Goal: Task Accomplishment & Management: Manage account settings

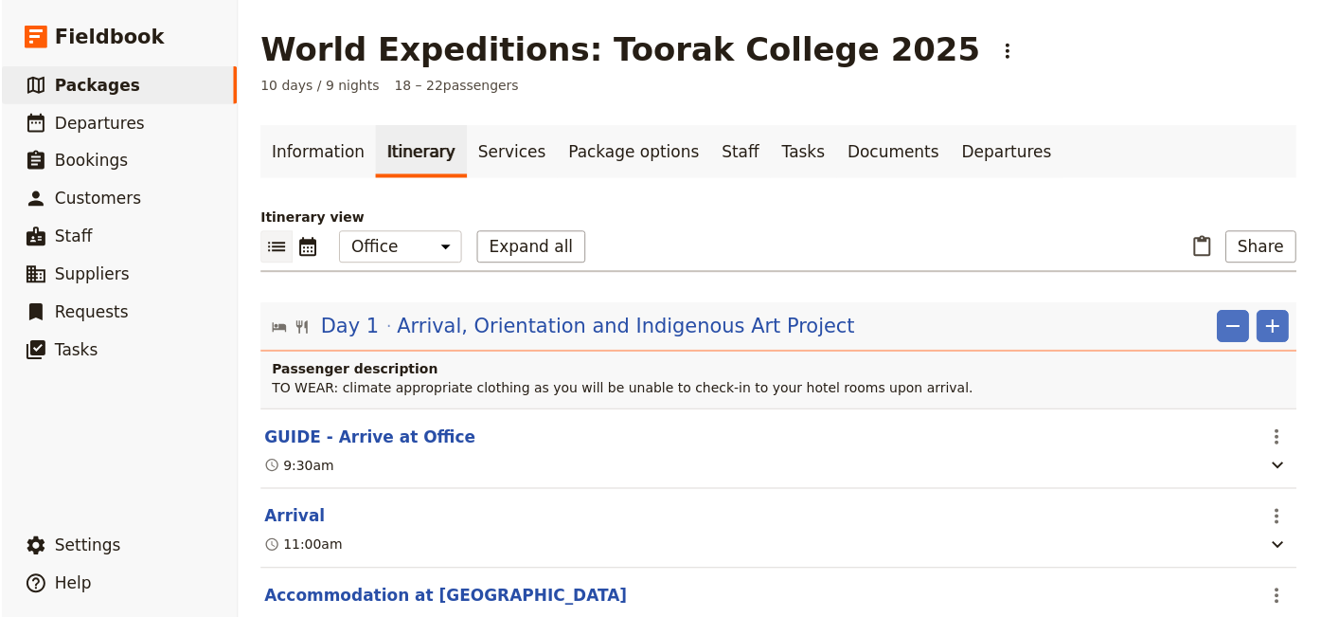
scroll to position [4148, 0]
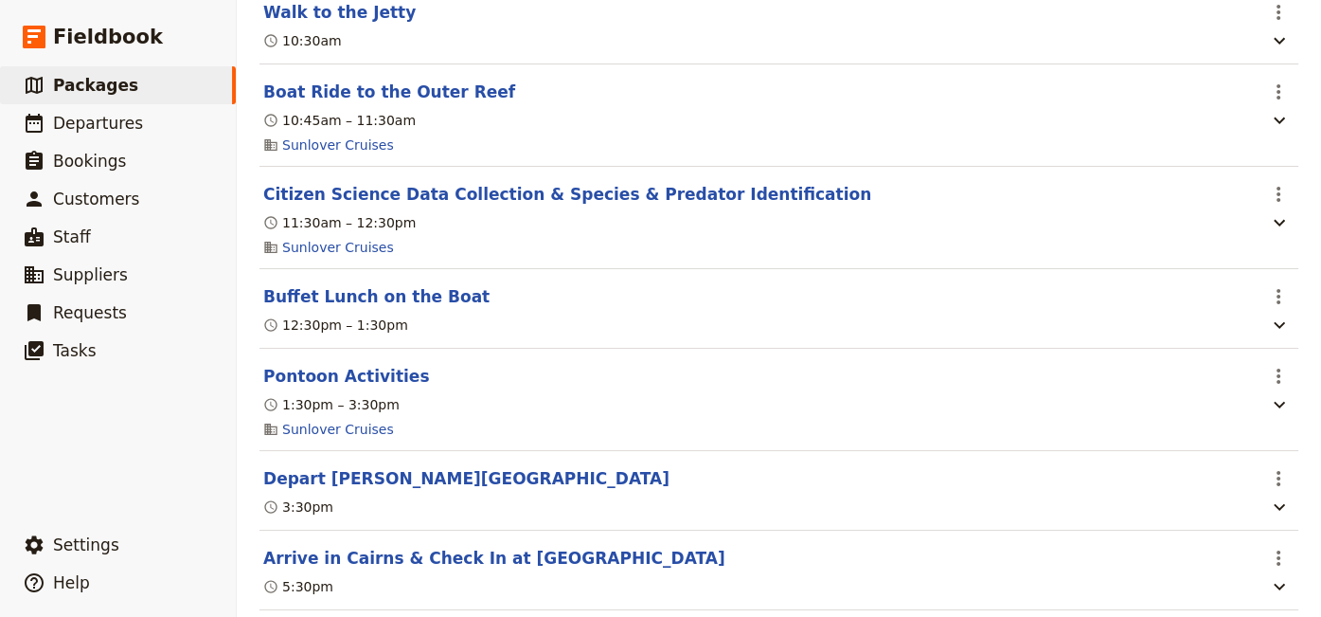
click at [910, 303] on section "Buffet Lunch on the Boat ​ 12:30pm – 1:30pm" at bounding box center [779, 309] width 1039 height 80
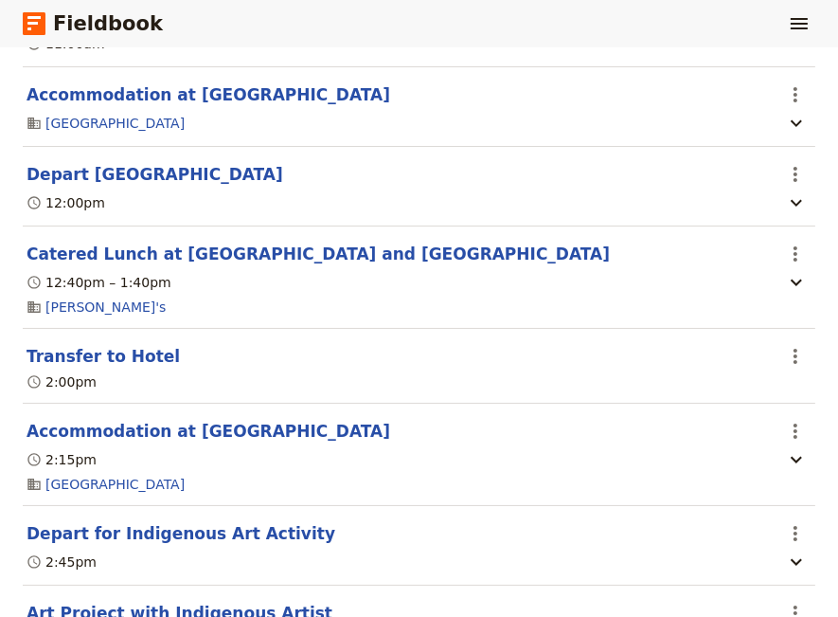
scroll to position [161, 0]
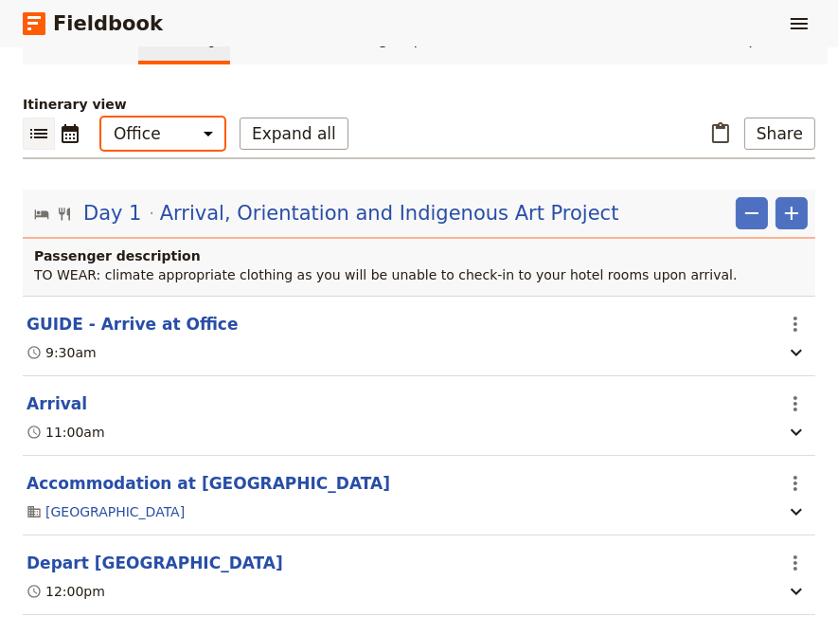
select select "STAFF"
click option "Guide" at bounding box center [0, 0] width 0 height 0
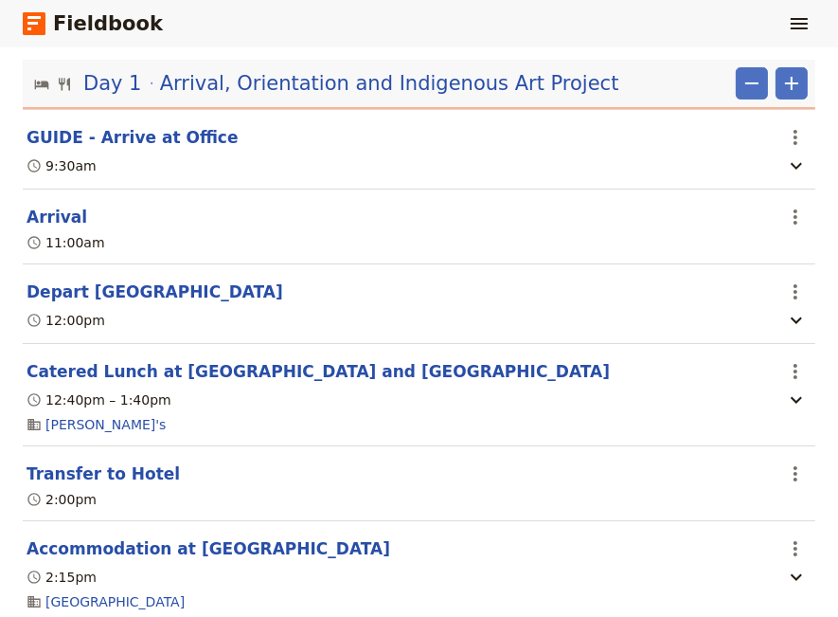
scroll to position [420, 0]
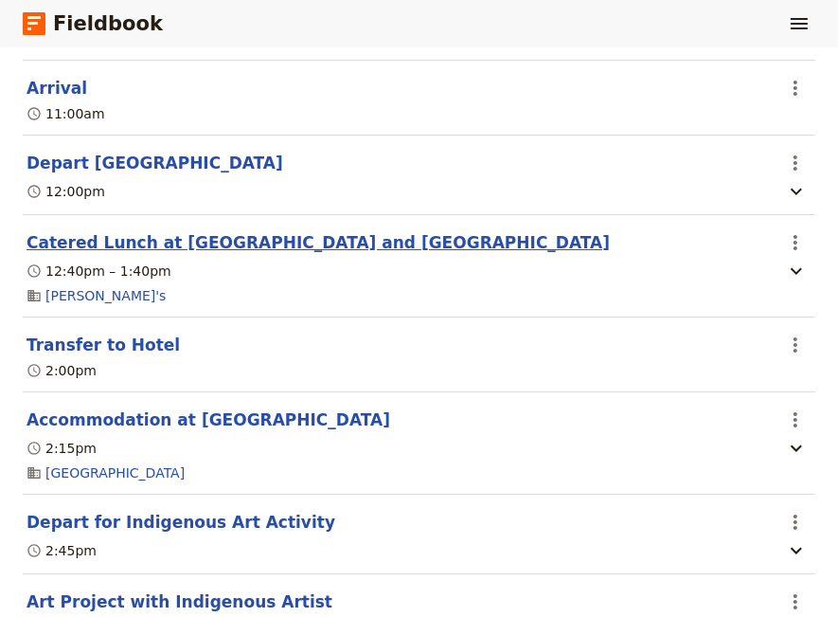
click at [251, 246] on button "Catered Lunch at [GEOGRAPHIC_DATA] and [GEOGRAPHIC_DATA]" at bounding box center [318, 242] width 583 height 23
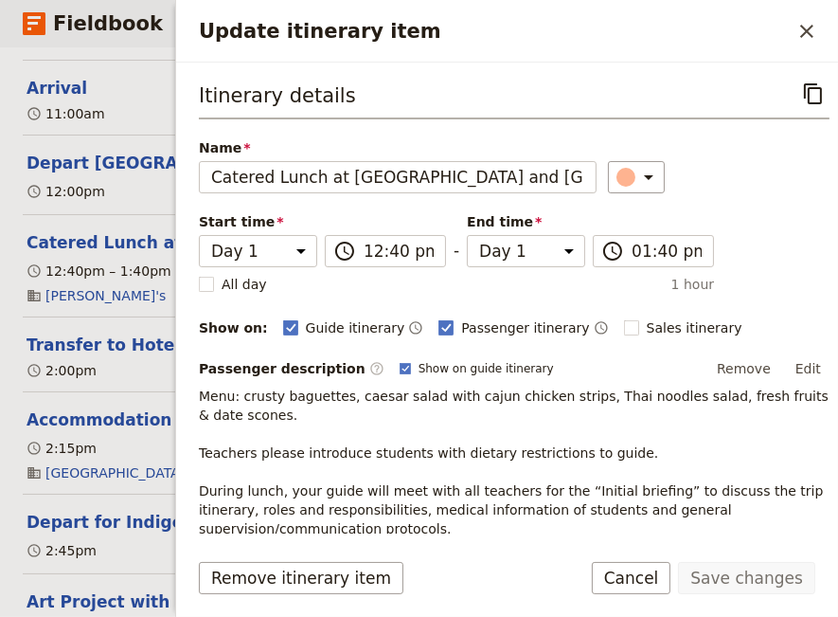
scroll to position [129, 0]
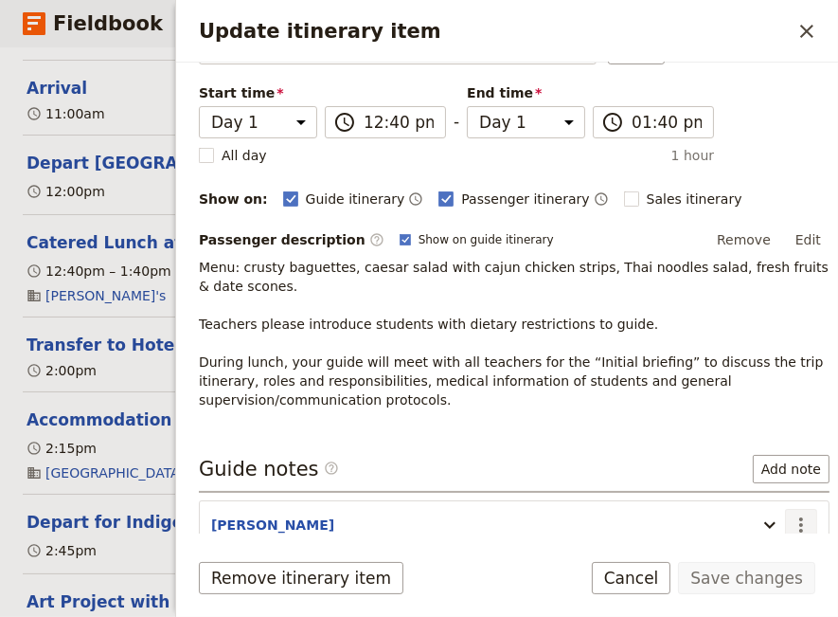
click at [793, 520] on icon "Actions" at bounding box center [801, 524] width 23 height 23
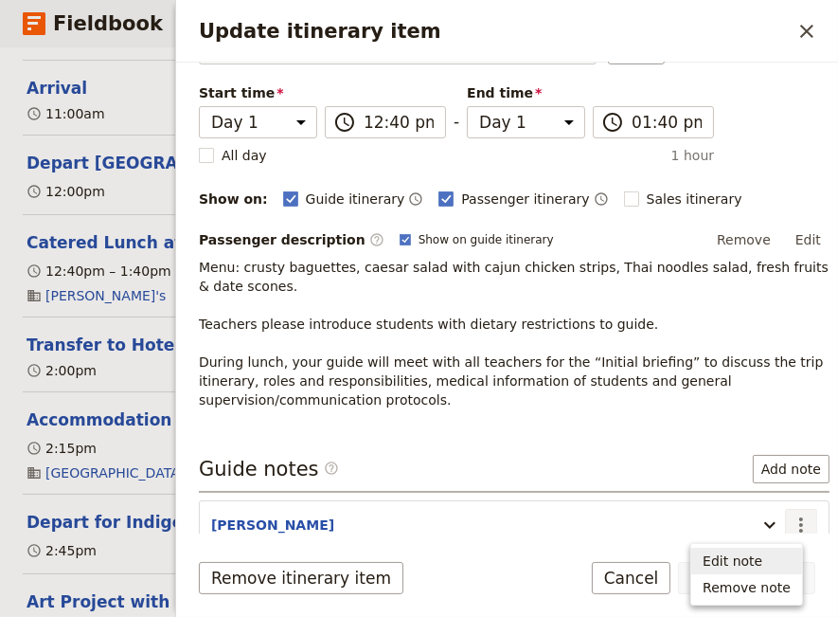
click at [774, 563] on span "Edit note" at bounding box center [747, 560] width 88 height 19
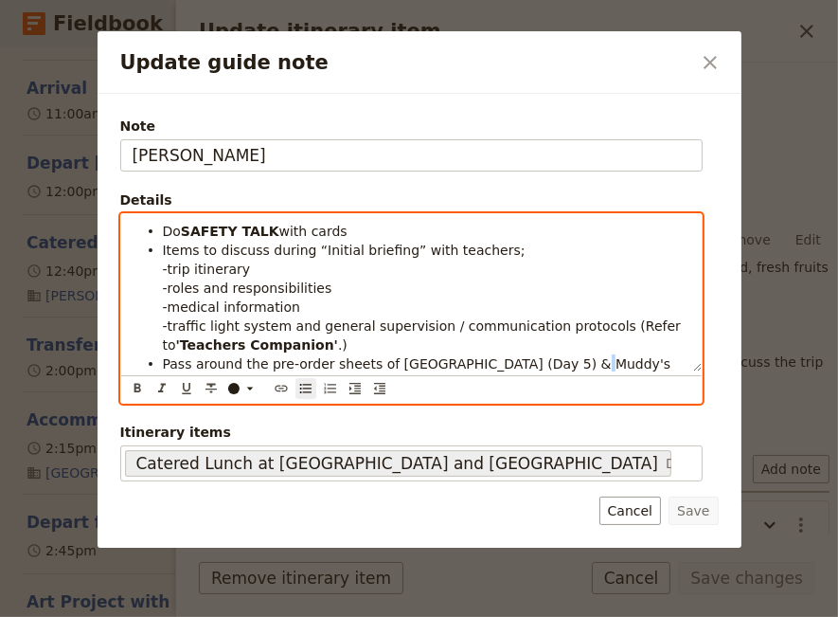
click at [545, 368] on span "Pass around the pre-order sheets of [GEOGRAPHIC_DATA] (Day 5) & Muddy's (Day 10…" at bounding box center [419, 373] width 512 height 34
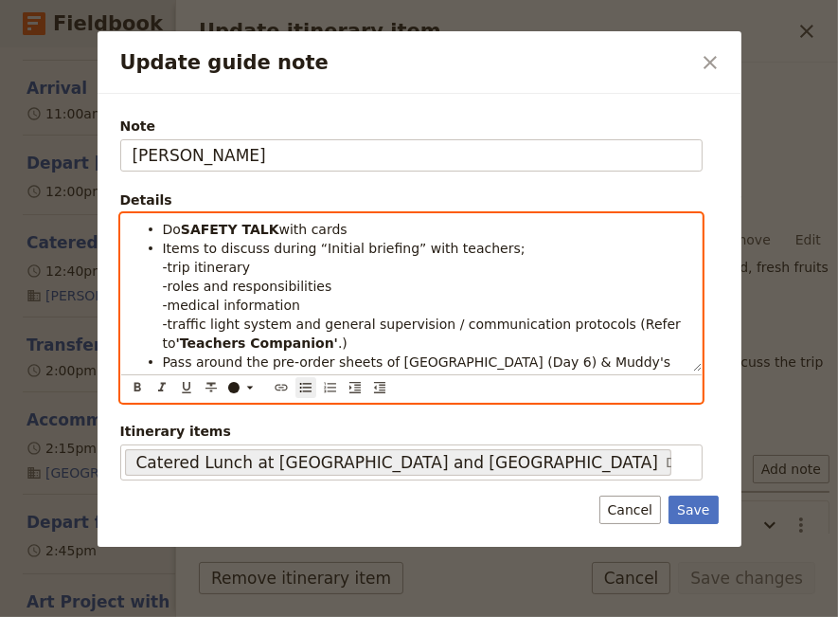
scroll to position [42, 0]
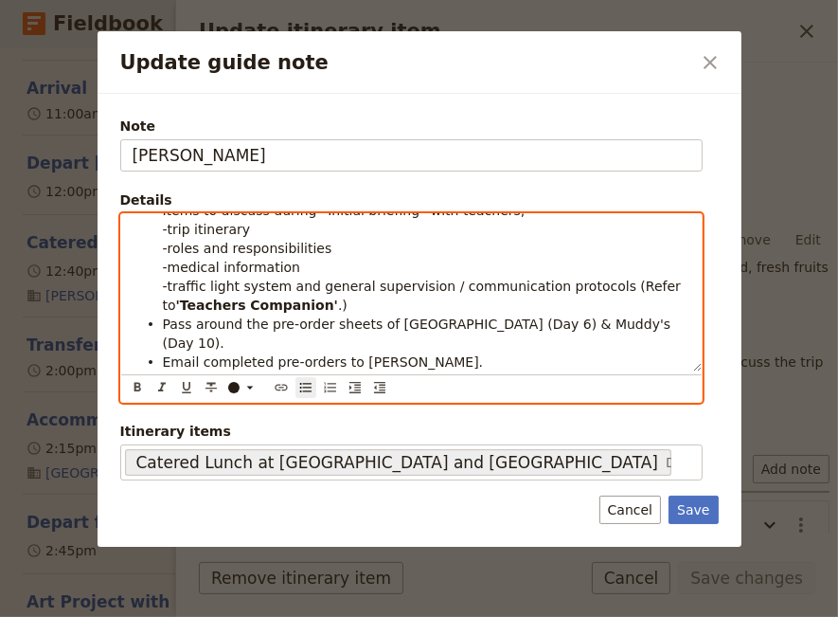
drag, startPoint x: 176, startPoint y: 343, endPoint x: 162, endPoint y: 347, distance: 14.7
click at [162, 347] on ul "Do SAFETY TALK with cards Items to discuss during “Initial briefing” with teach…" at bounding box center [412, 276] width 558 height 189
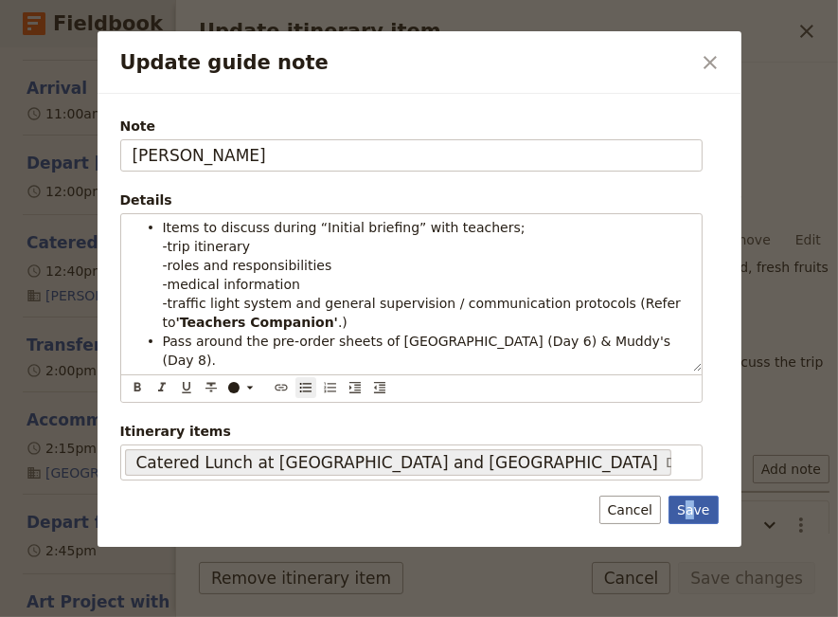
click at [693, 508] on button "Save" at bounding box center [693, 509] width 49 height 28
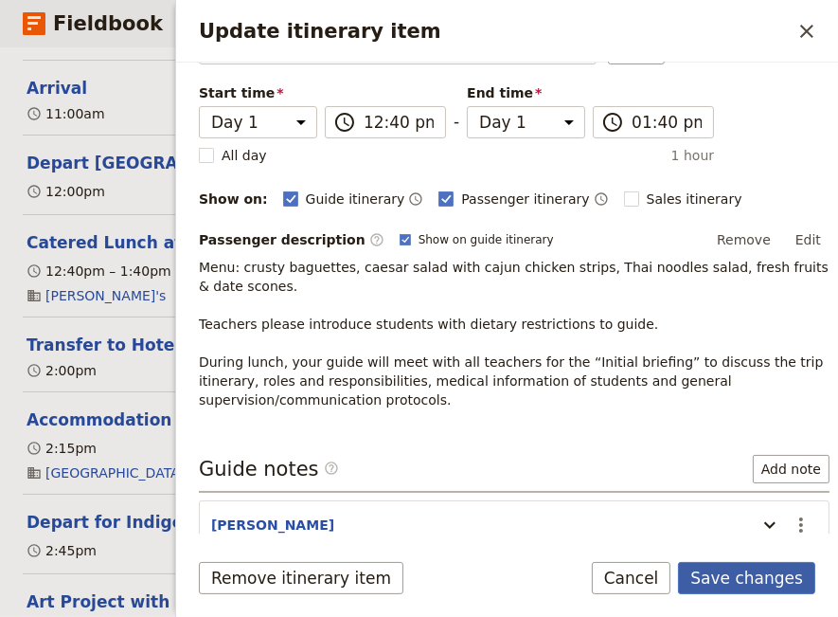
click at [754, 578] on button "Save changes" at bounding box center [746, 578] width 137 height 32
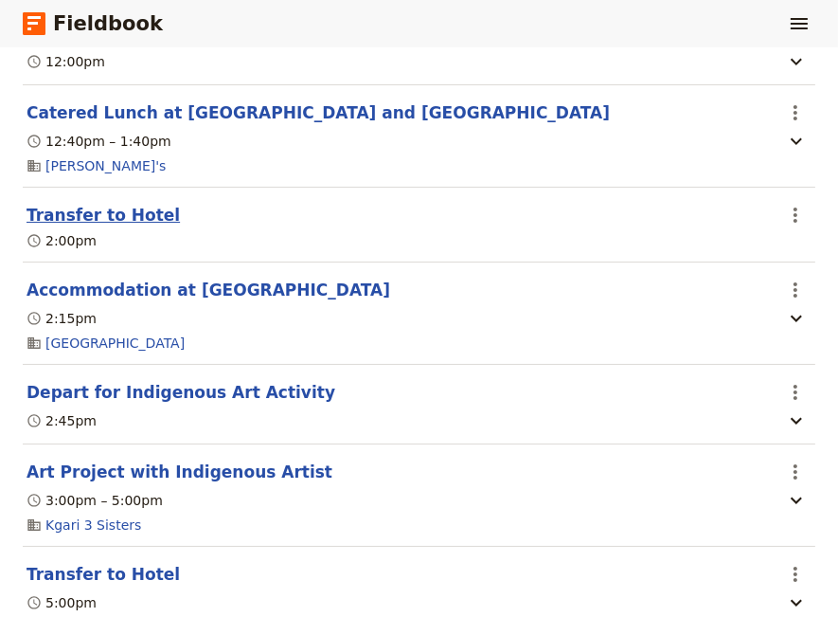
scroll to position [678, 0]
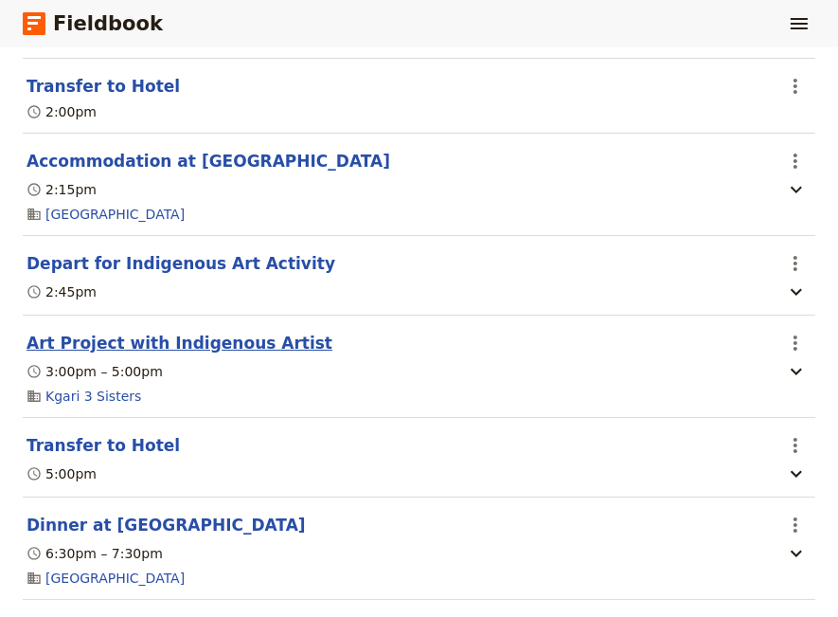
click at [99, 350] on button "Art Project with Indigenous Artist" at bounding box center [180, 343] width 306 height 23
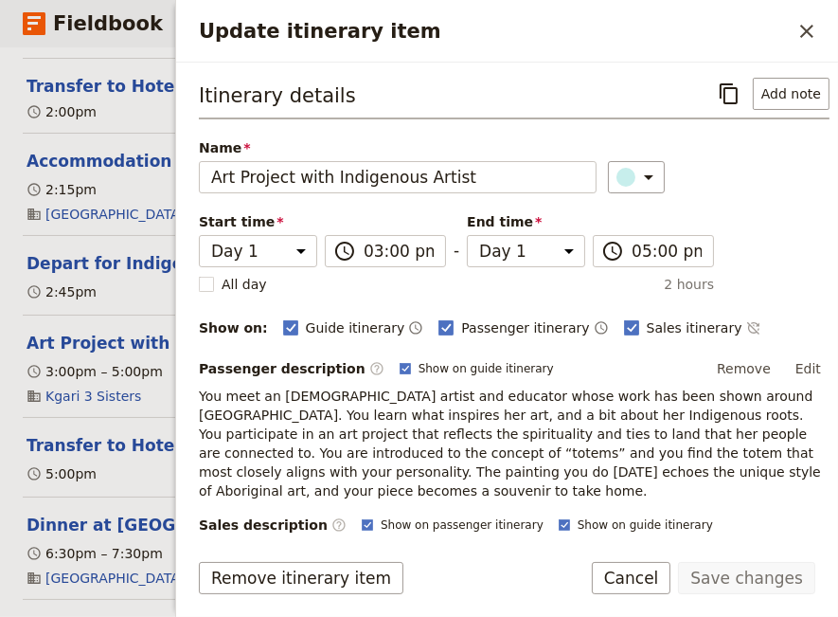
scroll to position [227, 0]
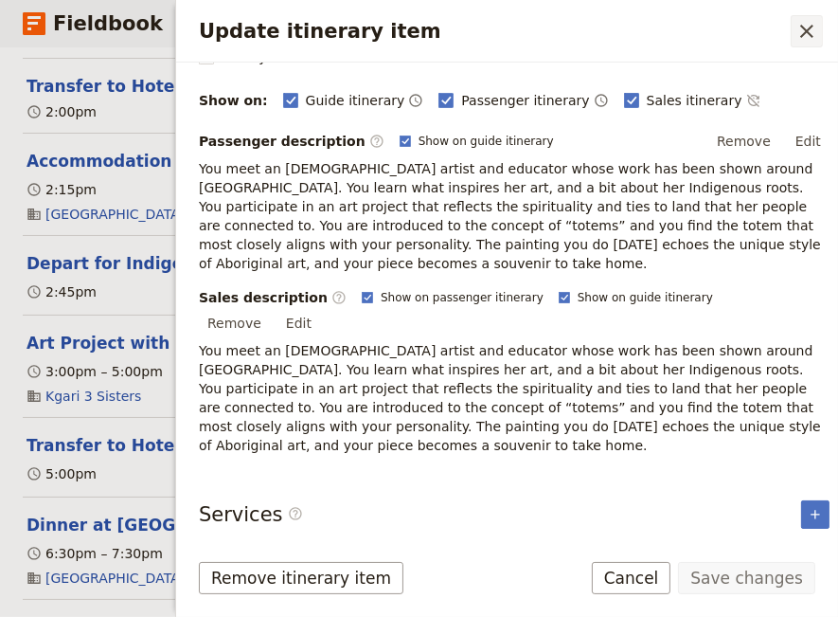
click at [810, 34] on icon "Close drawer" at bounding box center [806, 31] width 13 height 13
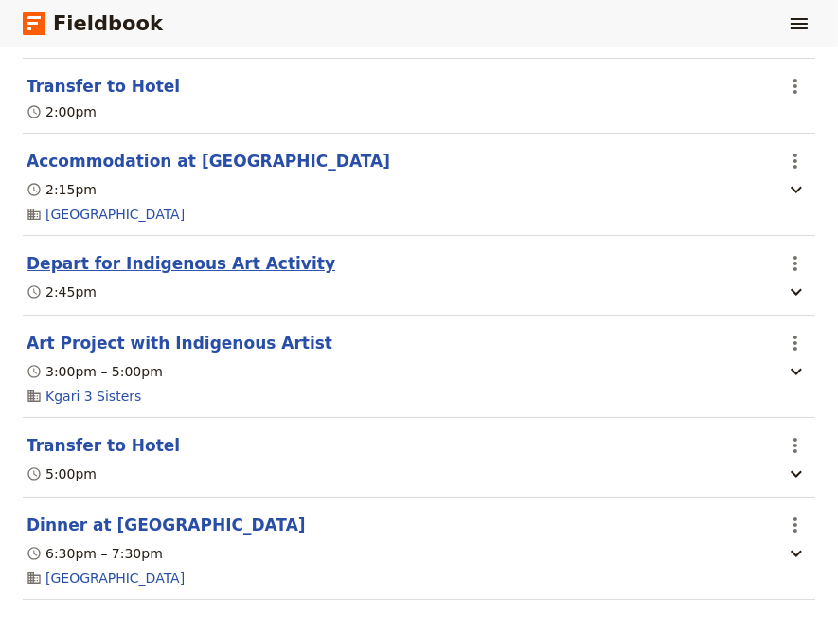
click at [95, 261] on button "Depart for Indigenous Art Activity" at bounding box center [181, 263] width 309 height 23
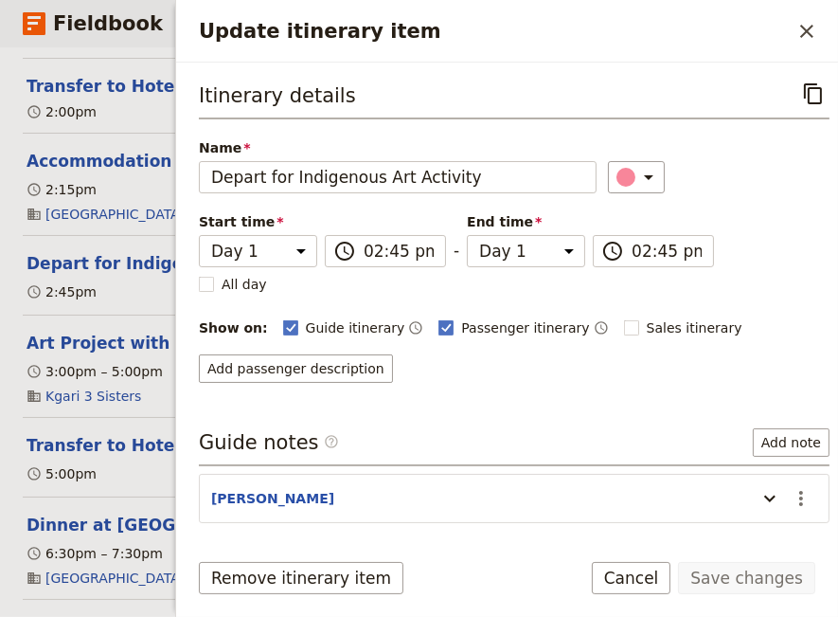
scroll to position [67, 0]
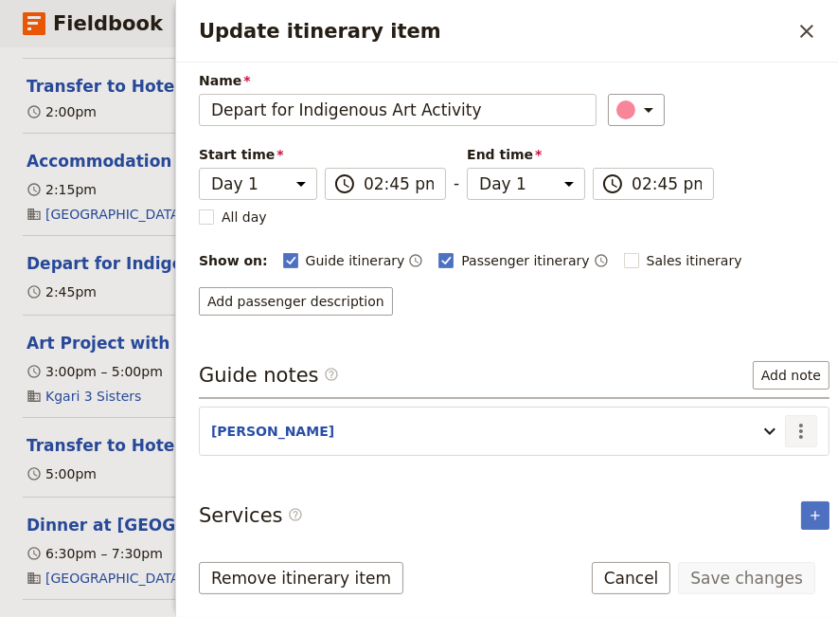
click at [790, 430] on icon "Actions" at bounding box center [801, 431] width 23 height 23
click at [749, 468] on span "Edit note" at bounding box center [733, 466] width 60 height 19
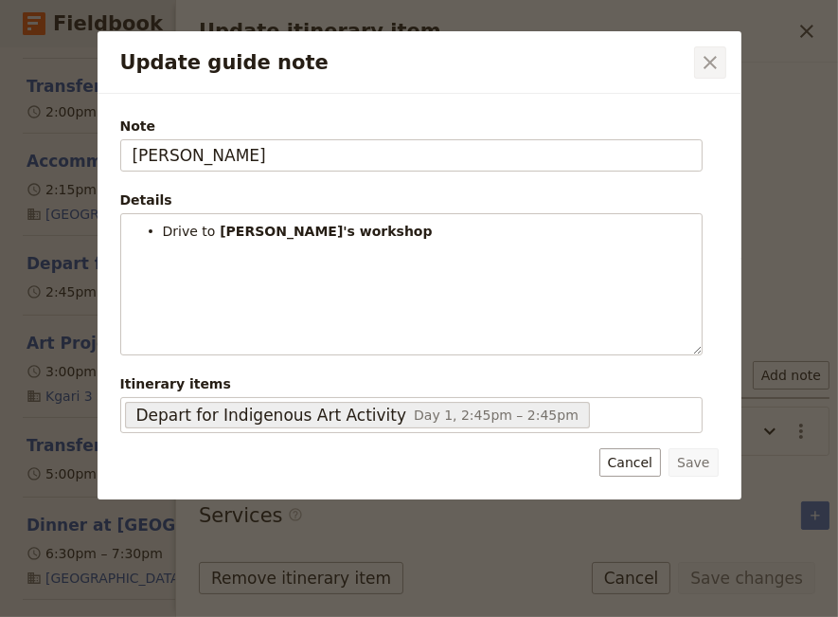
click at [709, 62] on icon "Close dialog" at bounding box center [710, 62] width 13 height 13
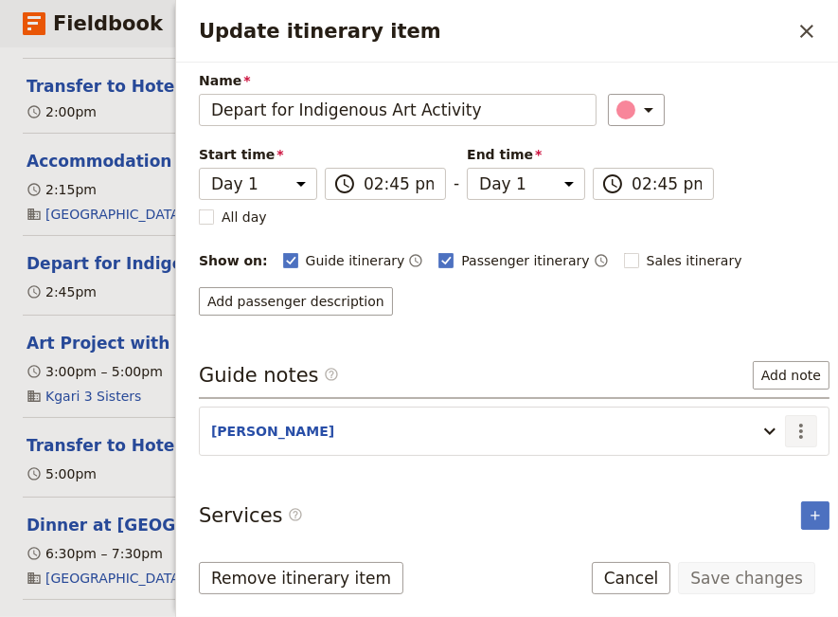
click at [799, 433] on icon "Actions" at bounding box center [801, 430] width 4 height 15
click at [770, 493] on span "Remove note" at bounding box center [747, 493] width 88 height 19
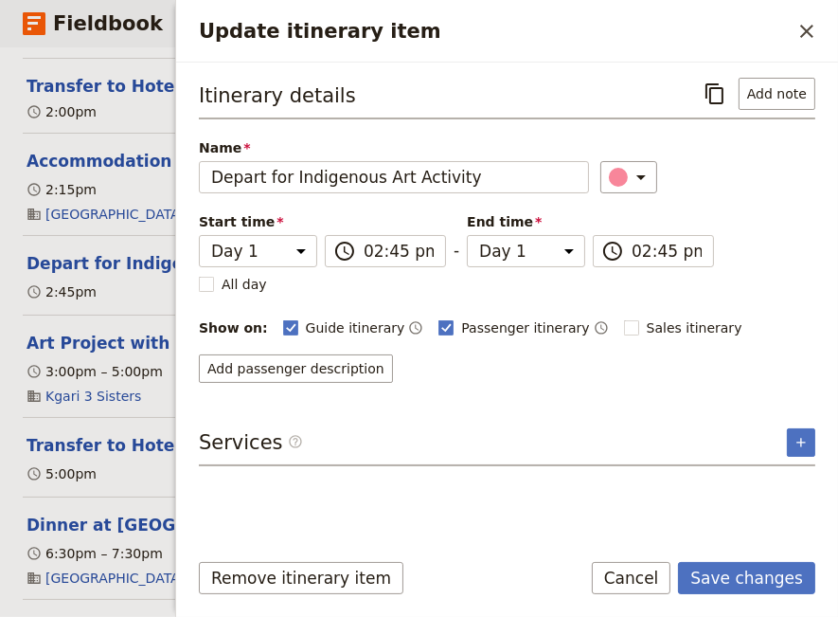
scroll to position [0, 0]
click at [760, 586] on button "Save changes" at bounding box center [746, 578] width 137 height 32
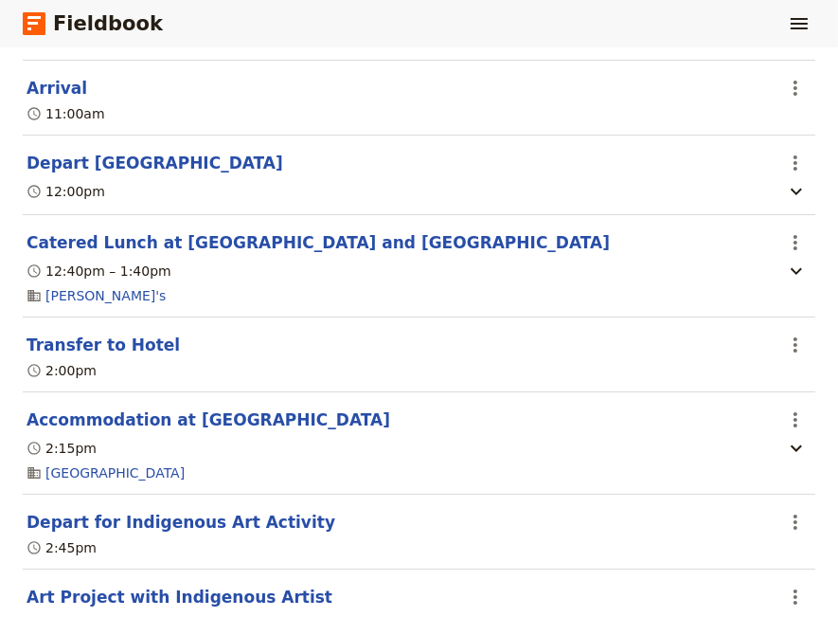
scroll to position [161, 0]
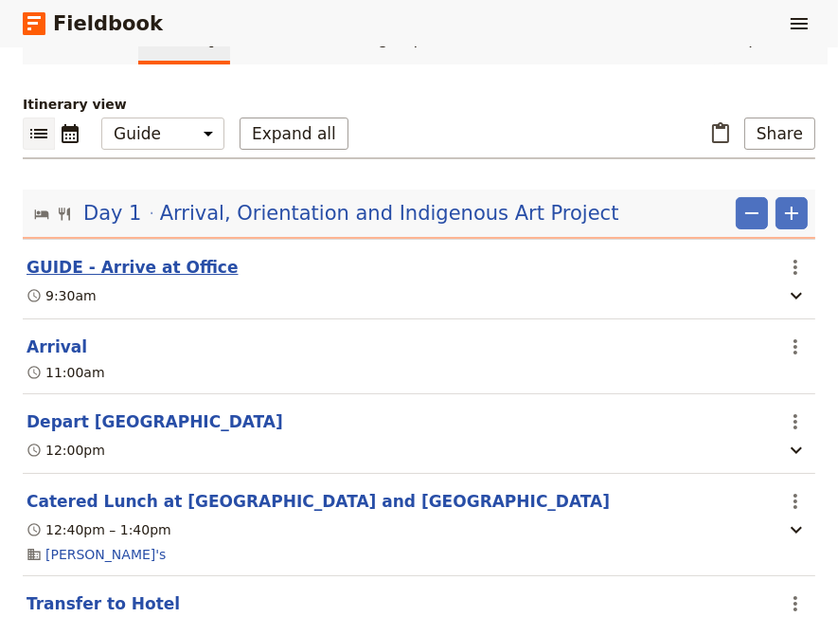
click at [121, 265] on button "GUIDE - Arrive at Office" at bounding box center [133, 267] width 212 height 23
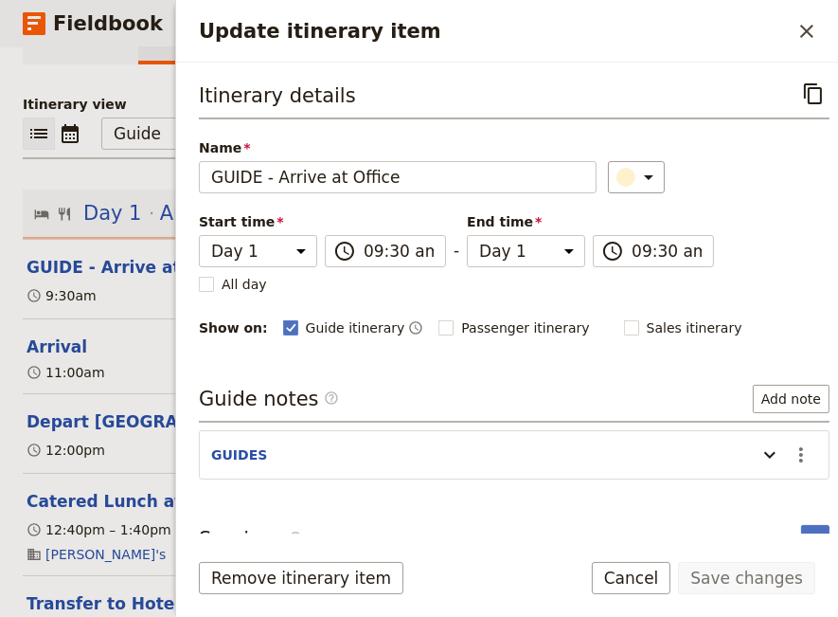
scroll to position [24, 0]
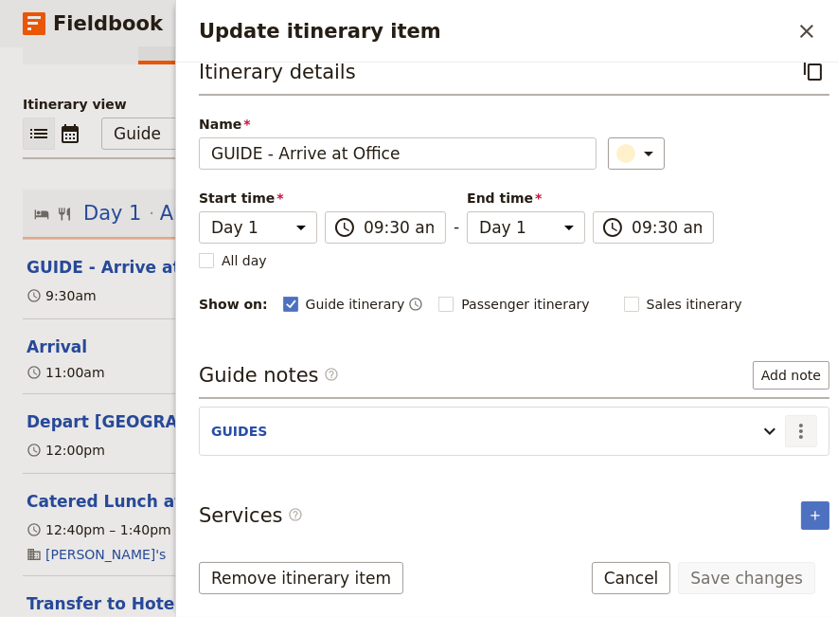
click at [790, 424] on icon "Actions" at bounding box center [801, 431] width 23 height 23
click at [760, 468] on span "Edit note" at bounding box center [733, 466] width 60 height 19
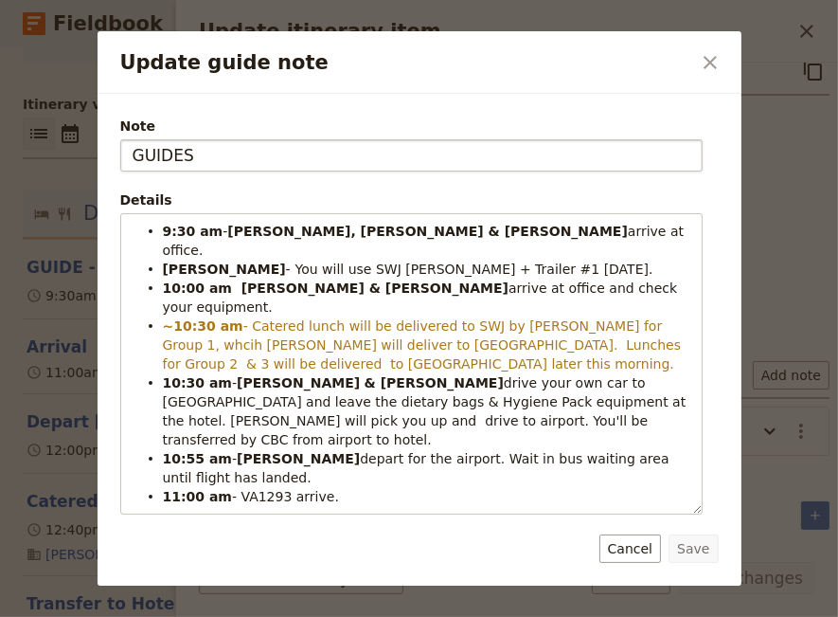
drag, startPoint x: 194, startPoint y: 160, endPoint x: 102, endPoint y: 184, distance: 94.9
click at [120, 171] on input "GUIDES" at bounding box center [411, 155] width 583 height 32
type input "[PERSON_NAME]"
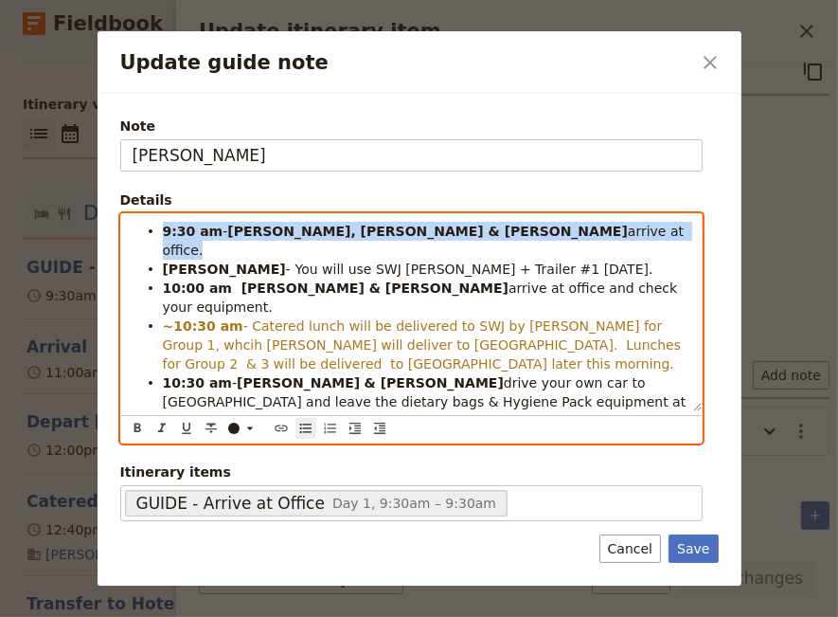
drag, startPoint x: 459, startPoint y: 233, endPoint x: 140, endPoint y: 239, distance: 319.3
click at [140, 239] on ul "9:30 am - [PERSON_NAME], [PERSON_NAME] & [PERSON_NAME] arrive at office. [PERSO…" at bounding box center [412, 364] width 558 height 284
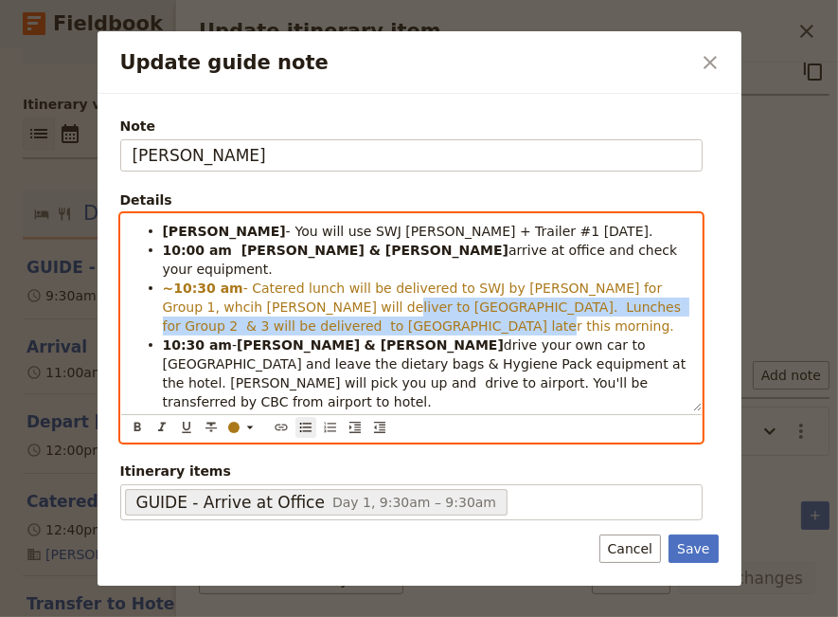
drag, startPoint x: 375, startPoint y: 303, endPoint x: 311, endPoint y: 293, distance: 65.2
click at [311, 293] on li "~10:30 am - Catered lunch will be delivered to SWJ by [PERSON_NAME] for Group 1…" at bounding box center [427, 306] width 528 height 57
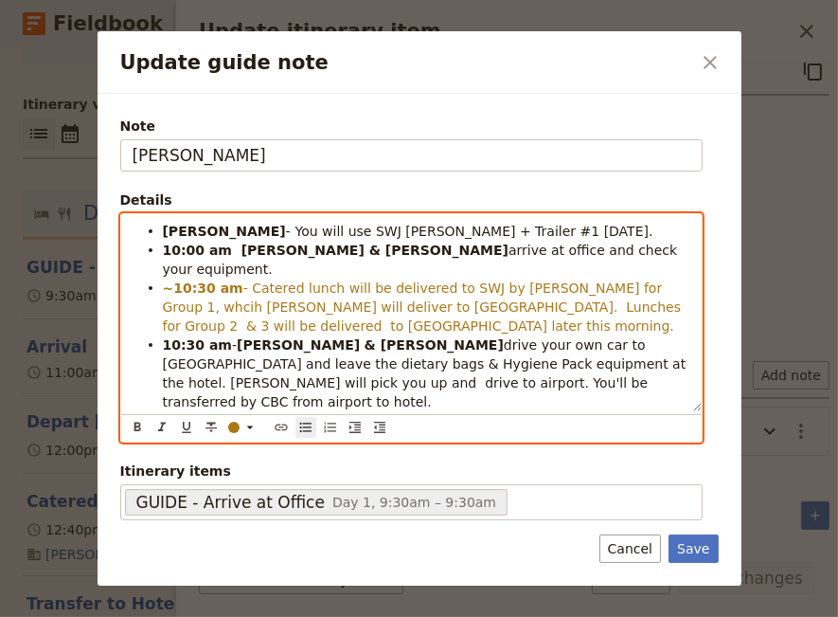
click at [371, 303] on li "~10:30 am - Catered lunch will be delivered to SWJ by [PERSON_NAME] for Group 1…" at bounding box center [427, 306] width 528 height 57
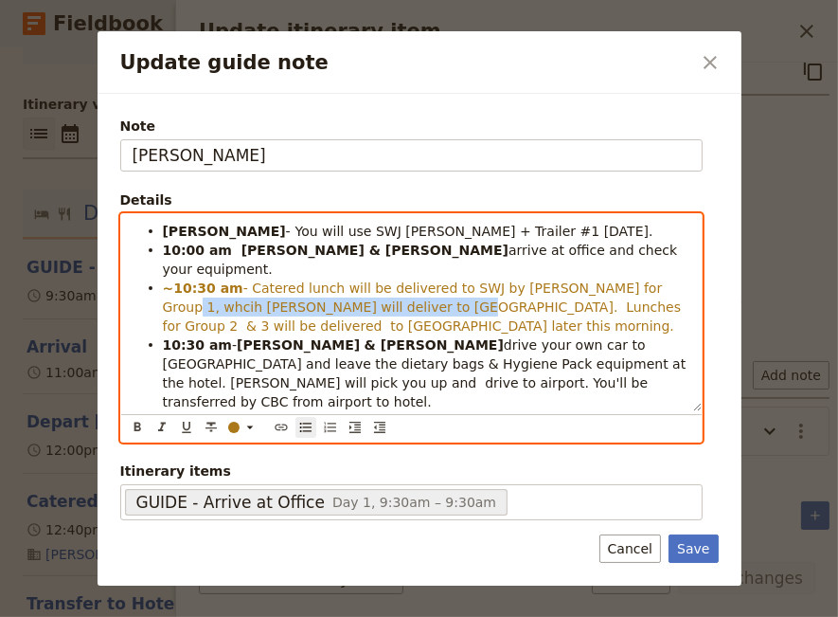
drag, startPoint x: 382, startPoint y: 293, endPoint x: 616, endPoint y: 270, distance: 235.1
click at [616, 280] on span "- Catered lunch will be delivered to SWJ by [PERSON_NAME] for Group 1, whcih [P…" at bounding box center [424, 306] width 523 height 53
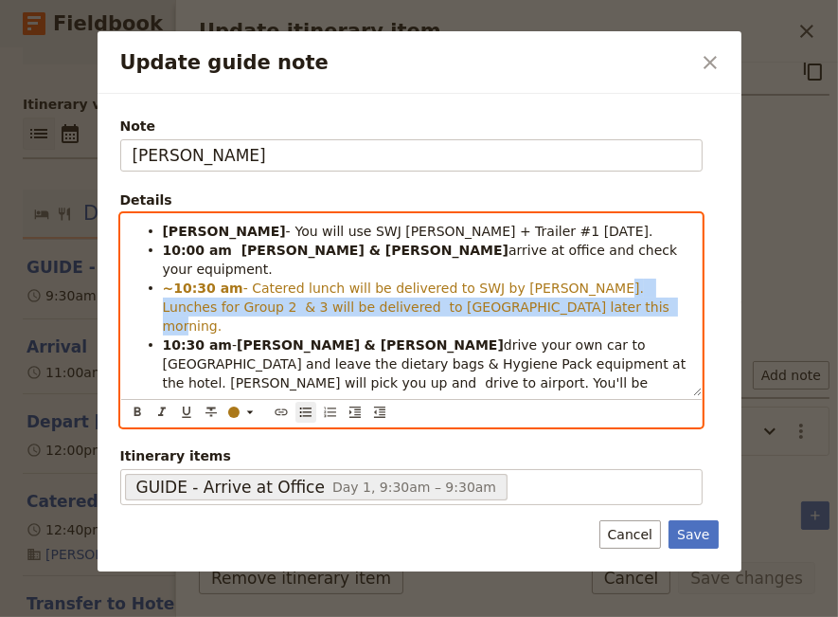
drag, startPoint x: 516, startPoint y: 290, endPoint x: 547, endPoint y: 272, distance: 35.3
click at [547, 278] on li "~10:30 am - Catered lunch will be delivered to SWJ by [PERSON_NAME]. Lunches fo…" at bounding box center [427, 306] width 528 height 57
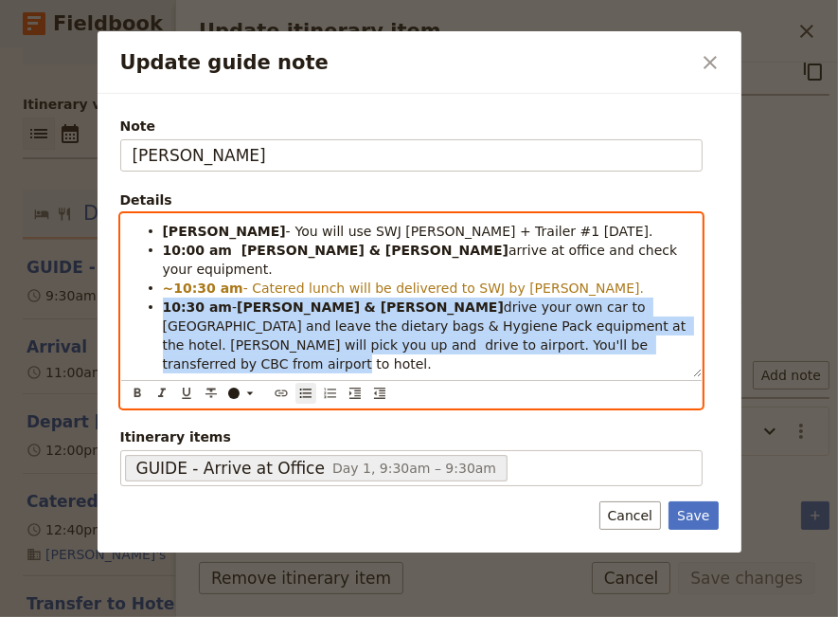
drag, startPoint x: 493, startPoint y: 331, endPoint x: 165, endPoint y: 280, distance: 331.6
click at [165, 296] on li "10:30 am - JESS & [PERSON_NAME] drive your own car to [GEOGRAPHIC_DATA] and lea…" at bounding box center [427, 334] width 528 height 76
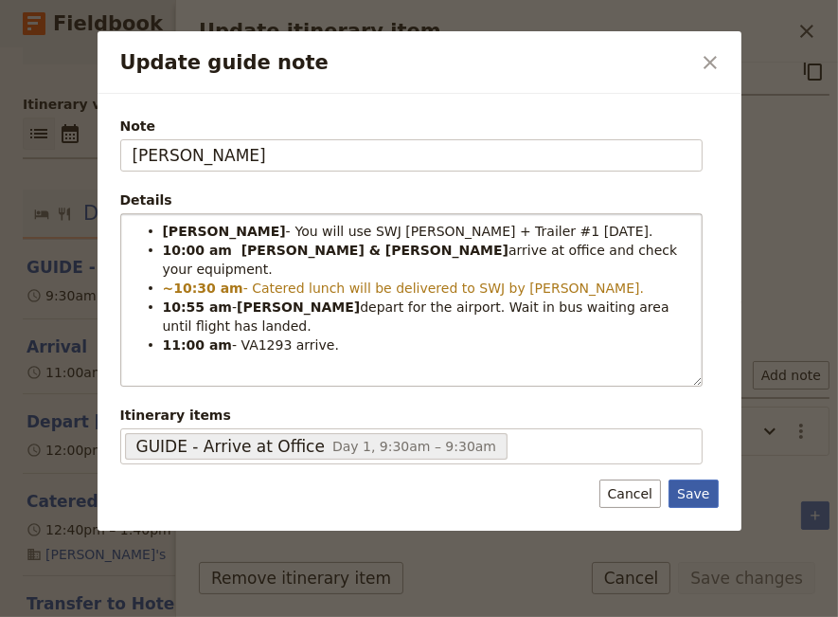
click at [694, 492] on button "Save" at bounding box center [693, 493] width 49 height 28
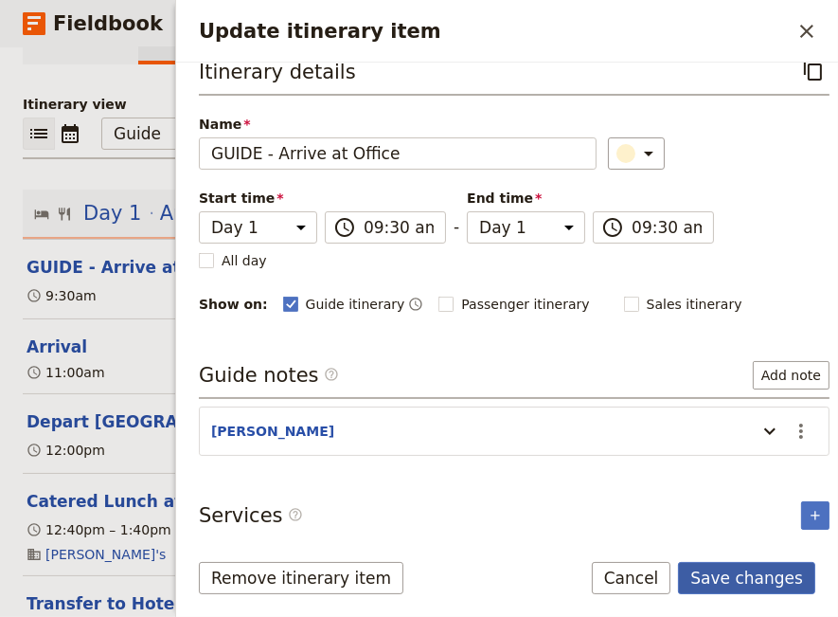
click at [723, 575] on button "Save changes" at bounding box center [746, 578] width 137 height 32
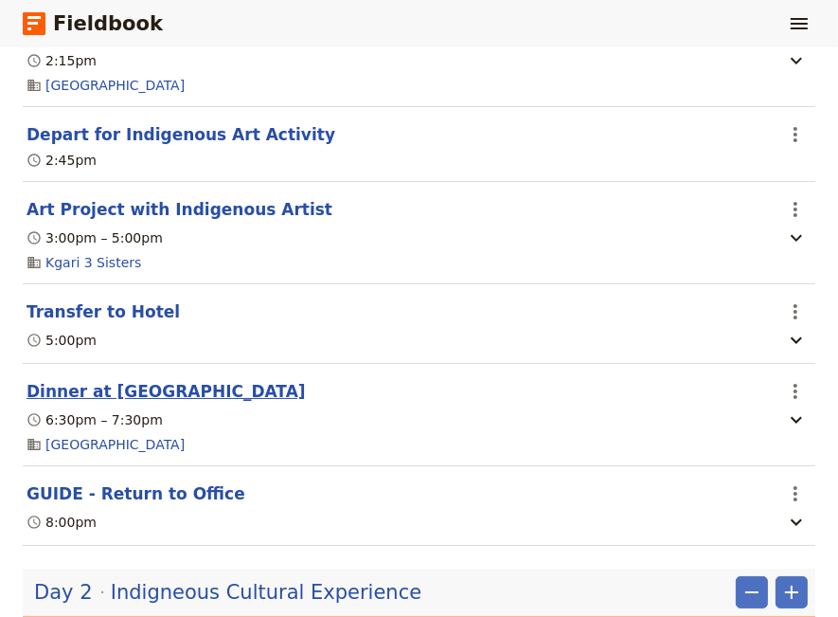
scroll to position [678, 0]
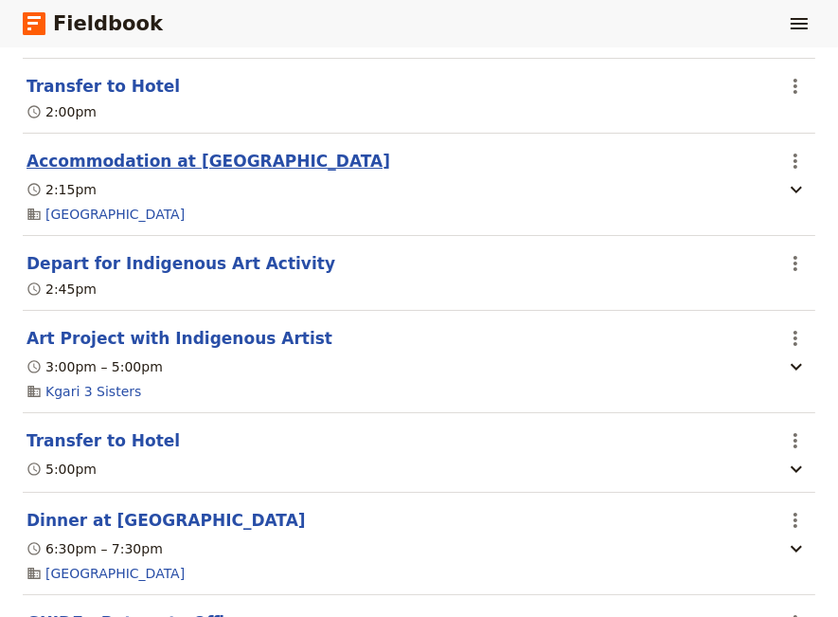
click at [139, 162] on button "Accommodation at [GEOGRAPHIC_DATA]" at bounding box center [209, 161] width 364 height 23
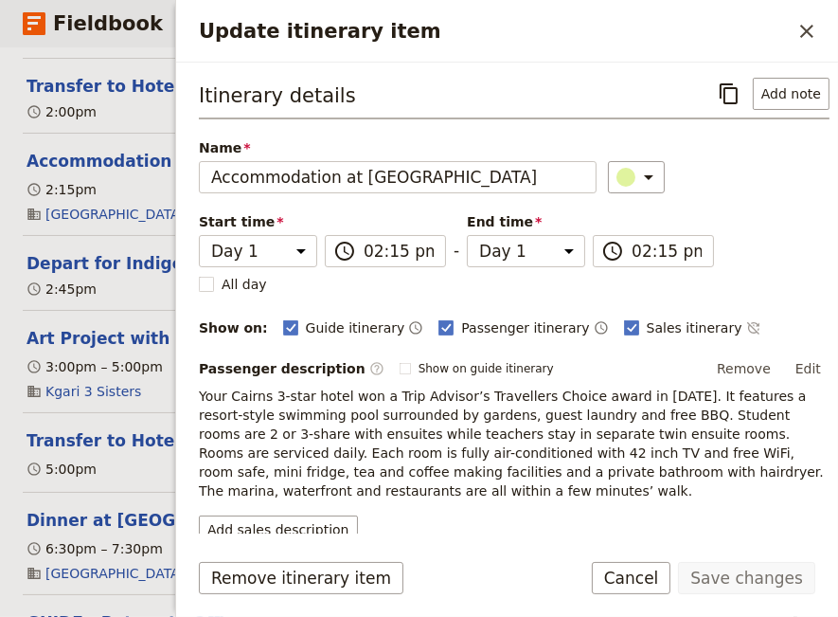
scroll to position [129, 0]
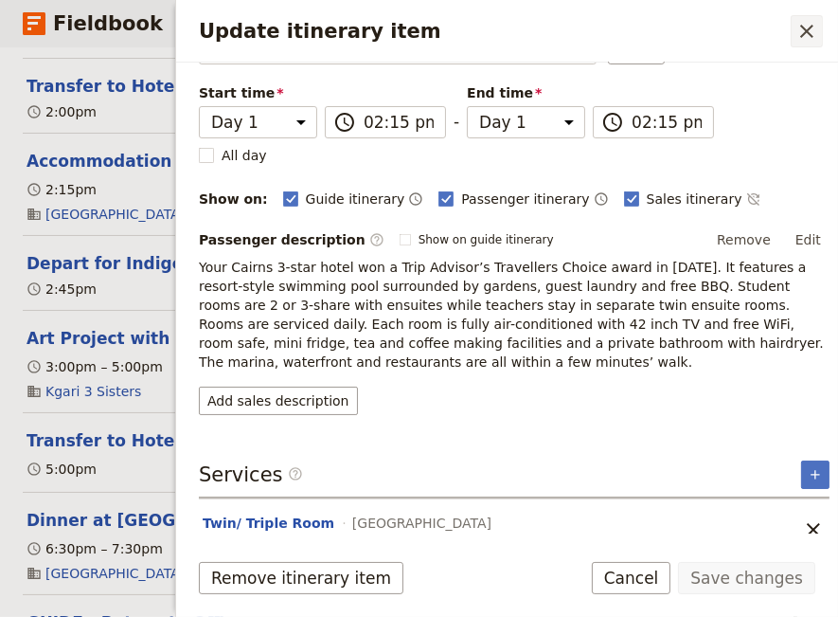
click at [812, 31] on icon "Close drawer" at bounding box center [807, 31] width 23 height 23
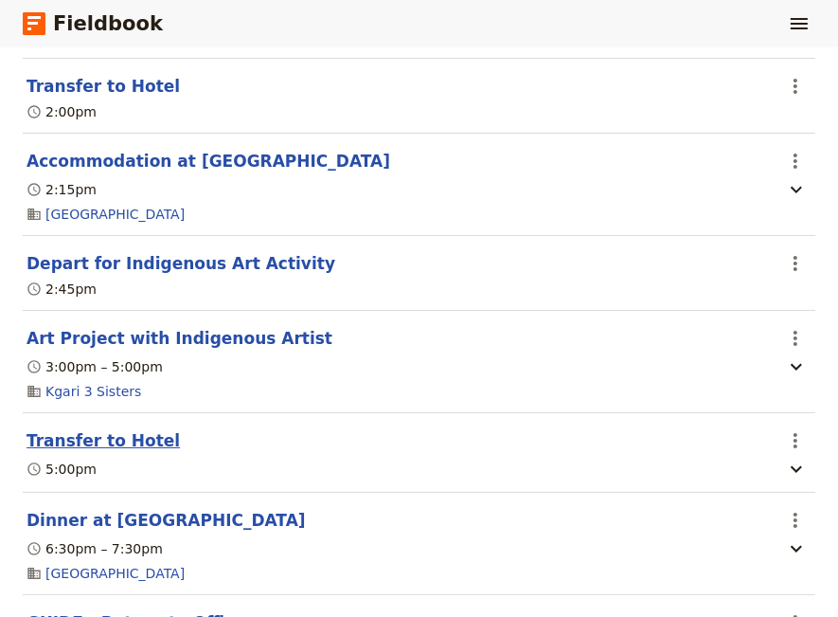
scroll to position [807, 0]
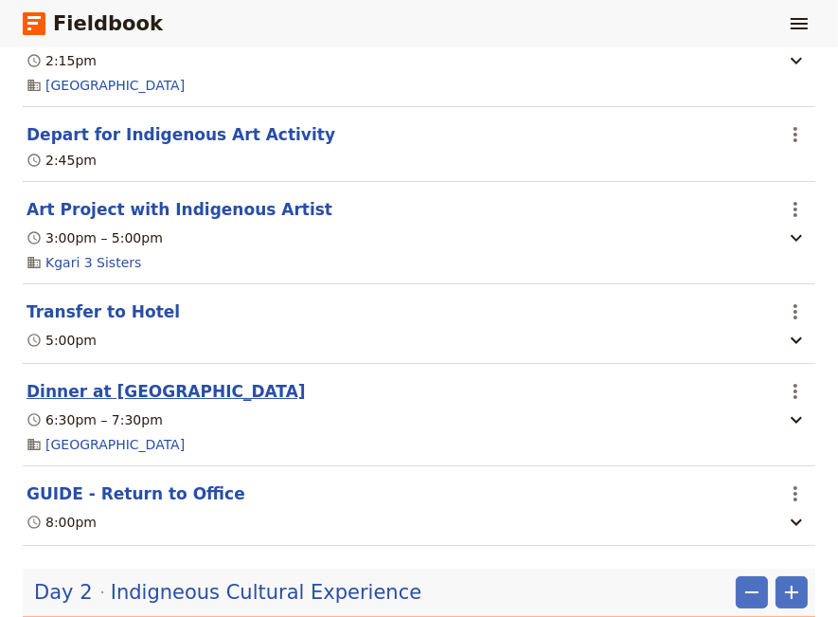
click at [82, 389] on button "Dinner at [GEOGRAPHIC_DATA]" at bounding box center [166, 391] width 279 height 23
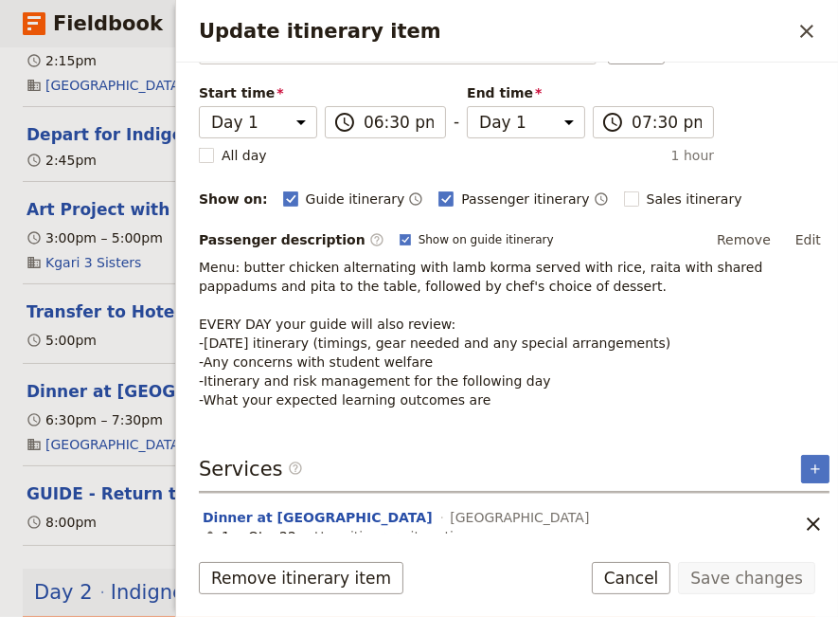
scroll to position [0, 0]
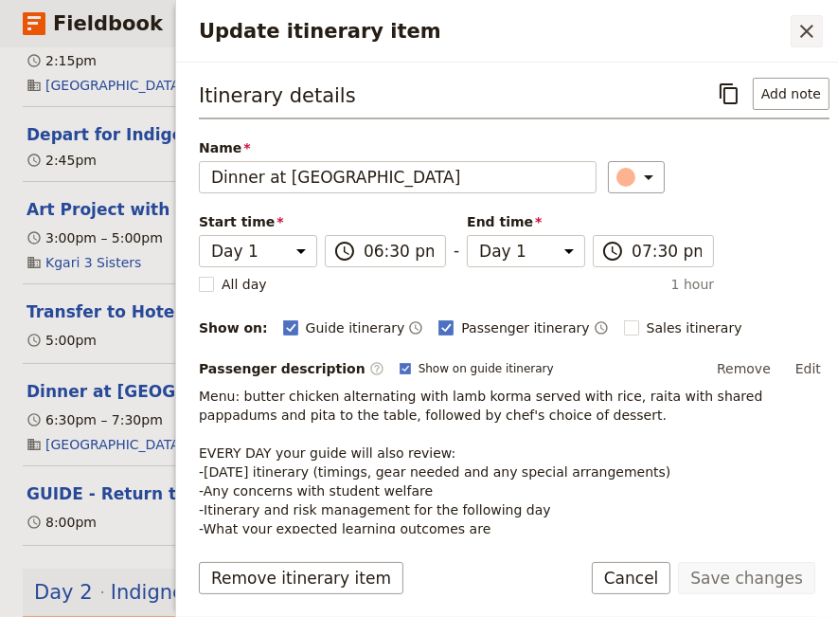
click at [803, 32] on icon "Close drawer" at bounding box center [807, 31] width 23 height 23
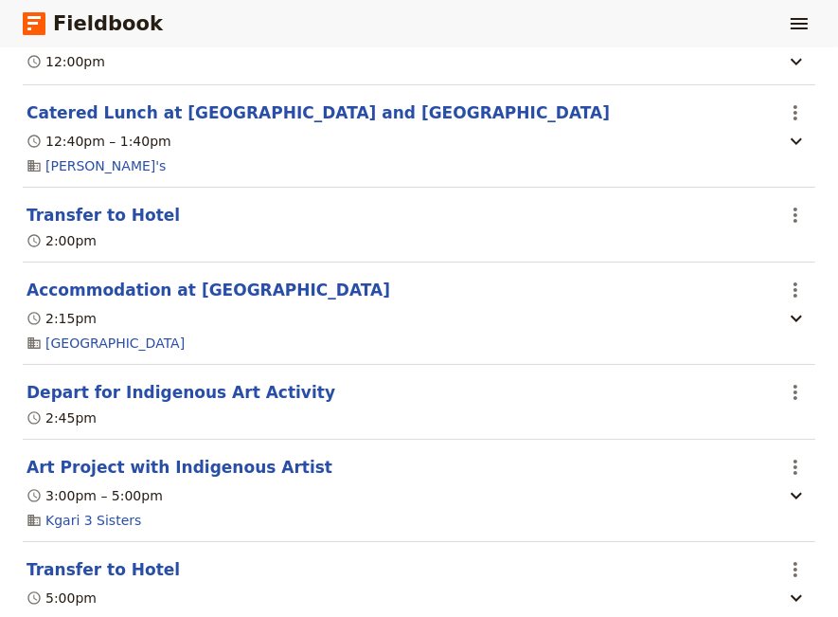
scroll to position [161, 0]
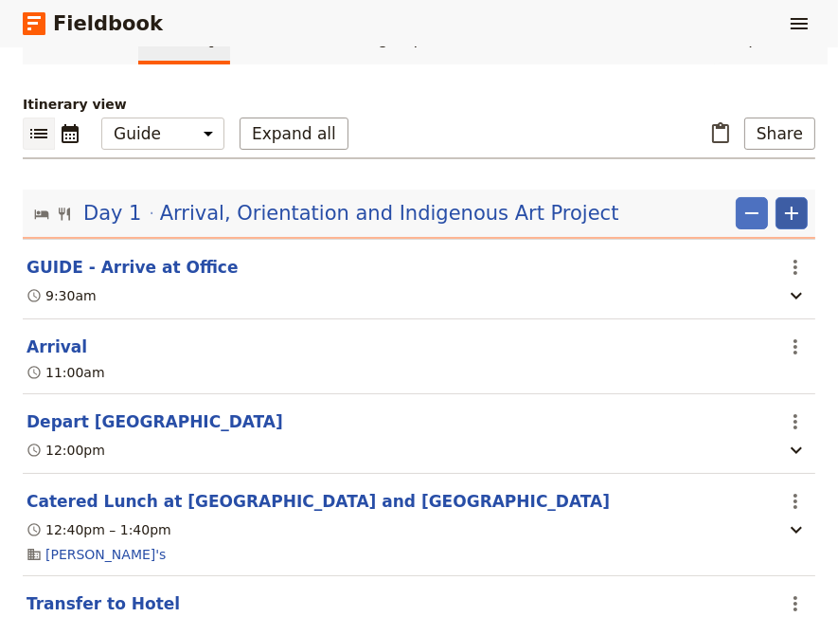
click at [780, 219] on icon "Add" at bounding box center [791, 213] width 23 height 23
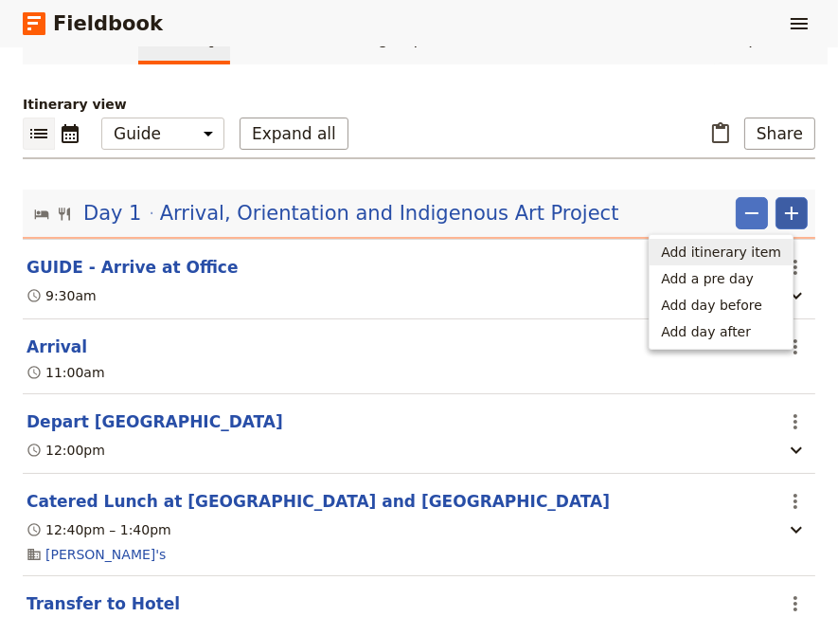
click at [720, 253] on span "Add itinerary item" at bounding box center [721, 251] width 120 height 19
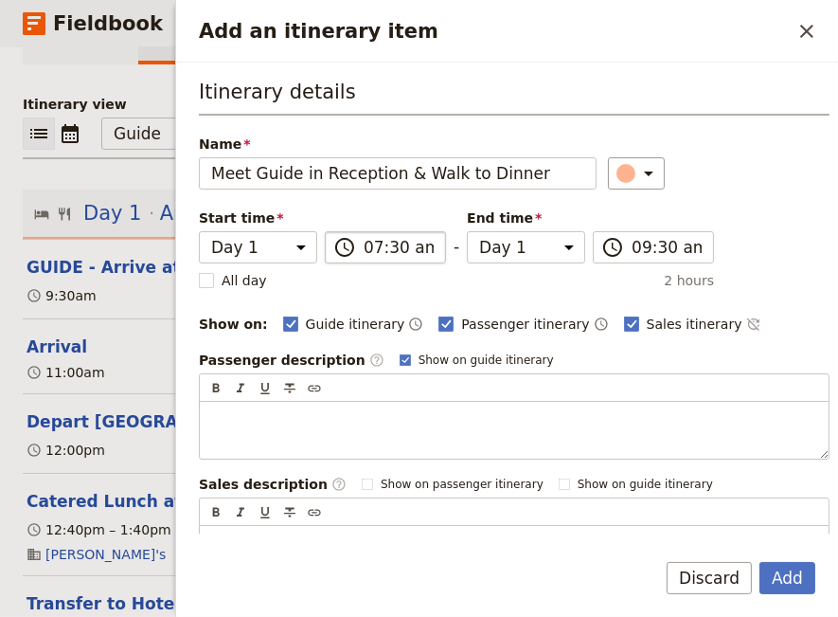
type input "Meet Guide in Reception & Walk to Dinner"
click at [364, 249] on input "07:30 am" at bounding box center [399, 247] width 70 height 23
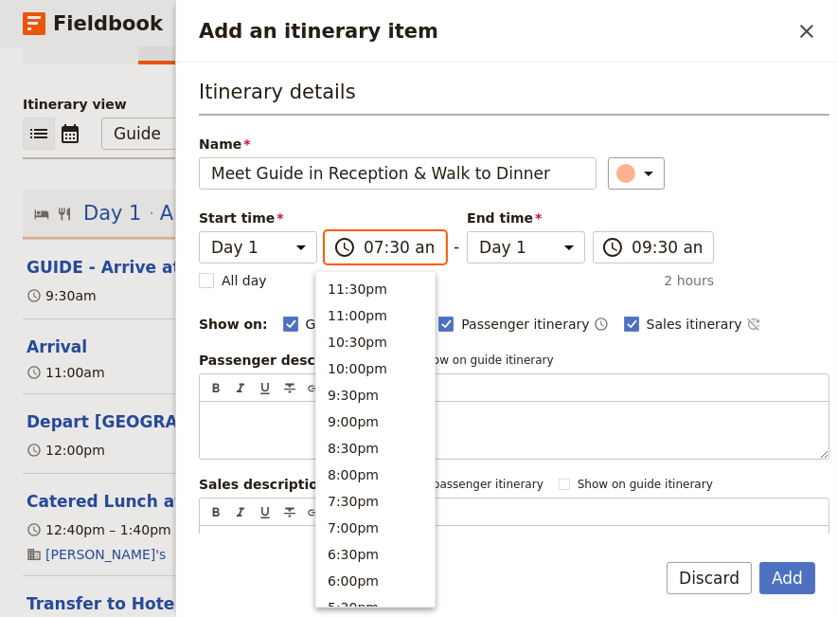
scroll to position [852, 0]
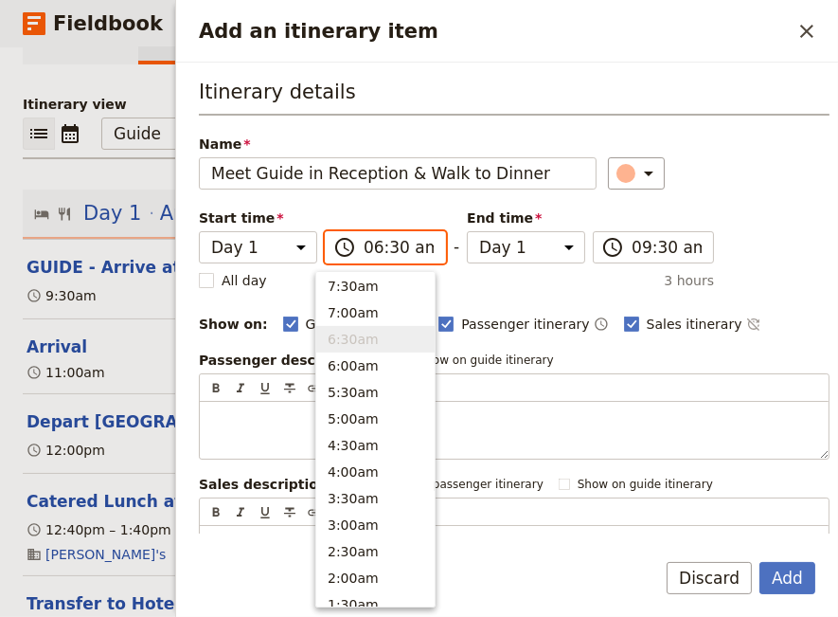
click at [382, 249] on input "06:30 am" at bounding box center [399, 247] width 70 height 23
type input "06:15 pm"
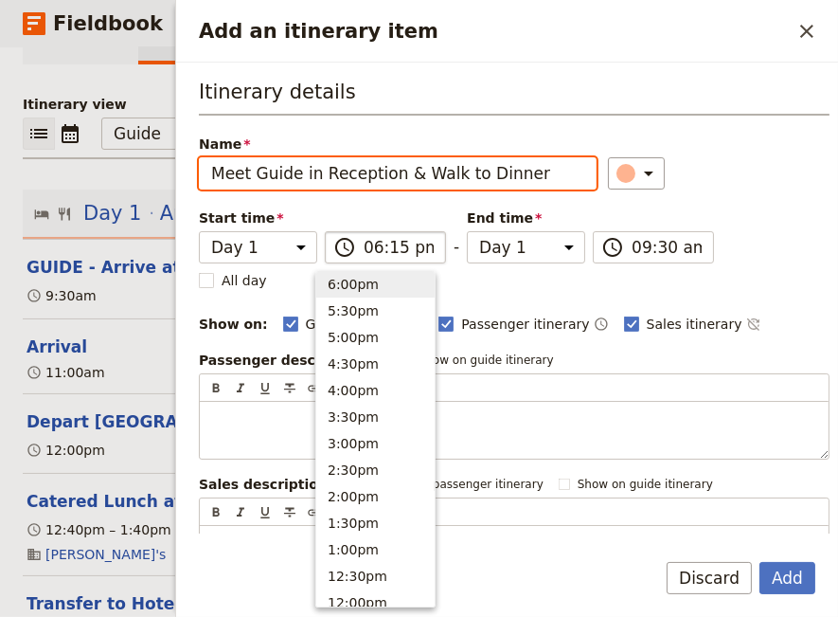
type input "06:15 pm"
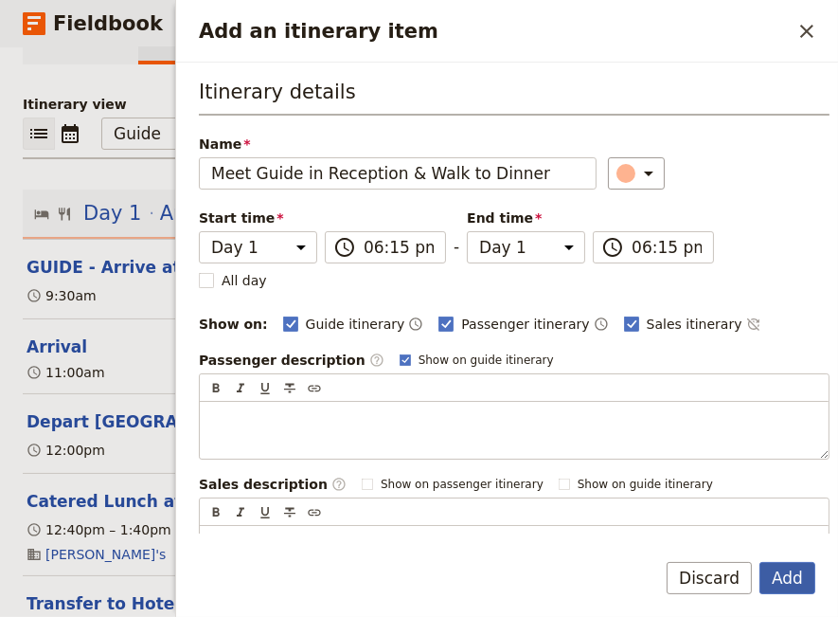
click at [786, 582] on button "Add" at bounding box center [788, 578] width 56 height 32
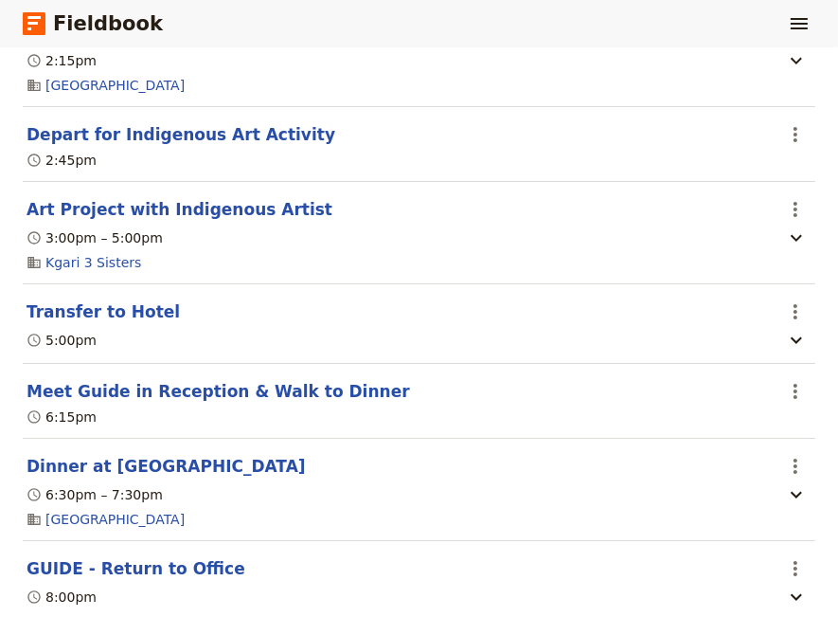
scroll to position [937, 0]
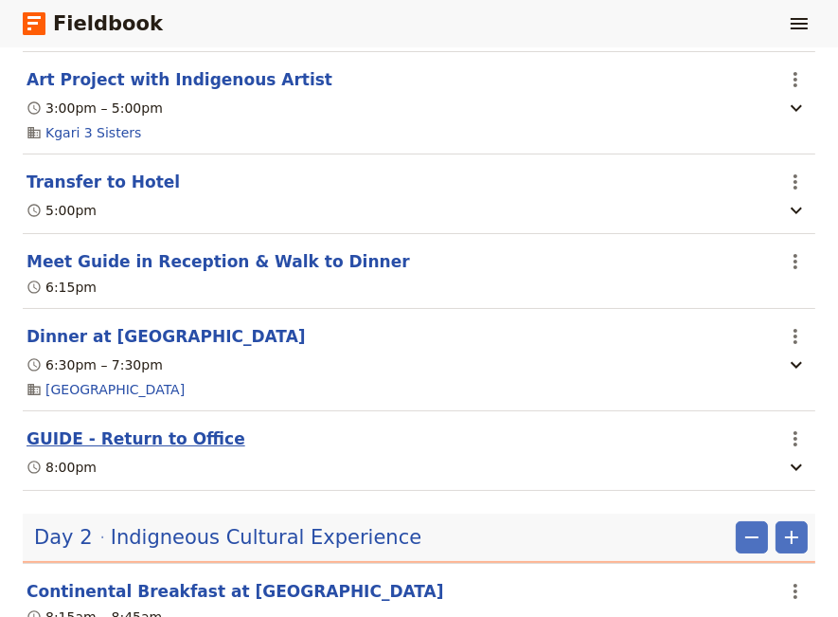
click at [108, 440] on button "GUIDE - Return to Office" at bounding box center [136, 438] width 219 height 23
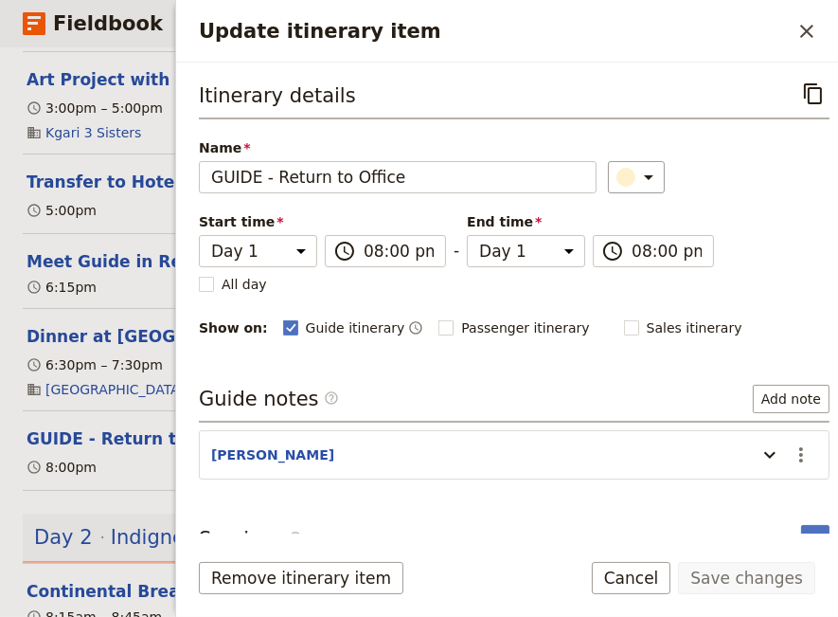
scroll to position [24, 0]
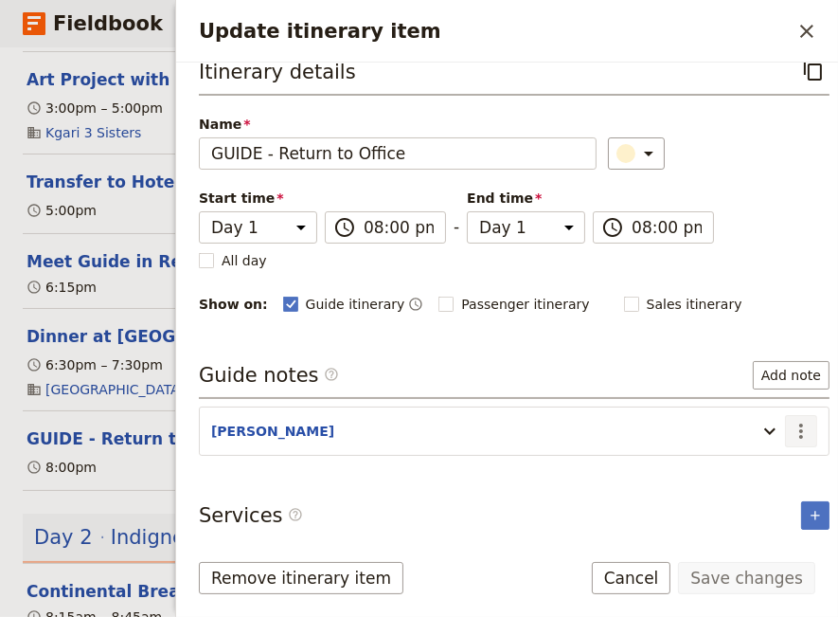
click at [799, 426] on icon "Actions" at bounding box center [801, 430] width 4 height 15
click at [752, 470] on span "Edit note" at bounding box center [733, 466] width 60 height 19
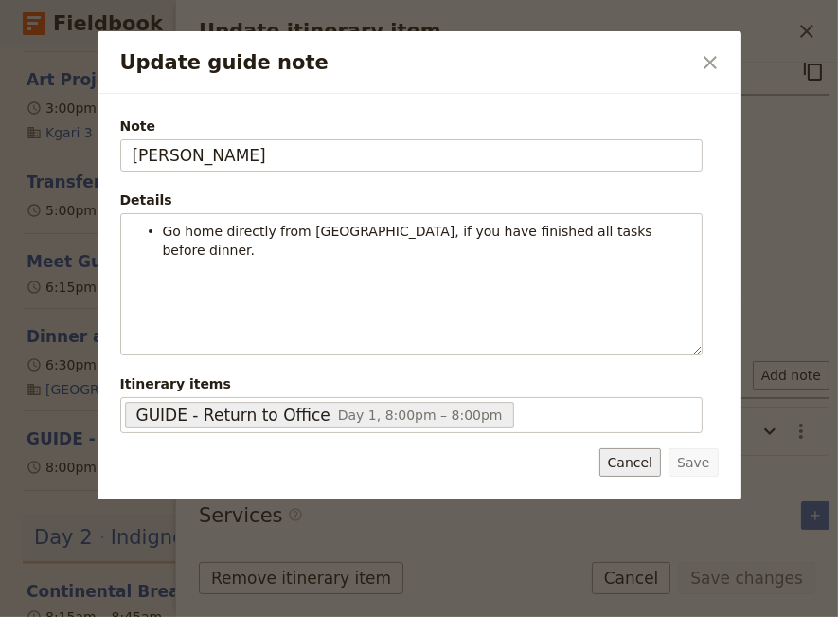
click at [643, 457] on button "Cancel" at bounding box center [631, 462] width 62 height 28
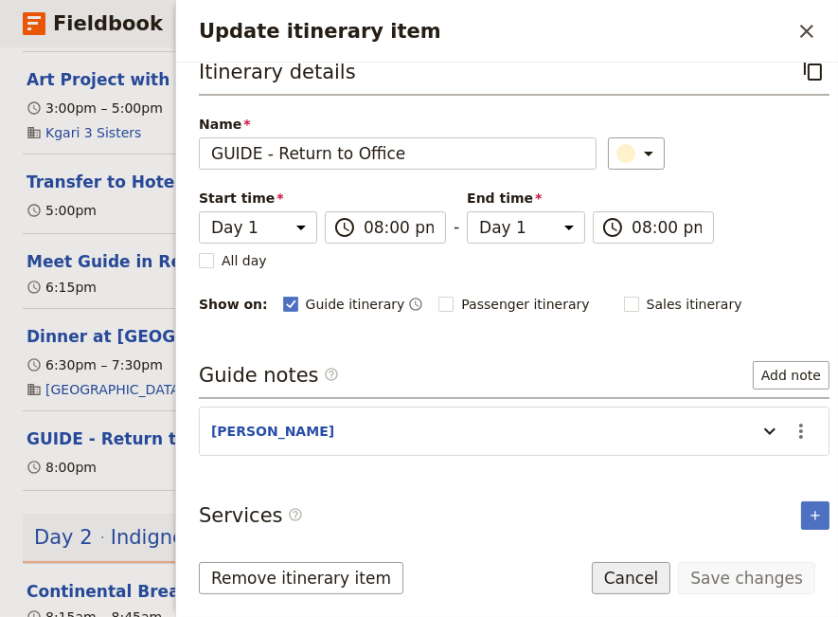
click at [668, 579] on button "Cancel" at bounding box center [632, 578] width 80 height 32
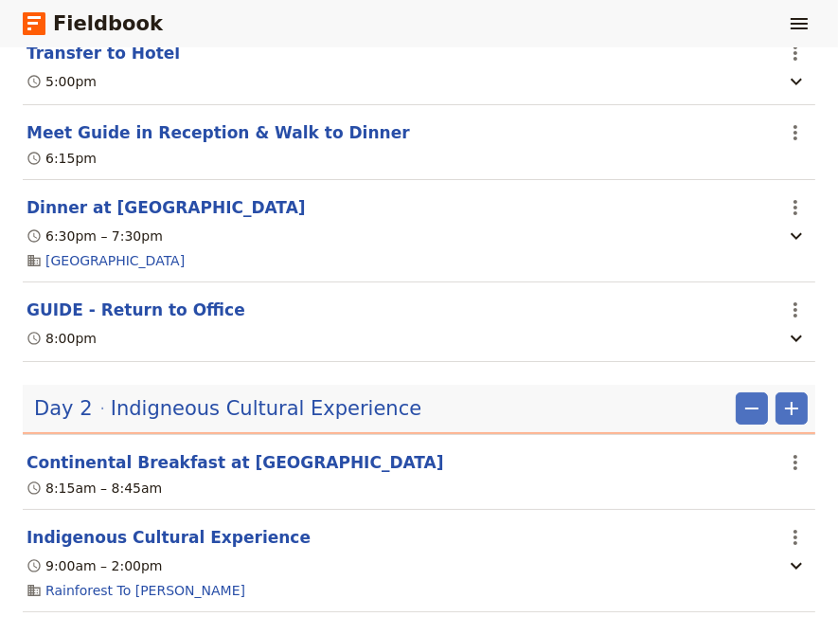
scroll to position [1195, 0]
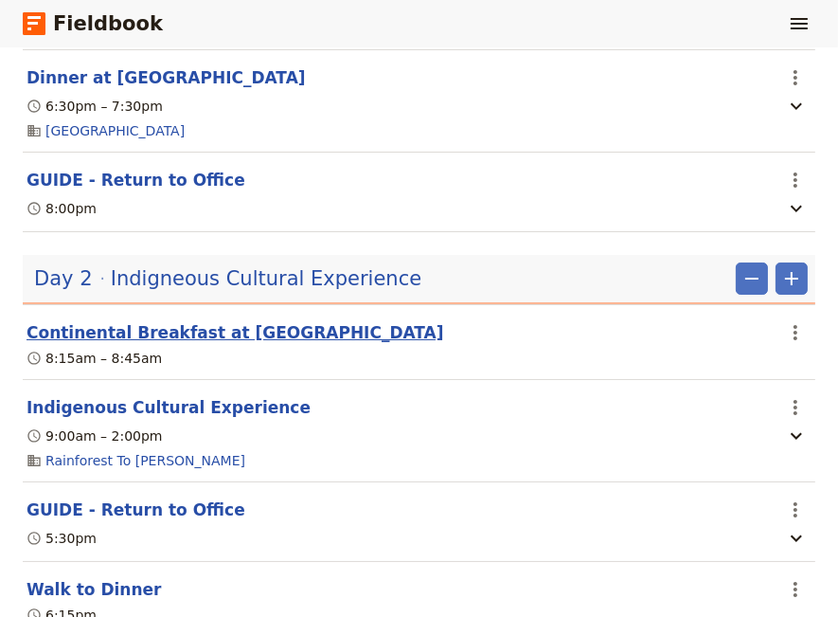
click at [223, 332] on button "Continental Breakfast at [GEOGRAPHIC_DATA]" at bounding box center [236, 332] width 418 height 23
select select "2"
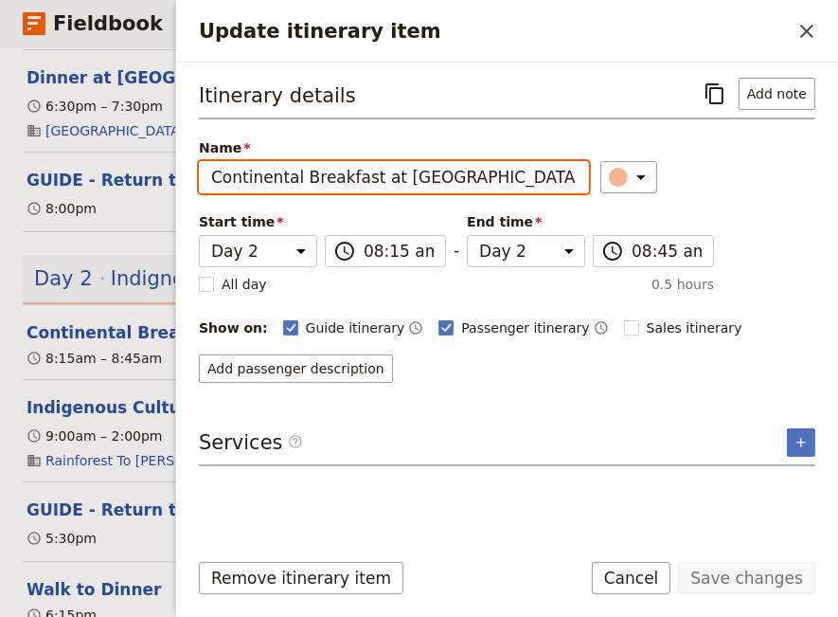
drag, startPoint x: 459, startPoint y: 184, endPoint x: 386, endPoint y: 191, distance: 73.3
click at [386, 191] on input "Continental Breakfast at [GEOGRAPHIC_DATA]" at bounding box center [394, 177] width 390 height 32
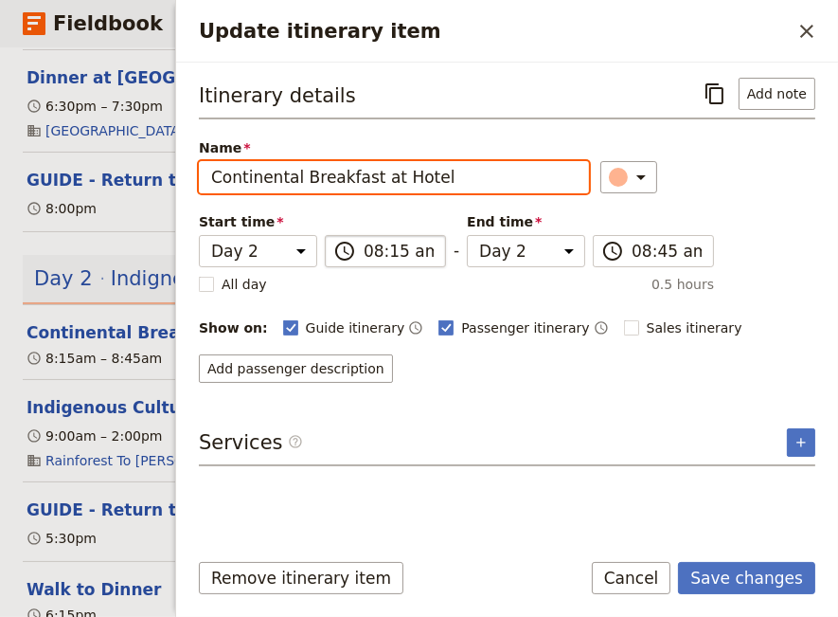
type input "Continental Breakfast at Hotel"
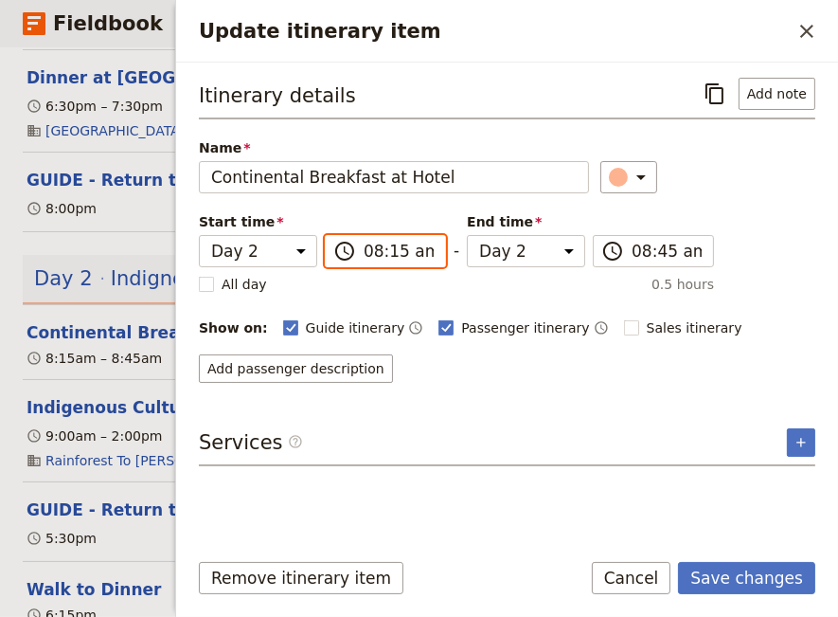
click at [364, 251] on input "08:15 am" at bounding box center [399, 251] width 70 height 23
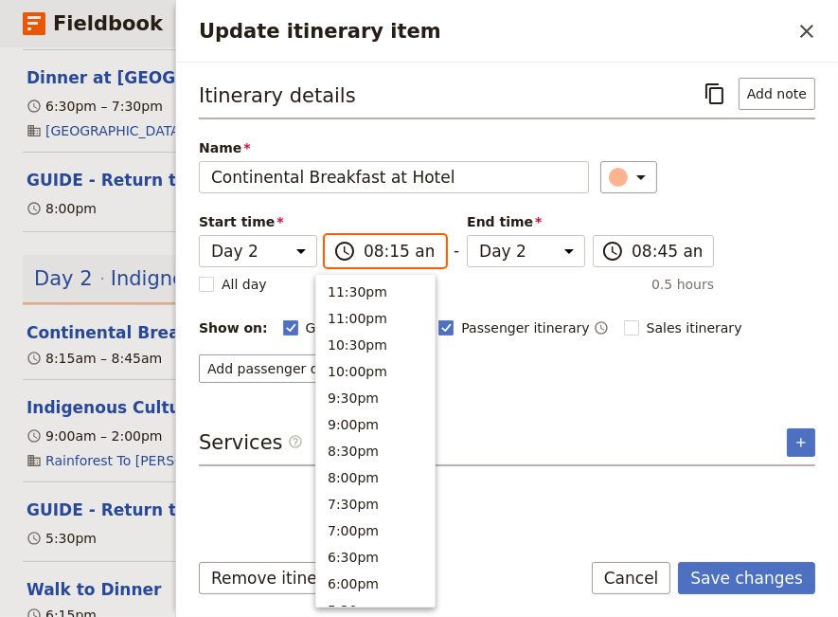
scroll to position [825, 0]
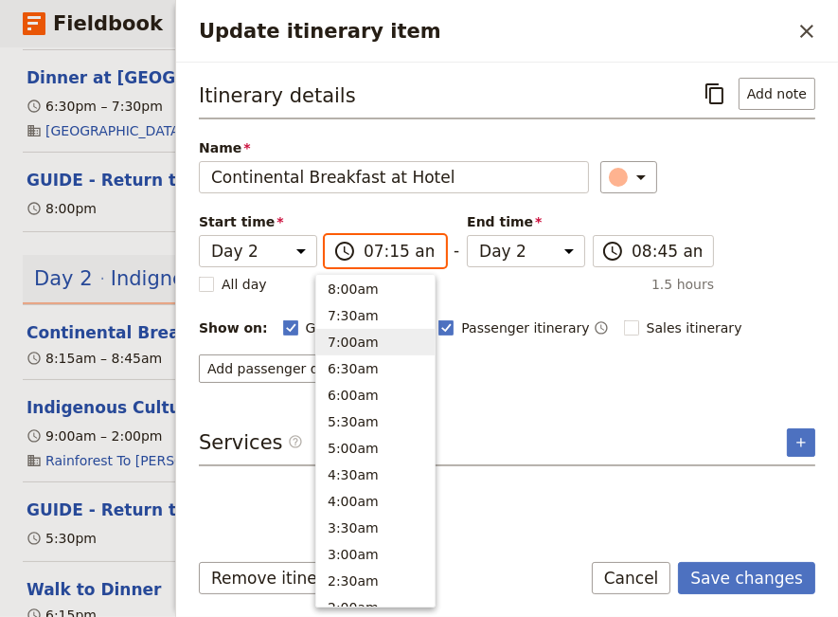
click at [381, 246] on input "07:15 am" at bounding box center [399, 251] width 70 height 23
type input "07:00 am"
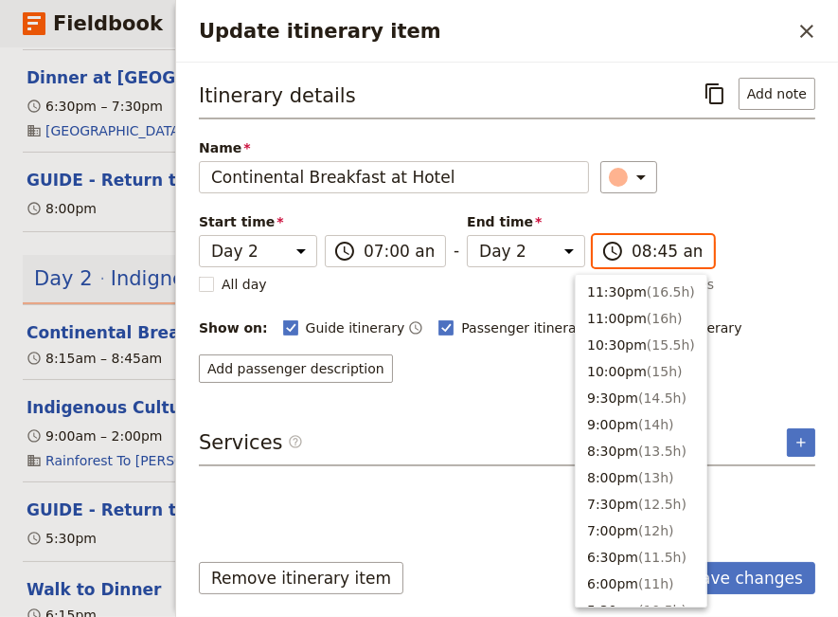
click at [632, 251] on input "08:45 am" at bounding box center [667, 251] width 70 height 23
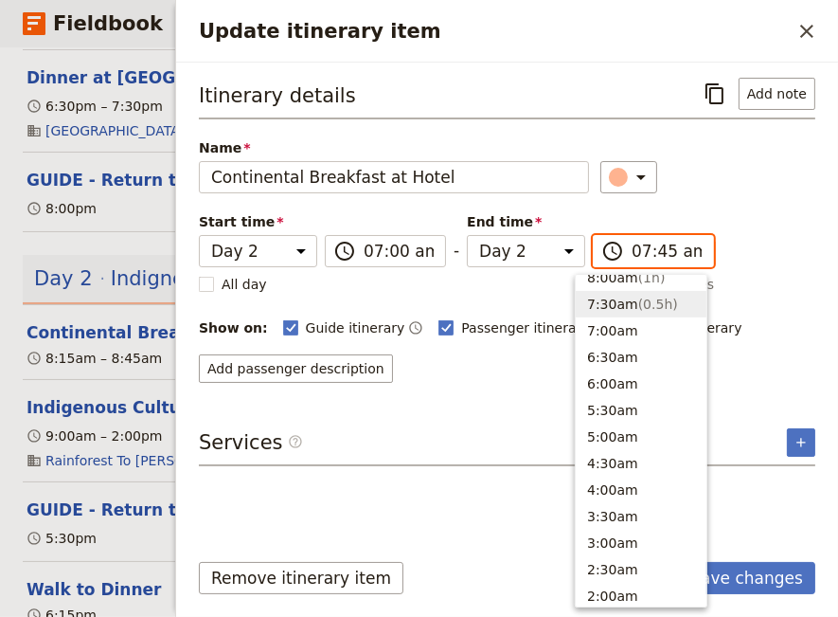
click at [642, 249] on input "07:45 am" at bounding box center [667, 251] width 70 height 23
type input "07:30 am"
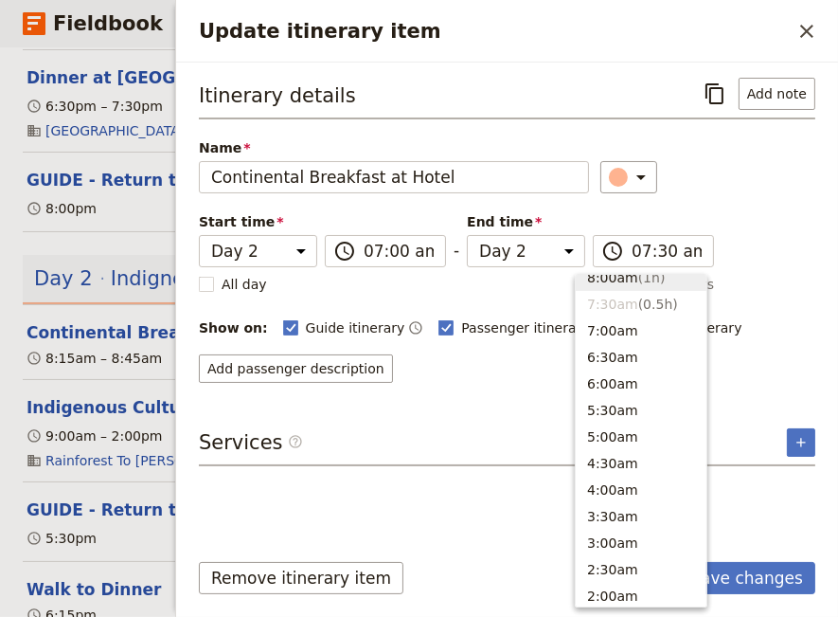
click at [465, 372] on div "Add passenger description" at bounding box center [507, 368] width 617 height 28
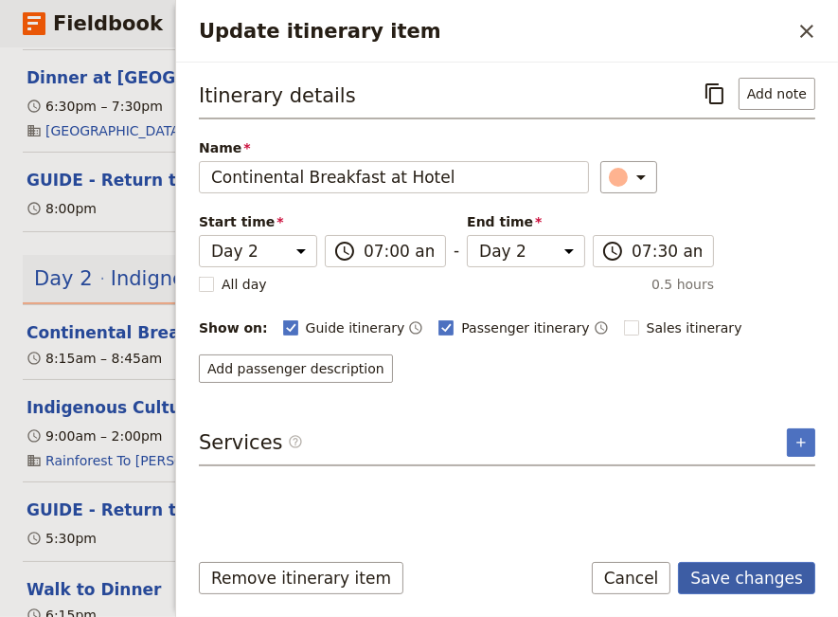
click at [731, 580] on button "Save changes" at bounding box center [746, 578] width 137 height 32
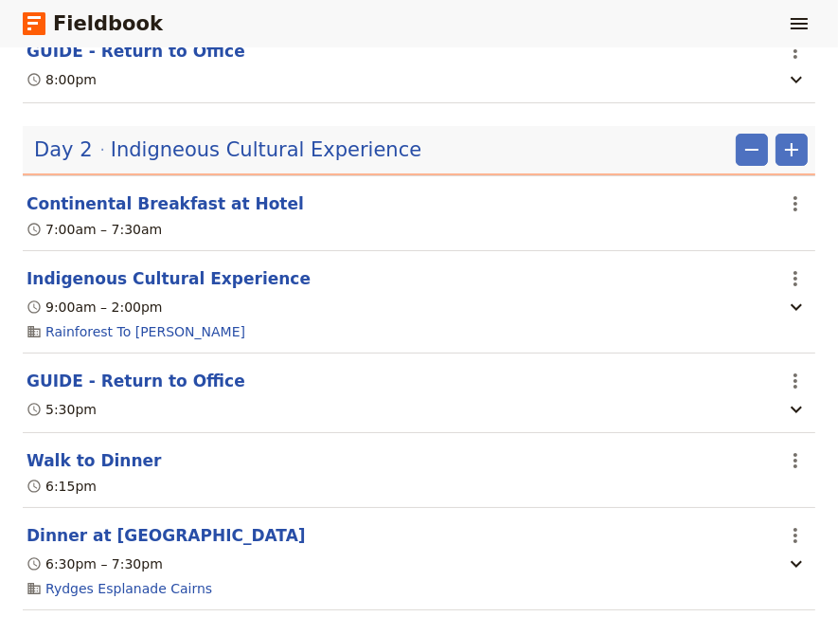
scroll to position [1195, 0]
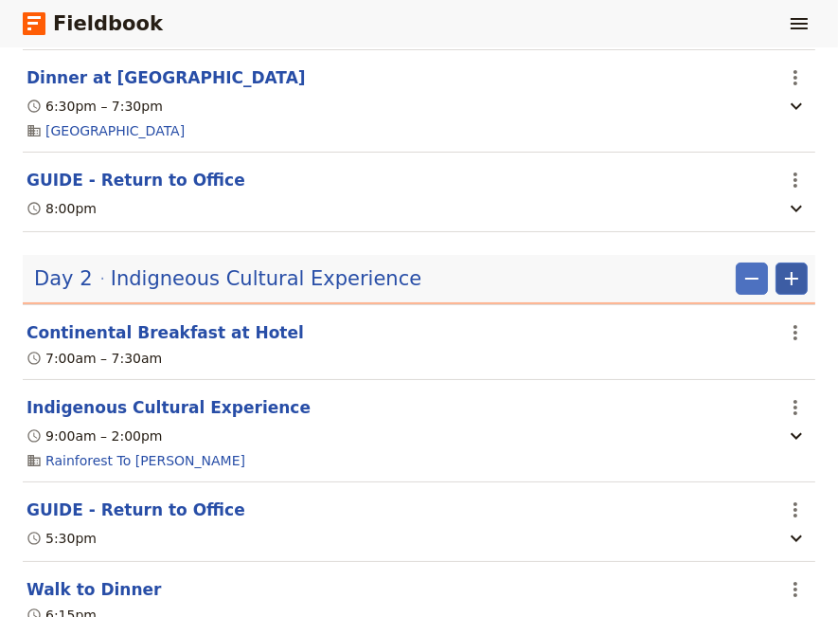
click at [785, 276] on icon "Add" at bounding box center [791, 278] width 13 height 13
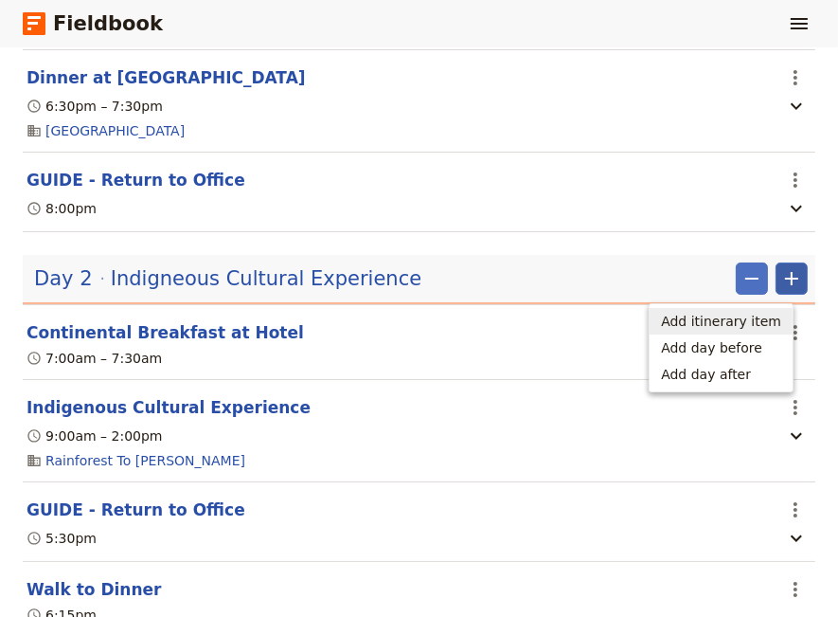
click at [769, 321] on span "Add itinerary item" at bounding box center [721, 321] width 120 height 19
select select "2"
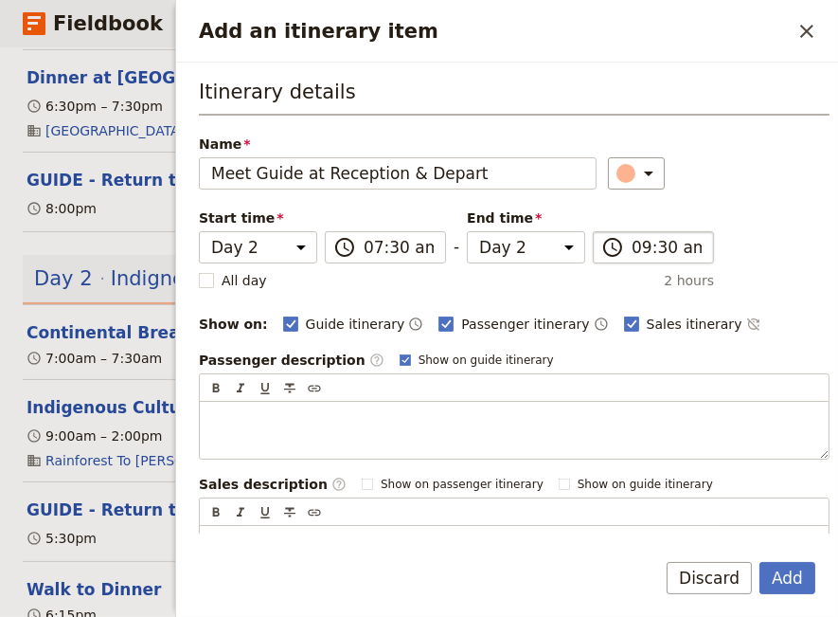
type input "Meet Guide at Reception & Depart"
click at [632, 246] on input "09:30 am" at bounding box center [667, 247] width 70 height 23
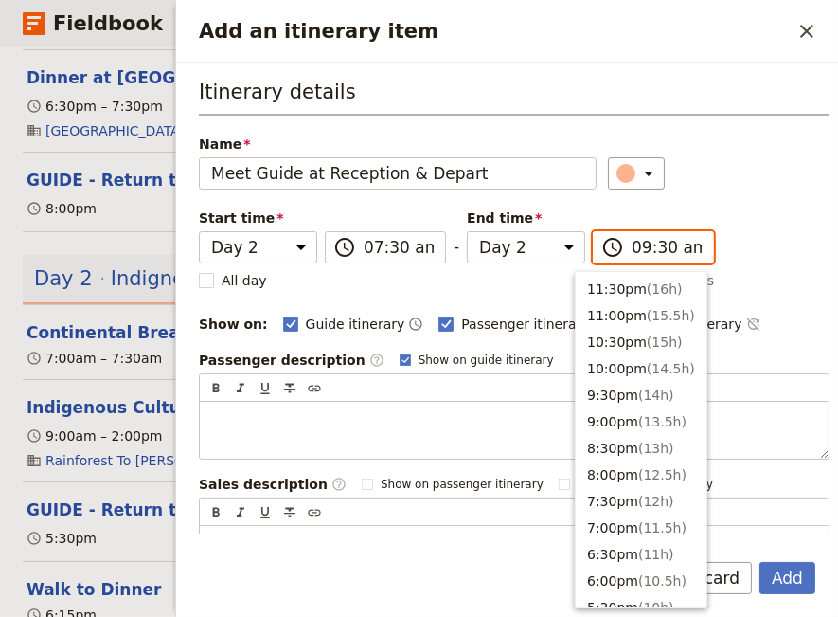
scroll to position [783, 0]
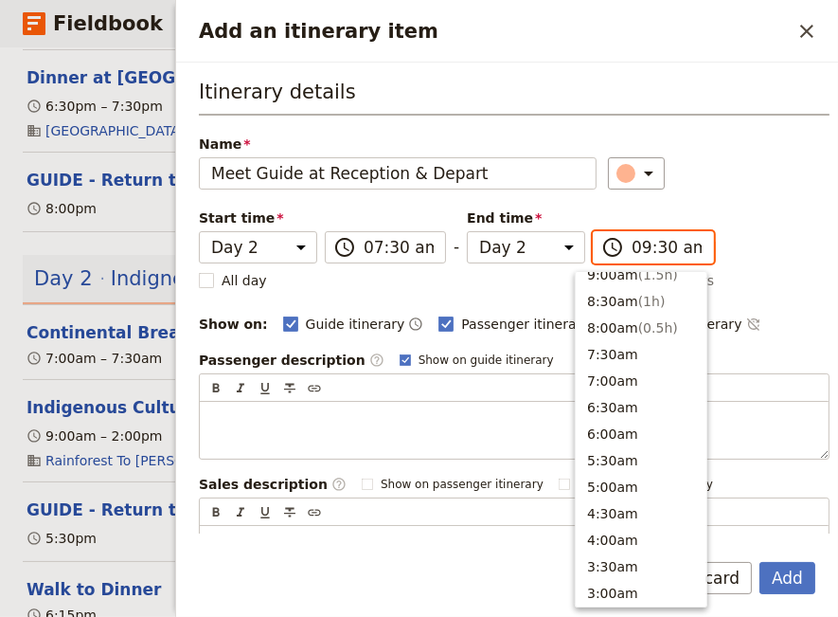
type input "07:30 am"
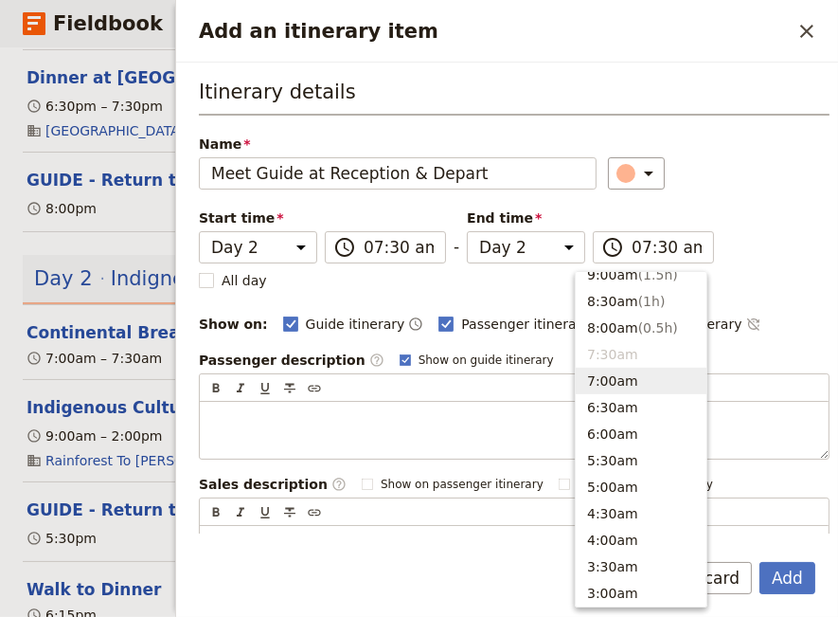
click at [742, 313] on div "Guide itinerary ​ Passenger itinerary ​ Sales itinerary ​" at bounding box center [556, 324] width 547 height 23
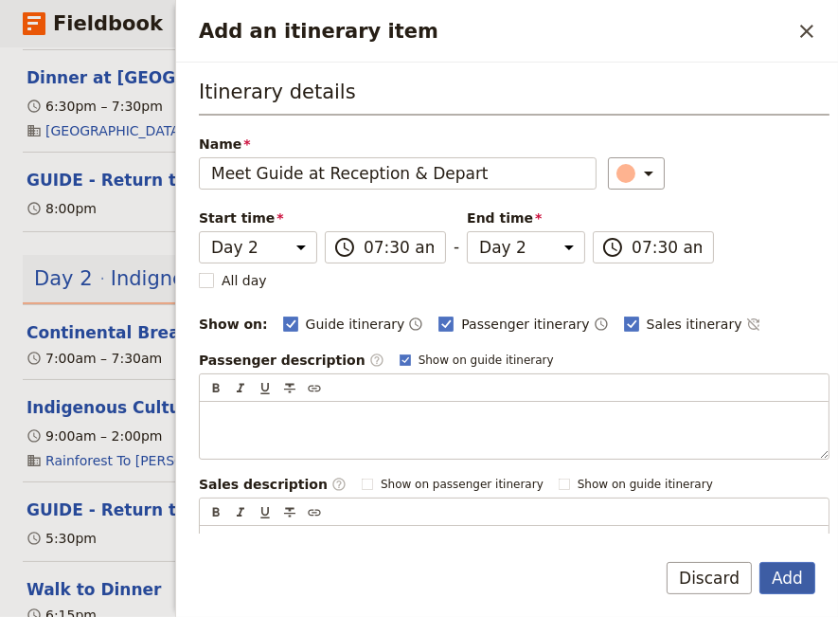
click at [783, 575] on button "Add" at bounding box center [788, 578] width 56 height 32
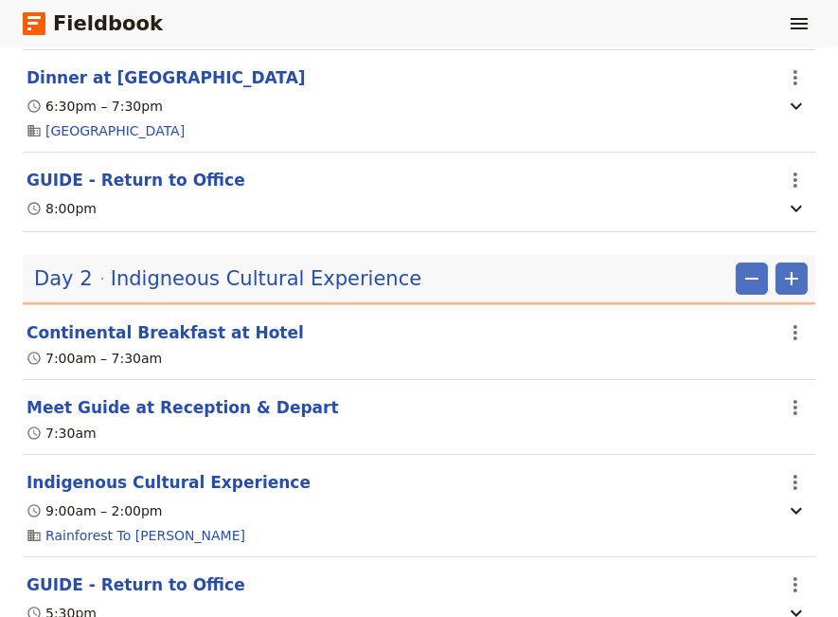
scroll to position [1324, 0]
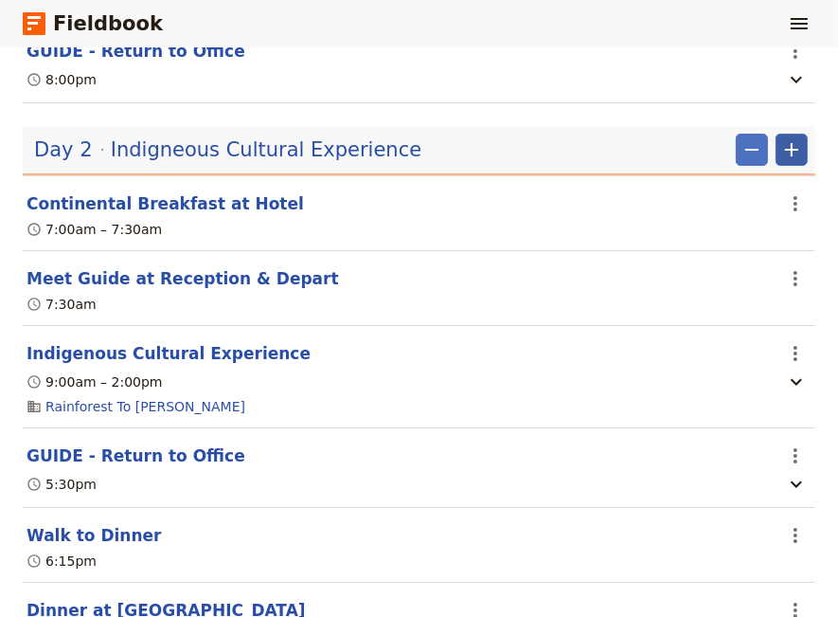
click at [780, 152] on icon "Add" at bounding box center [791, 149] width 23 height 23
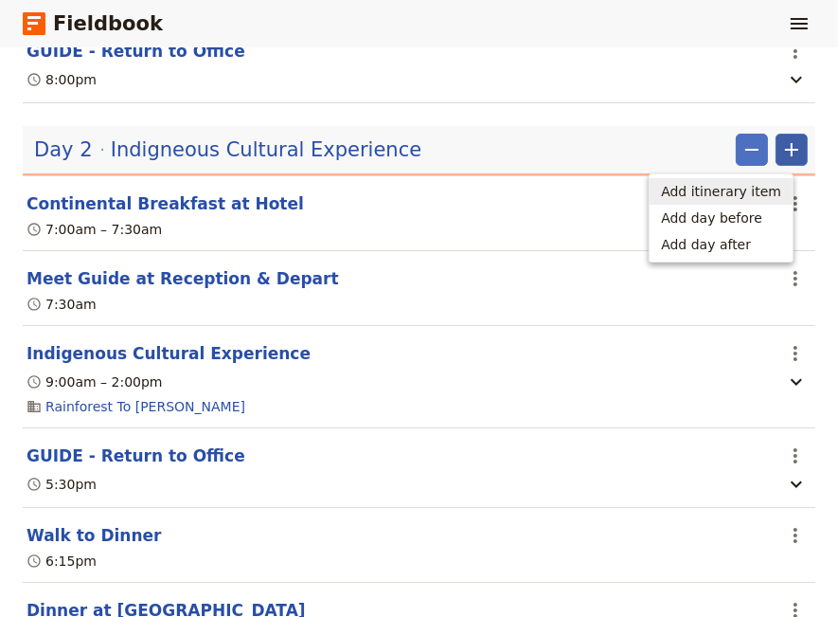
click at [762, 190] on span "Add itinerary item" at bounding box center [721, 191] width 120 height 19
select select "2"
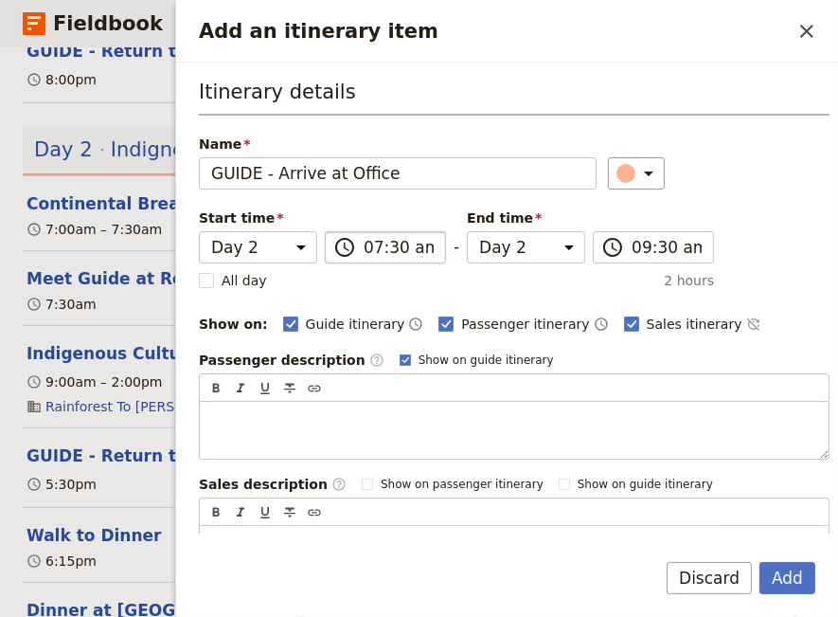
type input "GUIDE - Arrive at Office"
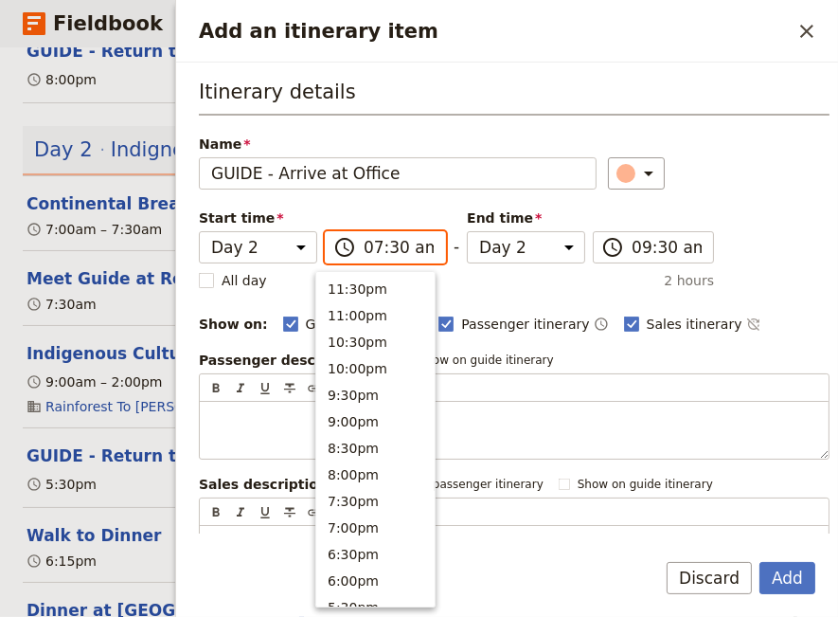
click at [366, 250] on input "07:30 am" at bounding box center [399, 247] width 70 height 23
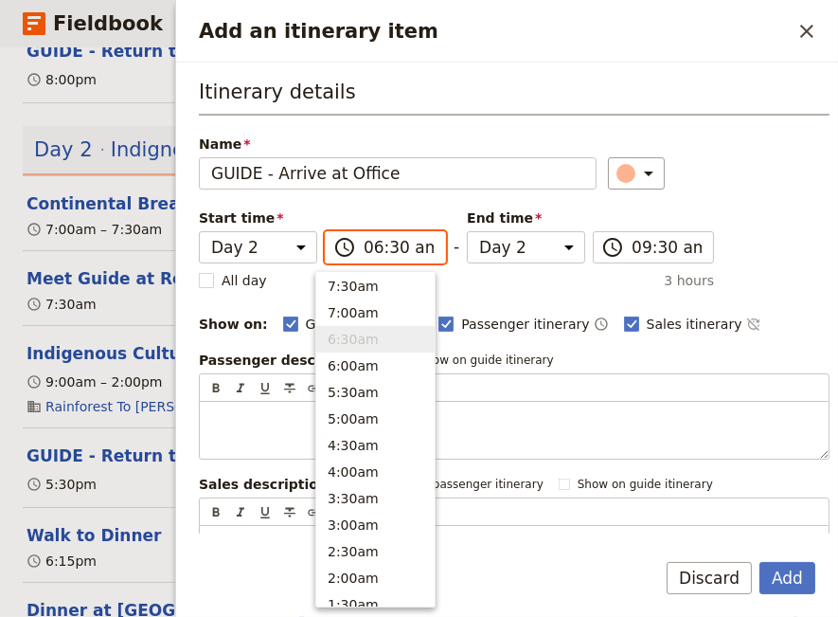
click at [380, 246] on input "06:30 am" at bounding box center [399, 247] width 70 height 23
type input "06:45 am"
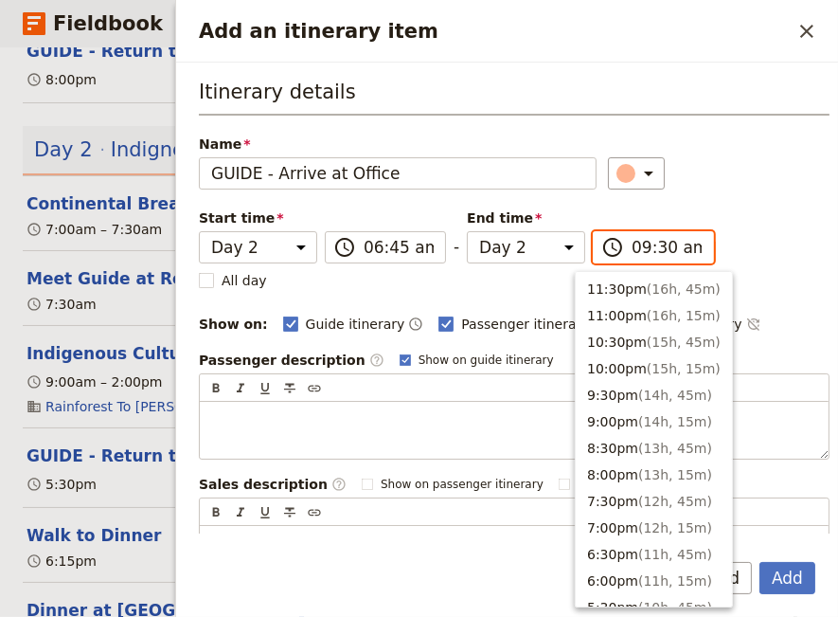
click at [632, 246] on input "09:30 am" at bounding box center [667, 247] width 70 height 23
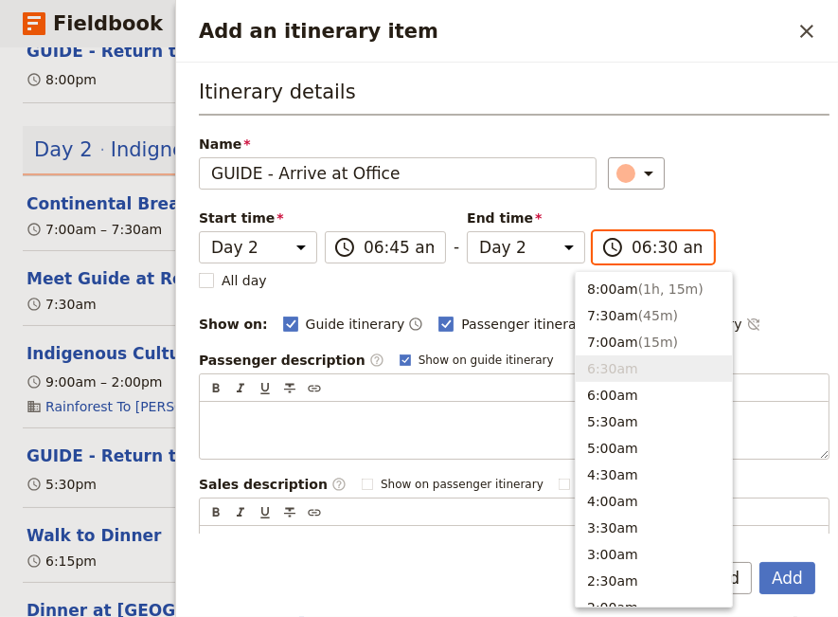
click at [639, 251] on input "06:30 am" at bounding box center [667, 247] width 70 height 23
type input "06:45 am"
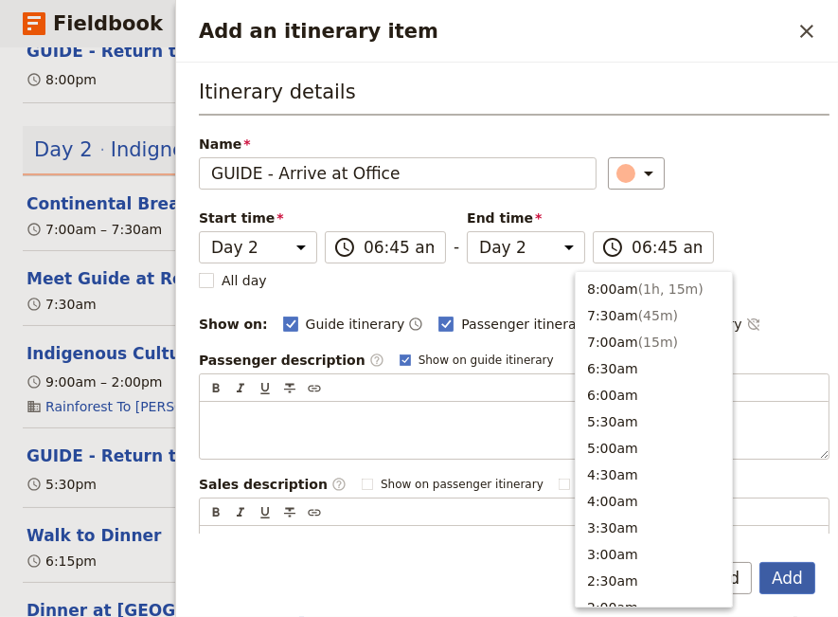
click at [785, 574] on button "Add" at bounding box center [788, 578] width 56 height 32
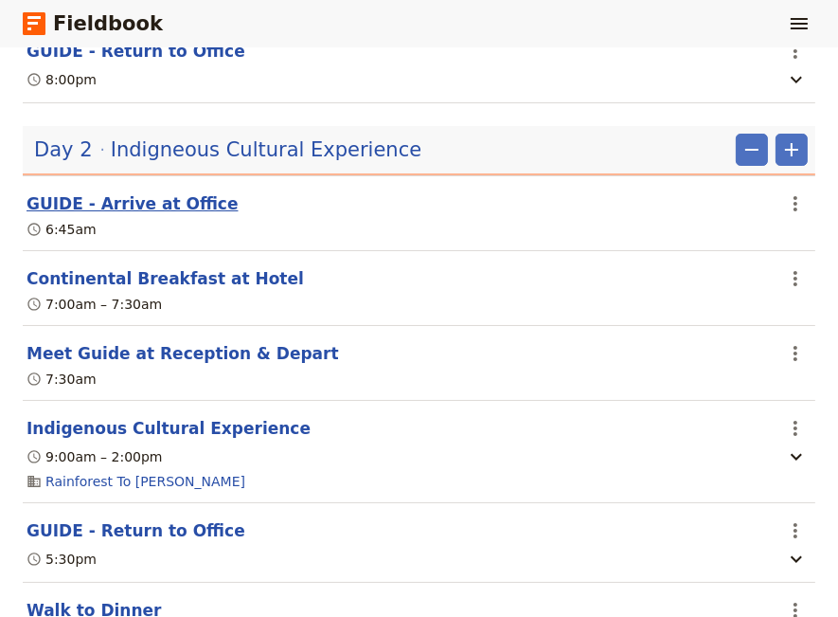
click at [169, 199] on button "GUIDE - Arrive at Office" at bounding box center [133, 203] width 212 height 23
select select "2"
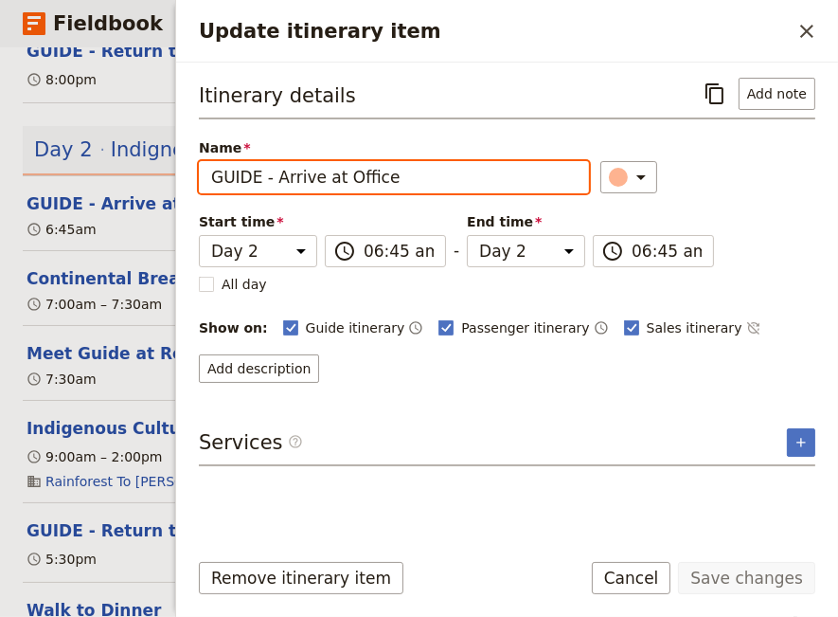
drag, startPoint x: 331, startPoint y: 170, endPoint x: 319, endPoint y: 173, distance: 11.7
click at [319, 173] on input "GUIDE - Arrive at Office" at bounding box center [394, 177] width 390 height 32
type input "GUIDE - Arrive Office"
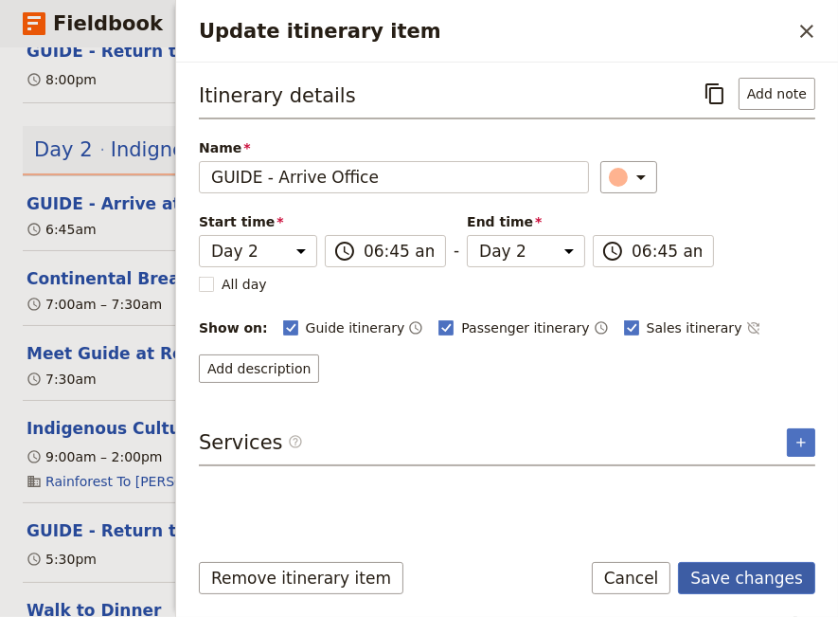
click at [752, 580] on button "Save changes" at bounding box center [746, 578] width 137 height 32
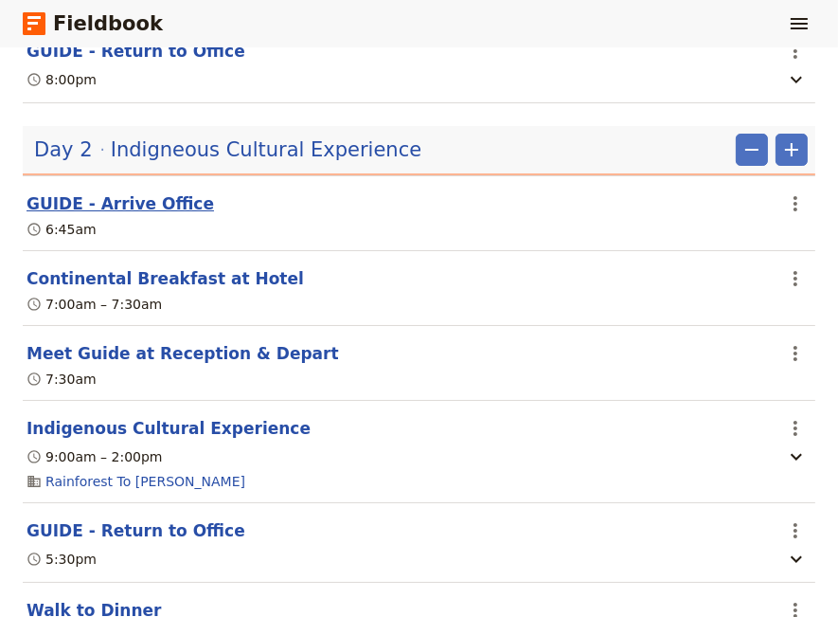
click at [109, 204] on button "GUIDE - Arrive Office" at bounding box center [121, 203] width 188 height 23
select select "2"
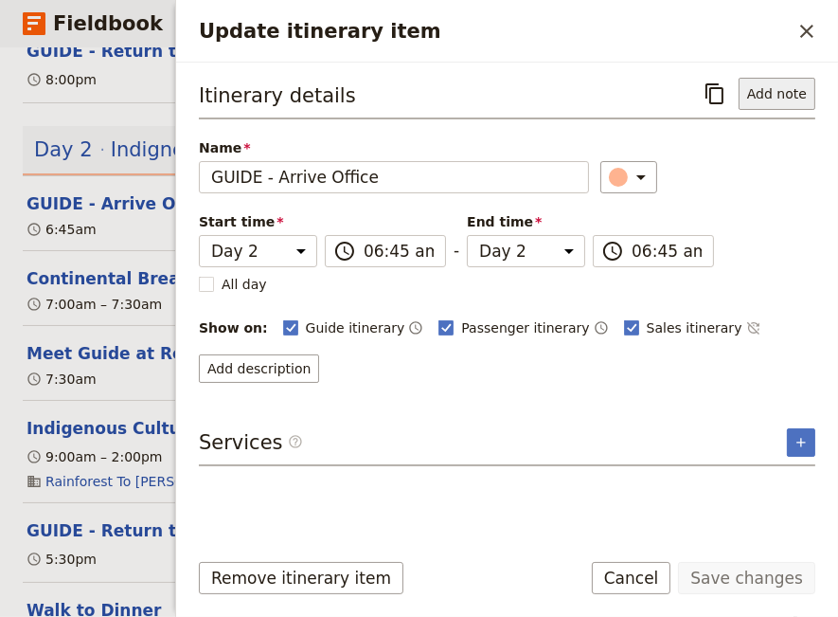
click at [788, 100] on button "Add note" at bounding box center [777, 94] width 77 height 32
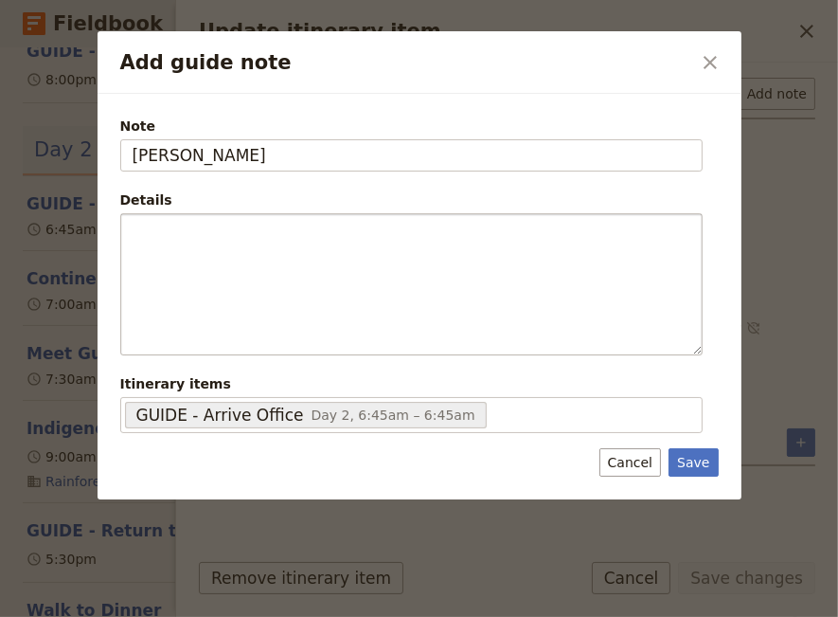
type input "[PERSON_NAME]"
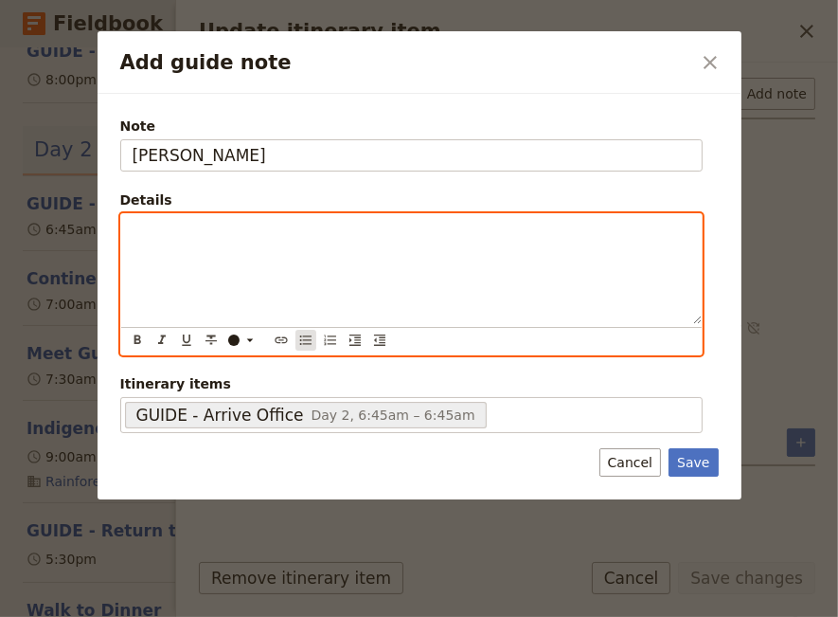
click at [302, 335] on icon "Bulleted list" at bounding box center [304, 339] width 11 height 9
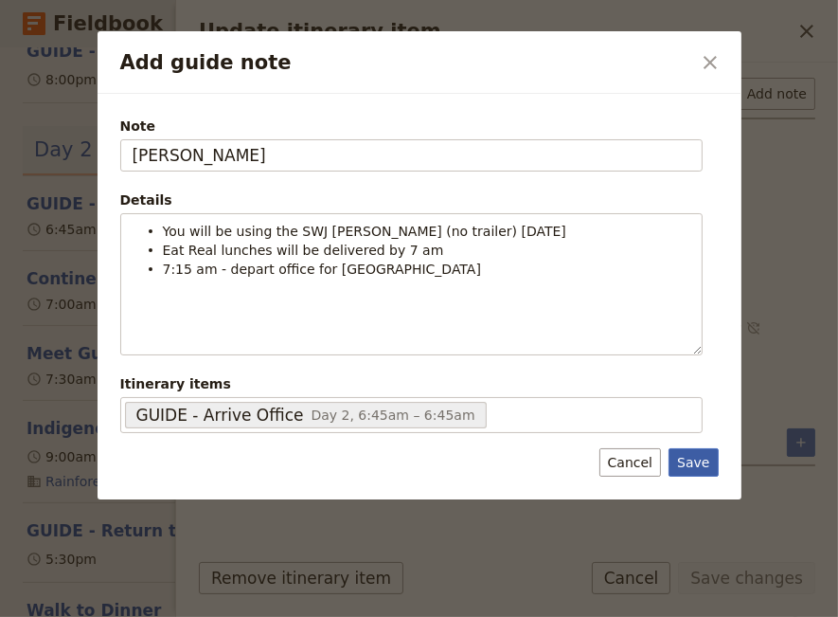
click at [700, 457] on button "Save" at bounding box center [693, 462] width 49 height 28
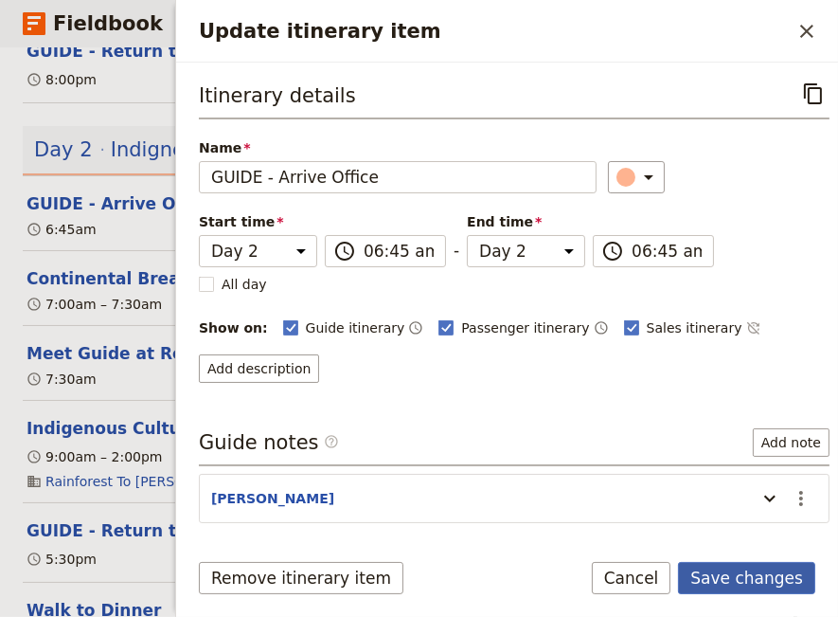
click at [734, 581] on button "Save changes" at bounding box center [746, 578] width 137 height 32
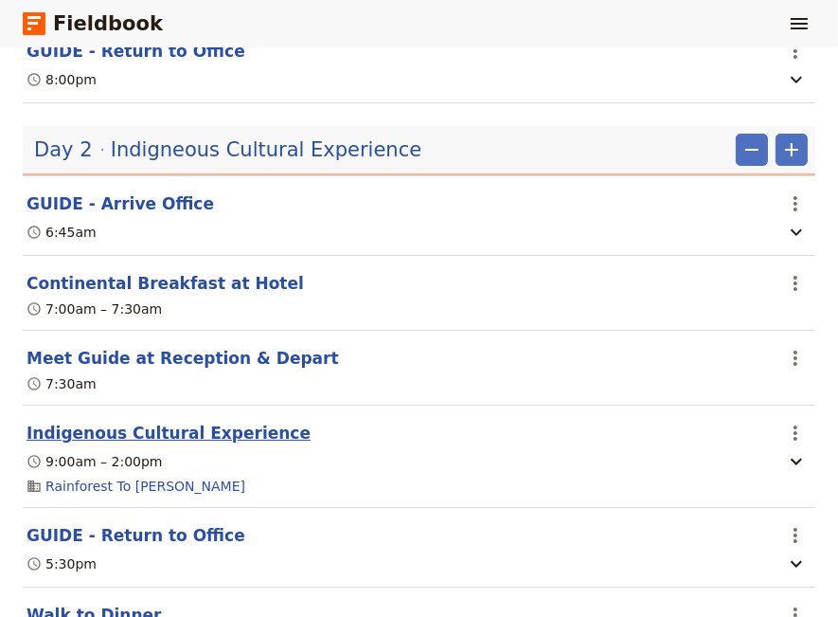
scroll to position [1453, 0]
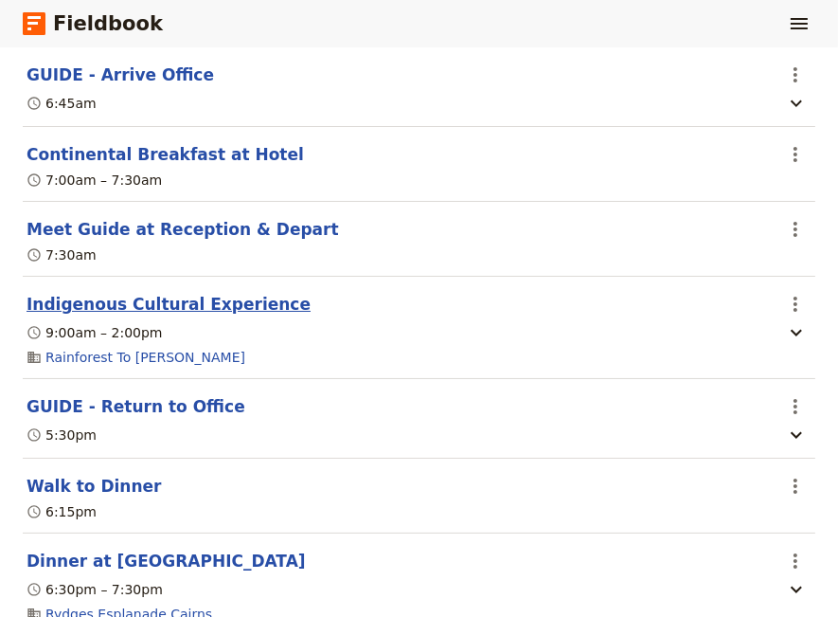
click at [142, 302] on button "Indigenous Cultural Experience" at bounding box center [169, 304] width 284 height 23
select select "2"
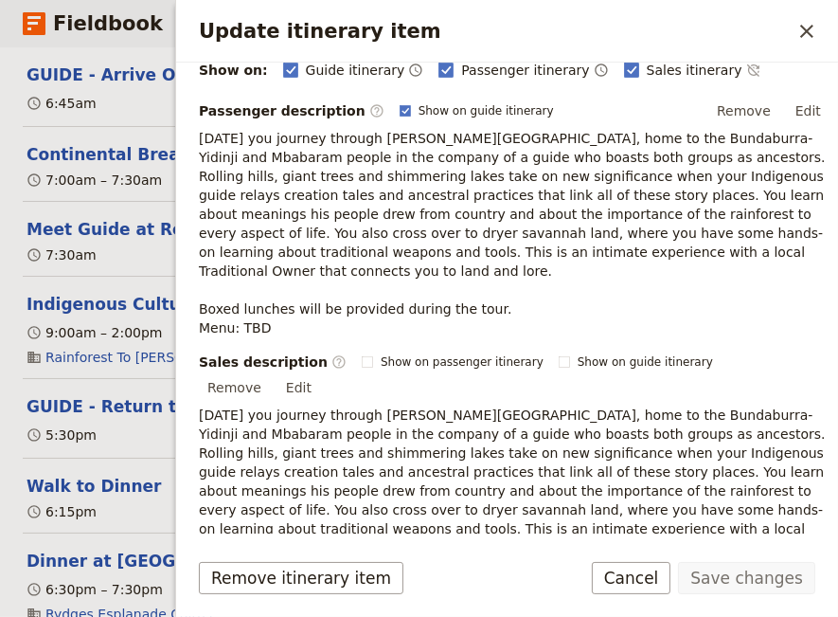
scroll to position [387, 0]
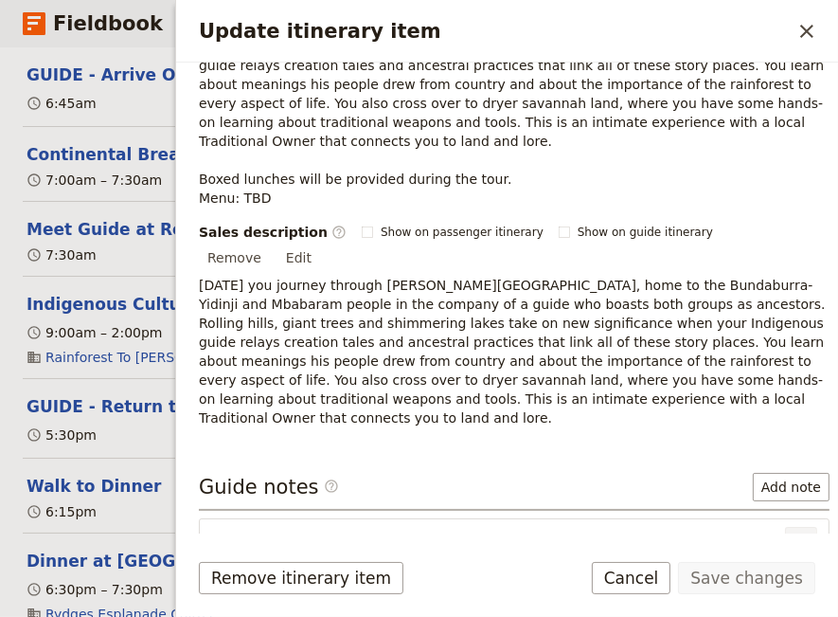
click at [790, 531] on icon "Actions" at bounding box center [801, 542] width 23 height 23
click at [744, 520] on span "Edit note" at bounding box center [733, 520] width 60 height 19
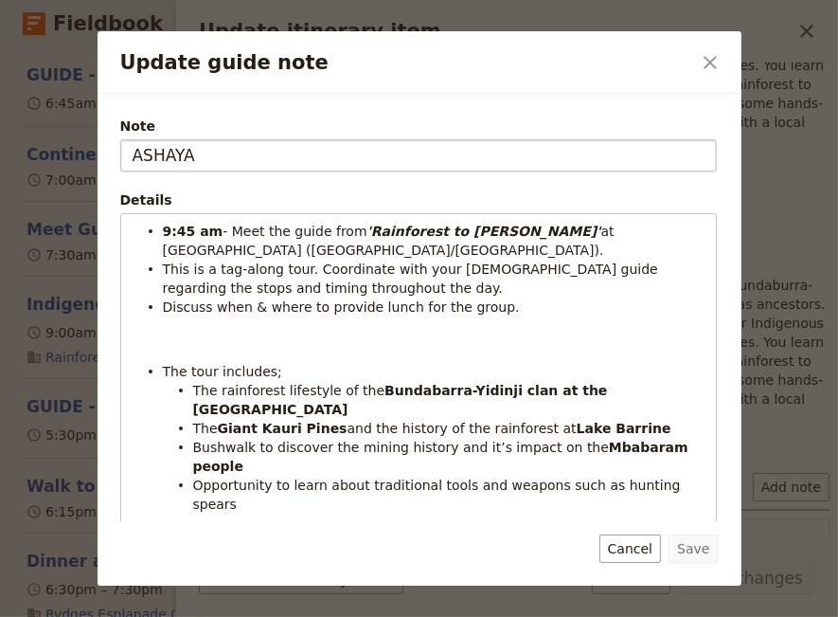
drag, startPoint x: 198, startPoint y: 160, endPoint x: 121, endPoint y: 176, distance: 78.4
click at [121, 171] on input "ASHAYA" at bounding box center [418, 155] width 597 height 32
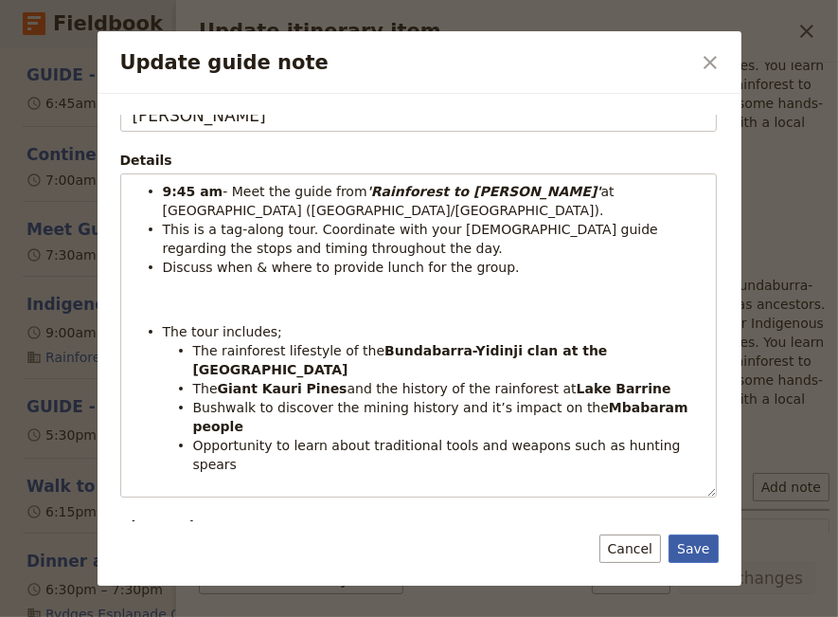
type input "[PERSON_NAME]"
click at [697, 545] on button "Save" at bounding box center [693, 548] width 49 height 28
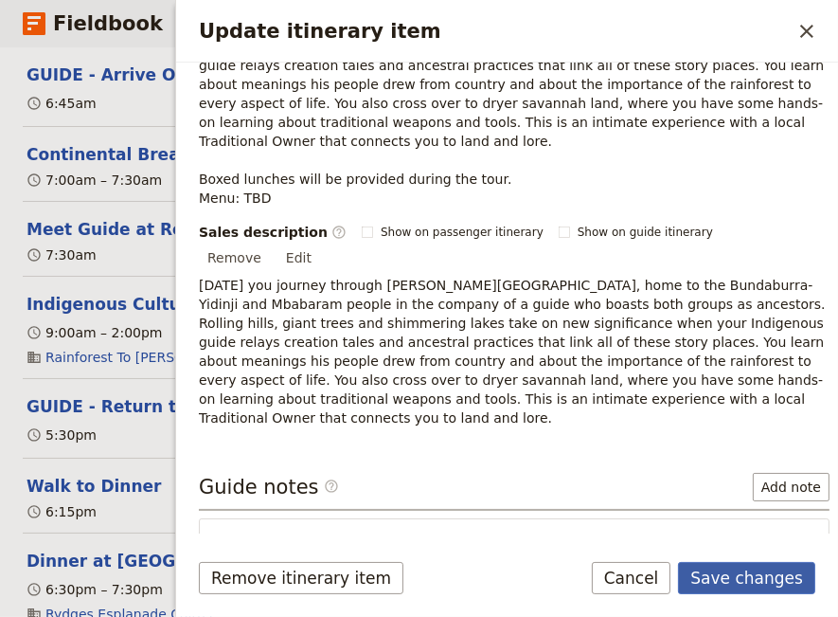
click at [776, 574] on button "Save changes" at bounding box center [746, 578] width 137 height 32
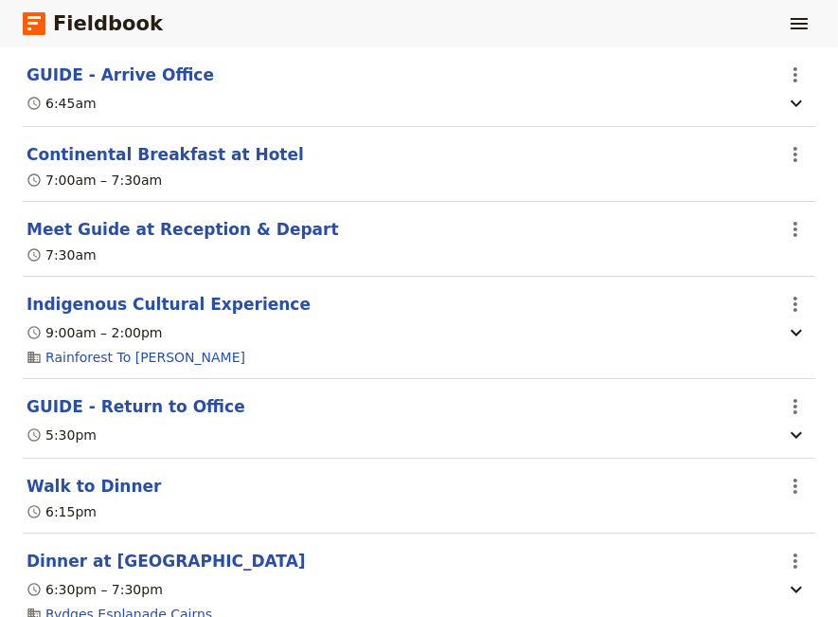
scroll to position [1583, 0]
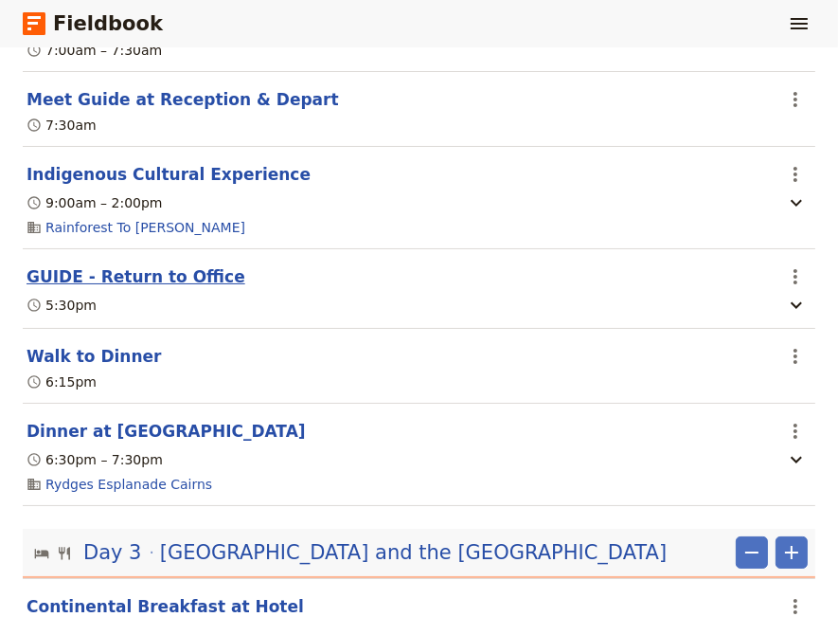
click at [118, 278] on button "GUIDE - Return to Office" at bounding box center [136, 276] width 219 height 23
select select "2"
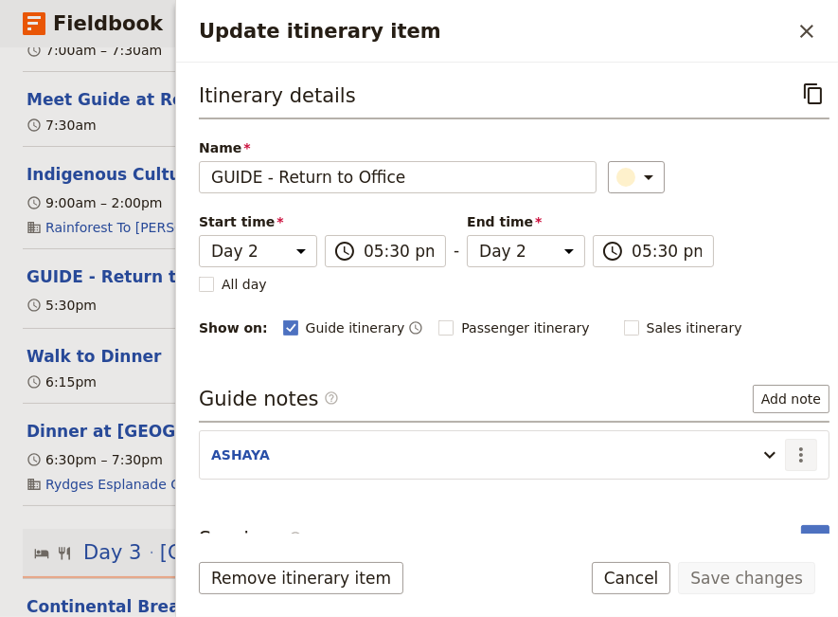
click at [790, 450] on icon "Actions" at bounding box center [801, 454] width 23 height 23
click at [762, 492] on span "Edit note" at bounding box center [733, 491] width 60 height 19
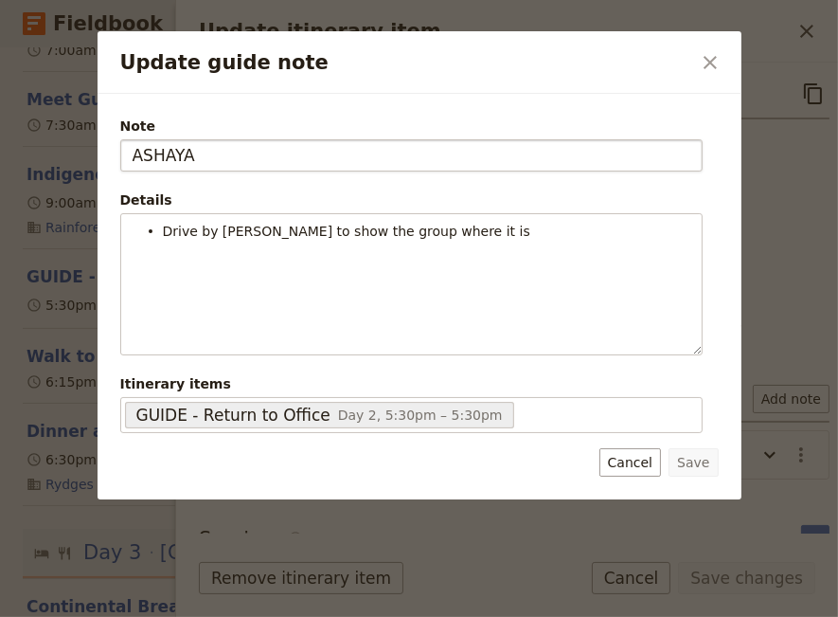
drag, startPoint x: 242, startPoint y: 154, endPoint x: 90, endPoint y: 154, distance: 152.5
click at [120, 154] on input "ASHAYA" at bounding box center [411, 155] width 583 height 32
type input "[PERSON_NAME]"
click at [699, 464] on button "Save" at bounding box center [693, 462] width 49 height 28
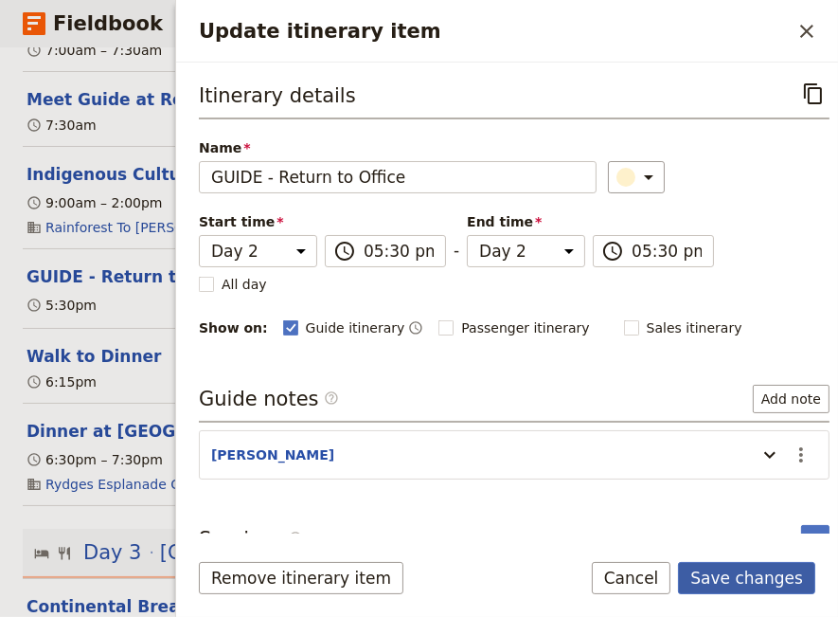
click at [740, 583] on button "Save changes" at bounding box center [746, 578] width 137 height 32
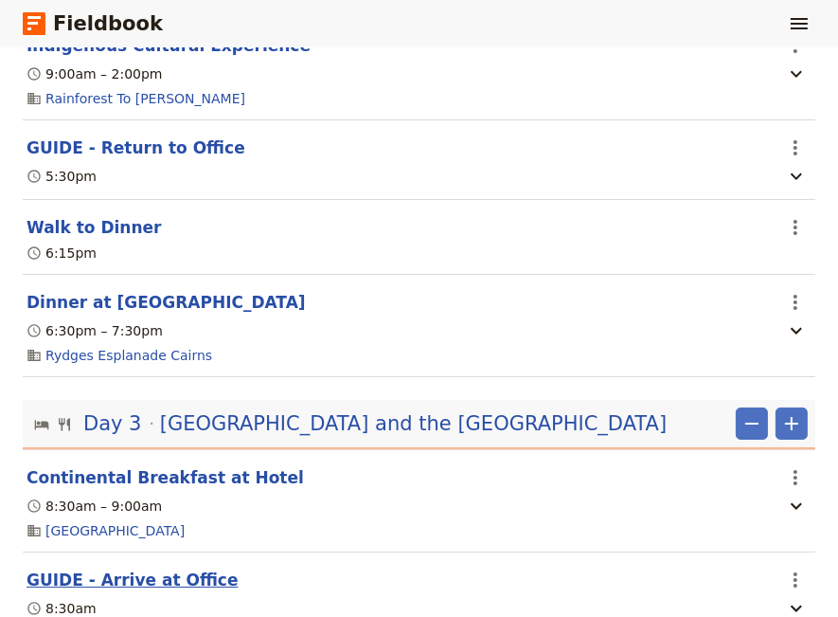
scroll to position [1841, 0]
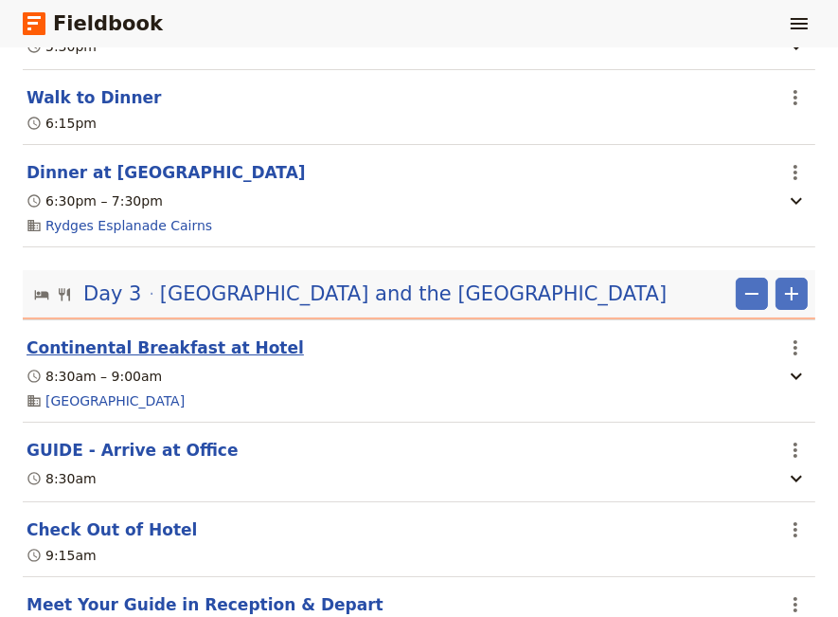
click at [205, 351] on button "Continental Breakfast at Hotel" at bounding box center [166, 347] width 278 height 23
select select "3"
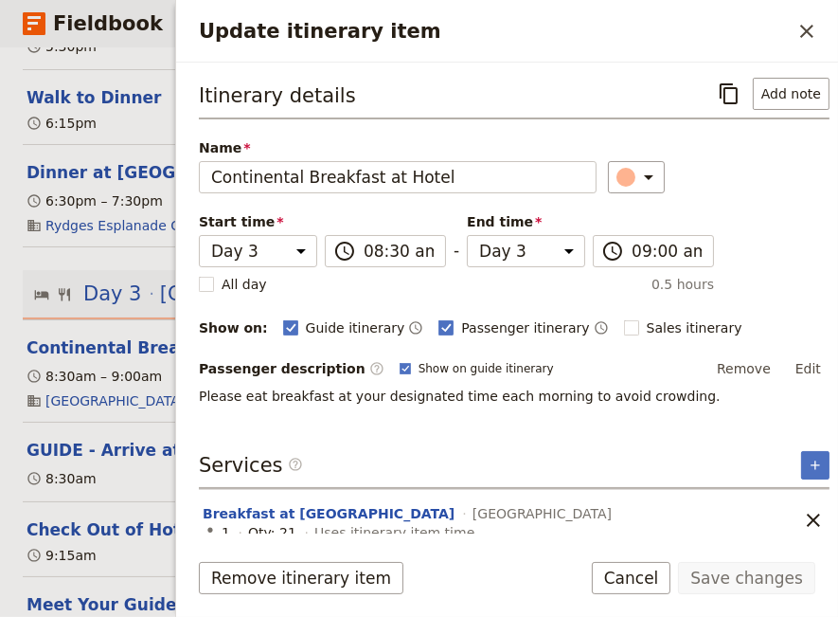
scroll to position [10, 0]
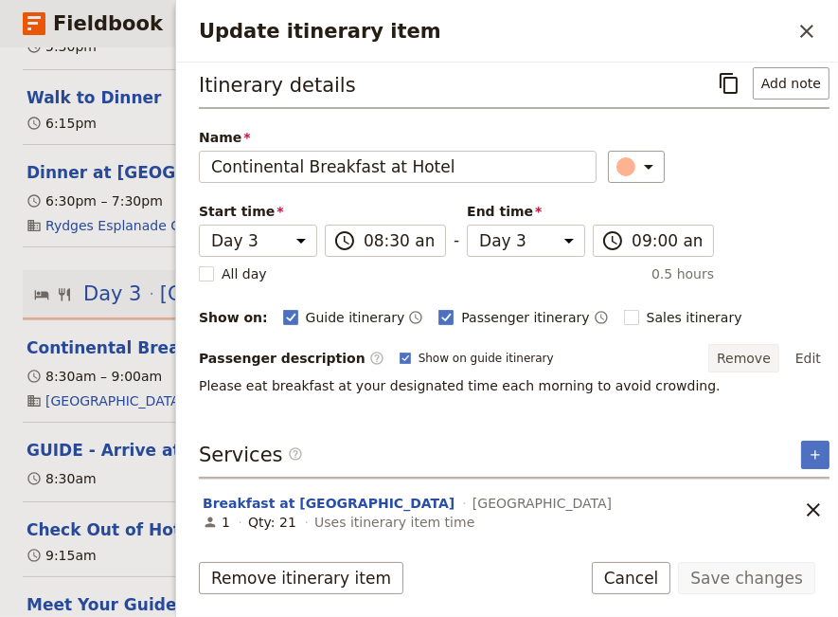
click at [741, 358] on button "Remove" at bounding box center [744, 358] width 71 height 28
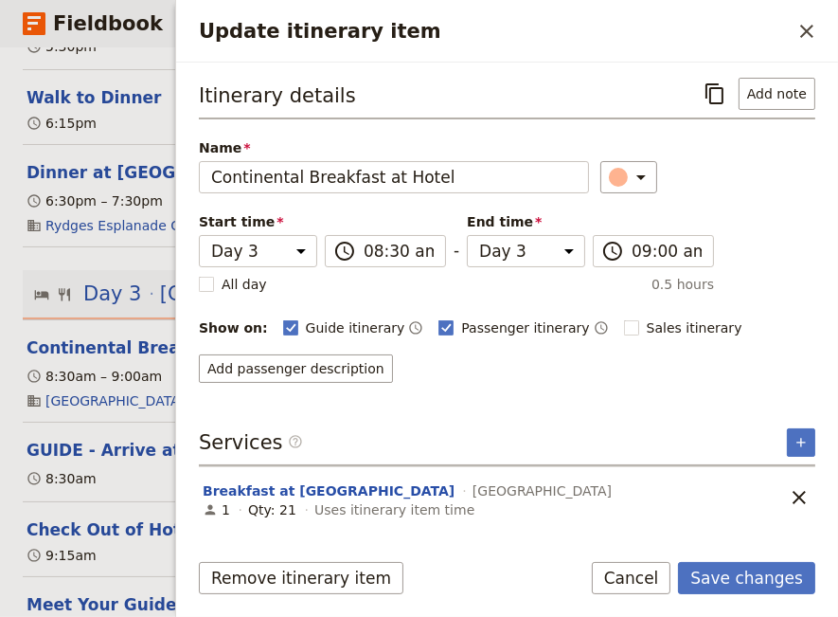
scroll to position [0, 0]
click at [752, 576] on button "Save changes" at bounding box center [746, 578] width 137 height 32
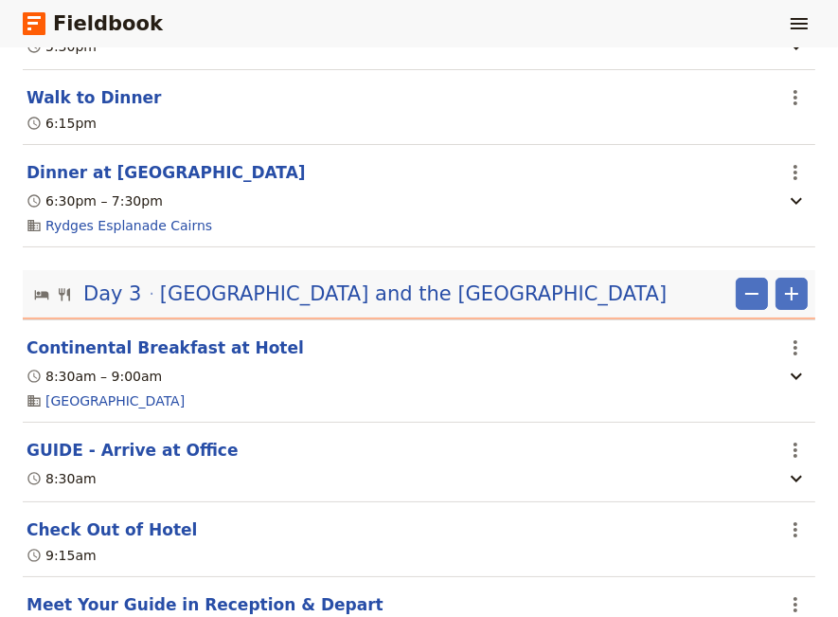
scroll to position [1970, 0]
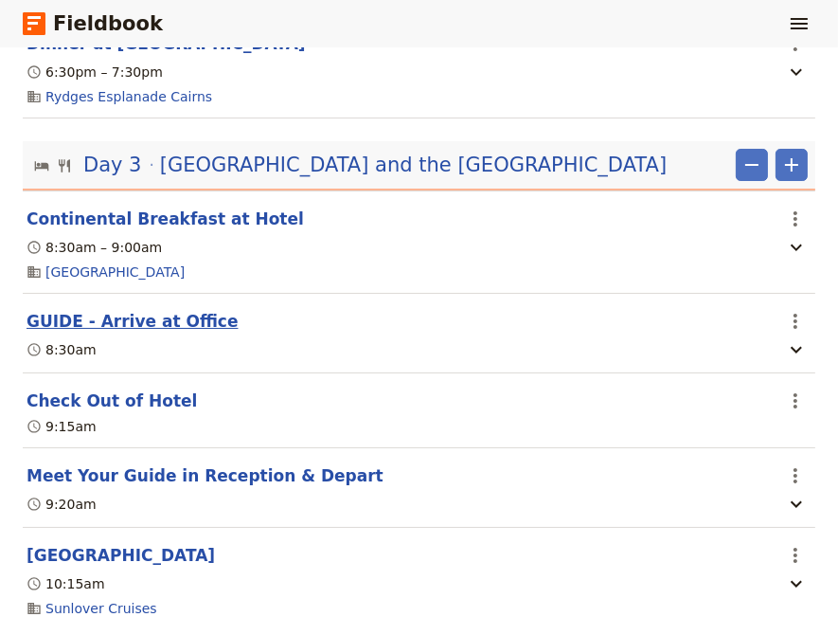
click at [147, 321] on button "GUIDE - Arrive at Office" at bounding box center [133, 321] width 212 height 23
select select "3"
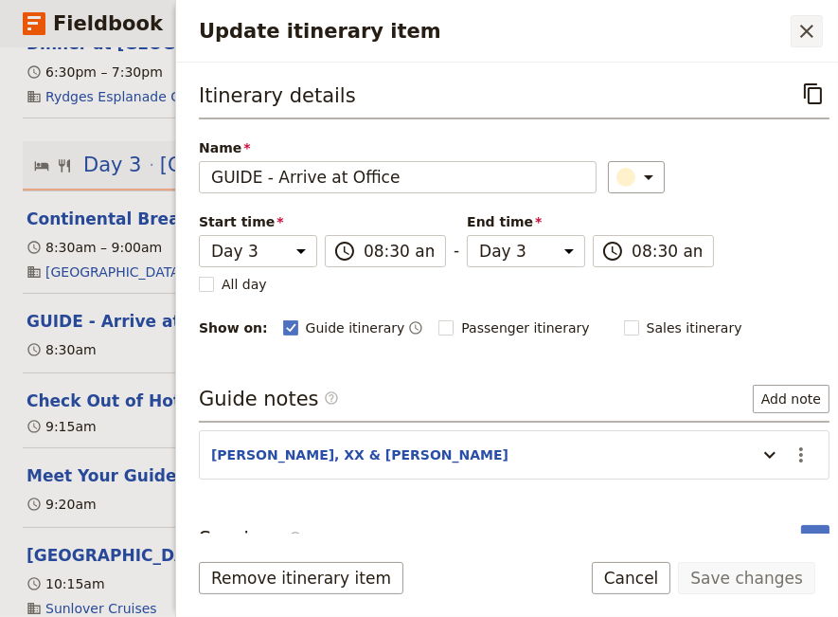
click at [803, 29] on icon "Close drawer" at bounding box center [807, 31] width 23 height 23
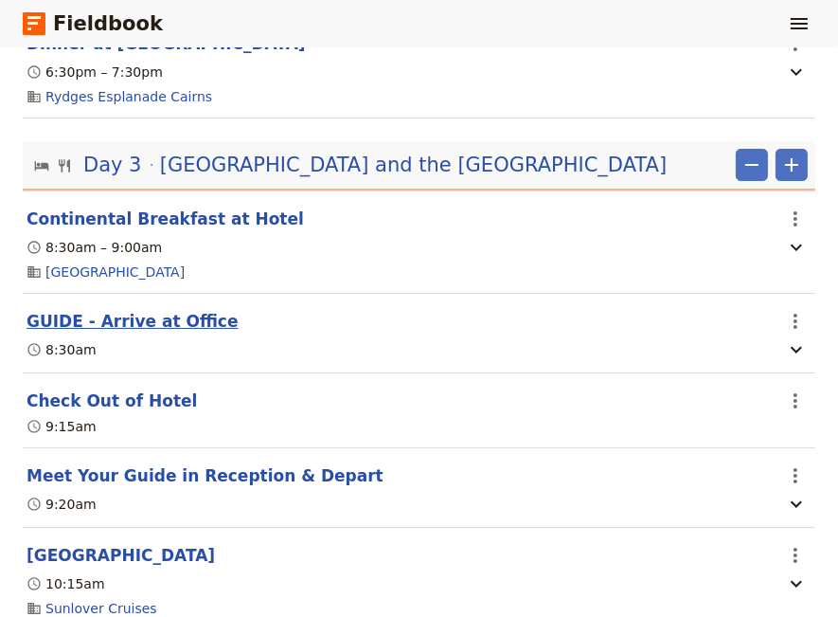
click at [118, 326] on button "GUIDE - Arrive at Office" at bounding box center [133, 321] width 212 height 23
select select "3"
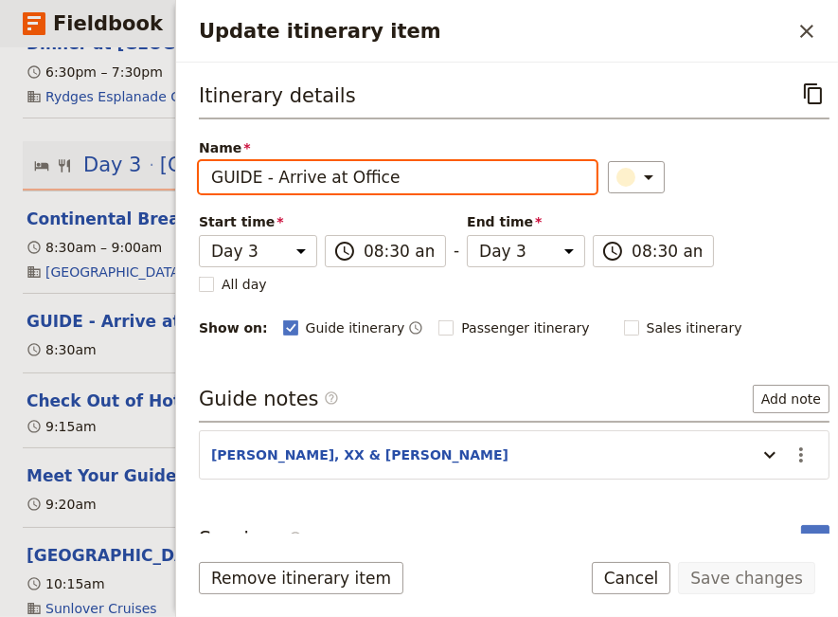
drag, startPoint x: 332, startPoint y: 184, endPoint x: 322, endPoint y: 187, distance: 10.8
click at [322, 187] on input "GUIDE - Arrive at Office" at bounding box center [398, 177] width 398 height 32
type input "GUIDE - Arrive Office"
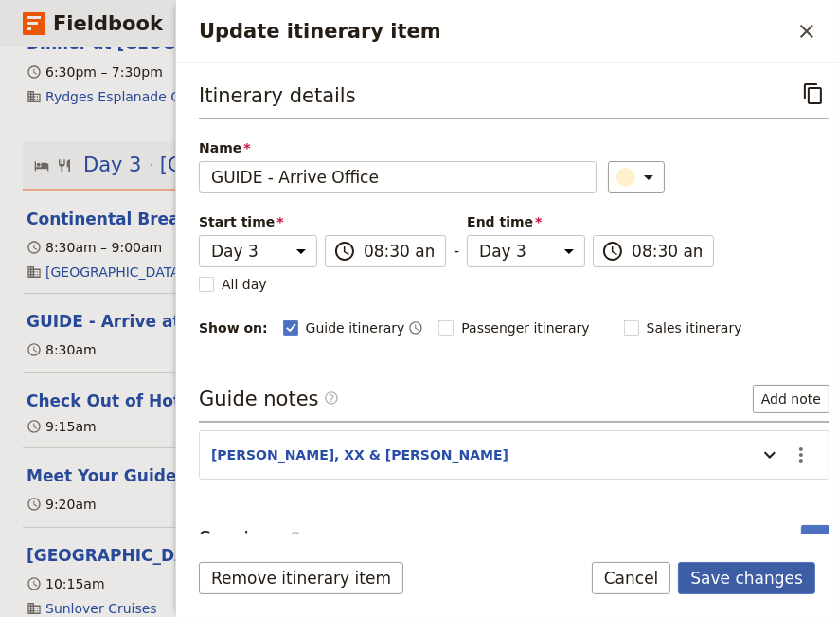
click at [764, 583] on button "Save changes" at bounding box center [746, 578] width 137 height 32
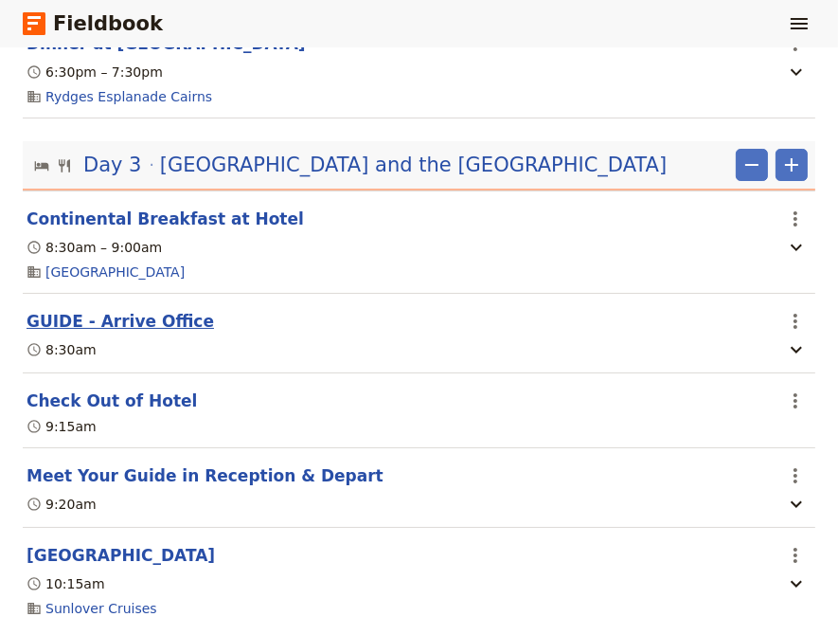
click at [149, 324] on button "GUIDE - Arrive Office" at bounding box center [121, 321] width 188 height 23
select select "3"
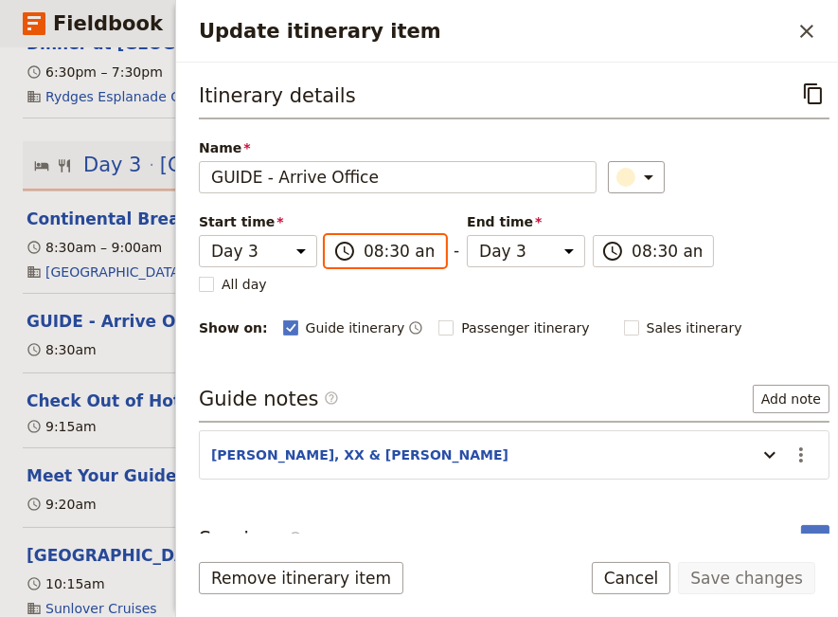
scroll to position [799, 0]
click at [383, 250] on input "08:30 am" at bounding box center [399, 251] width 70 height 23
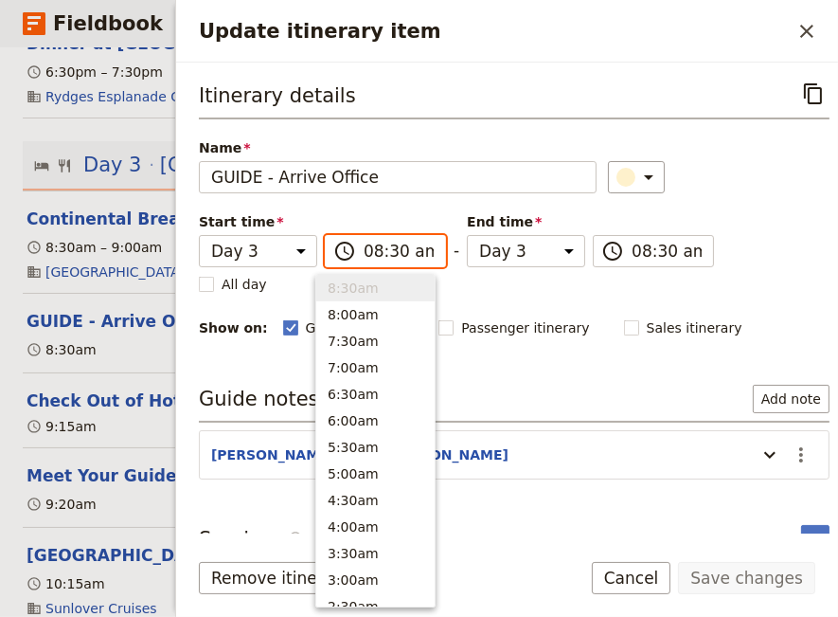
click at [386, 249] on input "08:30 am" at bounding box center [399, 251] width 70 height 23
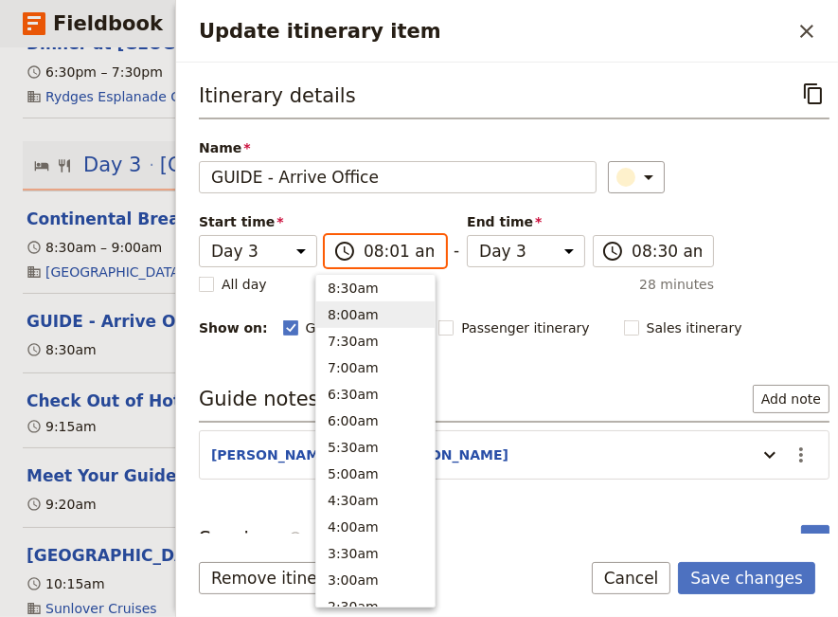
type input "08:15 am"
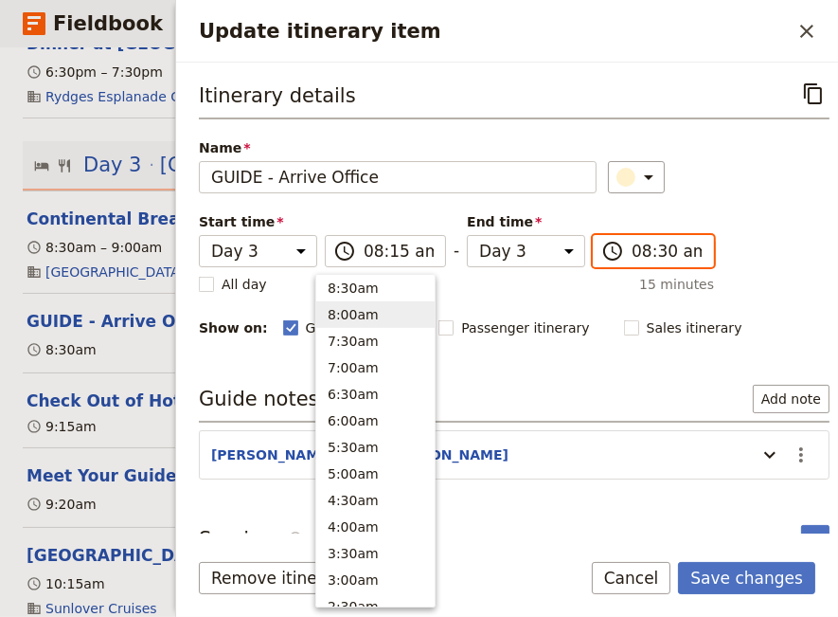
click at [641, 249] on input "08:30 am" at bounding box center [667, 251] width 70 height 23
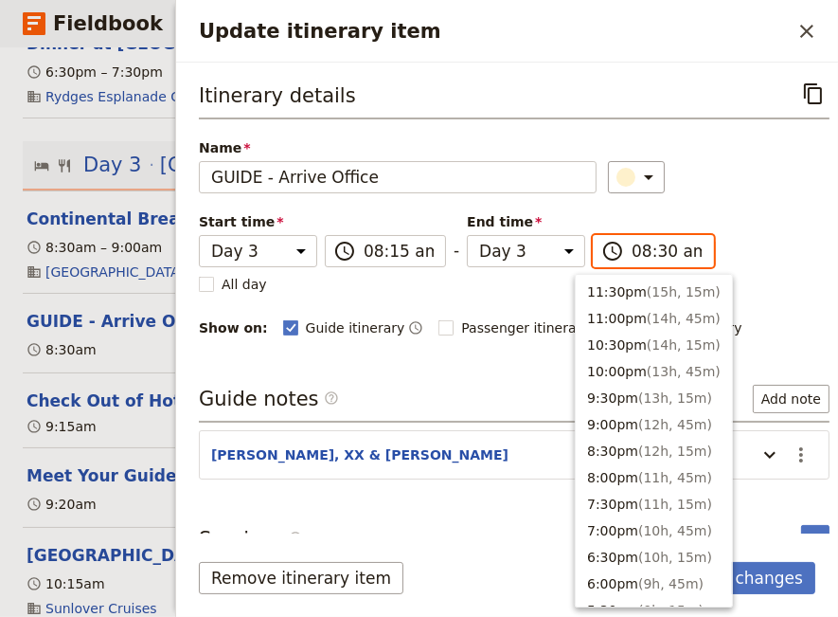
scroll to position [875, 0]
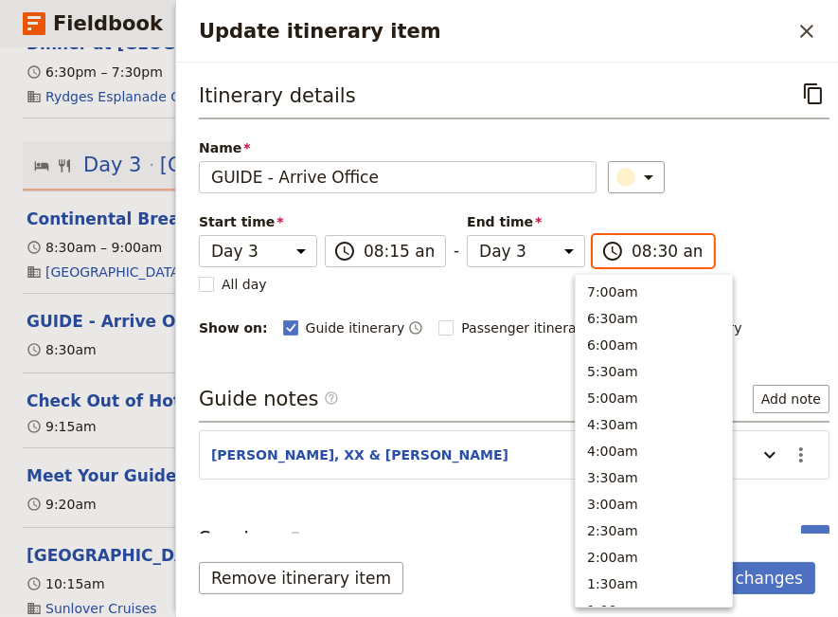
click at [641, 249] on input "08:30 am" at bounding box center [667, 251] width 70 height 23
type input "08:15 am"
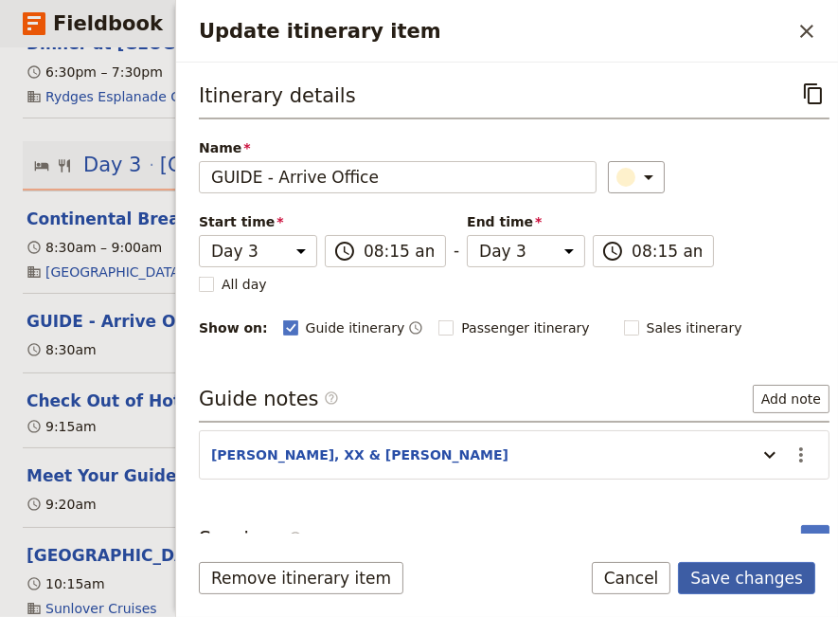
click at [778, 582] on button "Save changes" at bounding box center [746, 578] width 137 height 32
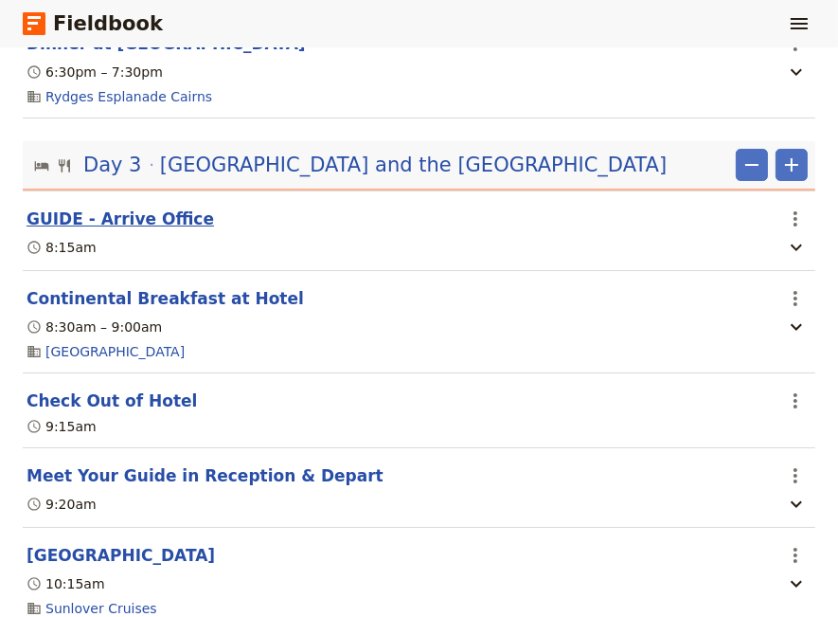
click at [139, 214] on button "GUIDE - Arrive Office" at bounding box center [121, 218] width 188 height 23
select select "3"
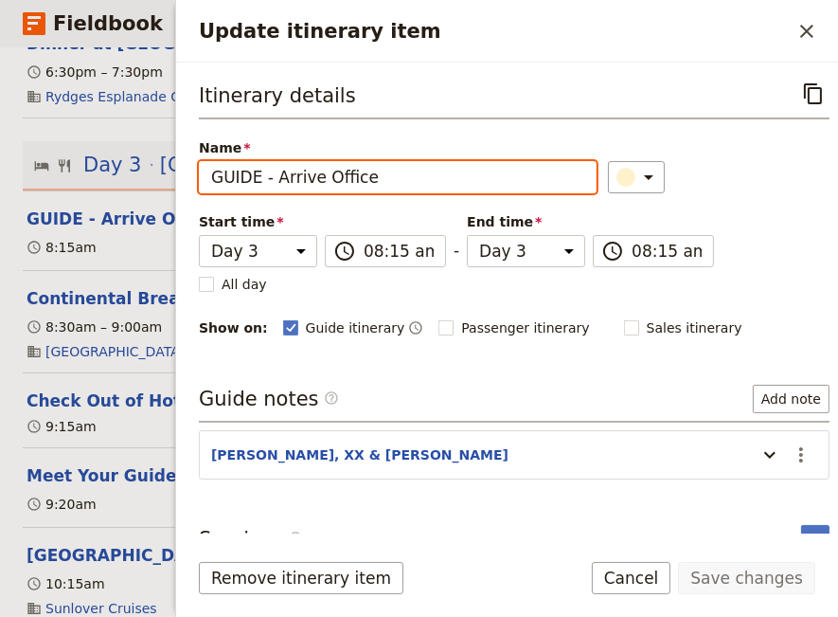
click at [254, 177] on input "GUIDE - Arrive Office" at bounding box center [398, 177] width 398 height 32
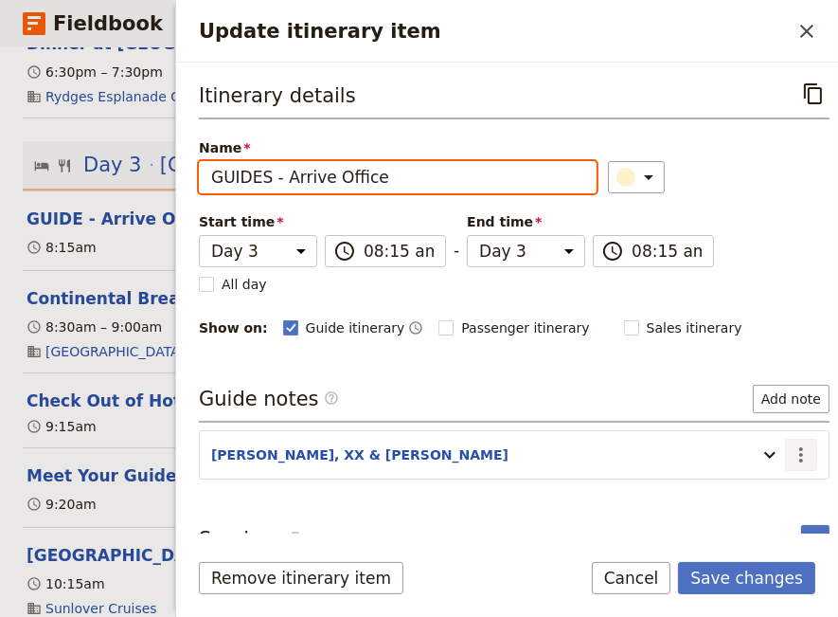
type input "GUIDES - Arrive Office"
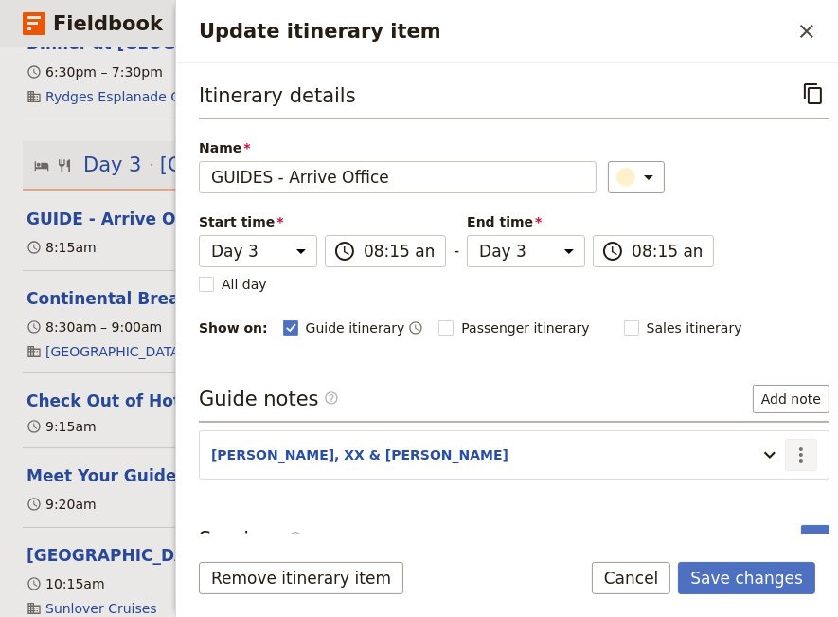
click at [791, 449] on icon "Actions" at bounding box center [801, 454] width 23 height 23
click at [758, 493] on span "Edit note" at bounding box center [733, 491] width 60 height 19
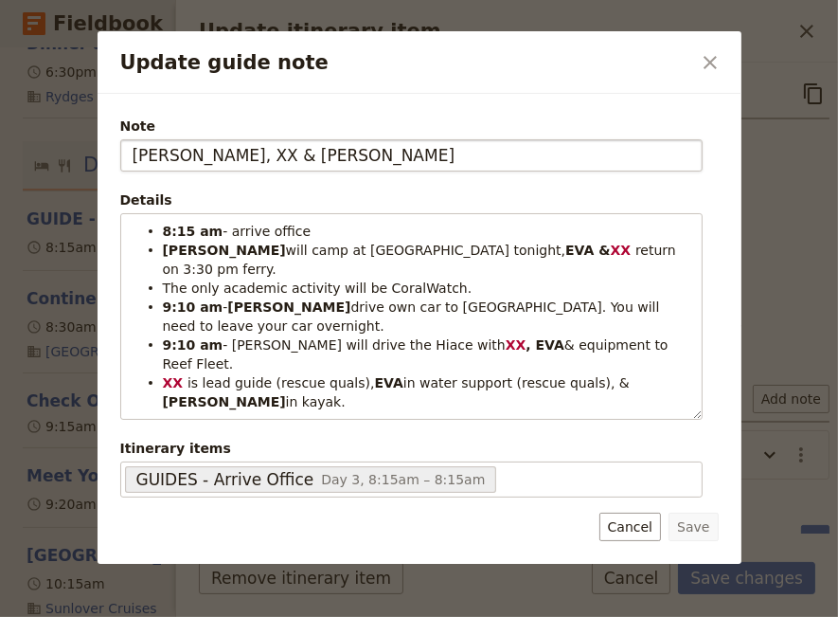
drag, startPoint x: 245, startPoint y: 156, endPoint x: 217, endPoint y: 164, distance: 29.4
click at [217, 164] on input "[PERSON_NAME], XX & [PERSON_NAME]" at bounding box center [411, 155] width 583 height 32
click at [197, 157] on input "[PERSON_NAME], XX & XX" at bounding box center [411, 155] width 583 height 32
type input "[PERSON_NAME] & XX"
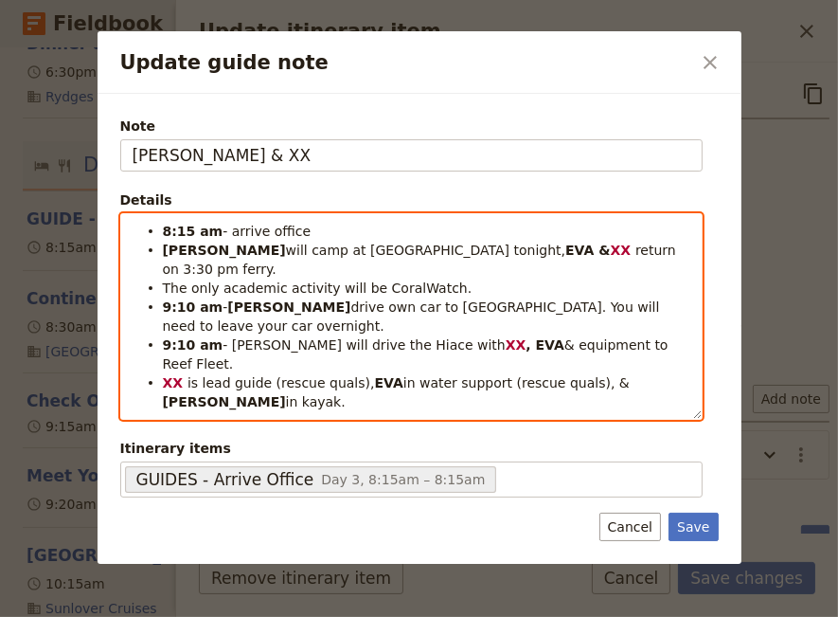
click at [197, 248] on strong "[PERSON_NAME]" at bounding box center [224, 249] width 123 height 15
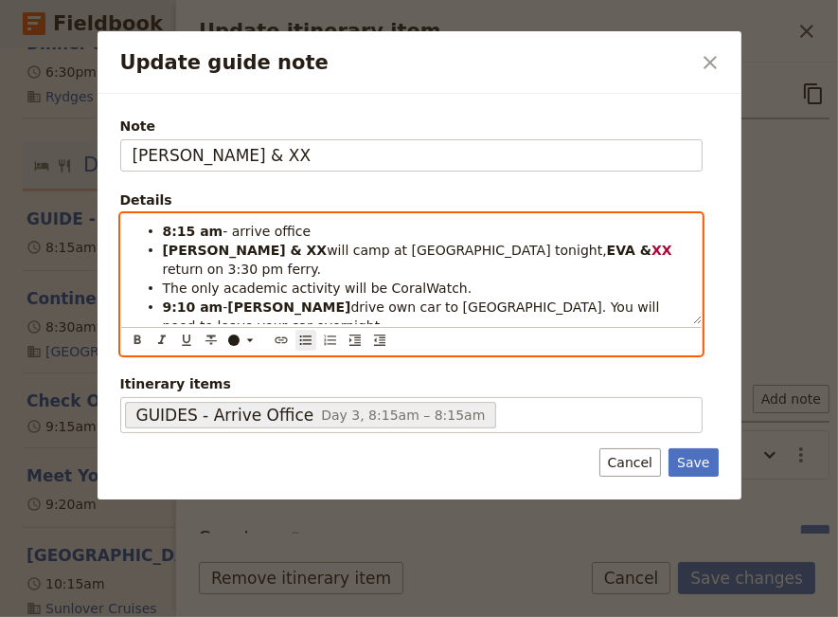
drag, startPoint x: 621, startPoint y: 255, endPoint x: 399, endPoint y: 249, distance: 222.7
click at [399, 249] on li "[PERSON_NAME] & XX will camp at [GEOGRAPHIC_DATA] tonight, EVA & XX return on 3…" at bounding box center [427, 259] width 528 height 38
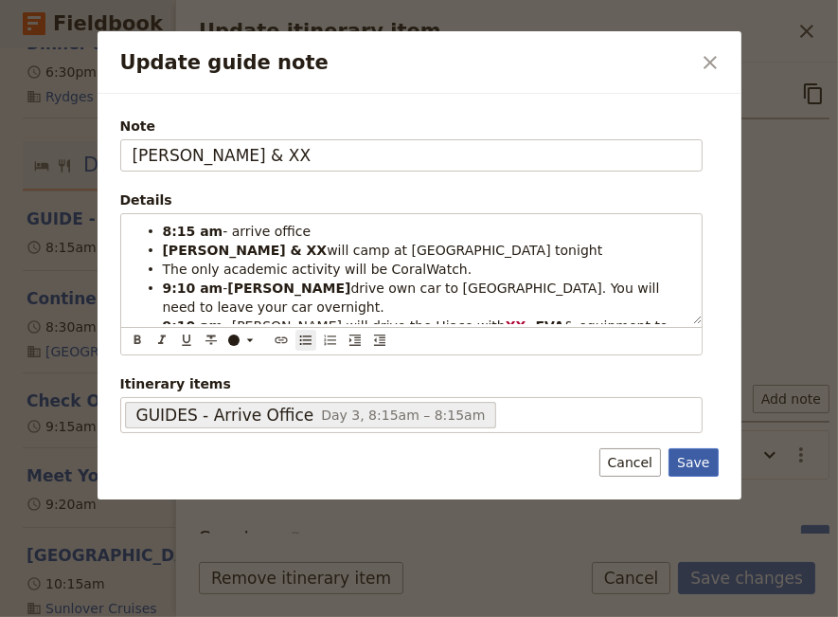
click at [698, 461] on button "Save" at bounding box center [693, 462] width 49 height 28
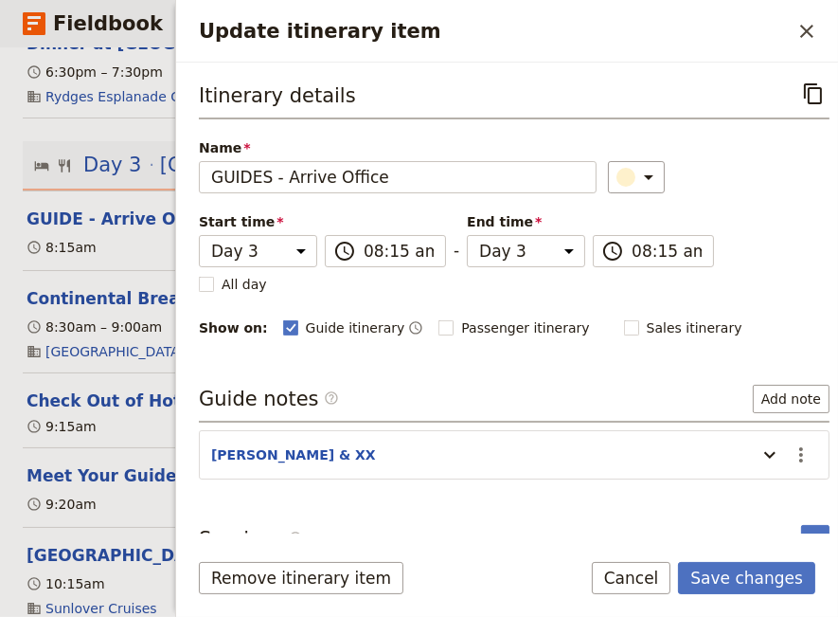
scroll to position [24, 0]
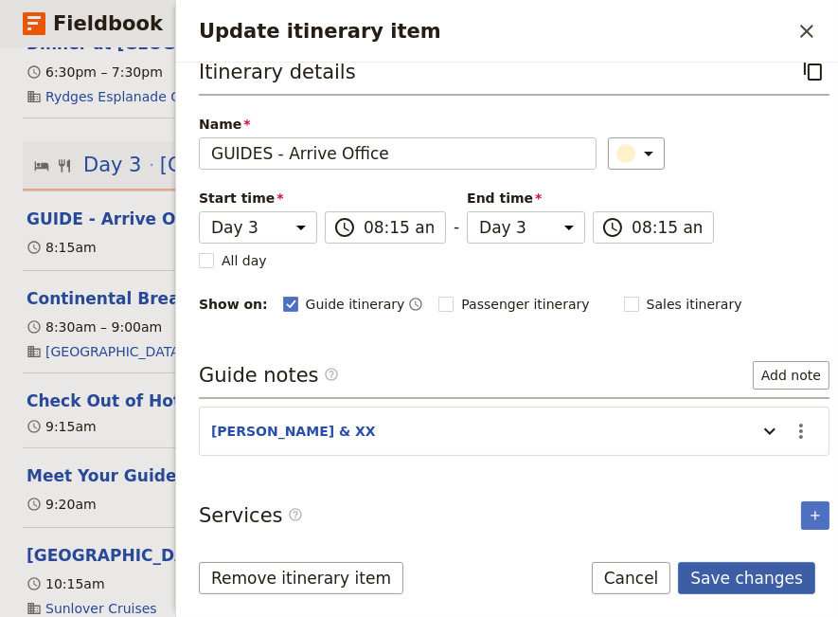
click at [735, 584] on button "Save changes" at bounding box center [746, 578] width 137 height 32
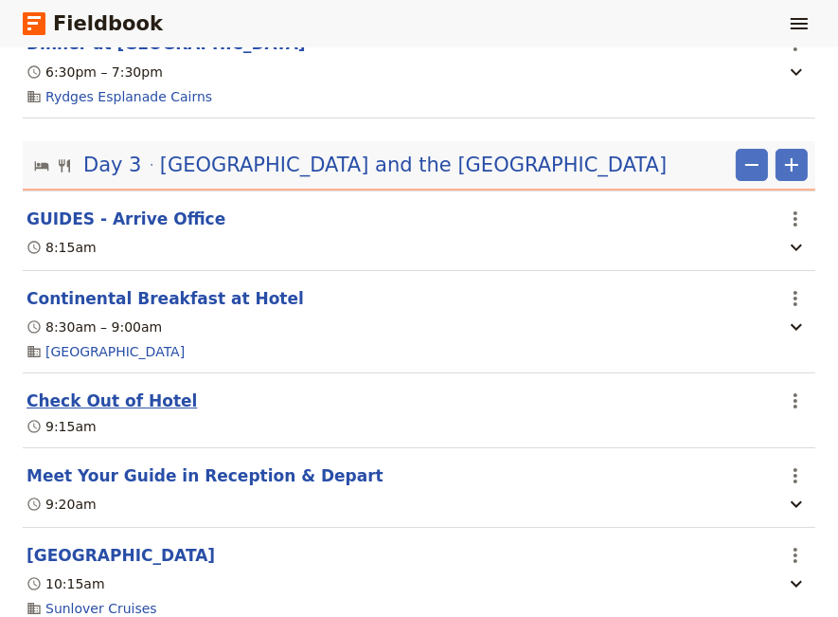
click at [102, 400] on button "Check Out of Hotel" at bounding box center [112, 400] width 170 height 23
select select "3"
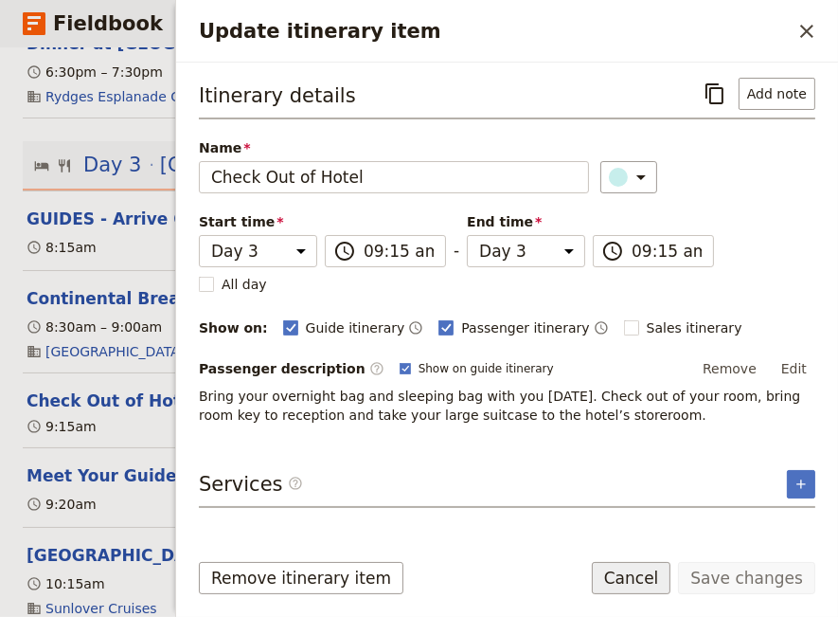
click at [663, 577] on button "Cancel" at bounding box center [632, 578] width 80 height 32
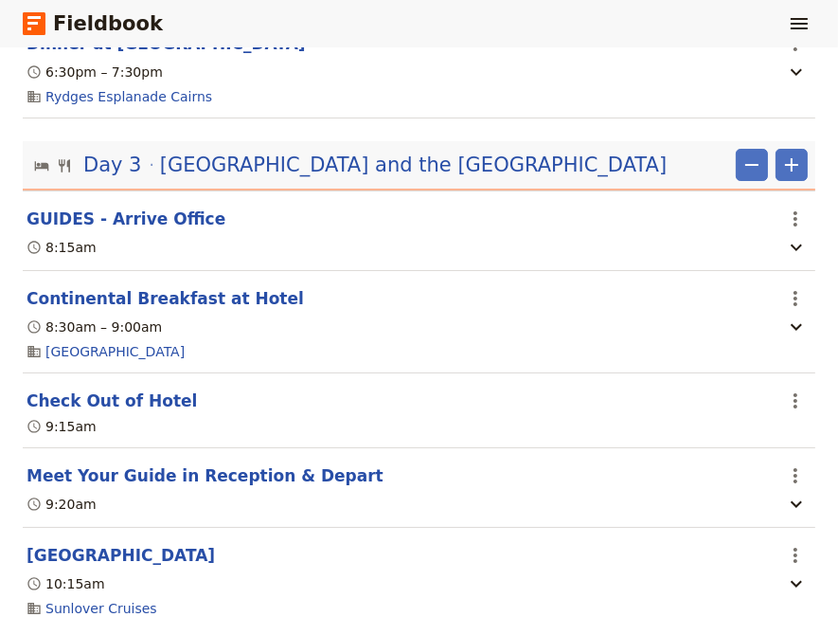
scroll to position [2099, 0]
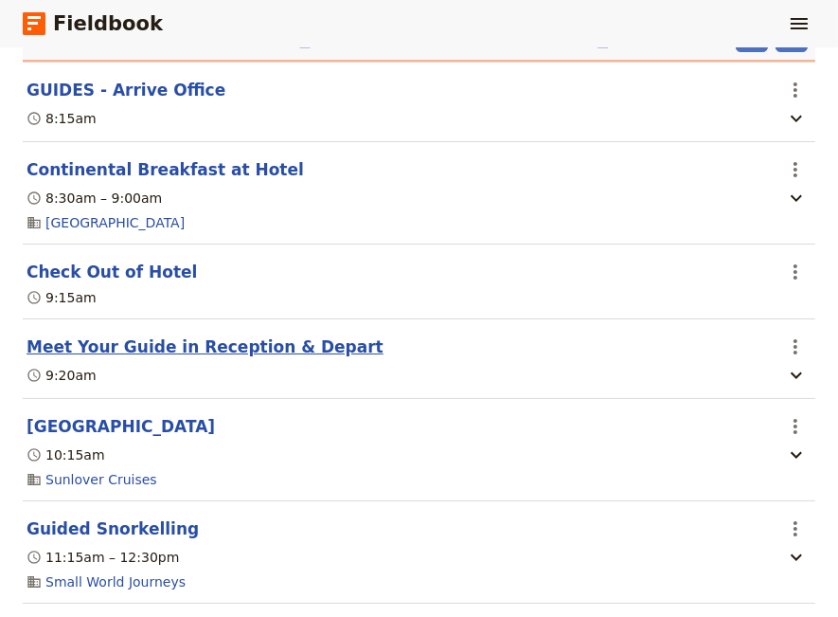
click at [175, 345] on button "Meet Your Guide in Reception & Depart" at bounding box center [205, 346] width 357 height 23
select select "3"
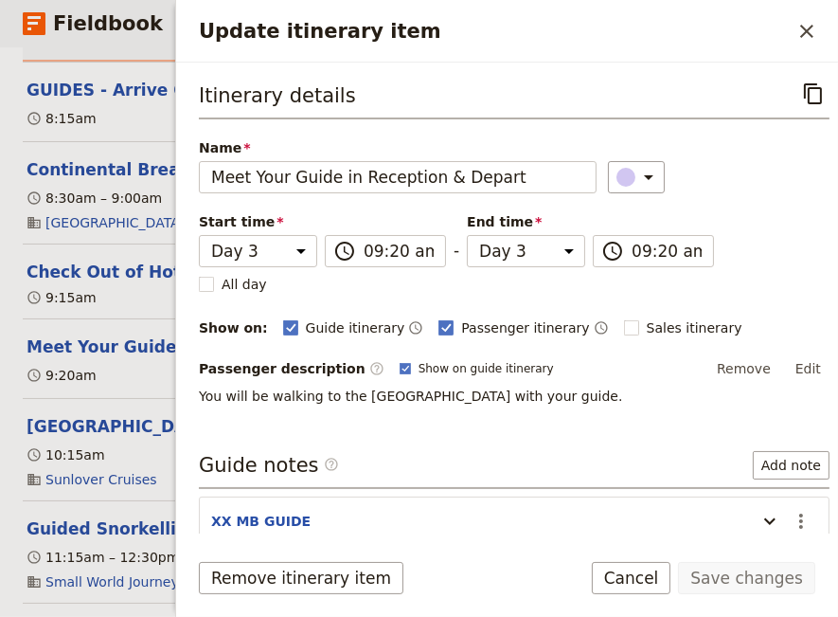
scroll to position [90, 0]
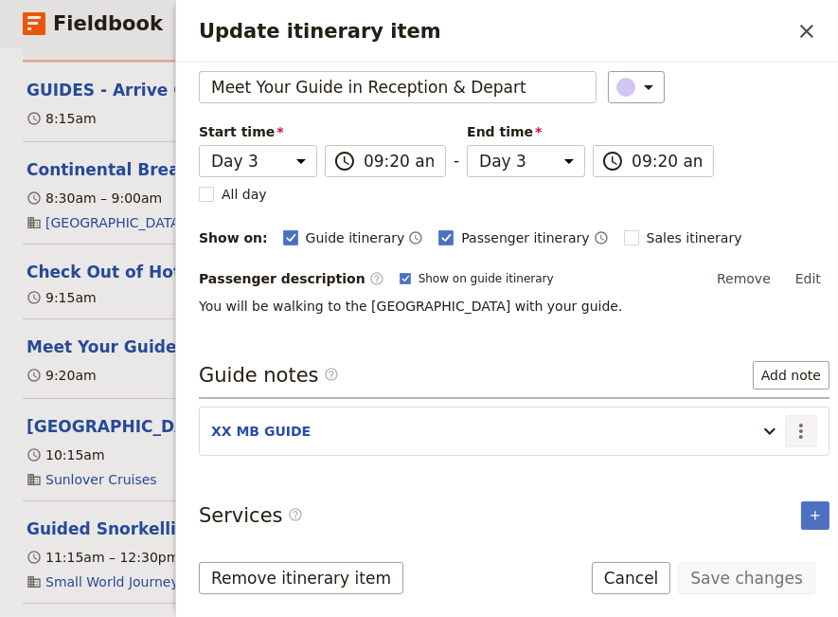
click at [790, 423] on icon "Actions" at bounding box center [801, 431] width 23 height 23
click at [759, 462] on span "Edit note" at bounding box center [733, 466] width 60 height 19
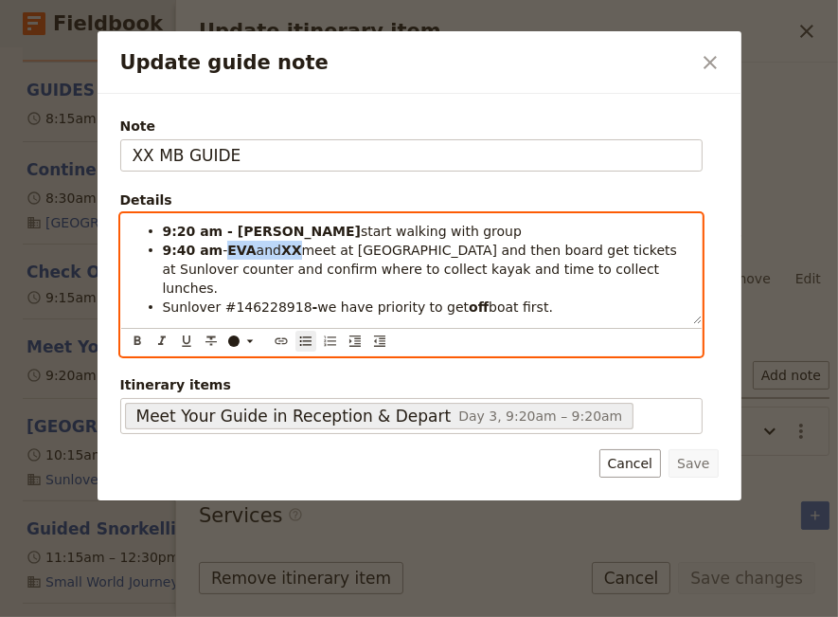
drag, startPoint x: 293, startPoint y: 250, endPoint x: 225, endPoint y: 256, distance: 67.5
click at [225, 256] on li "9:40 am - EVA and XX meet at RFT and then board get tickets at [GEOGRAPHIC_DATA…" at bounding box center [427, 268] width 528 height 57
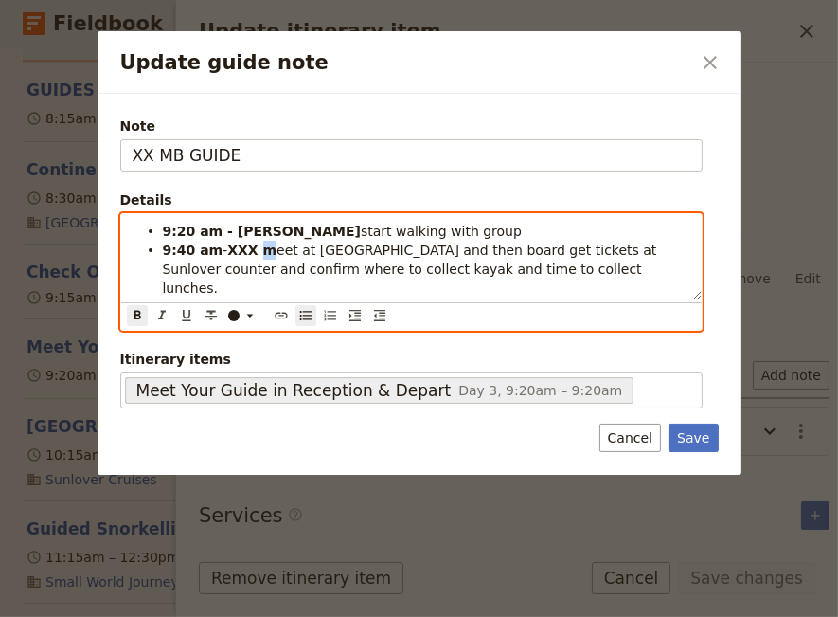
click at [259, 255] on strong "XXX m" at bounding box center [251, 249] width 49 height 15
drag, startPoint x: 288, startPoint y: 285, endPoint x: 225, endPoint y: 290, distance: 62.7
click at [225, 299] on span "Sunlover #146228918" at bounding box center [238, 306] width 150 height 15
drag, startPoint x: 225, startPoint y: 291, endPoint x: 163, endPoint y: 298, distance: 63.0
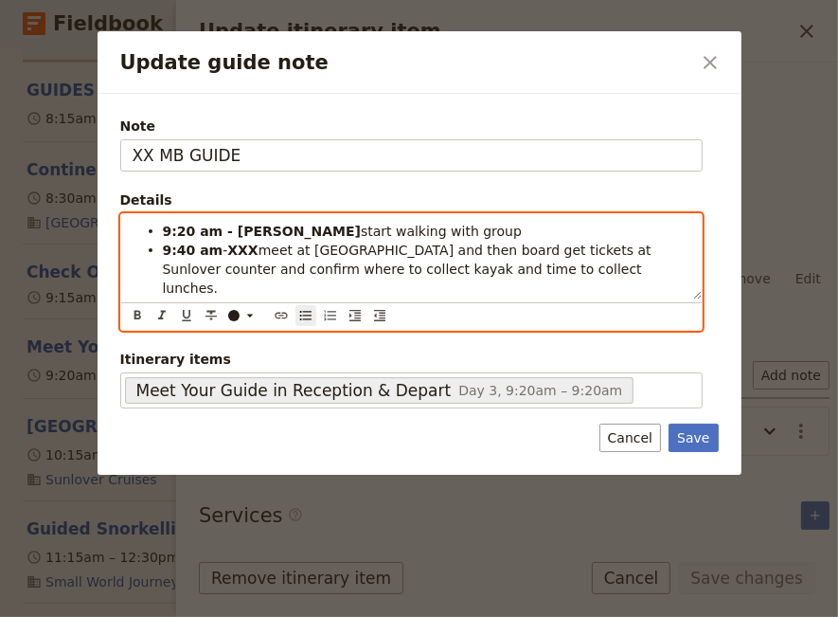
click at [163, 298] on div "9:20 am - [PERSON_NAME] start walking with group 9:40 am - XXX meet at [GEOGRAP…" at bounding box center [411, 256] width 581 height 85
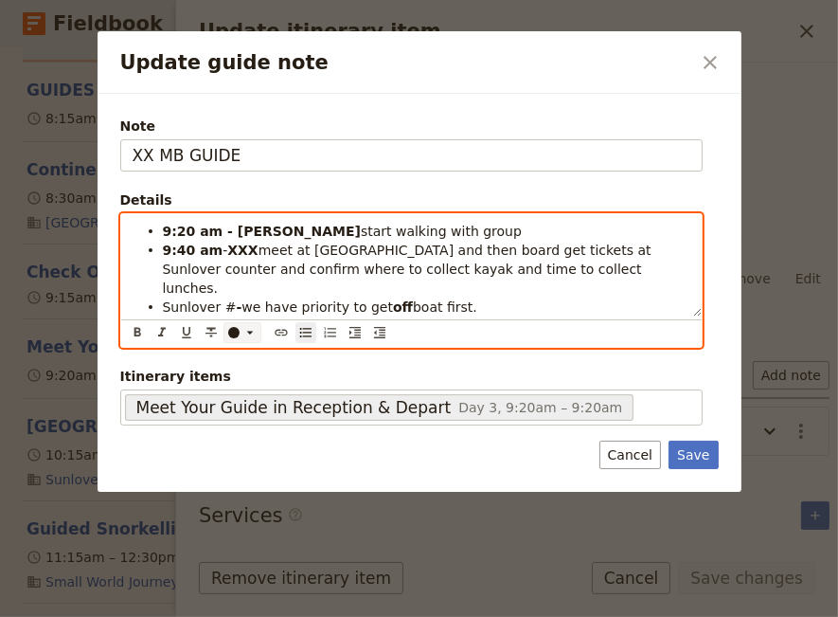
click at [233, 327] on div "Update guide note" at bounding box center [233, 332] width 11 height 11
click at [236, 359] on div "button" at bounding box center [233, 359] width 11 height 11
click at [520, 296] on li "Sunlover # - we have priority to get off boat first." at bounding box center [427, 305] width 528 height 19
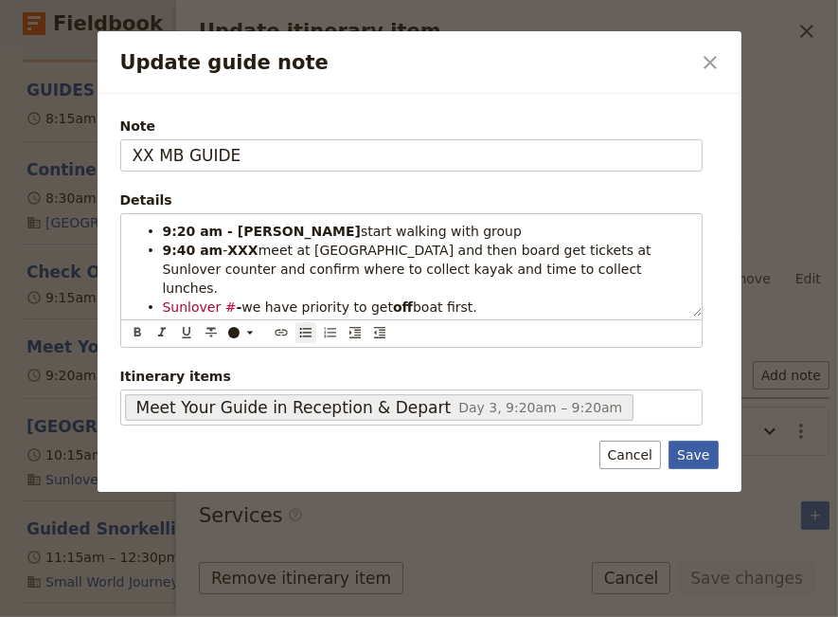
click at [692, 440] on button "Save" at bounding box center [693, 454] width 49 height 28
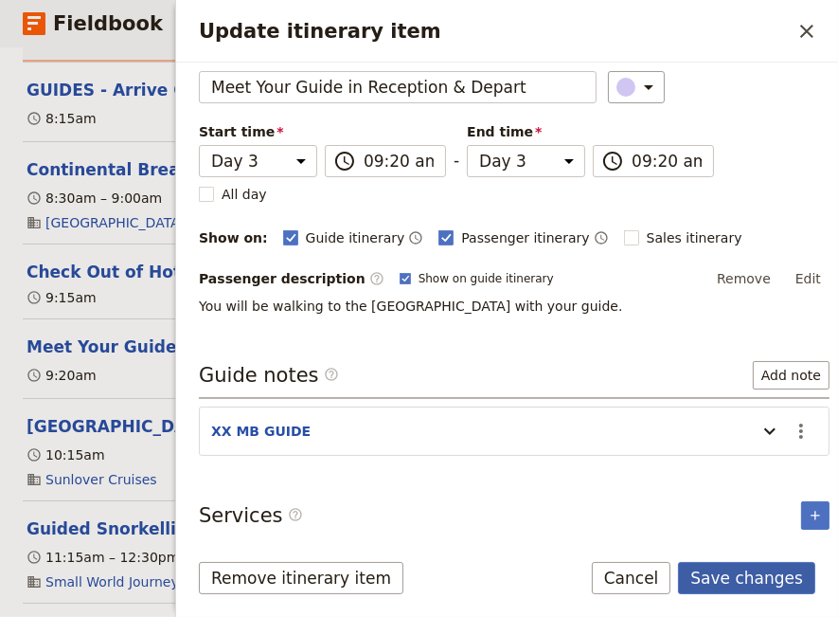
click at [729, 580] on button "Save changes" at bounding box center [746, 578] width 137 height 32
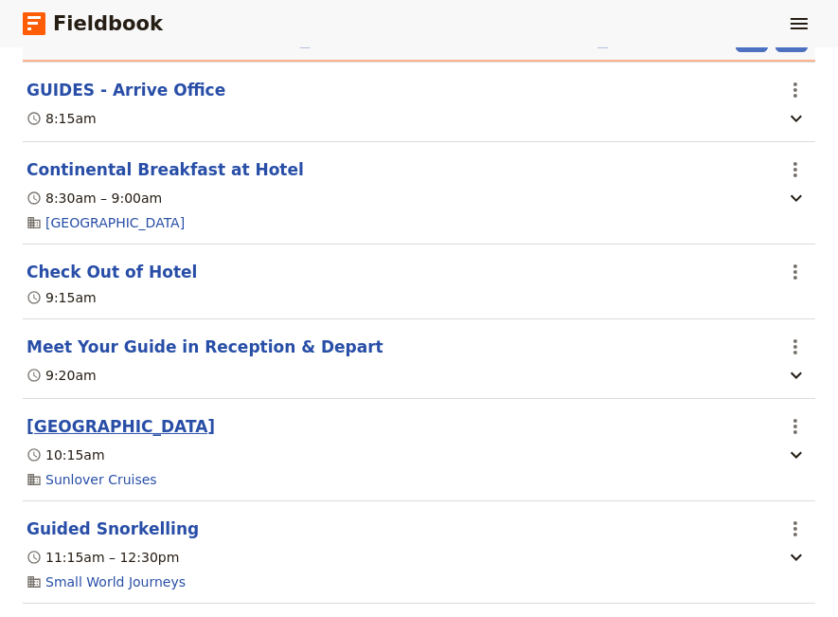
click at [93, 427] on button "[GEOGRAPHIC_DATA]" at bounding box center [121, 426] width 188 height 23
select select "3"
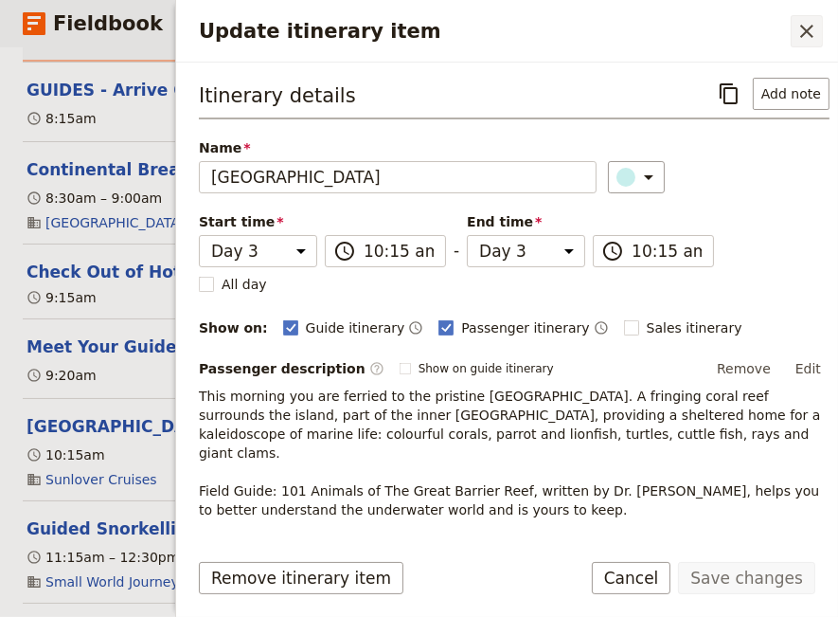
click at [804, 32] on icon "Close drawer" at bounding box center [807, 31] width 23 height 23
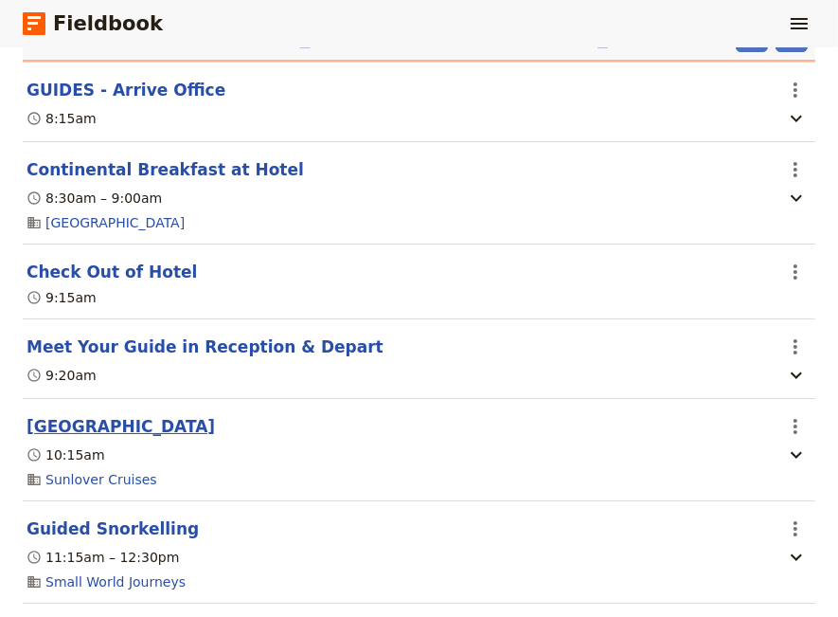
click at [97, 425] on button "[GEOGRAPHIC_DATA]" at bounding box center [121, 426] width 188 height 23
select select "3"
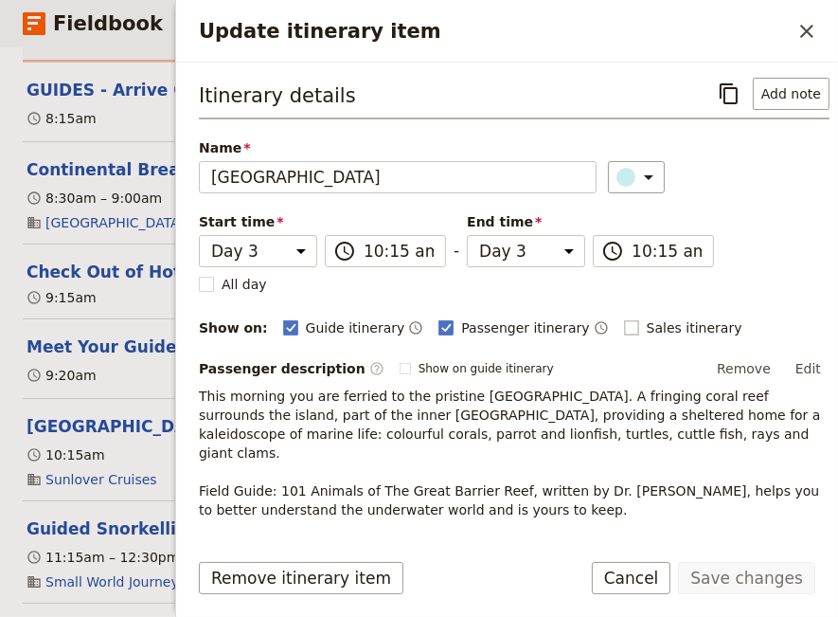
click at [624, 326] on rect "Update itinerary item" at bounding box center [631, 327] width 14 height 14
click at [623, 318] on input "Sales itinerary" at bounding box center [623, 317] width 1 height 1
checkbox input "true"
click at [732, 576] on button "Save changes" at bounding box center [746, 578] width 137 height 32
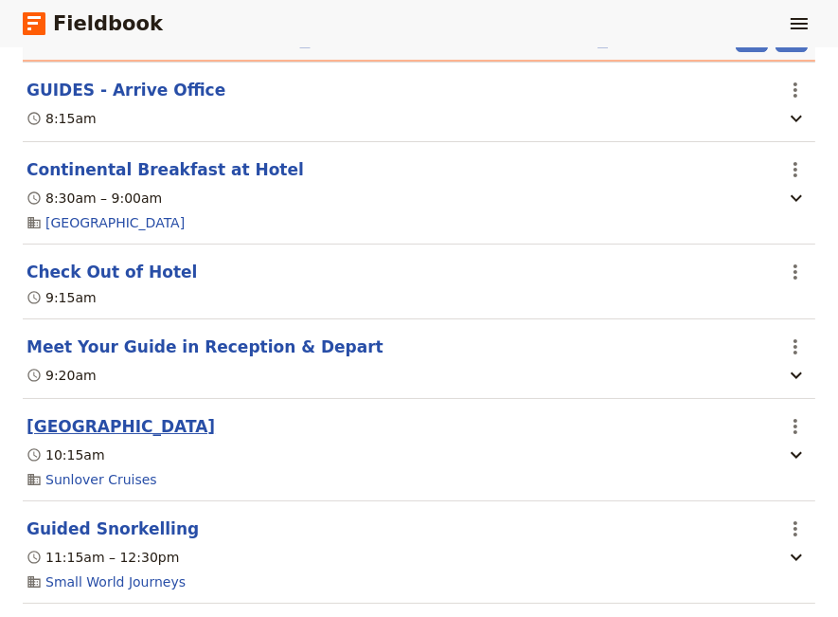
scroll to position [2229, 0]
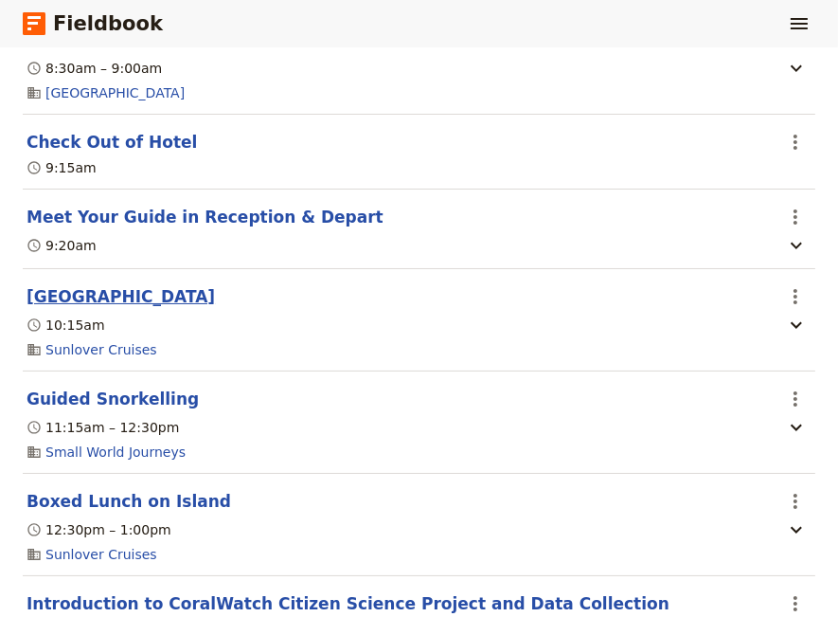
click at [81, 296] on button "[GEOGRAPHIC_DATA]" at bounding box center [121, 296] width 188 height 23
select select "3"
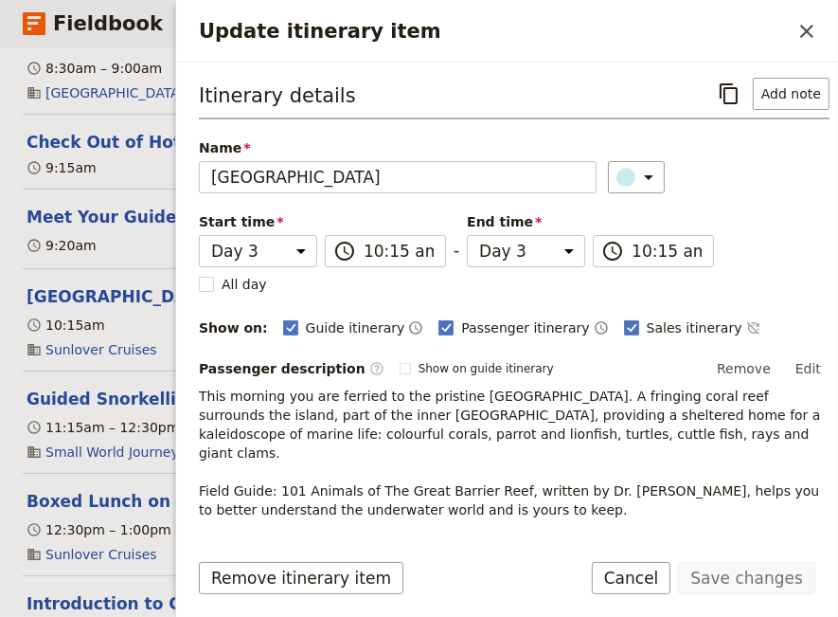
scroll to position [148, 0]
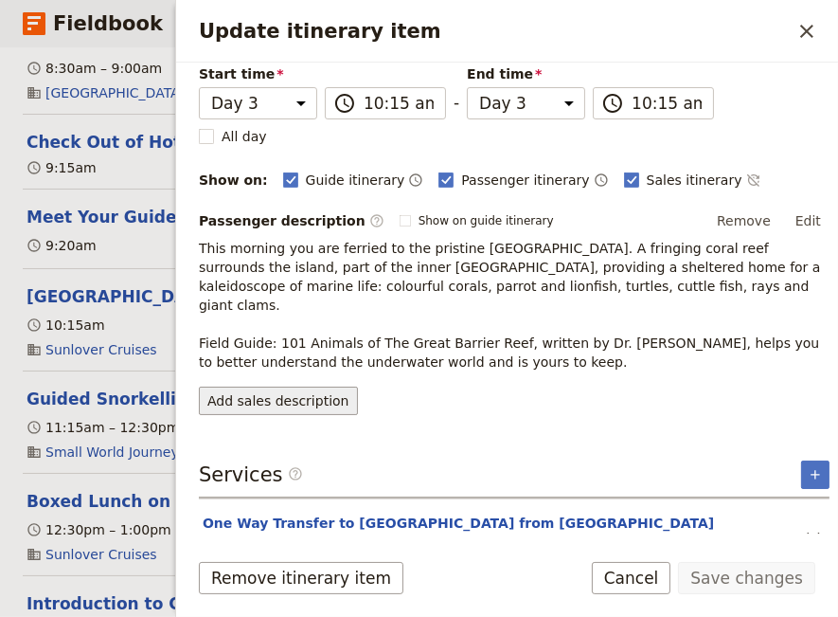
click at [307, 386] on button "Add sales description" at bounding box center [278, 400] width 159 height 28
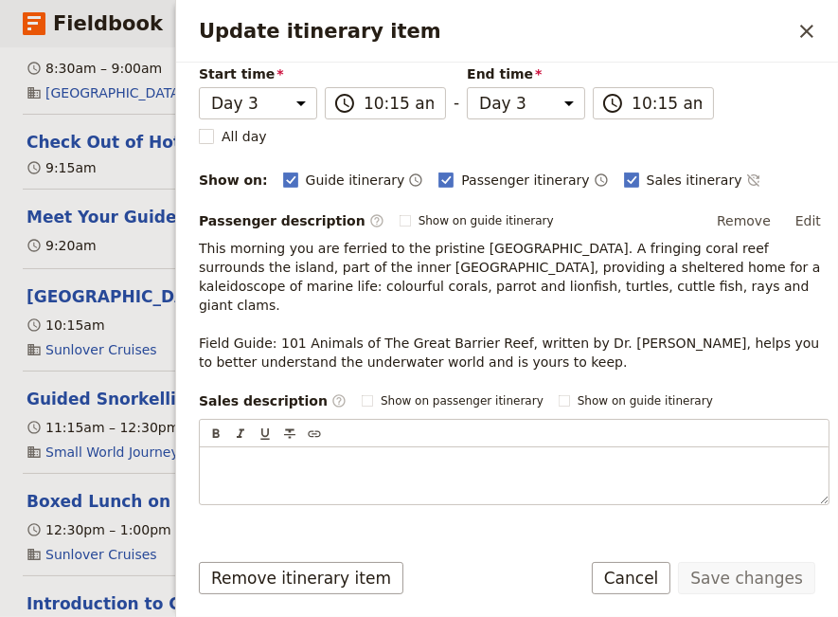
scroll to position [0, 0]
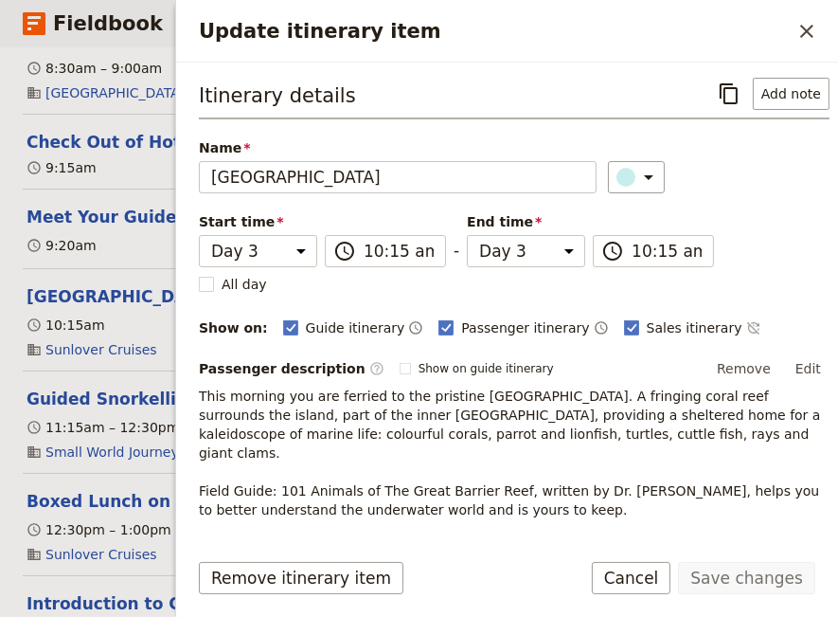
click at [566, 337] on div "Itinerary details ​ Add note Name [GEOGRAPHIC_DATA] ​ Start time Day 1 Day 2 Da…" at bounding box center [514, 365] width 631 height 575
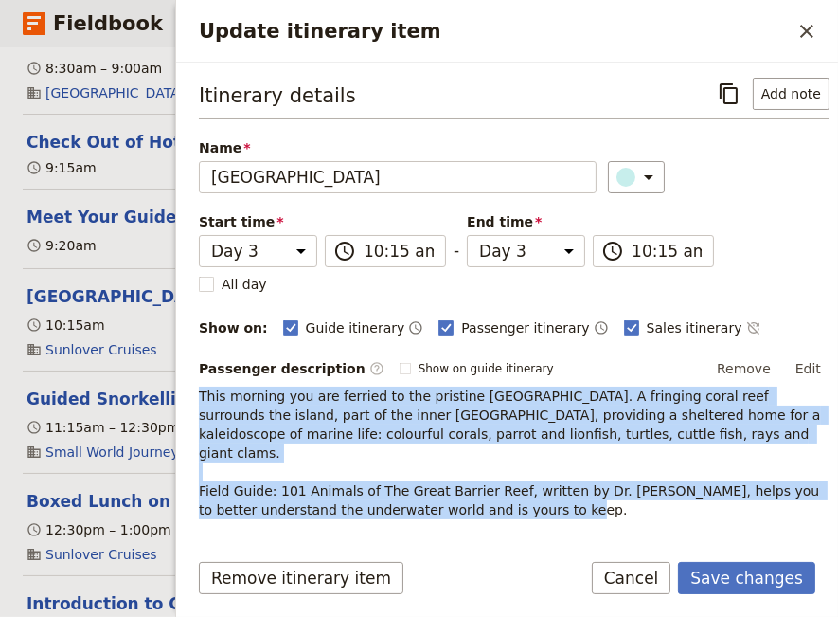
drag, startPoint x: 528, startPoint y: 489, endPoint x: 194, endPoint y: 391, distance: 347.4
click at [194, 391] on div "Itinerary details ​ Add note Name [GEOGRAPHIC_DATA] ​ Start time Day 1 Day 2 Da…" at bounding box center [507, 298] width 662 height 471
copy span "This morning you are ferried to the pristine [GEOGRAPHIC_DATA]. A fringing cora…"
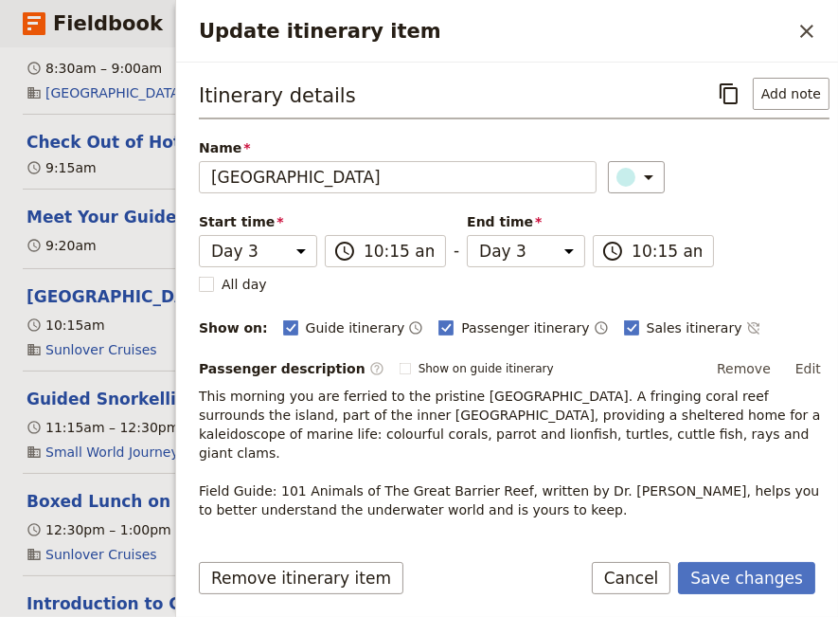
click at [306, 534] on button "Add sales description" at bounding box center [278, 548] width 159 height 28
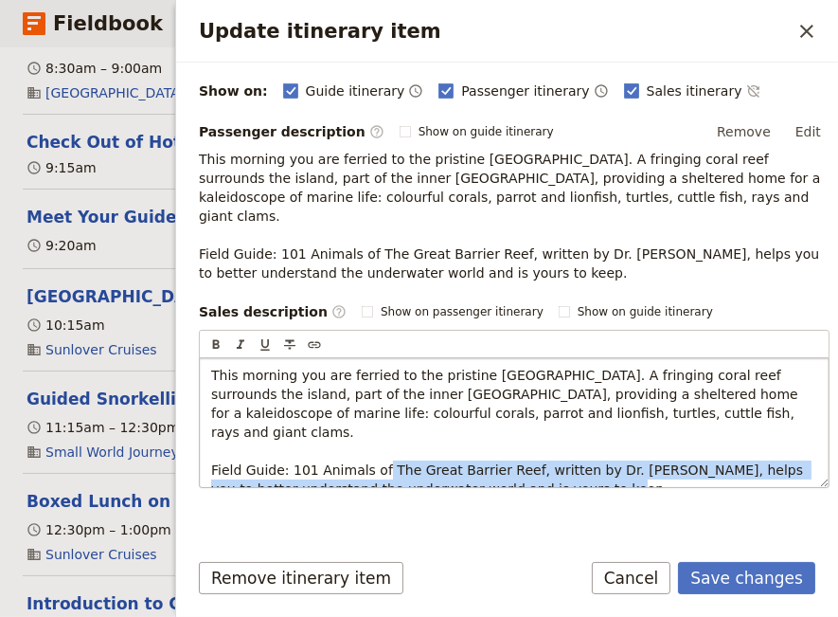
drag, startPoint x: 524, startPoint y: 452, endPoint x: 377, endPoint y: 434, distance: 147.9
click at [377, 434] on p "This morning you are ferried to the pristine [GEOGRAPHIC_DATA]. A fringing cora…" at bounding box center [514, 432] width 606 height 133
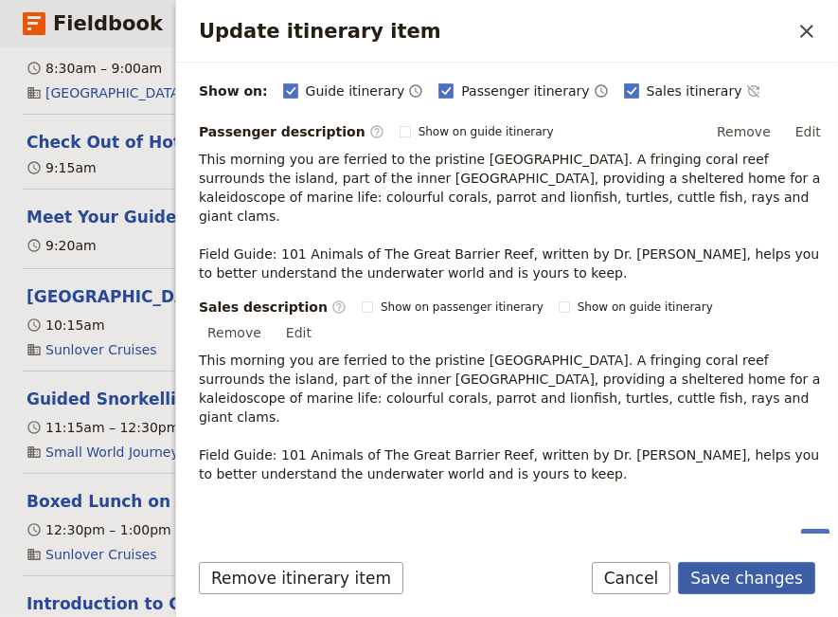
click at [726, 586] on button "Save changes" at bounding box center [746, 578] width 137 height 32
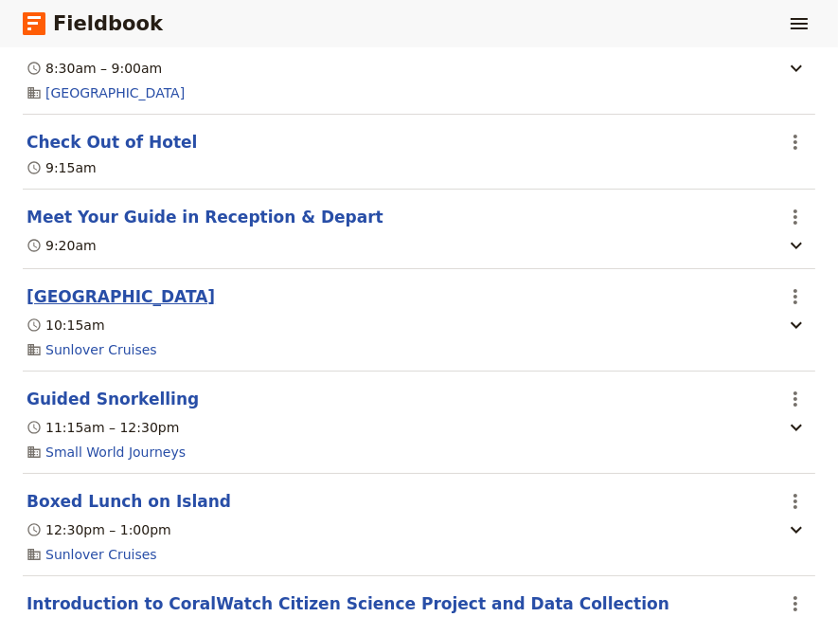
click at [85, 297] on button "[GEOGRAPHIC_DATA]" at bounding box center [121, 296] width 188 height 23
select select "3"
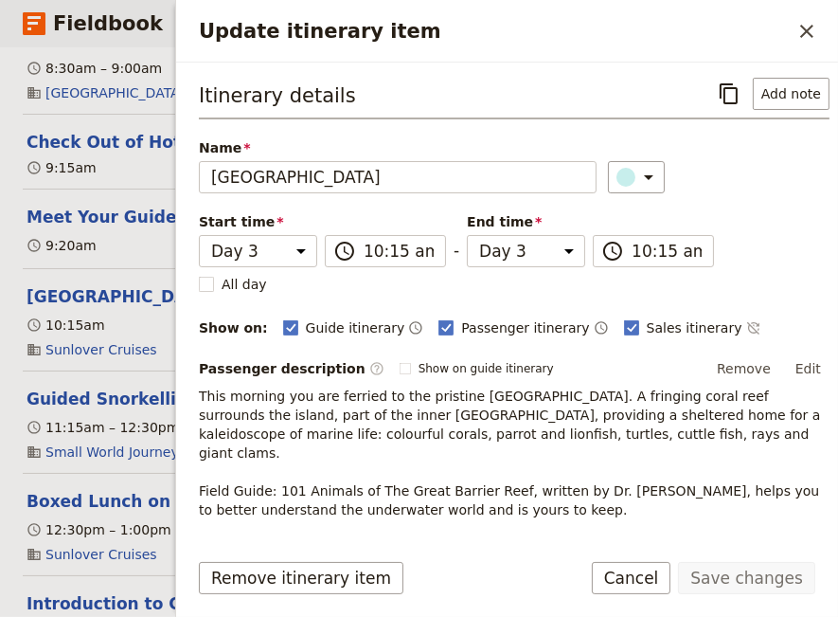
scroll to position [265, 0]
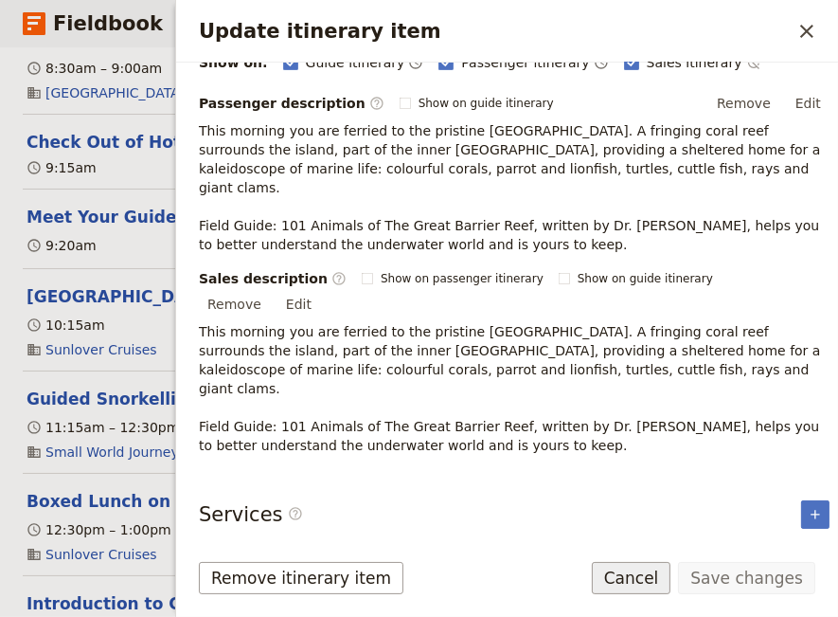
click at [650, 583] on button "Cancel" at bounding box center [632, 578] width 80 height 32
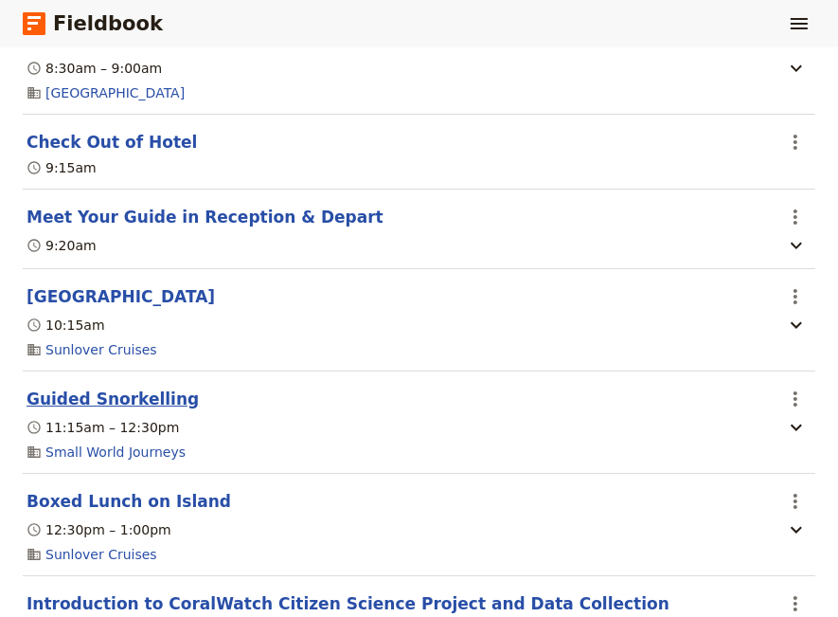
drag, startPoint x: 82, startPoint y: 398, endPoint x: 172, endPoint y: 417, distance: 92.0
click at [82, 398] on button "Guided Snorkelling" at bounding box center [113, 398] width 172 height 23
select select "3"
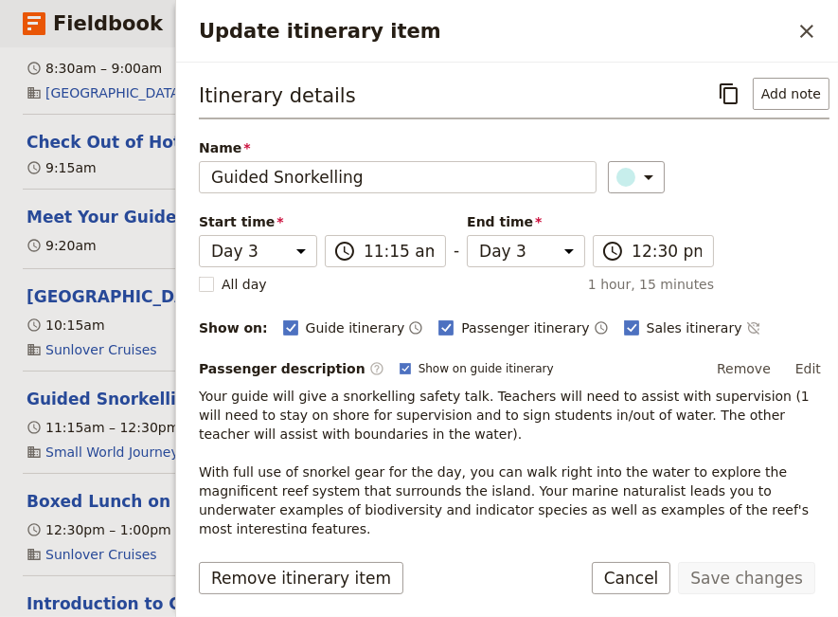
scroll to position [227, 0]
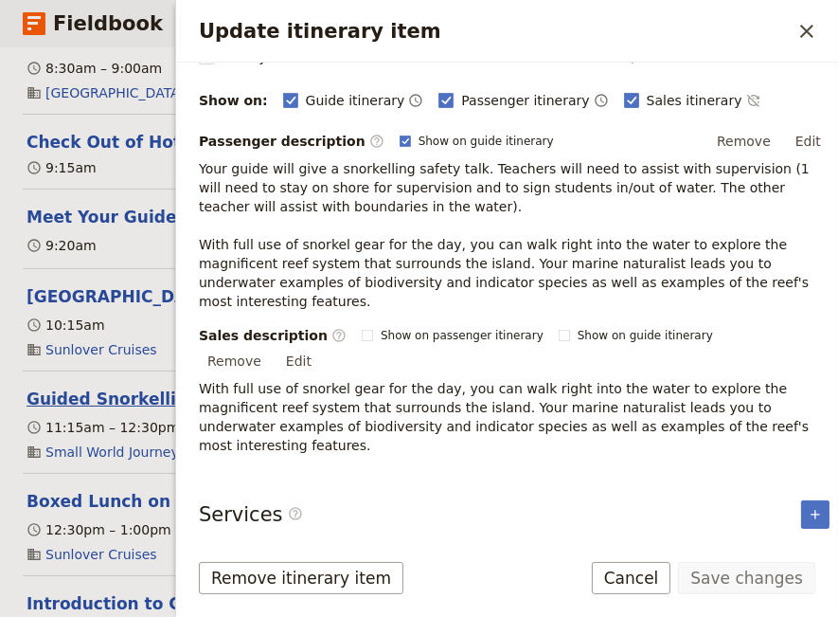
click at [80, 407] on button "Guided Snorkelling" at bounding box center [113, 398] width 172 height 23
select select "3"
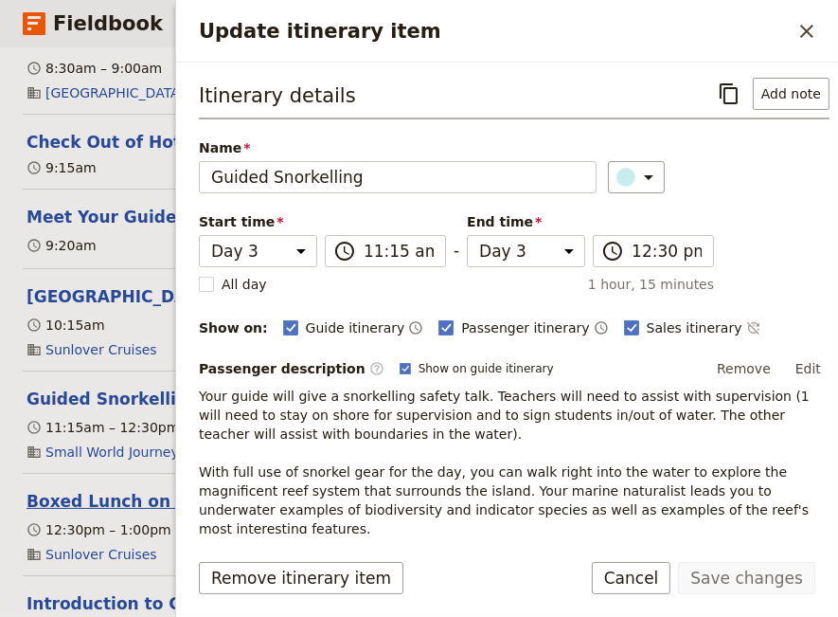
click at [127, 503] on button "Boxed Lunch on Island" at bounding box center [129, 501] width 205 height 23
select select "3"
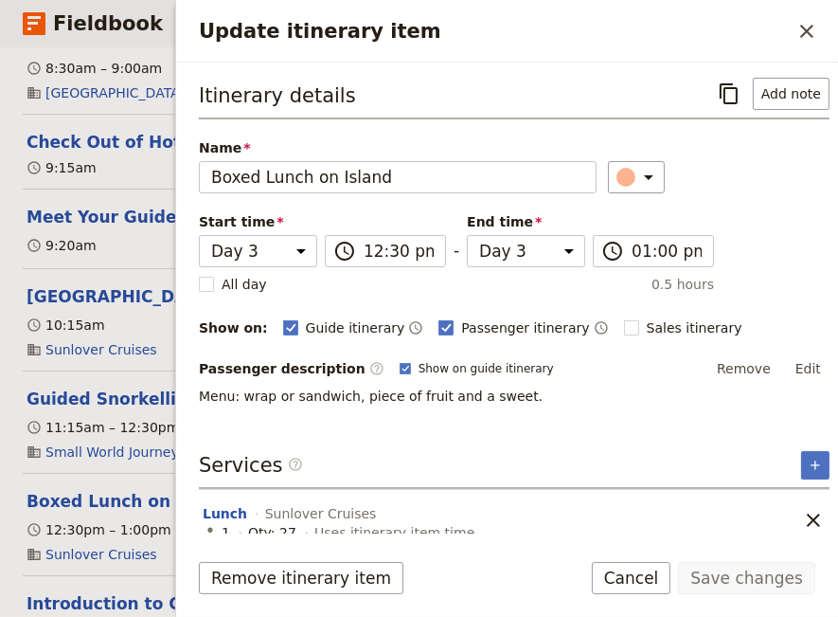
scroll to position [10, 0]
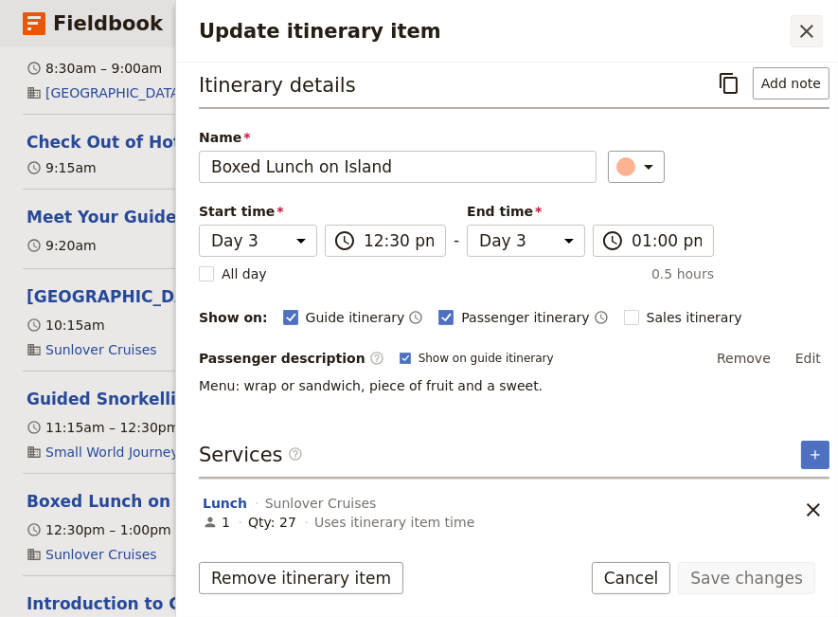
click at [806, 28] on icon "Close drawer" at bounding box center [806, 31] width 13 height 13
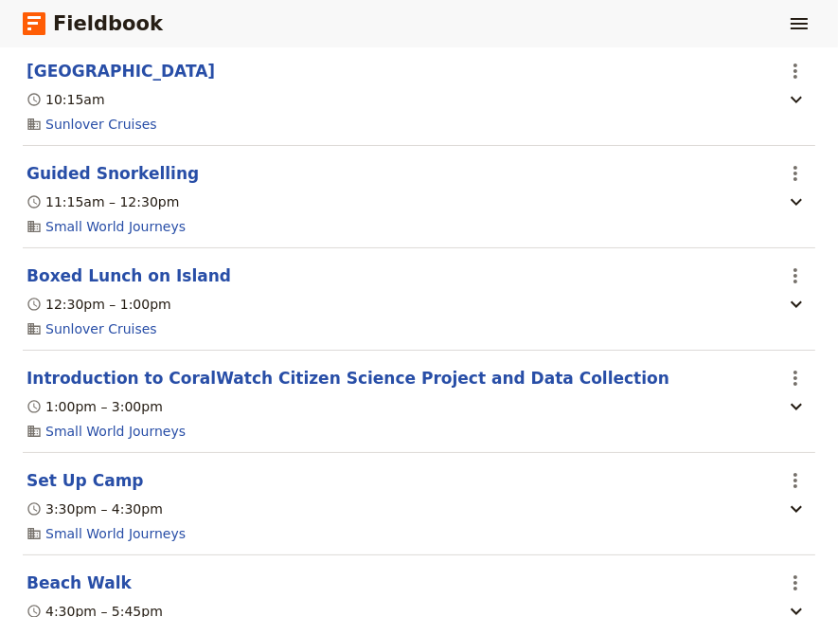
scroll to position [2584, 0]
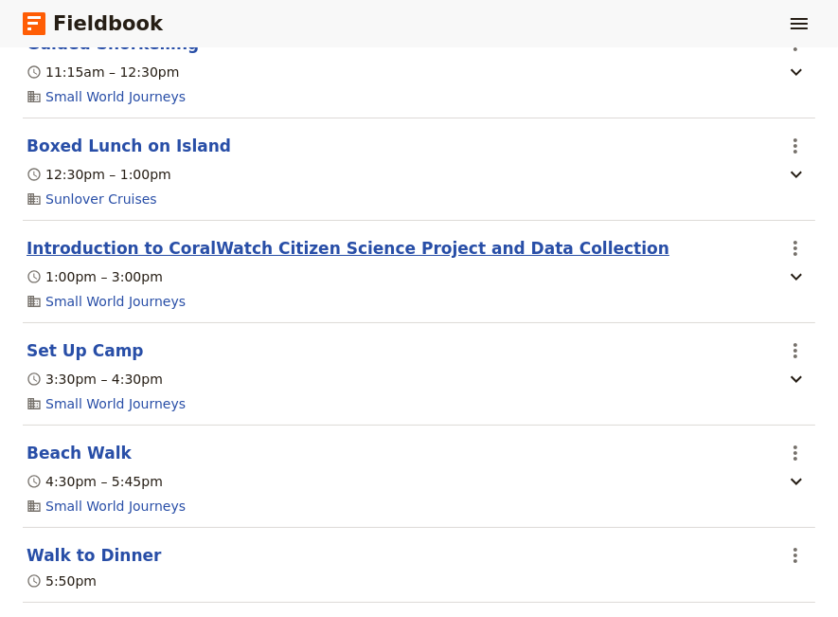
click at [211, 250] on button "Introduction to CoralWatch Citizen Science Project and Data Collection" at bounding box center [348, 248] width 643 height 23
select select "3"
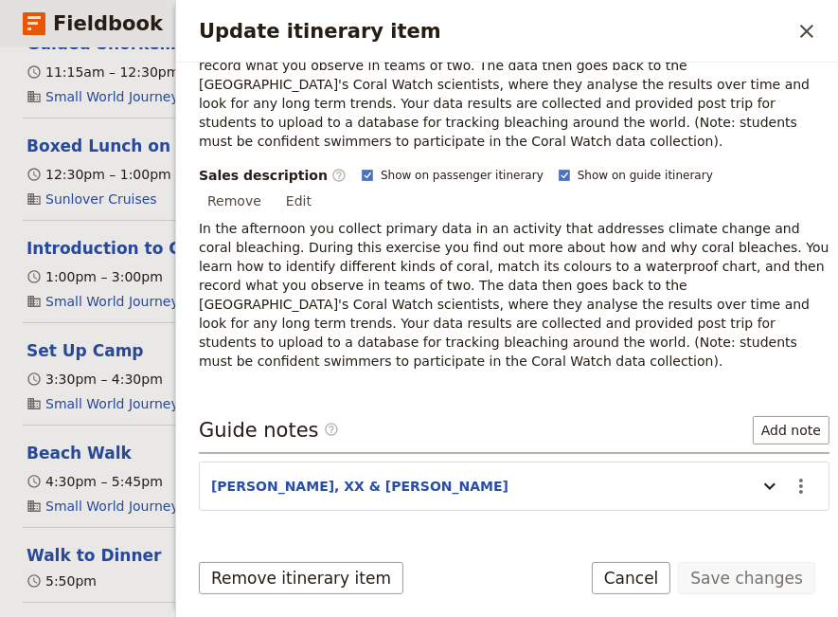
scroll to position [442, 0]
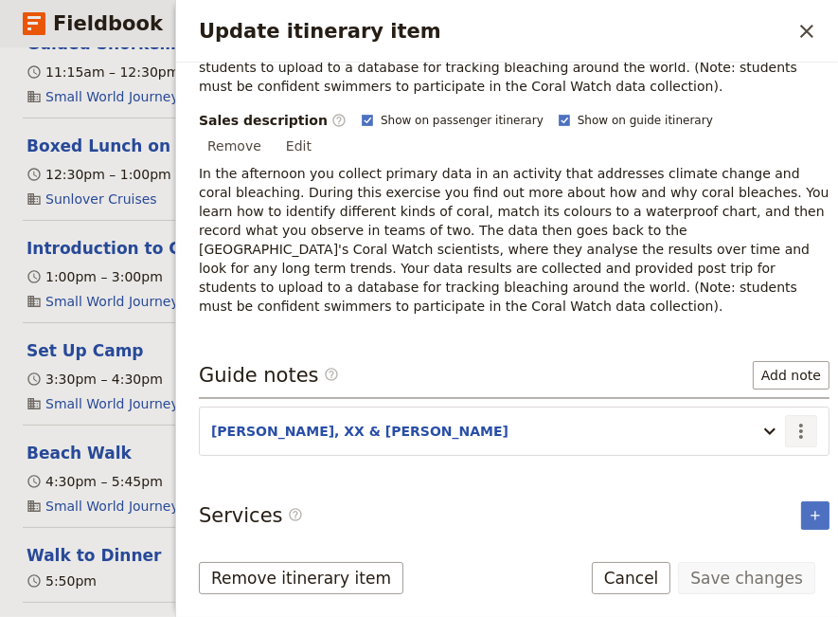
click at [790, 420] on icon "Actions" at bounding box center [801, 431] width 23 height 23
click at [744, 405] on span "Edit note" at bounding box center [733, 407] width 60 height 19
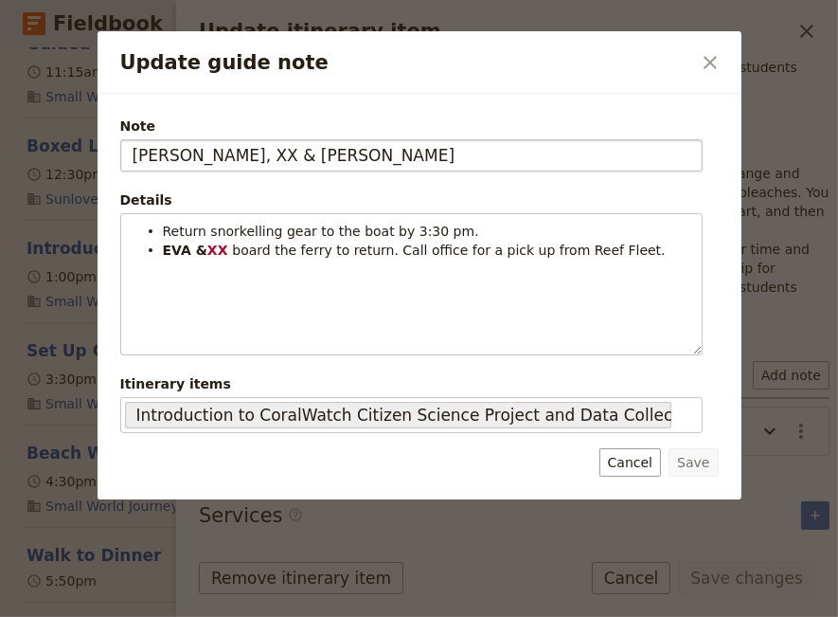
click at [170, 157] on input "[PERSON_NAME], XX & [PERSON_NAME]" at bounding box center [411, 155] width 583 height 32
drag, startPoint x: 260, startPoint y: 160, endPoint x: 215, endPoint y: 170, distance: 45.5
click at [215, 170] on input "[PERSON_NAME] & XX & EVA" at bounding box center [411, 155] width 583 height 32
type input "[PERSON_NAME] & XX"
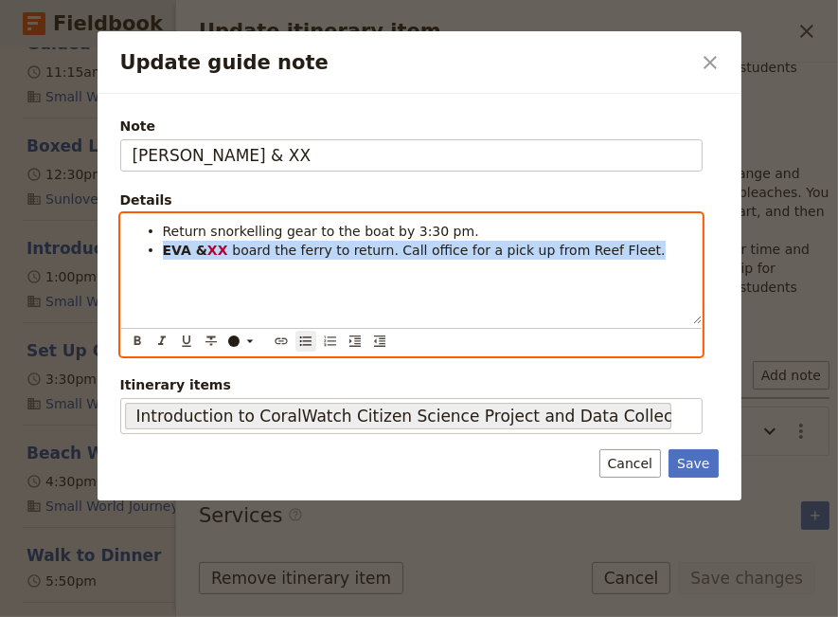
drag, startPoint x: 616, startPoint y: 254, endPoint x: 152, endPoint y: 260, distance: 464.2
click at [152, 260] on ul "Return snorkelling gear to the boat by 3:30 pm. EVA & XX board the ferry to ret…" at bounding box center [412, 241] width 558 height 38
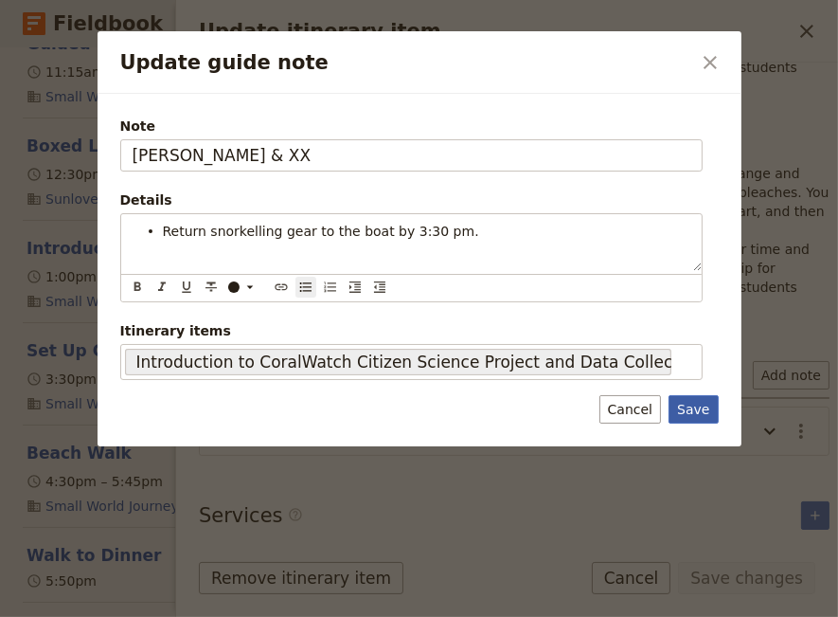
click at [691, 407] on div "Note [PERSON_NAME] & XX Details Return snorkelling gear to the boat by 3:30 pm.…" at bounding box center [420, 270] width 644 height 353
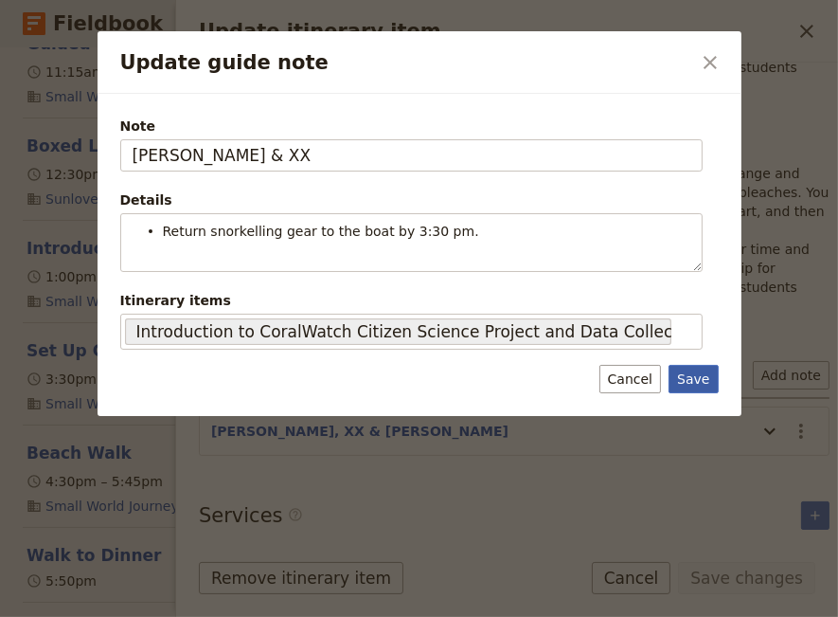
click at [702, 380] on button "Save" at bounding box center [693, 379] width 49 height 28
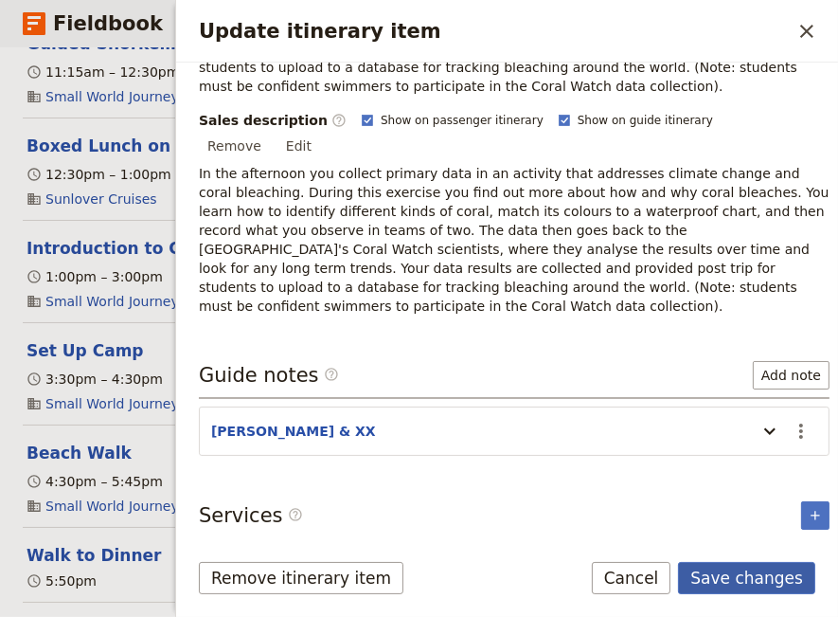
click at [742, 573] on button "Save changes" at bounding box center [746, 578] width 137 height 32
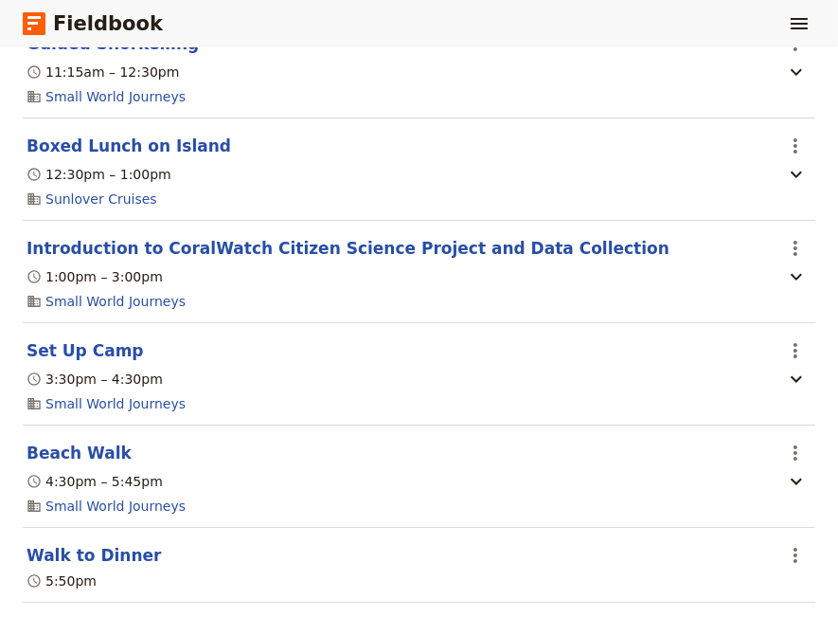
scroll to position [2713, 0]
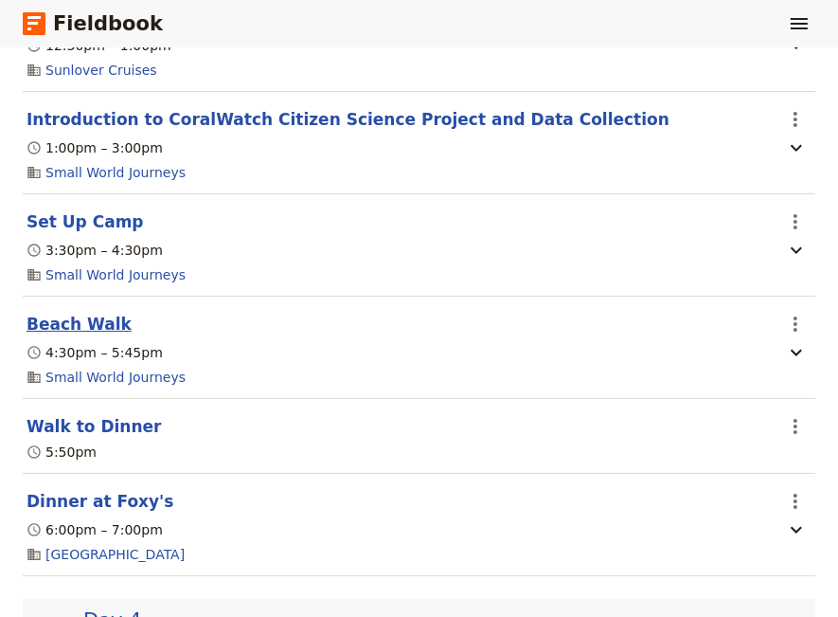
click at [63, 332] on button "Beach Walk" at bounding box center [79, 324] width 105 height 23
select select "3"
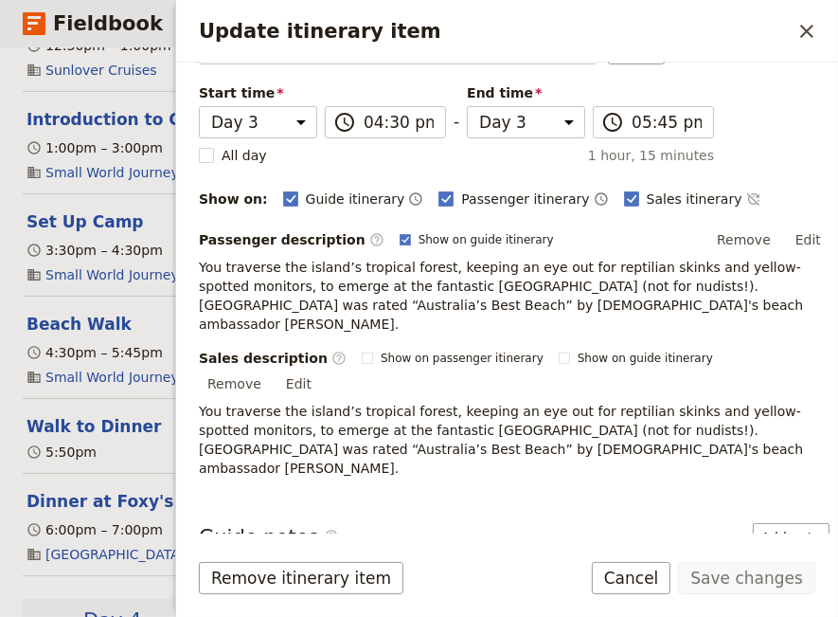
scroll to position [258, 0]
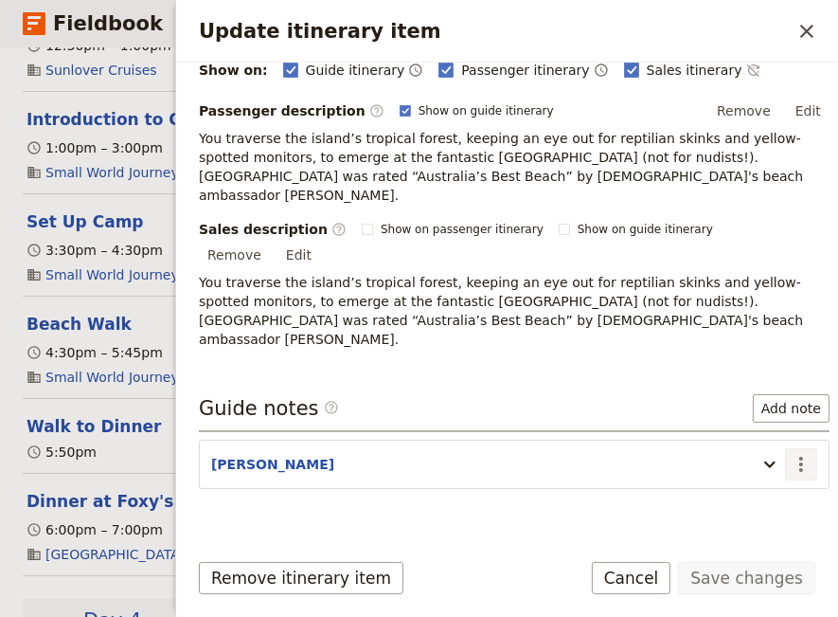
click at [799, 457] on icon "Actions" at bounding box center [801, 464] width 4 height 15
click at [720, 443] on span "Edit note" at bounding box center [733, 440] width 60 height 19
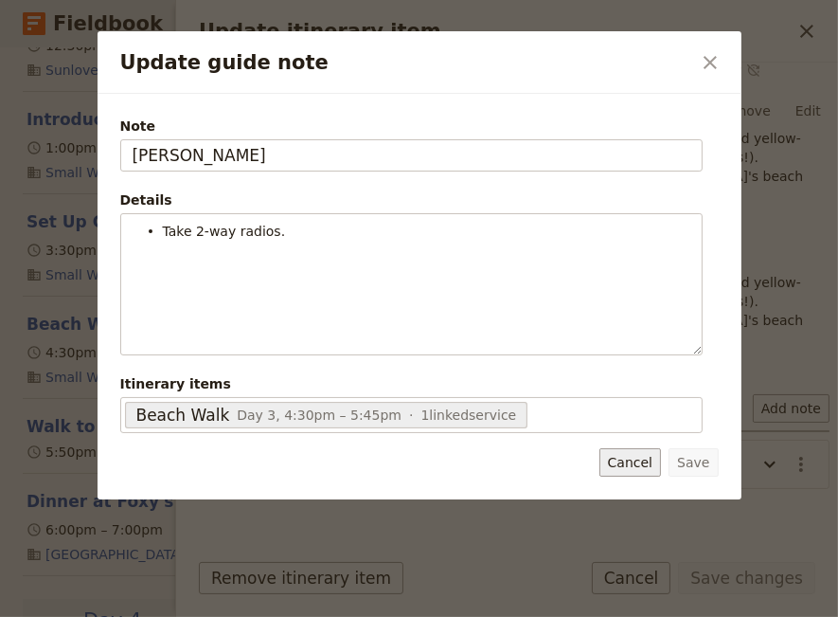
click at [646, 462] on button "Cancel" at bounding box center [631, 462] width 62 height 28
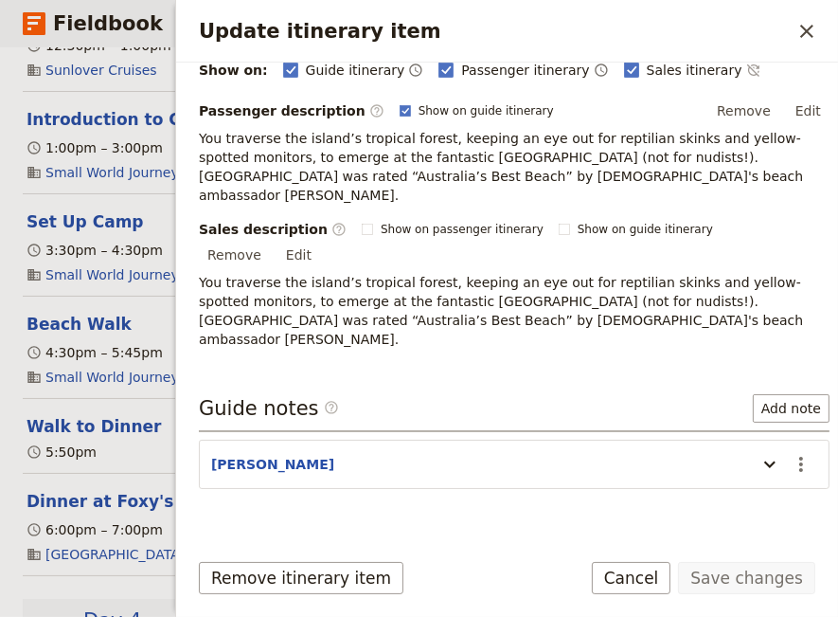
scroll to position [292, 0]
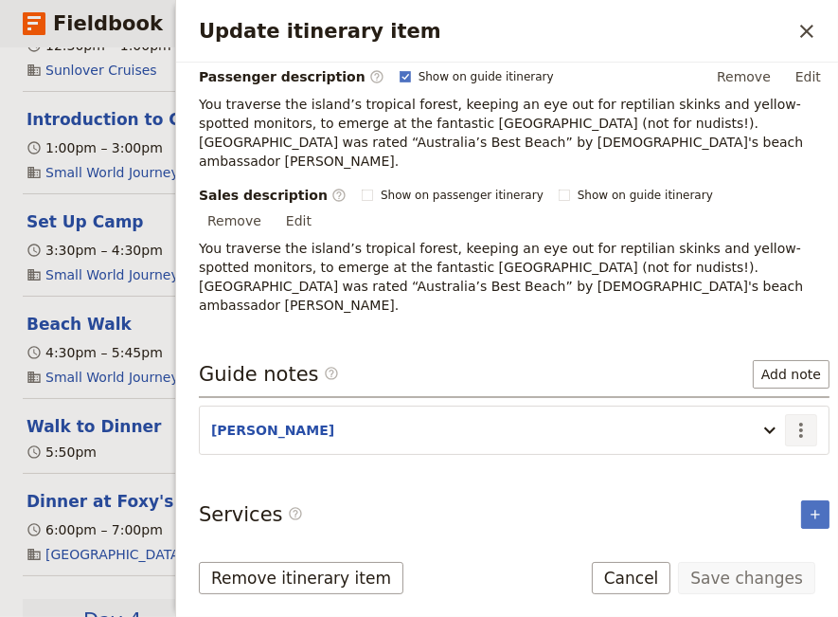
click at [790, 419] on icon "Actions" at bounding box center [801, 430] width 23 height 23
click at [739, 404] on span "Edit note" at bounding box center [733, 407] width 60 height 19
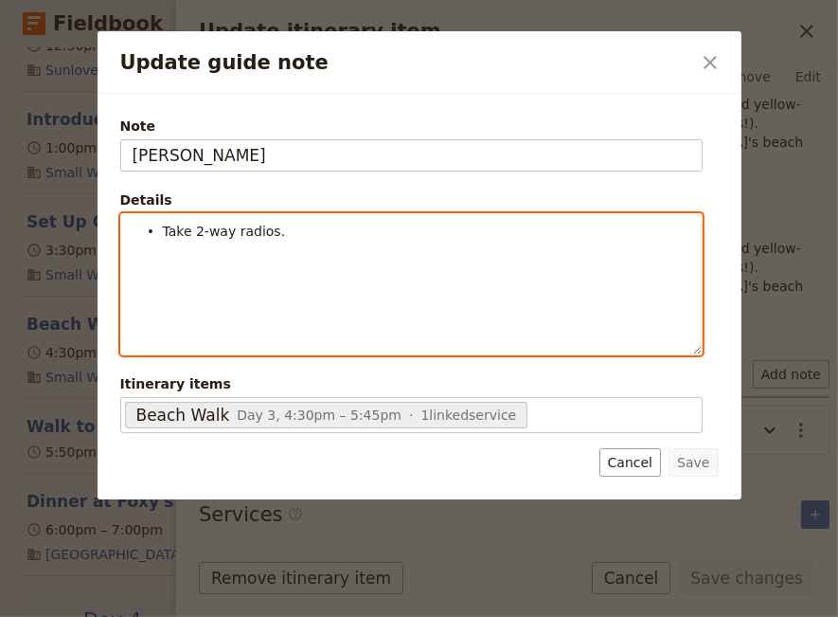
click at [277, 236] on li "Take 2-way radios." at bounding box center [427, 230] width 528 height 19
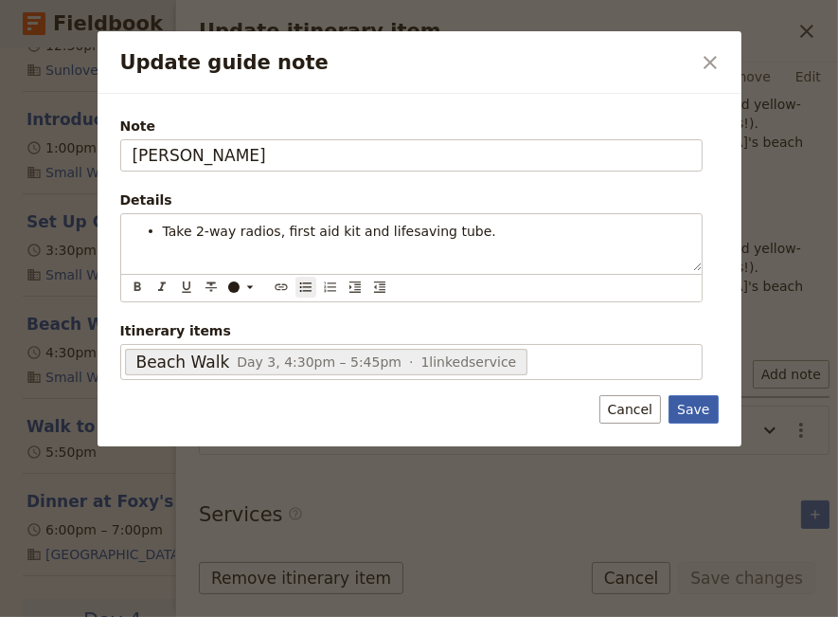
click at [690, 404] on div "Note [PERSON_NAME] Details Take 2-way radios, first aid kit and lifesaving tube…" at bounding box center [420, 270] width 644 height 353
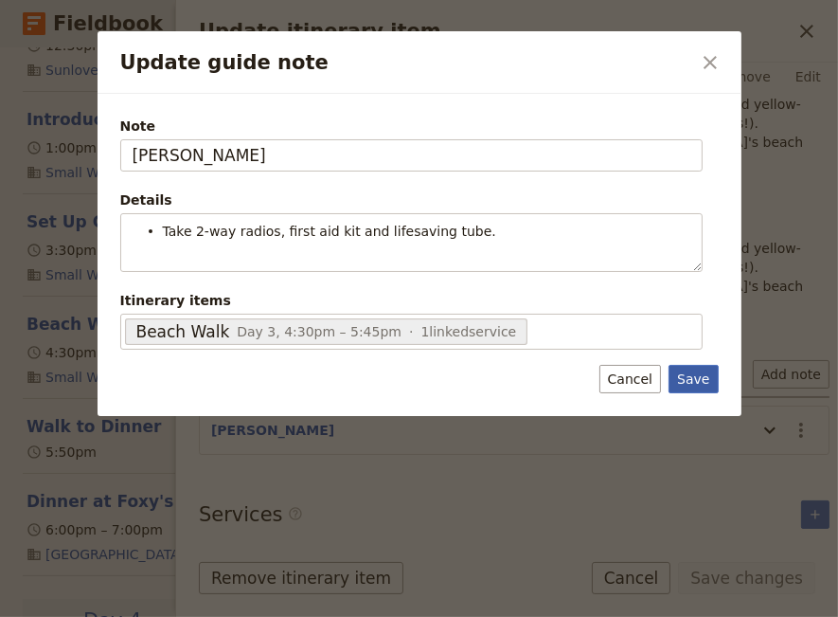
click at [706, 383] on button "Save" at bounding box center [693, 379] width 49 height 28
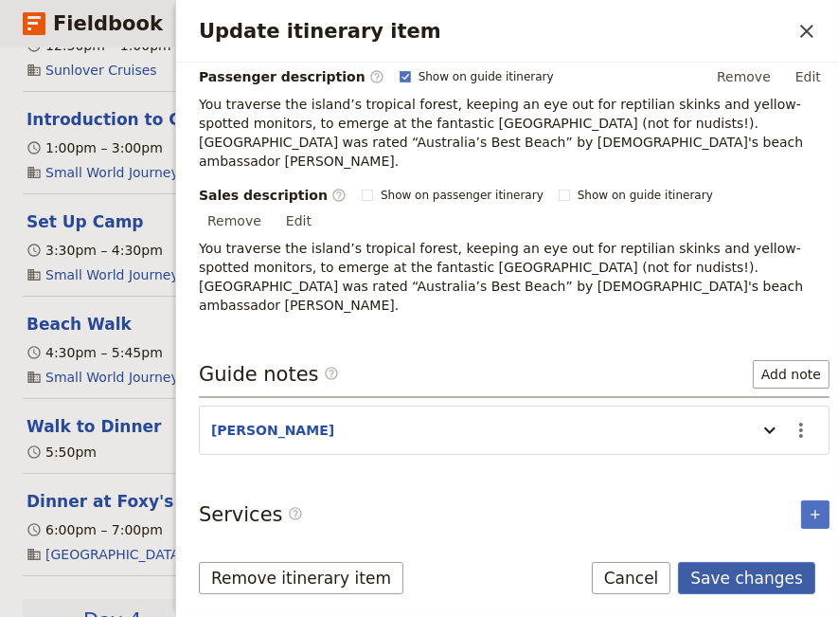
click at [715, 575] on button "Save changes" at bounding box center [746, 578] width 137 height 32
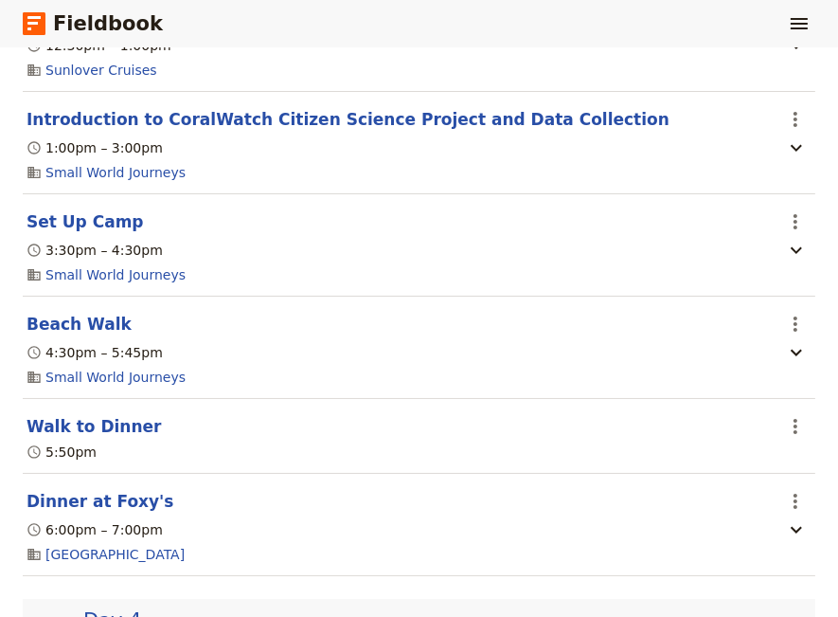
scroll to position [2842, 0]
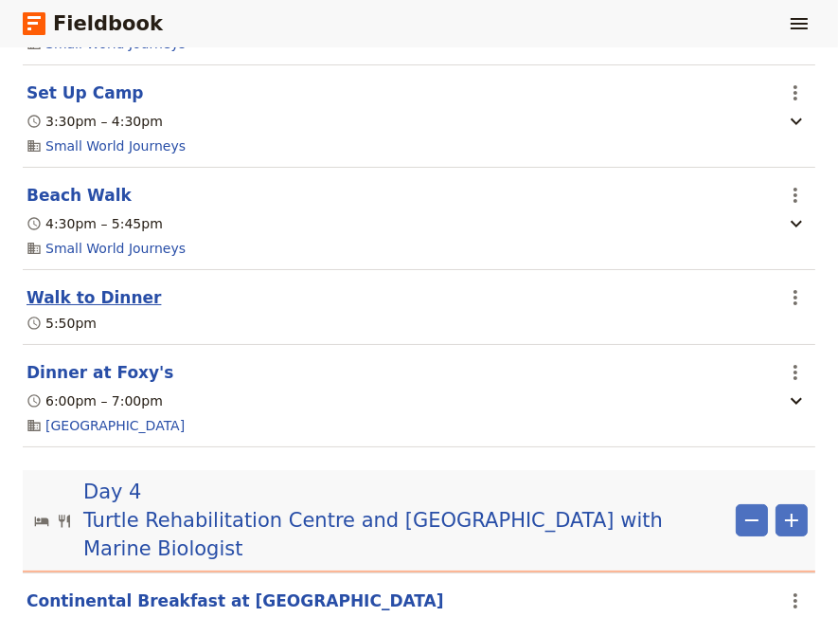
click at [93, 304] on button "Walk to Dinner" at bounding box center [94, 297] width 135 height 23
select select "3"
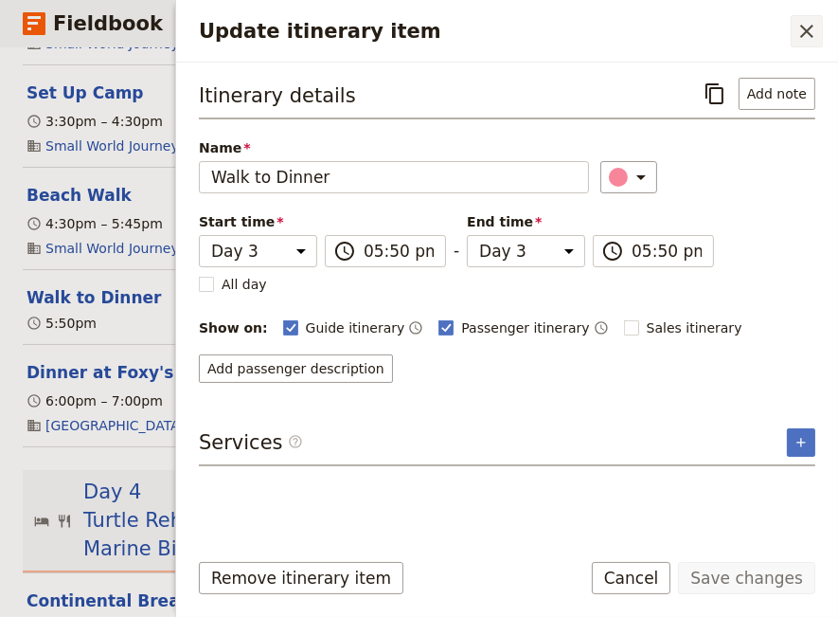
click at [805, 27] on icon "Close drawer" at bounding box center [807, 31] width 23 height 23
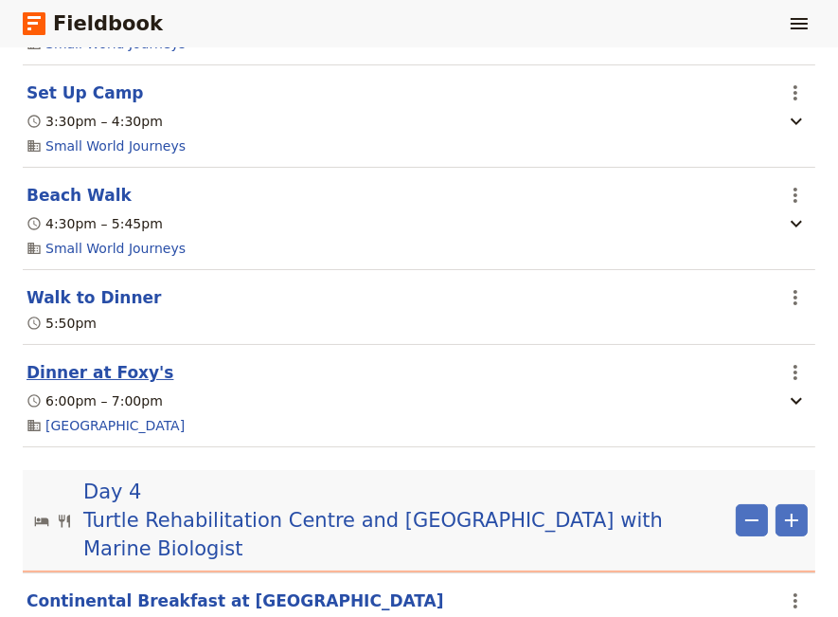
scroll to position [2971, 0]
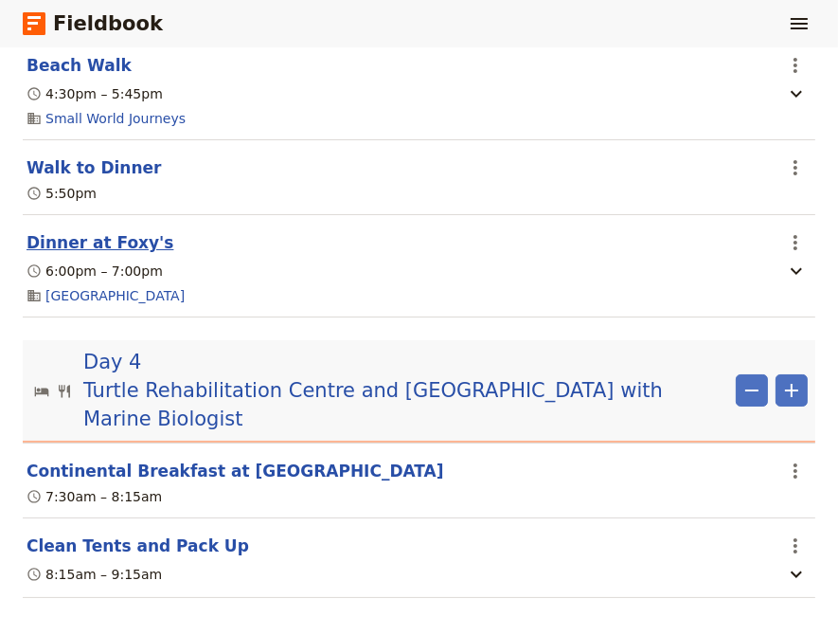
click at [84, 254] on button "Dinner at Foxy's" at bounding box center [100, 242] width 147 height 23
select select "3"
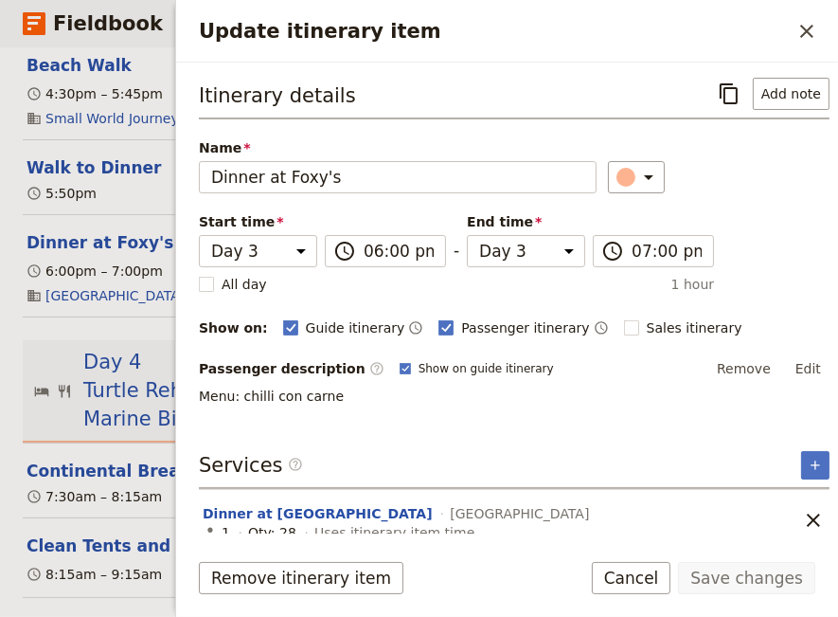
scroll to position [10, 0]
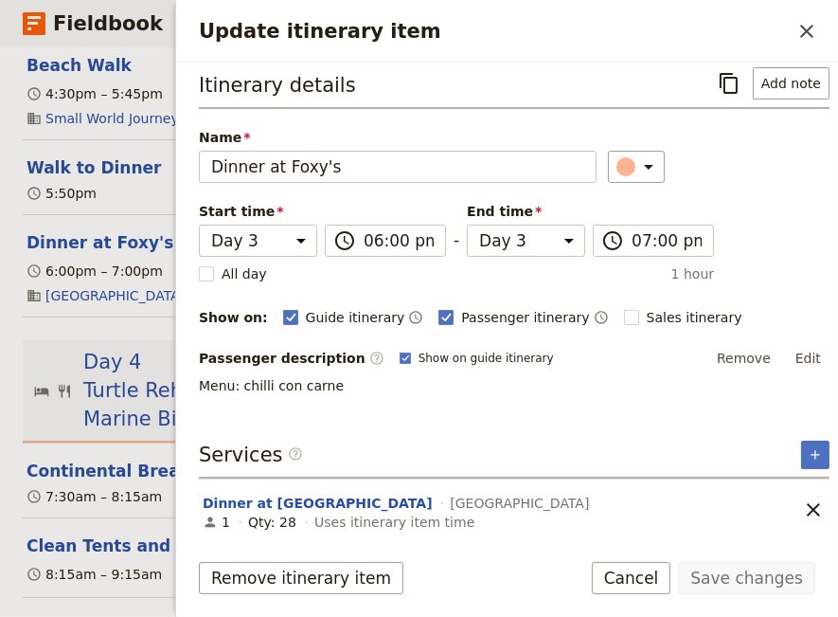
click at [806, 32] on icon "Close drawer" at bounding box center [807, 31] width 23 height 23
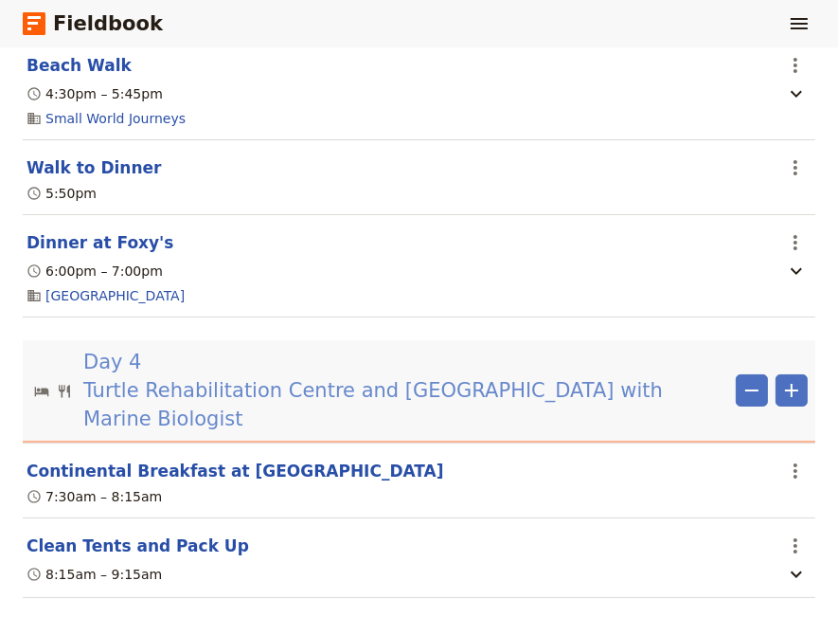
scroll to position [3100, 0]
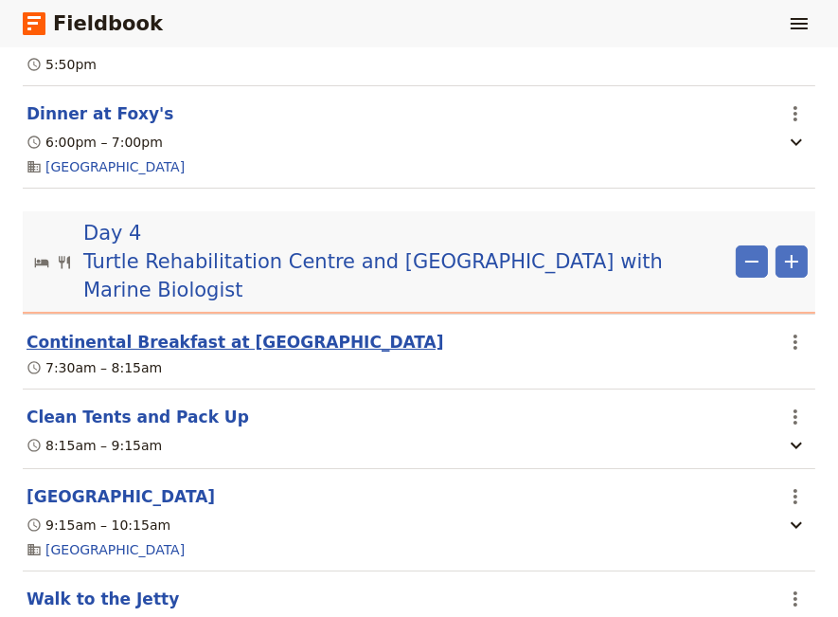
click at [135, 352] on button "Continental Breakfast at [GEOGRAPHIC_DATA]" at bounding box center [236, 342] width 418 height 23
select select "4"
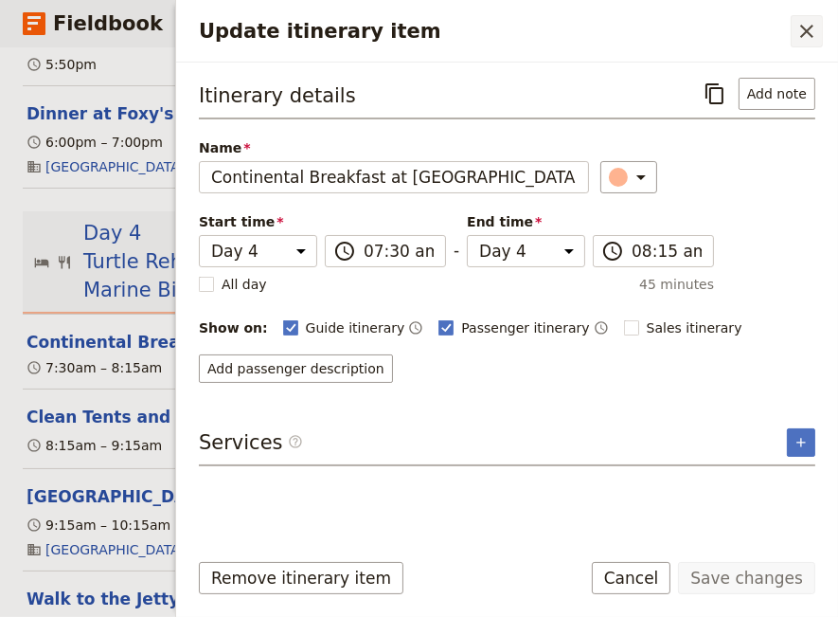
click at [802, 35] on icon "Close drawer" at bounding box center [806, 31] width 13 height 13
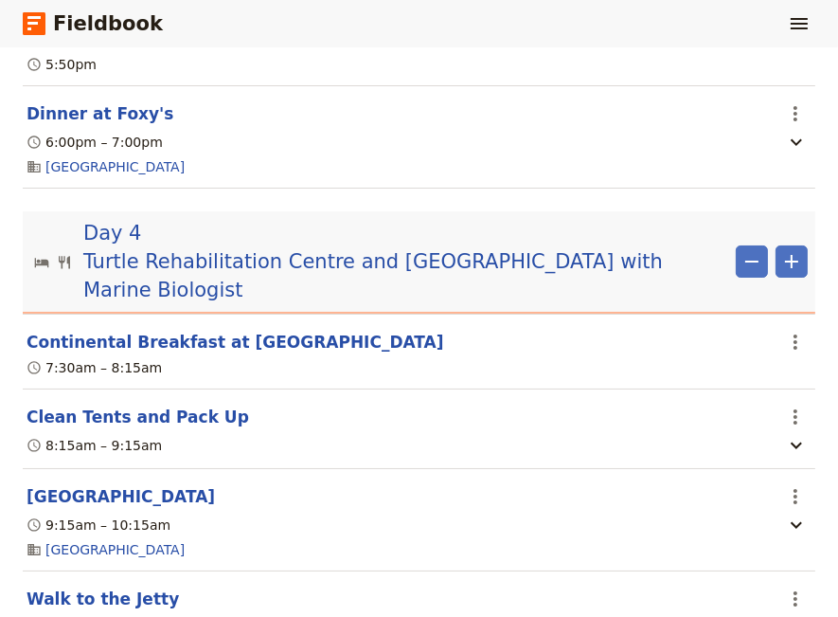
scroll to position [3230, 0]
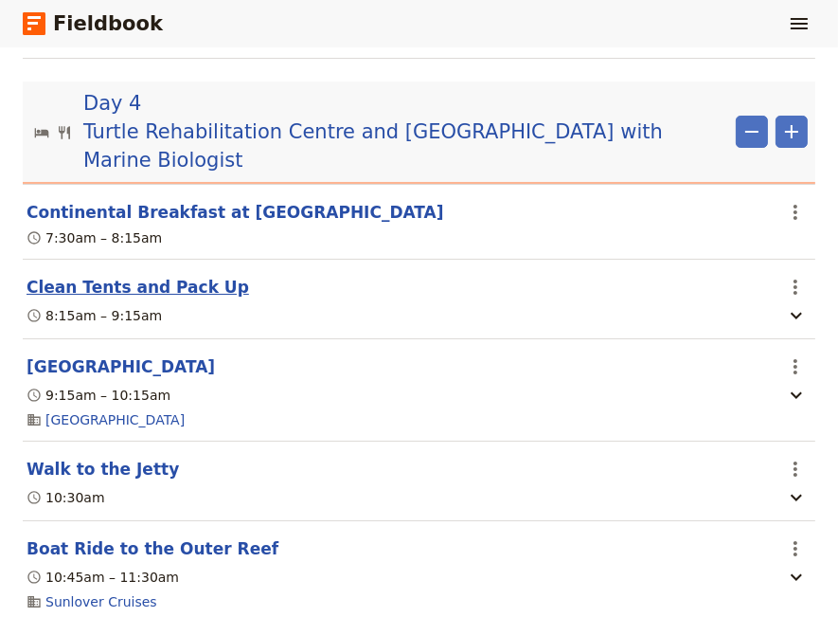
click at [126, 291] on button "Clean Tents and Pack Up" at bounding box center [138, 287] width 223 height 23
select select "4"
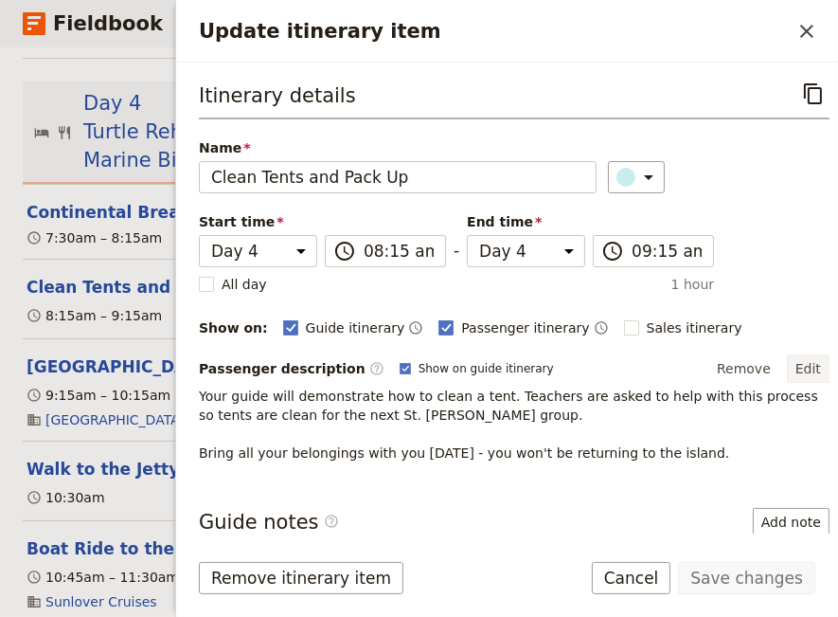
click at [789, 367] on button "Edit" at bounding box center [808, 368] width 43 height 28
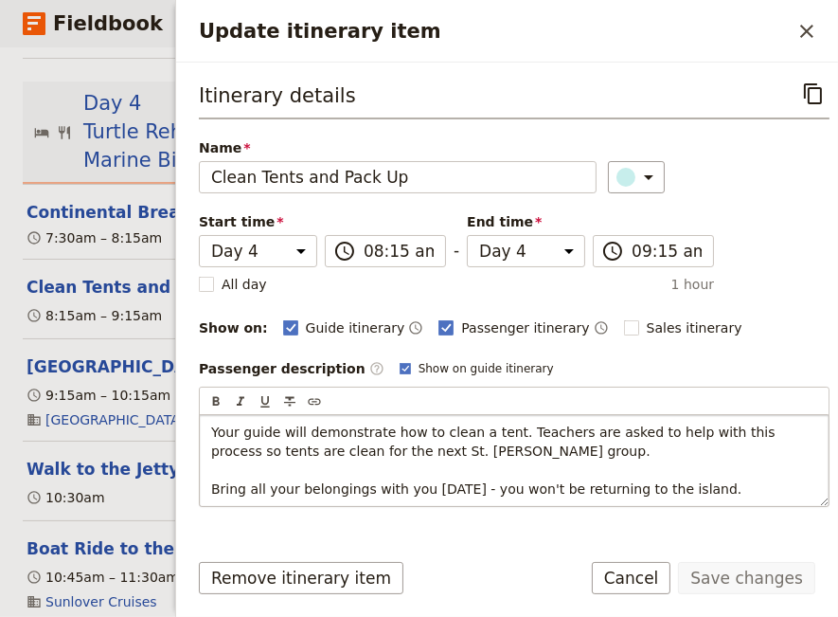
click at [489, 424] on span "Your guide will demonstrate how to clean a tent. Teachers are asked to help wit…" at bounding box center [495, 460] width 568 height 72
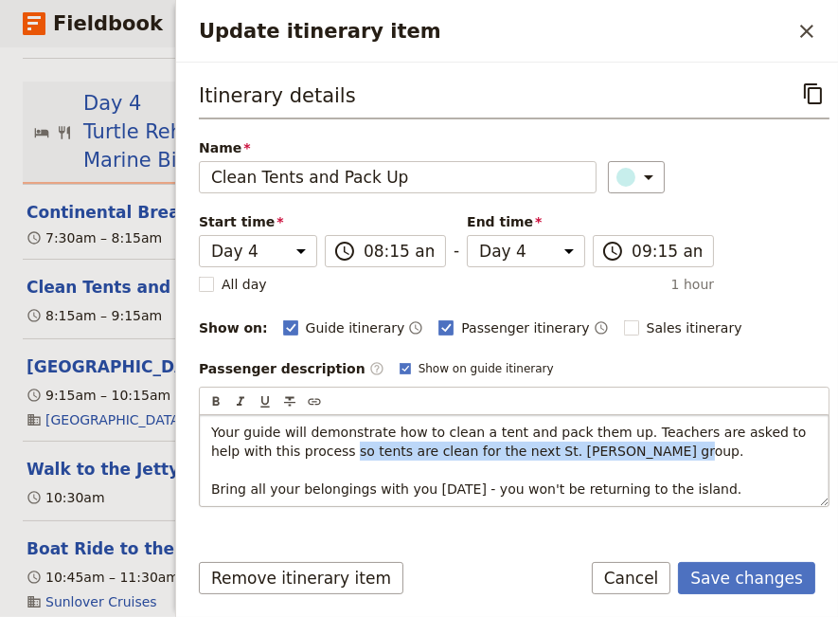
drag, startPoint x: 582, startPoint y: 447, endPoint x: 283, endPoint y: 447, distance: 298.4
click at [283, 447] on p "Your guide will demonstrate how to clean a tent and pack them up. Teachers are …" at bounding box center [514, 460] width 606 height 76
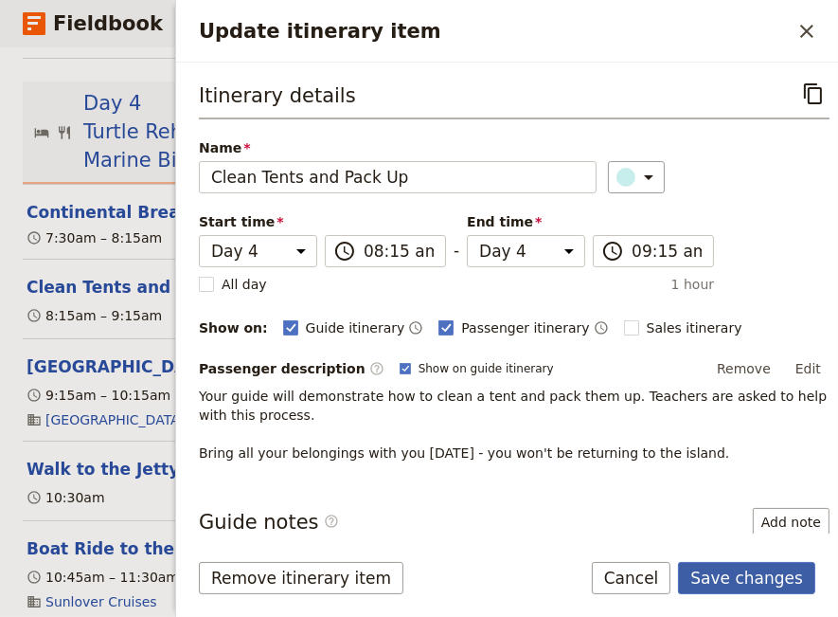
click at [735, 575] on button "Save changes" at bounding box center [746, 578] width 137 height 32
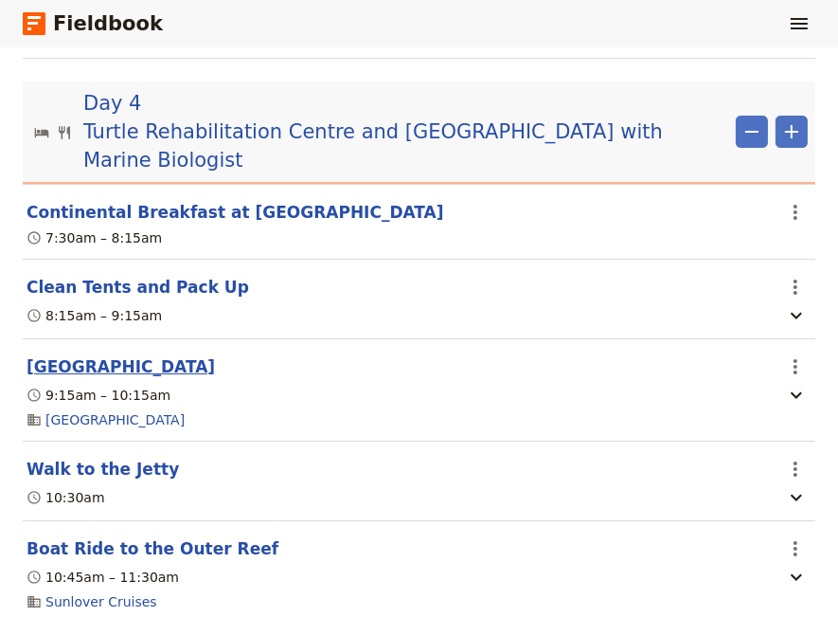
click at [121, 376] on button "[GEOGRAPHIC_DATA]" at bounding box center [121, 366] width 188 height 23
select select "4"
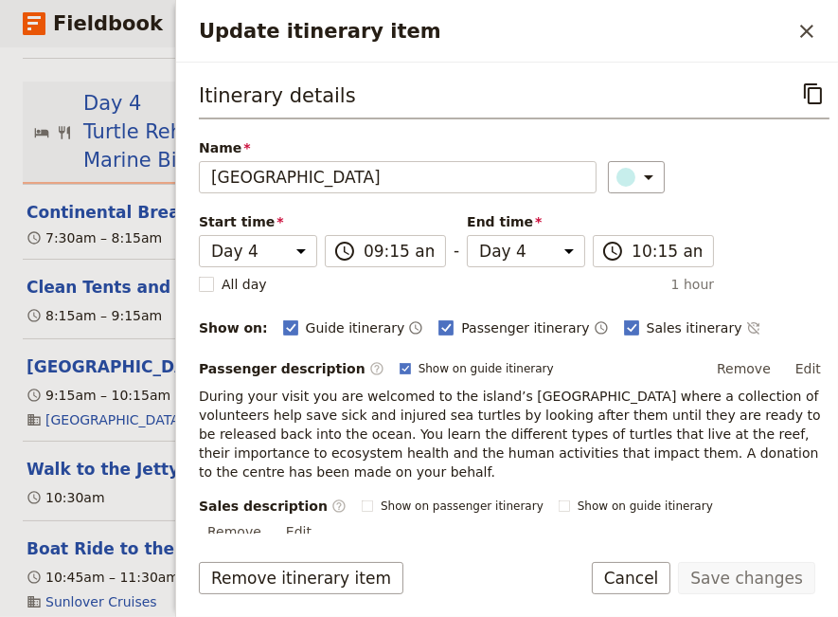
scroll to position [129, 0]
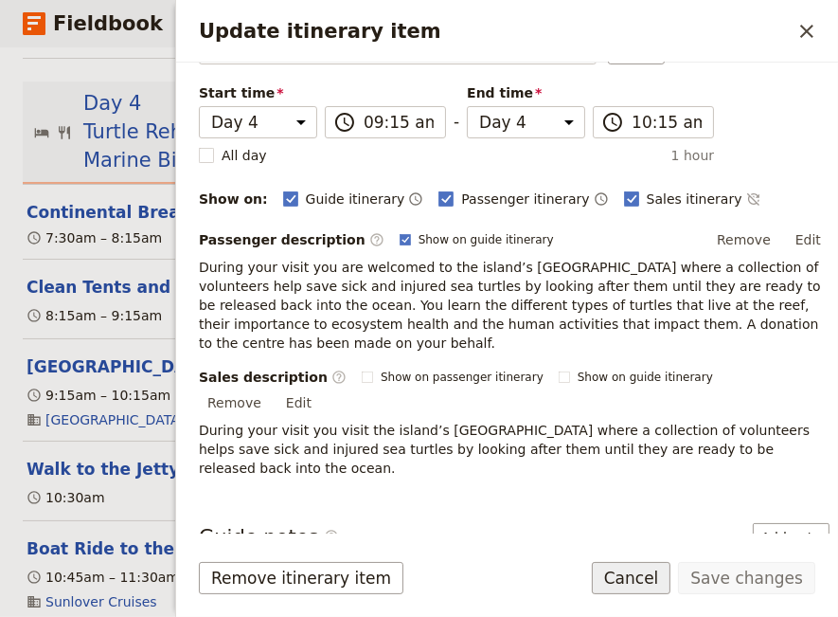
click at [658, 578] on button "Cancel" at bounding box center [632, 578] width 80 height 32
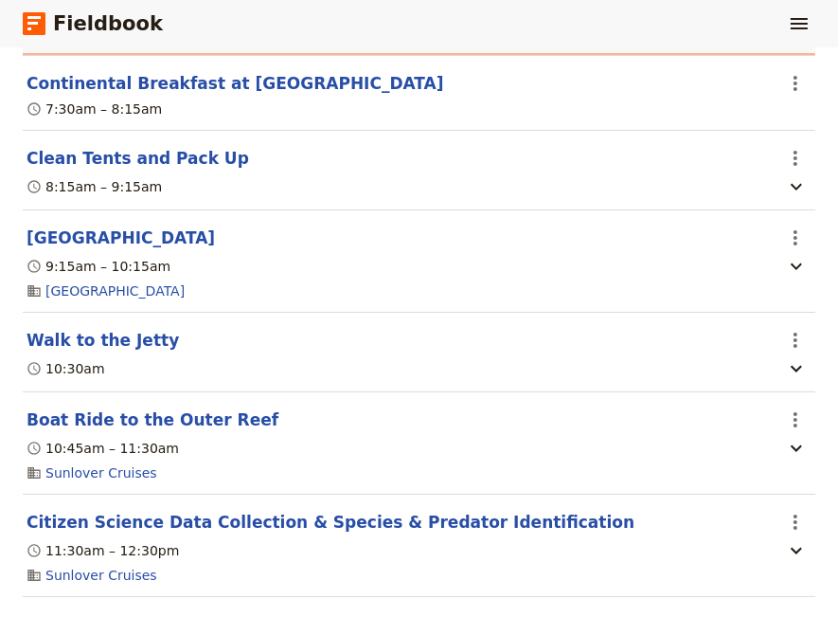
scroll to position [3488, 0]
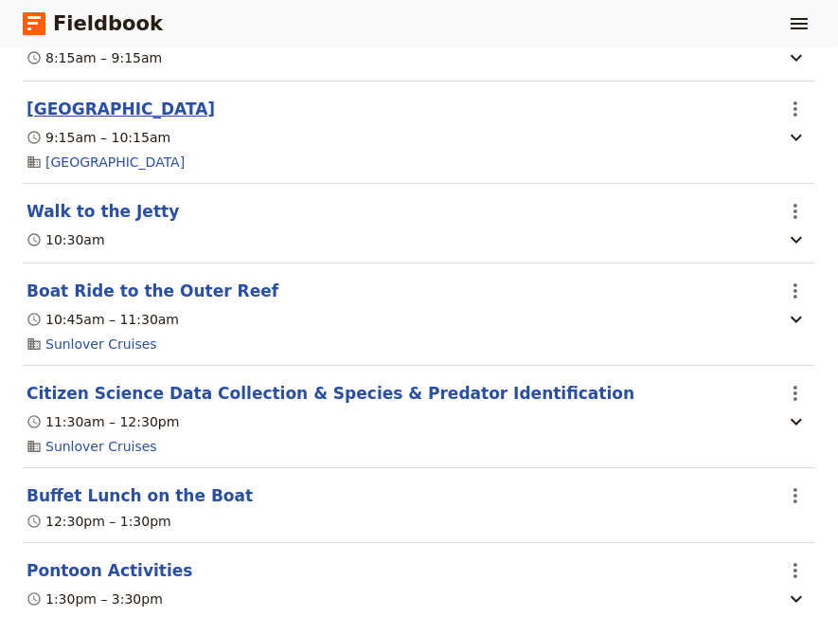
click at [129, 114] on button "[GEOGRAPHIC_DATA]" at bounding box center [121, 109] width 188 height 23
select select "4"
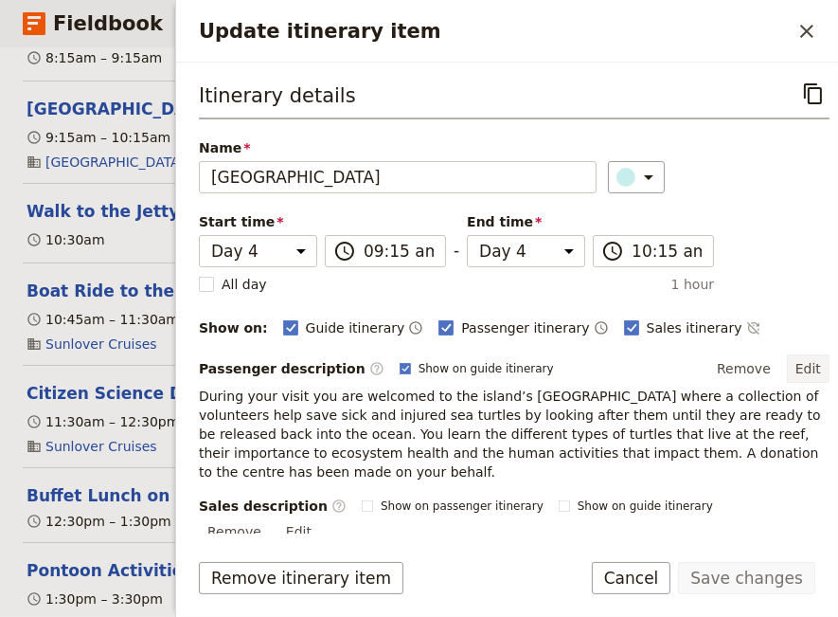
click at [791, 373] on button "Edit" at bounding box center [808, 368] width 43 height 28
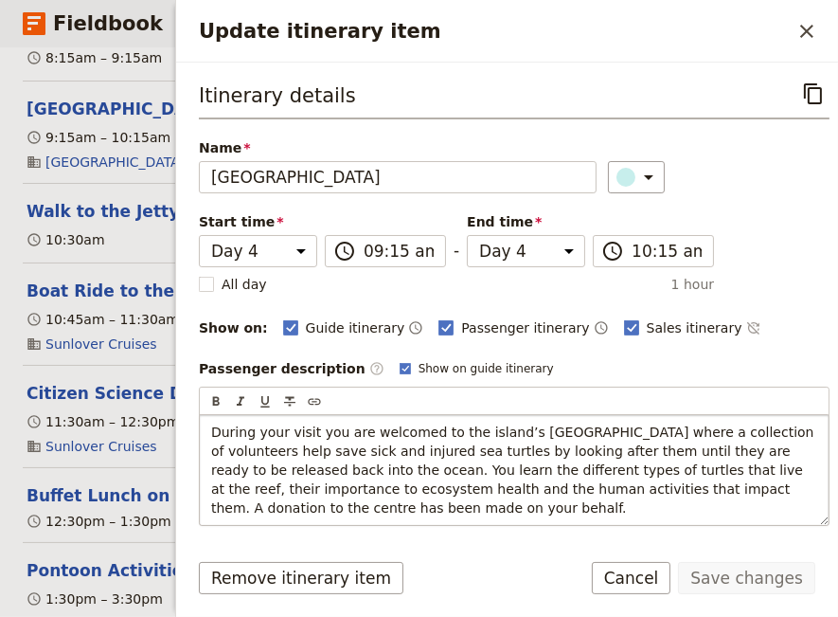
drag, startPoint x: 459, startPoint y: 505, endPoint x: 655, endPoint y: 493, distance: 196.4
click at [655, 493] on p "During your visit you are welcomed to the island’s [GEOGRAPHIC_DATA] where a co…" at bounding box center [514, 469] width 606 height 95
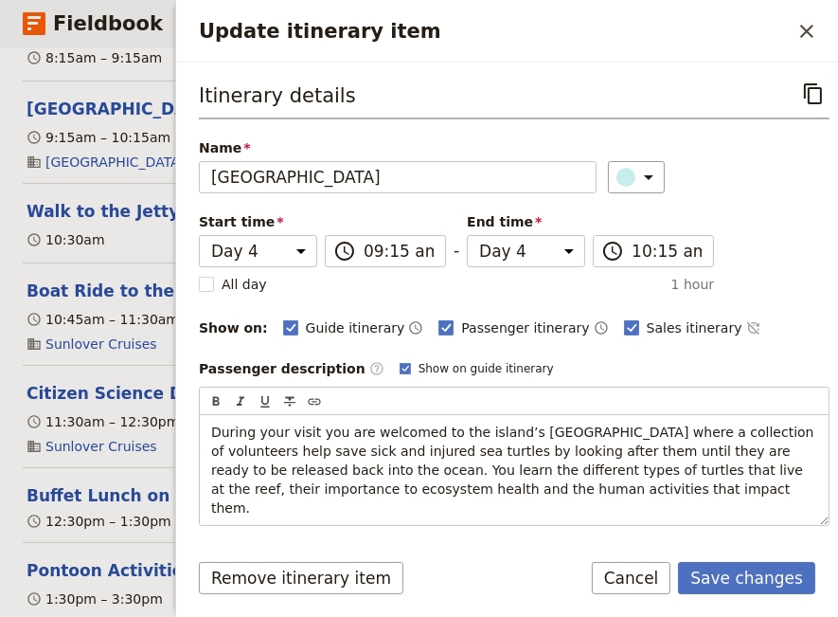
scroll to position [129, 0]
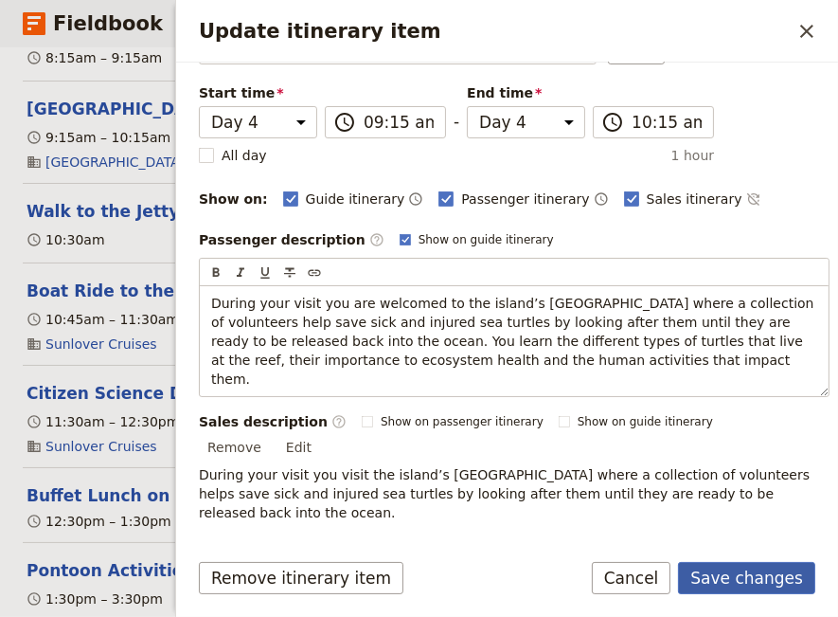
click at [730, 577] on button "Save changes" at bounding box center [746, 578] width 137 height 32
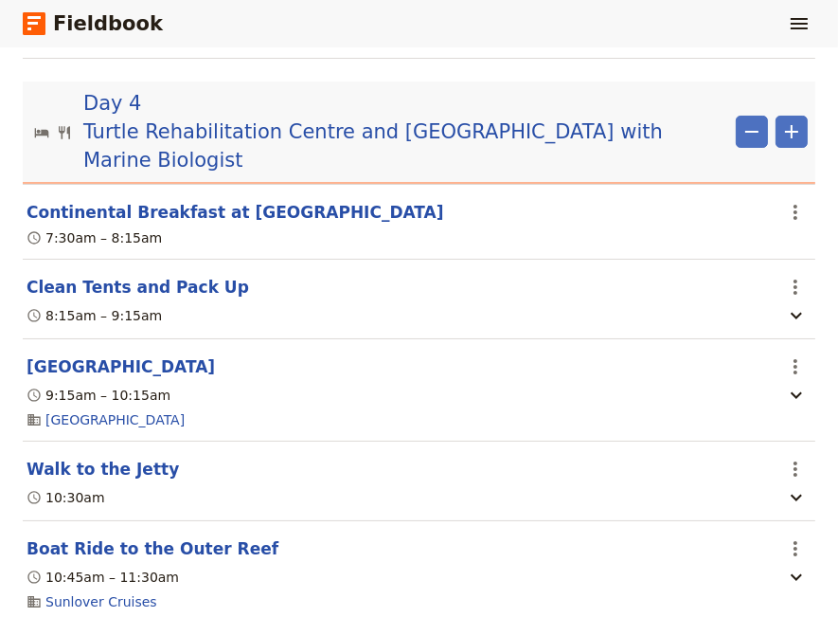
scroll to position [3359, 0]
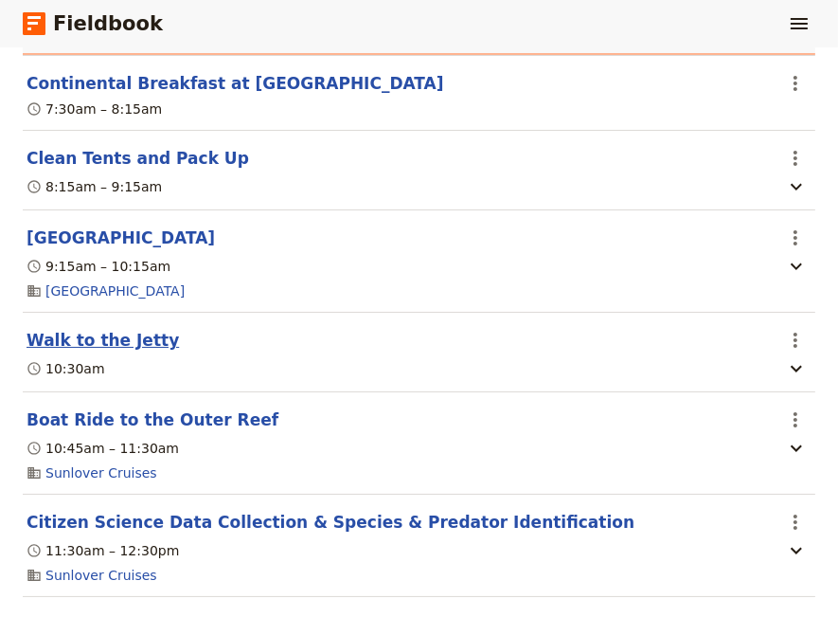
click at [106, 351] on button "Walk to the Jetty" at bounding box center [103, 340] width 152 height 23
select select "4"
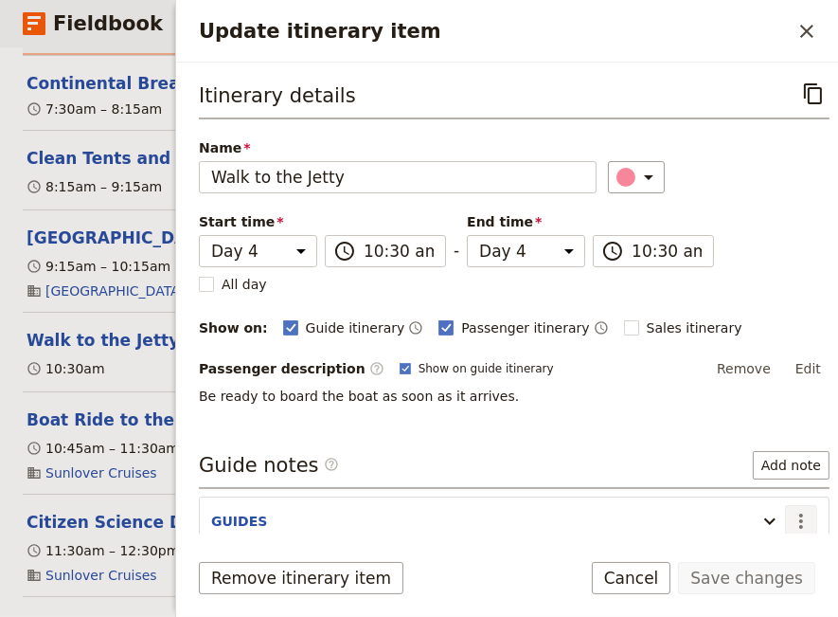
click at [790, 517] on icon "Actions" at bounding box center [801, 521] width 23 height 23
click at [749, 555] on span "Edit note" at bounding box center [733, 556] width 60 height 19
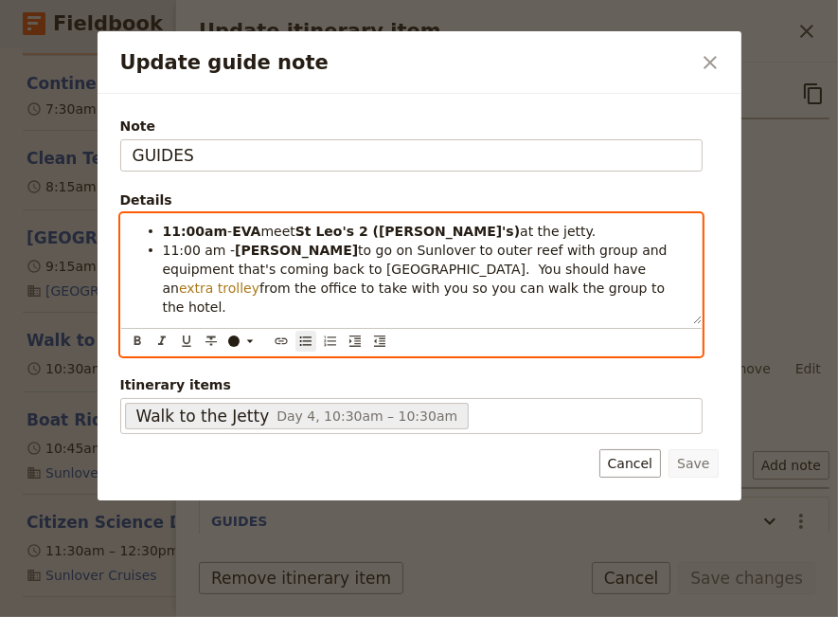
drag, startPoint x: 478, startPoint y: 233, endPoint x: 134, endPoint y: 236, distance: 344.8
click at [134, 236] on ul "11:00am - [PERSON_NAME] meet St [PERSON_NAME]'s 2 ([PERSON_NAME]'s) at the jett…" at bounding box center [412, 269] width 558 height 95
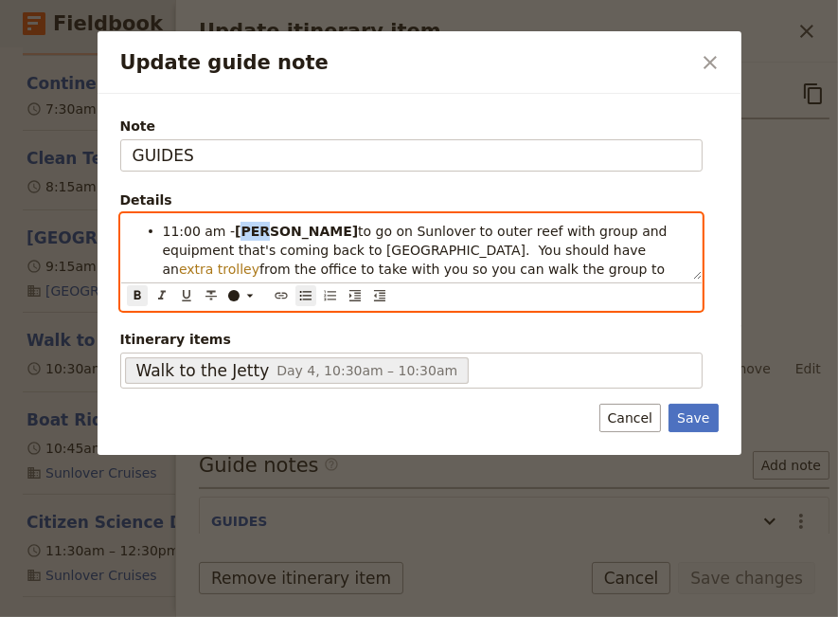
drag, startPoint x: 259, startPoint y: 227, endPoint x: 237, endPoint y: 233, distance: 22.5
click at [237, 233] on strong "[PERSON_NAME]" at bounding box center [296, 231] width 123 height 15
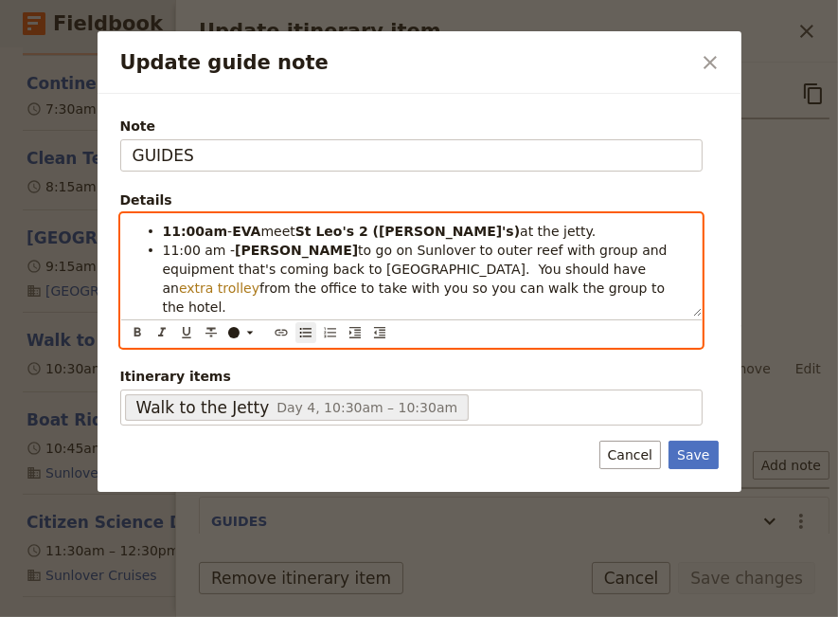
click at [520, 236] on span "at the jetty." at bounding box center [558, 231] width 76 height 15
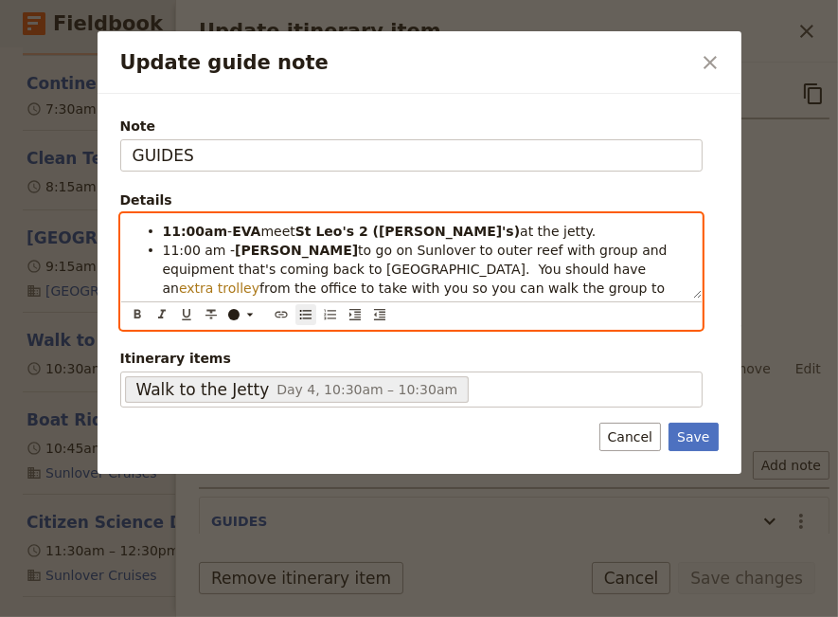
drag, startPoint x: 486, startPoint y: 232, endPoint x: 230, endPoint y: 238, distance: 255.8
click at [230, 238] on li "11:00am - [PERSON_NAME] meet St [PERSON_NAME]'s 2 ([PERSON_NAME]'s) at the jett…" at bounding box center [427, 230] width 528 height 19
drag, startPoint x: 385, startPoint y: 228, endPoint x: 224, endPoint y: 231, distance: 160.1
click at [224, 231] on li "11:00am - K ATE go back on the ferry" at bounding box center [427, 230] width 528 height 19
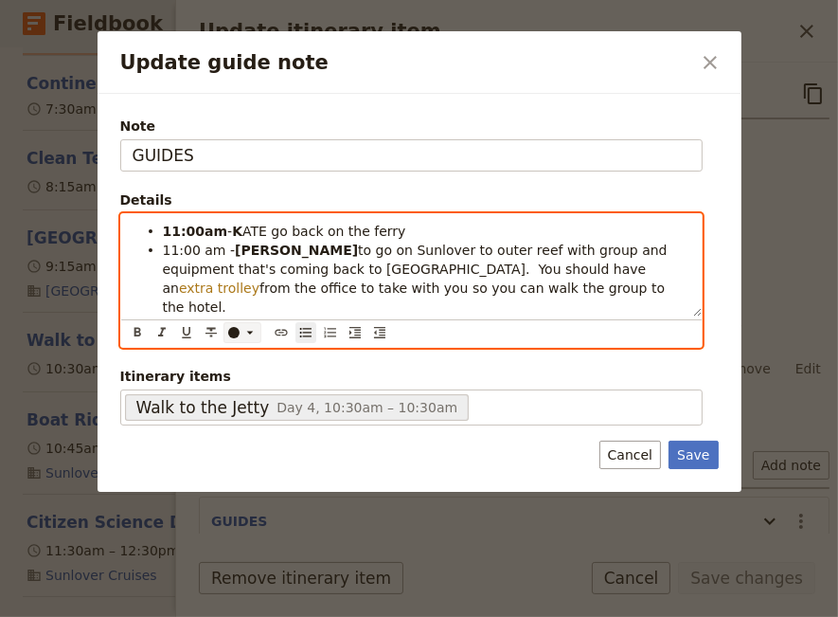
click at [236, 327] on div "Update guide note" at bounding box center [233, 332] width 11 height 11
click at [236, 357] on div "button" at bounding box center [233, 358] width 11 height 11
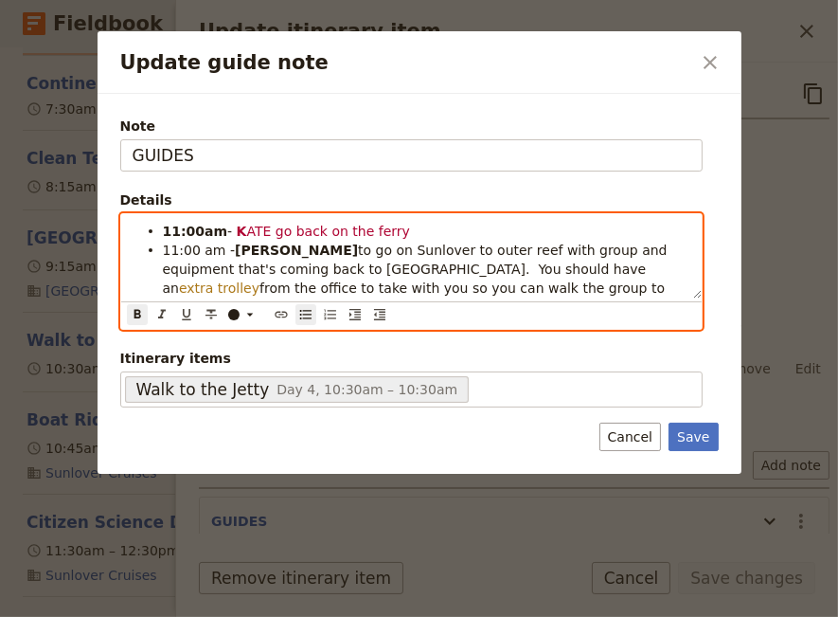
click at [246, 253] on strong "[PERSON_NAME]" at bounding box center [296, 249] width 123 height 15
drag, startPoint x: 257, startPoint y: 229, endPoint x: 239, endPoint y: 234, distance: 18.6
click at [246, 234] on span "ATE go back on the ferry" at bounding box center [327, 231] width 163 height 15
drag, startPoint x: 261, startPoint y: 253, endPoint x: 232, endPoint y: 258, distance: 29.7
click at [232, 258] on li "11:00 am - [PERSON_NAME] to go on Sunlover to outer reef with group and equipme…" at bounding box center [427, 278] width 528 height 76
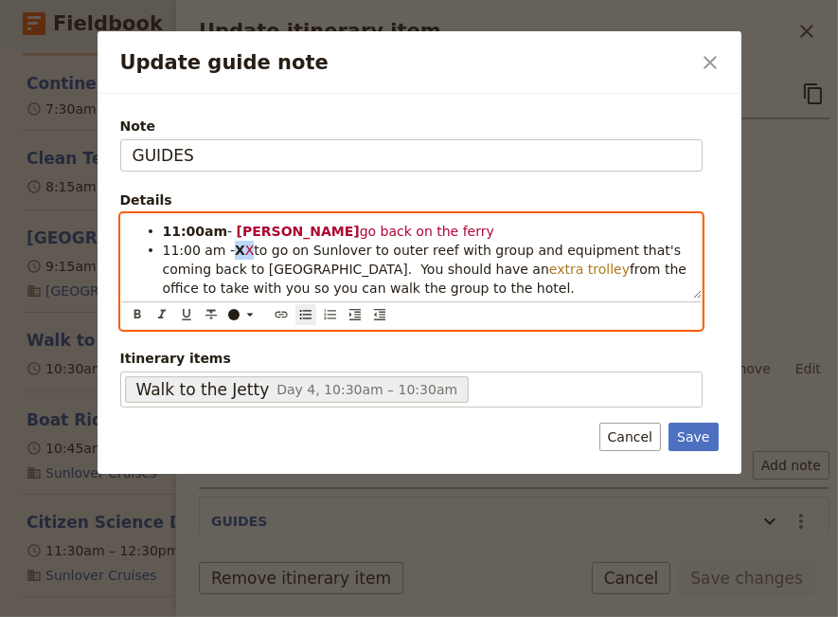
click at [231, 254] on li "11:00 am - X X to go on Sunlover to outer reef with group and equipment that's …" at bounding box center [427, 268] width 528 height 57
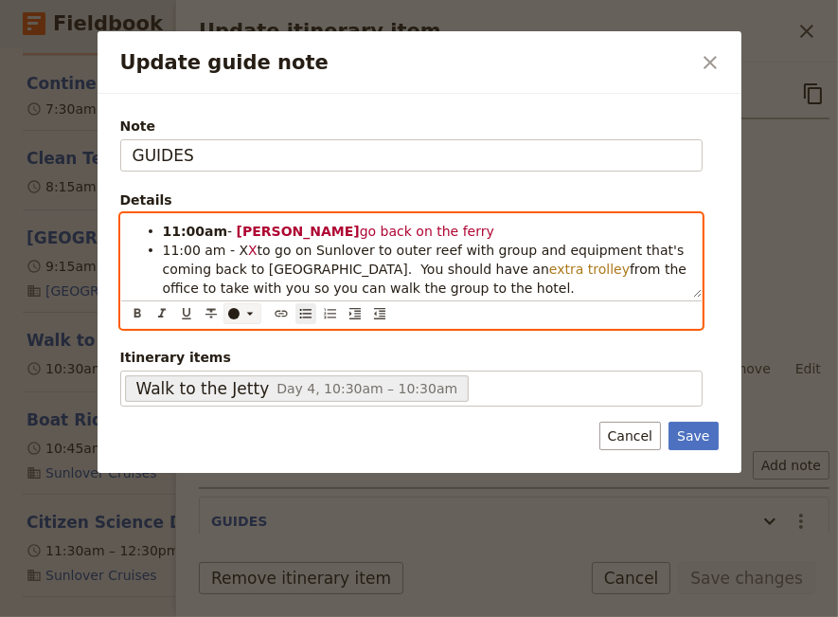
click at [237, 314] on div "Update guide note" at bounding box center [233, 313] width 11 height 11
click at [238, 359] on div "button" at bounding box center [233, 358] width 11 height 11
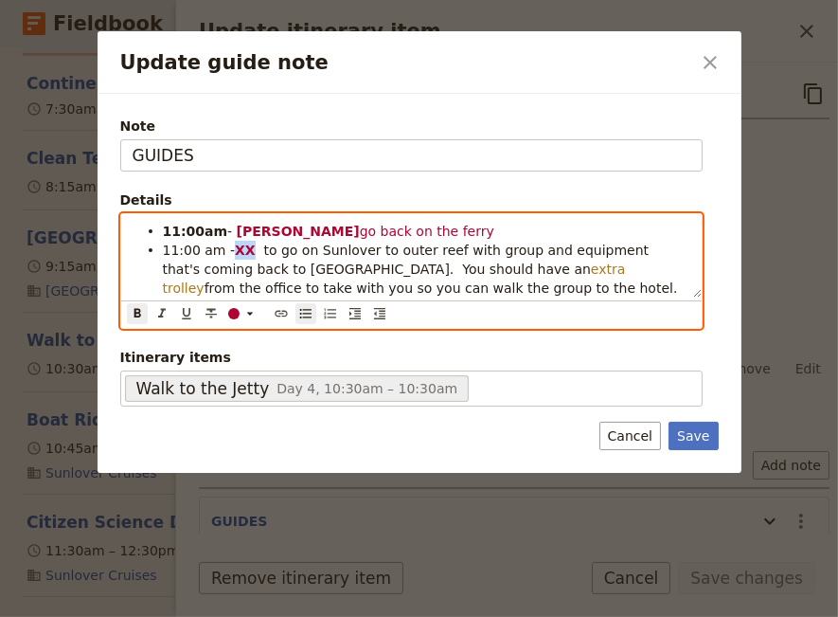
click at [349, 277] on span "to go on Sunlover to outer reef with group and equipment that's coming back to …" at bounding box center [408, 259] width 491 height 34
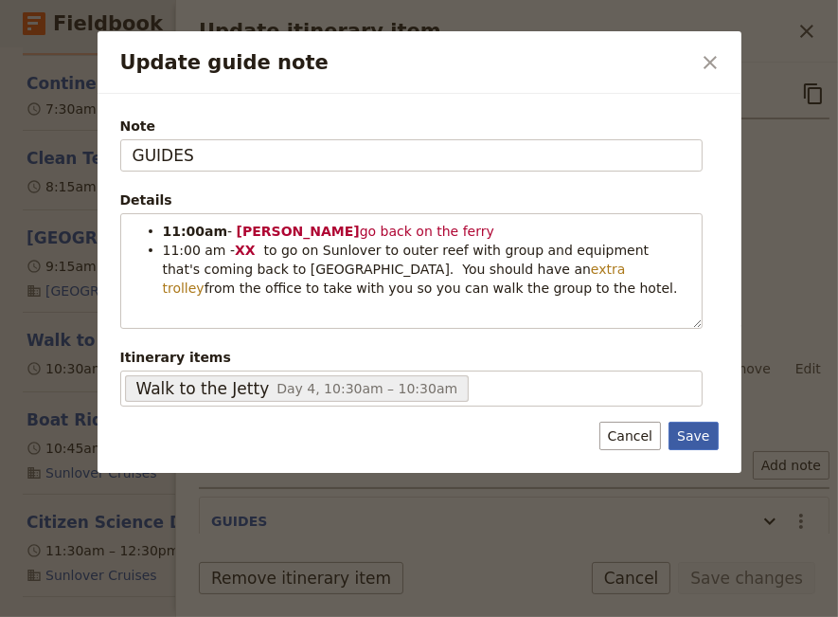
click at [691, 430] on button "Save" at bounding box center [693, 436] width 49 height 28
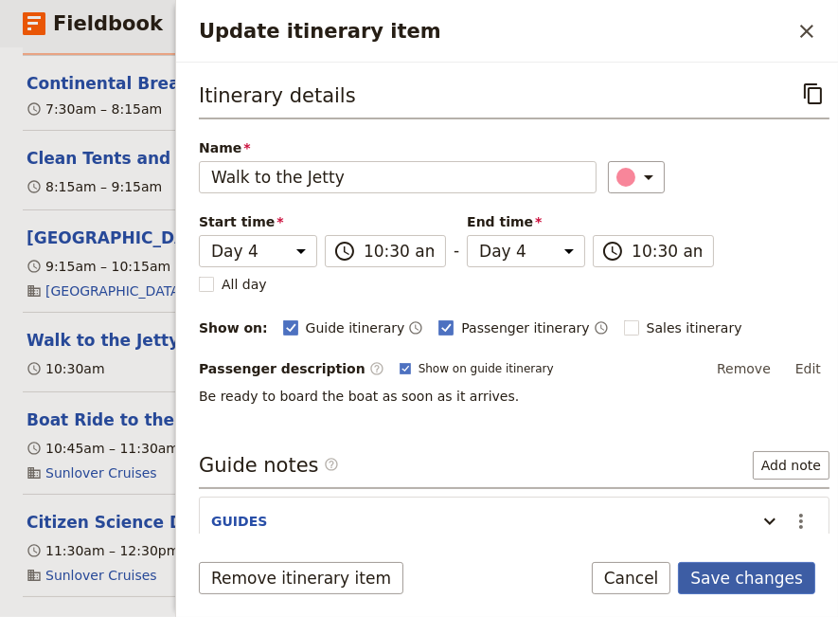
click at [738, 580] on button "Save changes" at bounding box center [746, 578] width 137 height 32
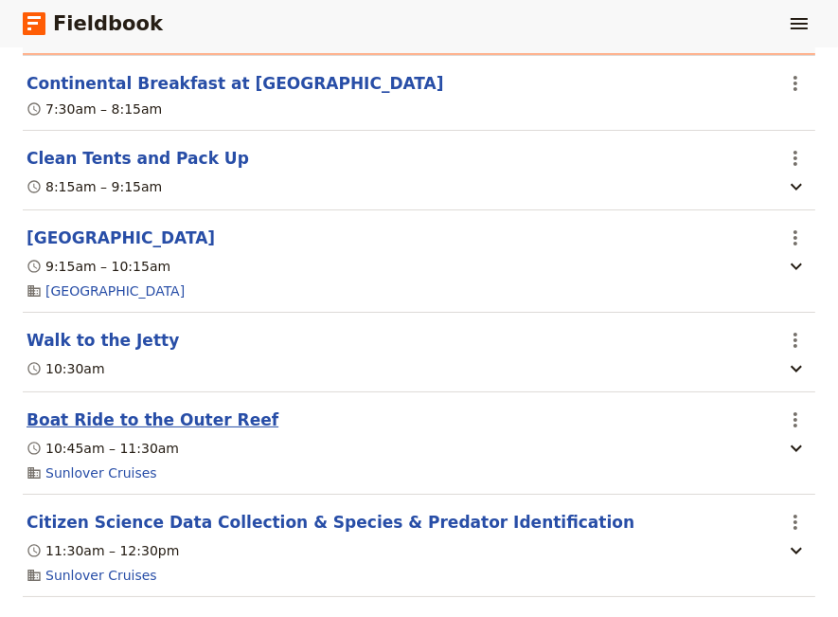
click at [94, 424] on button "Boat Ride to the Outer Reef" at bounding box center [153, 419] width 252 height 23
select select "4"
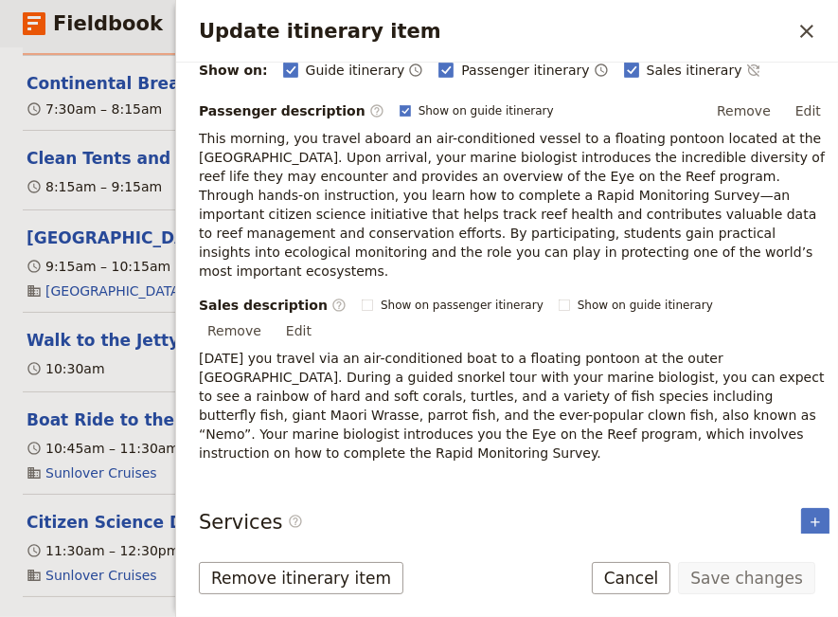
scroll to position [129, 0]
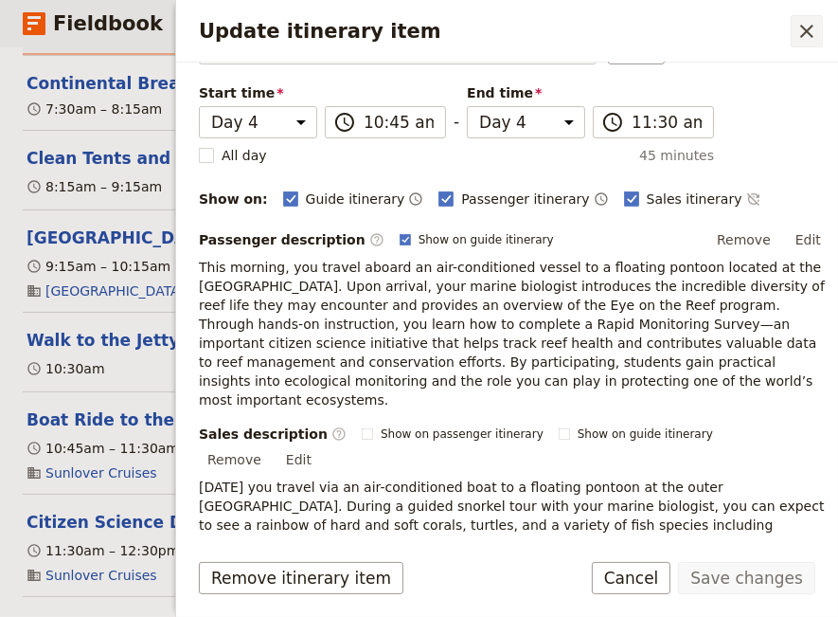
click at [804, 33] on icon "Close drawer" at bounding box center [806, 31] width 13 height 13
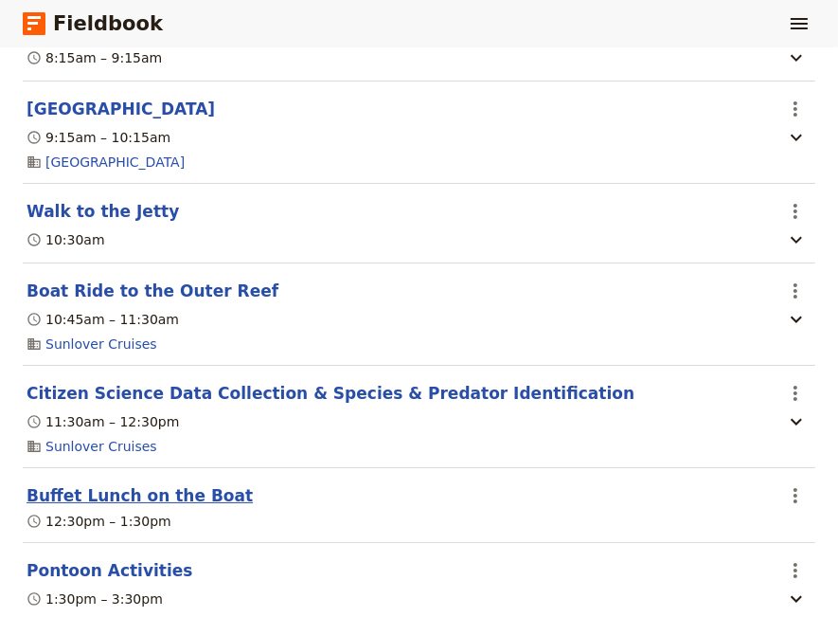
scroll to position [3617, 0]
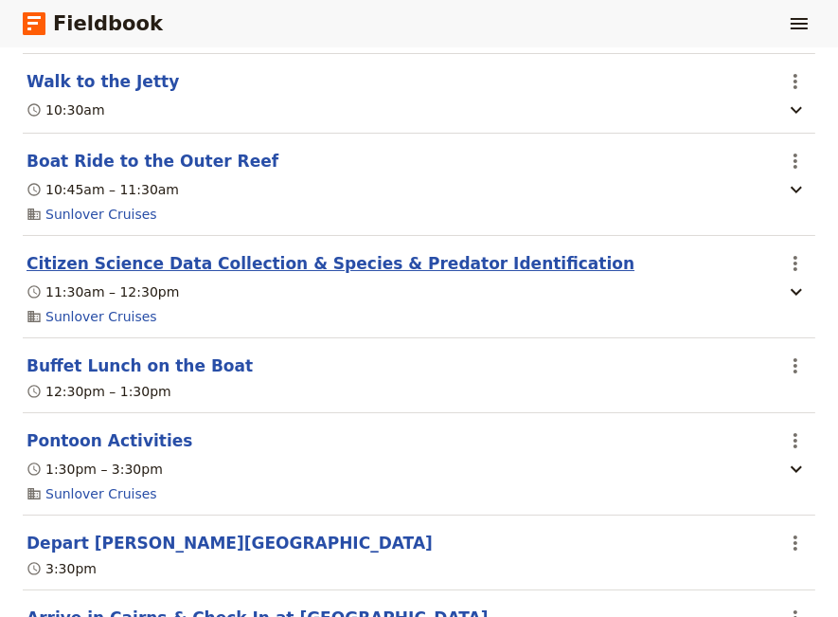
click at [209, 275] on button "Citizen Science Data Collection & Species & Predator Identification" at bounding box center [331, 263] width 608 height 23
select select "4"
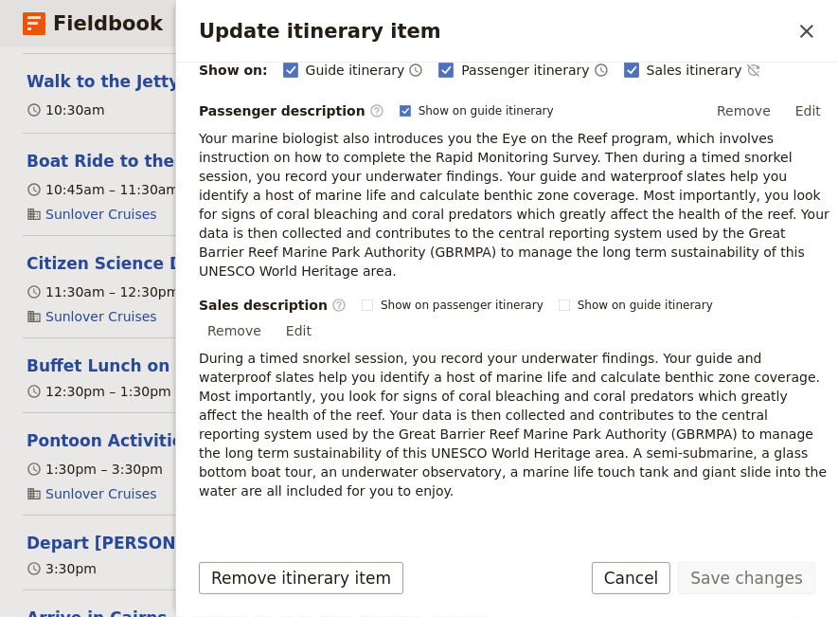
scroll to position [303, 0]
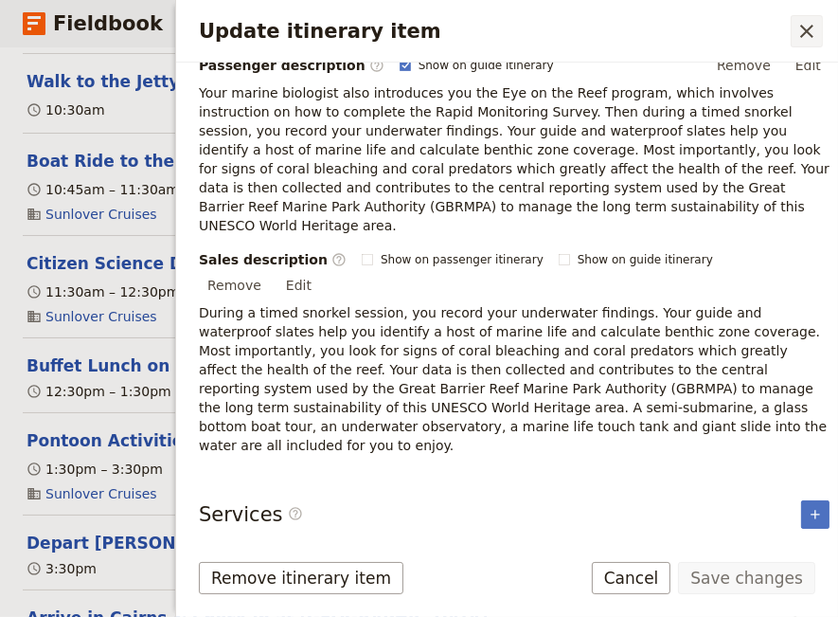
click at [806, 27] on icon "Close drawer" at bounding box center [807, 31] width 23 height 23
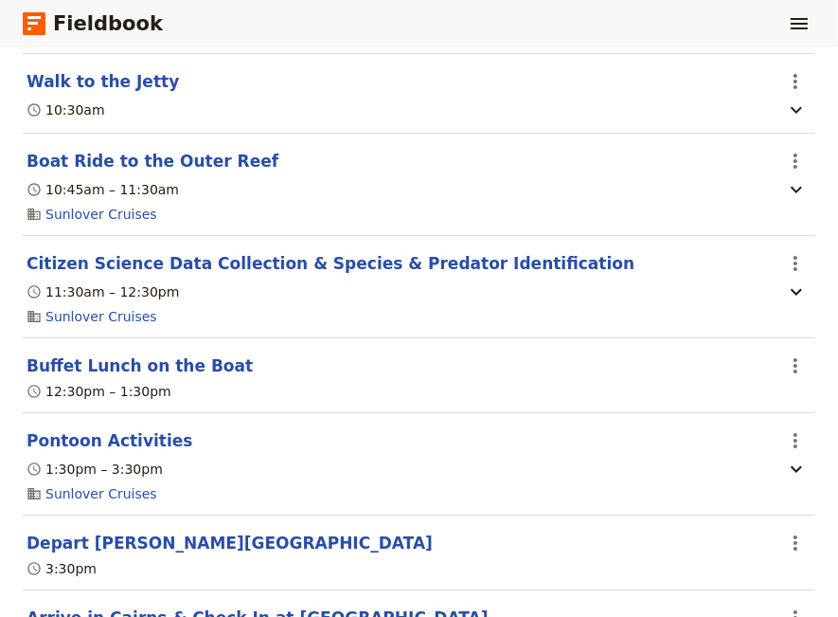
scroll to position [3746, 0]
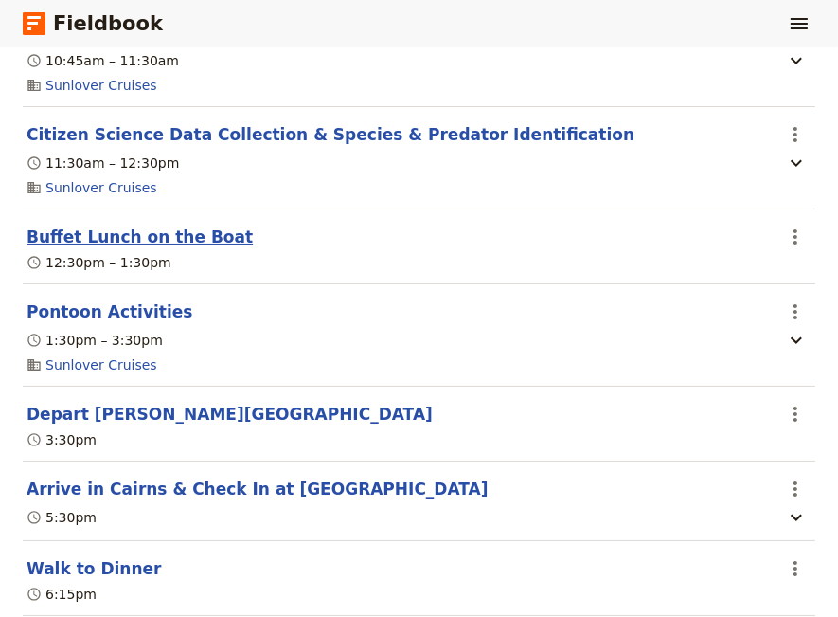
click at [133, 248] on button "Buffet Lunch on the Boat" at bounding box center [140, 236] width 226 height 23
select select "4"
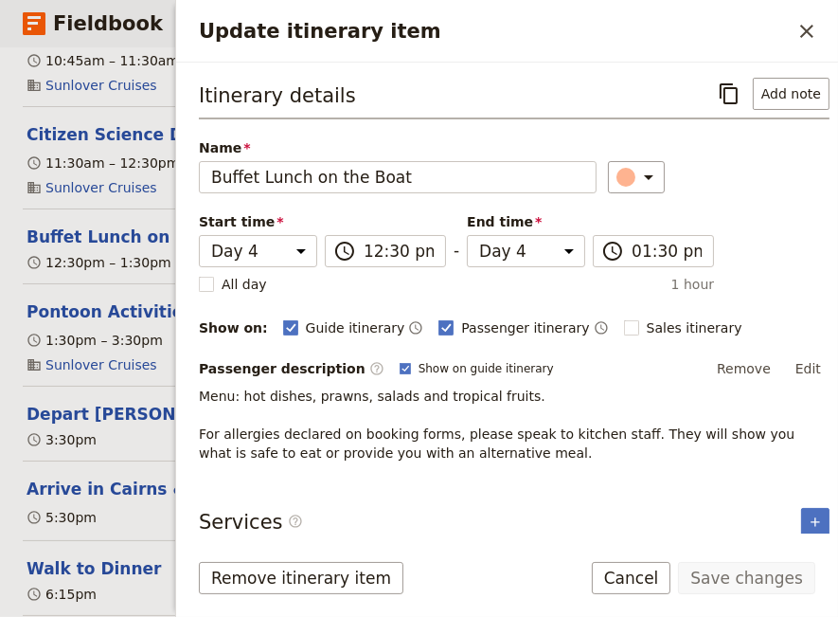
scroll to position [7, 0]
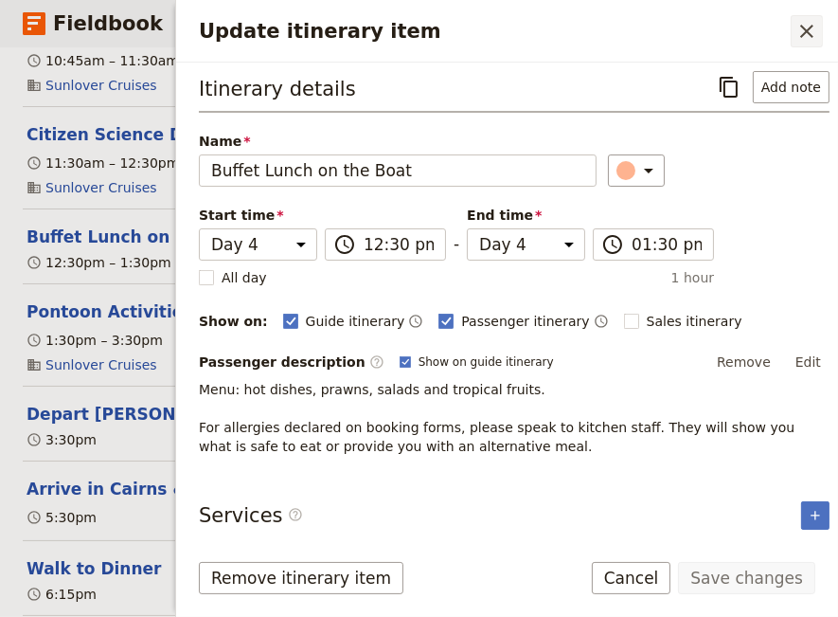
click at [809, 27] on icon "Close drawer" at bounding box center [807, 31] width 23 height 23
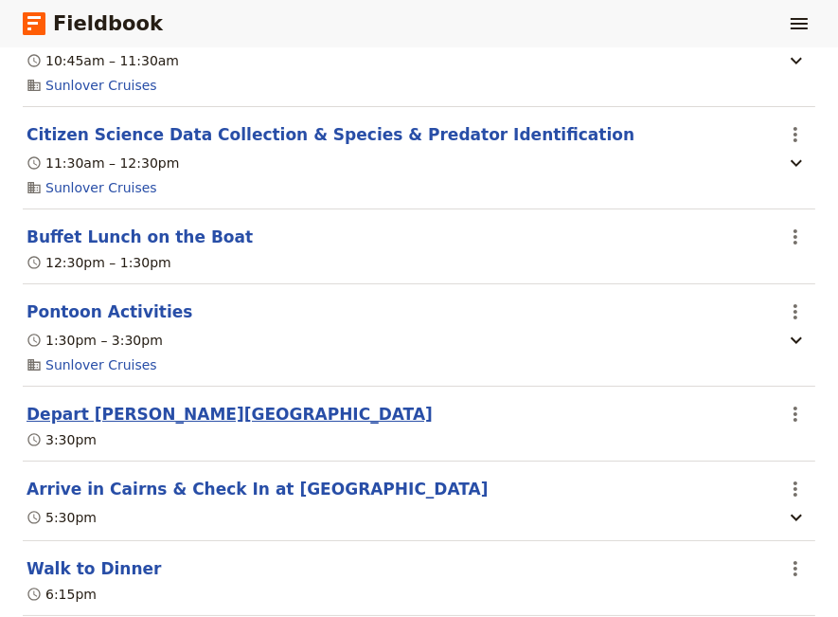
click at [119, 425] on button "Depart [PERSON_NAME][GEOGRAPHIC_DATA]" at bounding box center [230, 414] width 406 height 23
select select "4"
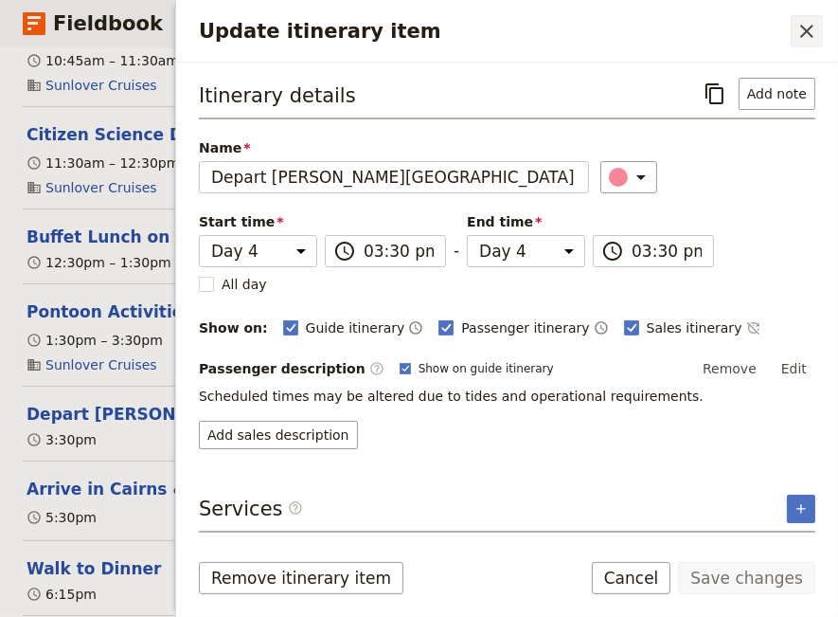
click at [809, 30] on icon "Close drawer" at bounding box center [807, 31] width 23 height 23
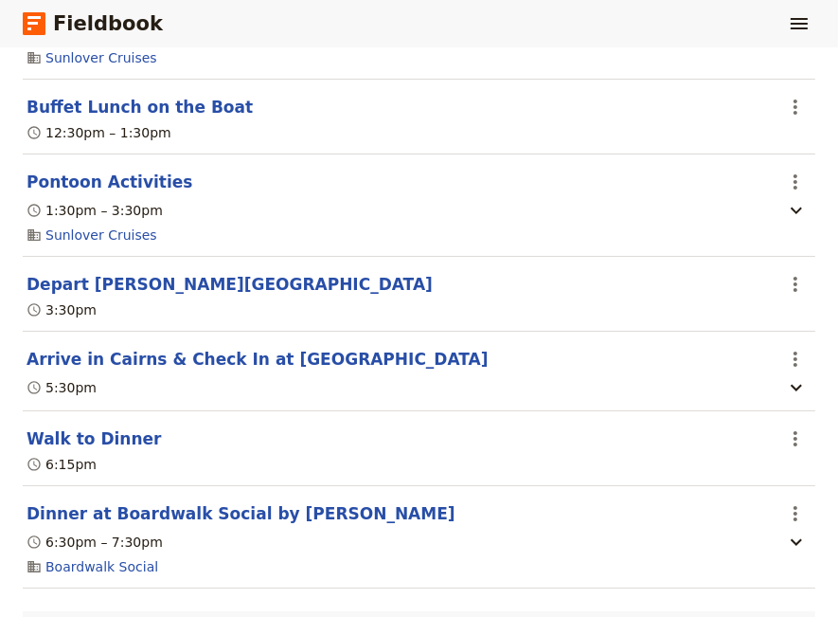
scroll to position [4005, 0]
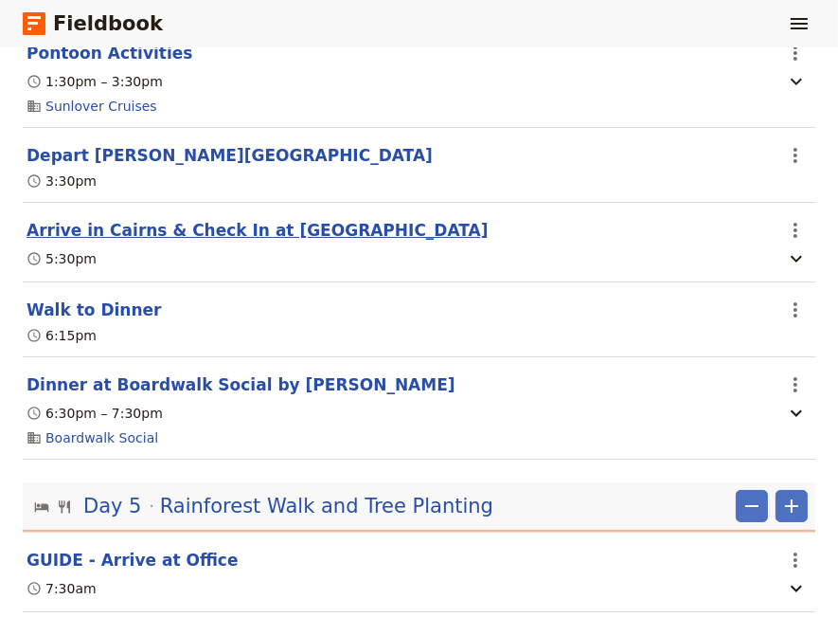
click at [248, 242] on button "Arrive in Cairns & Check In at [GEOGRAPHIC_DATA]" at bounding box center [258, 230] width 462 height 23
select select "4"
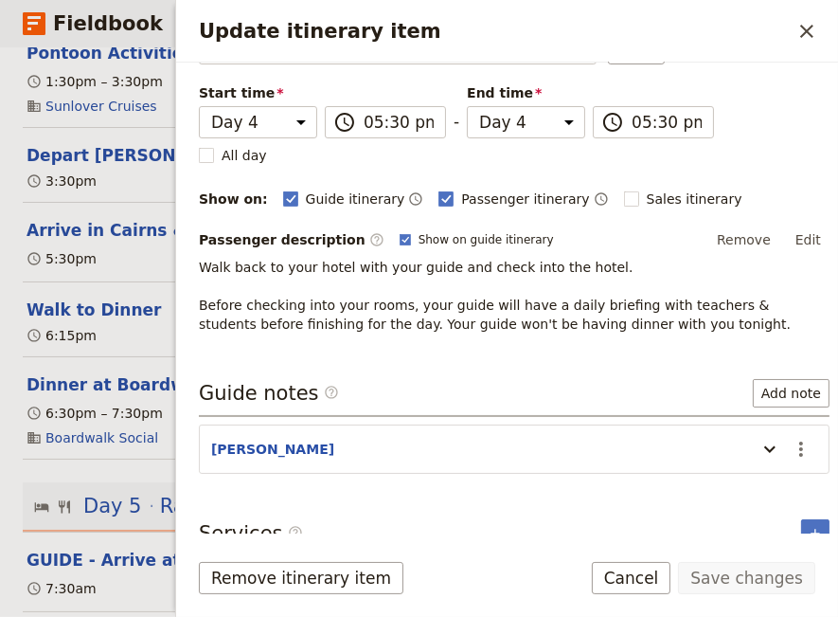
scroll to position [146, 0]
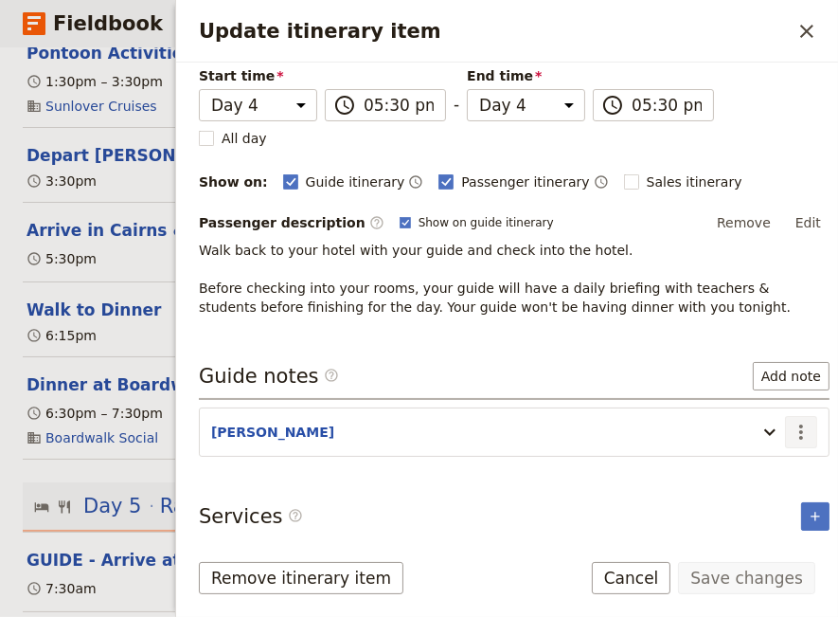
click at [790, 423] on icon "Actions" at bounding box center [801, 432] width 23 height 23
click at [762, 468] on span "Edit note" at bounding box center [733, 467] width 60 height 19
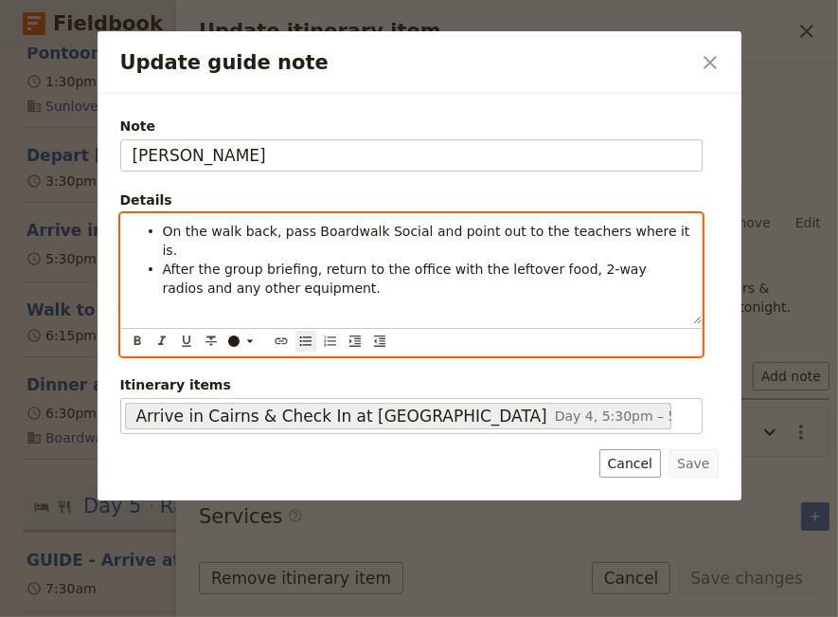
click at [647, 226] on li "On the walk back, pass Boardwalk Social and point out to the teachers where it …" at bounding box center [427, 240] width 528 height 38
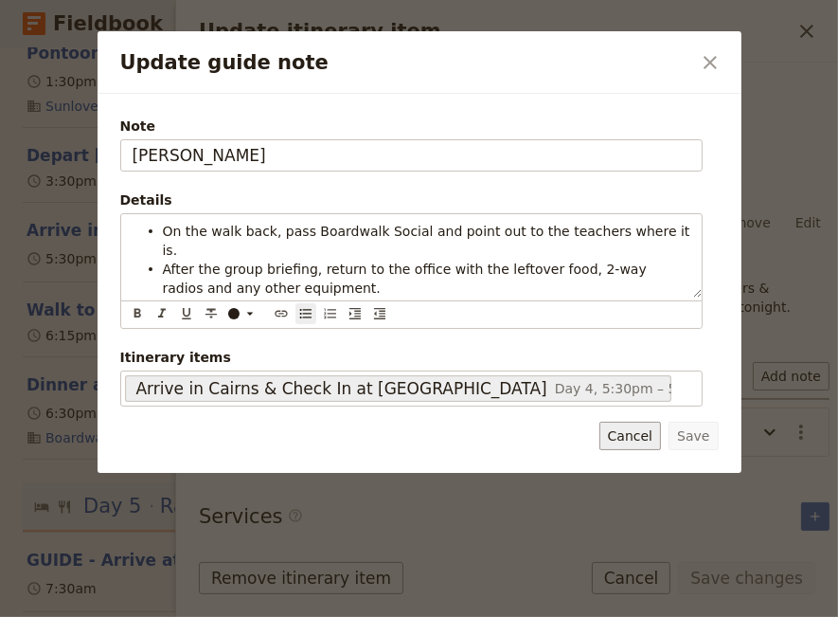
click at [639, 423] on button "Cancel" at bounding box center [631, 436] width 62 height 28
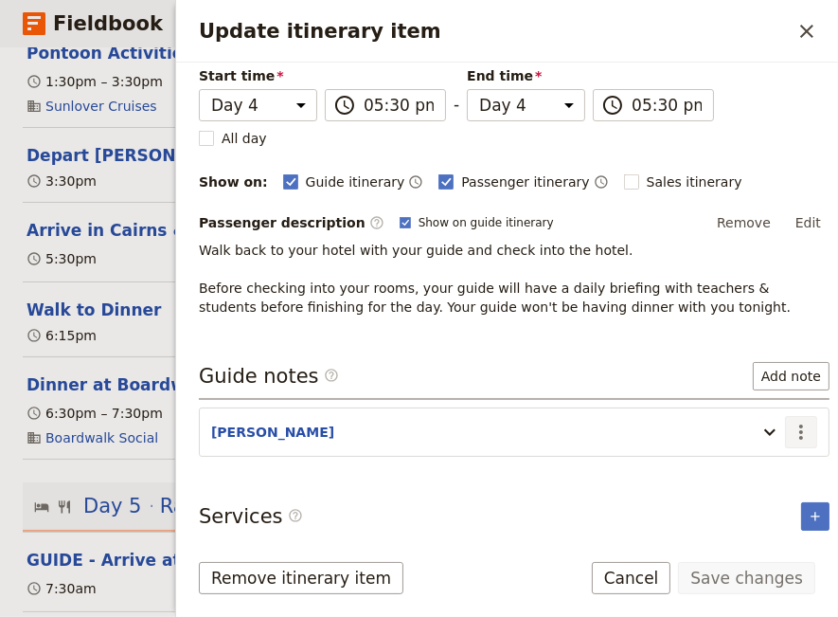
click at [799, 431] on icon "Actions" at bounding box center [801, 431] width 4 height 15
click at [763, 490] on span "Remove note" at bounding box center [747, 494] width 88 height 19
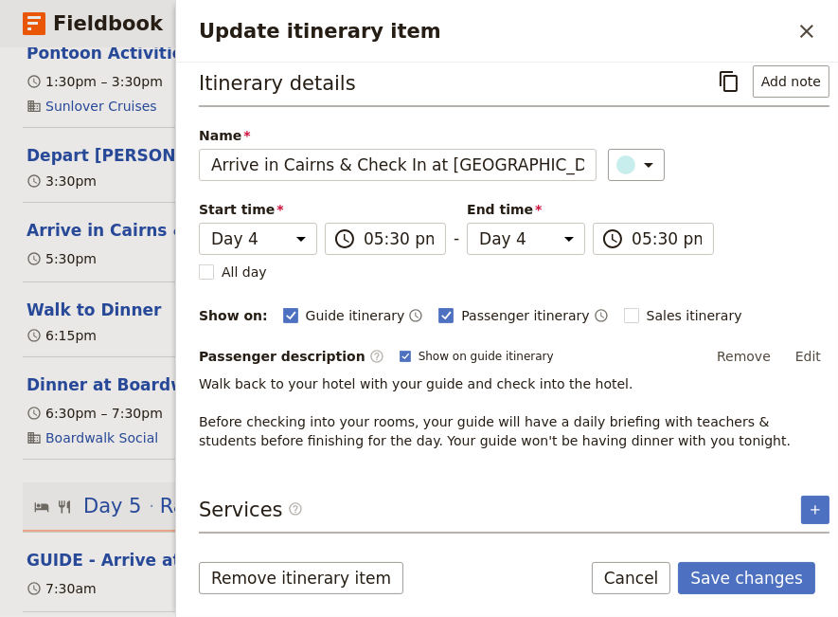
scroll to position [7, 0]
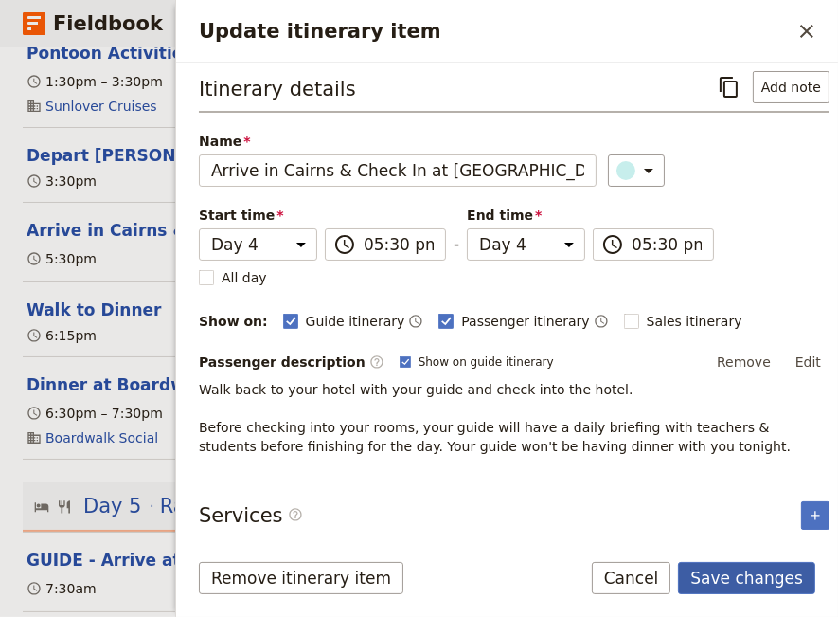
click at [757, 579] on button "Save changes" at bounding box center [746, 578] width 137 height 32
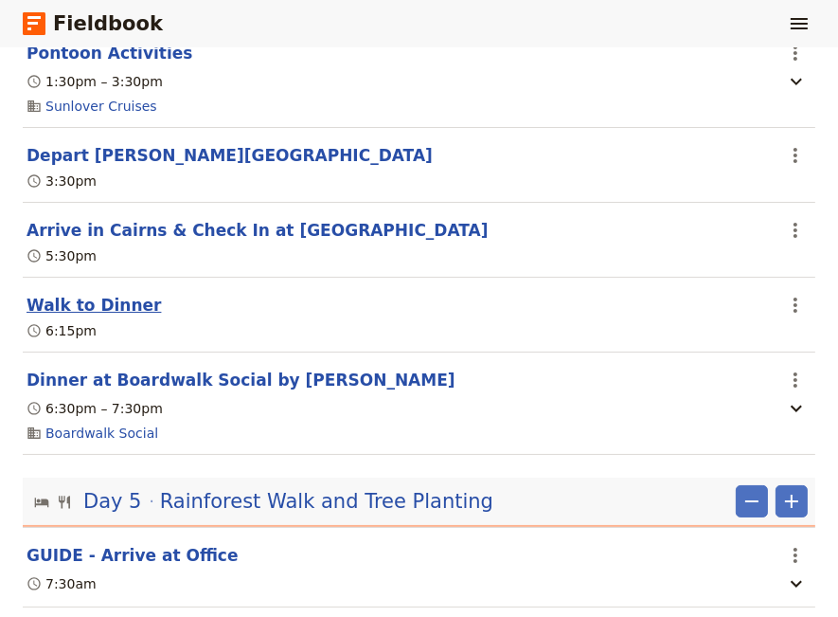
click at [102, 312] on button "Walk to Dinner" at bounding box center [94, 305] width 135 height 23
select select "4"
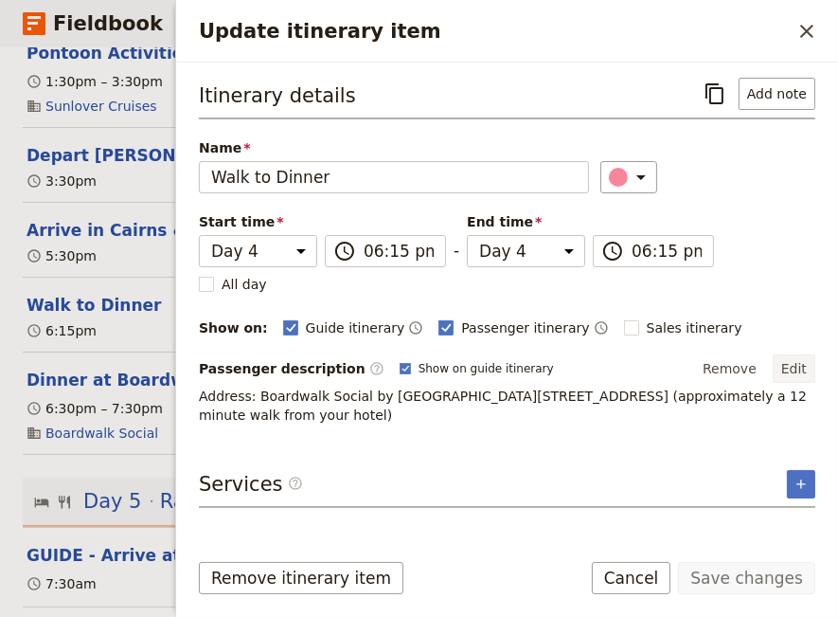
click at [798, 364] on button "Edit" at bounding box center [794, 368] width 43 height 28
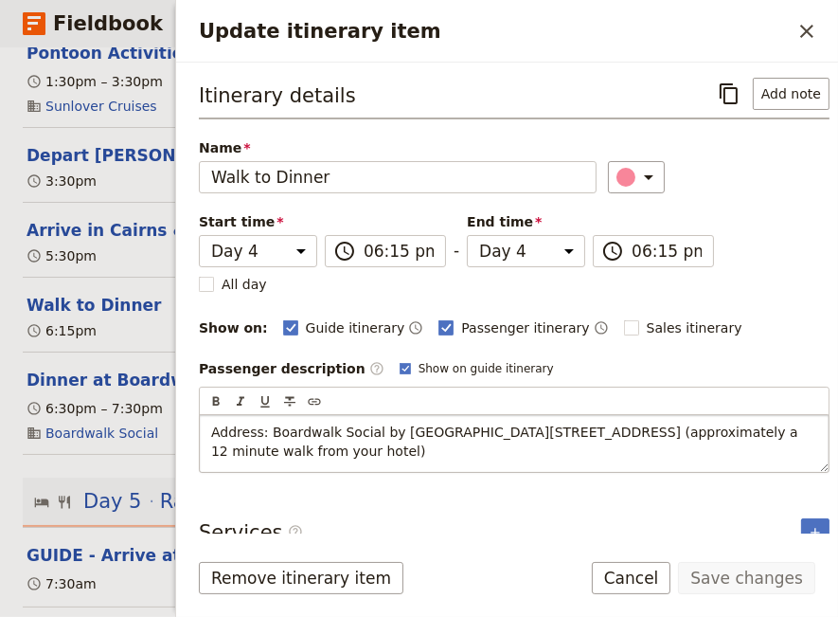
drag, startPoint x: 418, startPoint y: 448, endPoint x: 152, endPoint y: 429, distance: 266.8
click at [200, 429] on div "Address: Boardwalk Social by [GEOGRAPHIC_DATA][STREET_ADDRESS] (approximately a…" at bounding box center [514, 443] width 629 height 57
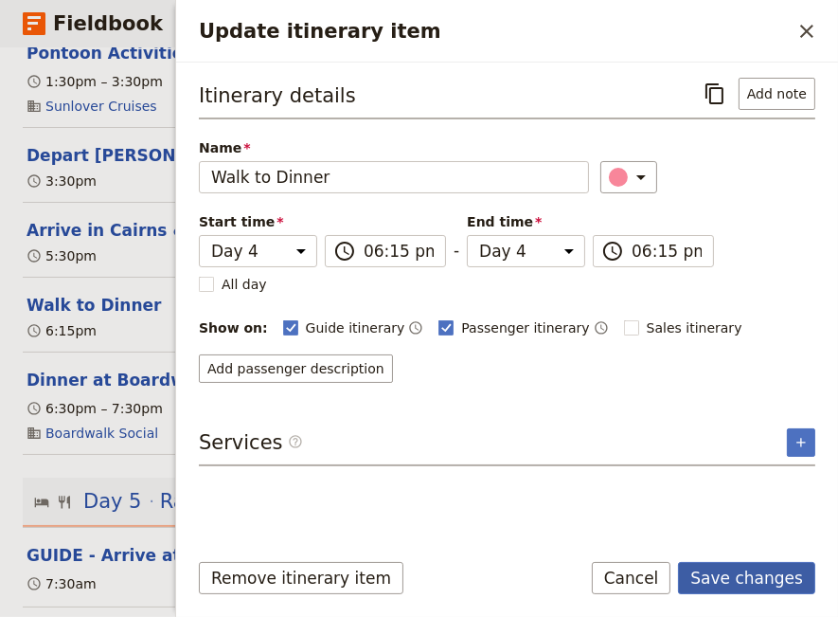
click at [722, 580] on button "Save changes" at bounding box center [746, 578] width 137 height 32
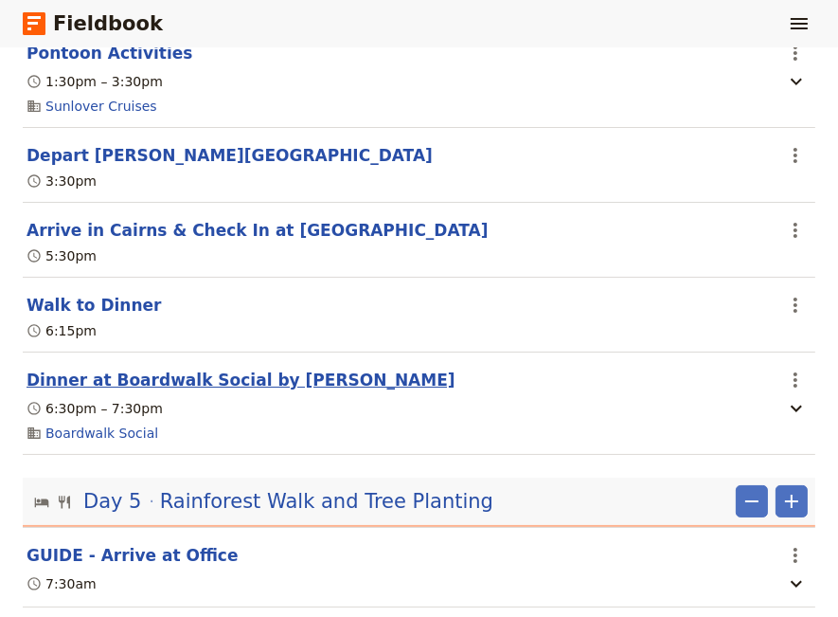
click at [201, 382] on button "Dinner at Boardwalk Social by [PERSON_NAME]" at bounding box center [241, 379] width 429 height 23
select select "4"
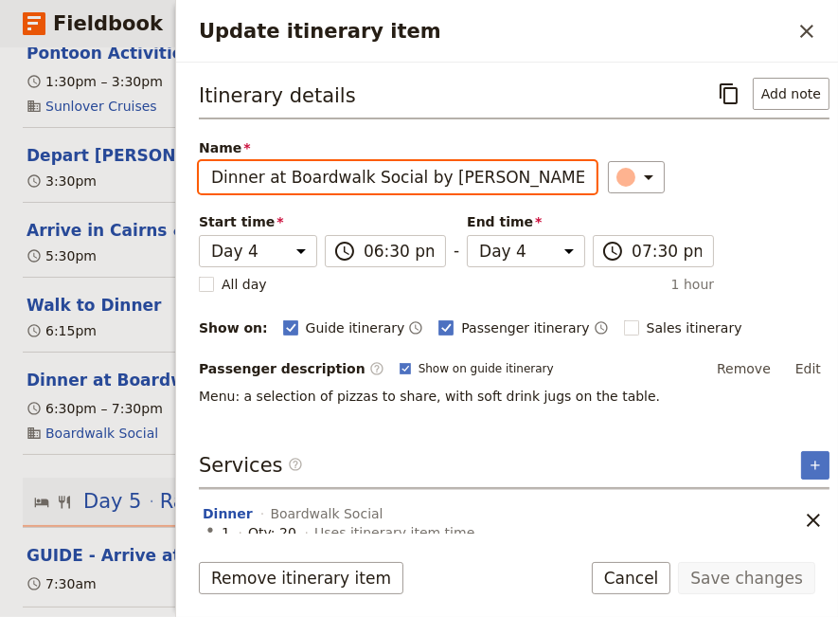
drag, startPoint x: 522, startPoint y: 172, endPoint x: 285, endPoint y: 185, distance: 237.1
click at [285, 185] on input "Dinner at Boardwalk Social by [PERSON_NAME]" at bounding box center [398, 177] width 398 height 32
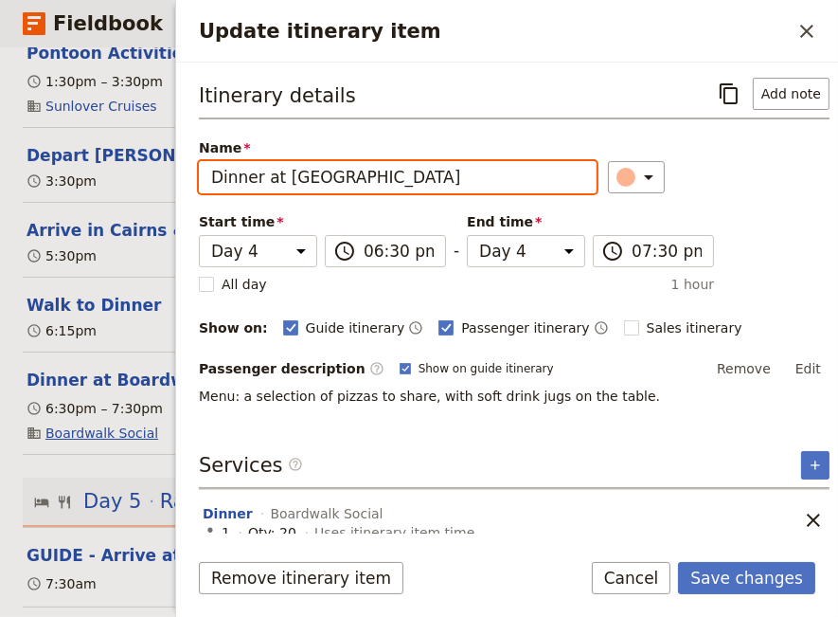
type input "Dinner at [GEOGRAPHIC_DATA]"
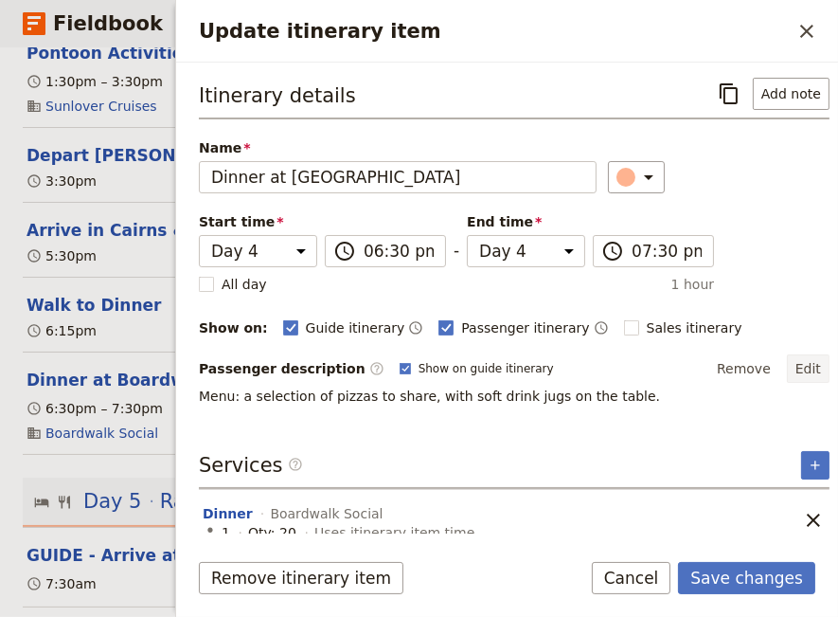
click at [793, 364] on button "Edit" at bounding box center [808, 368] width 43 height 28
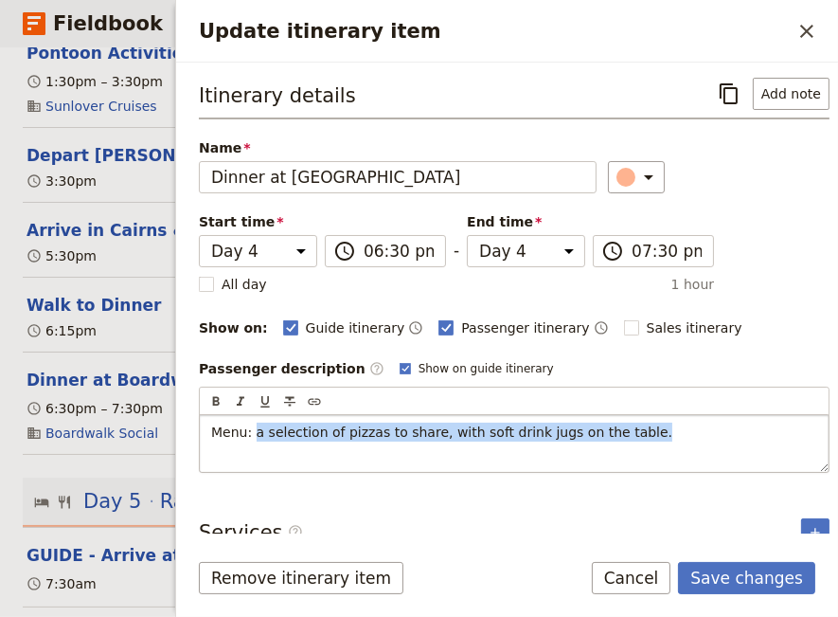
drag, startPoint x: 617, startPoint y: 422, endPoint x: 250, endPoint y: 455, distance: 368.0
click at [250, 455] on div "Menu: a selection of pizzas to share, with soft drink jugs on the table." at bounding box center [514, 443] width 629 height 57
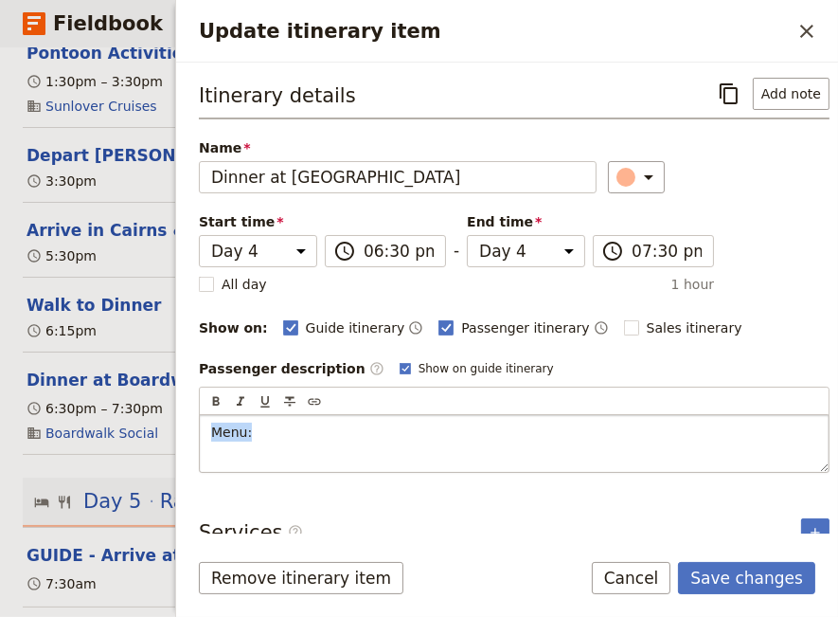
drag, startPoint x: 245, startPoint y: 427, endPoint x: 205, endPoint y: 436, distance: 41.6
click at [205, 436] on div "Menu:" at bounding box center [514, 443] width 629 height 57
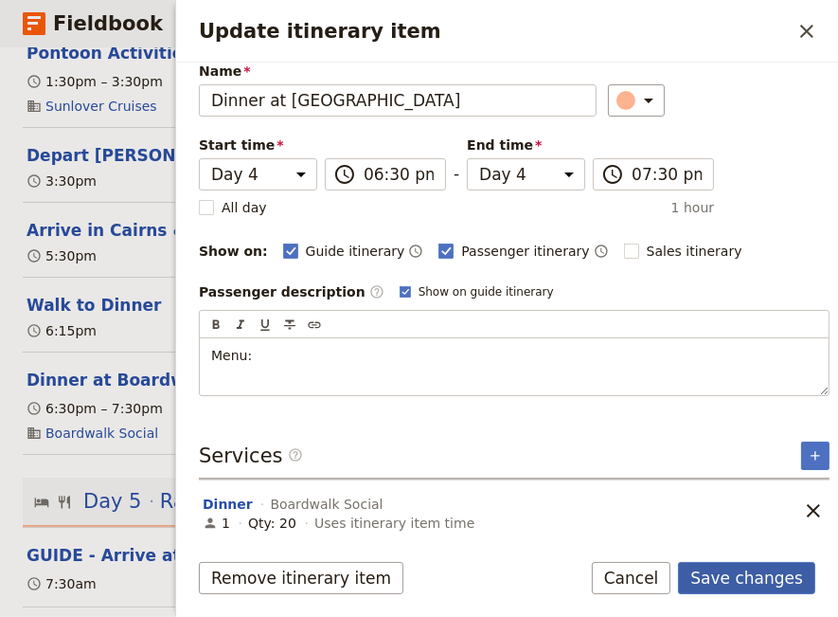
click at [723, 580] on button "Save changes" at bounding box center [746, 578] width 137 height 32
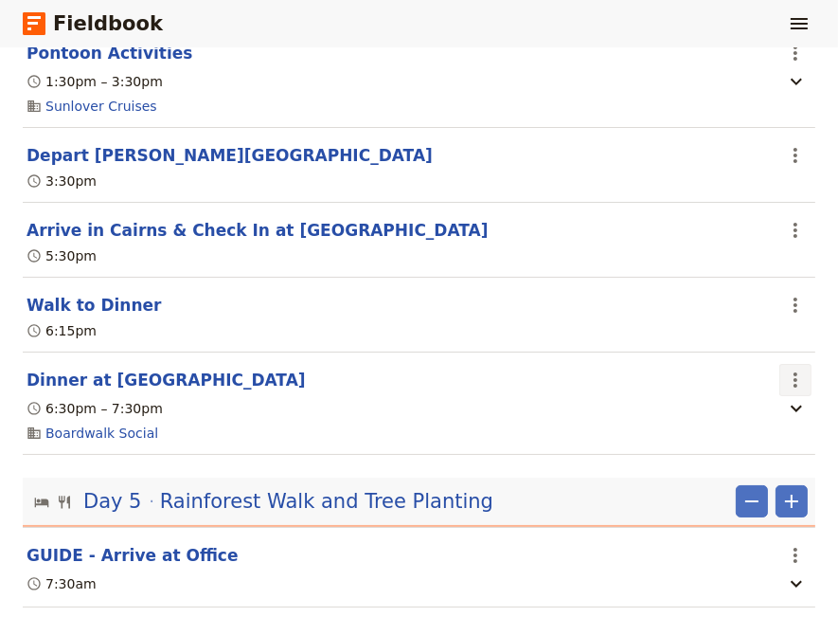
click at [794, 382] on icon "Actions" at bounding box center [796, 379] width 4 height 15
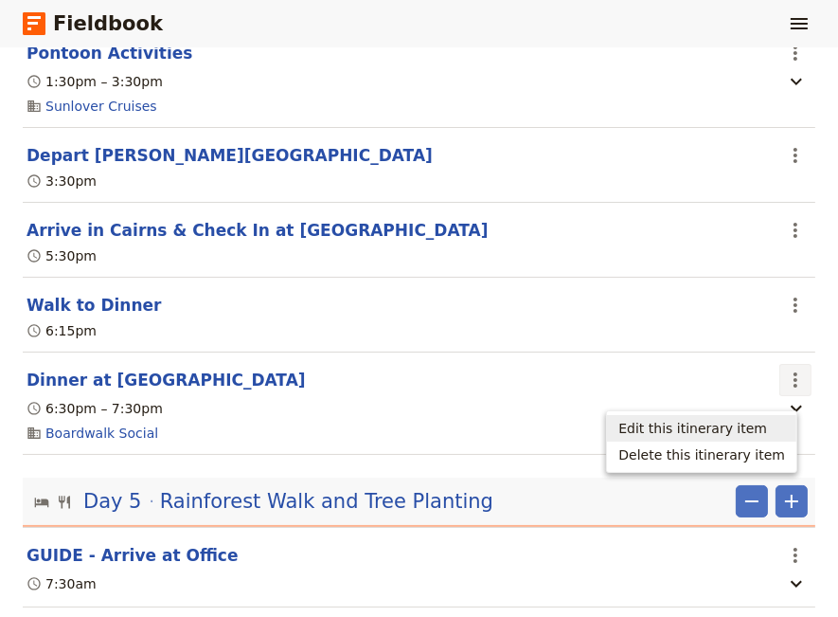
click at [742, 427] on span "Edit this itinerary item" at bounding box center [693, 428] width 149 height 19
select select "4"
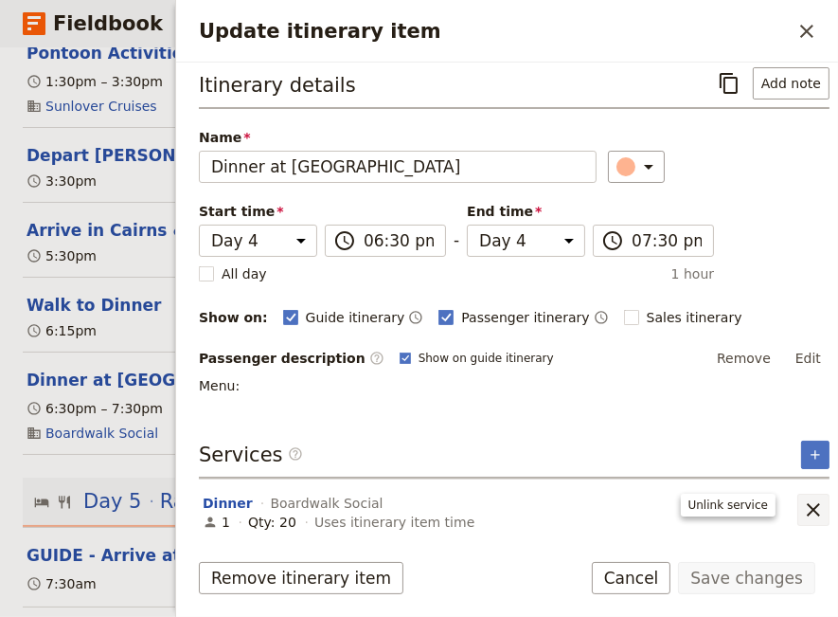
click at [802, 501] on icon "Remove service" at bounding box center [813, 509] width 23 height 23
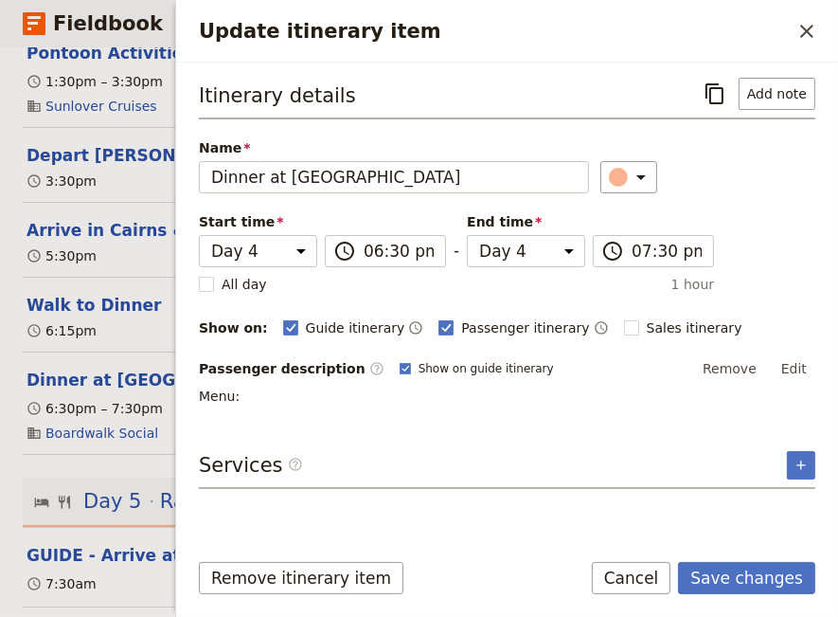
scroll to position [0, 0]
click at [801, 457] on icon "Add service inclusion" at bounding box center [801, 464] width 15 height 15
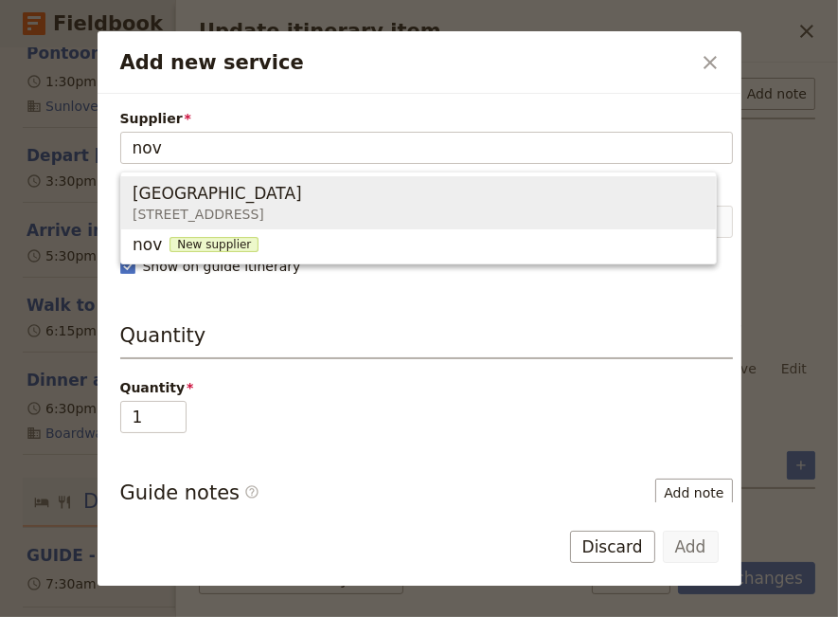
click at [239, 198] on span "[GEOGRAPHIC_DATA]" at bounding box center [218, 193] width 170 height 23
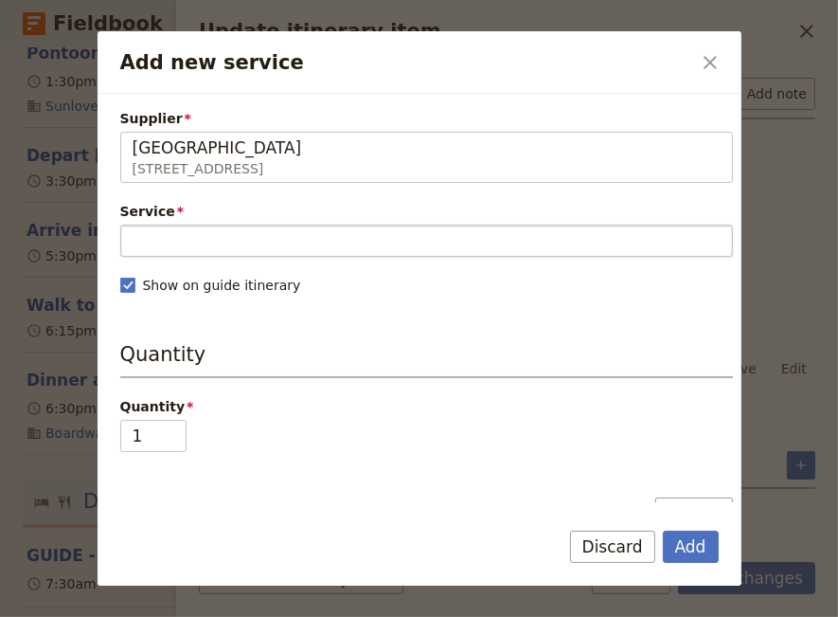
type input "[GEOGRAPHIC_DATA]"
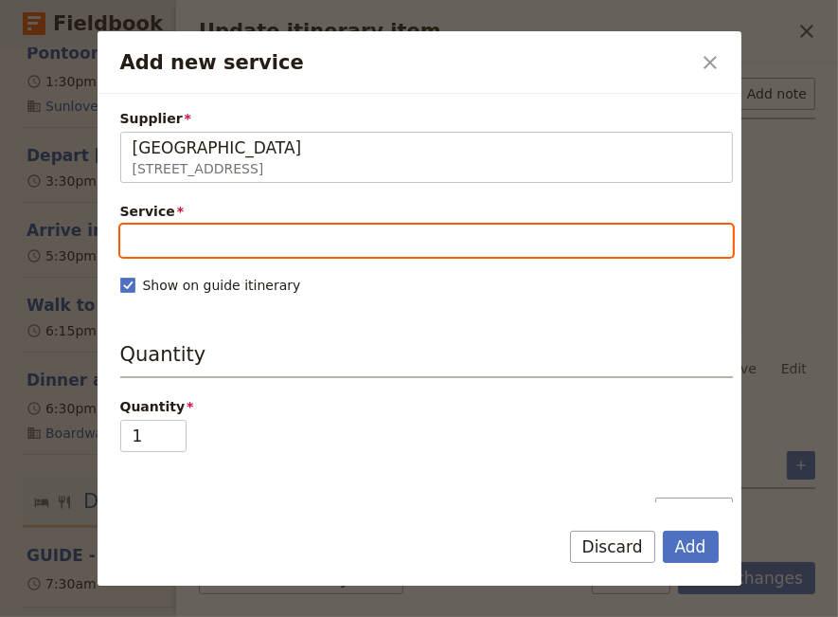
click at [224, 239] on input "Service" at bounding box center [426, 240] width 613 height 32
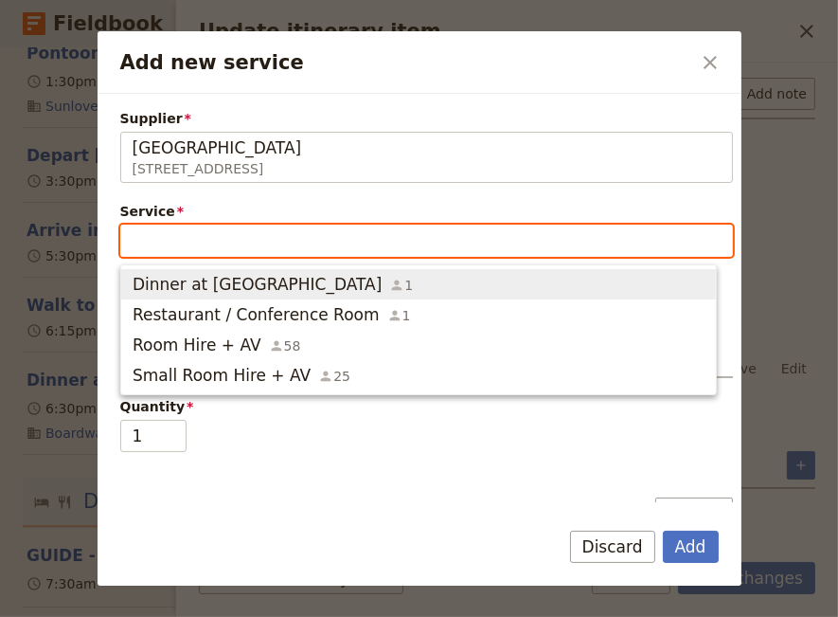
click at [242, 283] on span "Dinner at [GEOGRAPHIC_DATA]" at bounding box center [257, 284] width 249 height 23
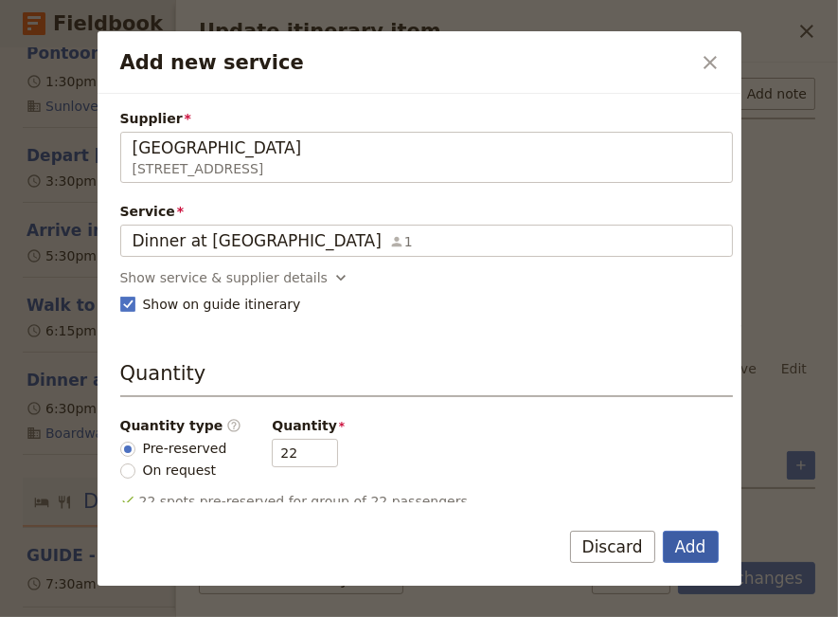
click at [684, 541] on button "Add" at bounding box center [691, 546] width 56 height 32
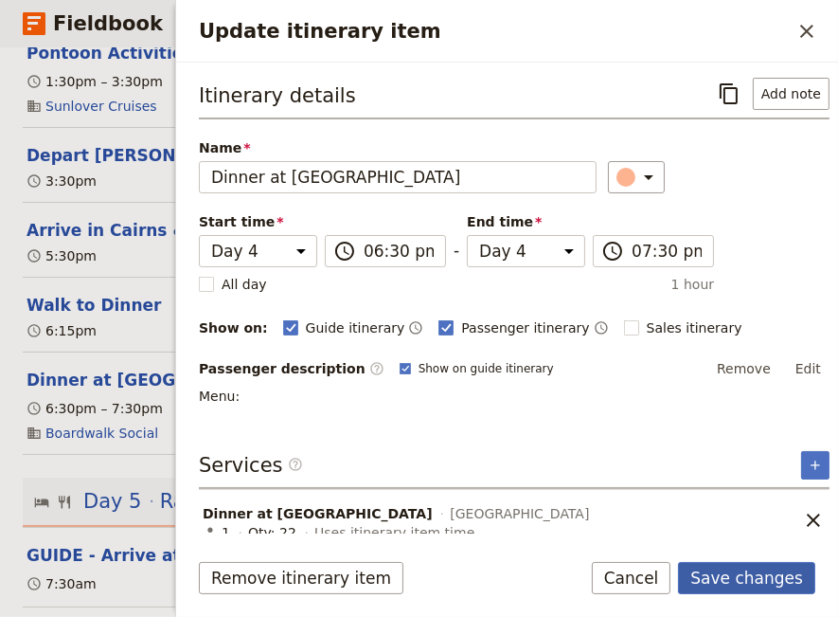
click at [741, 569] on button "Save changes" at bounding box center [746, 578] width 137 height 32
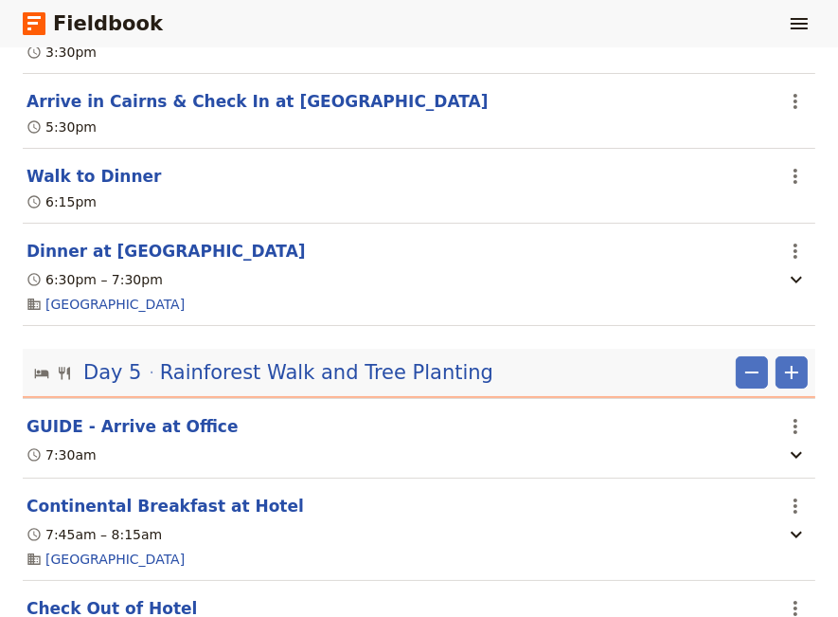
scroll to position [4263, 0]
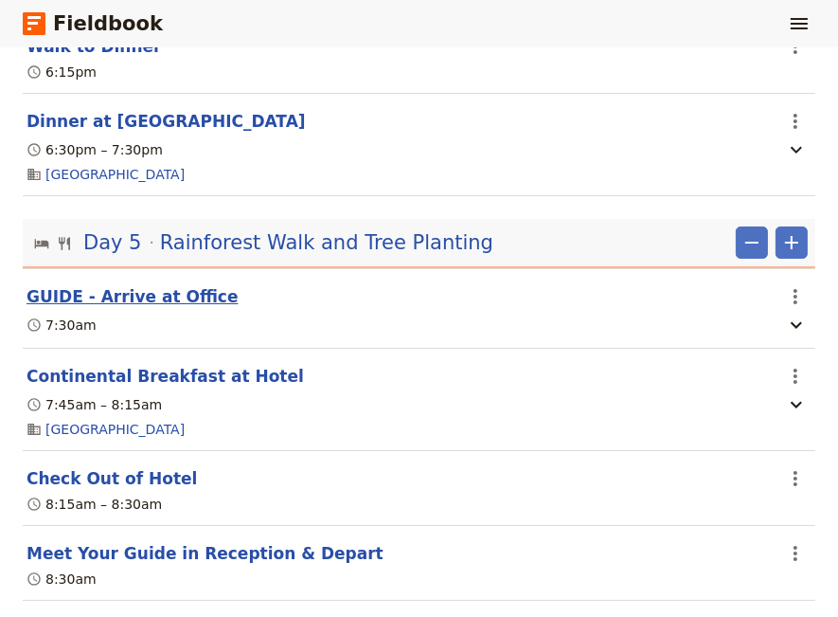
click at [157, 302] on button "GUIDE - Arrive at Office" at bounding box center [133, 296] width 212 height 23
select select "5"
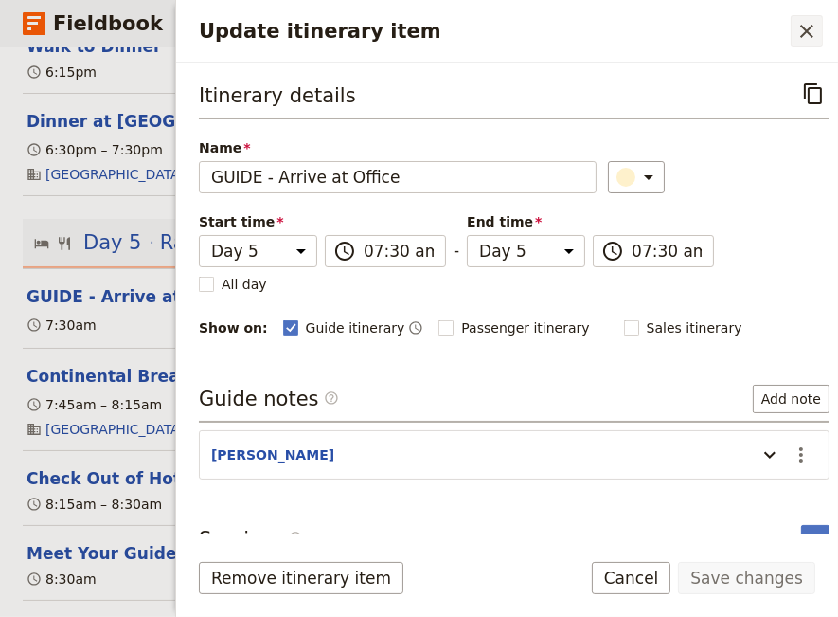
click at [806, 27] on icon "Close drawer" at bounding box center [807, 31] width 23 height 23
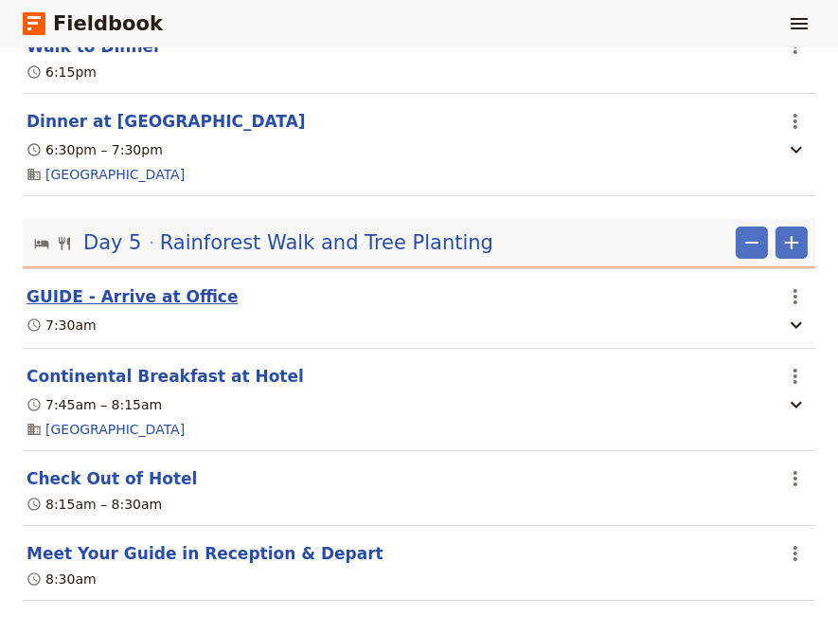
click at [135, 303] on button "GUIDE - Arrive at Office" at bounding box center [133, 296] width 212 height 23
select select "5"
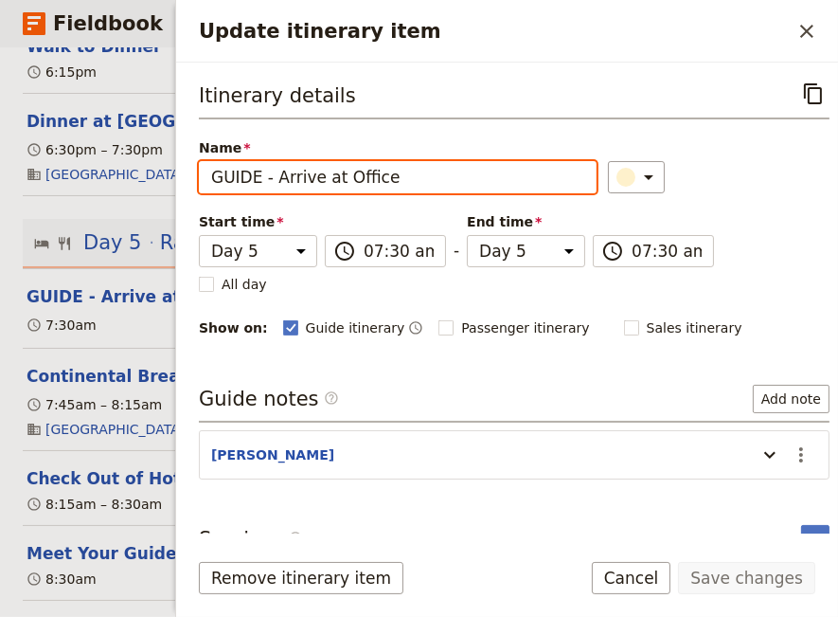
drag, startPoint x: 332, startPoint y: 176, endPoint x: 319, endPoint y: 178, distance: 13.4
click at [319, 178] on input "GUIDE - Arrive at Office" at bounding box center [398, 177] width 398 height 32
type input "GUIDE - Arrive Office"
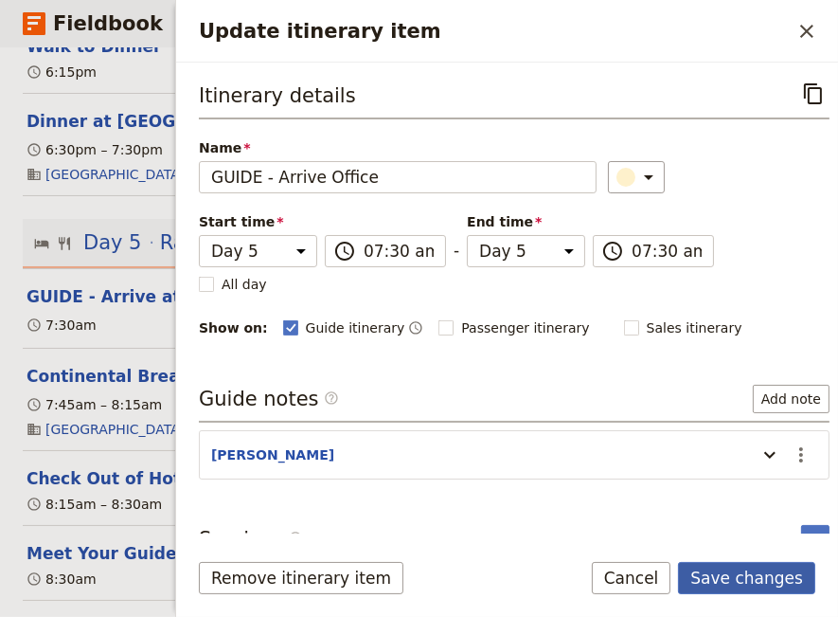
click at [728, 583] on button "Save changes" at bounding box center [746, 578] width 137 height 32
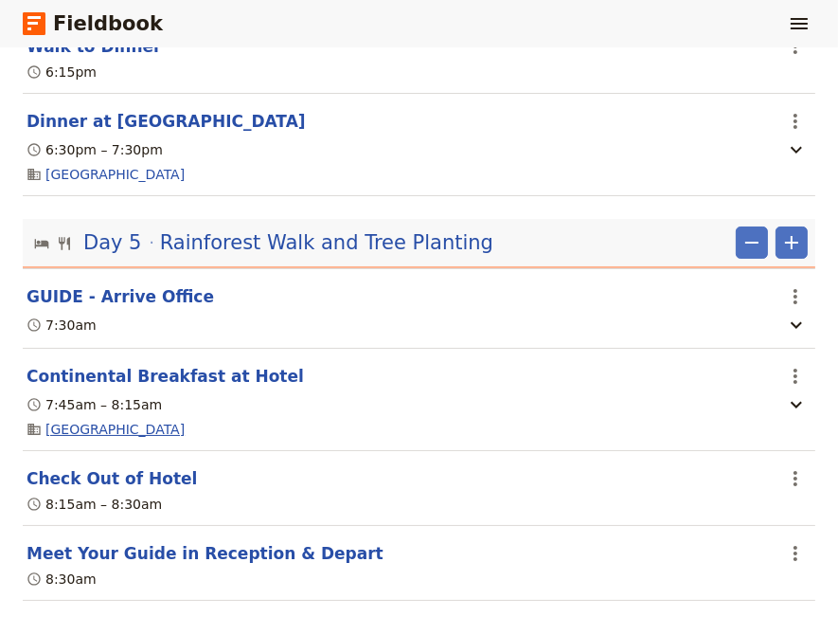
scroll to position [4392, 0]
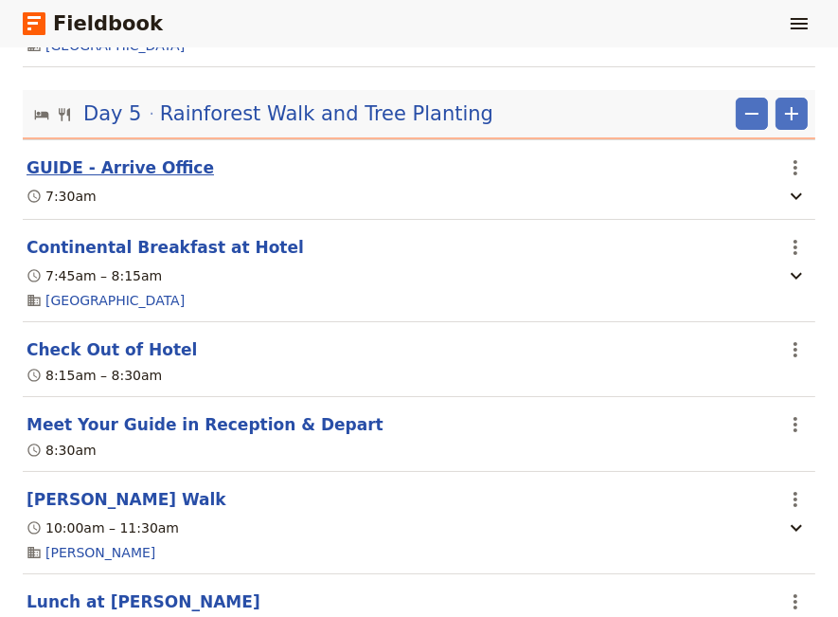
click at [115, 176] on button "GUIDE - Arrive Office" at bounding box center [121, 167] width 188 height 23
select select "5"
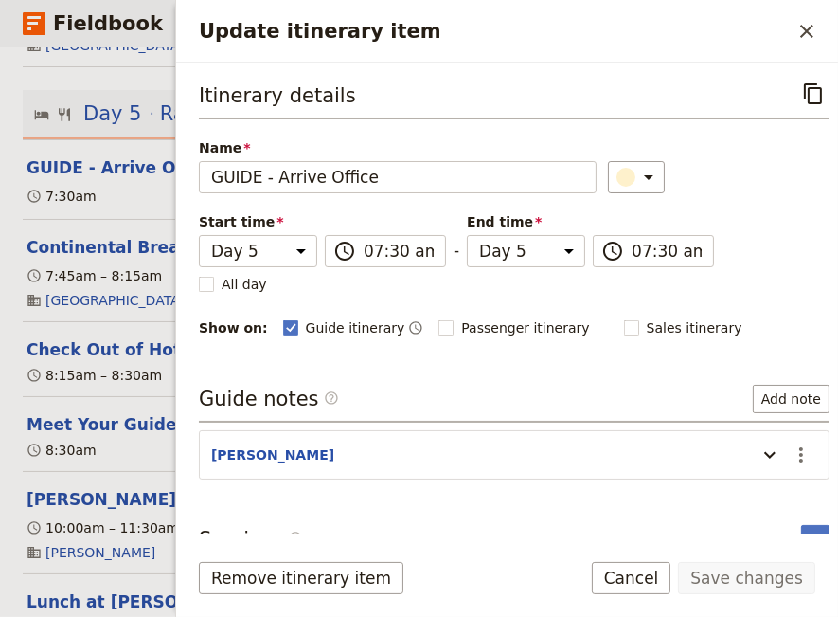
scroll to position [24, 0]
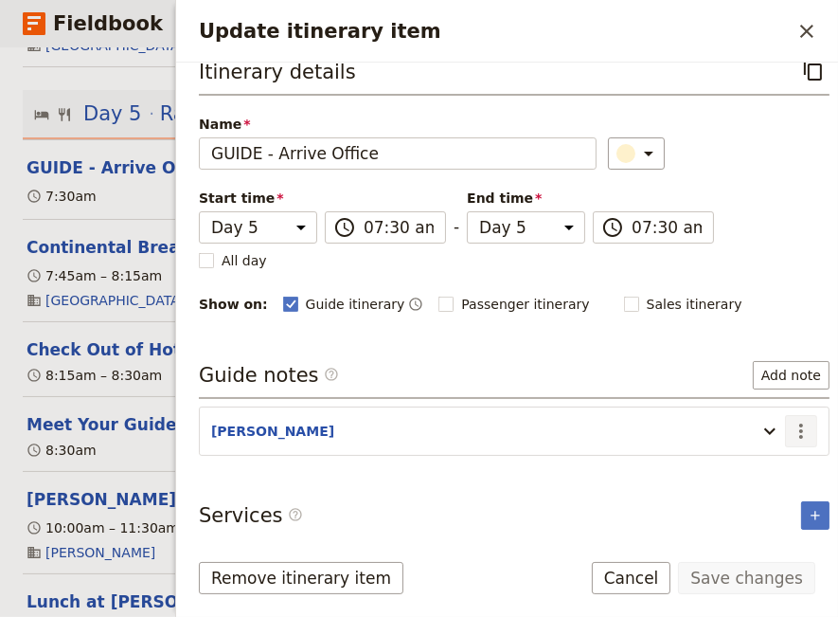
click at [790, 423] on icon "Actions" at bounding box center [801, 431] width 23 height 23
click at [753, 466] on span "Edit note" at bounding box center [733, 466] width 60 height 19
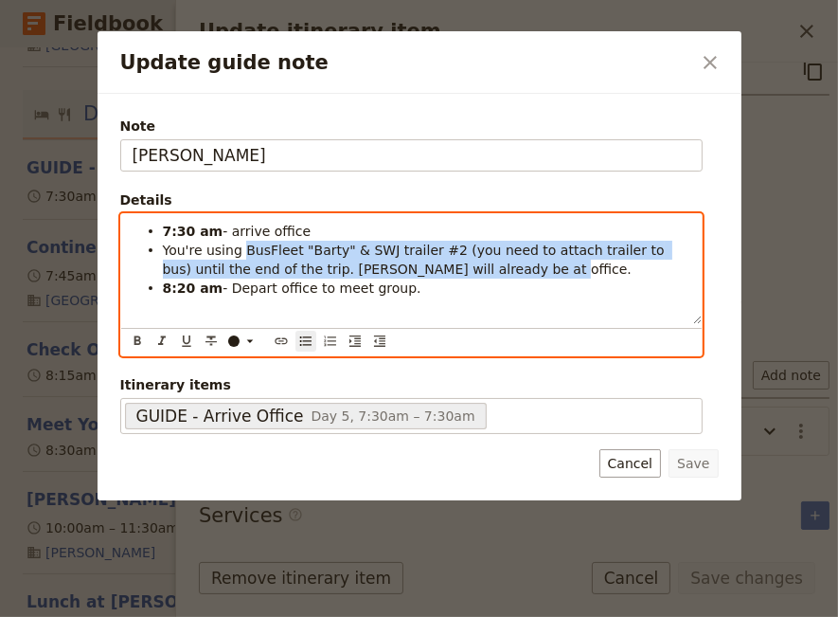
drag, startPoint x: 426, startPoint y: 267, endPoint x: 240, endPoint y: 254, distance: 187.1
click at [240, 254] on span "You're using BusFleet "Barty" & SWJ trailer #2 (you need to attach trailer to b…" at bounding box center [416, 259] width 507 height 34
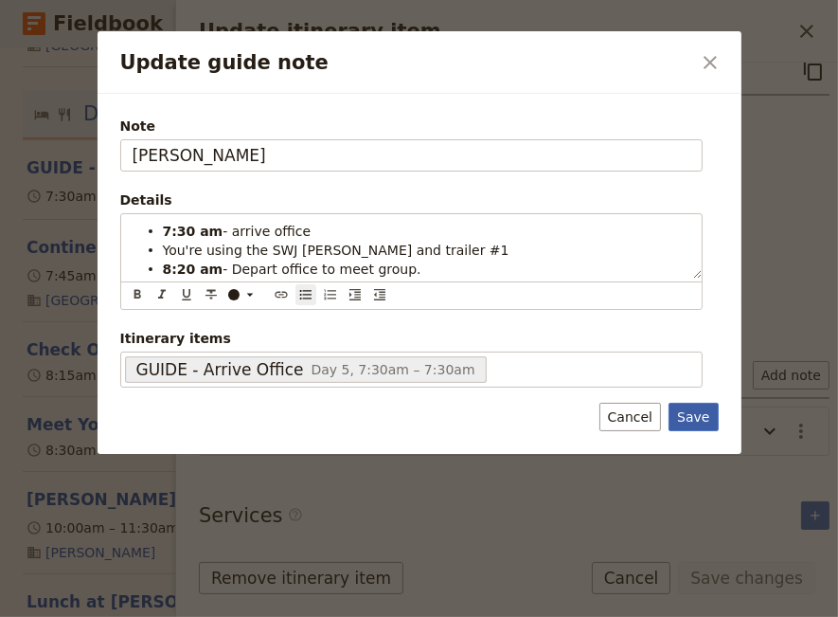
click at [693, 415] on button "Save" at bounding box center [693, 417] width 49 height 28
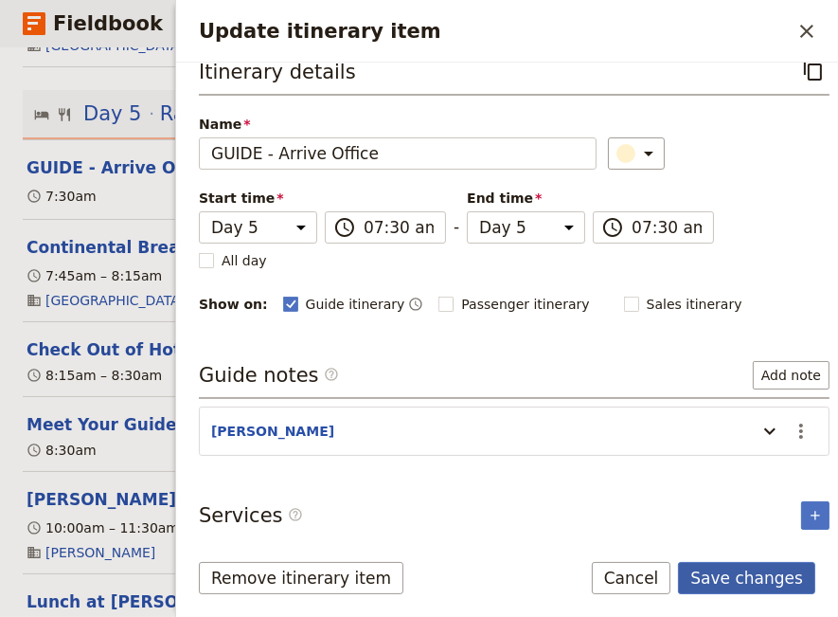
click at [740, 576] on button "Save changes" at bounding box center [746, 578] width 137 height 32
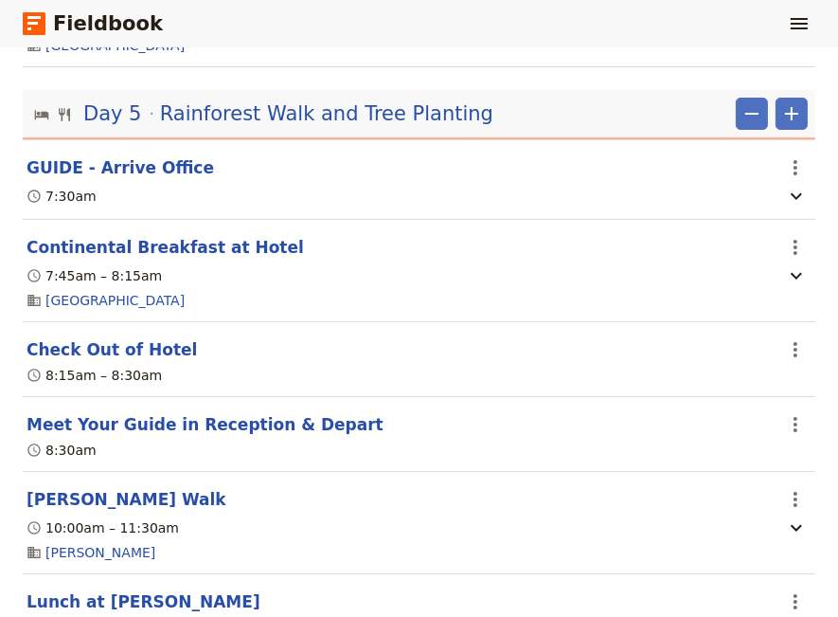
scroll to position [4522, 0]
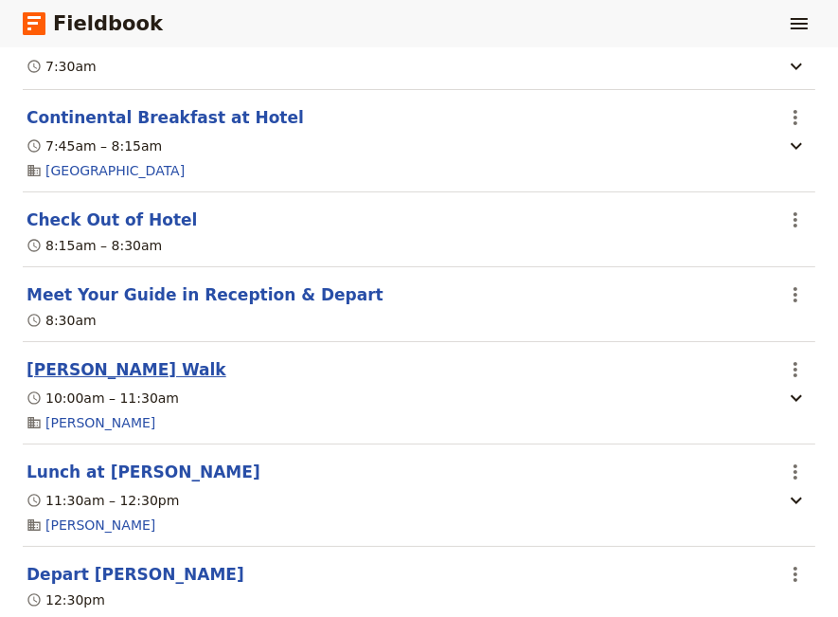
click at [103, 381] on button "[PERSON_NAME] Walk" at bounding box center [127, 369] width 200 height 23
select select "5"
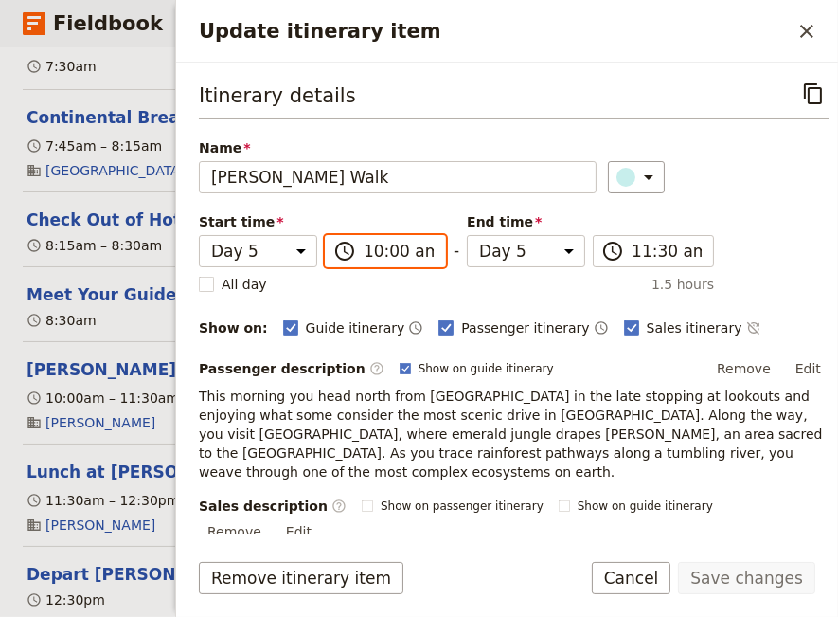
click at [364, 253] on input "10:00 am" at bounding box center [399, 251] width 70 height 23
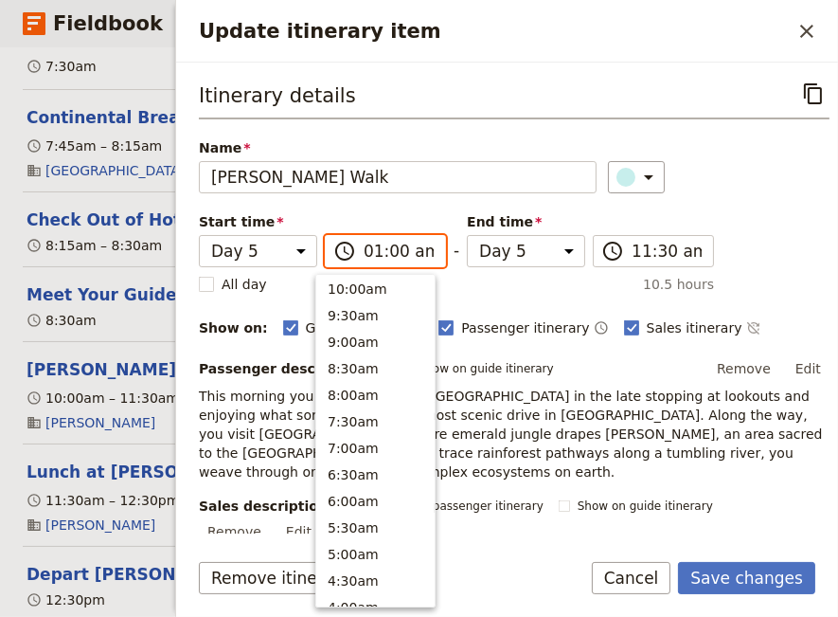
scroll to position [948, 0]
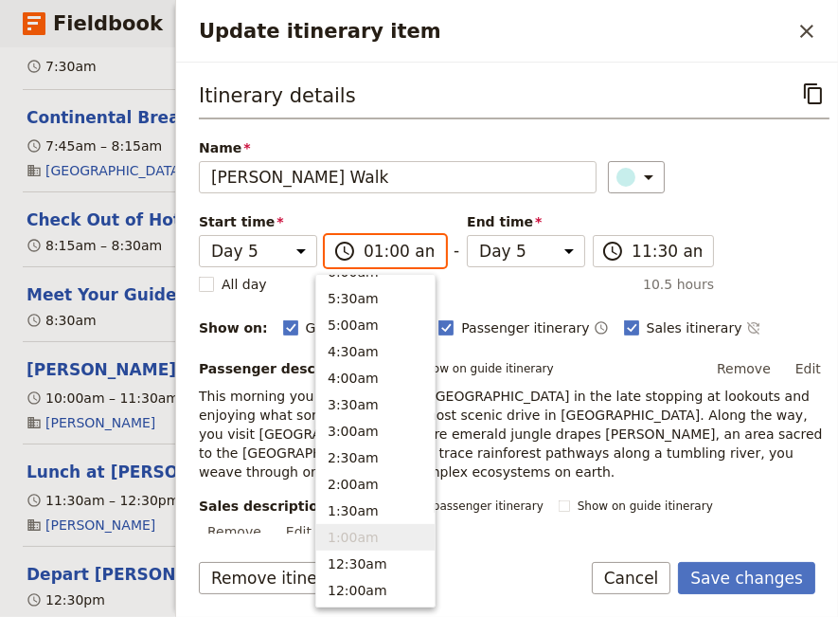
click at [412, 255] on input "01:00 am" at bounding box center [399, 251] width 70 height 23
click at [405, 257] on input "01:00 am" at bounding box center [399, 251] width 70 height 23
type input "01:00 pm"
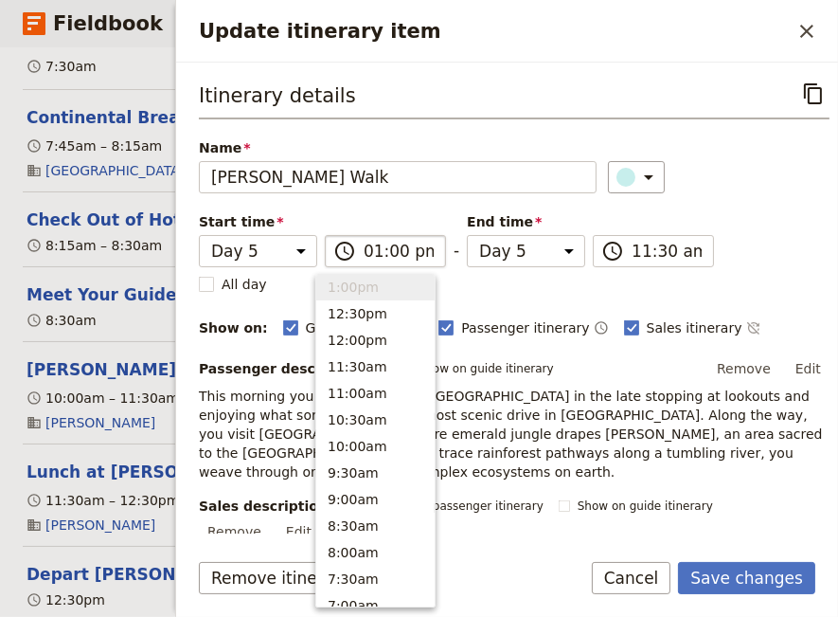
type input "01:00 pm"
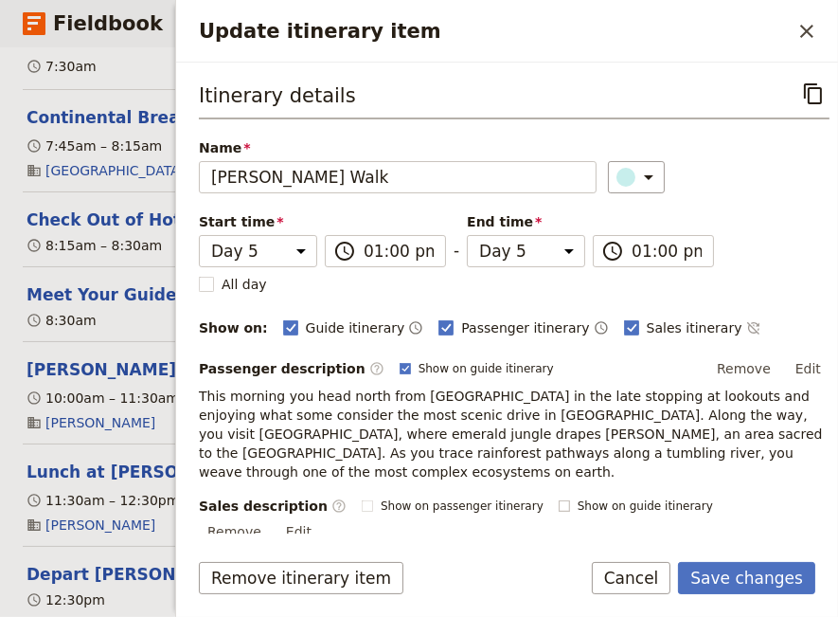
scroll to position [129, 0]
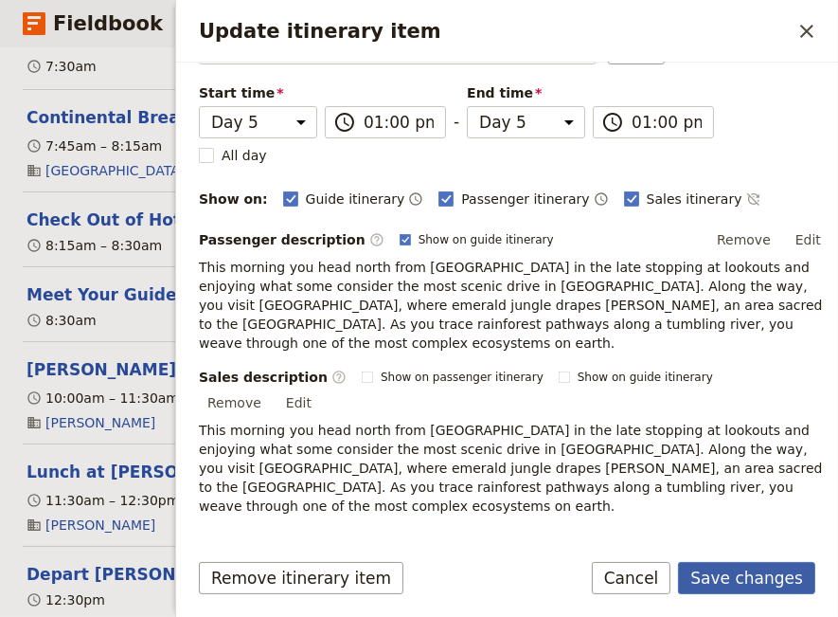
click at [720, 576] on button "Save changes" at bounding box center [746, 578] width 137 height 32
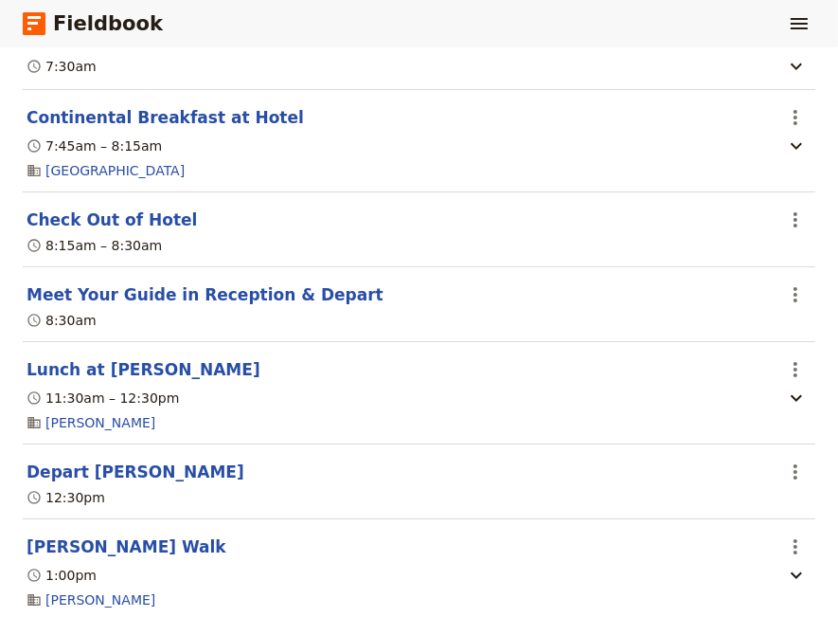
scroll to position [4651, 0]
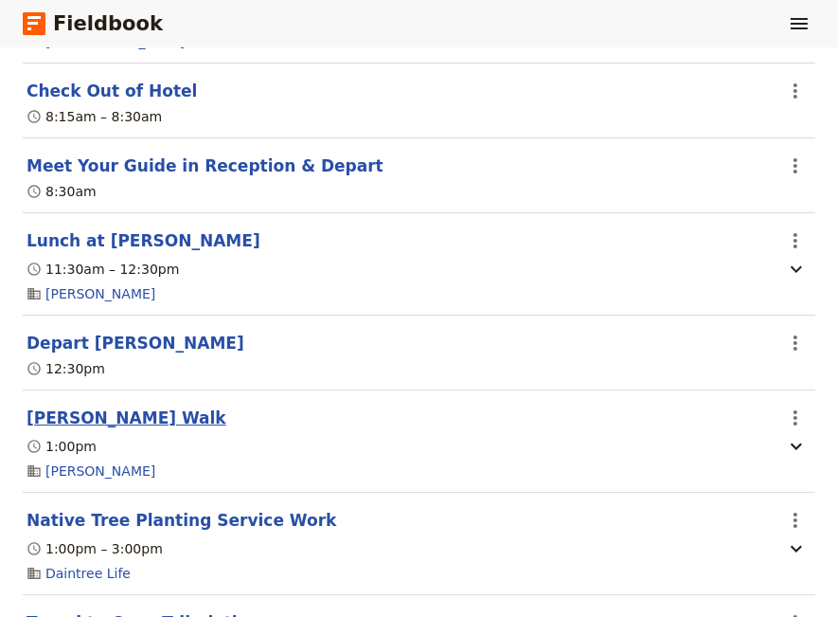
click at [147, 426] on button "[PERSON_NAME] Walk" at bounding box center [127, 417] width 200 height 23
select select "5"
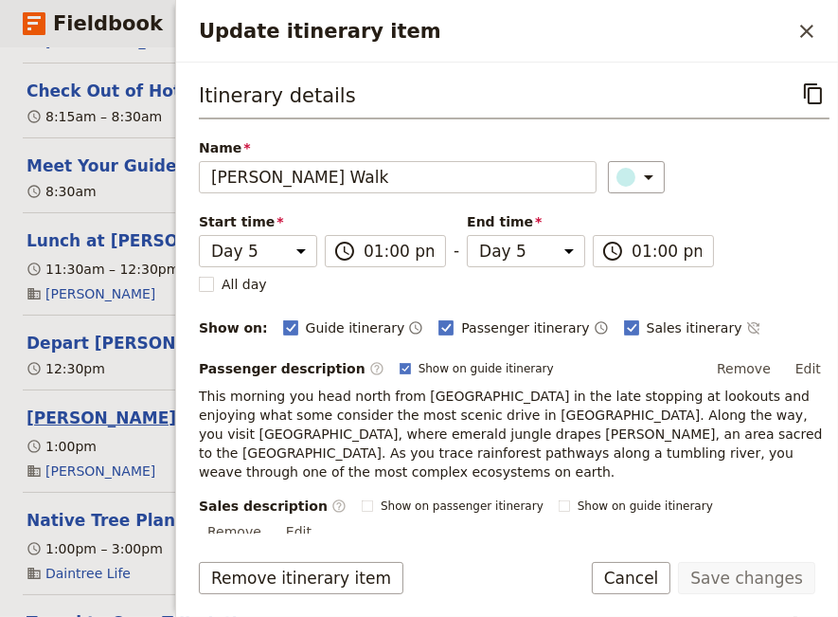
click at [147, 426] on button "[PERSON_NAME] Walk" at bounding box center [127, 417] width 200 height 23
select select "5"
click at [803, 27] on icon "Close drawer" at bounding box center [806, 31] width 13 height 13
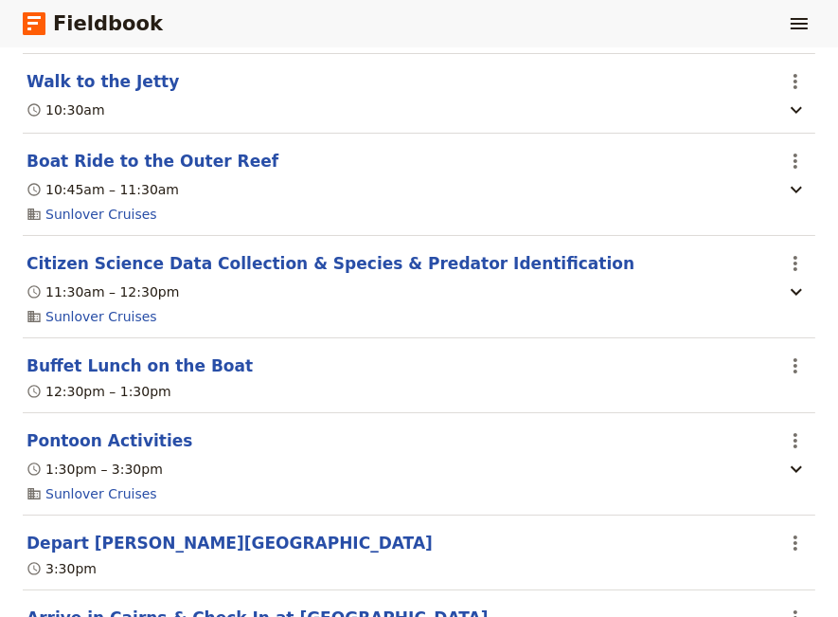
scroll to position [4392, 0]
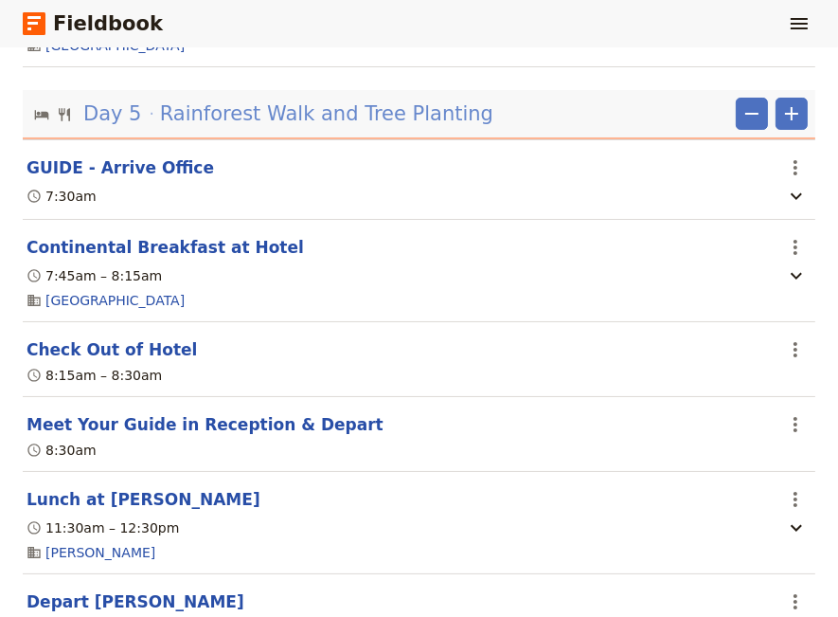
click at [439, 122] on span "Rainforest Walk and Tree Planting" at bounding box center [326, 113] width 333 height 28
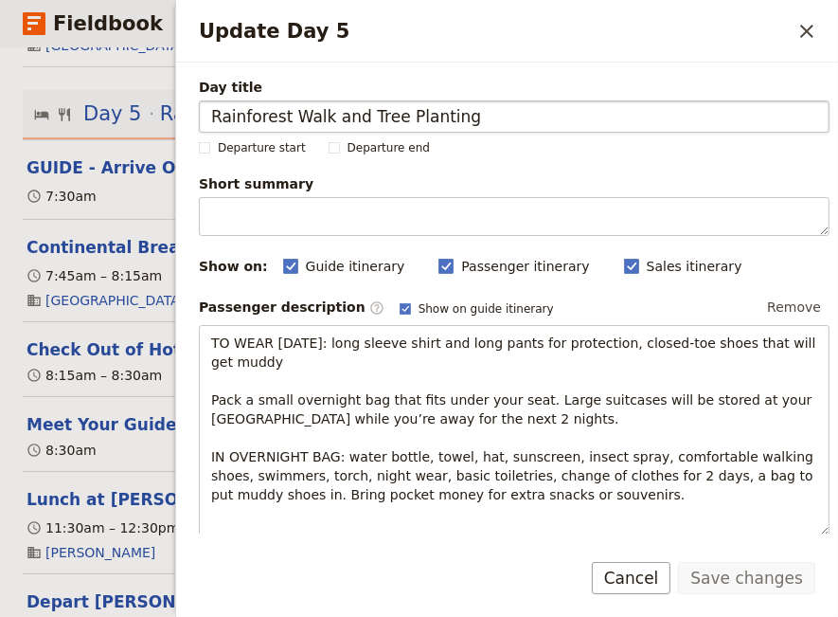
drag, startPoint x: 496, startPoint y: 116, endPoint x: 332, endPoint y: 120, distance: 163.9
click at [332, 120] on input "Rainforest Walk and Tree Planting" at bounding box center [514, 116] width 631 height 32
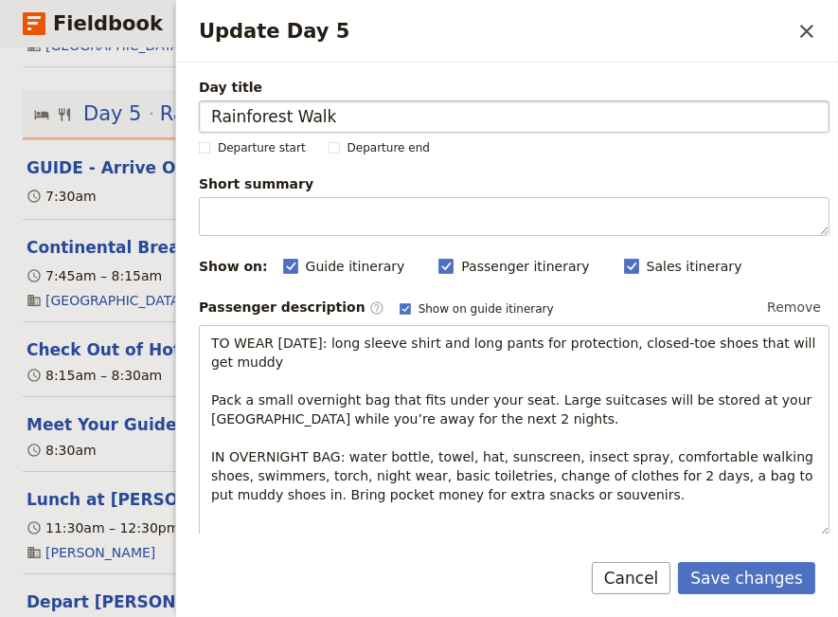
click at [212, 114] on input "Rainforest Walk" at bounding box center [514, 116] width 631 height 32
type input "Daintree Rainforest Walk"
click at [726, 574] on button "Save changes" at bounding box center [746, 578] width 137 height 32
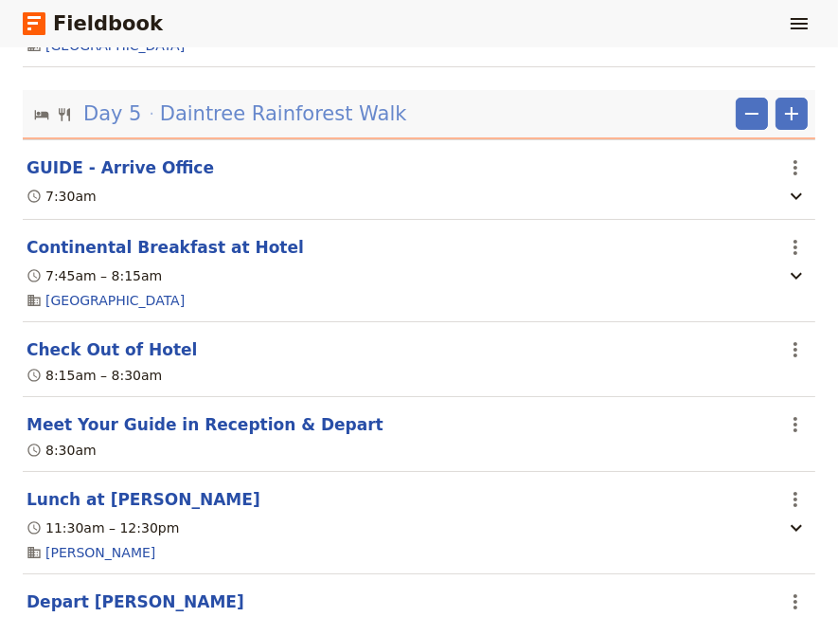
click at [254, 126] on span "Daintree Rainforest Walk" at bounding box center [283, 113] width 247 height 28
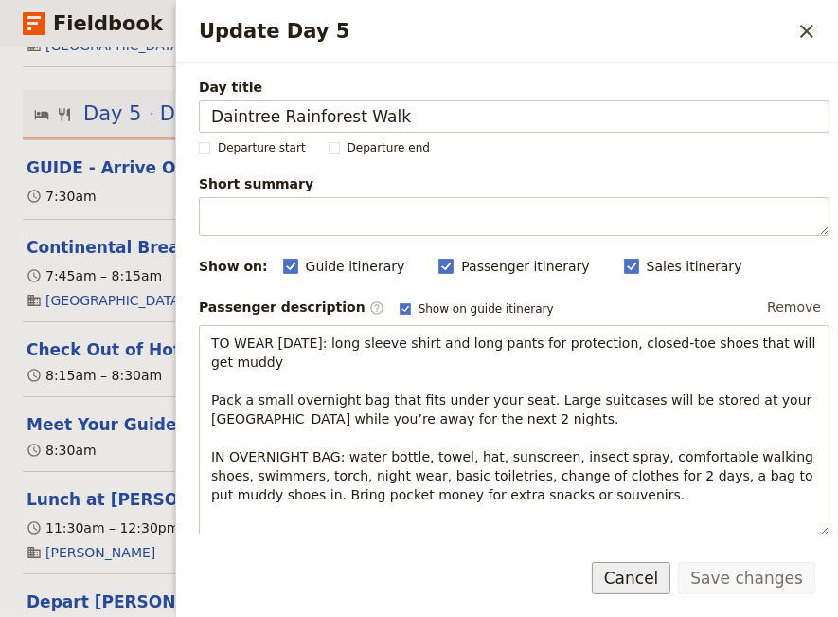
click at [658, 571] on button "Cancel" at bounding box center [632, 578] width 80 height 32
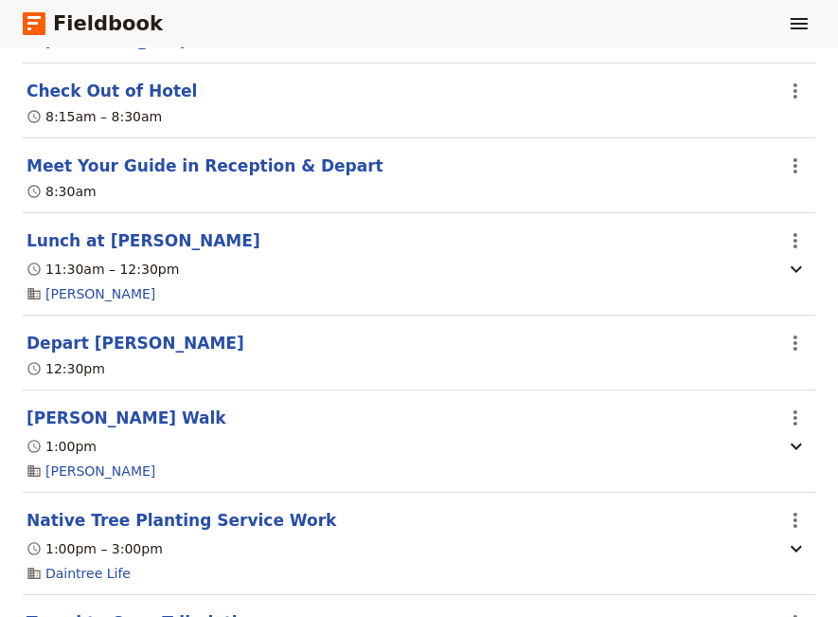
scroll to position [4780, 0]
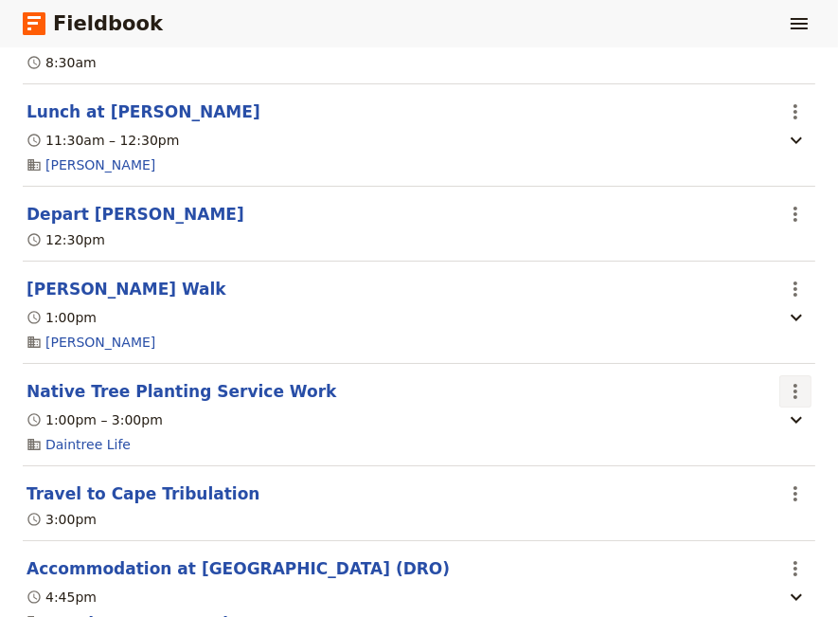
click at [784, 403] on icon "Actions" at bounding box center [795, 391] width 23 height 23
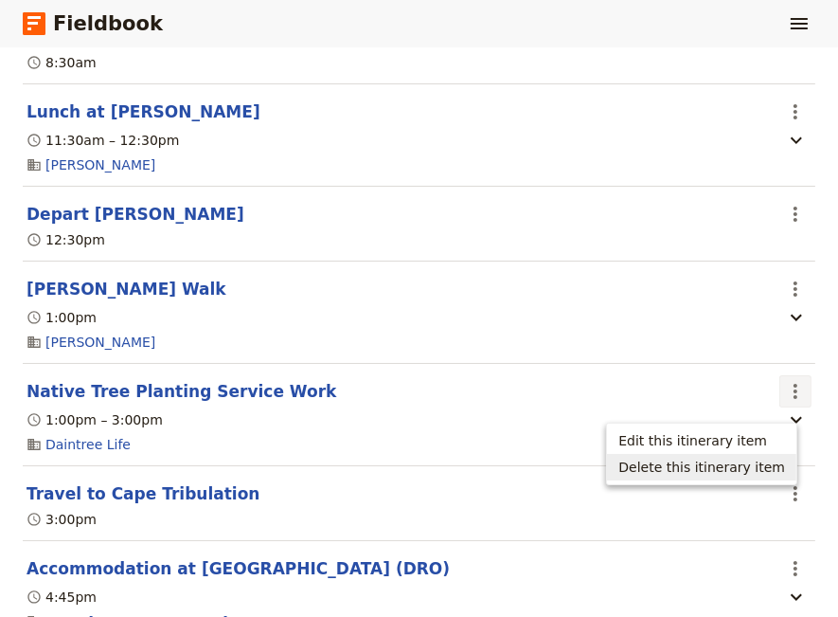
click at [718, 465] on span "Delete this itinerary item" at bounding box center [702, 466] width 167 height 19
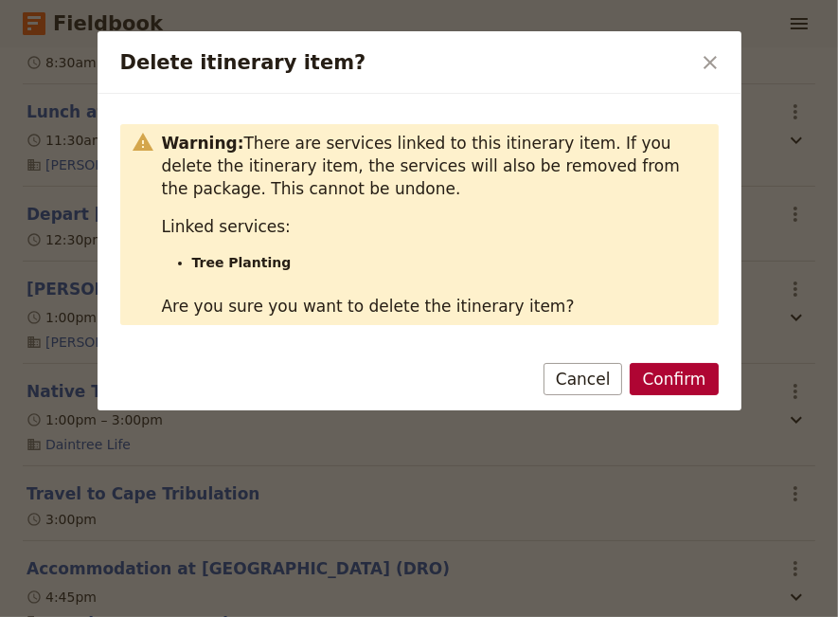
click at [660, 378] on button "Confirm" at bounding box center [674, 379] width 88 height 32
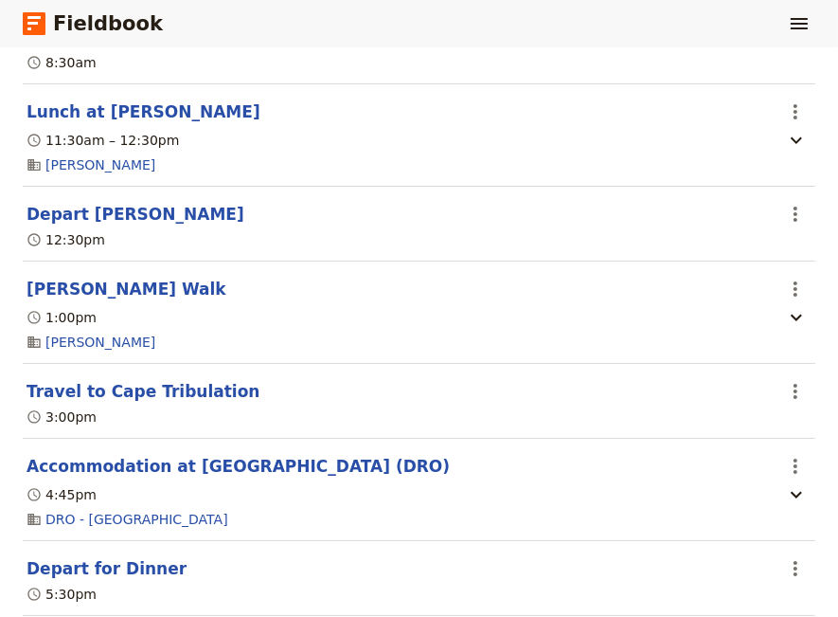
scroll to position [4909, 0]
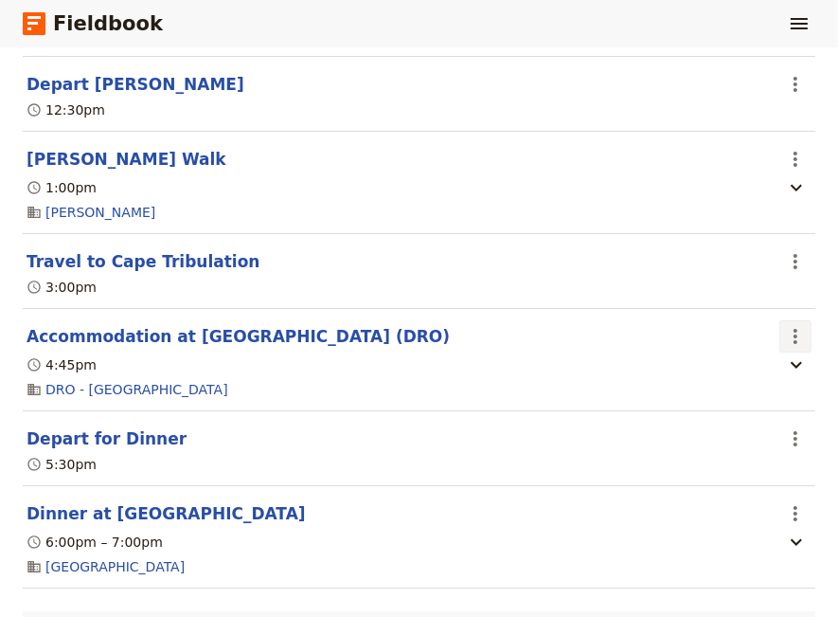
click at [784, 340] on icon "Actions" at bounding box center [795, 336] width 23 height 23
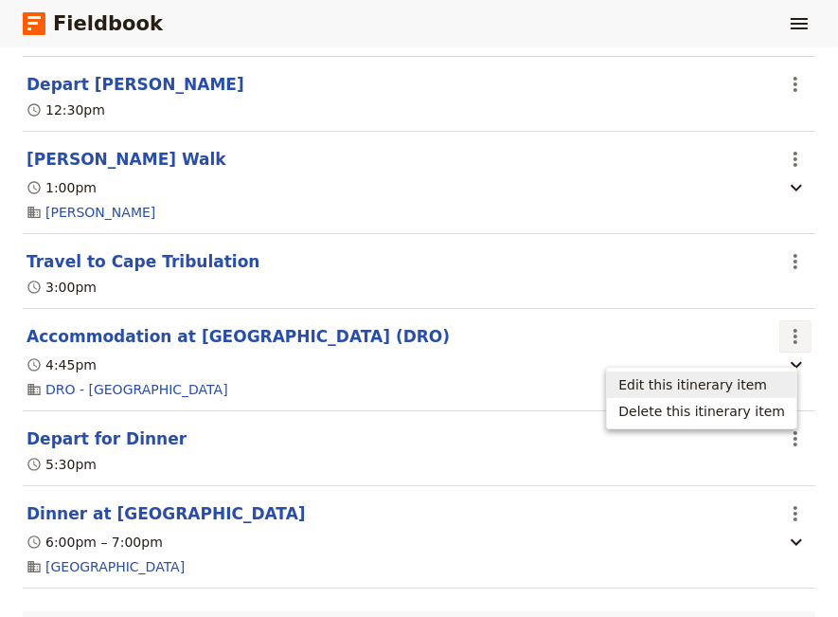
click at [695, 381] on span "Edit this itinerary item" at bounding box center [693, 384] width 149 height 19
select select "5"
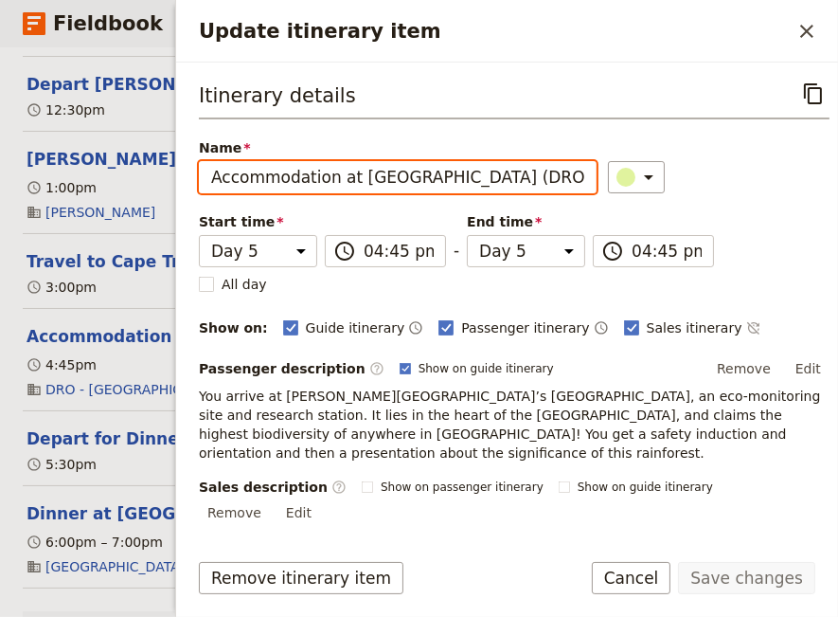
scroll to position [0, 58]
drag, startPoint x: 352, startPoint y: 181, endPoint x: 679, endPoint y: 167, distance: 327.1
click at [597, 167] on input "Accommodation at [GEOGRAPHIC_DATA] (DRO)" at bounding box center [398, 177] width 398 height 32
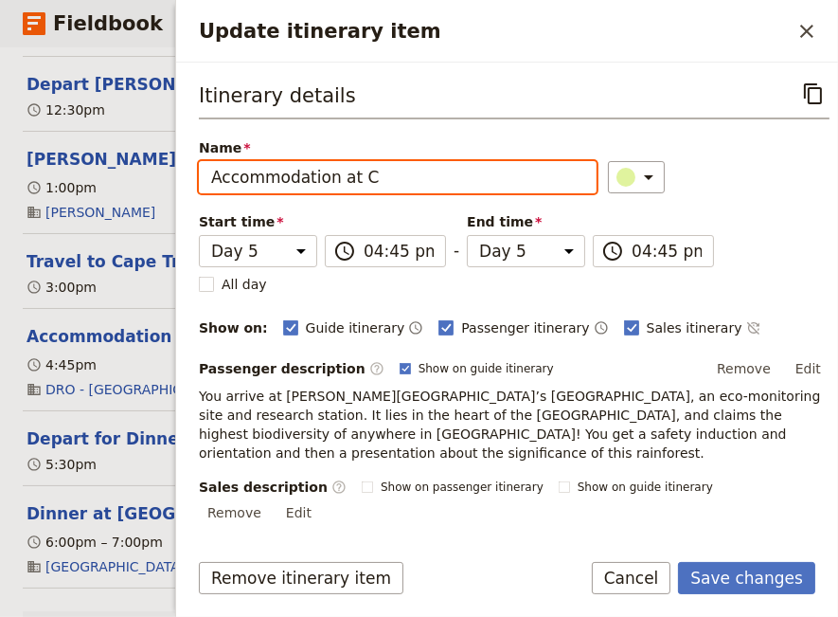
scroll to position [0, 0]
type input "Accommodation at [GEOGRAPHIC_DATA] [GEOGRAPHIC_DATA]"
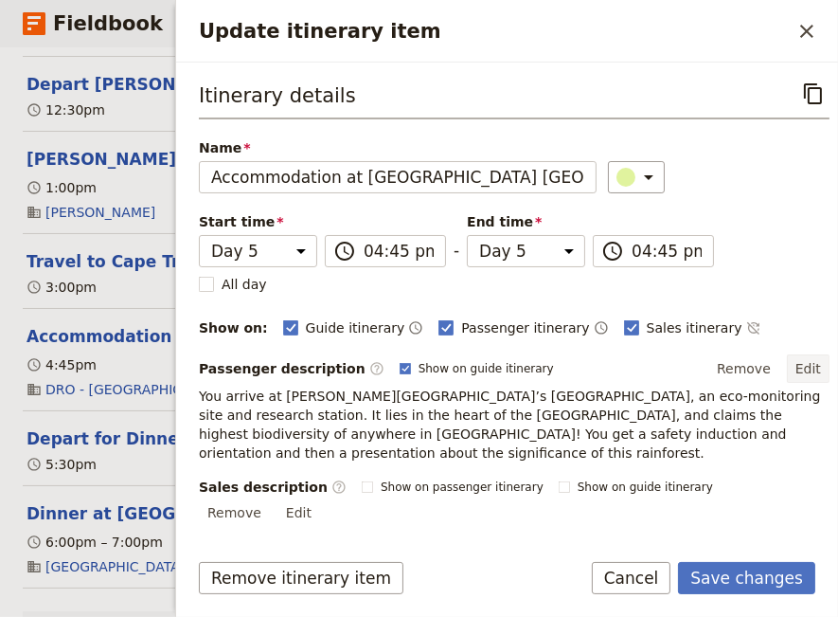
click at [789, 360] on button "Edit" at bounding box center [808, 368] width 43 height 28
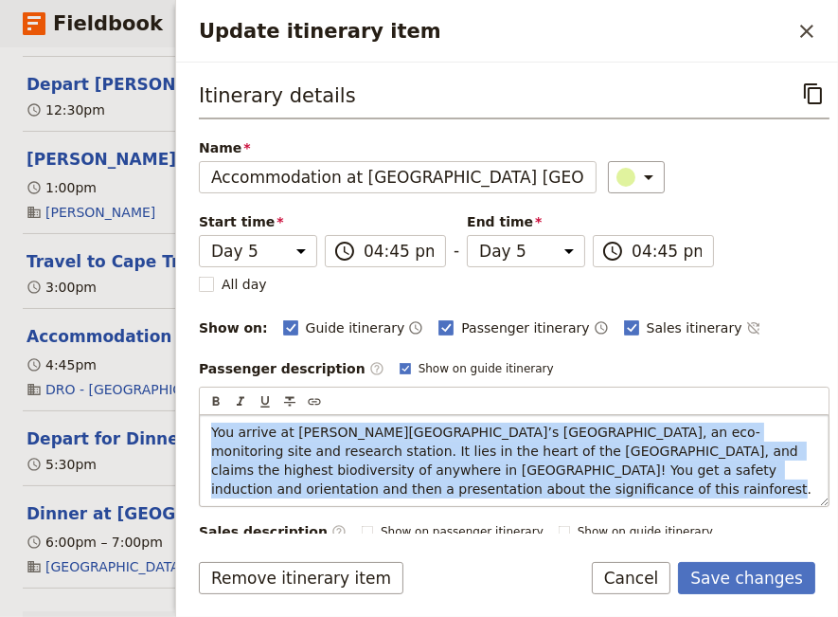
drag, startPoint x: 382, startPoint y: 483, endPoint x: 197, endPoint y: 423, distance: 194.1
click at [200, 423] on div "You arrive at [PERSON_NAME][GEOGRAPHIC_DATA]’s [GEOGRAPHIC_DATA], an eco-monito…" at bounding box center [514, 460] width 629 height 91
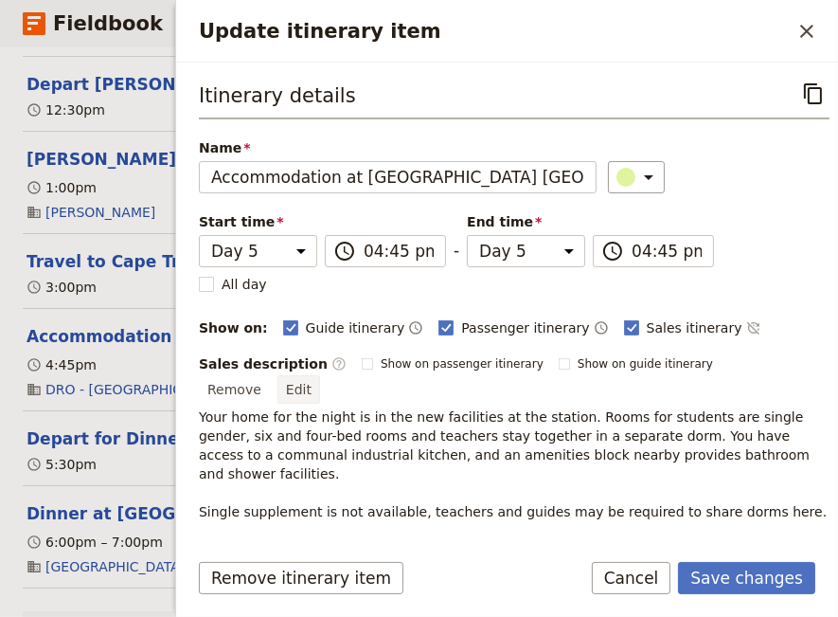
click at [320, 375] on button "Edit" at bounding box center [299, 389] width 43 height 28
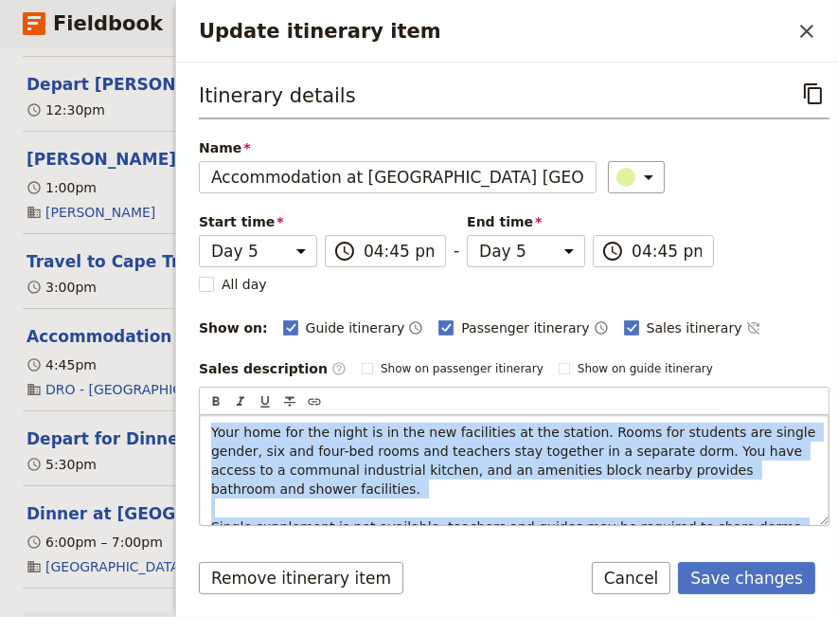
drag, startPoint x: 763, startPoint y: 508, endPoint x: 188, endPoint y: 431, distance: 580.0
click at [200, 431] on div "Your home for the night is in the new facilities at the station. Rooms for stud…" at bounding box center [514, 470] width 629 height 110
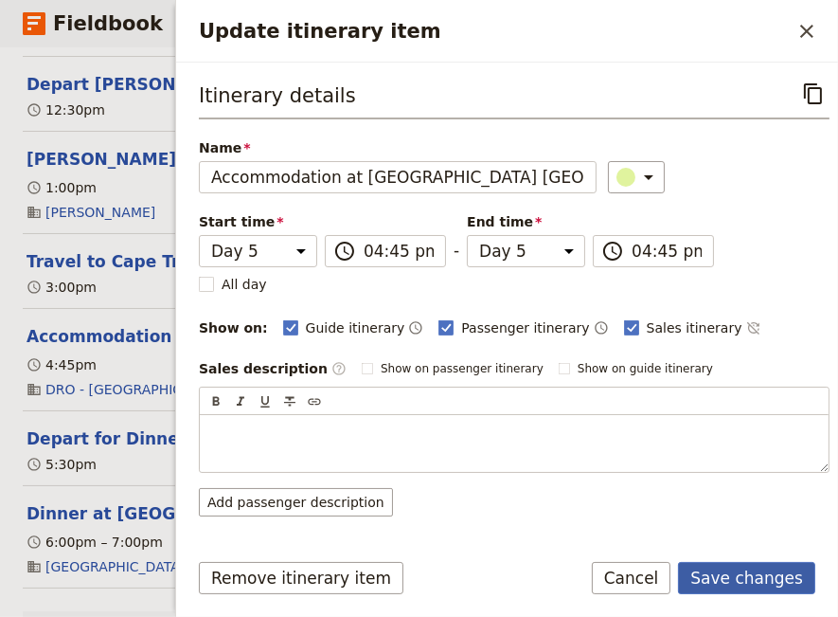
click at [745, 582] on button "Save changes" at bounding box center [746, 578] width 137 height 32
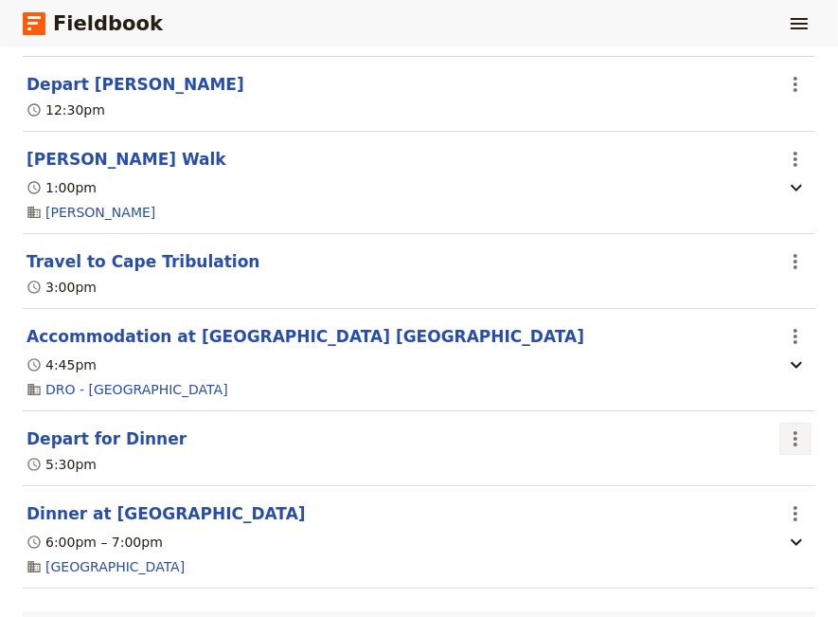
click at [784, 446] on icon "Actions" at bounding box center [795, 438] width 23 height 23
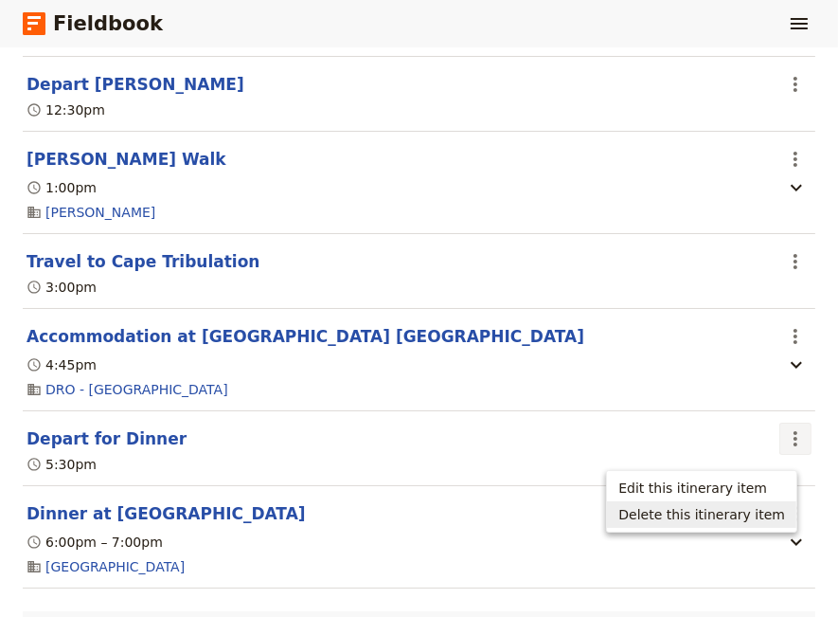
click at [725, 511] on span "Delete this itinerary item" at bounding box center [702, 514] width 167 height 19
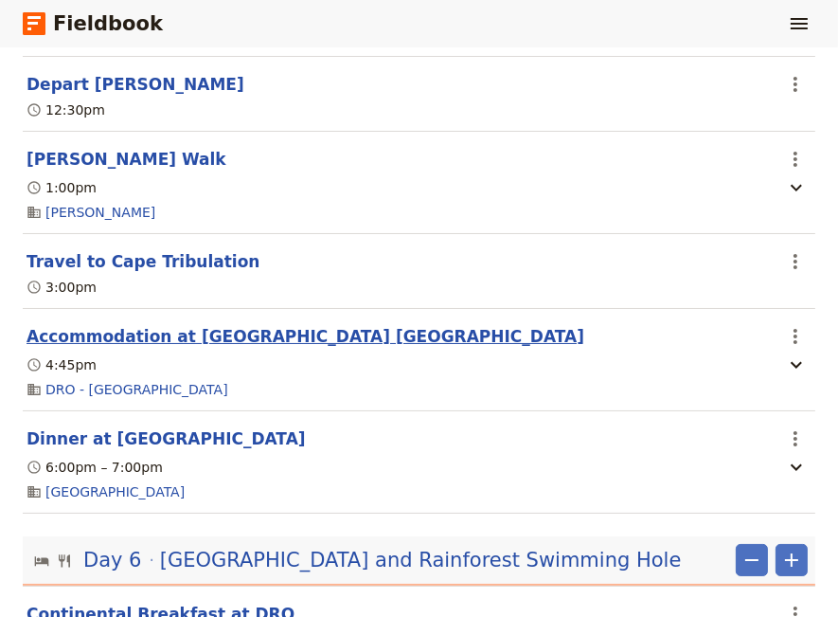
click at [181, 345] on button "Accommodation at [GEOGRAPHIC_DATA] [GEOGRAPHIC_DATA]" at bounding box center [306, 336] width 558 height 23
select select "5"
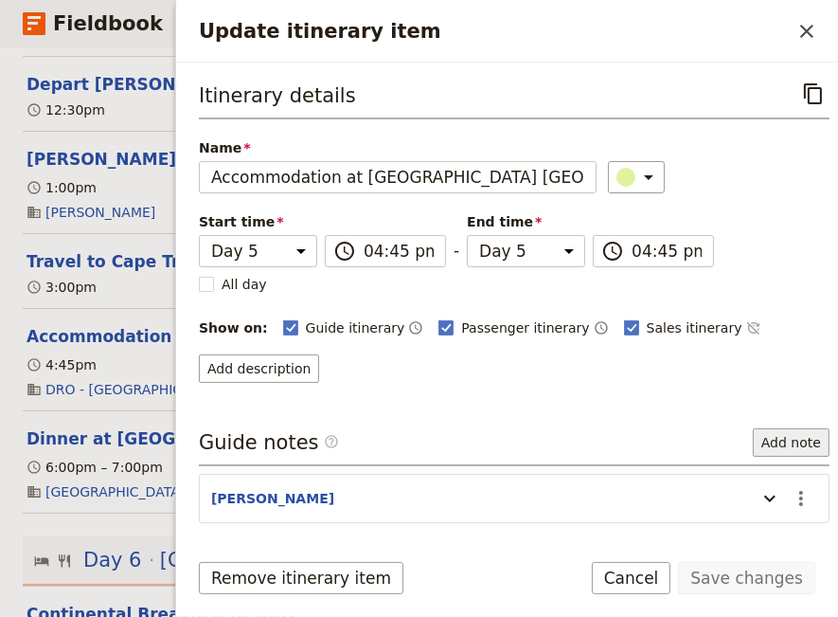
scroll to position [127, 0]
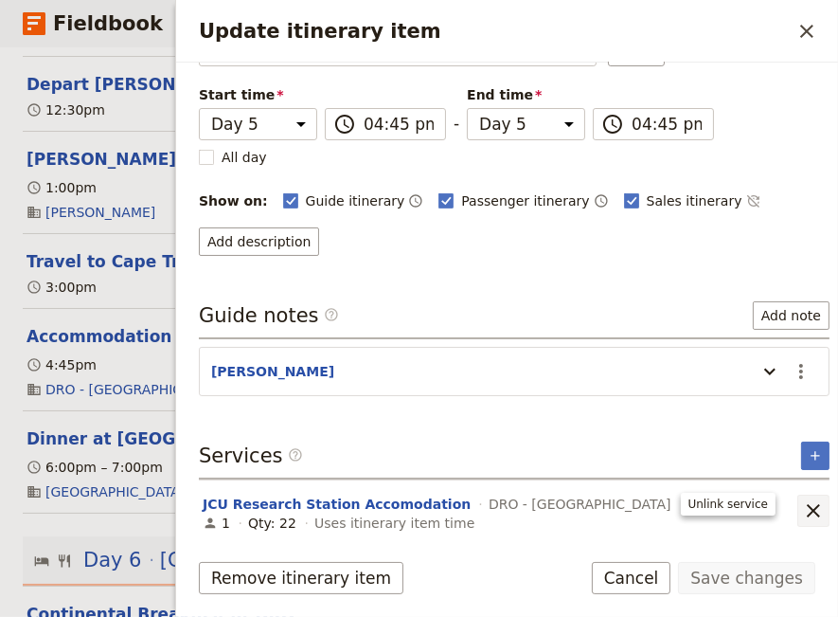
click at [802, 499] on icon "Remove service" at bounding box center [813, 510] width 23 height 23
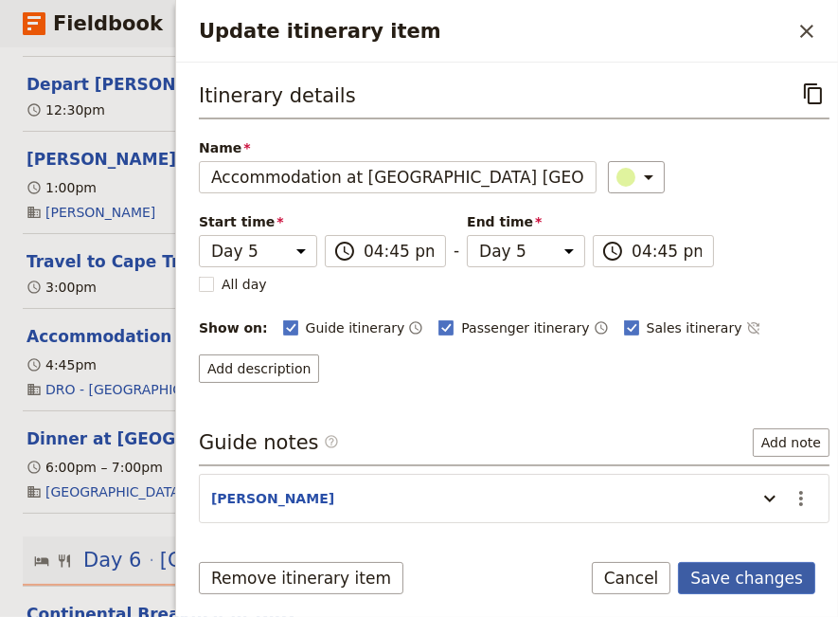
click at [749, 573] on button "Save changes" at bounding box center [746, 578] width 137 height 32
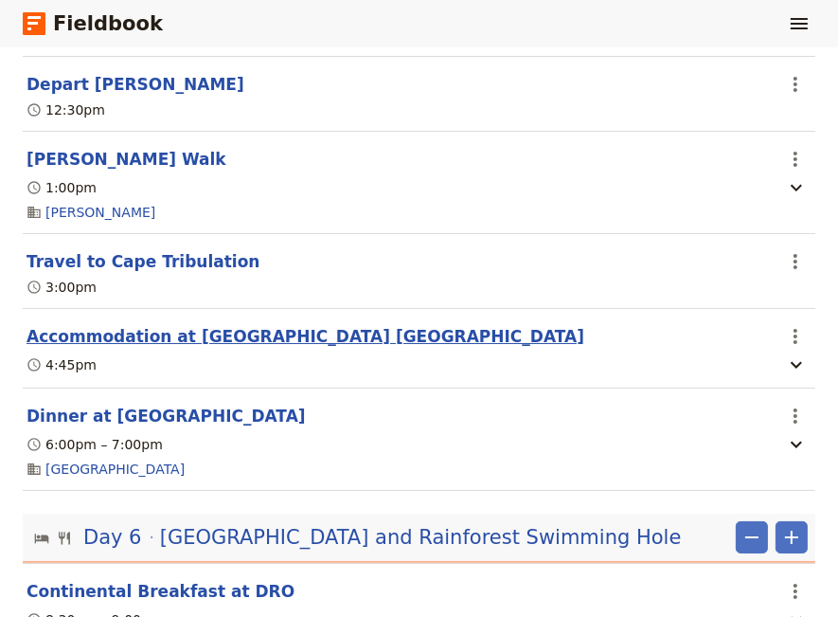
click at [302, 343] on button "Accommodation at [GEOGRAPHIC_DATA] [GEOGRAPHIC_DATA]" at bounding box center [306, 336] width 558 height 23
select select "5"
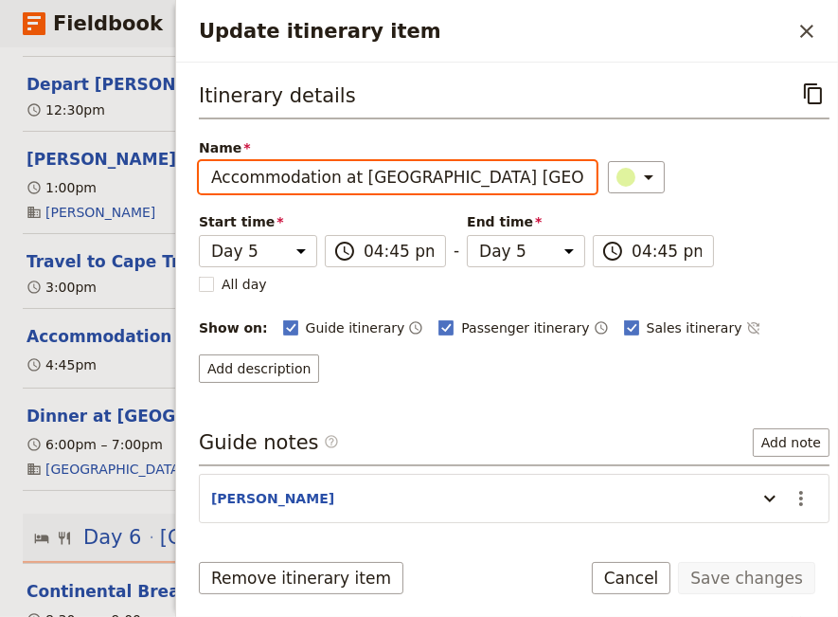
drag, startPoint x: 514, startPoint y: 178, endPoint x: 490, endPoint y: 184, distance: 25.3
click at [490, 184] on input "Accommodation at [GEOGRAPHIC_DATA] [GEOGRAPHIC_DATA]" at bounding box center [398, 177] width 398 height 32
type input "Accommodation at [GEOGRAPHIC_DATA]"
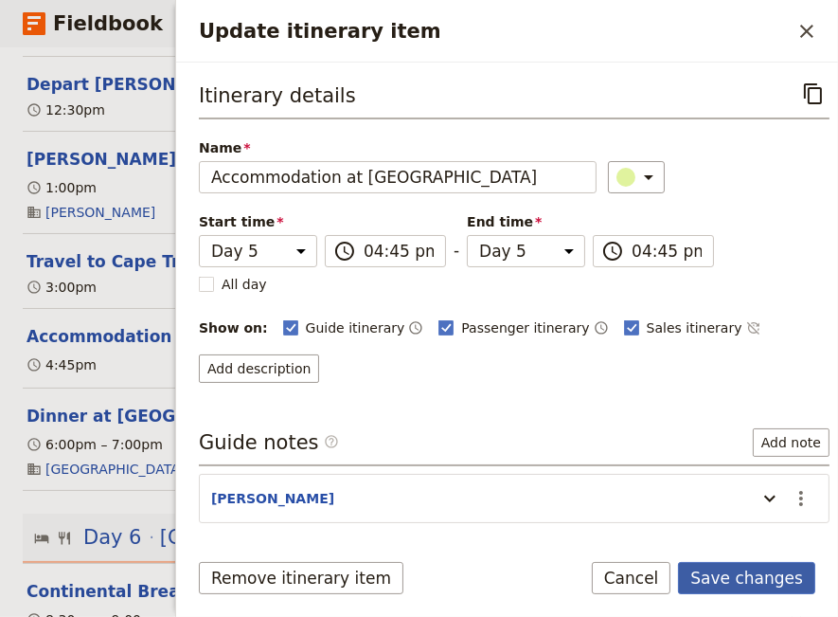
click at [760, 579] on button "Save changes" at bounding box center [746, 578] width 137 height 32
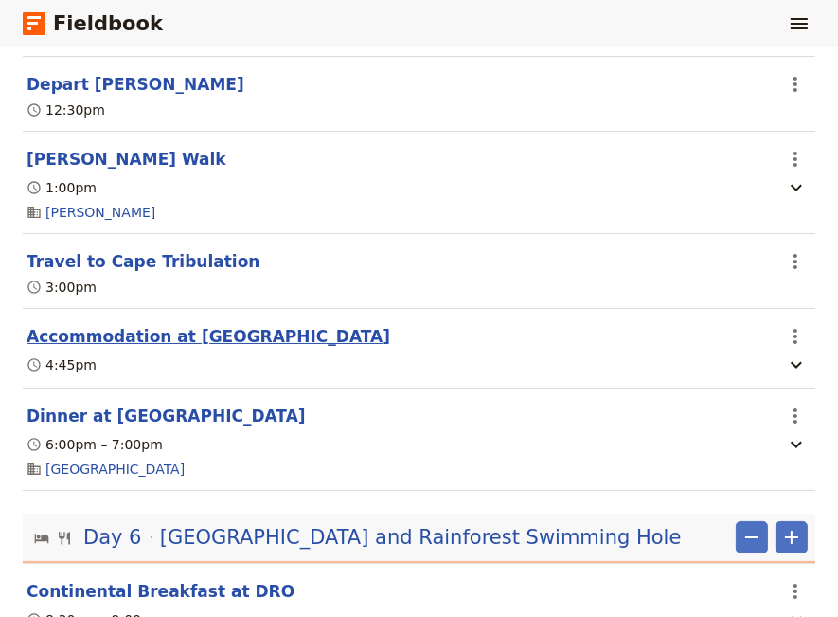
click at [168, 345] on button "Accommodation at [GEOGRAPHIC_DATA]" at bounding box center [209, 336] width 364 height 23
select select "5"
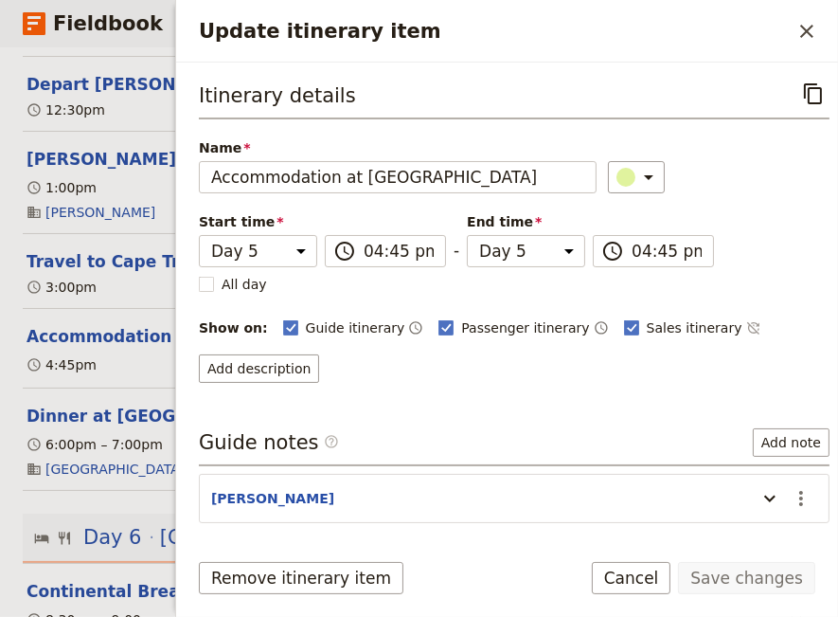
scroll to position [67, 0]
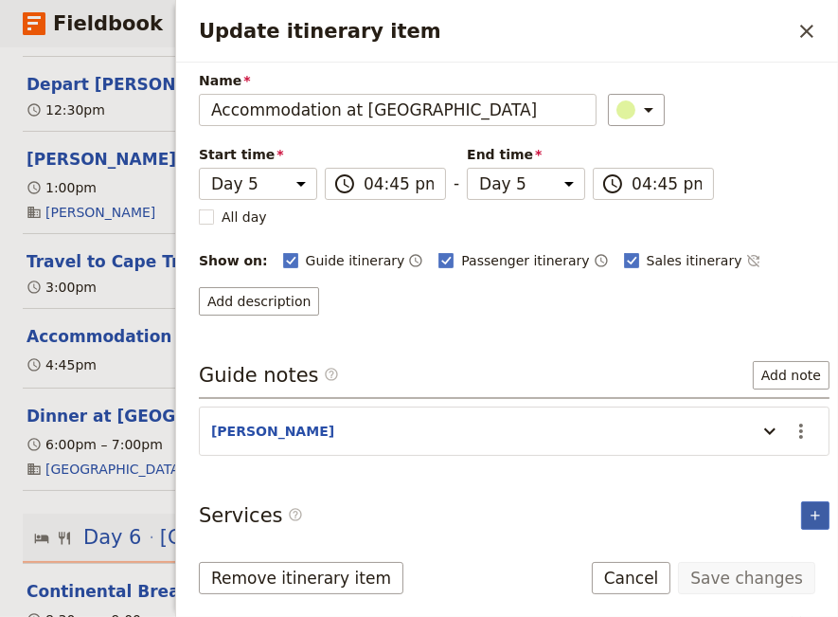
click at [808, 510] on icon "Add service inclusion" at bounding box center [815, 515] width 15 height 15
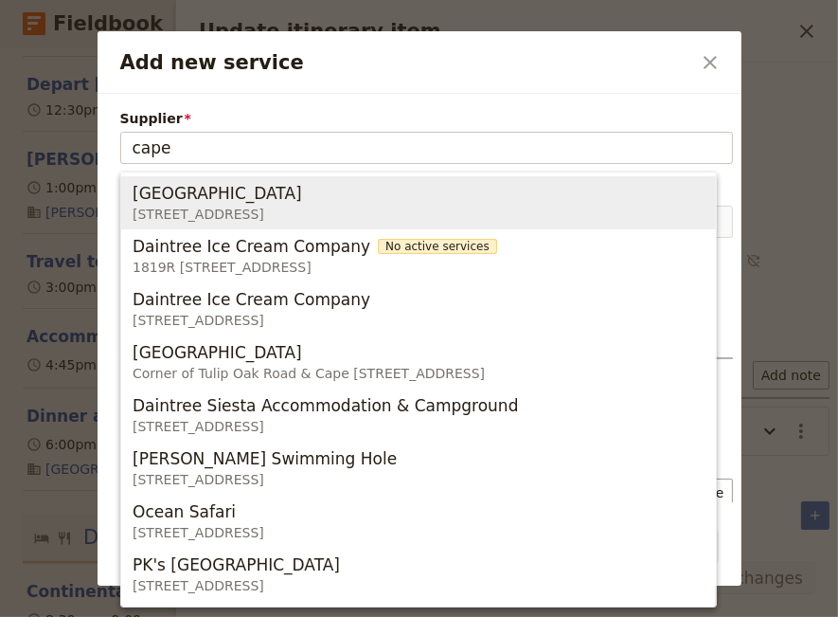
click at [284, 205] on span "[GEOGRAPHIC_DATA]" at bounding box center [218, 193] width 170 height 23
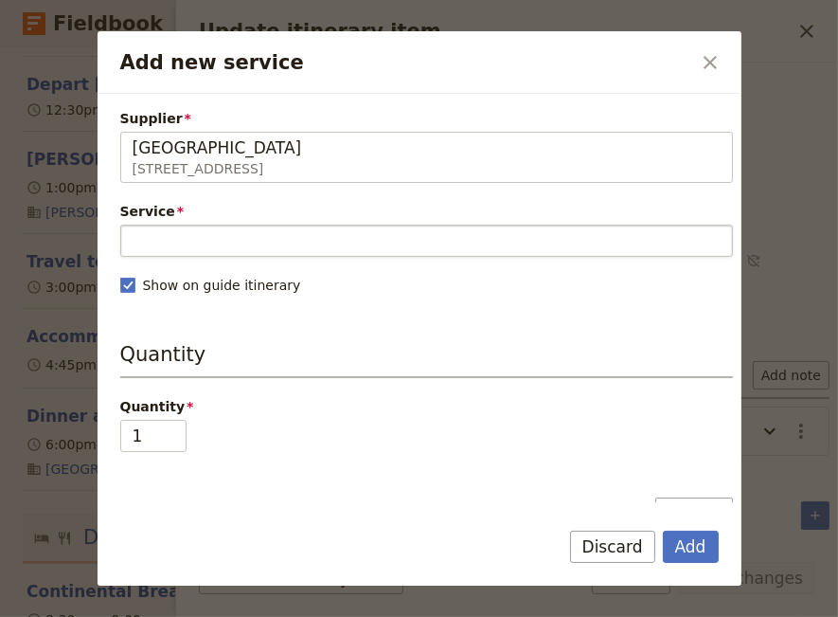
type input "[GEOGRAPHIC_DATA]"
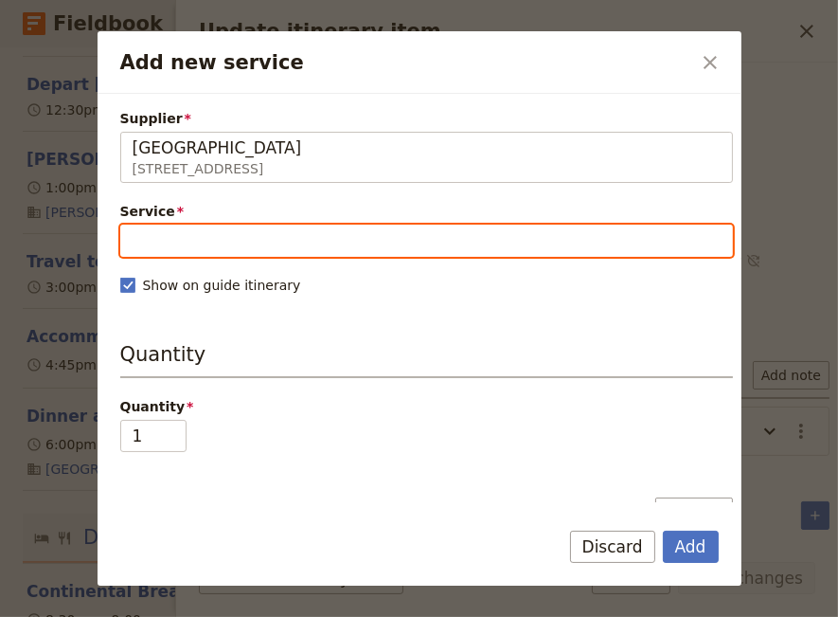
click at [269, 235] on input "Service" at bounding box center [426, 240] width 613 height 32
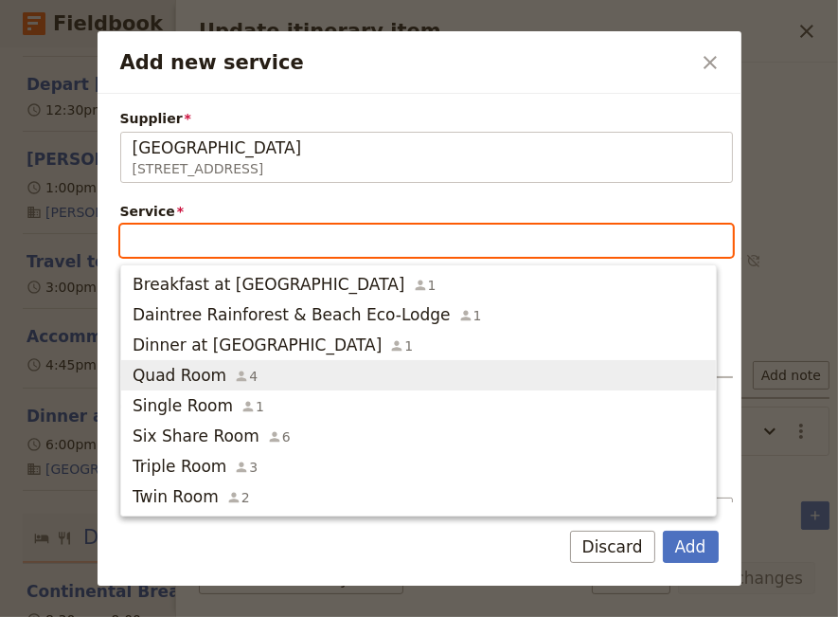
click at [254, 387] on button "Quad Room 4" at bounding box center [418, 375] width 595 height 30
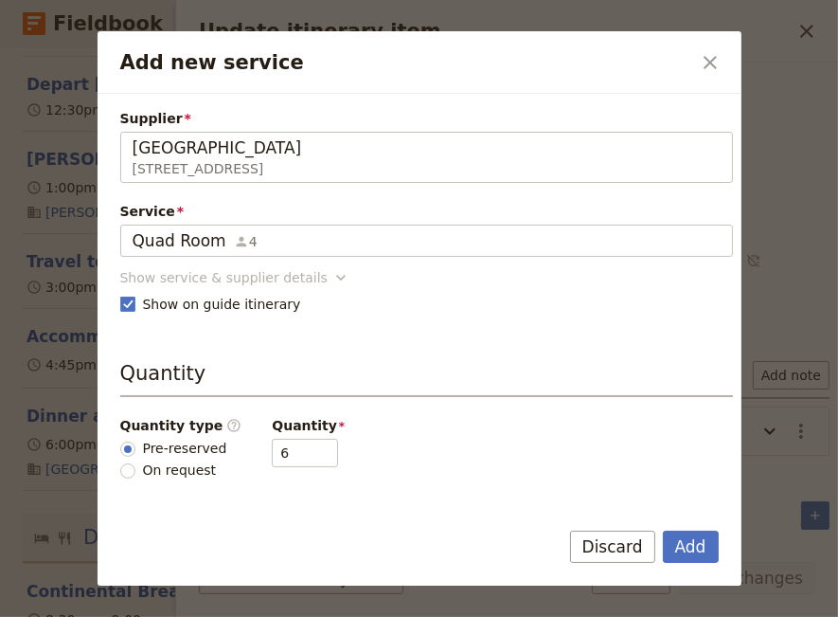
click at [332, 271] on icon "Add new service" at bounding box center [341, 277] width 19 height 19
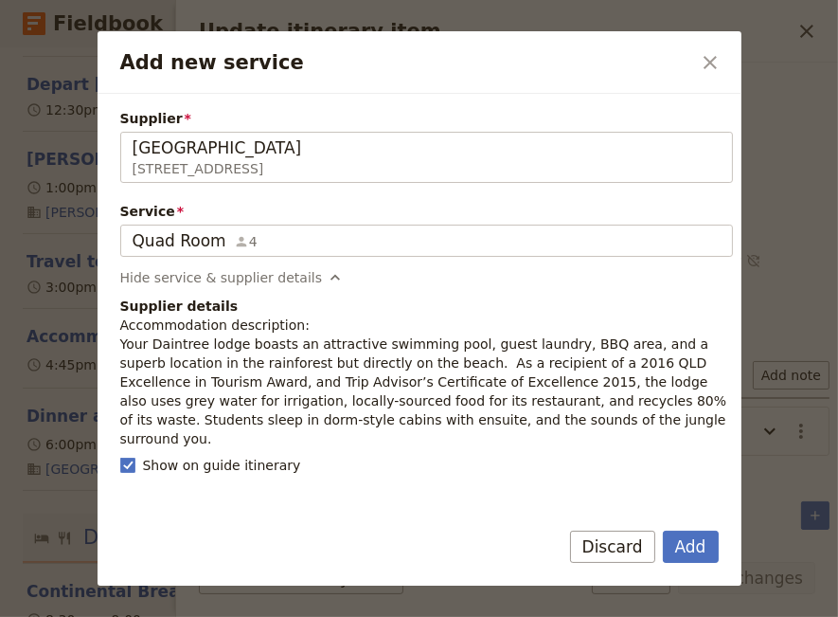
drag, startPoint x: 490, startPoint y: 418, endPoint x: 122, endPoint y: 339, distance: 375.8
click at [122, 339] on p "Accommodation description: Your Daintree lodge boasts an attractive swimming po…" at bounding box center [426, 381] width 613 height 133
copy p "Your [GEOGRAPHIC_DATA] boasts an attractive swimming pool, guest laundry, BBQ a…"
click at [691, 541] on button "Add" at bounding box center [691, 546] width 56 height 32
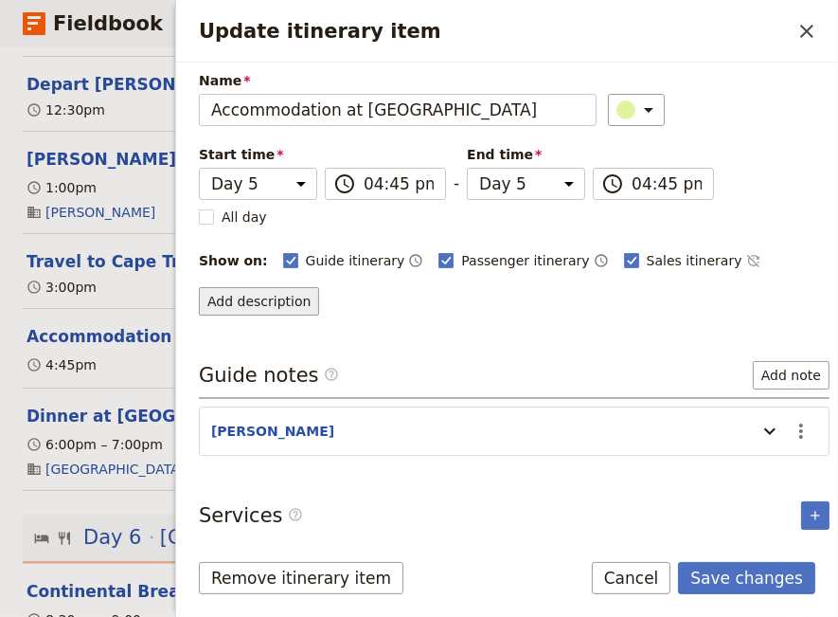
click at [256, 295] on button "Add description" at bounding box center [259, 301] width 120 height 28
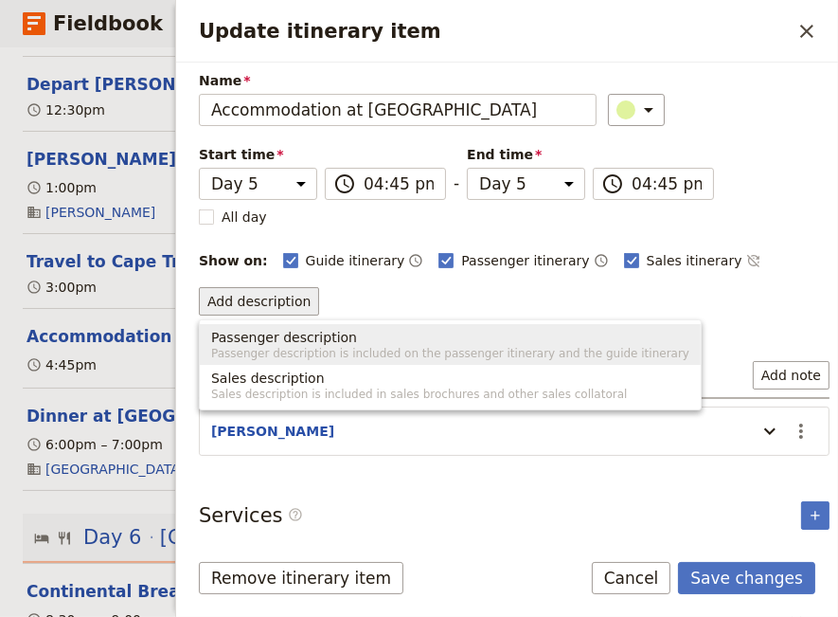
click at [332, 345] on span "Passenger description" at bounding box center [284, 337] width 146 height 19
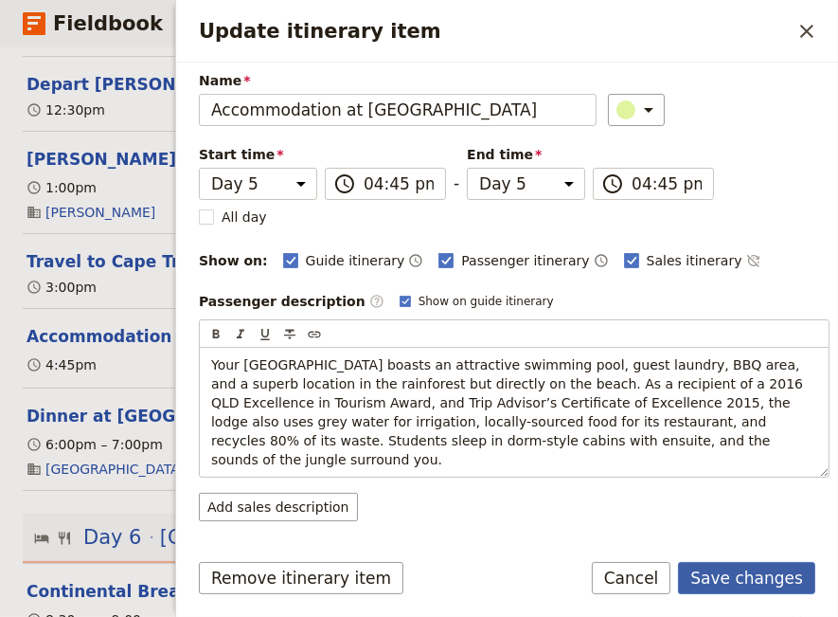
click at [720, 583] on button "Save changes" at bounding box center [746, 578] width 137 height 32
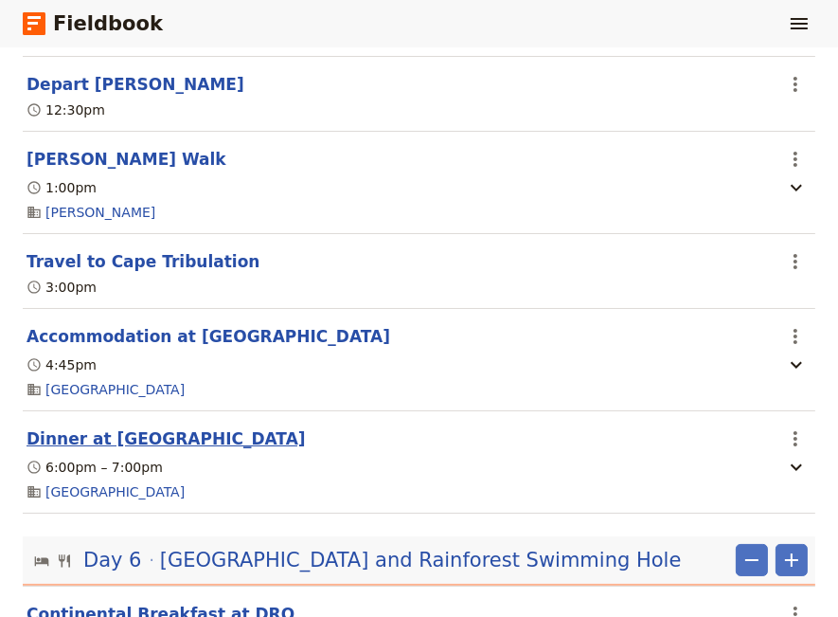
click at [147, 444] on button "Dinner at [GEOGRAPHIC_DATA]" at bounding box center [166, 438] width 279 height 23
select select "5"
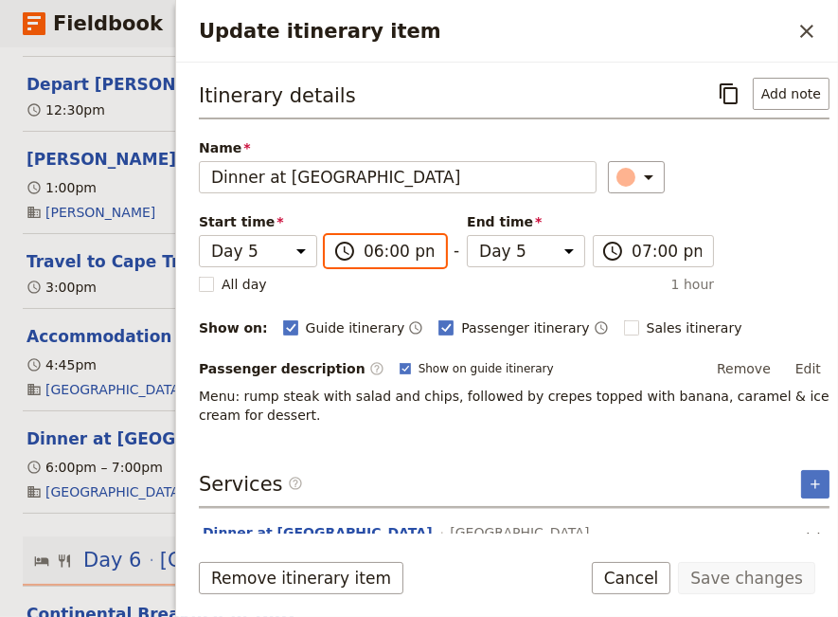
click at [385, 252] on input "06:00 pm" at bounding box center [399, 251] width 70 height 23
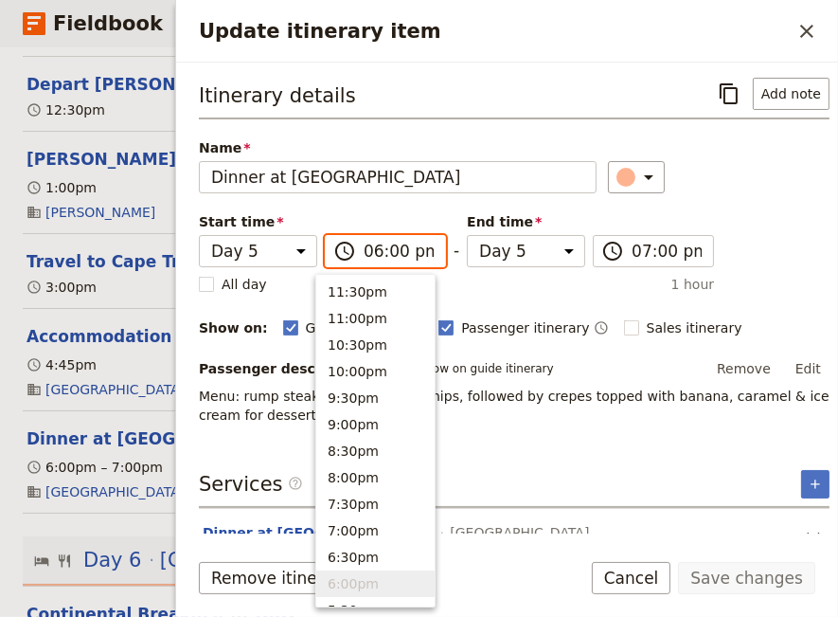
click at [385, 252] on input "06:00 pm" at bounding box center [399, 251] width 70 height 23
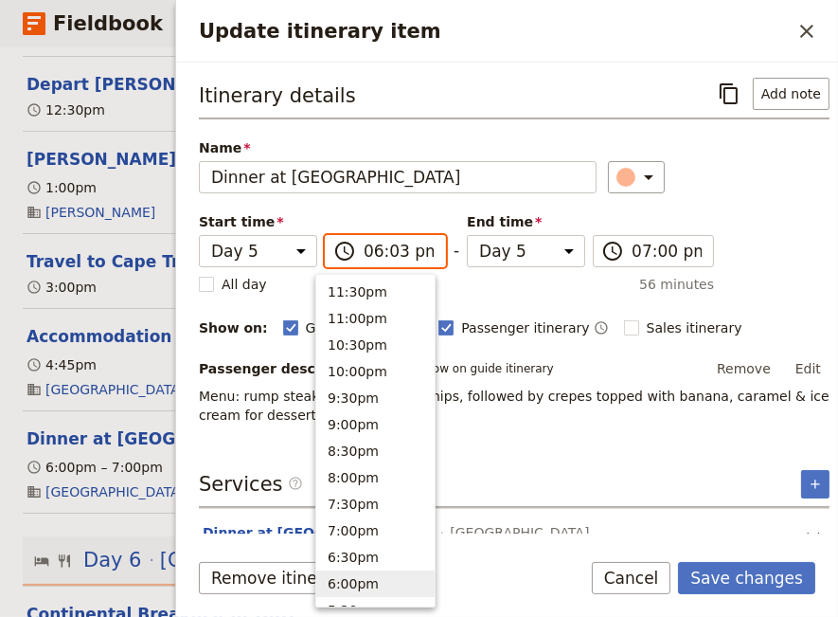
type input "06:30 pm"
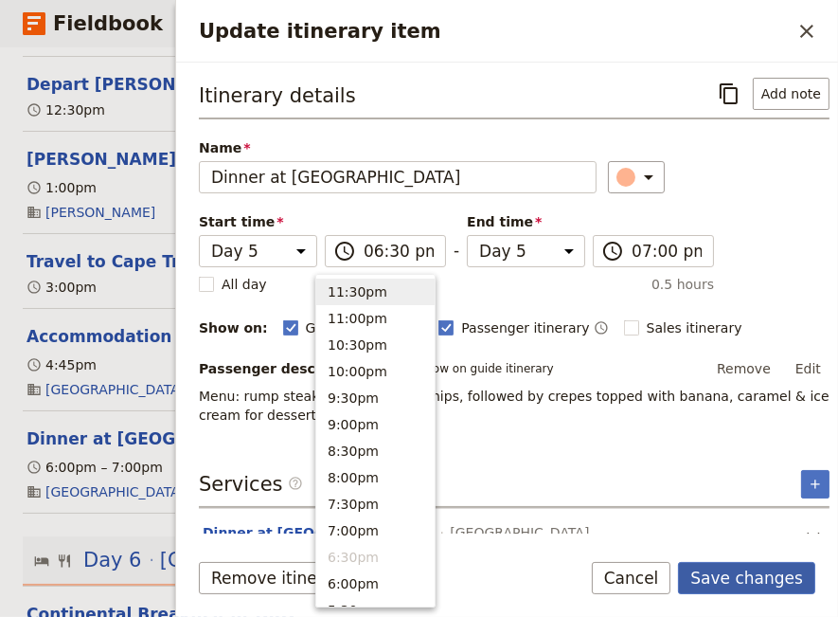
click at [718, 580] on button "Save changes" at bounding box center [746, 578] width 137 height 32
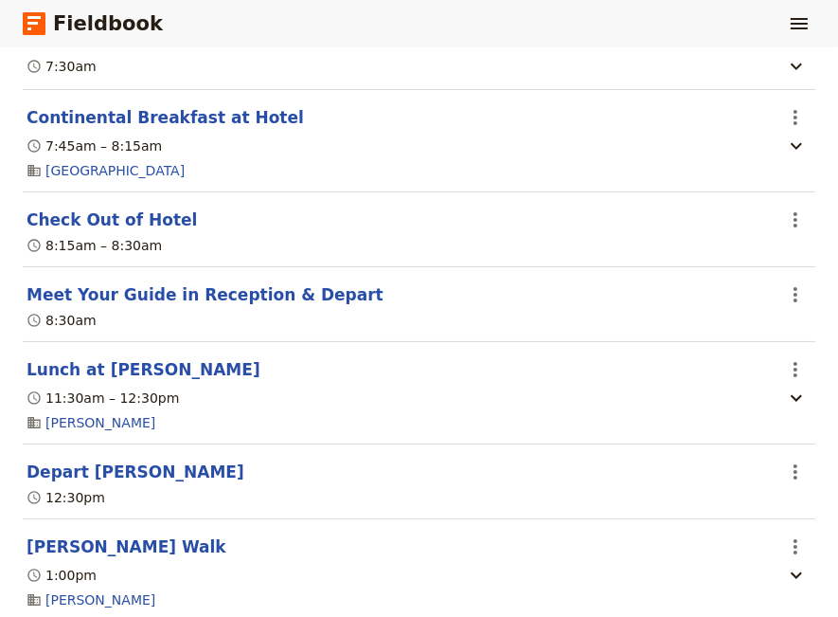
scroll to position [4392, 0]
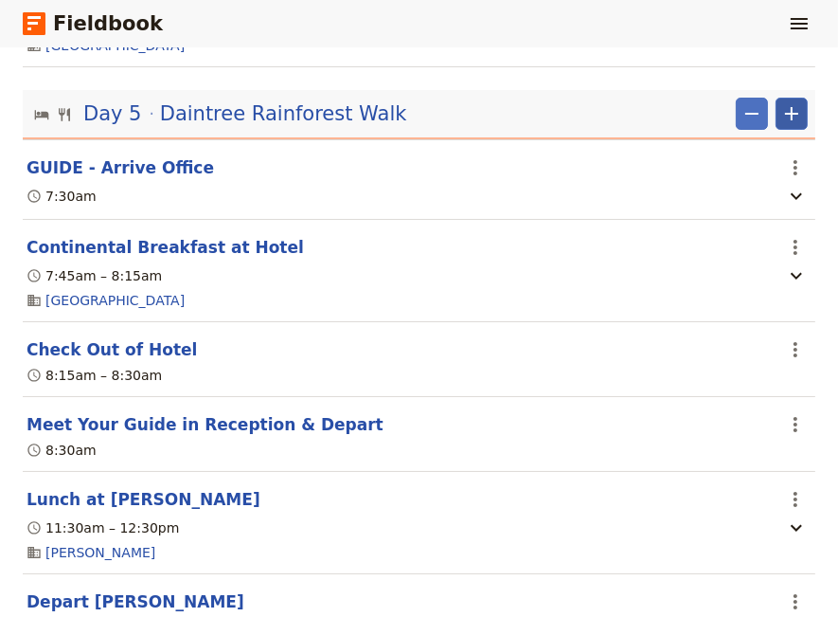
click at [780, 117] on icon "Add" at bounding box center [791, 113] width 23 height 23
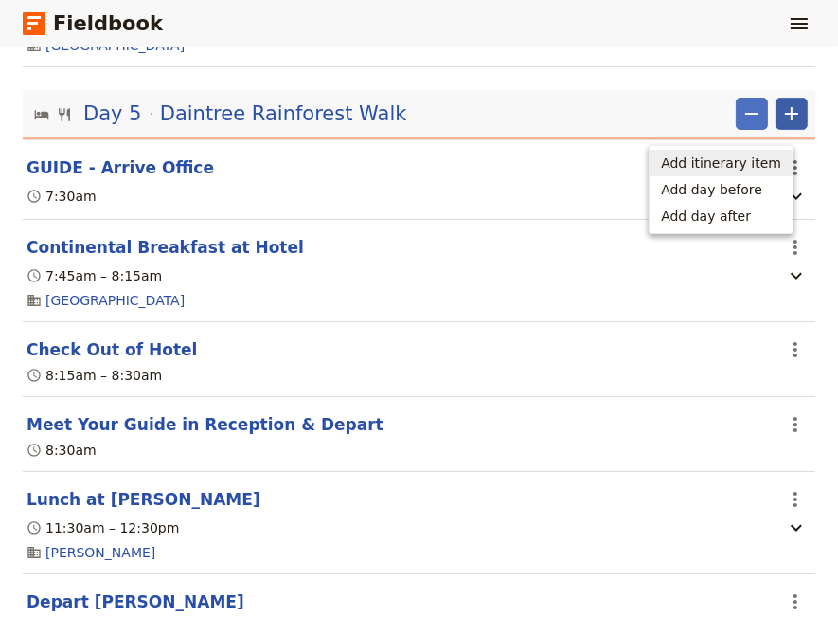
click at [751, 164] on span "Add itinerary item" at bounding box center [721, 162] width 120 height 19
select select "5"
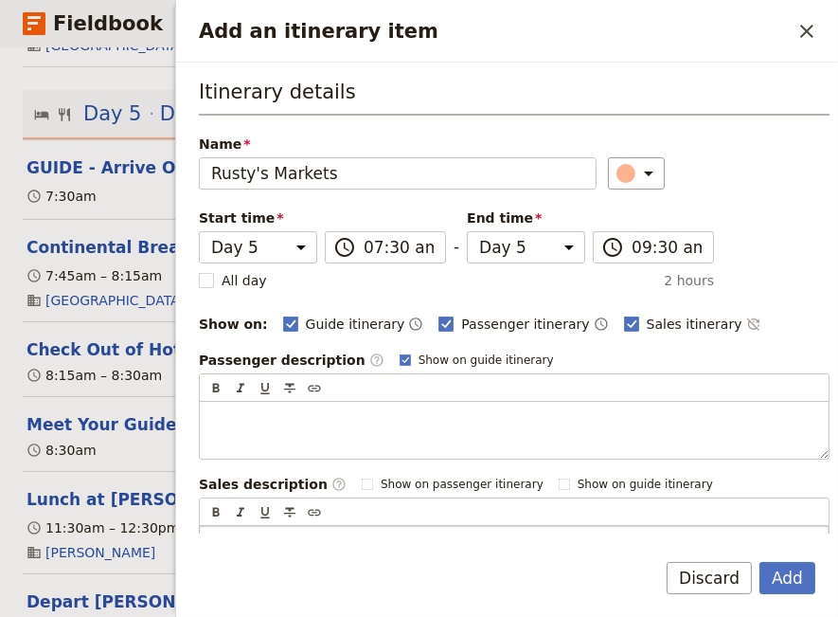
scroll to position [210, 0]
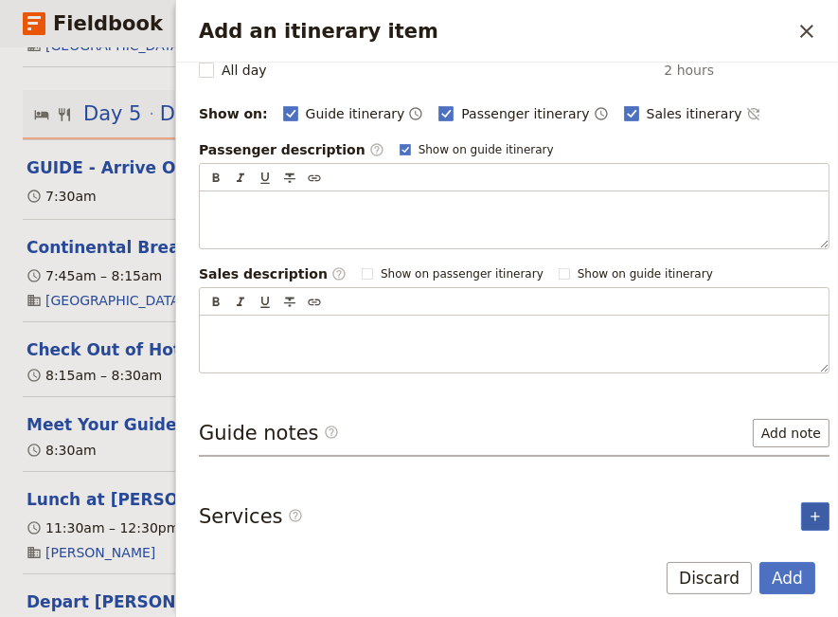
type input "Rusty's Markets"
click at [808, 512] on icon "Add service inclusion" at bounding box center [815, 516] width 15 height 15
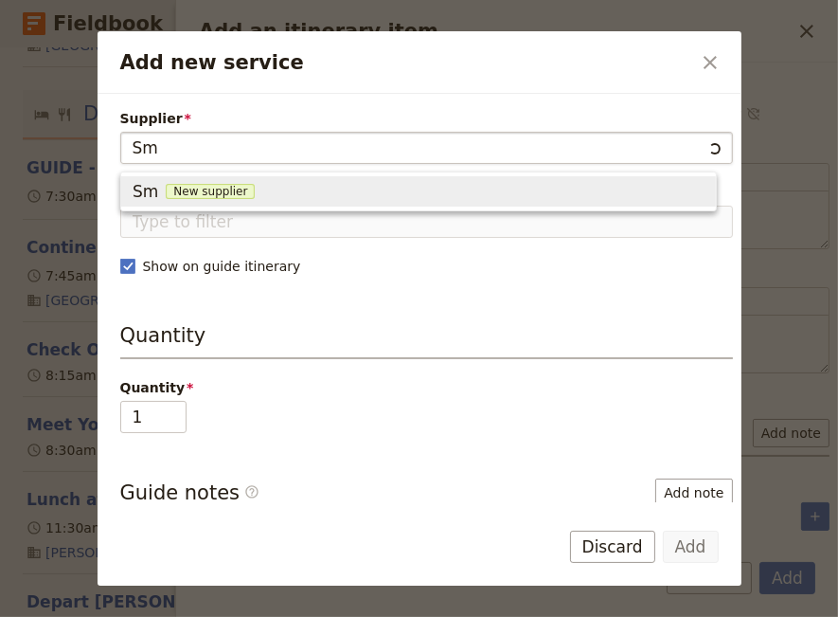
type input "S"
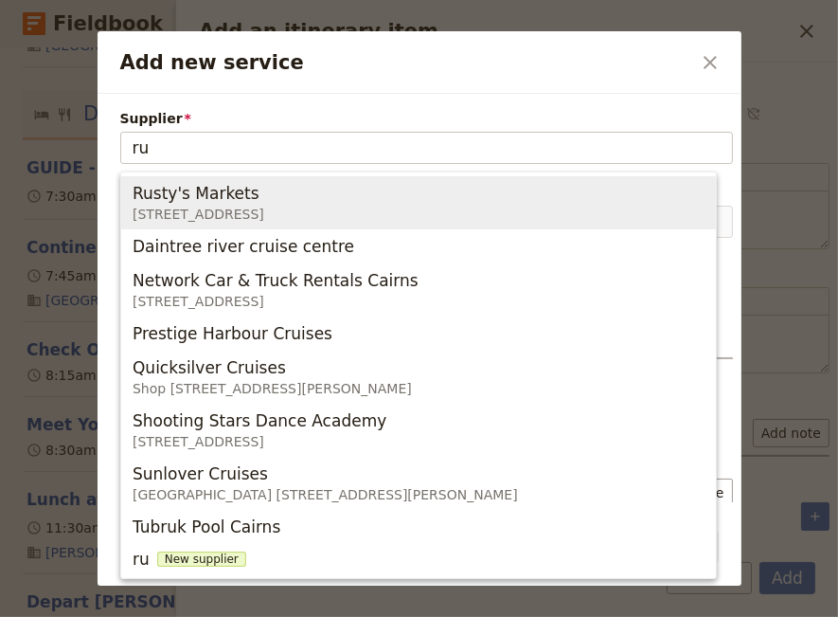
click at [266, 208] on span "[STREET_ADDRESS]" at bounding box center [200, 214] width 135 height 19
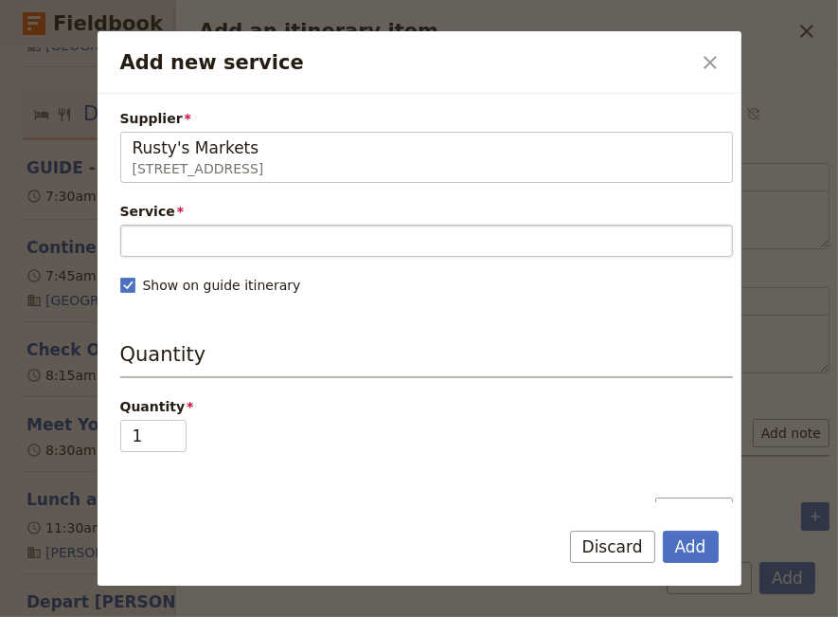
type input "Rusty's Markets"
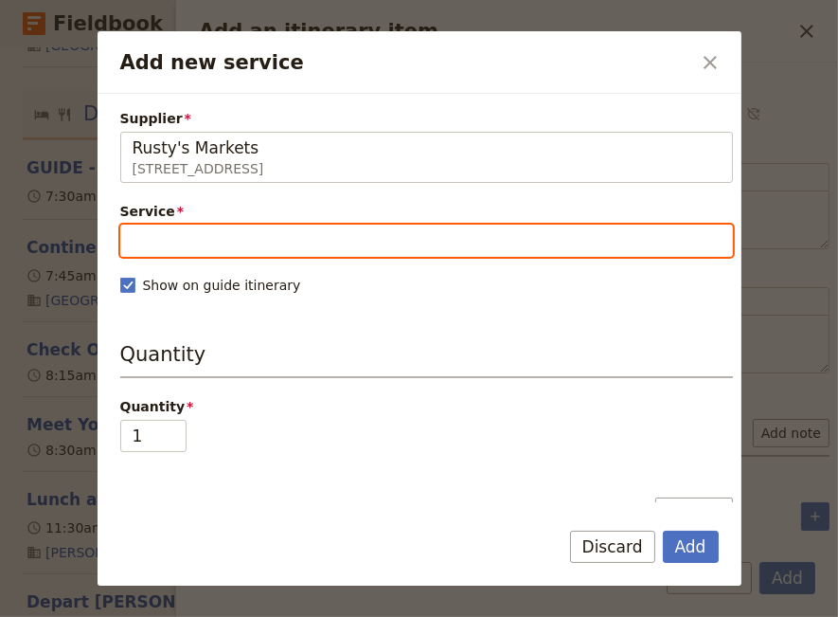
click at [215, 241] on input "Service" at bounding box center [426, 240] width 613 height 32
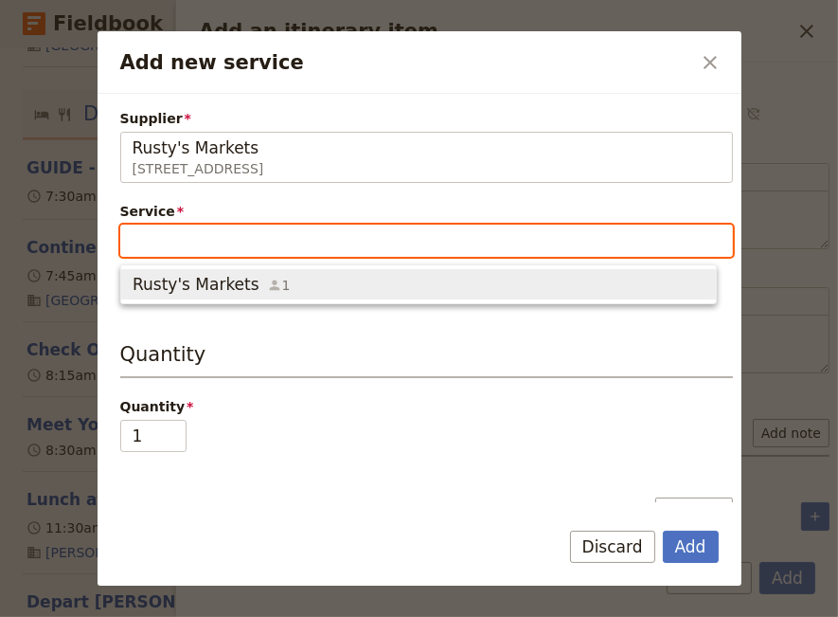
click at [225, 287] on span "Rusty's Markets" at bounding box center [196, 284] width 127 height 23
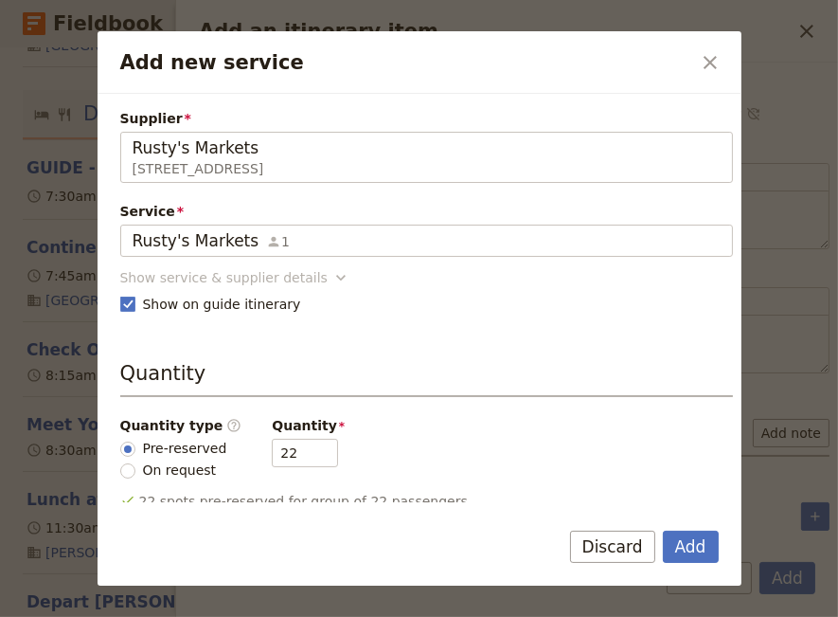
click at [336, 275] on icon "Add new service" at bounding box center [340, 278] width 9 height 6
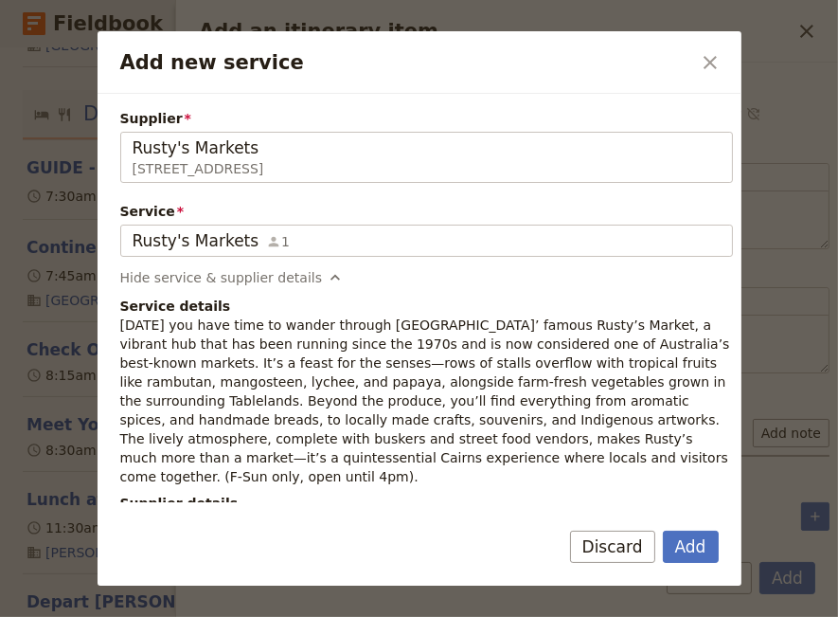
scroll to position [129, 0]
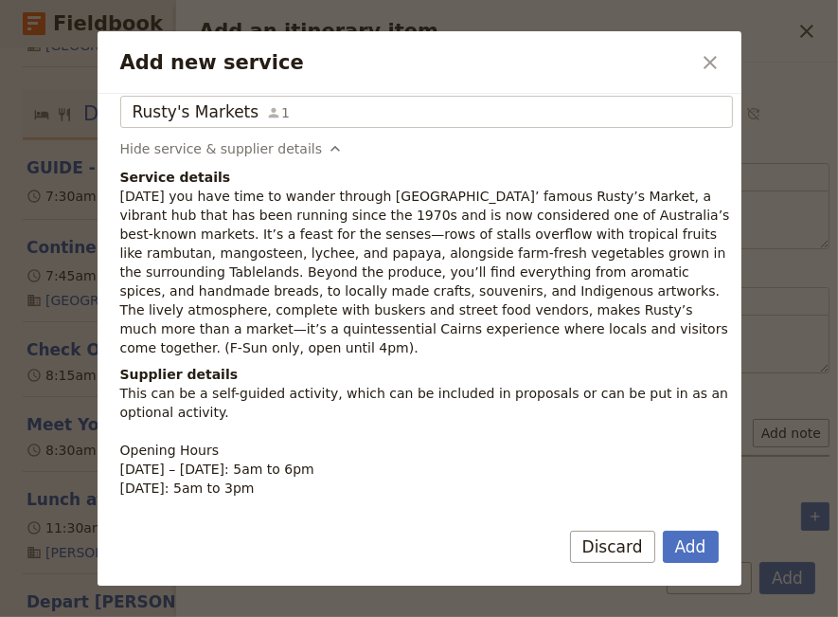
click at [414, 330] on p "[DATE] you have time to wander through [GEOGRAPHIC_DATA]’ famous Rusty’s Market…" at bounding box center [426, 272] width 613 height 170
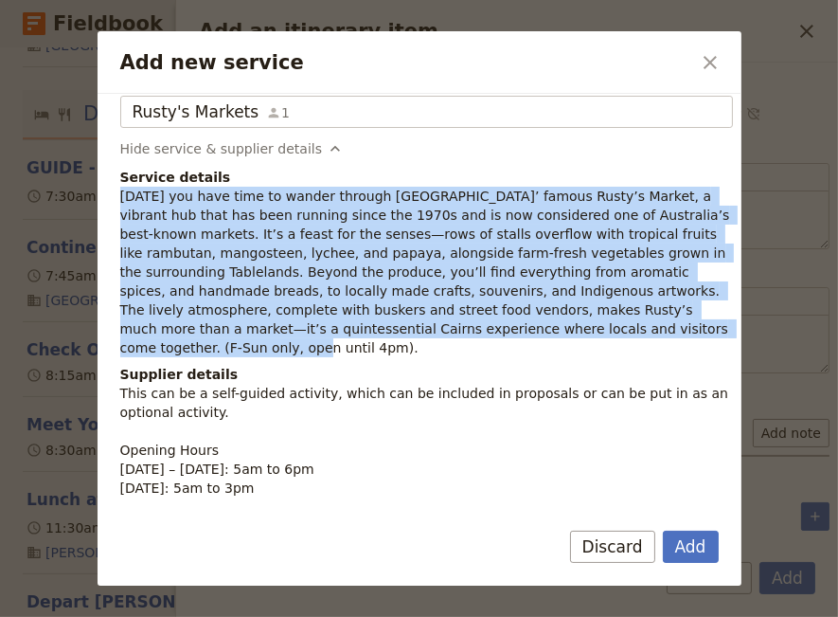
drag, startPoint x: 379, startPoint y: 330, endPoint x: 118, endPoint y: 200, distance: 291.0
click at [118, 200] on div "Supplier Rusty's Markets [STREET_ADDRESS] Rusty's Markets Service Rusty's Marke…" at bounding box center [420, 298] width 644 height 409
copy p "[DATE] you have time to wander through [GEOGRAPHIC_DATA]’ famous Rusty’s Market…"
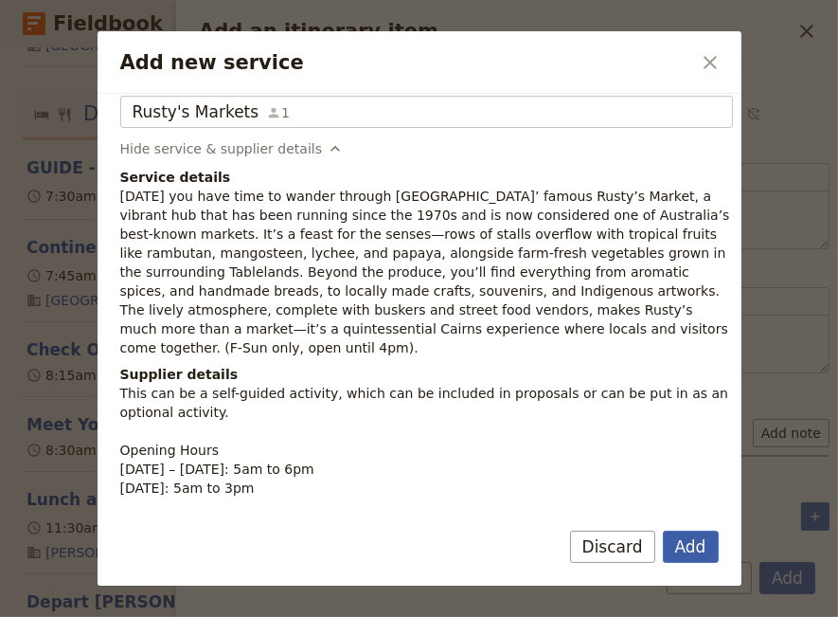
click at [691, 550] on button "Add" at bounding box center [691, 546] width 56 height 32
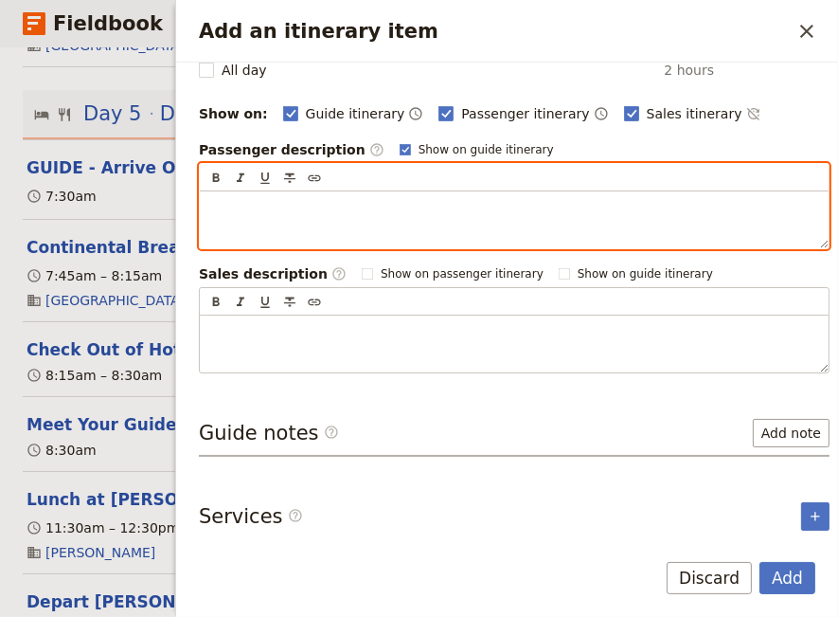
click at [220, 200] on p "Add an itinerary item" at bounding box center [514, 208] width 606 height 19
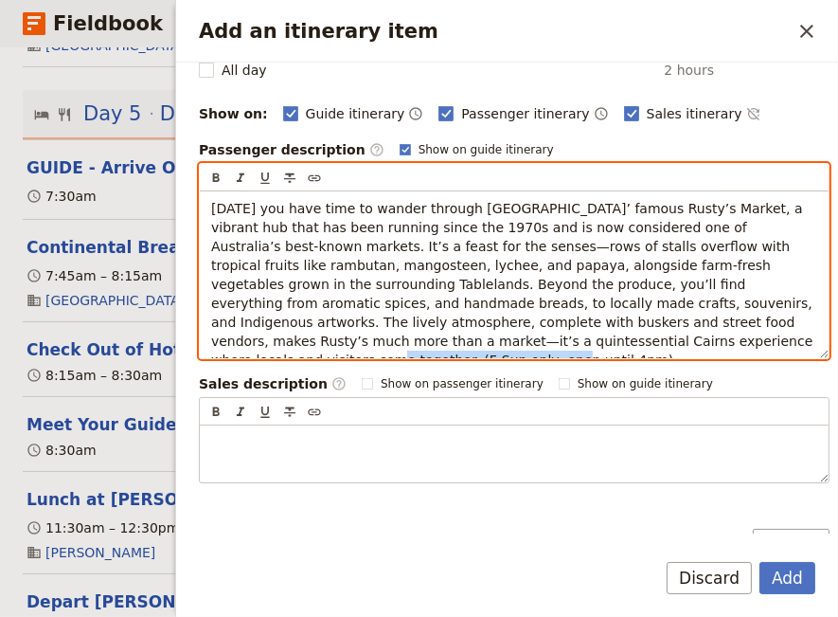
drag, startPoint x: 517, startPoint y: 342, endPoint x: 347, endPoint y: 332, distance: 170.8
click at [347, 332] on p "[DATE] you have time to wander through [GEOGRAPHIC_DATA]’ famous Rusty’s Market…" at bounding box center [514, 284] width 606 height 170
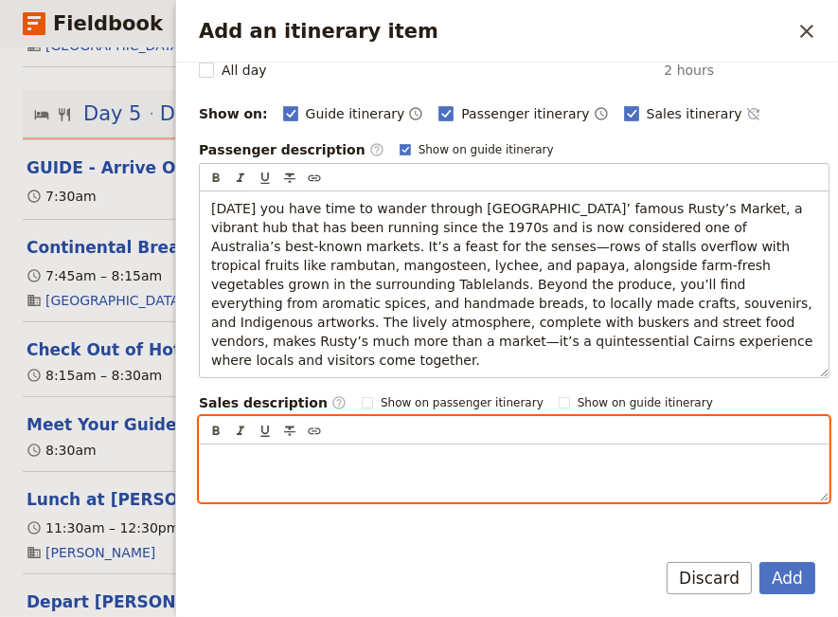
click at [263, 452] on p "Add an itinerary item" at bounding box center [514, 461] width 606 height 19
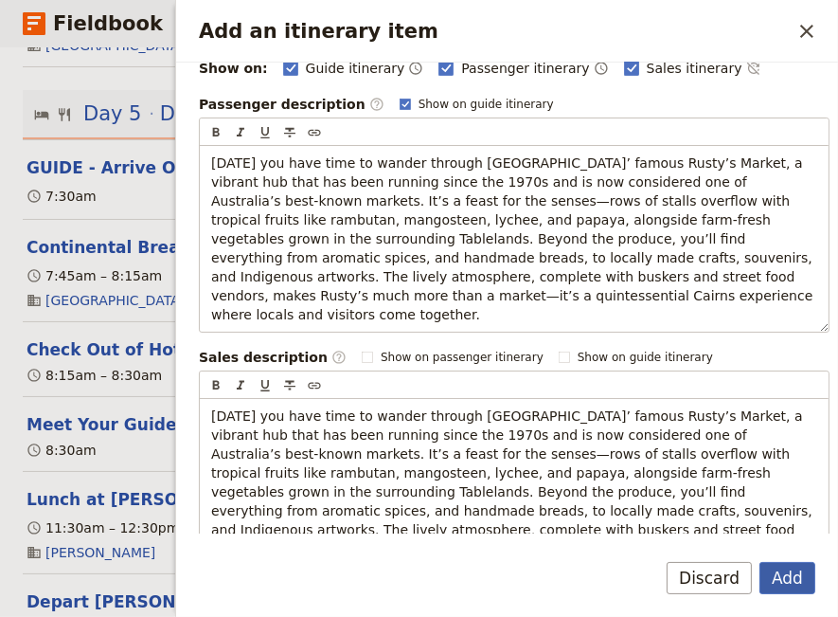
click at [778, 578] on button "Add" at bounding box center [788, 578] width 56 height 32
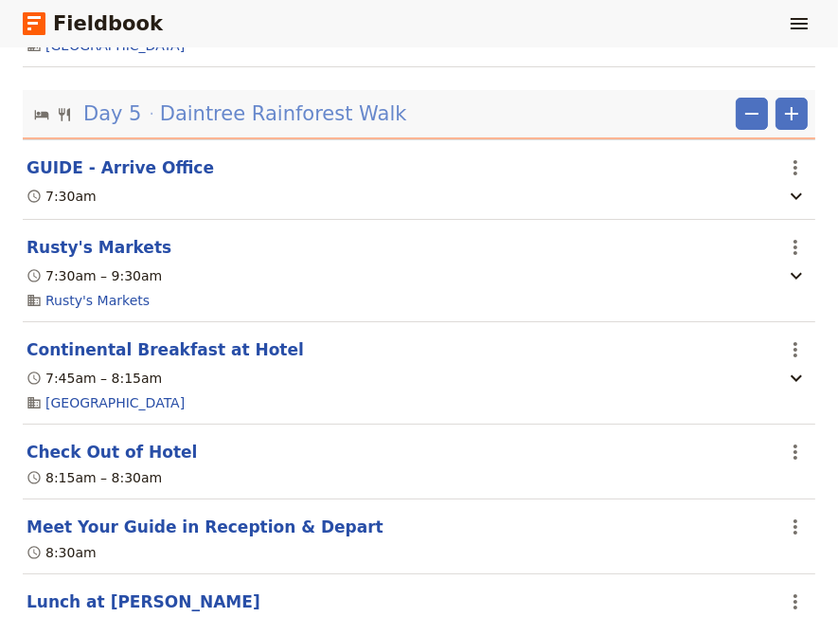
click at [202, 128] on span "Daintree Rainforest Walk" at bounding box center [283, 113] width 247 height 28
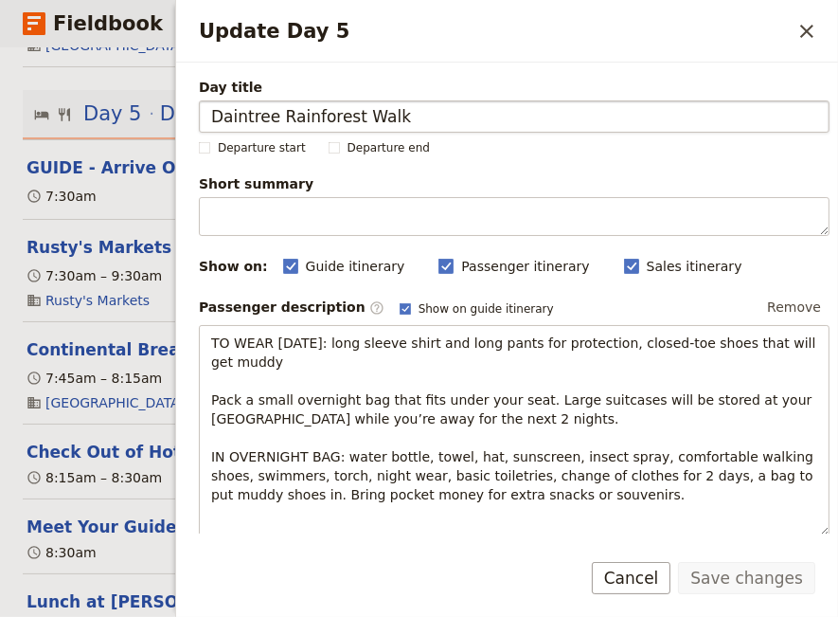
click at [209, 120] on input "Daintree Rainforest Walk" at bounding box center [514, 116] width 631 height 32
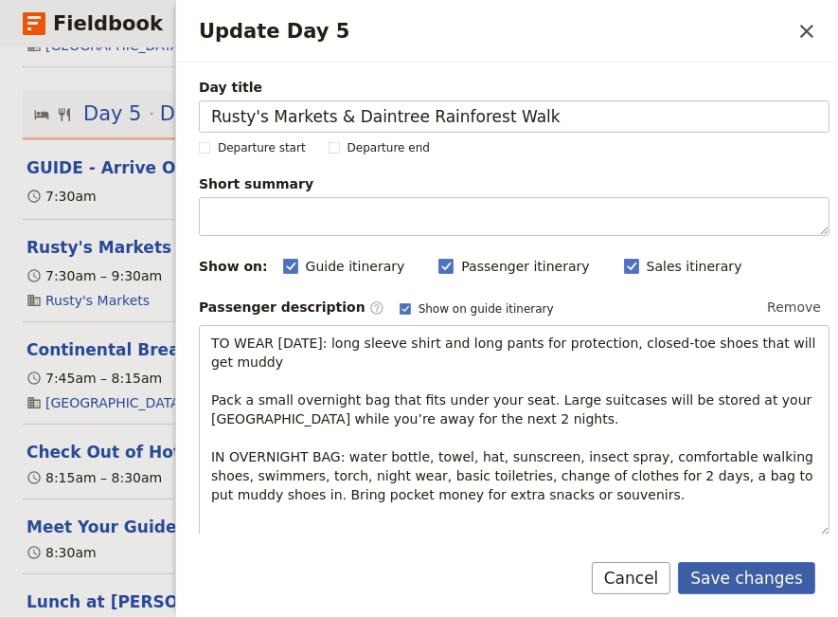
type input "Rusty's Markets & Daintree Rainforest Walk"
click at [770, 572] on button "Save changes" at bounding box center [746, 578] width 137 height 32
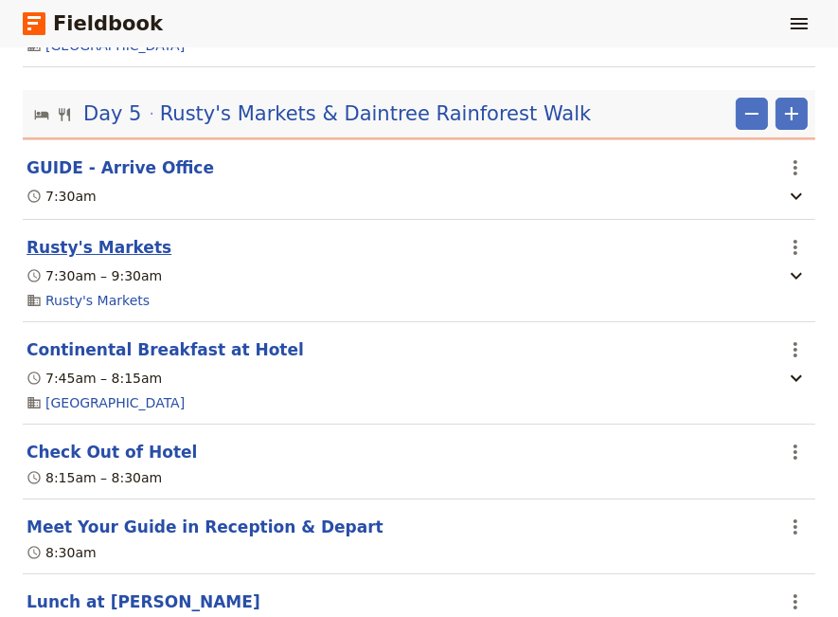
click at [99, 254] on button "Rusty's Markets" at bounding box center [99, 247] width 145 height 23
select select "5"
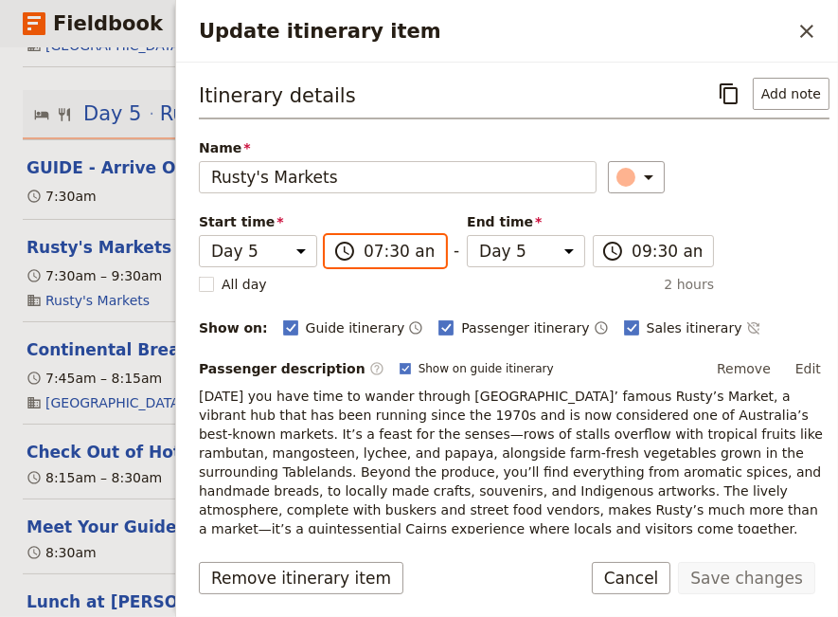
click at [364, 253] on input "07:30 am" at bounding box center [399, 251] width 70 height 23
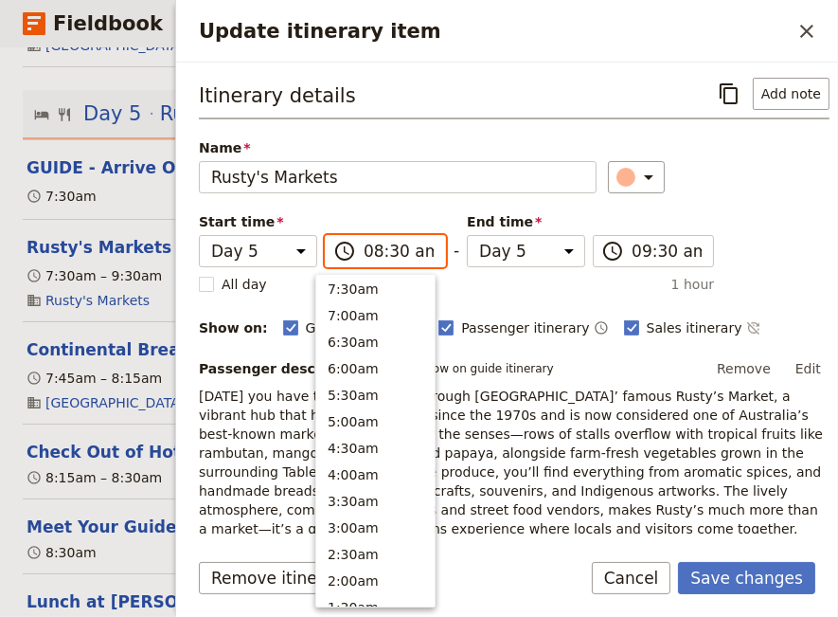
scroll to position [799, 0]
click at [383, 251] on input "08:30 am" at bounding box center [399, 251] width 70 height 23
type input "08:45 am"
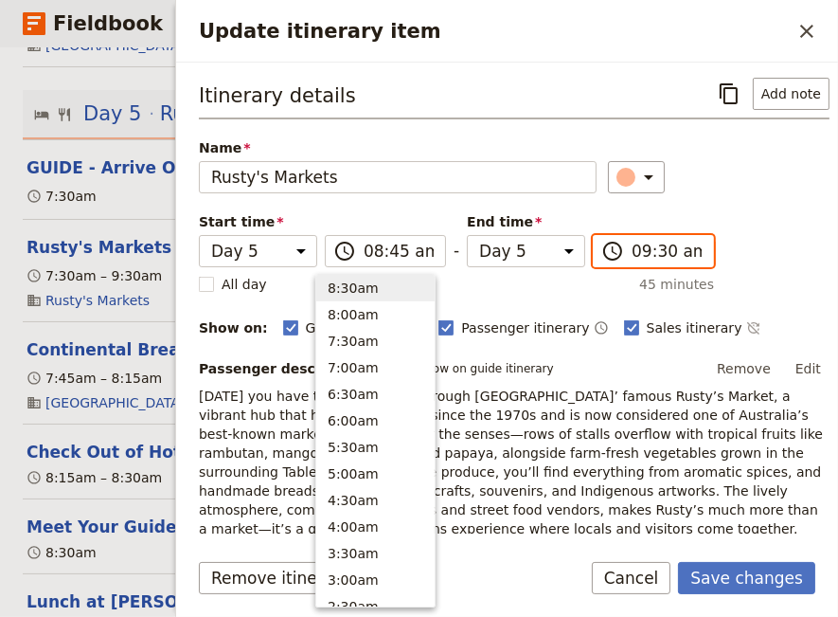
click at [632, 250] on input "09:30 am" at bounding box center [667, 251] width 70 height 23
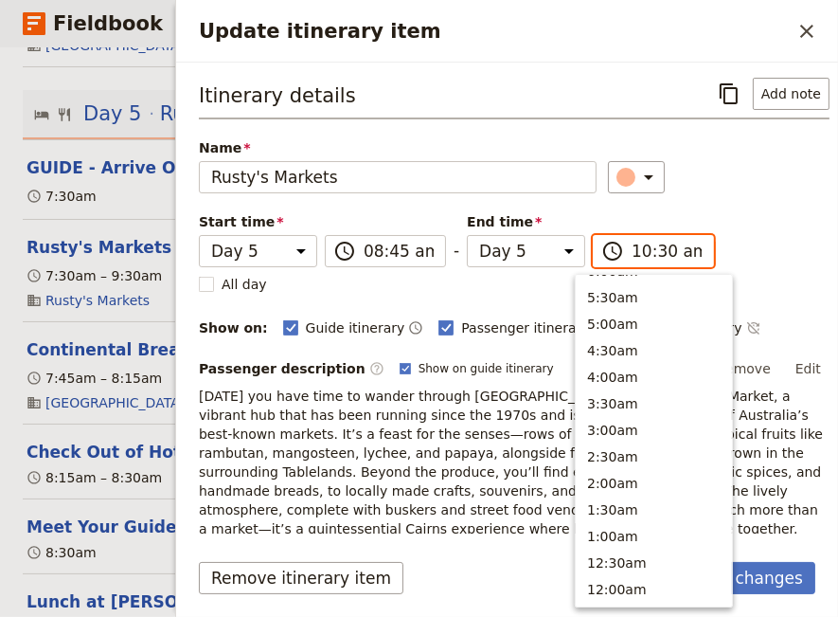
scroll to position [770, 0]
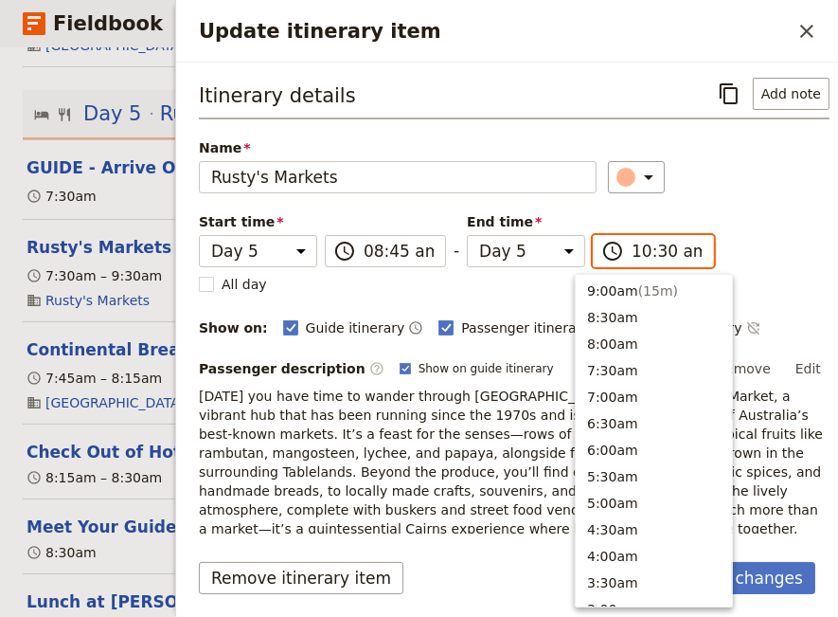
click at [632, 251] on input "10:30 am" at bounding box center [667, 251] width 70 height 23
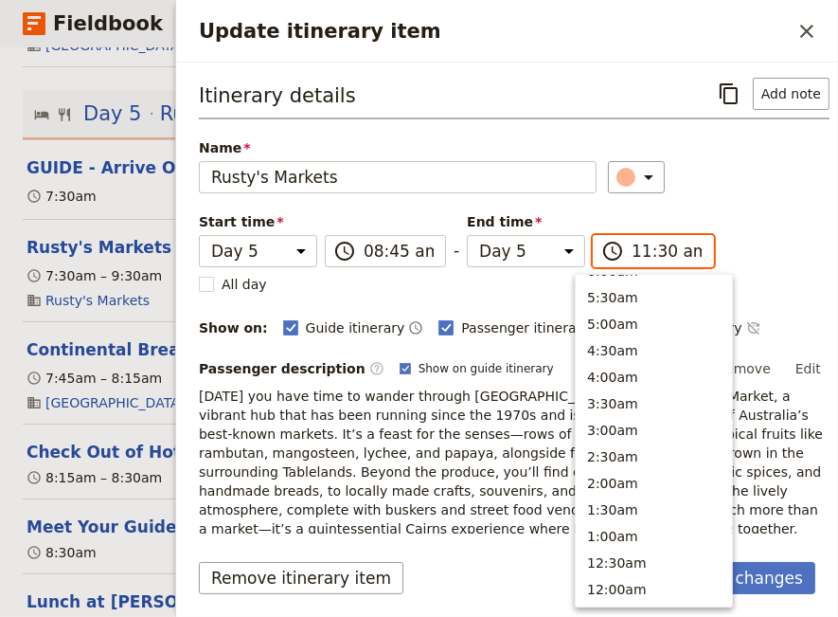
scroll to position [716, 0]
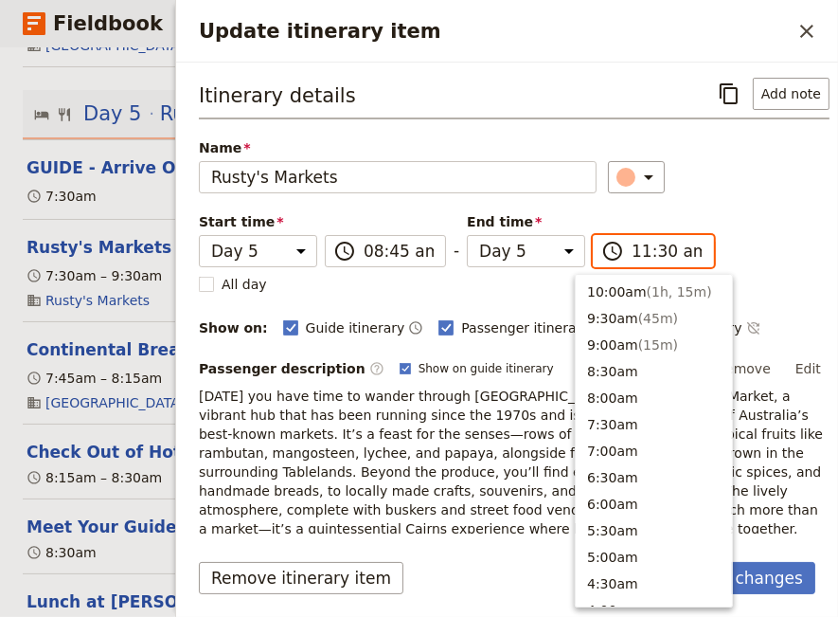
type input "11:00 am"
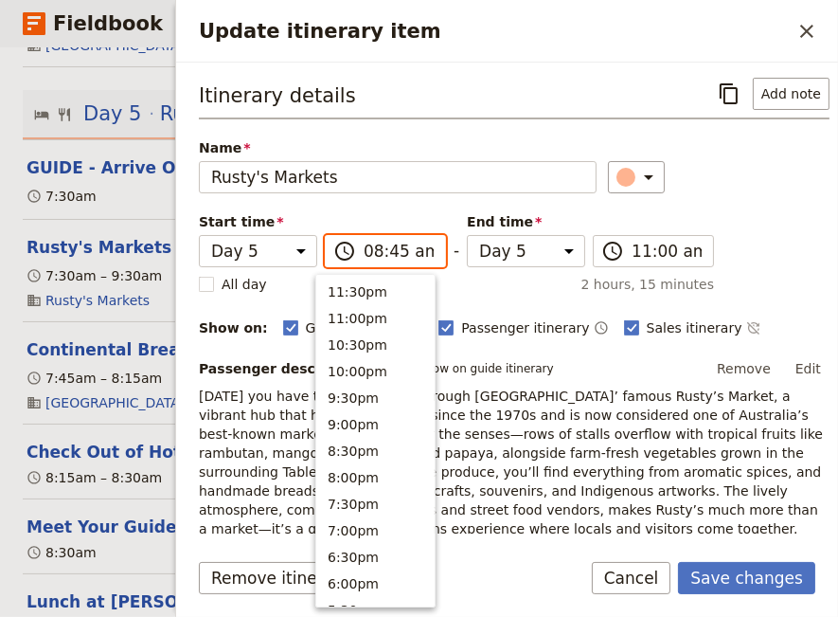
click at [364, 253] on input "08:45 am" at bounding box center [399, 251] width 70 height 23
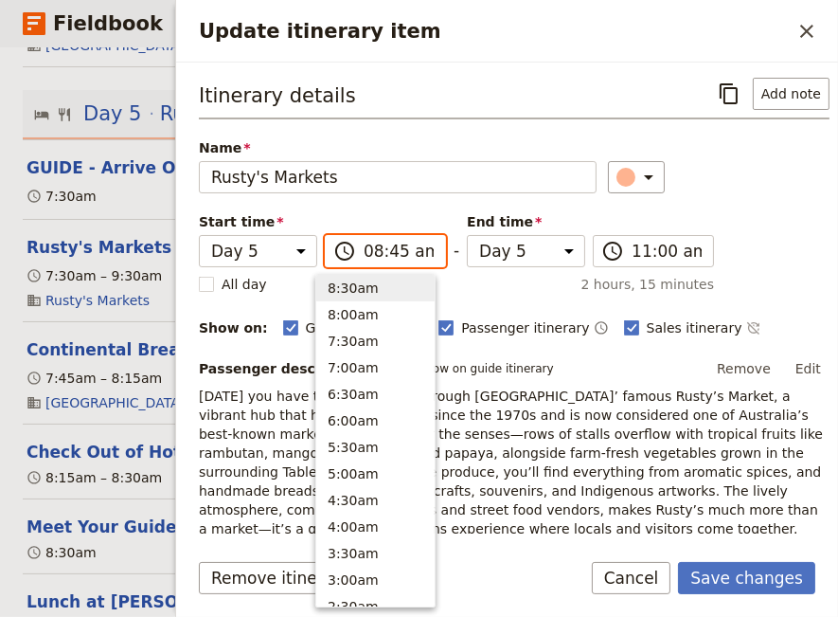
click at [364, 253] on input "08:45 am" at bounding box center [399, 251] width 70 height 23
click at [384, 253] on input "09:45 am" at bounding box center [399, 251] width 70 height 23
type input "09:15 am"
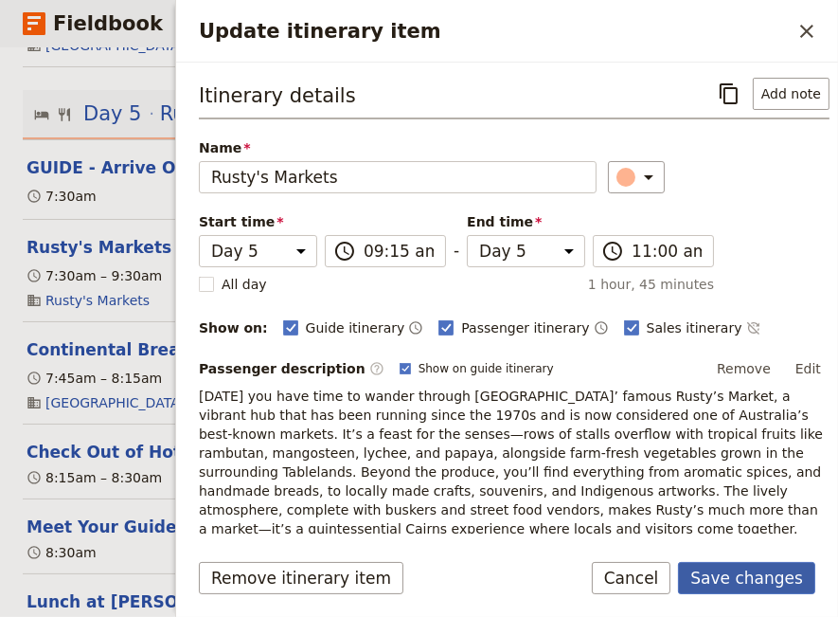
click at [744, 580] on button "Save changes" at bounding box center [746, 578] width 137 height 32
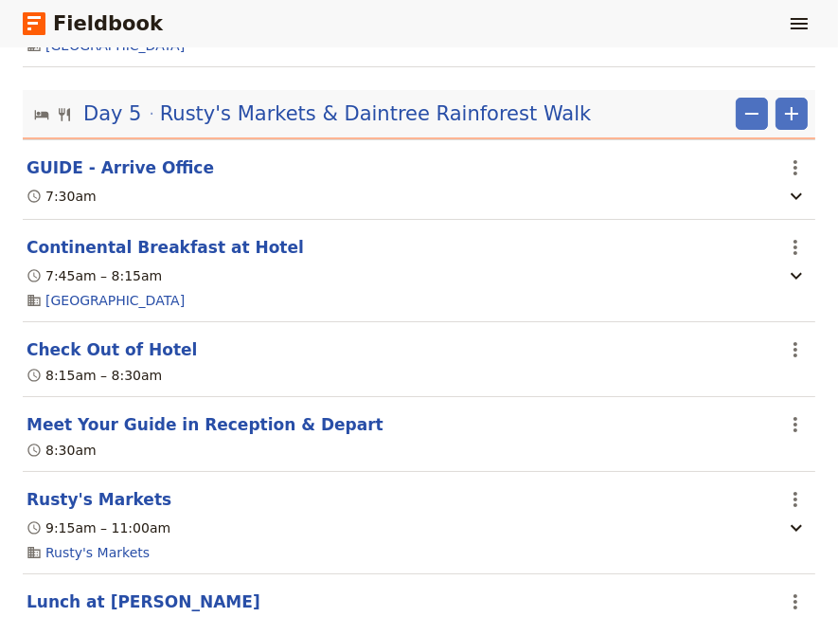
scroll to position [4522, 0]
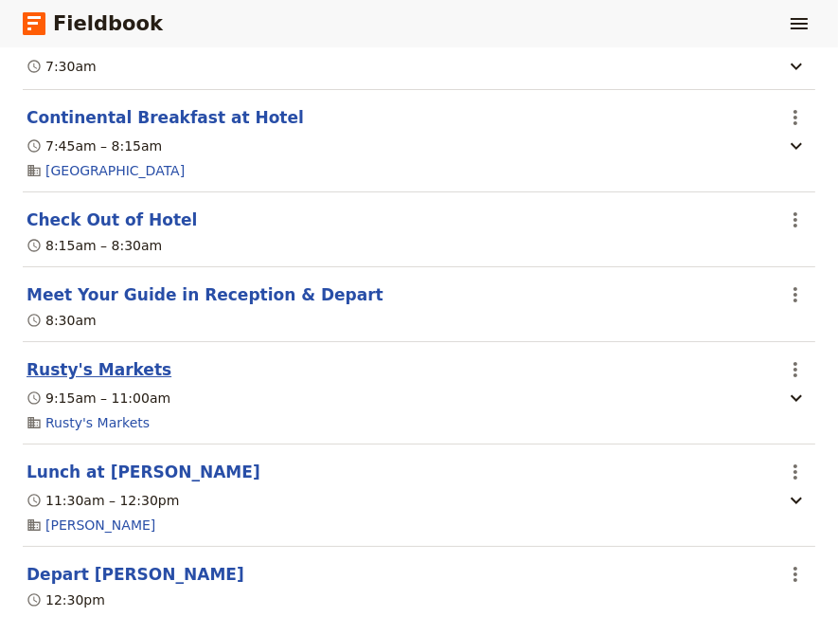
click at [80, 380] on button "Rusty's Markets" at bounding box center [99, 369] width 145 height 23
select select "5"
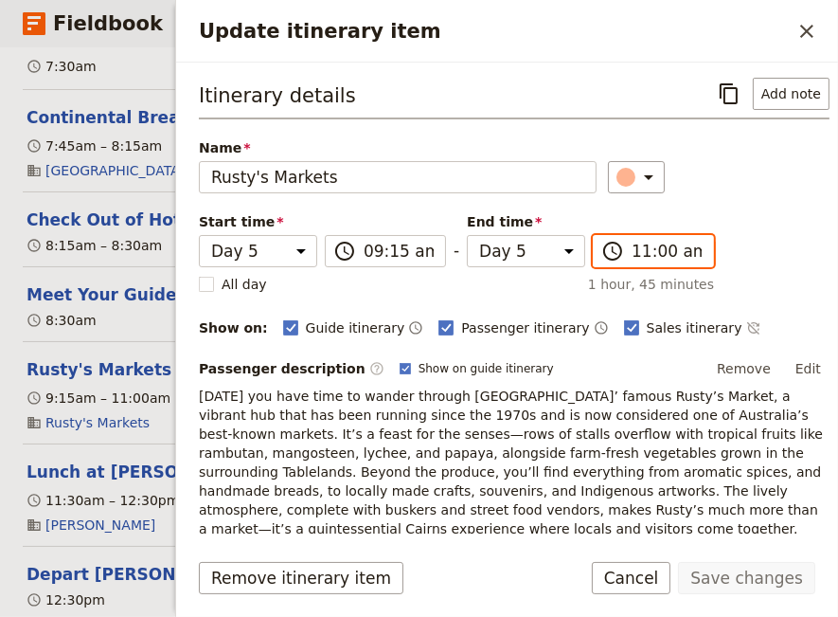
click at [632, 254] on input "11:00 am" at bounding box center [667, 251] width 70 height 23
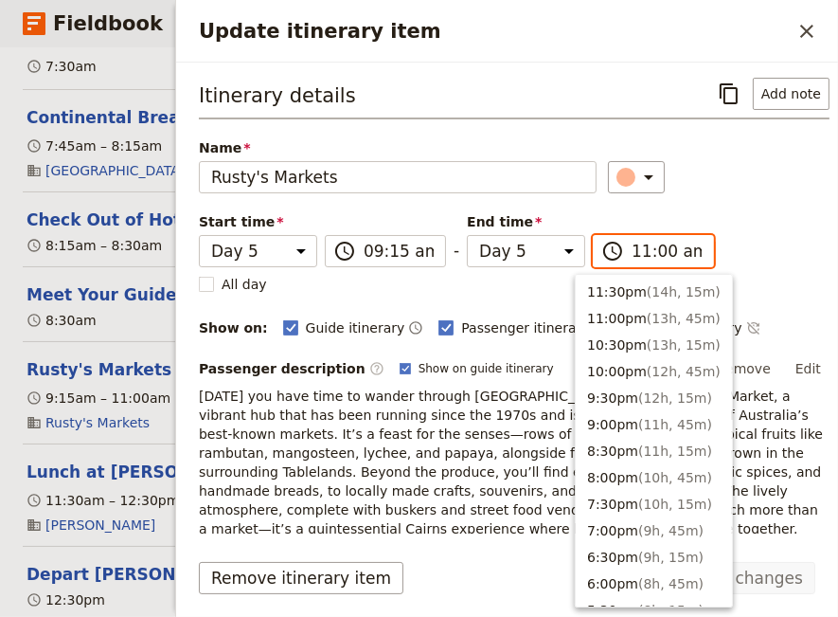
scroll to position [742, 0]
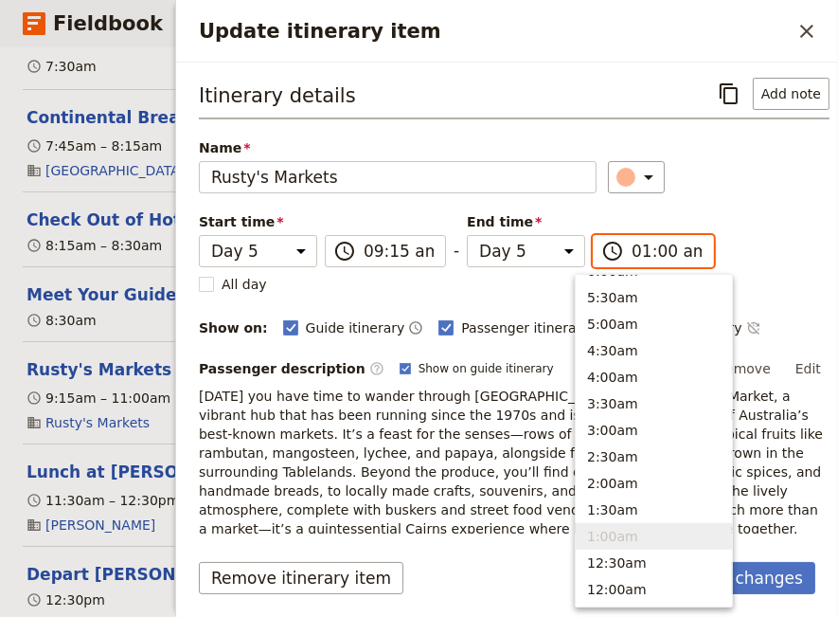
type input "10:00 am"
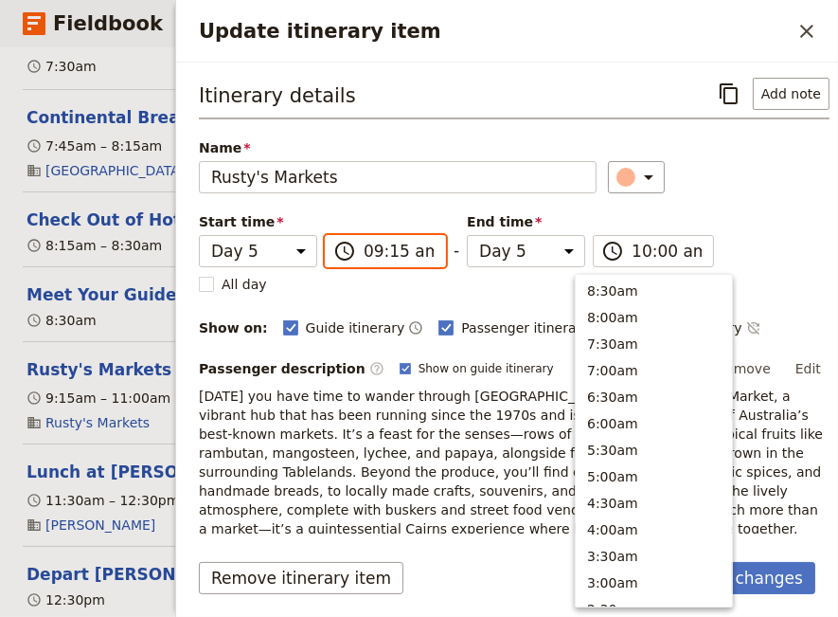
click at [384, 249] on input "09:15 am" at bounding box center [399, 251] width 70 height 23
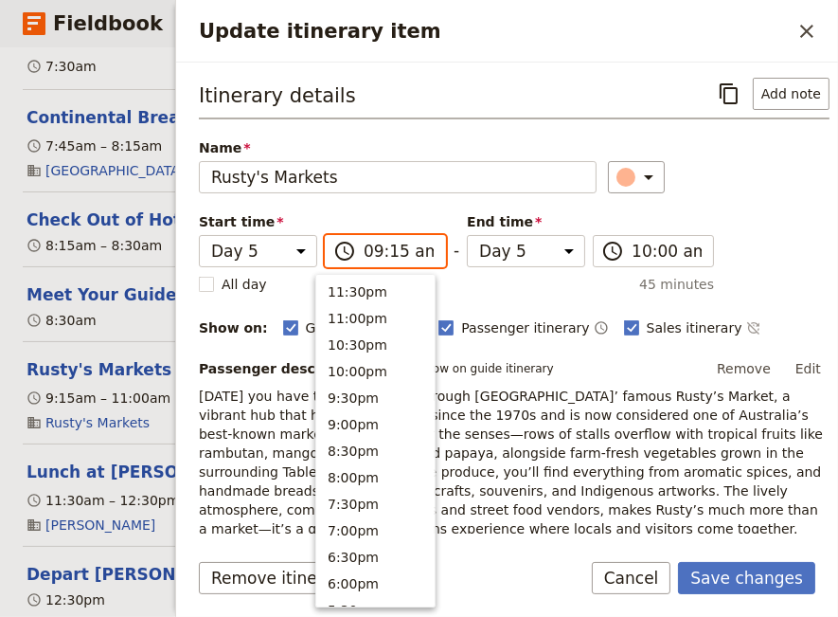
scroll to position [773, 0]
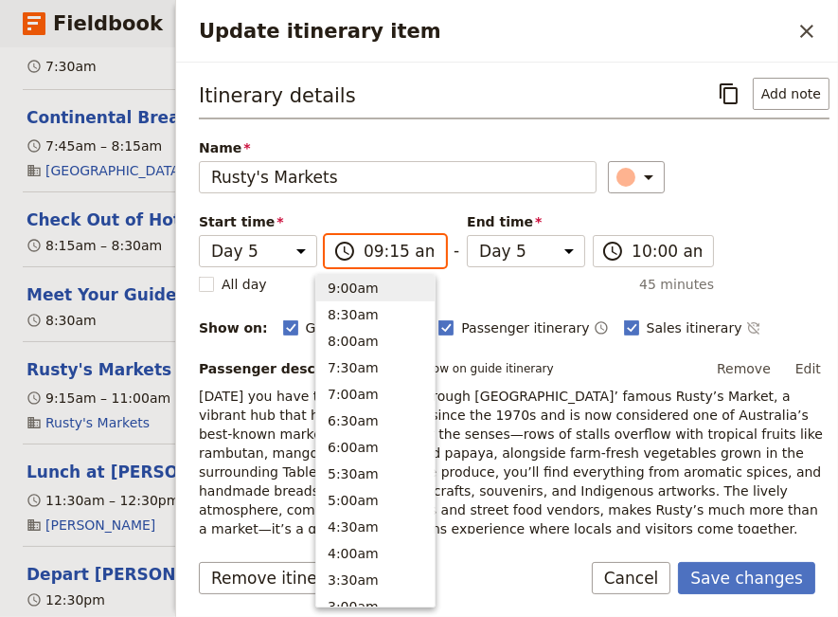
click at [384, 249] on input "09:15 am" at bounding box center [399, 251] width 70 height 23
type input "09:00 am"
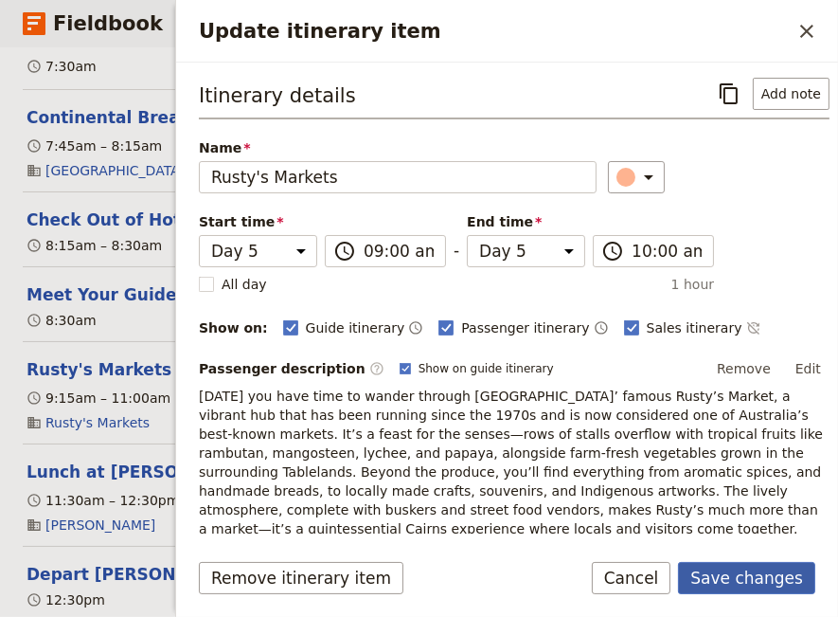
click at [744, 581] on button "Save changes" at bounding box center [746, 578] width 137 height 32
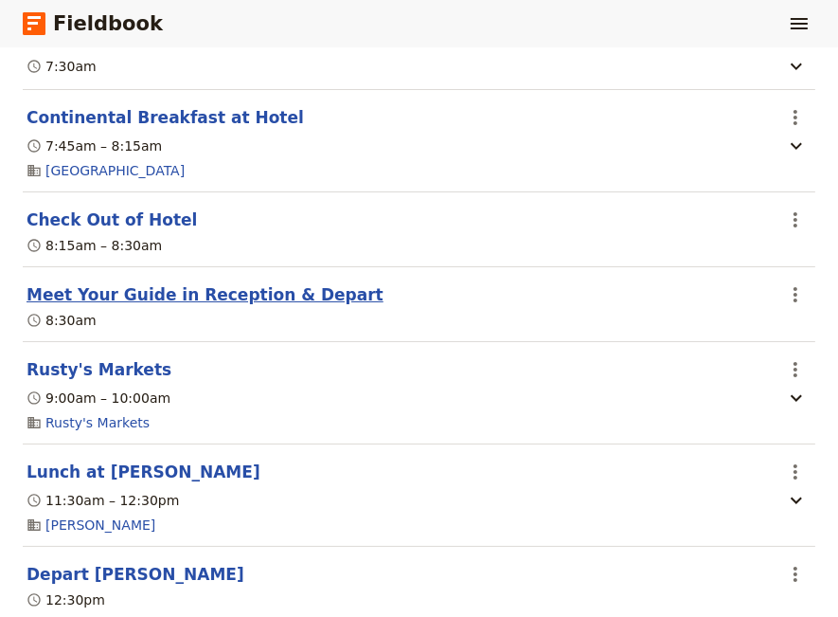
click at [84, 304] on button "Meet Your Guide in Reception & Depart" at bounding box center [205, 294] width 357 height 23
select select "5"
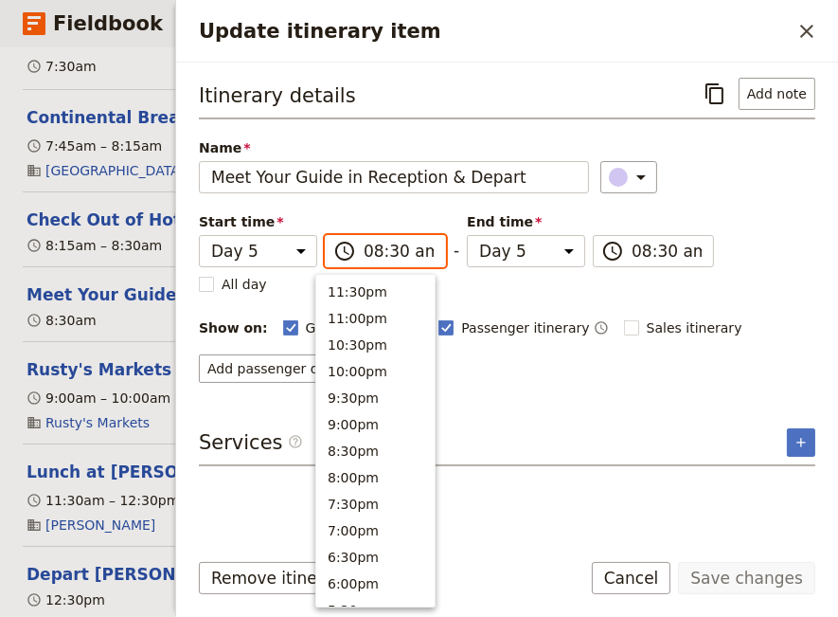
click at [380, 251] on input "08:30 am" at bounding box center [399, 251] width 70 height 23
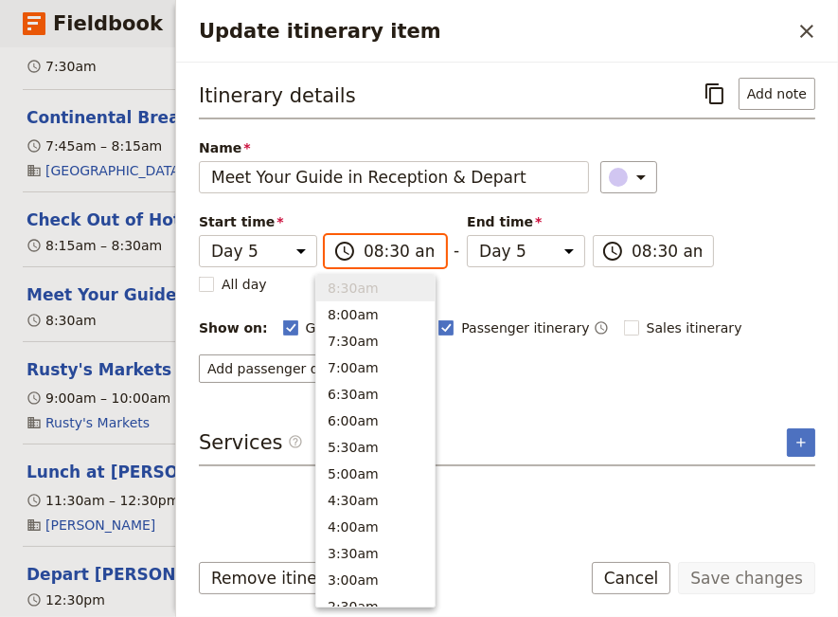
click at [385, 249] on input "08:30 am" at bounding box center [399, 251] width 70 height 23
type input "08:45 am"
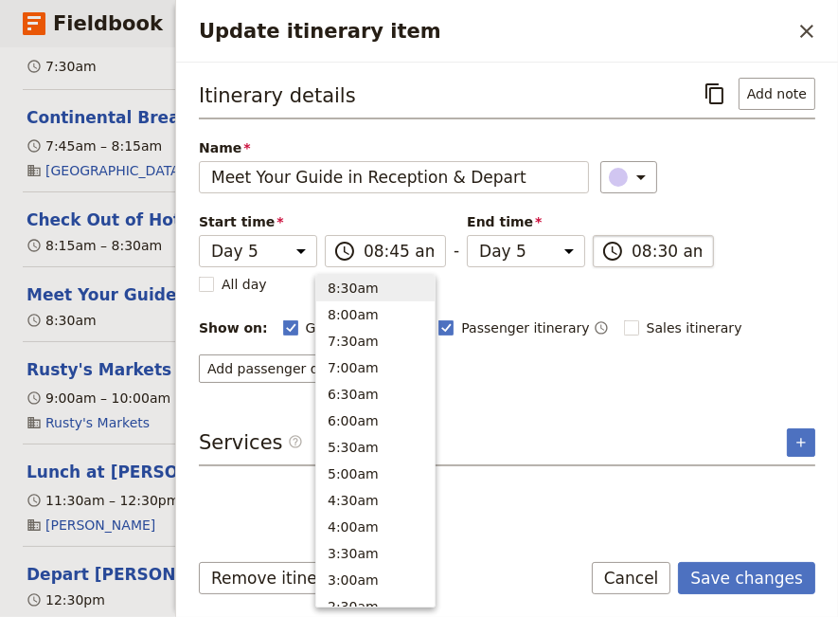
type input "08:45 am"
click at [641, 250] on input "08:45 am" at bounding box center [667, 251] width 70 height 23
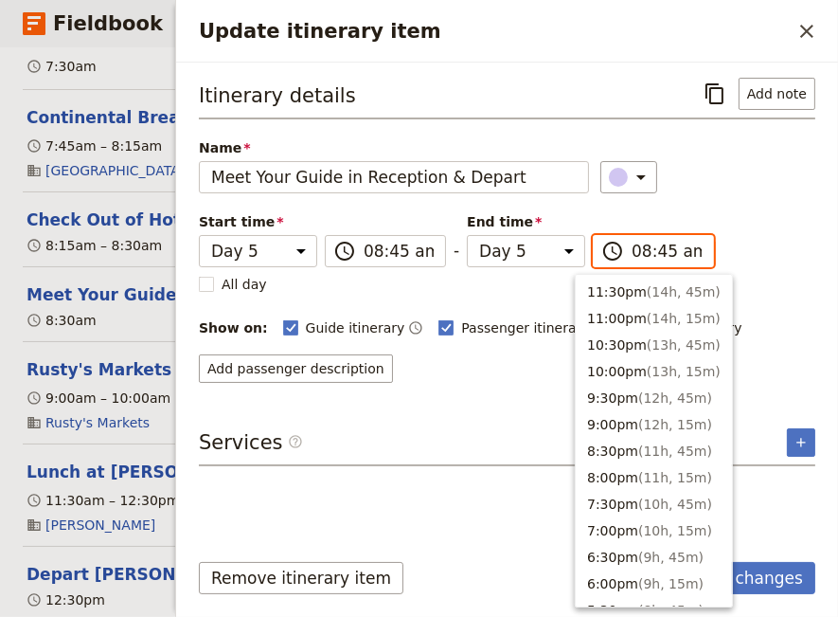
scroll to position [875, 0]
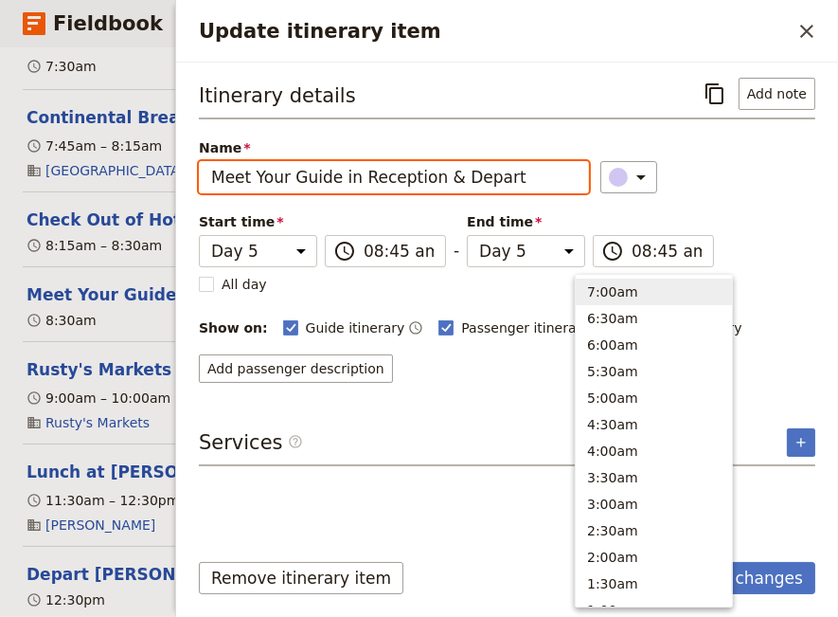
click at [506, 177] on input "Meet Your Guide in Reception & Depart" at bounding box center [394, 177] width 390 height 32
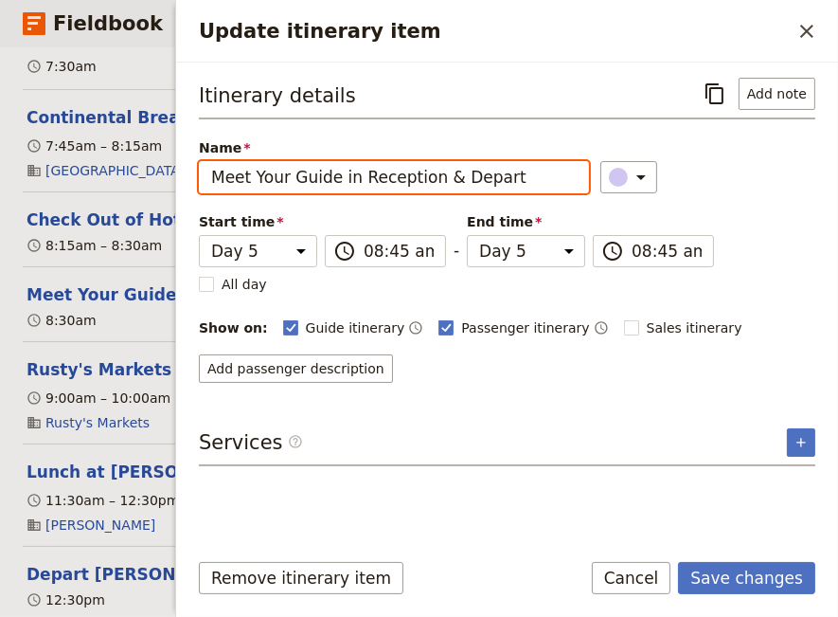
drag, startPoint x: 503, startPoint y: 178, endPoint x: 445, endPoint y: 176, distance: 57.8
click at [445, 176] on input "Meet Your Guide in Reception & Depart" at bounding box center [394, 177] width 390 height 32
type input "Meet Your Guide in Reception & Walk To [PERSON_NAME]'s"
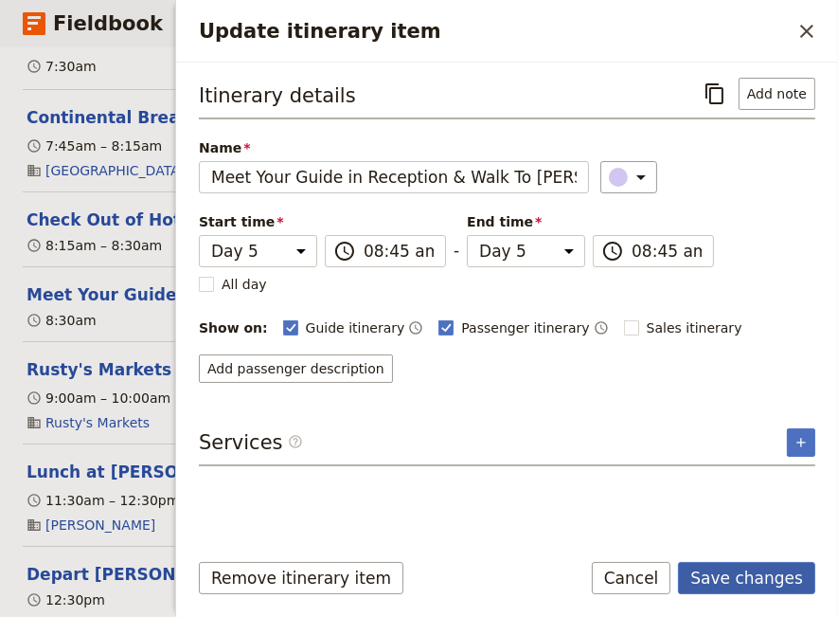
click at [764, 579] on button "Save changes" at bounding box center [746, 578] width 137 height 32
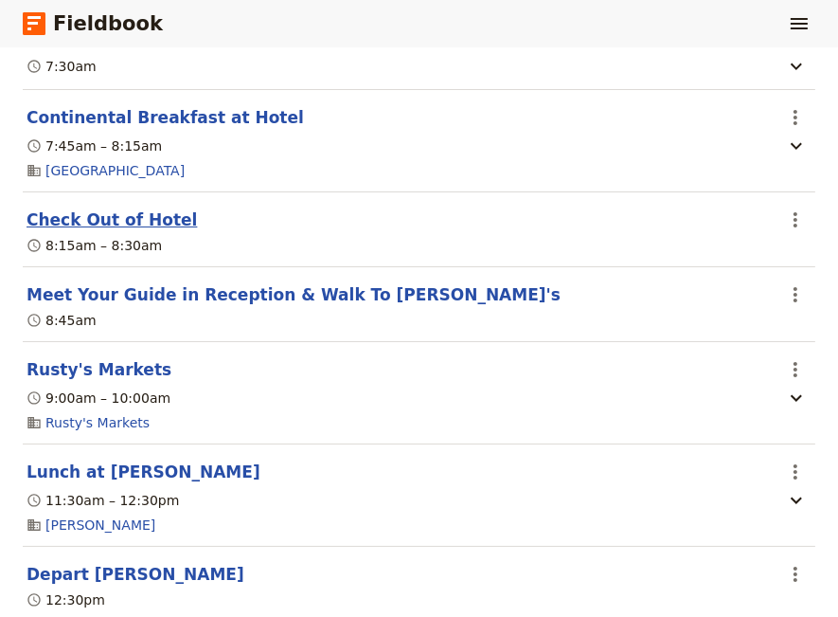
click at [69, 231] on button "Check Out of Hotel" at bounding box center [112, 219] width 170 height 23
select select "5"
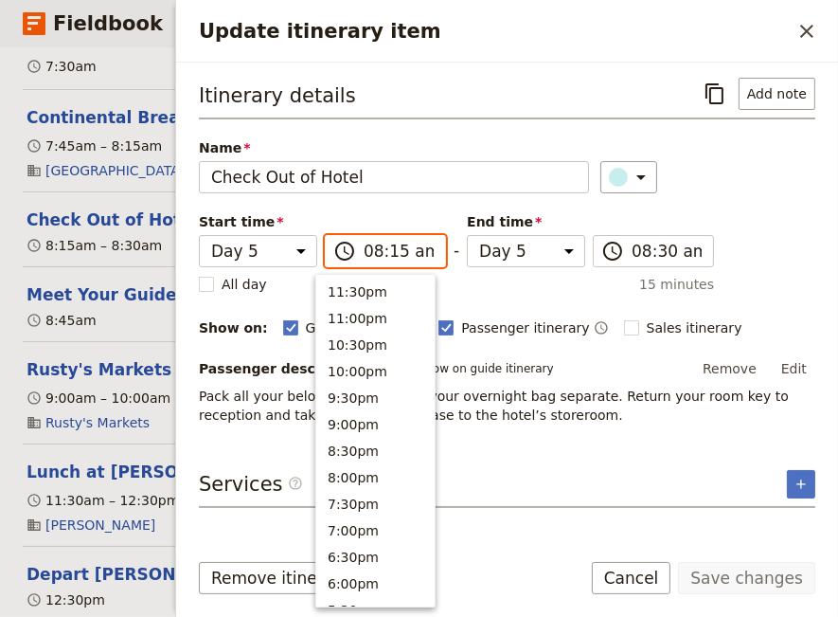
click at [383, 251] on input "08:15 am" at bounding box center [399, 251] width 70 height 23
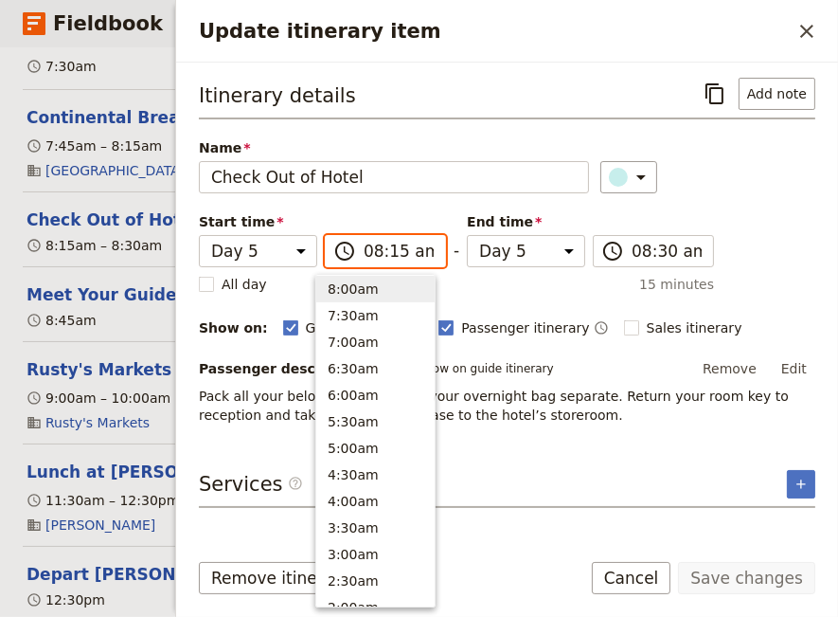
click at [384, 251] on input "08:15 am" at bounding box center [399, 251] width 70 height 23
type input "08:30 am"
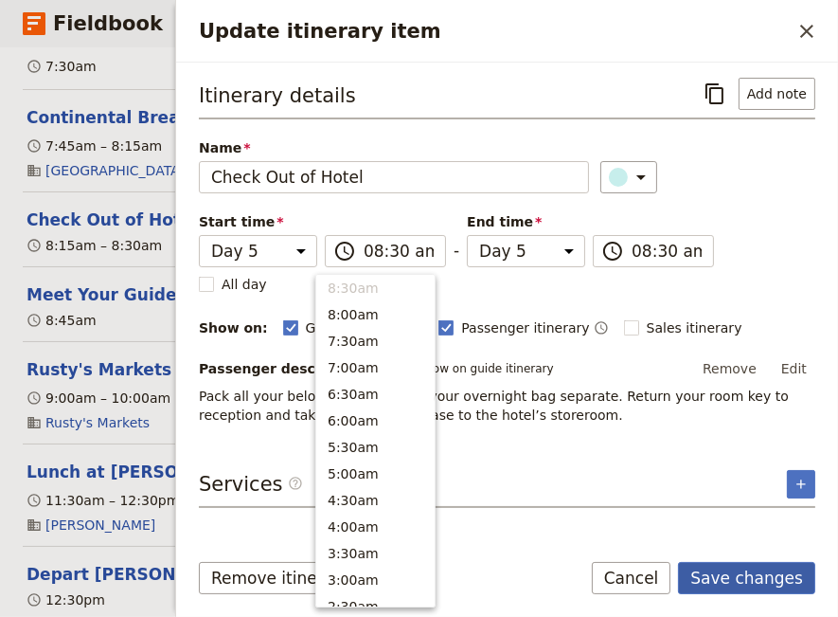
click at [722, 572] on button "Save changes" at bounding box center [746, 578] width 137 height 32
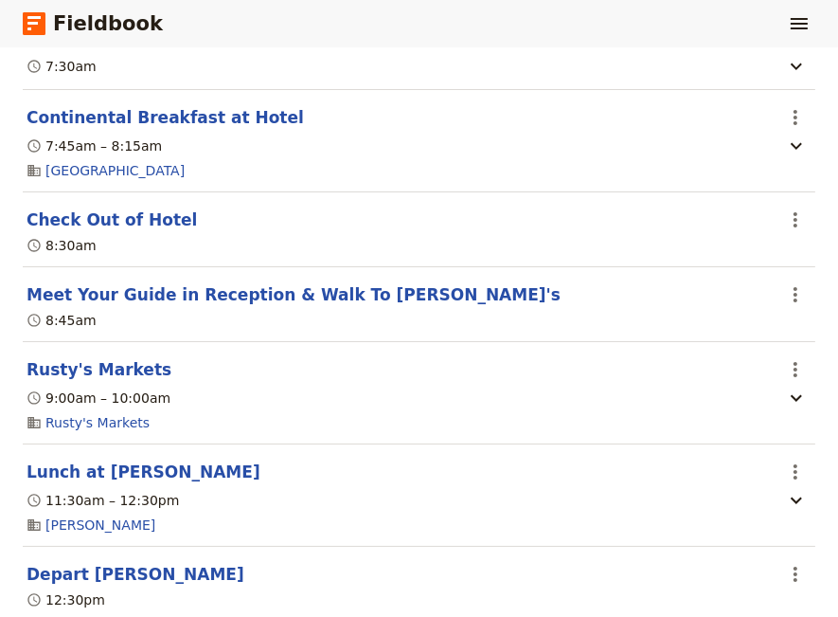
scroll to position [4392, 0]
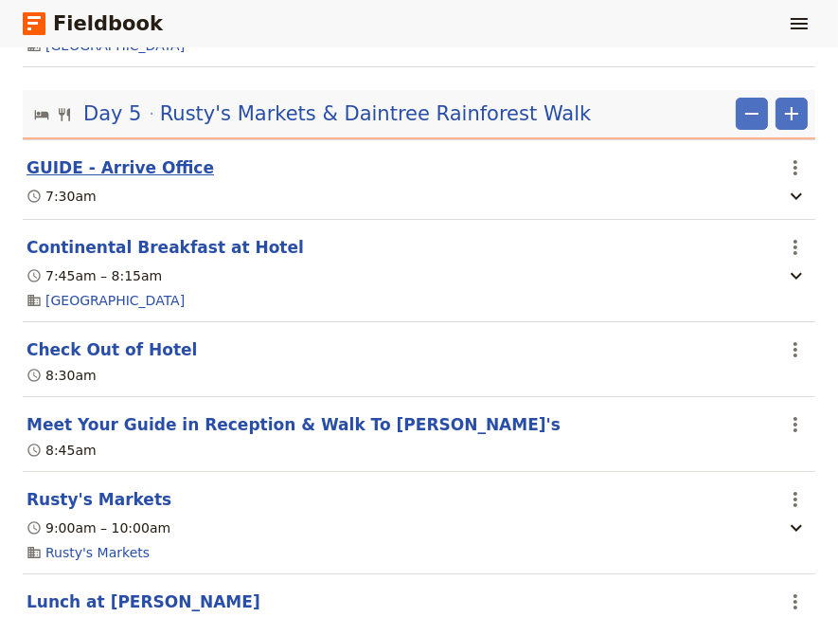
click at [118, 176] on button "GUIDE - Arrive Office" at bounding box center [121, 167] width 188 height 23
select select "5"
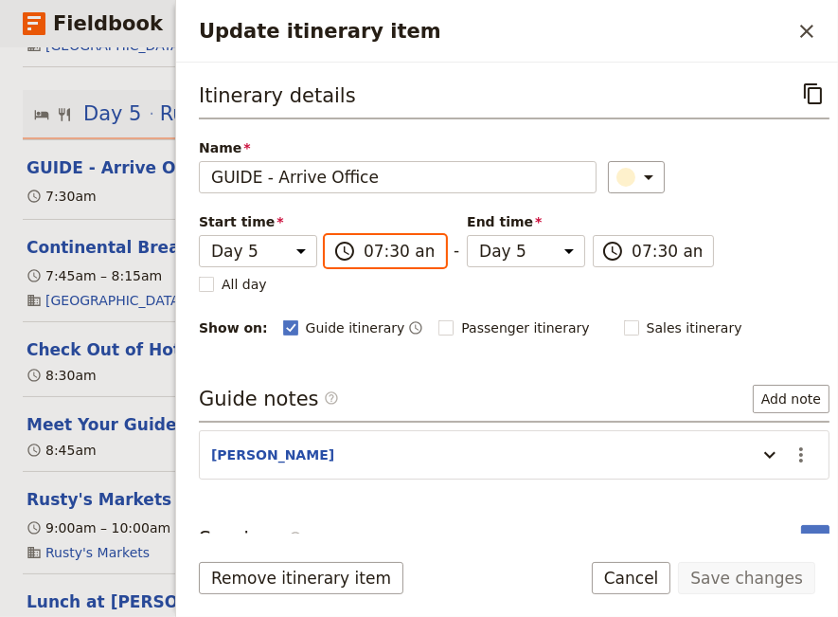
click at [364, 254] on input "07:30 am" at bounding box center [399, 251] width 70 height 23
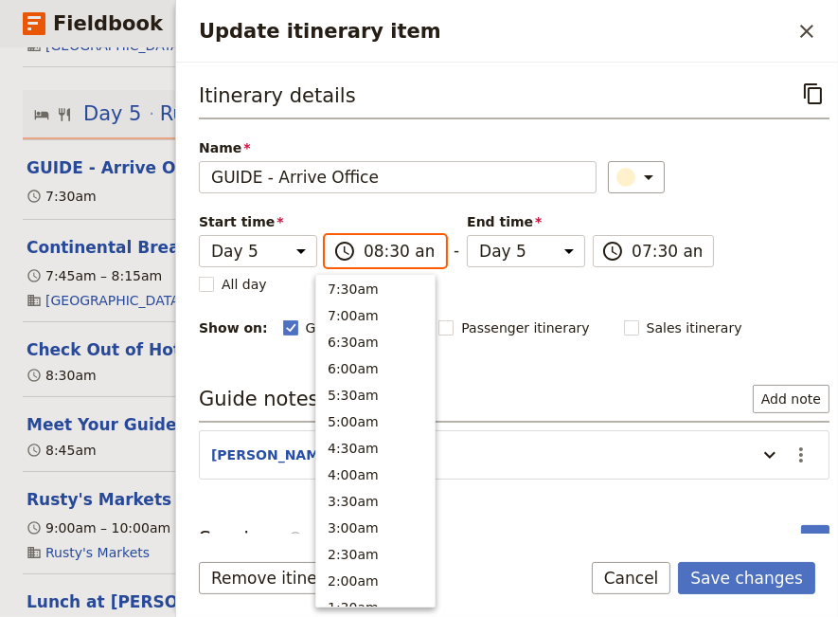
scroll to position [799, 0]
click at [380, 249] on input "08:30 am" at bounding box center [399, 251] width 70 height 23
click at [364, 251] on input "08:30 am" at bounding box center [399, 251] width 70 height 23
click at [377, 249] on input "07:30 am" at bounding box center [399, 251] width 70 height 23
type input "07:45 am"
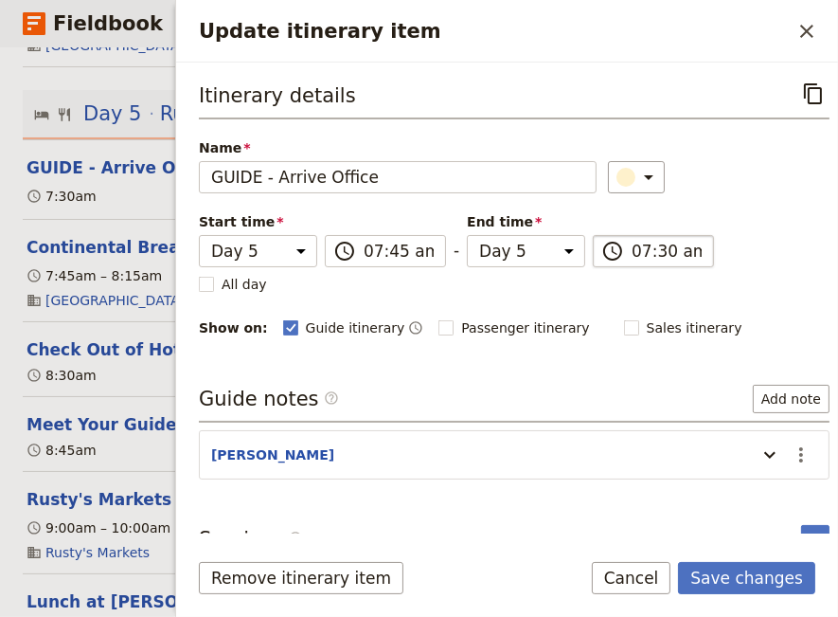
type input "07:45 am"
click at [637, 248] on input "07:45 am" at bounding box center [667, 251] width 70 height 23
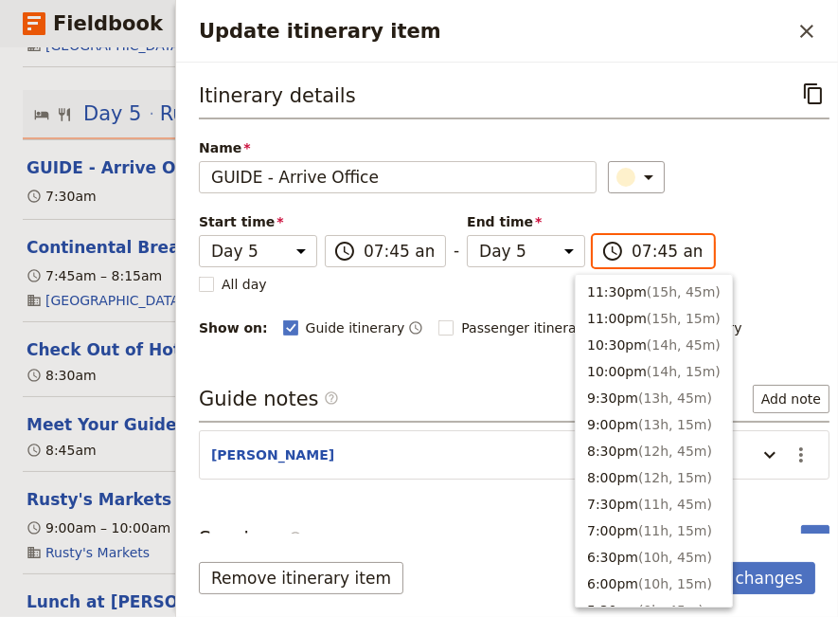
scroll to position [927, 0]
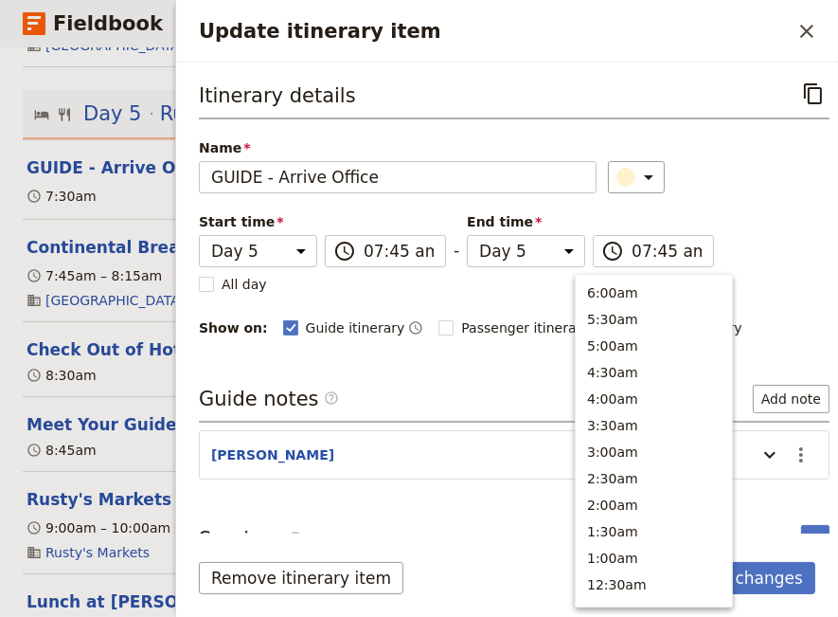
click at [780, 243] on div "Itinerary details ​ Name GUIDE - Arrive Office ​ Start time Day 1 Day 2 Day 3 D…" at bounding box center [514, 208] width 631 height 261
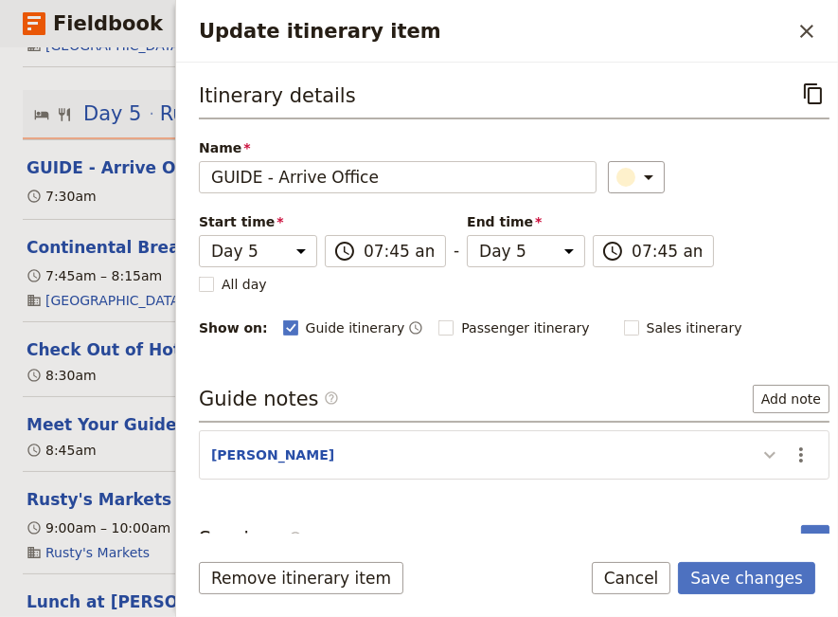
click at [759, 455] on icon "Update itinerary item" at bounding box center [770, 454] width 23 height 23
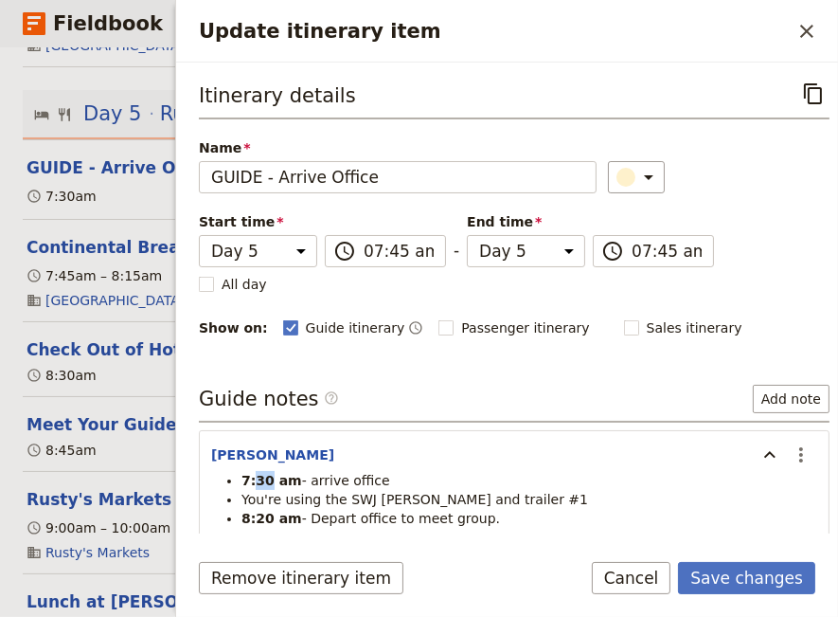
drag, startPoint x: 268, startPoint y: 475, endPoint x: 254, endPoint y: 478, distance: 14.7
click at [254, 478] on strong "7:30 am" at bounding box center [272, 480] width 61 height 15
click at [790, 449] on icon "Actions" at bounding box center [801, 454] width 23 height 23
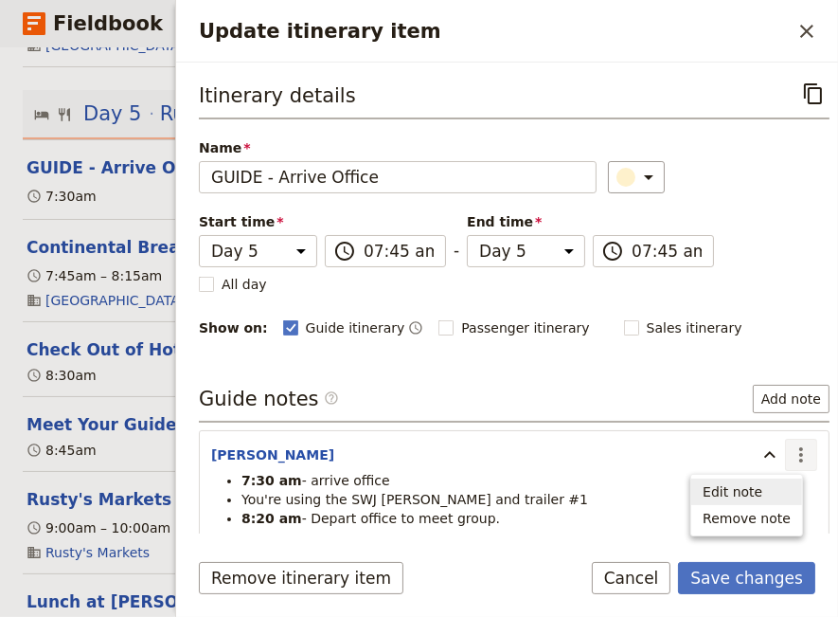
click at [728, 486] on span "Edit note" at bounding box center [733, 491] width 60 height 19
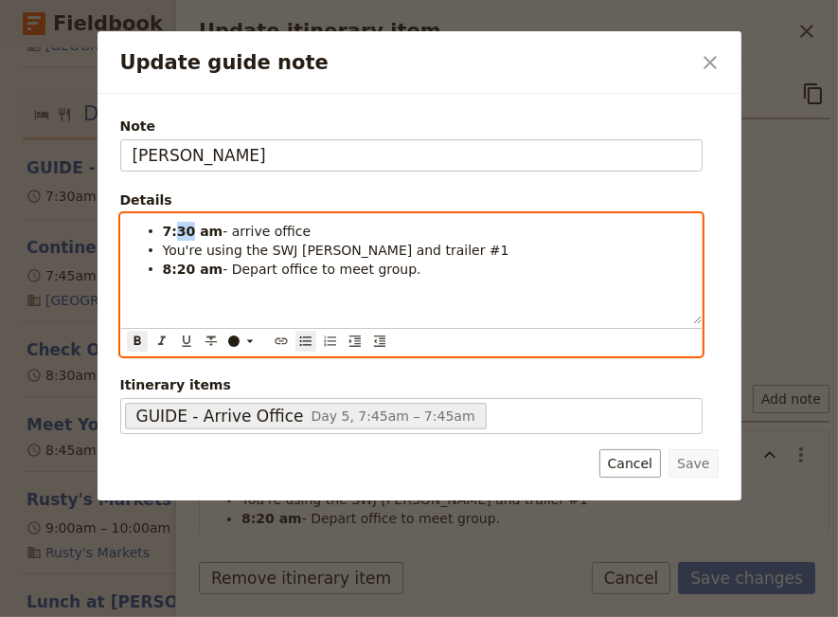
drag, startPoint x: 187, startPoint y: 232, endPoint x: 176, endPoint y: 234, distance: 10.6
click at [176, 234] on strong "7:30 am" at bounding box center [193, 231] width 61 height 15
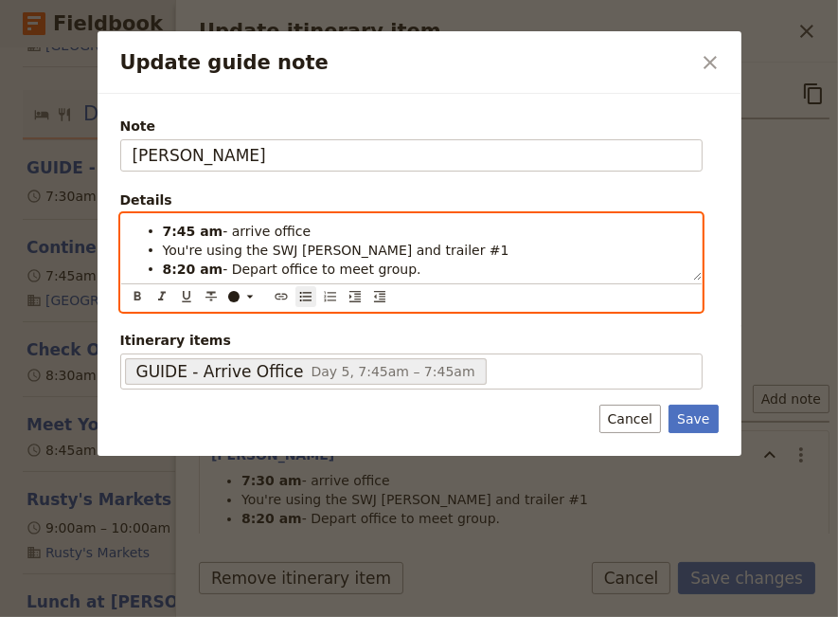
click at [406, 255] on li "You're using the SWJ [PERSON_NAME] and trailer #1" at bounding box center [427, 249] width 528 height 19
drag, startPoint x: 187, startPoint y: 269, endPoint x: 175, endPoint y: 272, distance: 11.7
click at [175, 272] on strong "8:20 am" at bounding box center [193, 268] width 61 height 15
click at [593, 253] on li "You're using the SWJ [PERSON_NAME] and trailer #1" at bounding box center [427, 249] width 528 height 19
drag, startPoint x: 187, startPoint y: 233, endPoint x: 175, endPoint y: 236, distance: 11.7
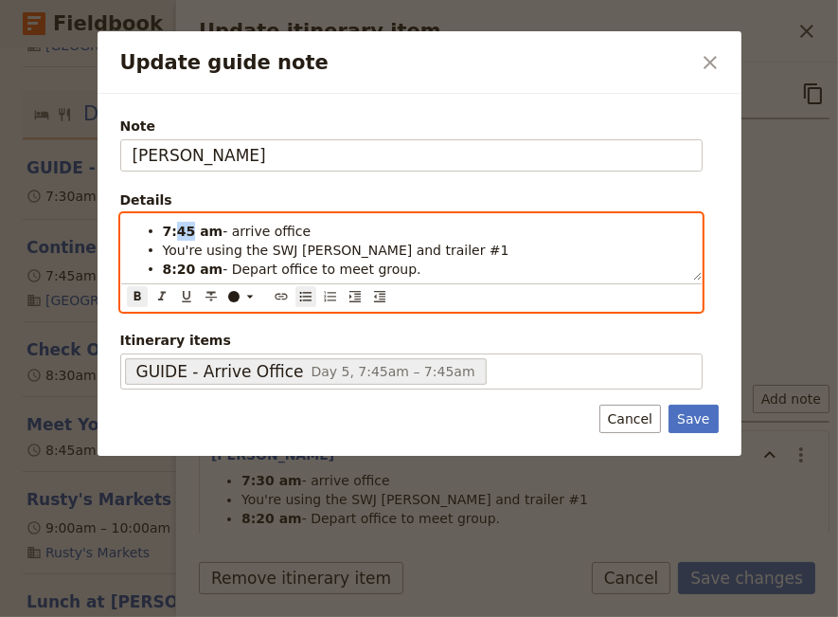
click at [175, 236] on strong "7:45 am" at bounding box center [193, 231] width 61 height 15
drag, startPoint x: 189, startPoint y: 231, endPoint x: 177, endPoint y: 233, distance: 12.5
click at [177, 233] on strong "7:45 am" at bounding box center [193, 231] width 61 height 15
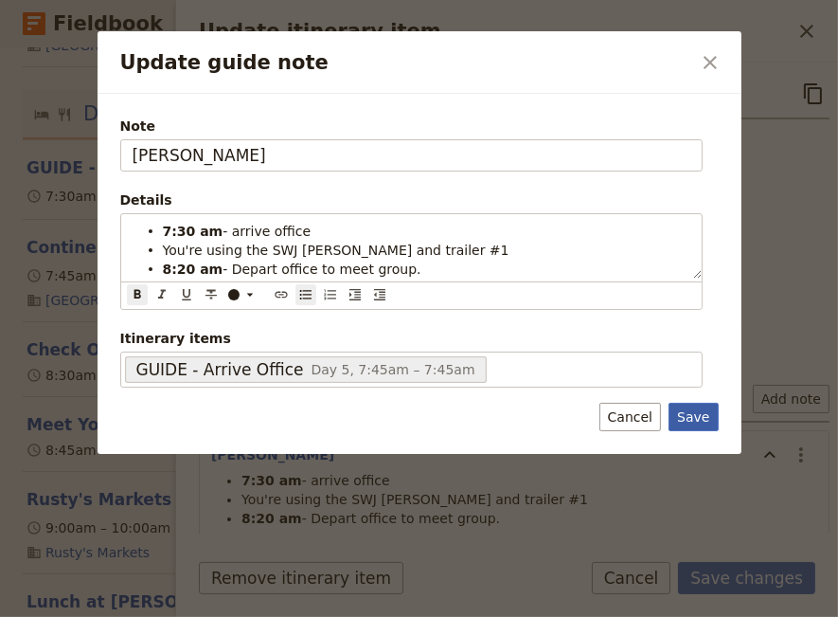
click at [695, 416] on button "Save" at bounding box center [693, 417] width 49 height 28
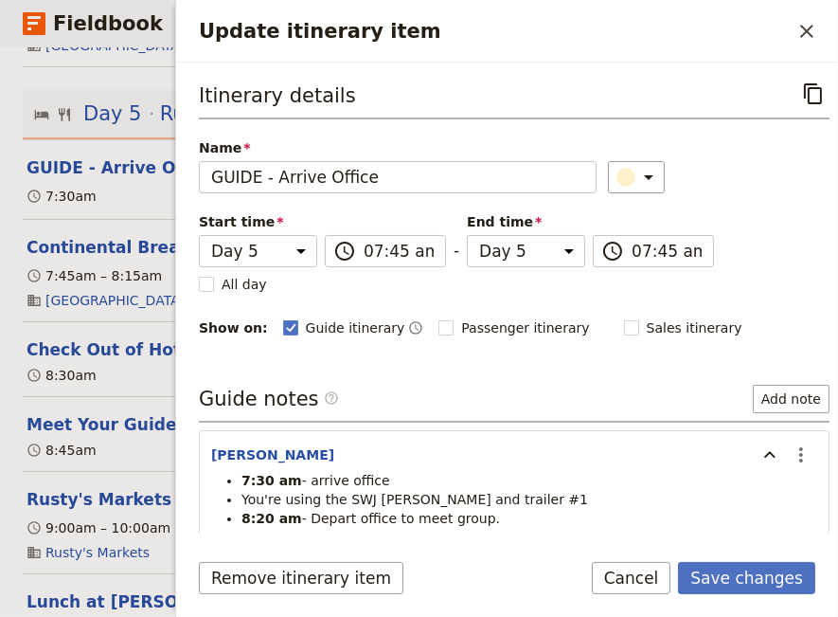
scroll to position [83, 0]
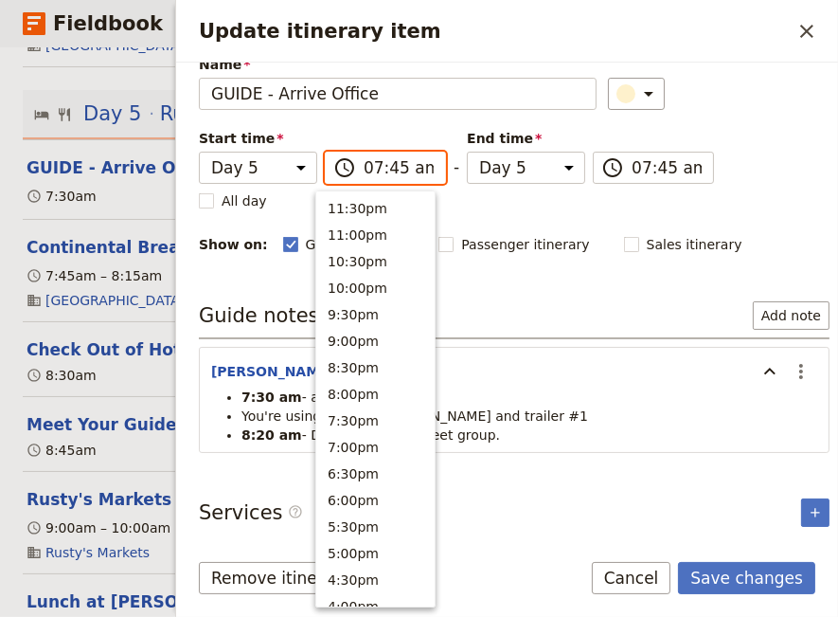
click at [385, 170] on input "07:45 am" at bounding box center [399, 167] width 70 height 23
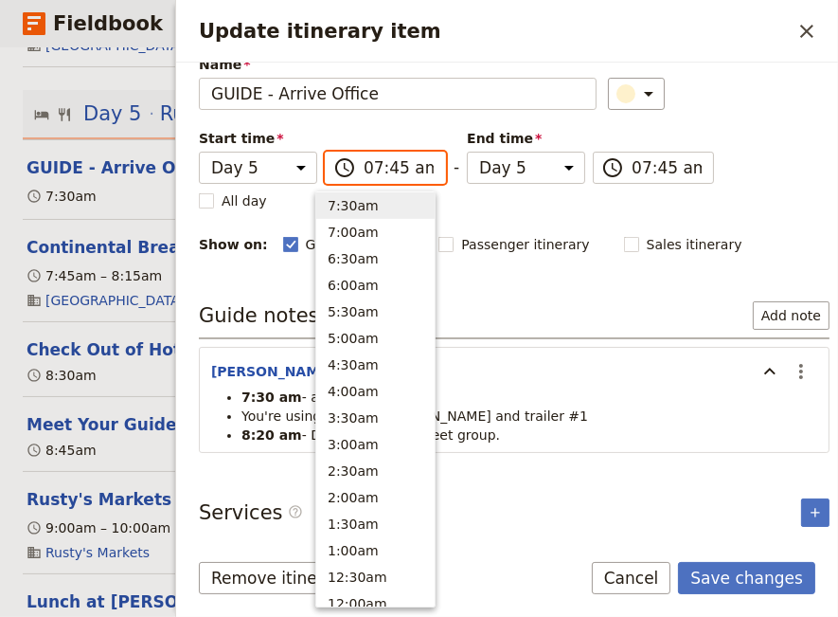
click at [382, 170] on input "07:45 am" at bounding box center [399, 167] width 70 height 23
type input "07:30 am"
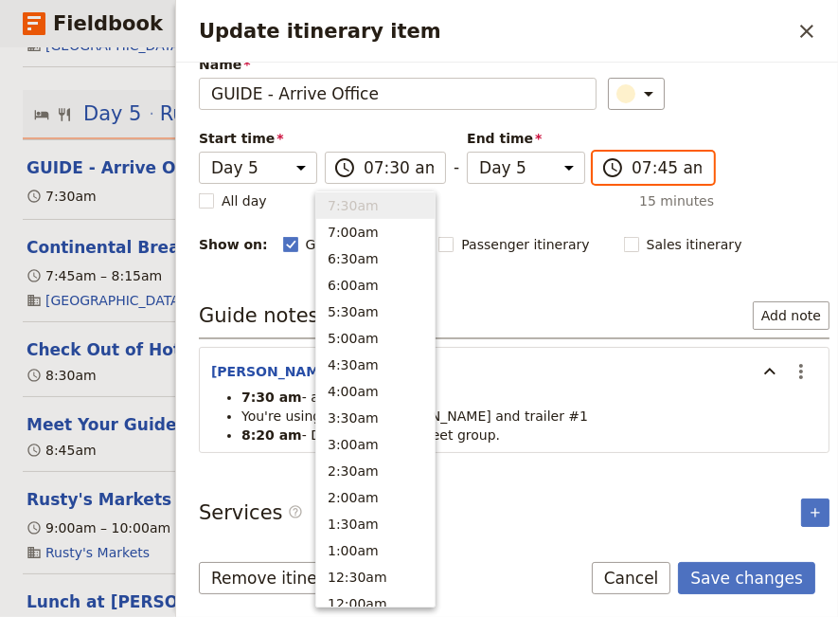
click at [643, 168] on input "07:45 am" at bounding box center [667, 167] width 70 height 23
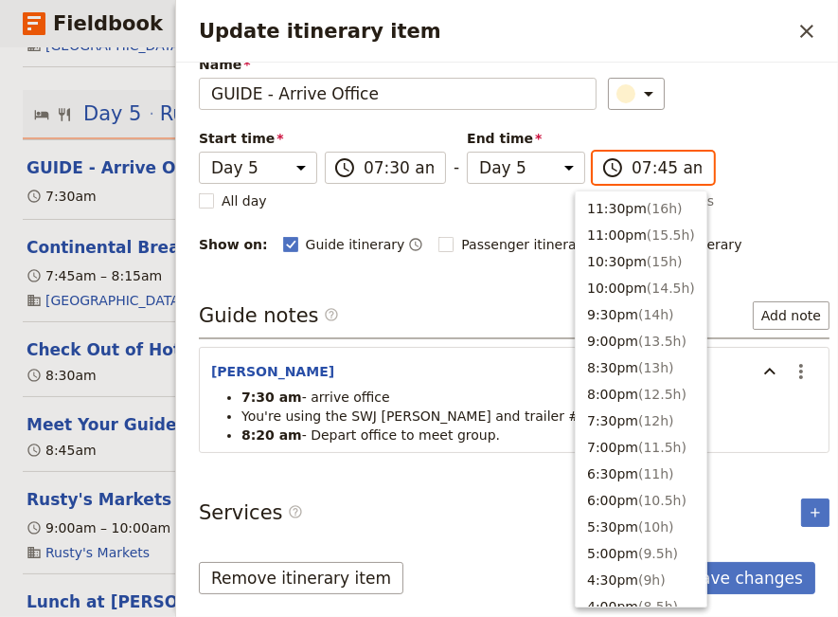
click at [643, 168] on input "07:45 am" at bounding box center [667, 167] width 70 height 23
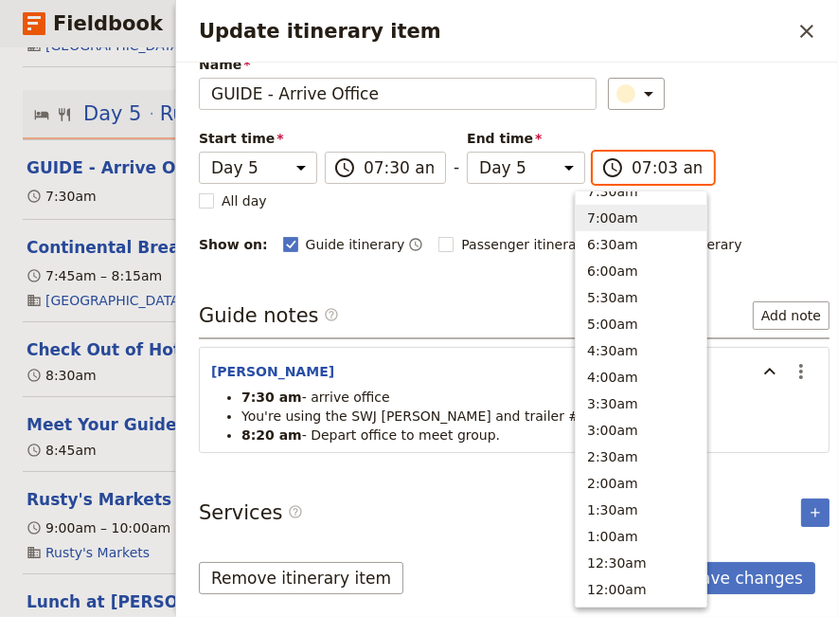
type input "07:30 am"
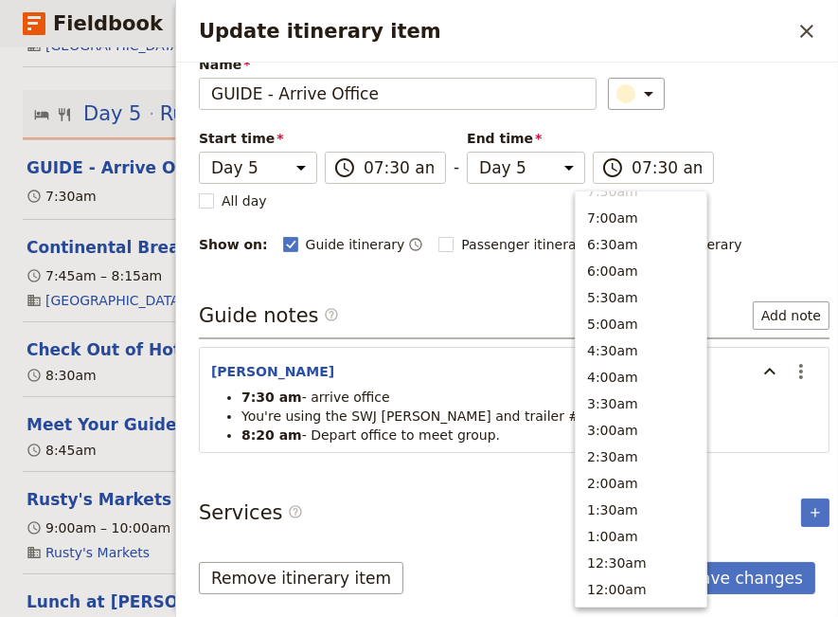
click at [754, 209] on div "Itinerary details ​ Name GUIDE - Arrive Office ​ Start time Day 1 Day 2 Day 3 D…" at bounding box center [514, 124] width 631 height 261
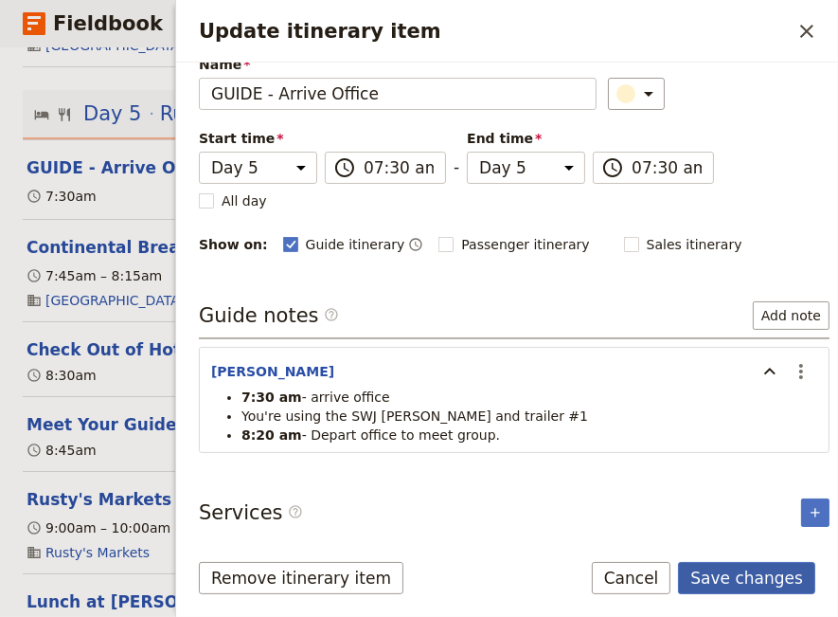
click at [751, 585] on button "Save changes" at bounding box center [746, 578] width 137 height 32
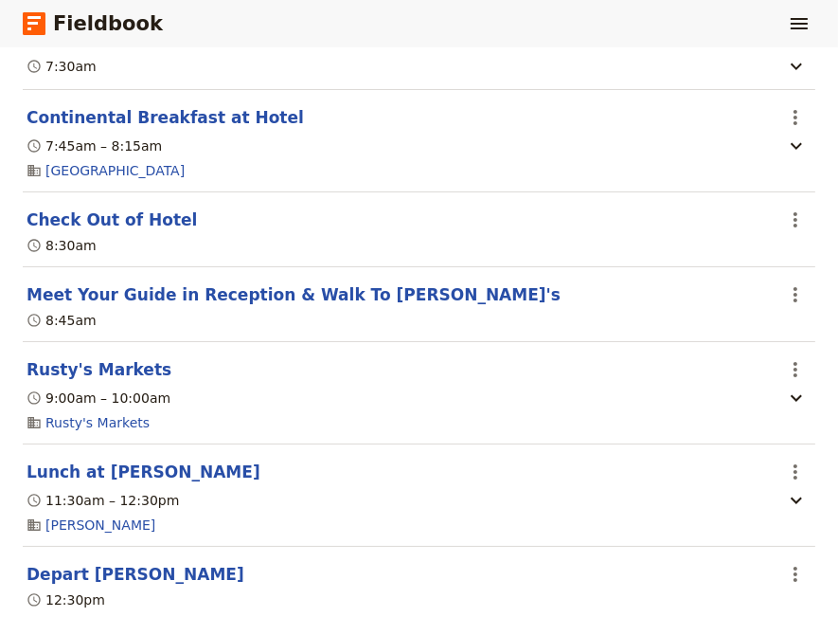
scroll to position [4392, 0]
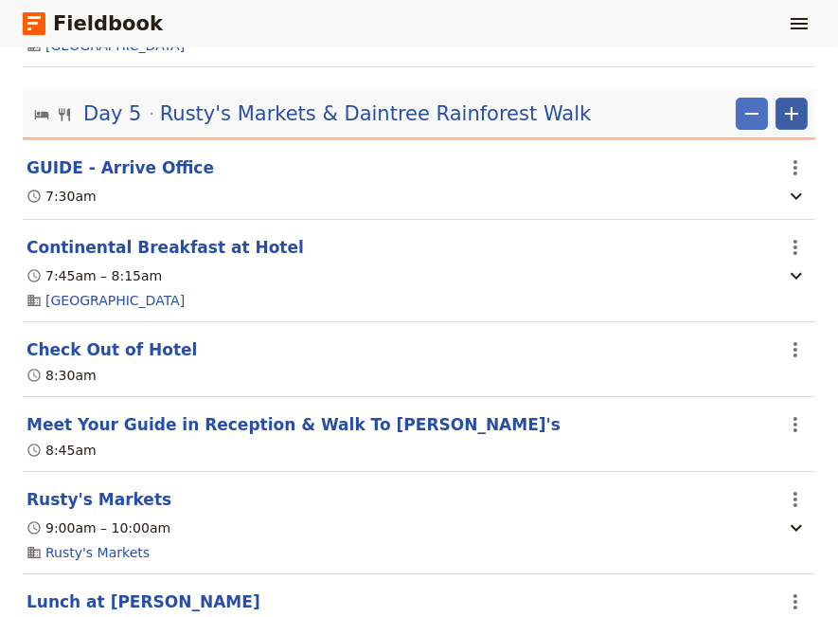
click at [780, 124] on icon "Add" at bounding box center [791, 113] width 23 height 23
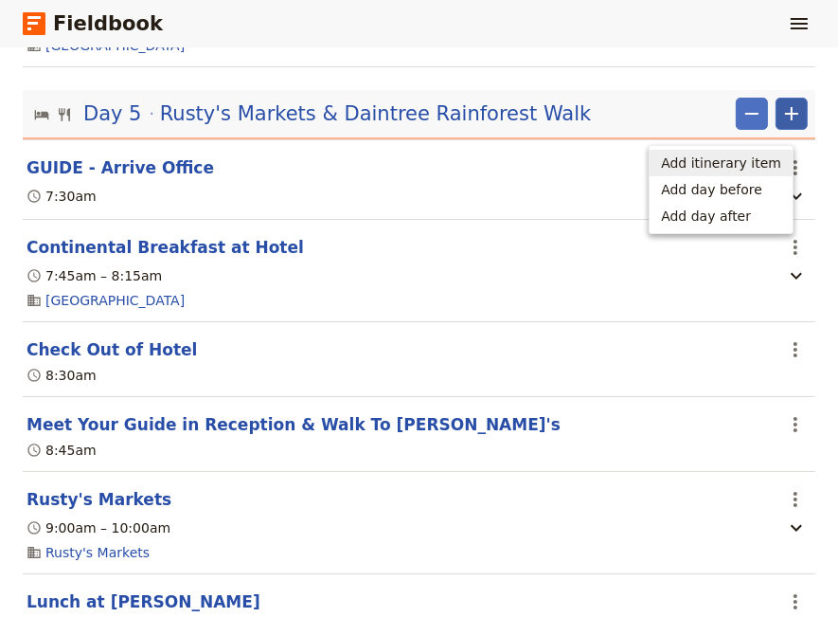
click at [694, 167] on span "Add itinerary item" at bounding box center [721, 162] width 120 height 19
select select "5"
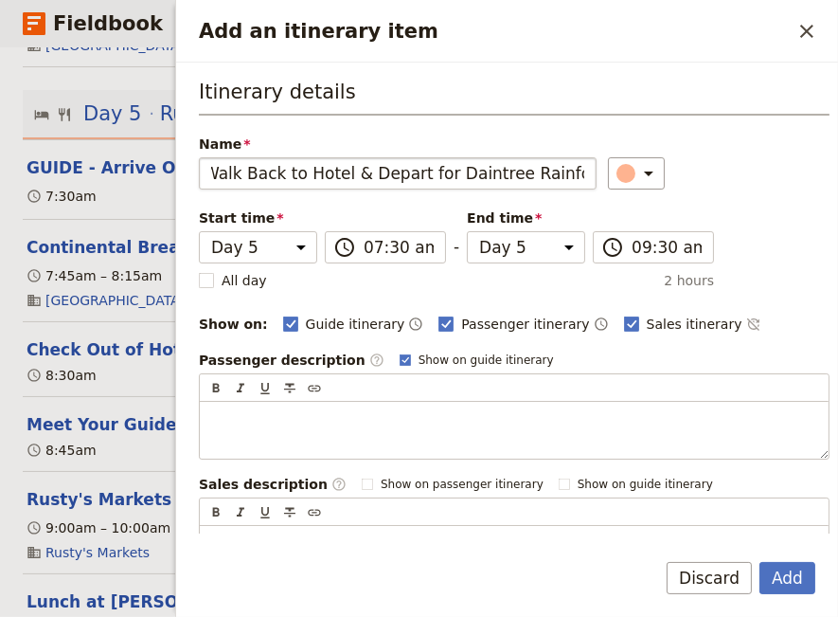
scroll to position [0, 13]
type input "Walk Back to Hotel & Depart for Daintree Rainforest"
click at [364, 247] on input "07:30 am" at bounding box center [399, 247] width 70 height 23
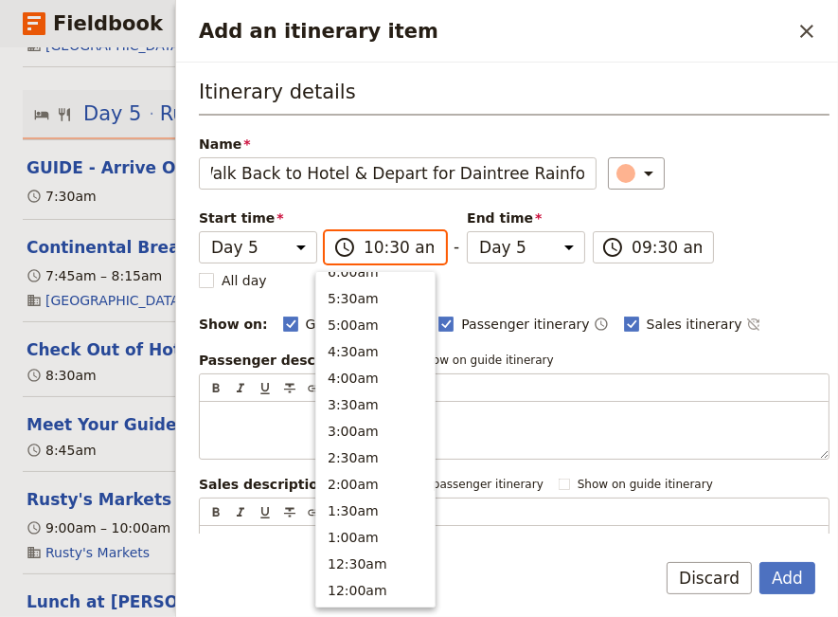
scroll to position [694, 0]
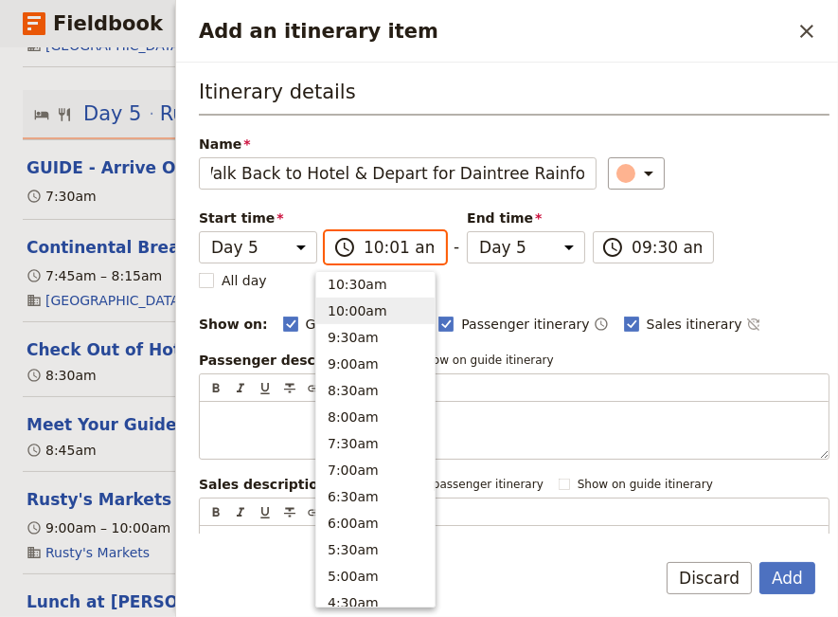
type input "10:15 am"
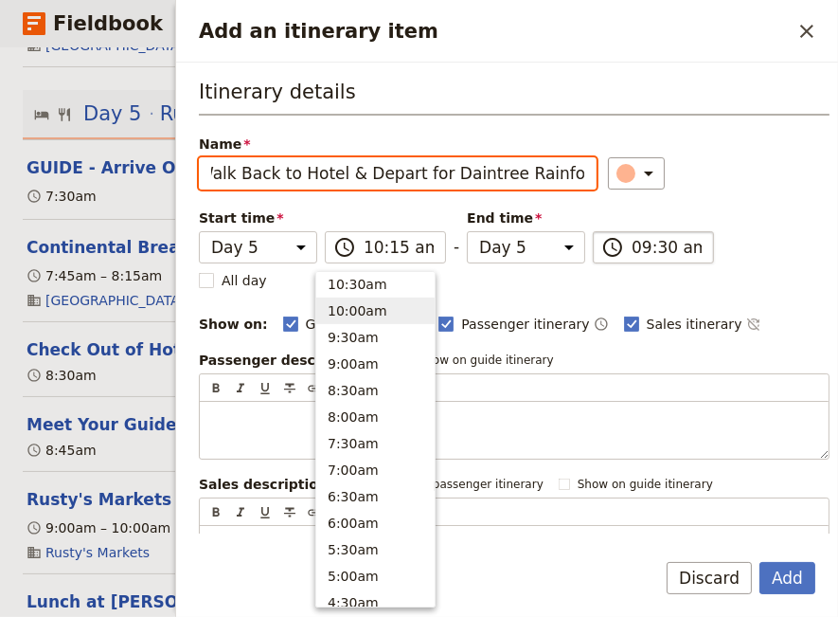
type input "10:15 am"
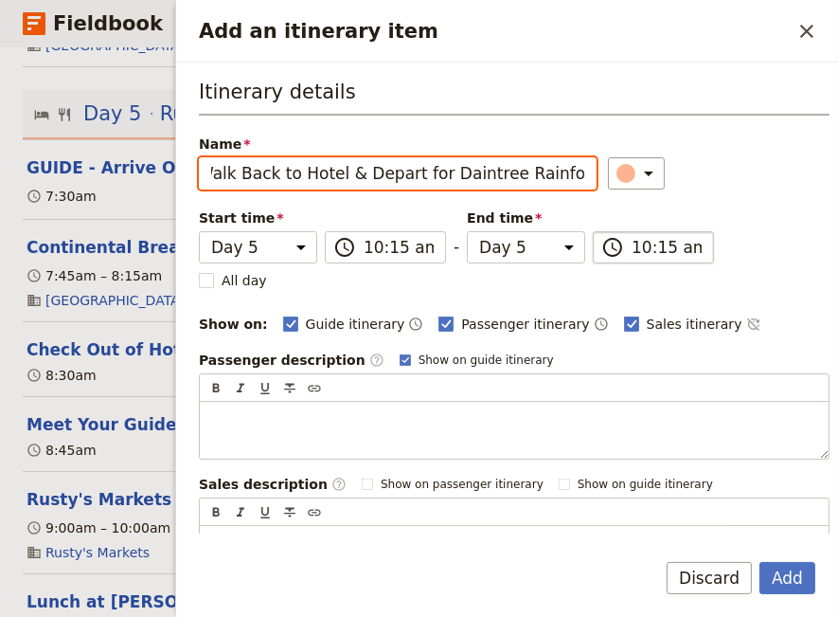
click at [632, 248] on input "10:15 am" at bounding box center [667, 247] width 70 height 23
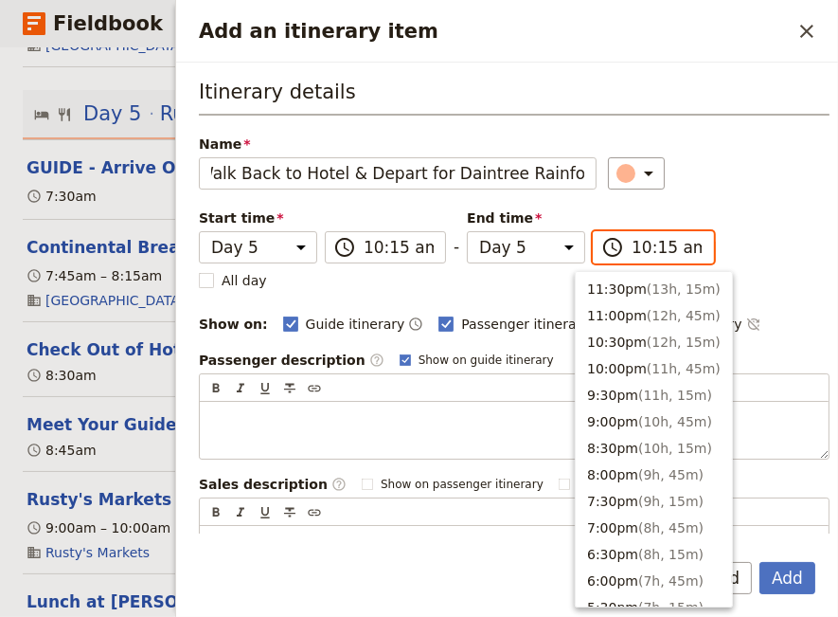
scroll to position [795, 0]
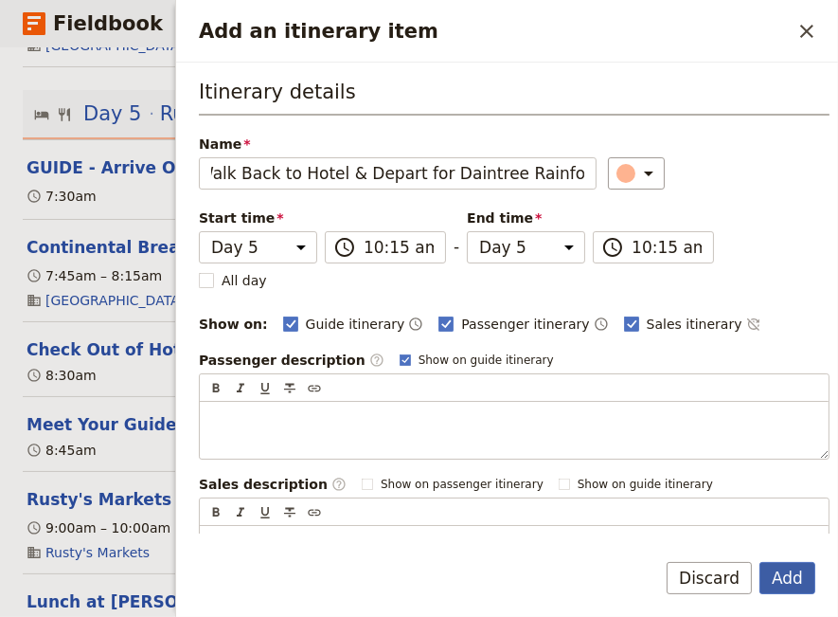
click at [791, 577] on button "Add" at bounding box center [788, 578] width 56 height 32
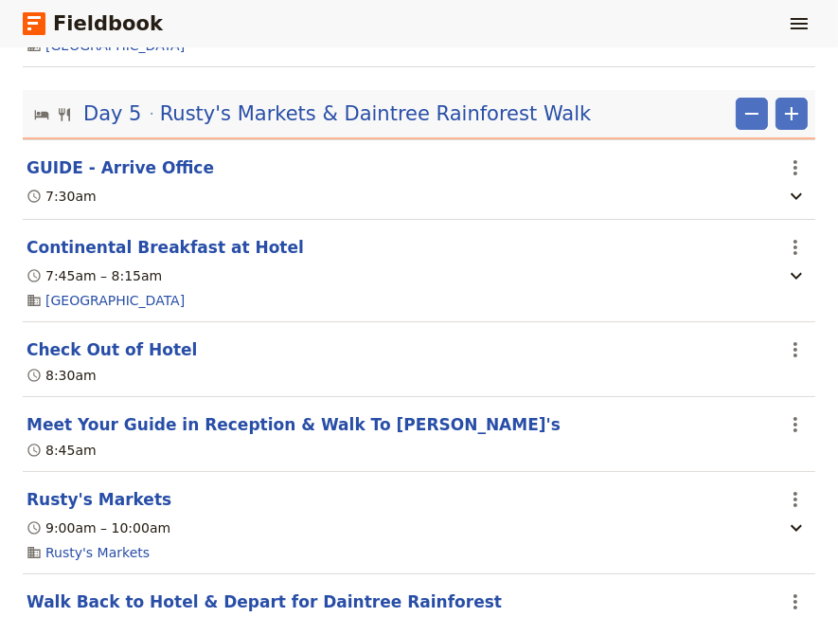
scroll to position [4522, 0]
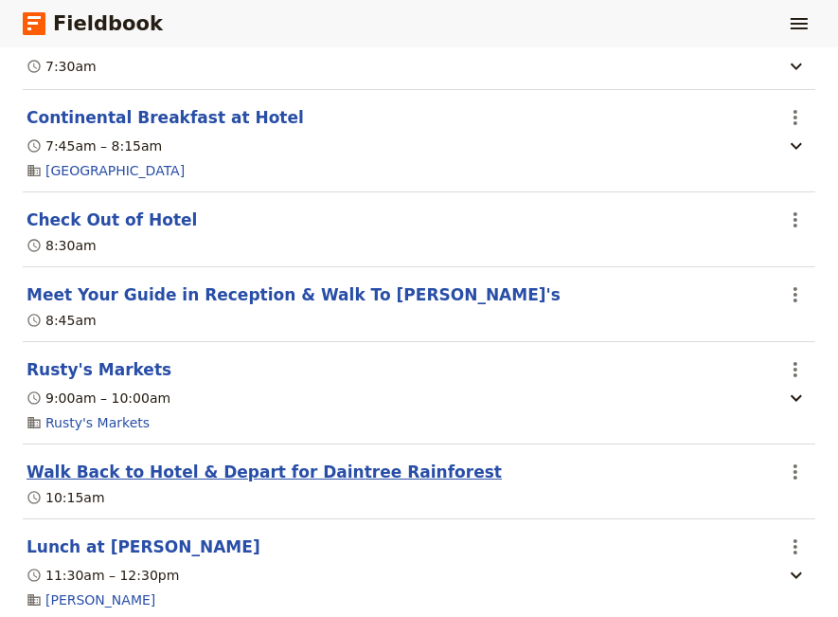
click at [102, 483] on button "Walk Back to Hotel & Depart for Daintree Rainforest" at bounding box center [264, 471] width 475 height 23
select select "5"
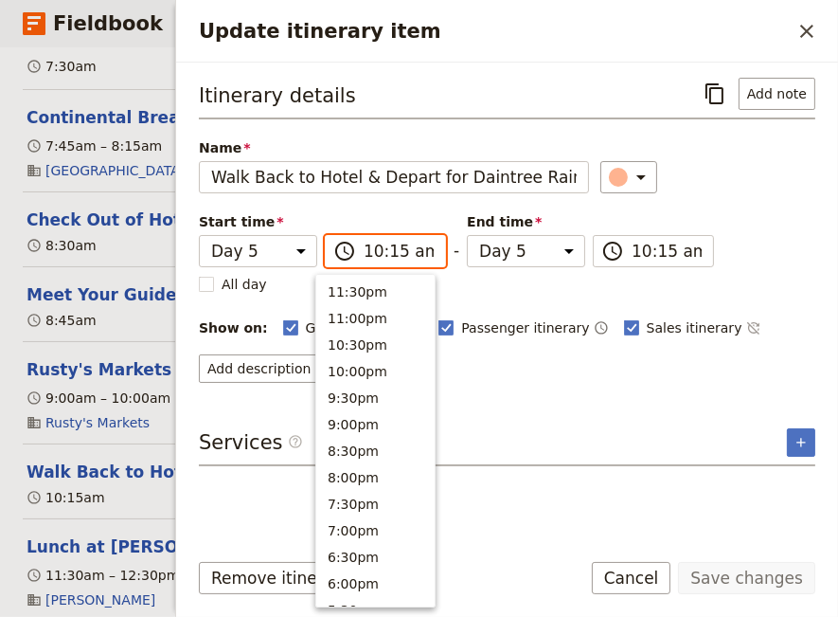
click at [386, 255] on input "10:15 am" at bounding box center [399, 251] width 70 height 23
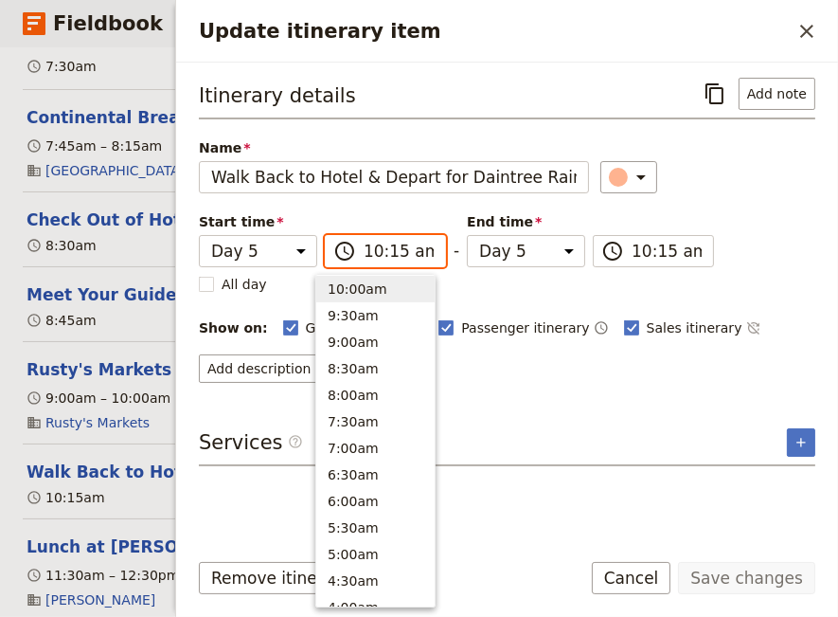
click at [386, 255] on input "10:15 am" at bounding box center [399, 251] width 70 height 23
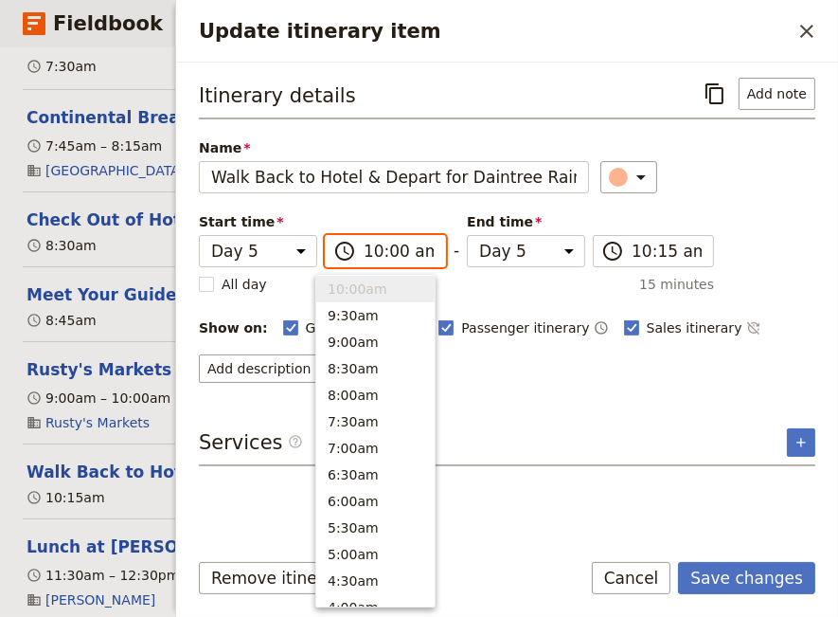
type input "10:00 am"
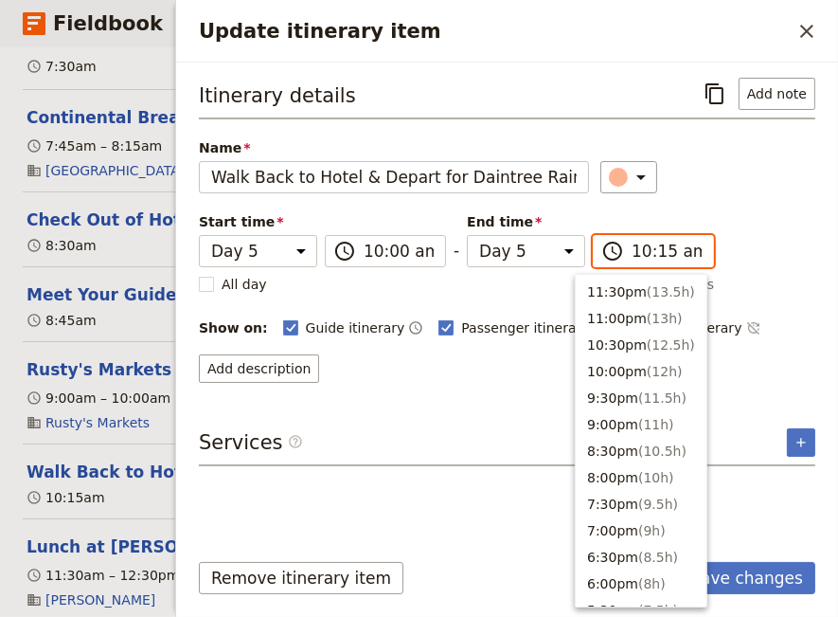
click at [644, 254] on input "10:15 am" at bounding box center [667, 251] width 70 height 23
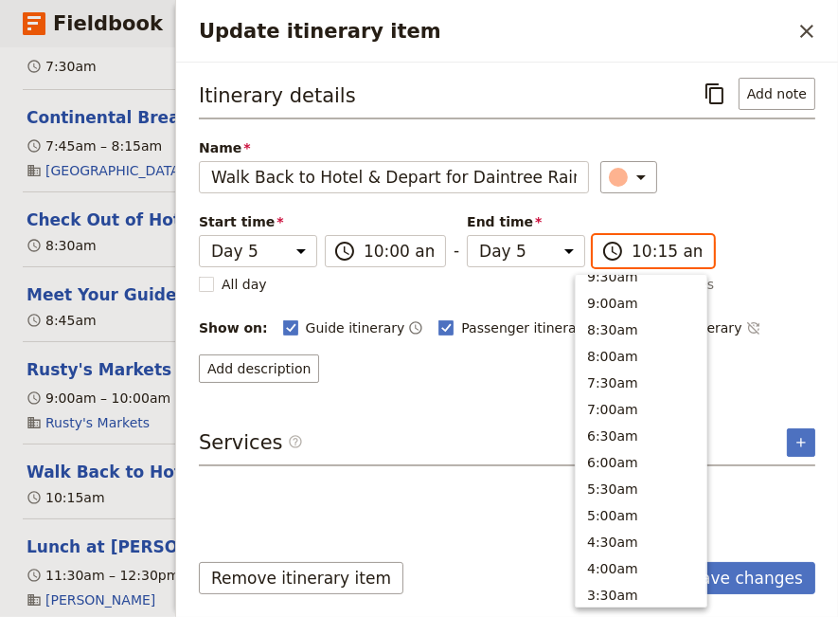
click at [644, 254] on input "10:15 am" at bounding box center [667, 251] width 70 height 23
type input "10:00 am"
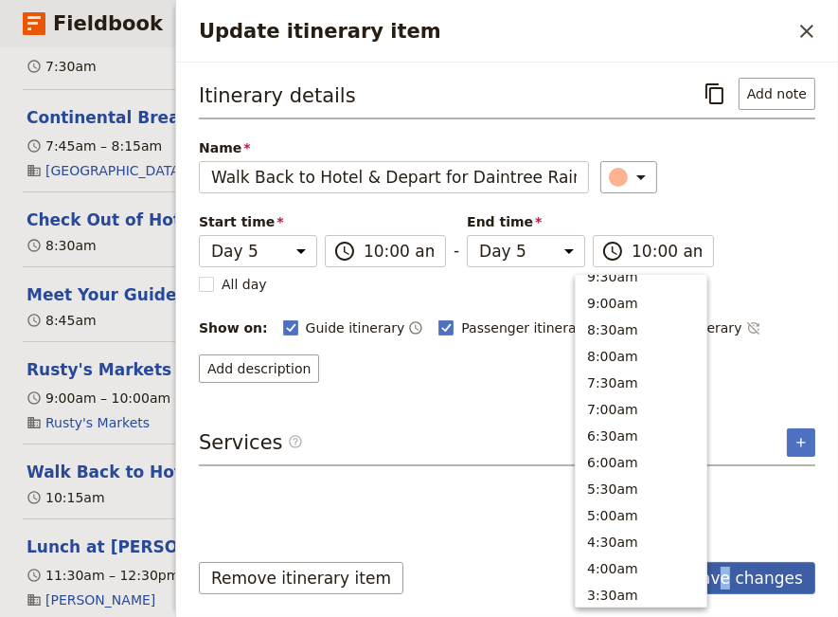
click at [736, 580] on button "Save changes" at bounding box center [746, 578] width 137 height 32
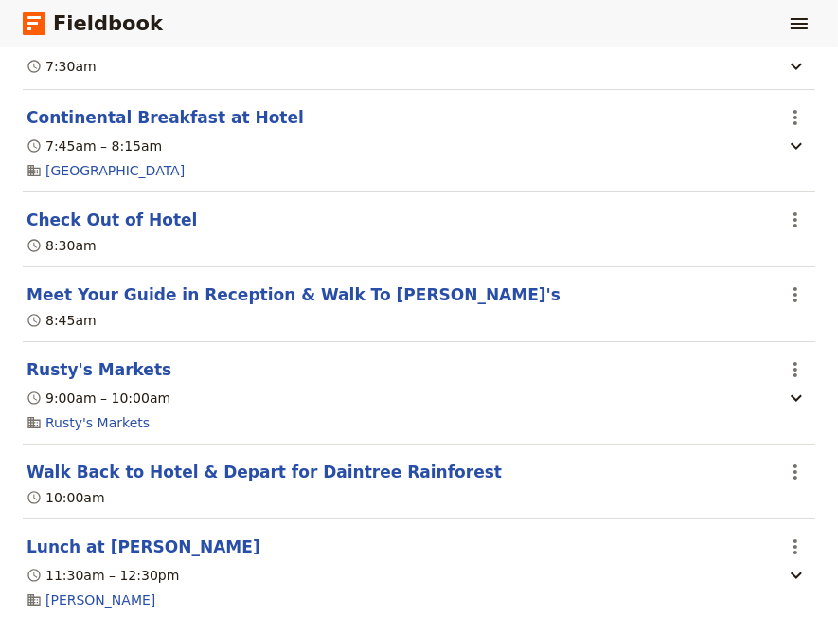
scroll to position [4651, 0]
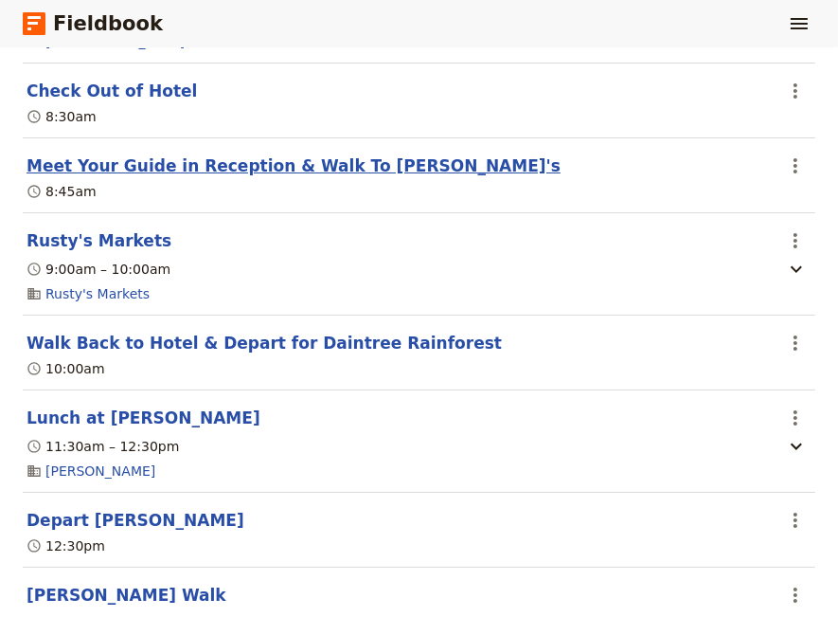
click at [163, 175] on button "Meet Your Guide in Reception & Walk To [PERSON_NAME]'s" at bounding box center [294, 165] width 534 height 23
select select "5"
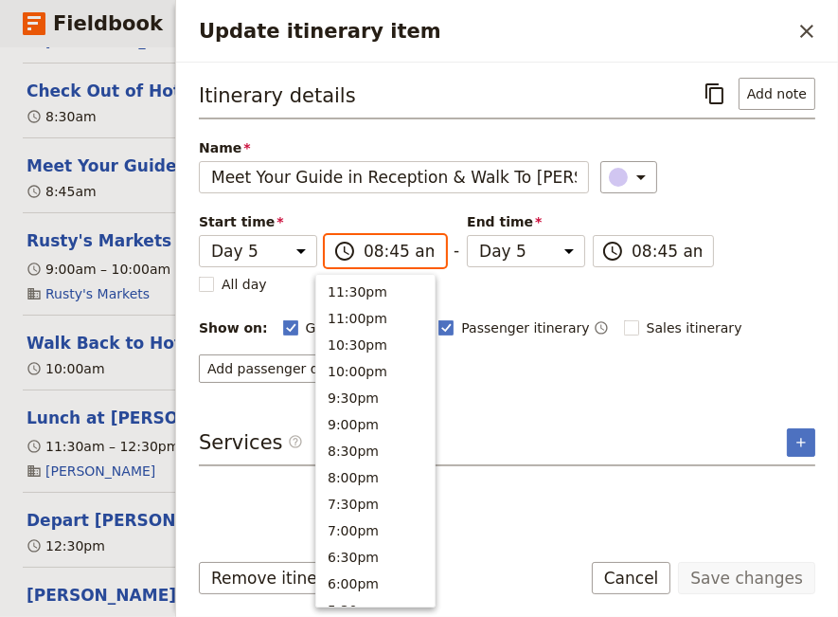
click at [388, 250] on input "08:45 am" at bounding box center [399, 251] width 70 height 23
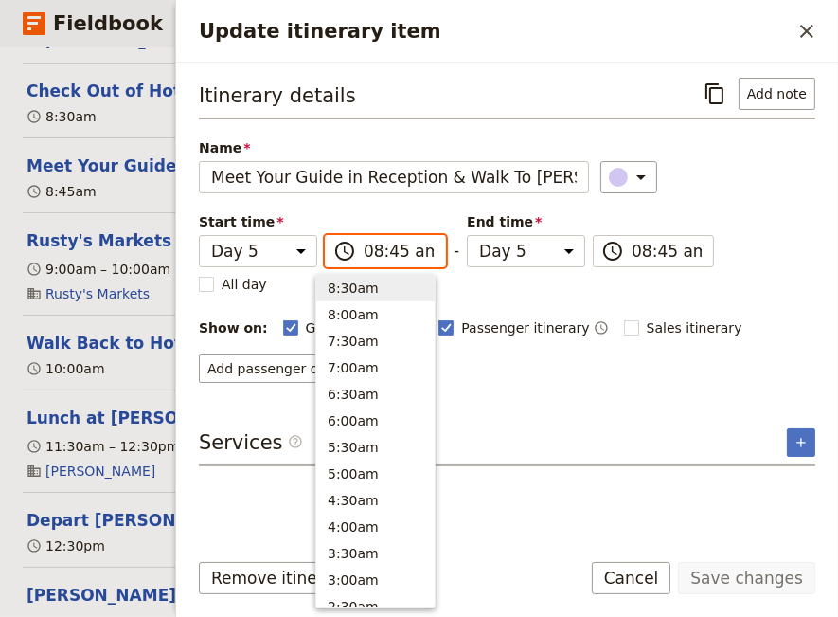
click at [383, 252] on input "08:45 am" at bounding box center [399, 251] width 70 height 23
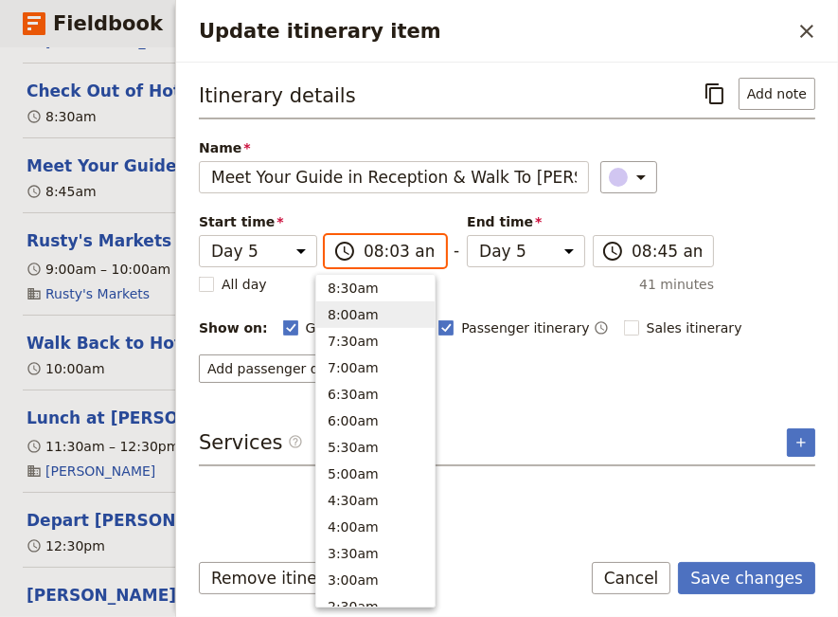
type input "08:30 am"
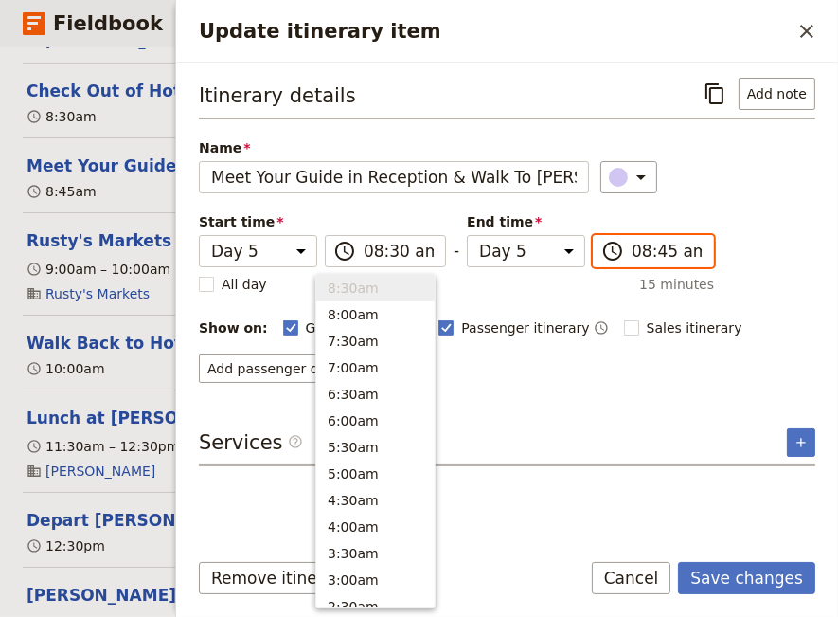
click at [638, 242] on input "08:45 am" at bounding box center [667, 251] width 70 height 23
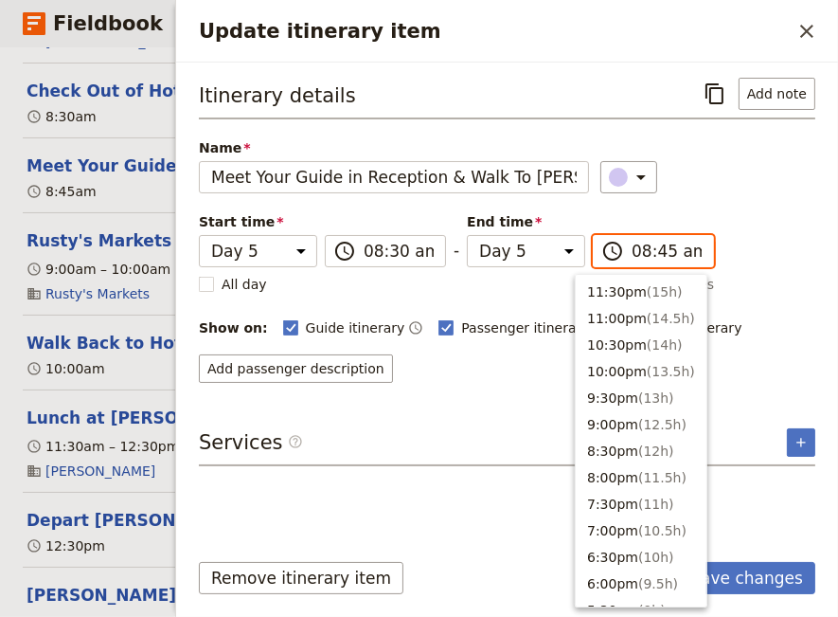
scroll to position [836, 0]
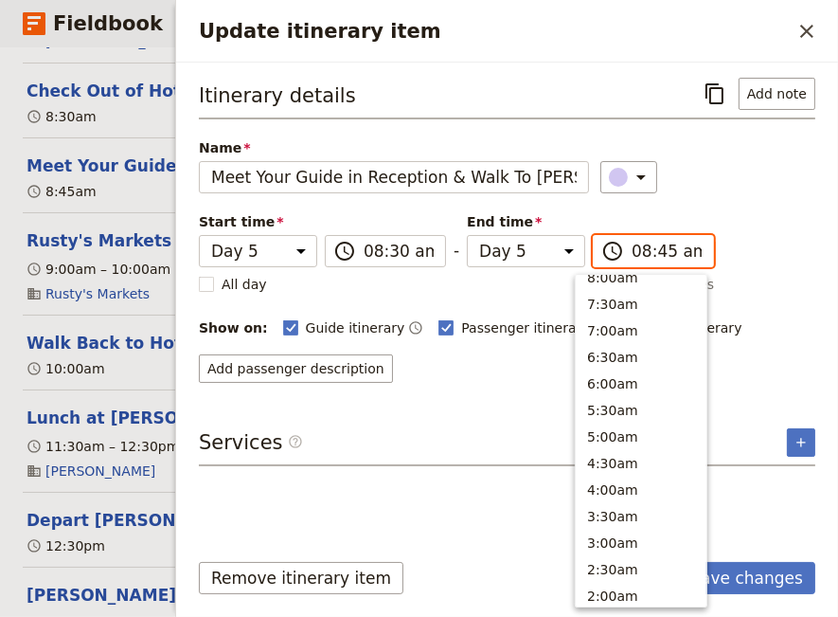
click at [642, 248] on input "08:45 am" at bounding box center [667, 251] width 70 height 23
type input "08:30 am"
click at [497, 380] on div "Itinerary details ​ Add note Name Meet Your Guide in Reception & Walk To Rusty'…" at bounding box center [507, 305] width 617 height 454
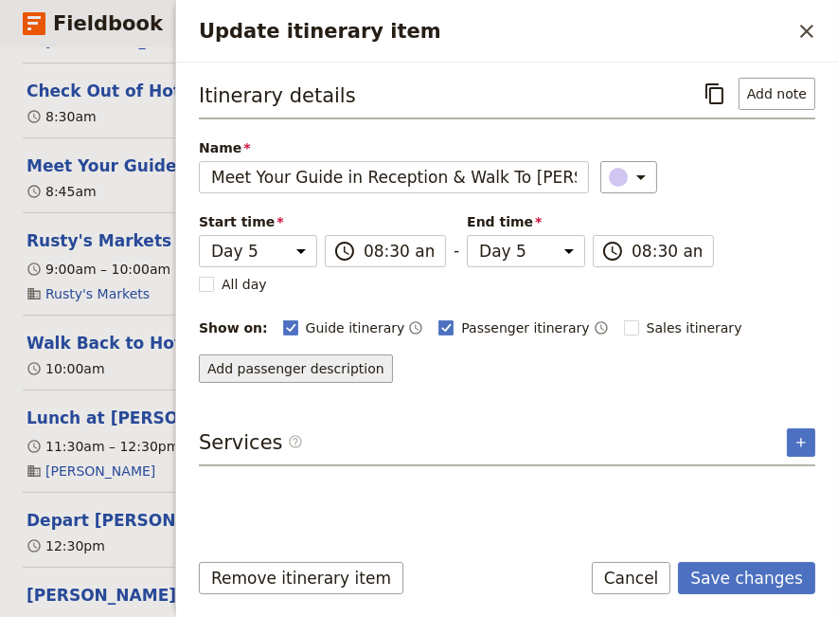
click at [269, 368] on button "Add passenger description" at bounding box center [296, 368] width 194 height 28
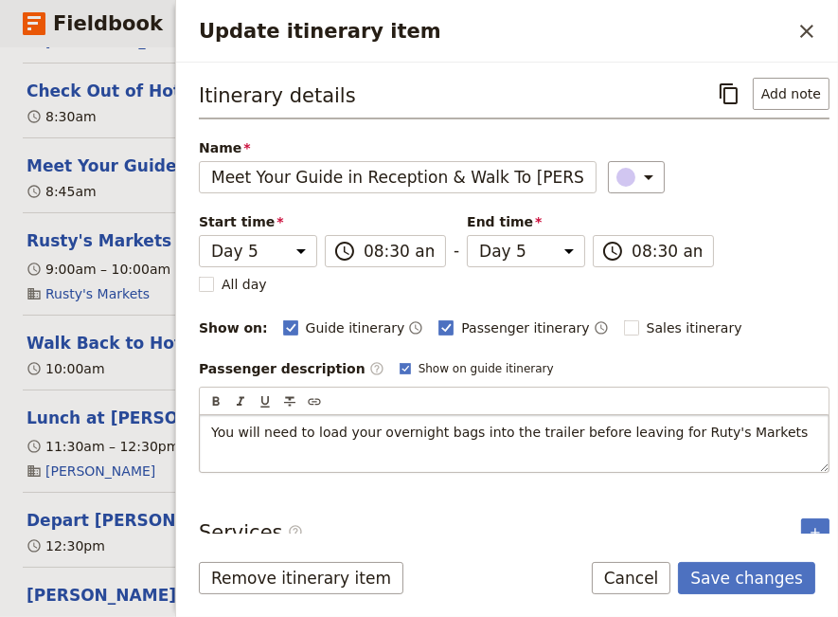
click at [668, 428] on span "You will need to load your overnight bags into the trailer before leaving for R…" at bounding box center [509, 431] width 597 height 15
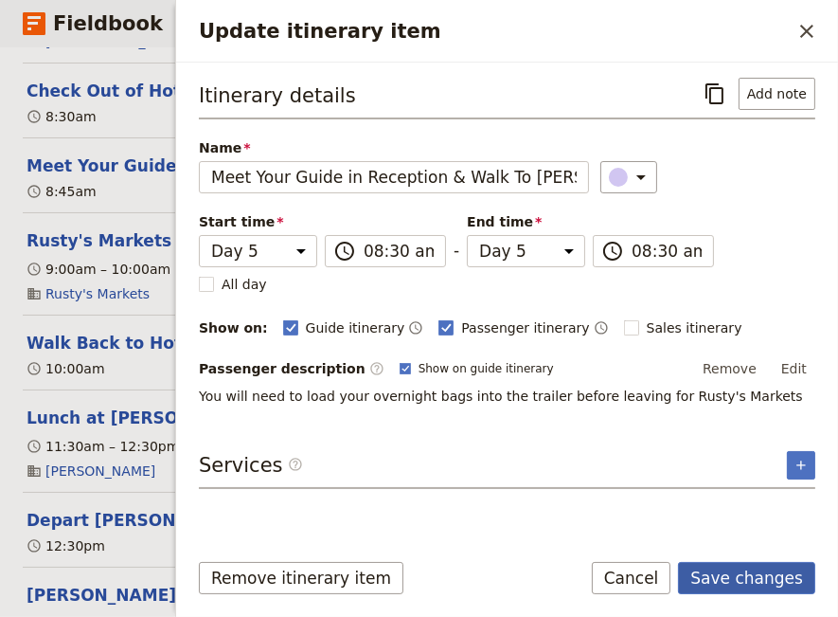
click at [740, 579] on button "Save changes" at bounding box center [746, 578] width 137 height 32
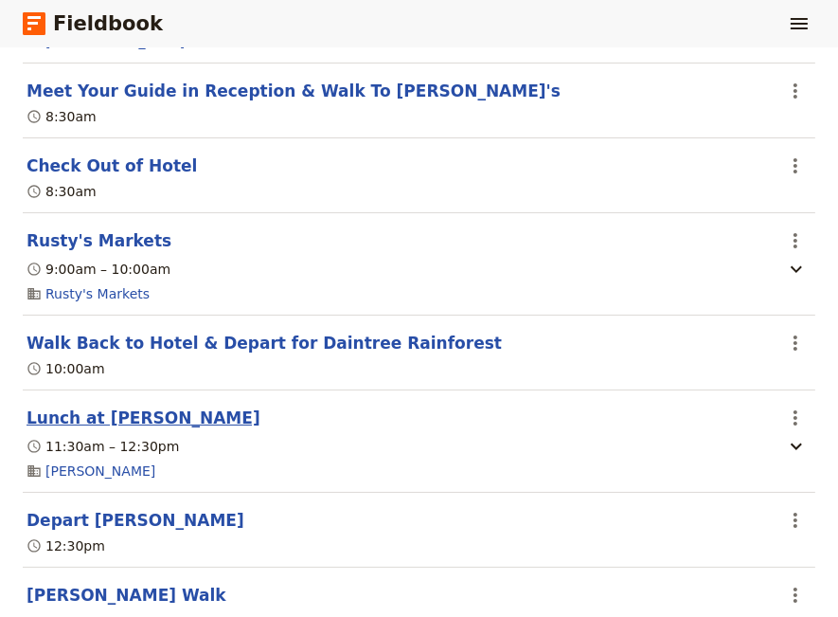
scroll to position [4780, 0]
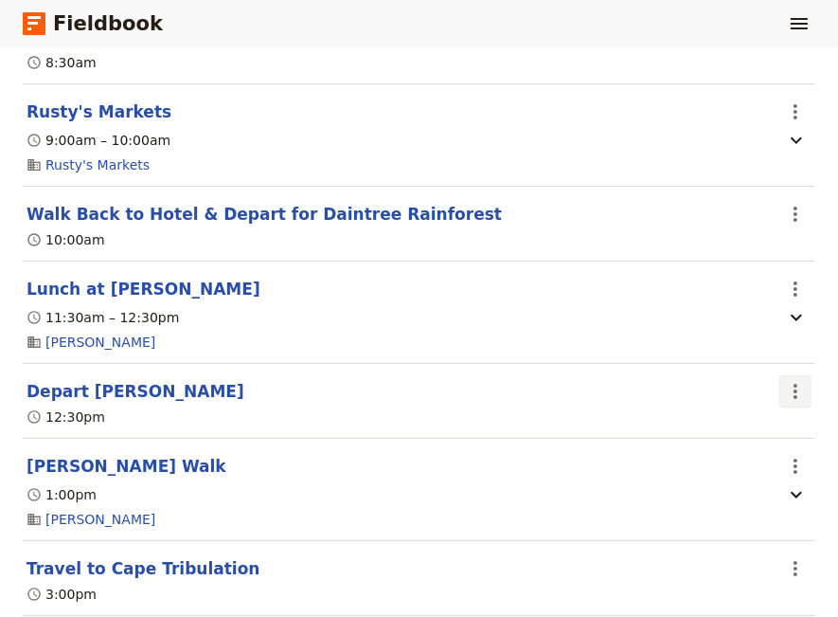
click at [784, 400] on icon "Actions" at bounding box center [795, 391] width 23 height 23
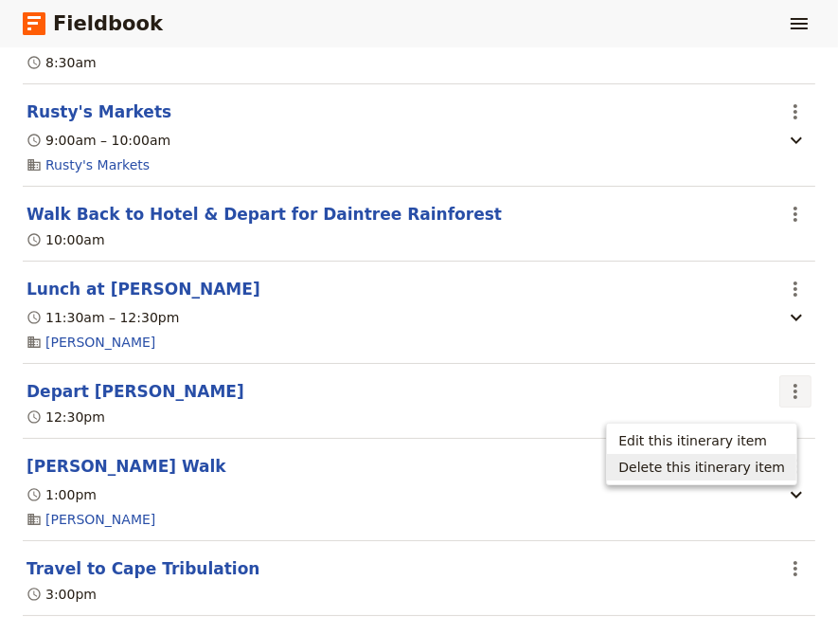
click at [747, 465] on span "Delete this itinerary item" at bounding box center [702, 466] width 167 height 19
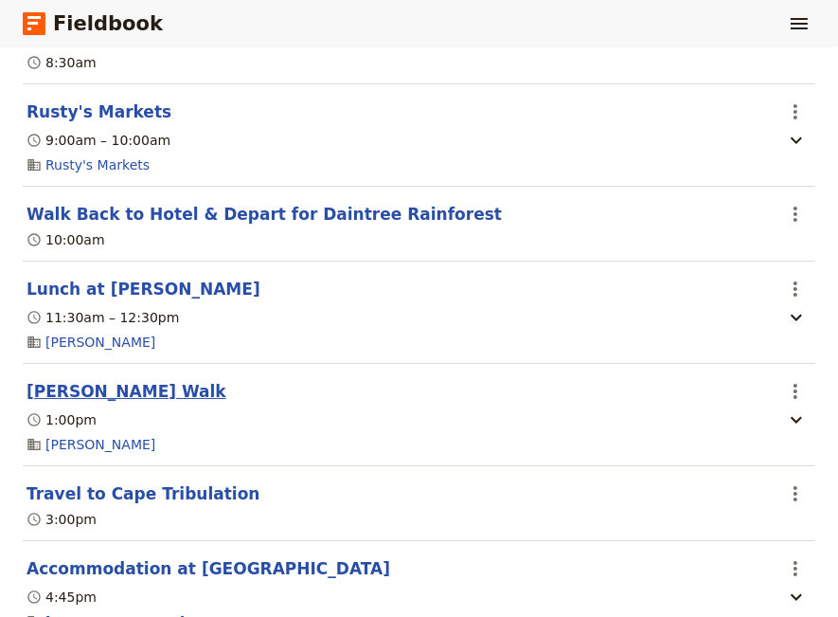
click at [106, 398] on button "[PERSON_NAME] Walk" at bounding box center [127, 391] width 200 height 23
select select "5"
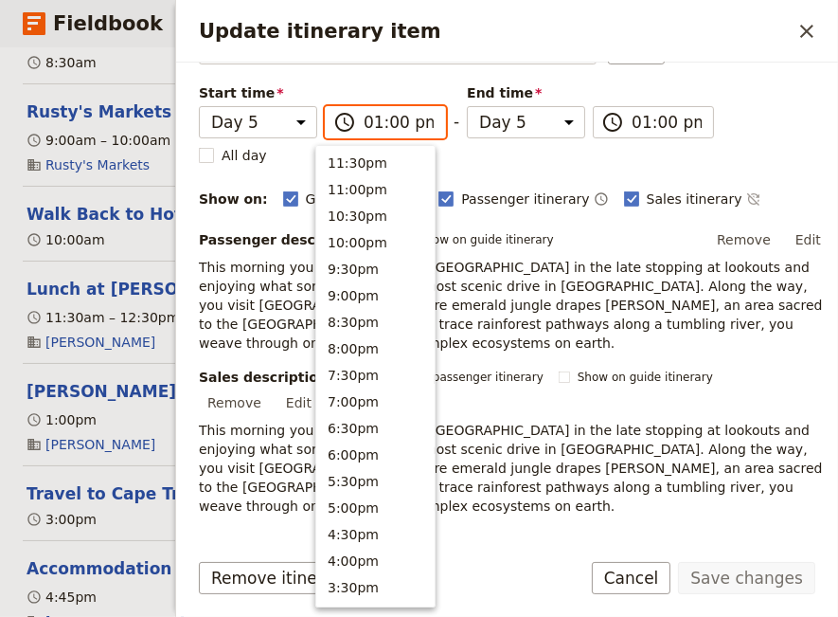
scroll to position [560, 0]
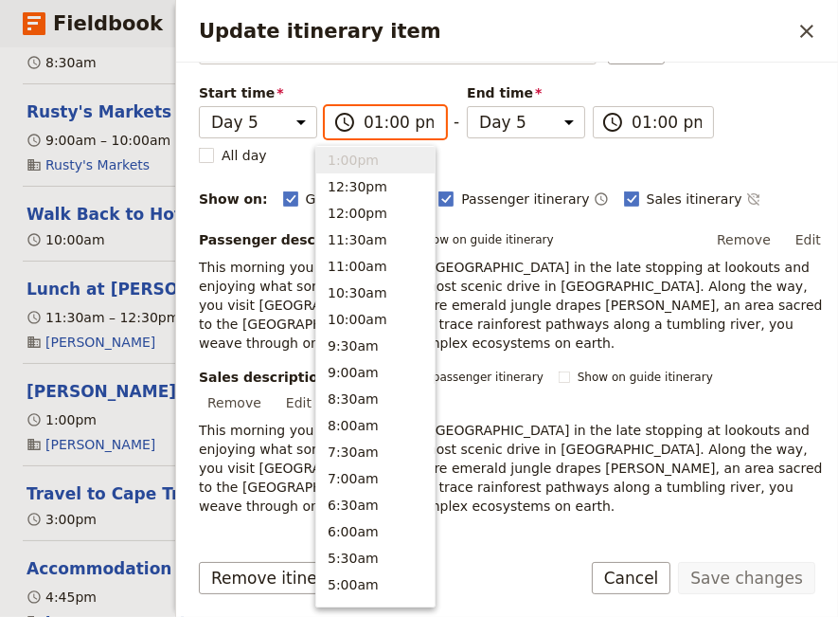
click at [364, 124] on input "01:00 pm" at bounding box center [399, 122] width 70 height 23
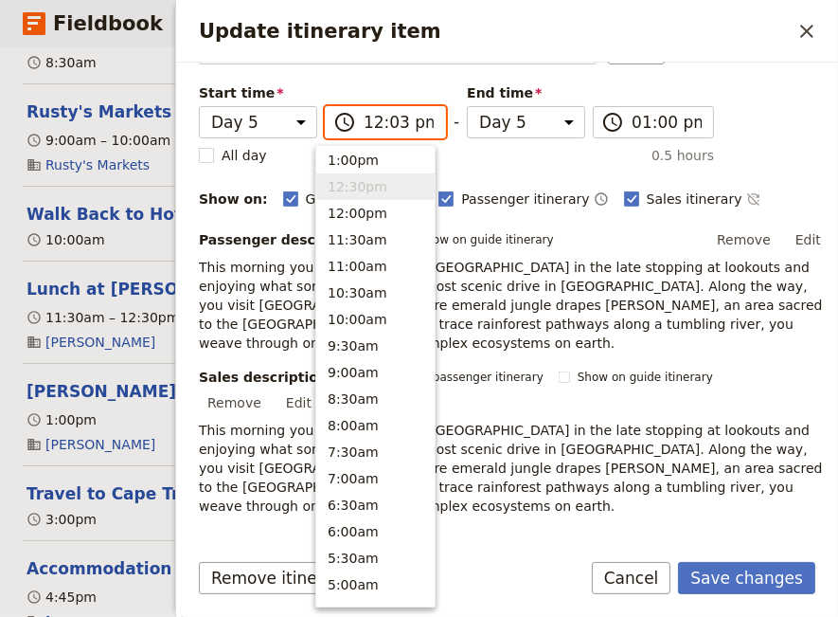
type input "12:30 pm"
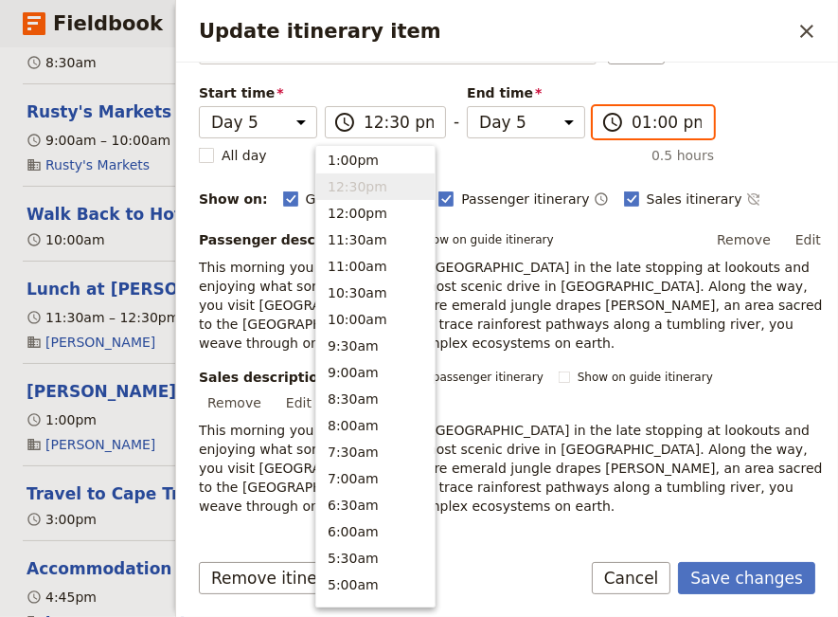
click at [632, 124] on input "01:00 pm" at bounding box center [667, 122] width 70 height 23
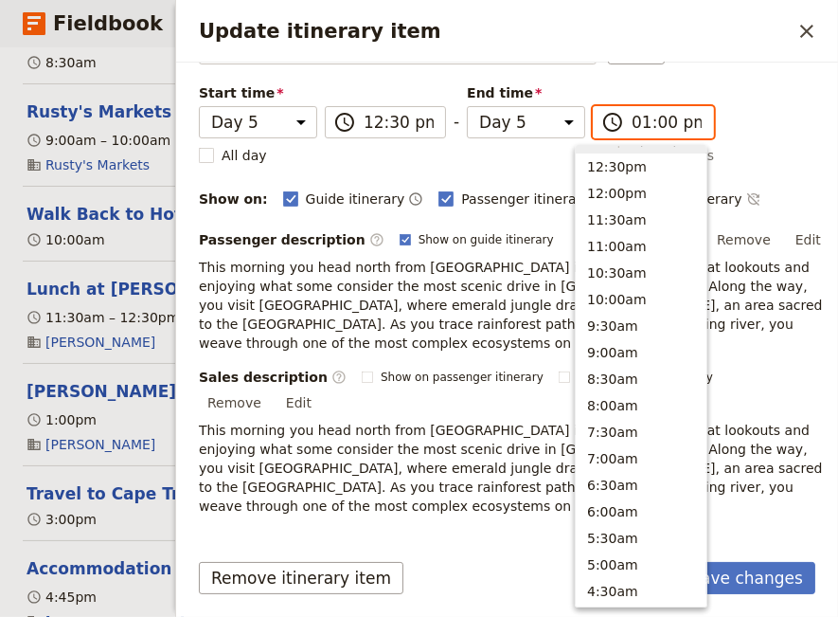
type input "02:00 pm"
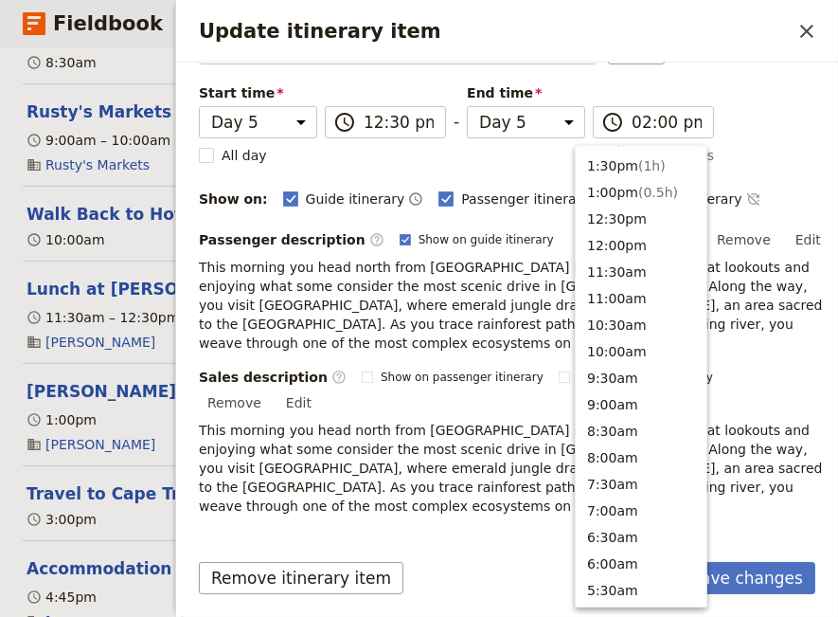
click at [712, 115] on div "Itinerary details ​ Name [PERSON_NAME] Walk ​ Start time Day 1 Day 2 Day 3 Day …" at bounding box center [514, 232] width 631 height 566
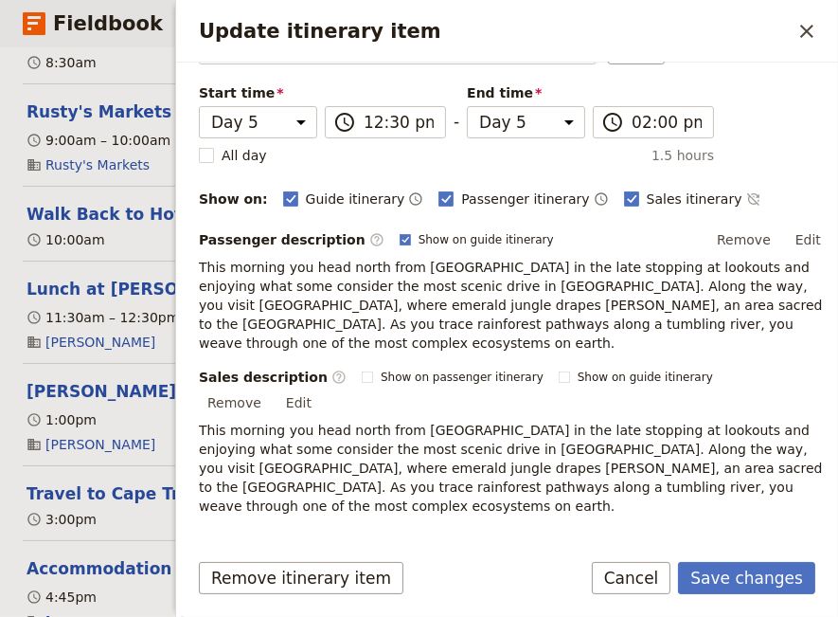
scroll to position [330, 0]
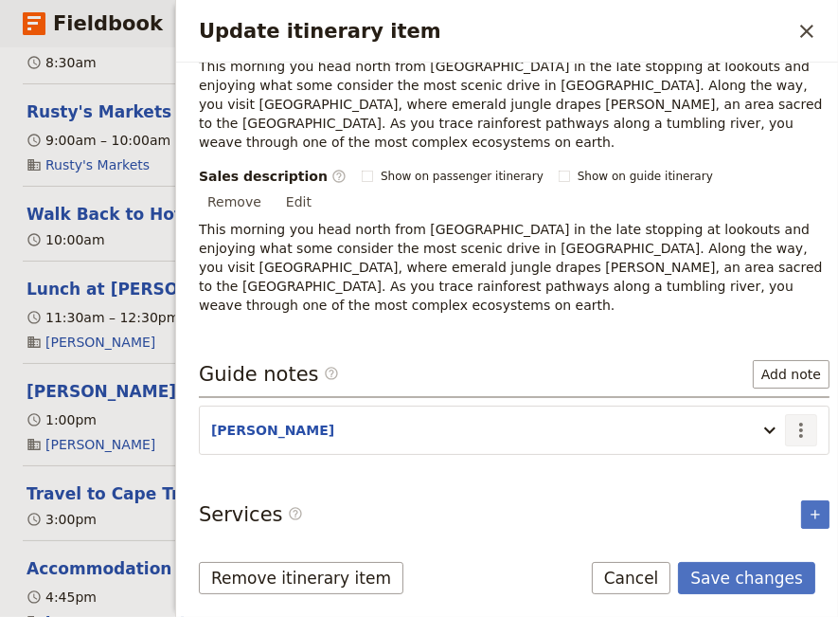
click at [790, 419] on icon "Actions" at bounding box center [801, 430] width 23 height 23
click at [728, 404] on span "Edit note" at bounding box center [733, 407] width 60 height 19
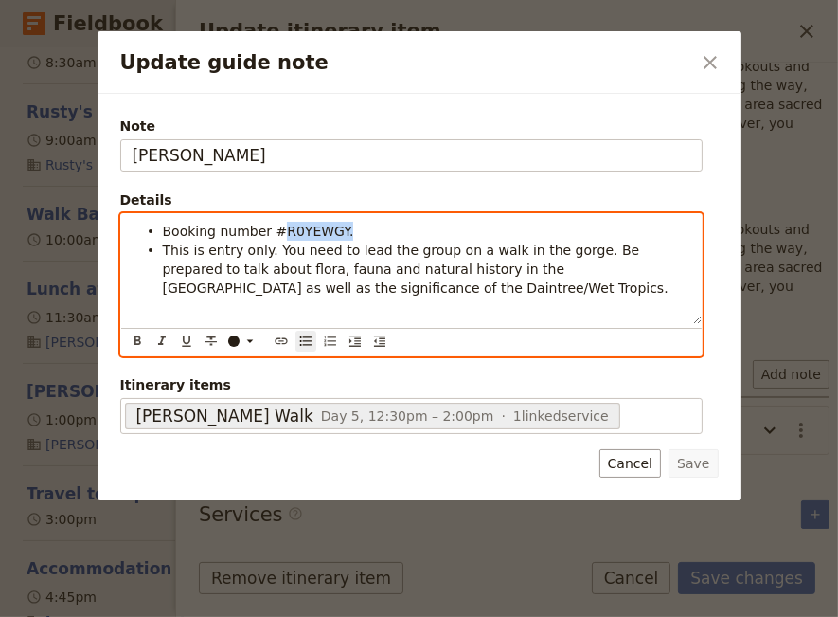
drag, startPoint x: 334, startPoint y: 228, endPoint x: 275, endPoint y: 239, distance: 60.6
click at [275, 239] on li "Booking number #R0YEWGY." at bounding box center [427, 230] width 528 height 19
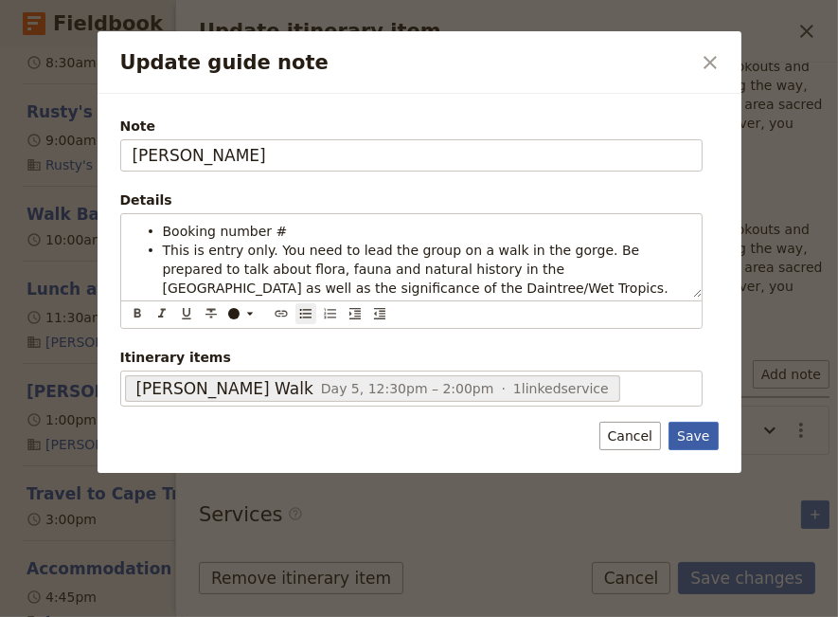
click at [688, 439] on button "Save" at bounding box center [693, 436] width 49 height 28
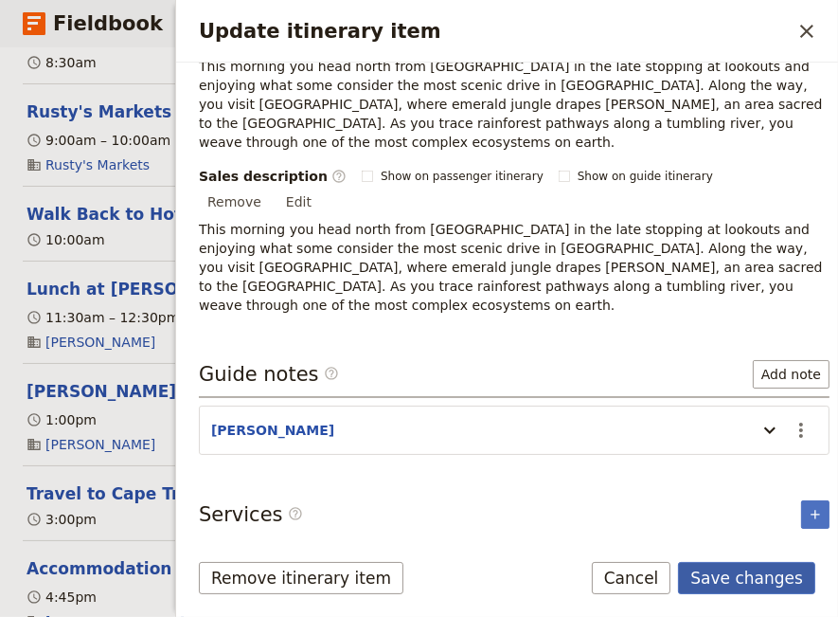
click at [738, 573] on button "Save changes" at bounding box center [746, 578] width 137 height 32
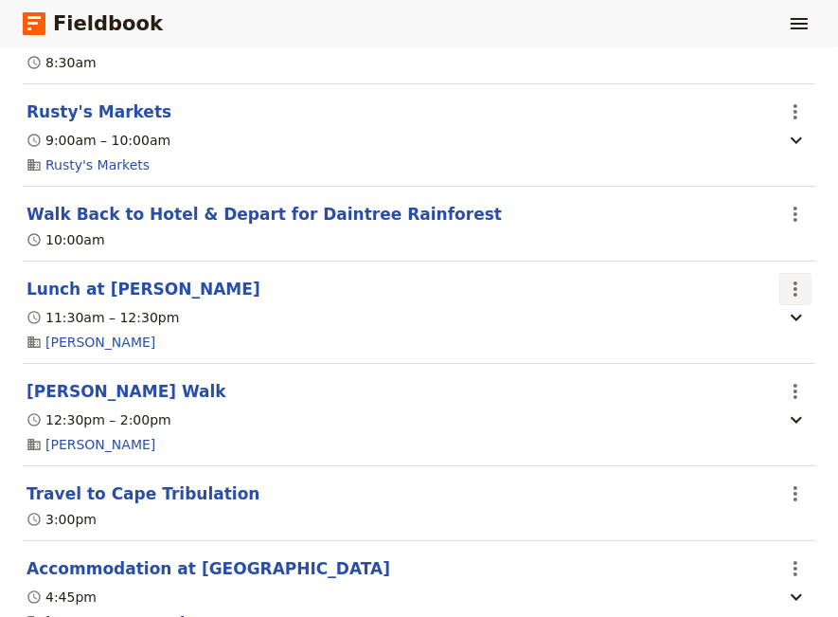
click at [784, 295] on icon "Actions" at bounding box center [795, 289] width 23 height 23
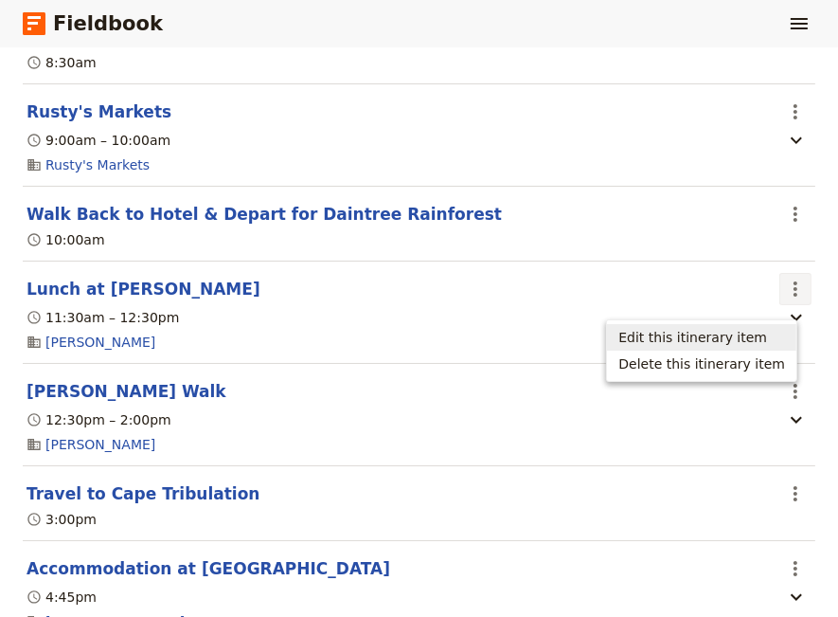
click at [738, 332] on span "Edit this itinerary item" at bounding box center [693, 337] width 149 height 19
select select "5"
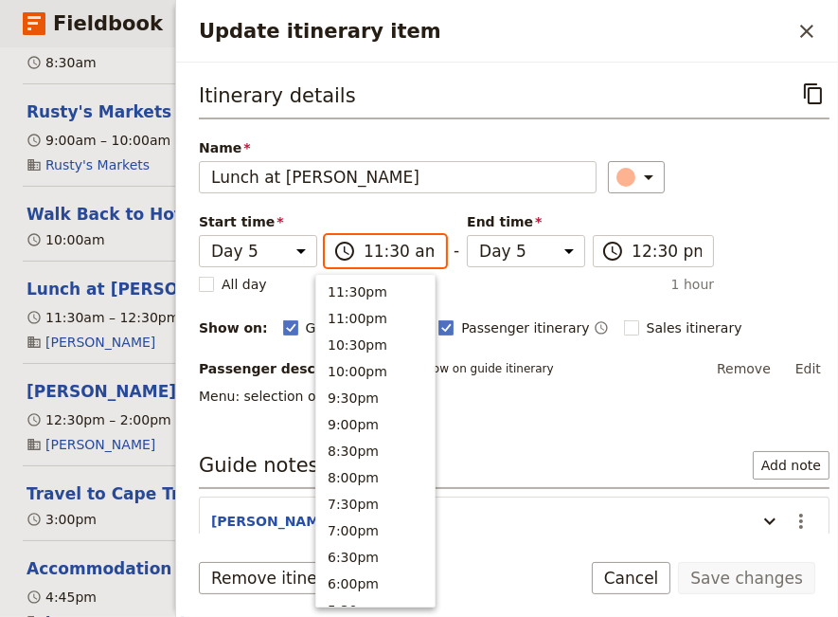
click at [368, 249] on input "11:30 am" at bounding box center [399, 251] width 70 height 23
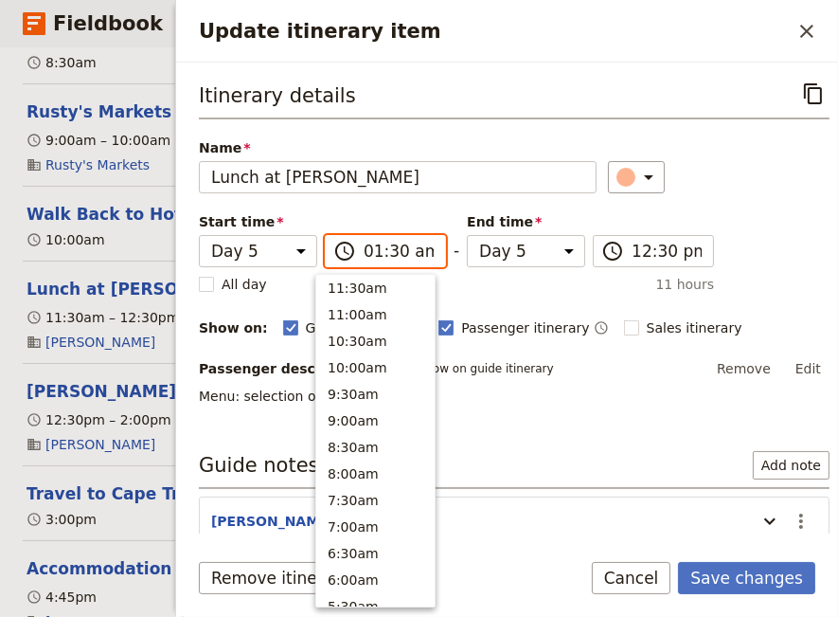
scroll to position [948, 0]
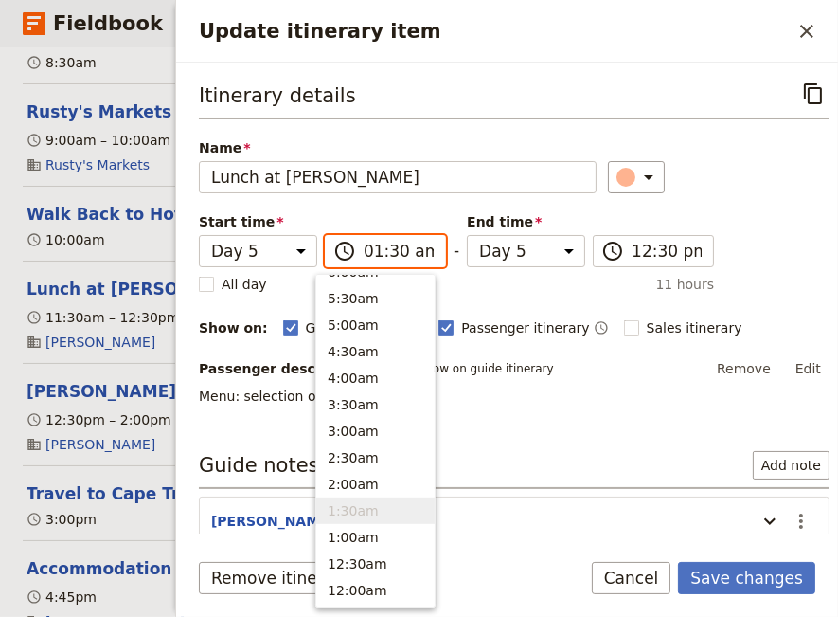
click at [384, 251] on input "01:30 am" at bounding box center [399, 251] width 70 height 23
click at [407, 249] on input "01:00 am" at bounding box center [399, 251] width 70 height 23
type input "01:00 pm"
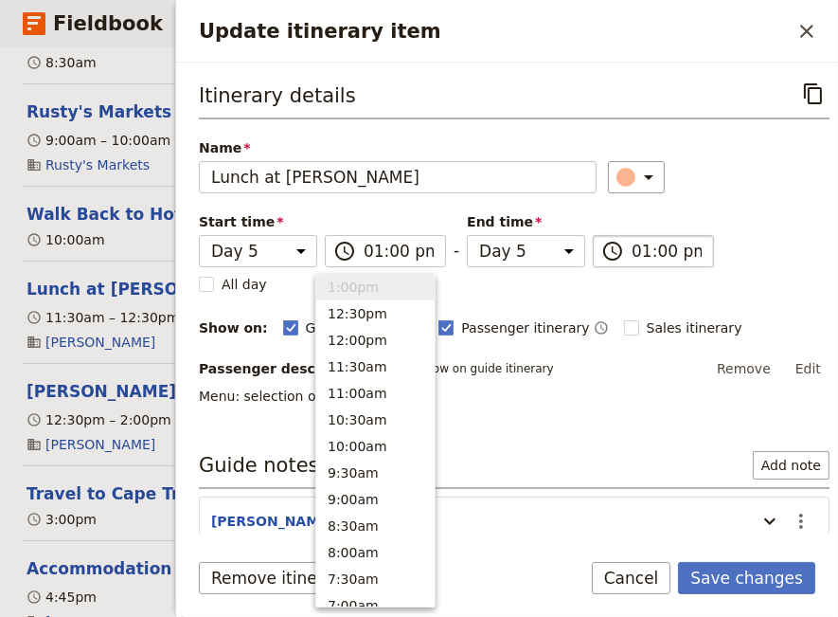
click at [632, 251] on input "01:00 pm" at bounding box center [667, 251] width 70 height 23
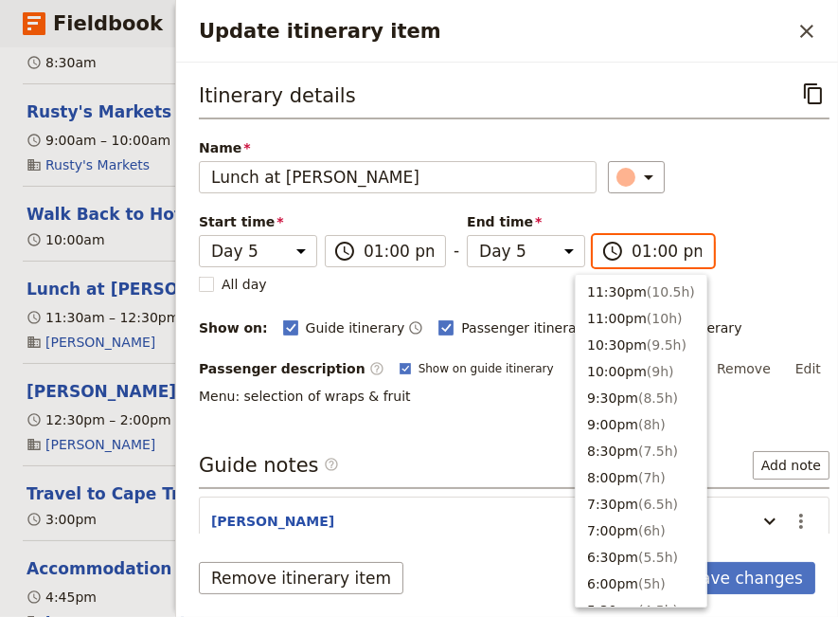
scroll to position [580, 0]
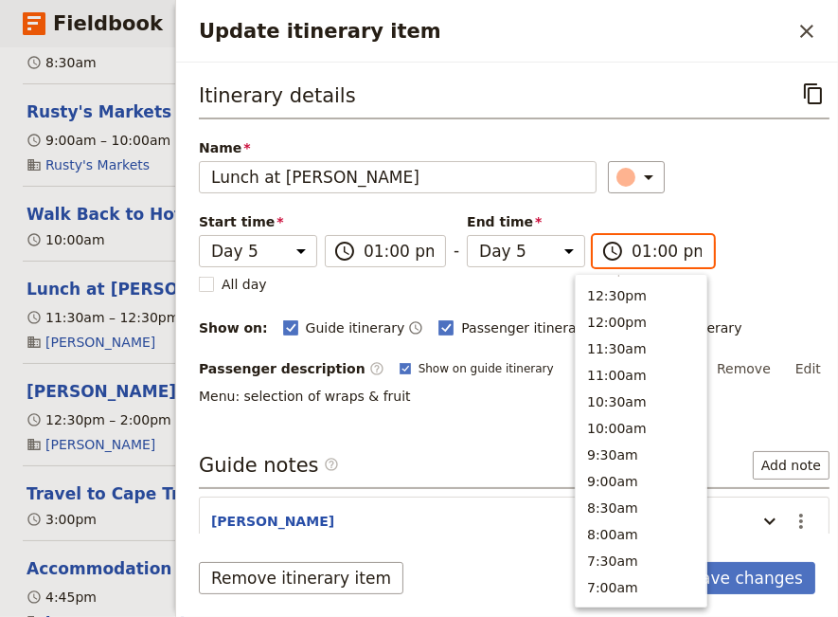
click at [642, 251] on input "01:00 pm" at bounding box center [667, 251] width 70 height 23
type input "01:30 pm"
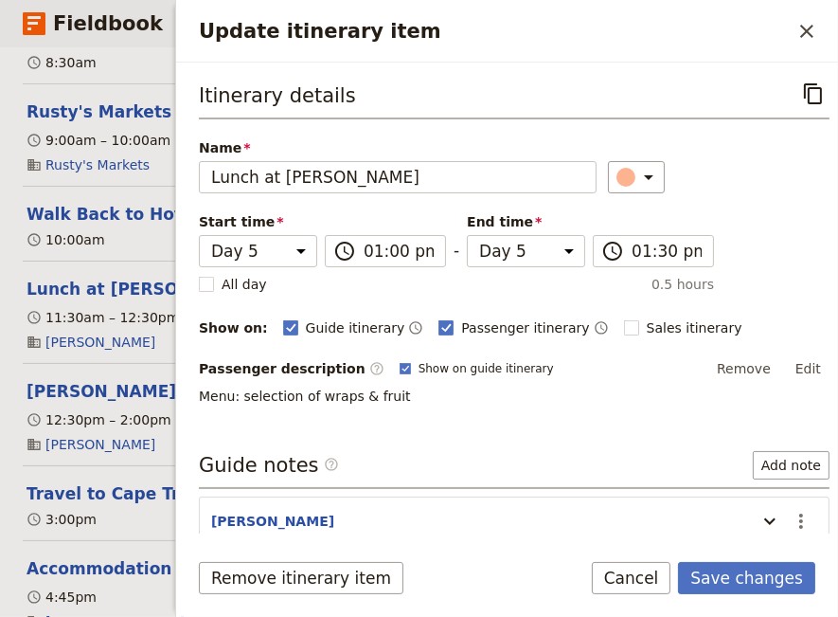
click at [757, 259] on div "Itinerary details ​ Name Lunch at [GEOGRAPHIC_DATA][PERSON_NAME] ​ Start time D…" at bounding box center [514, 242] width 631 height 328
click at [799, 514] on icon "Actions" at bounding box center [801, 520] width 4 height 15
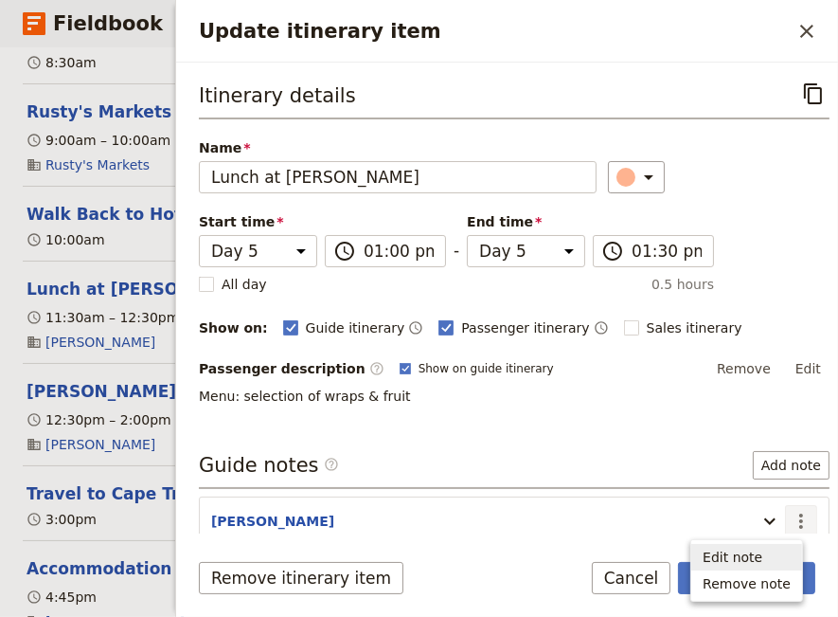
click at [752, 551] on span "Edit note" at bounding box center [733, 556] width 60 height 19
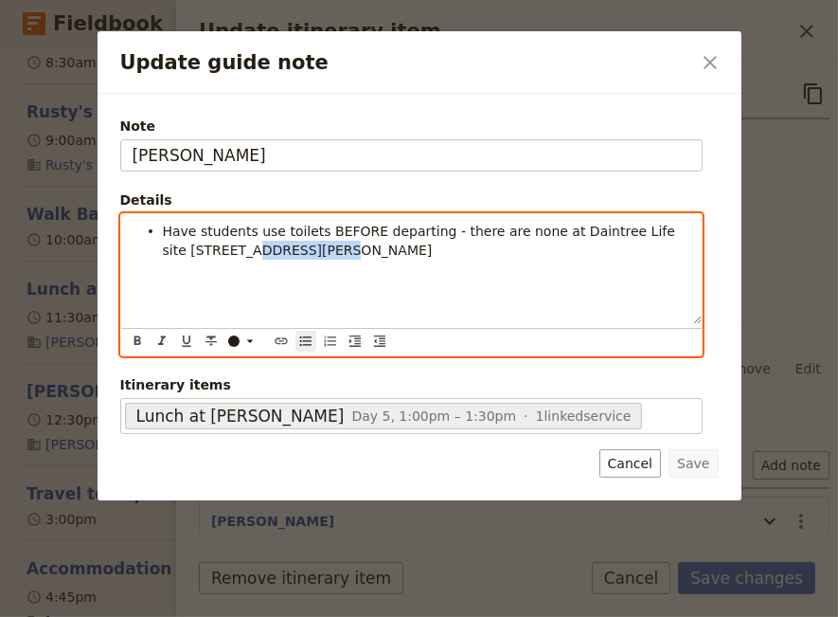
drag, startPoint x: 268, startPoint y: 247, endPoint x: 150, endPoint y: 242, distance: 118.5
click at [150, 242] on ul "Have students use toilets BEFORE departing - there are none at Daintree Life si…" at bounding box center [412, 241] width 558 height 38
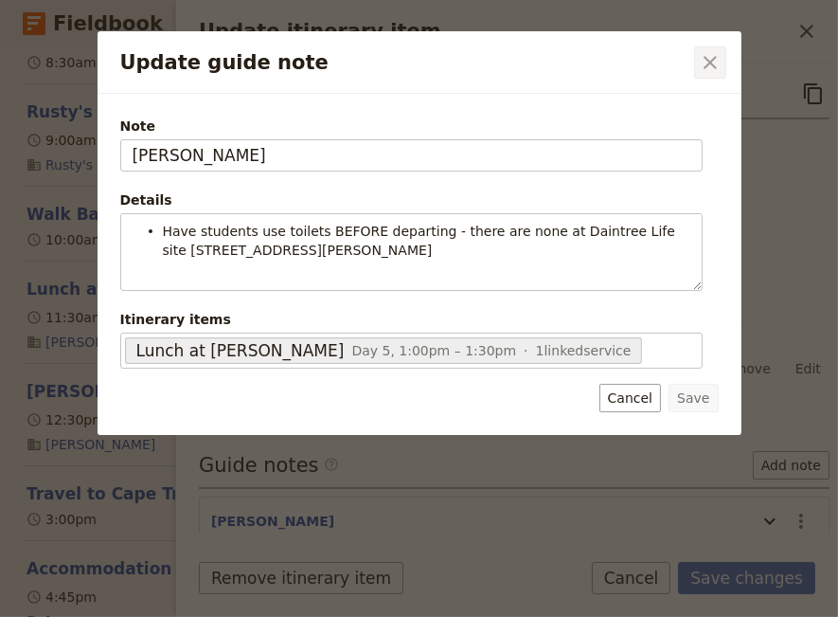
click at [710, 63] on icon "Close dialog" at bounding box center [710, 62] width 23 height 23
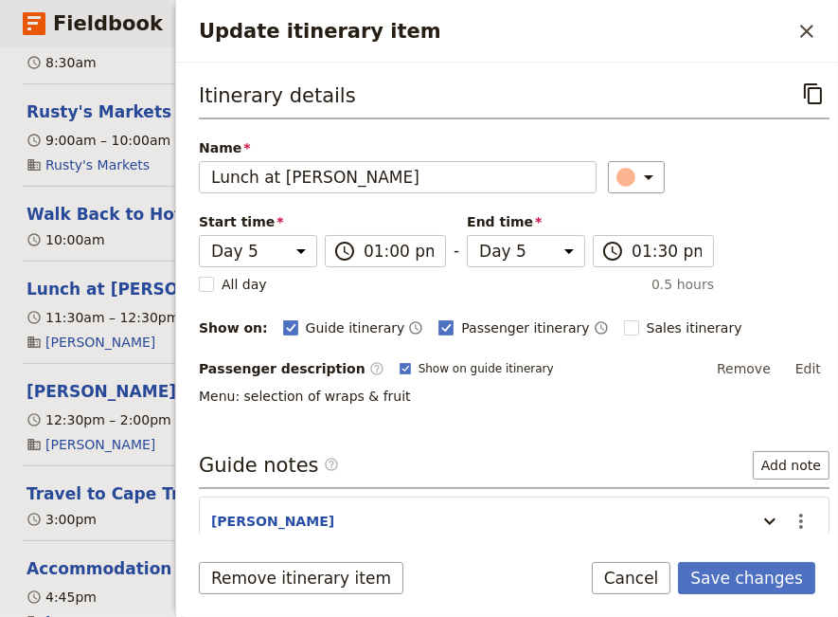
scroll to position [151, 0]
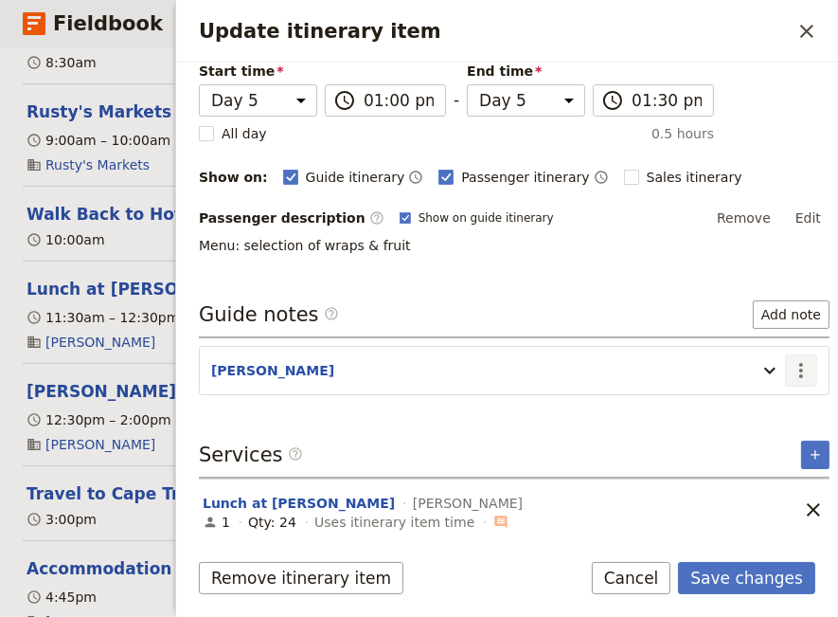
click at [790, 362] on icon "Actions" at bounding box center [801, 370] width 23 height 23
click at [763, 436] on span "Remove note" at bounding box center [747, 432] width 88 height 19
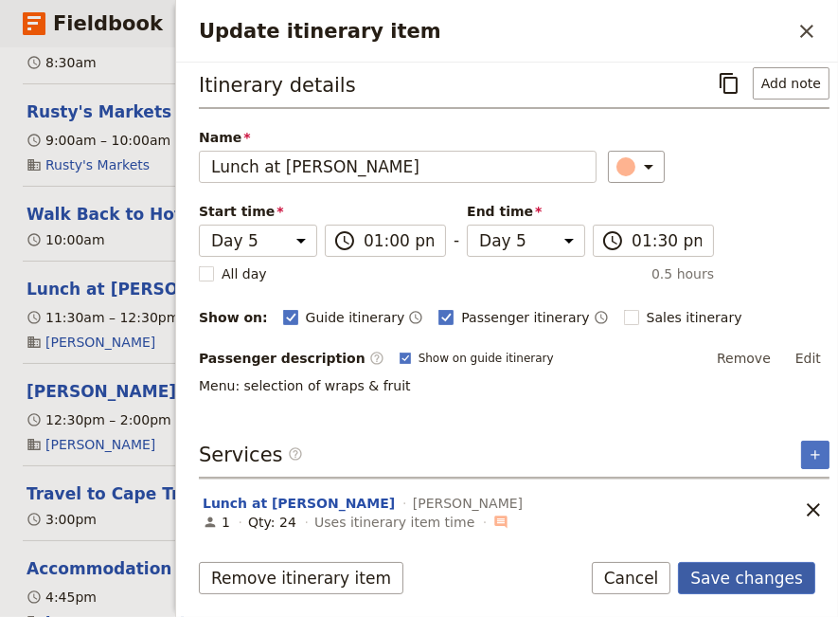
click at [741, 579] on button "Save changes" at bounding box center [746, 578] width 137 height 32
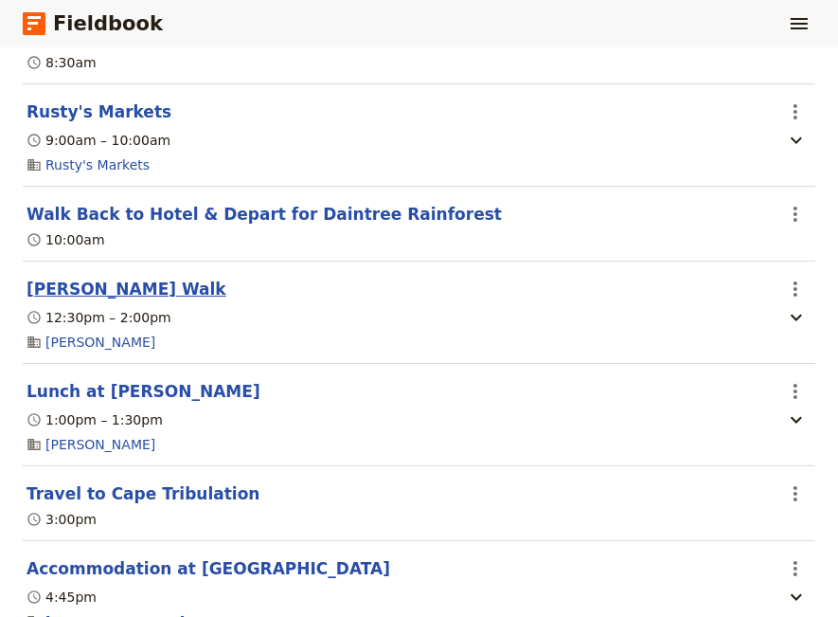
click at [109, 299] on button "[PERSON_NAME] Walk" at bounding box center [127, 289] width 200 height 23
select select "5"
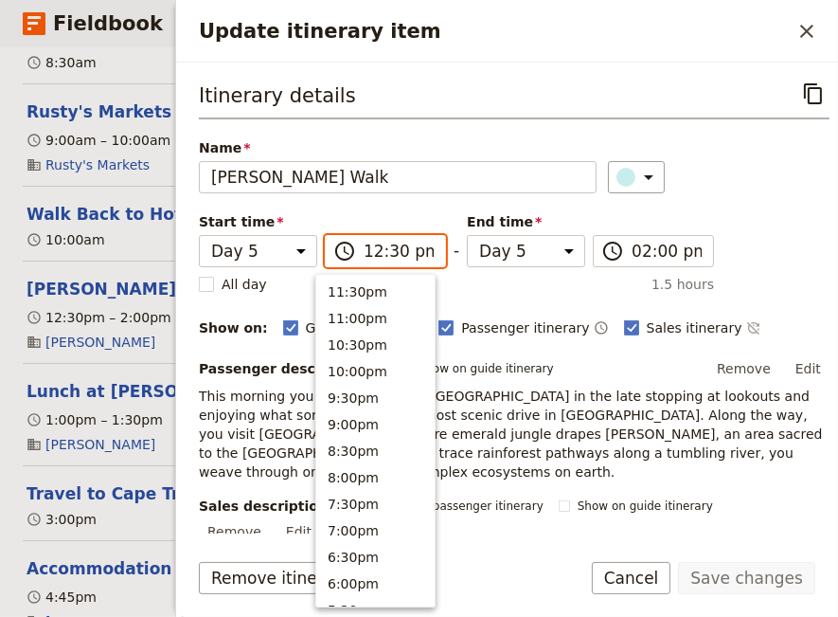
click at [367, 249] on input "12:30 pm" at bounding box center [399, 251] width 70 height 23
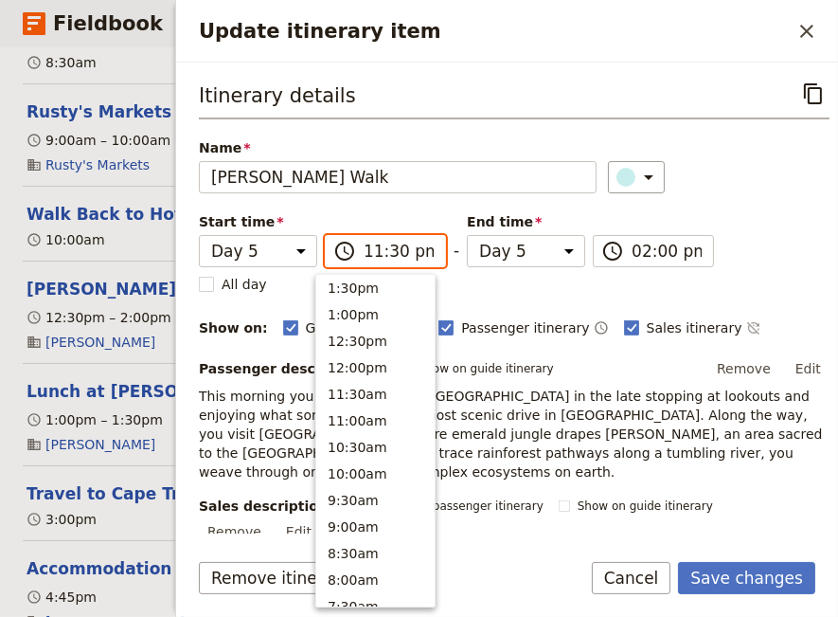
scroll to position [5, 0]
click at [414, 250] on input "11:30 pm" at bounding box center [399, 251] width 70 height 23
click at [410, 251] on input "11:30 pm" at bounding box center [399, 251] width 70 height 23
type input "11:30 am"
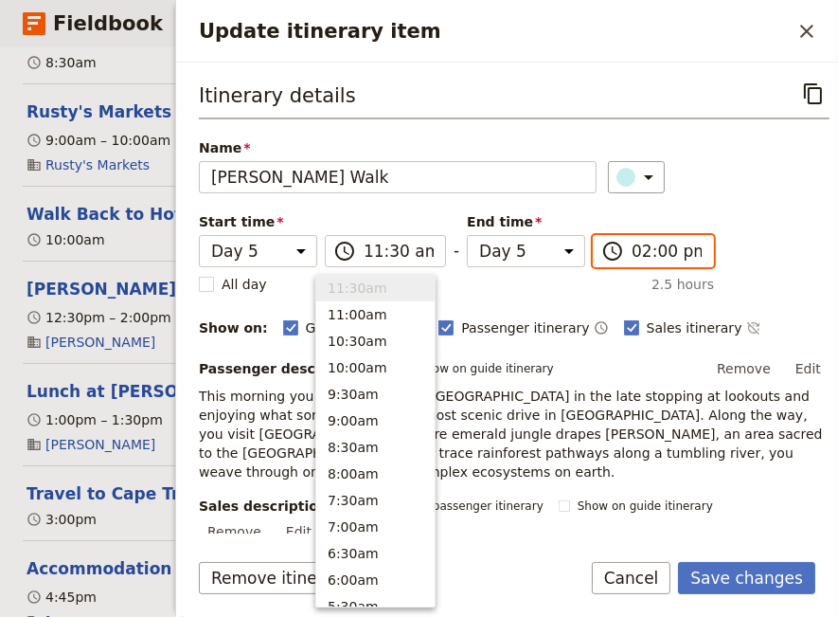
click at [632, 253] on input "02:00 pm" at bounding box center [667, 251] width 70 height 23
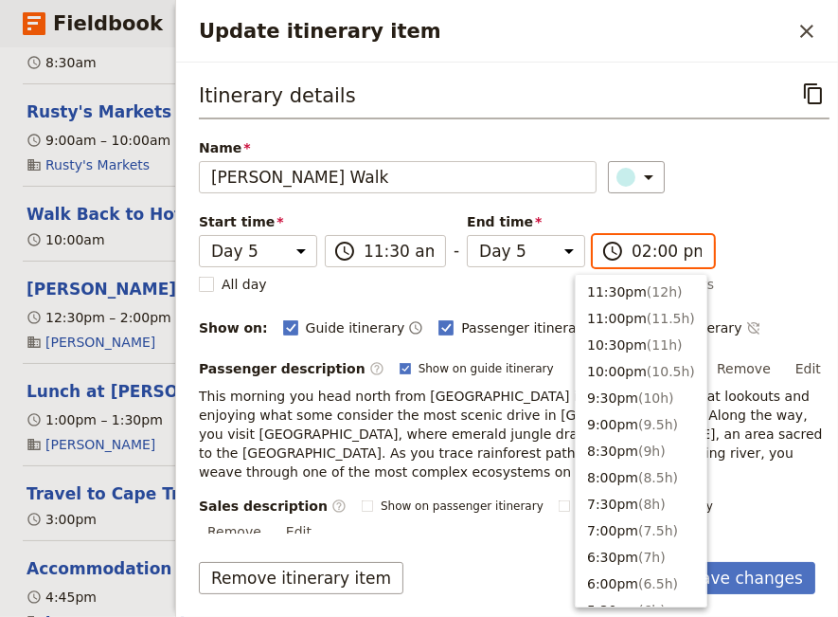
scroll to position [545, 0]
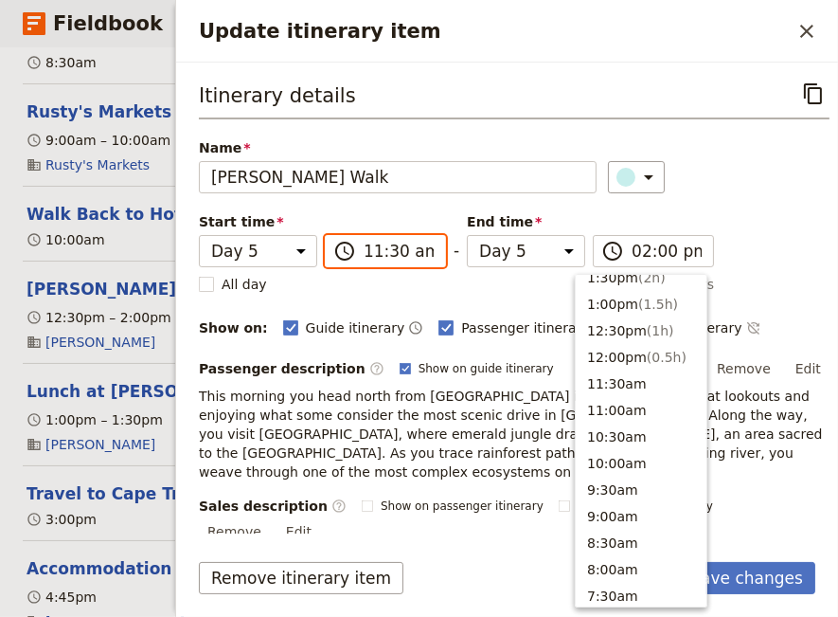
click at [380, 249] on input "11:30 am" at bounding box center [399, 251] width 70 height 23
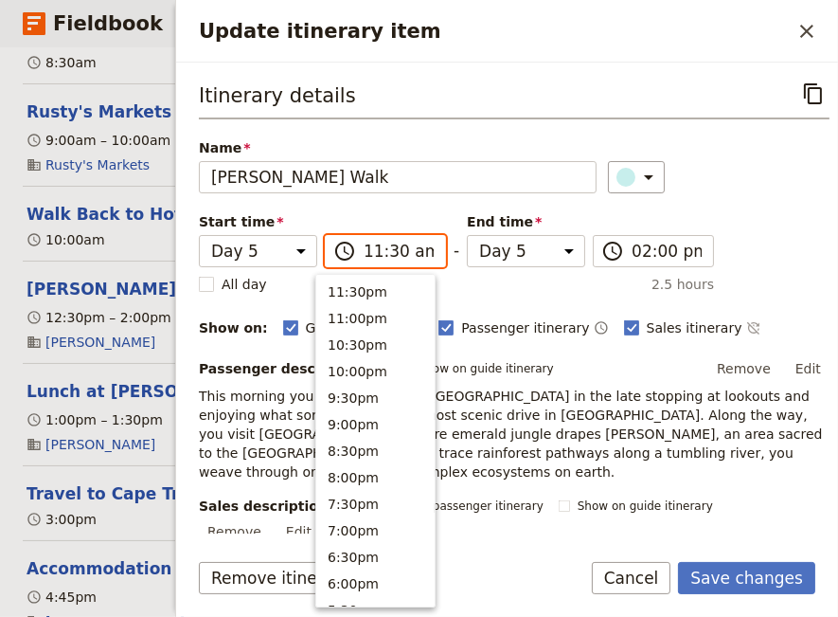
scroll to position [640, 0]
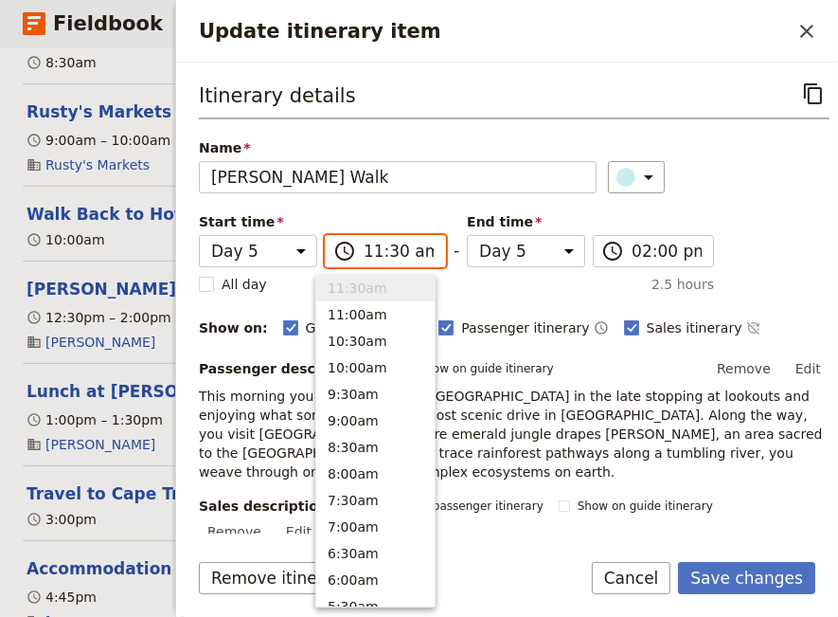
click at [380, 249] on input "11:30 am" at bounding box center [399, 251] width 70 height 23
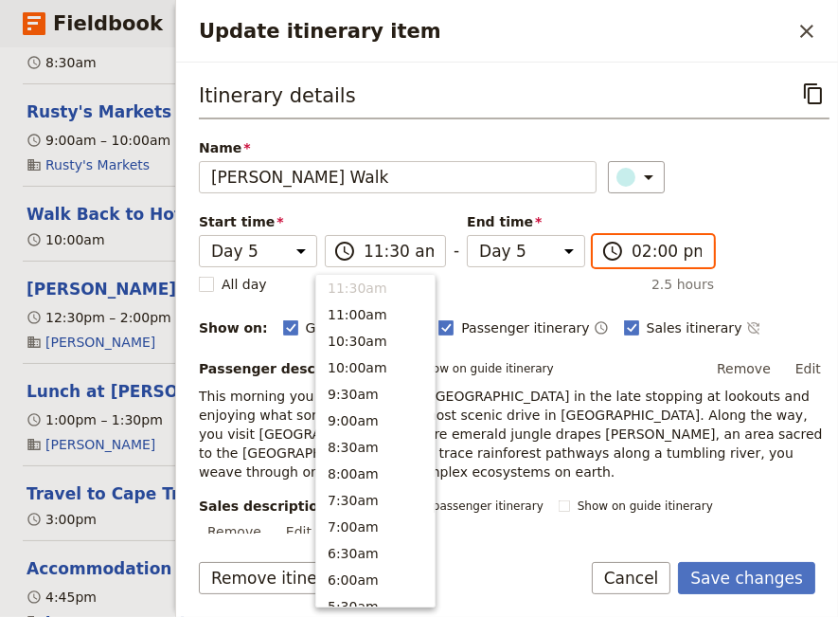
click at [632, 252] on input "02:00 pm" at bounding box center [667, 251] width 70 height 23
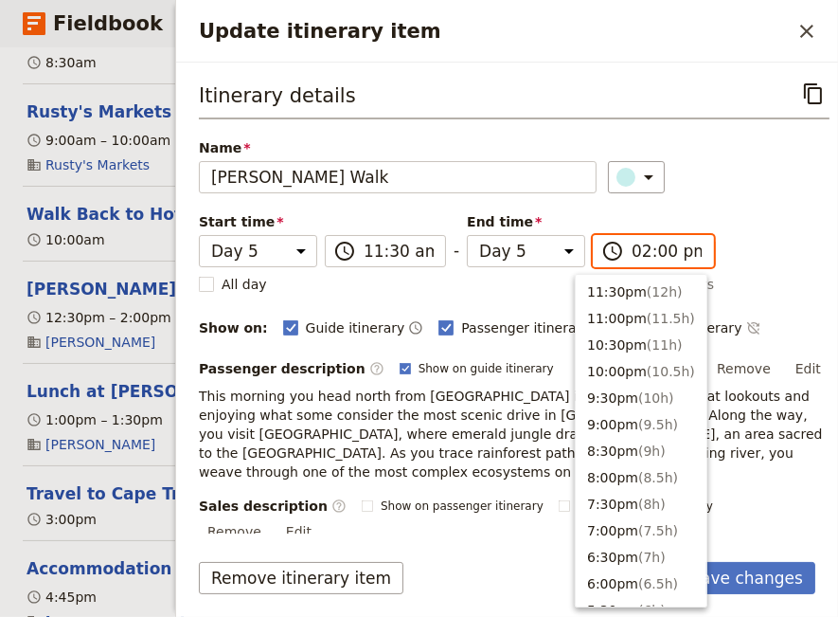
scroll to position [545, 0]
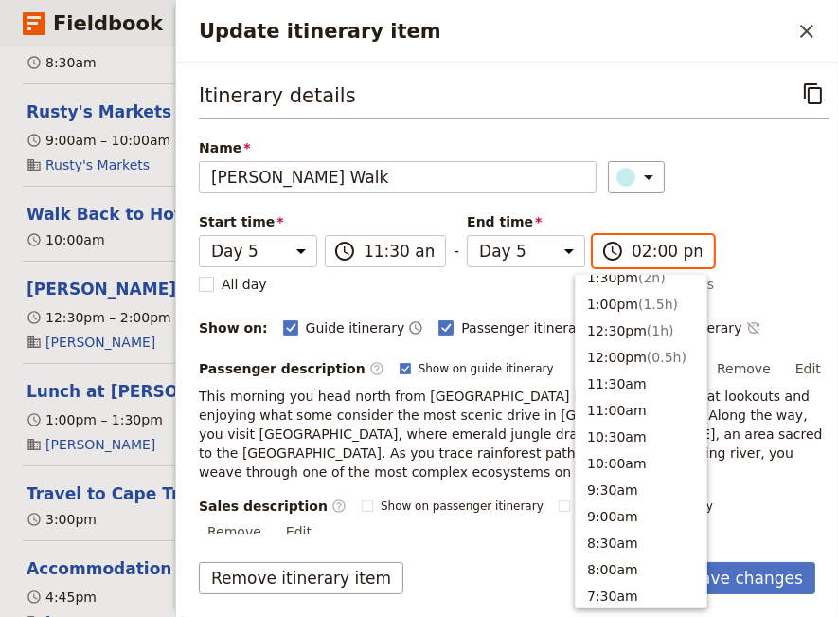
type input "01:00 pm"
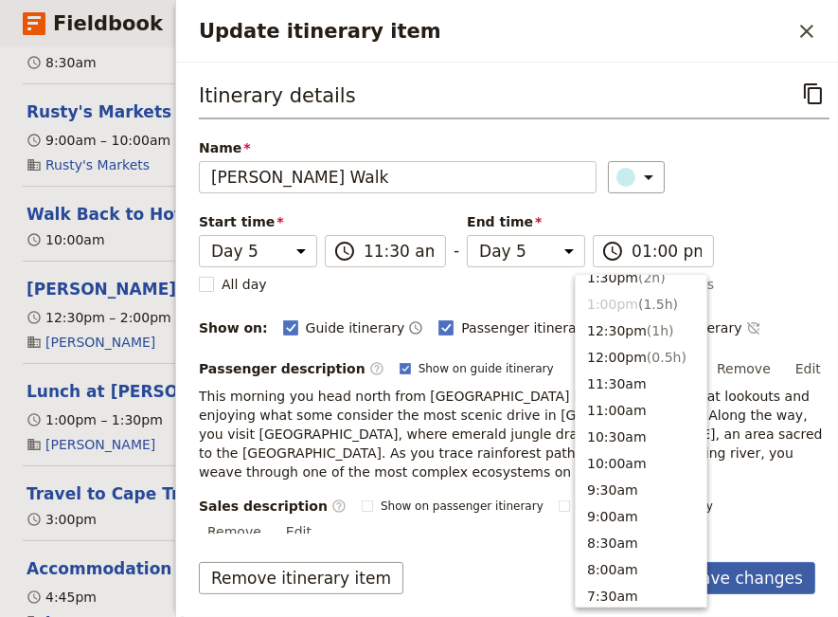
click at [762, 580] on button "Save changes" at bounding box center [746, 578] width 137 height 32
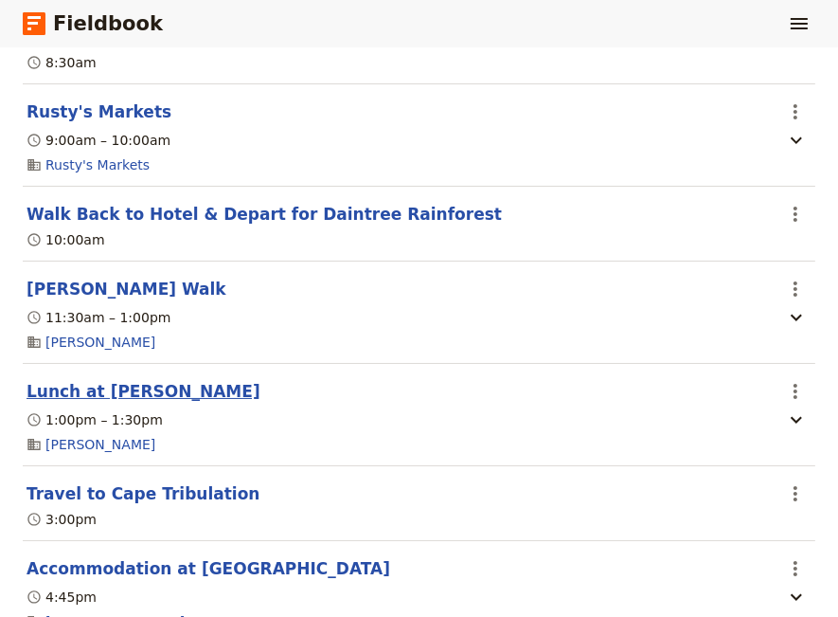
click at [68, 403] on button "Lunch at [PERSON_NAME]" at bounding box center [144, 391] width 234 height 23
select select "5"
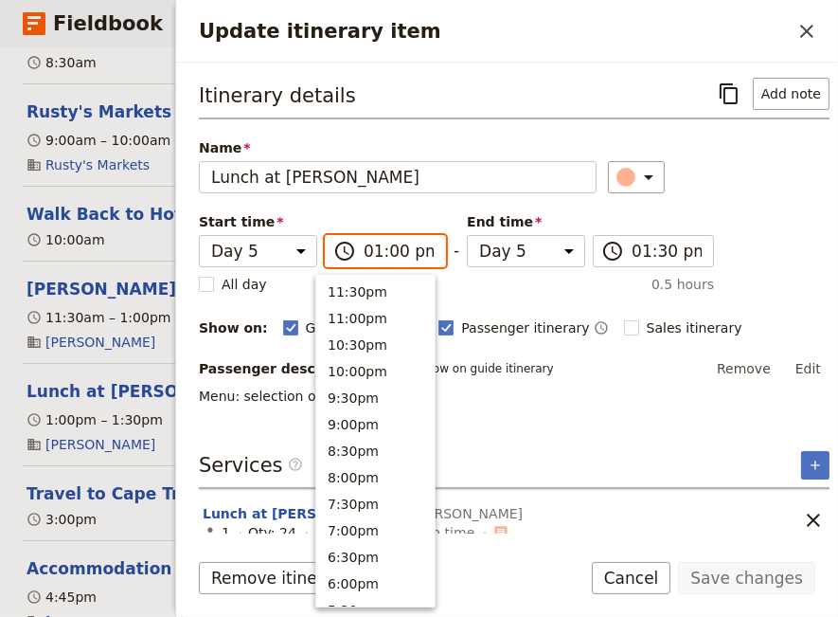
click at [384, 250] on input "01:00 pm" at bounding box center [399, 251] width 70 height 23
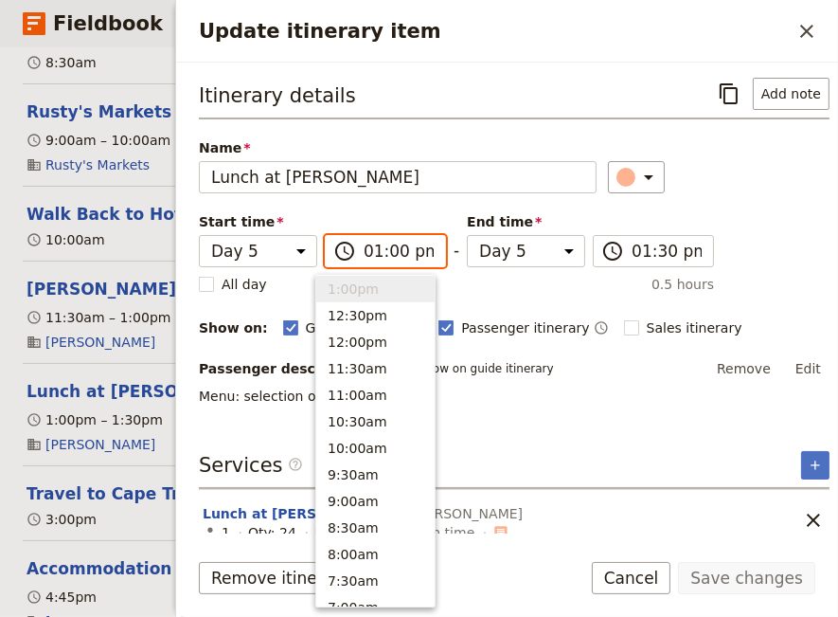
click at [384, 250] on input "01:00 pm" at bounding box center [399, 251] width 70 height 23
type input "01:15 pm"
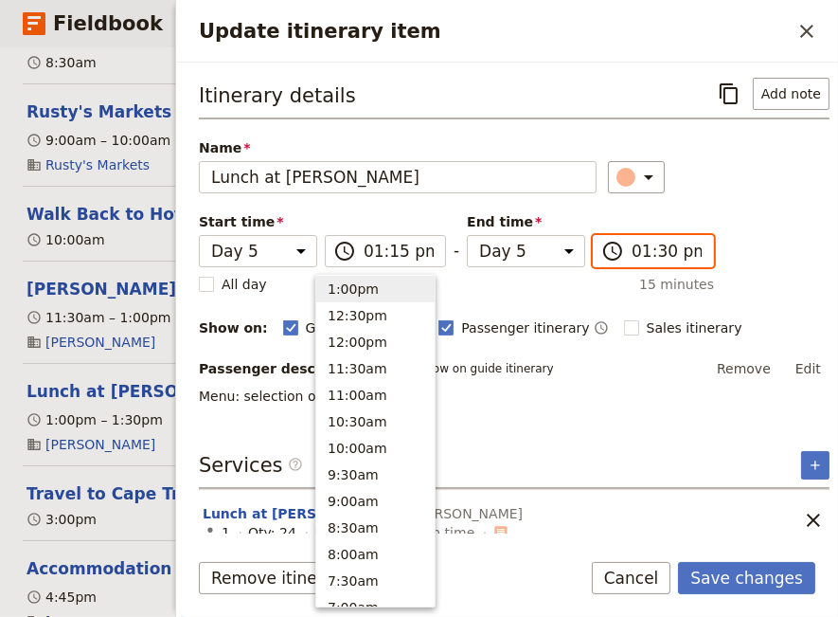
click at [640, 247] on input "01:30 pm" at bounding box center [667, 251] width 70 height 23
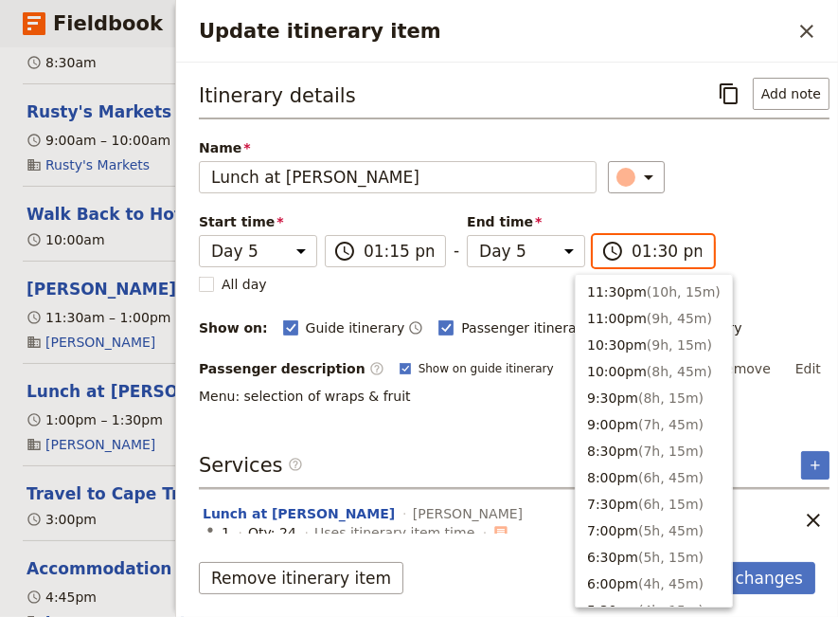
scroll to position [552, 0]
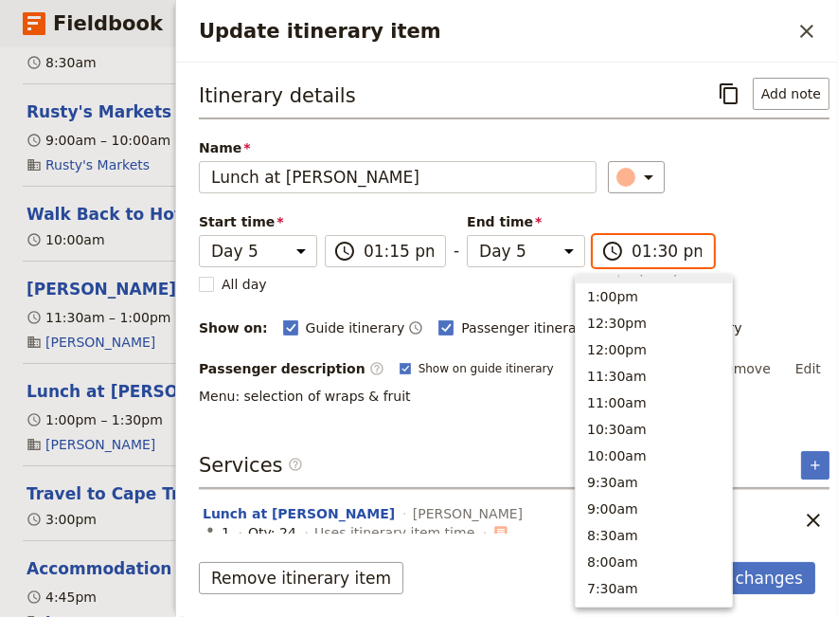
click at [643, 246] on input "01:30 pm" at bounding box center [667, 251] width 70 height 23
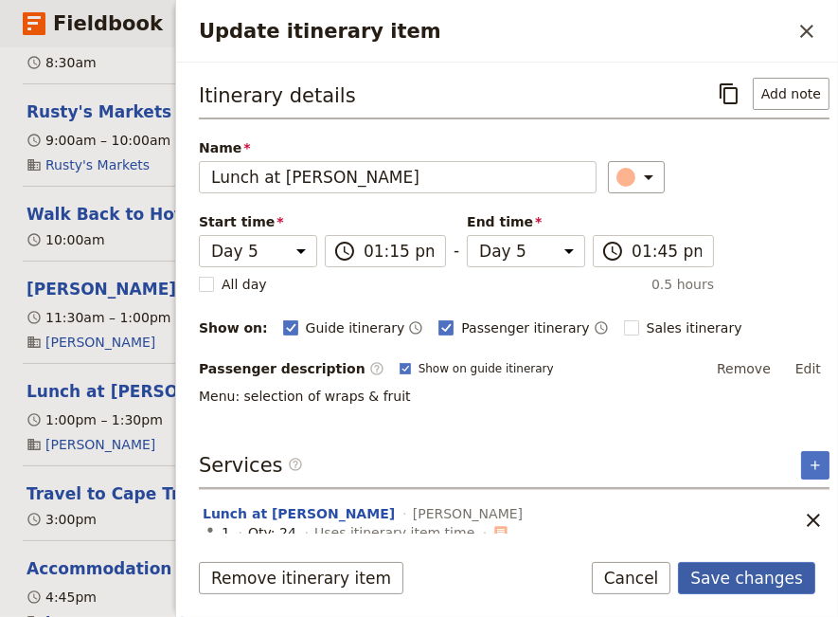
click at [782, 579] on button "Save changes" at bounding box center [746, 578] width 137 height 32
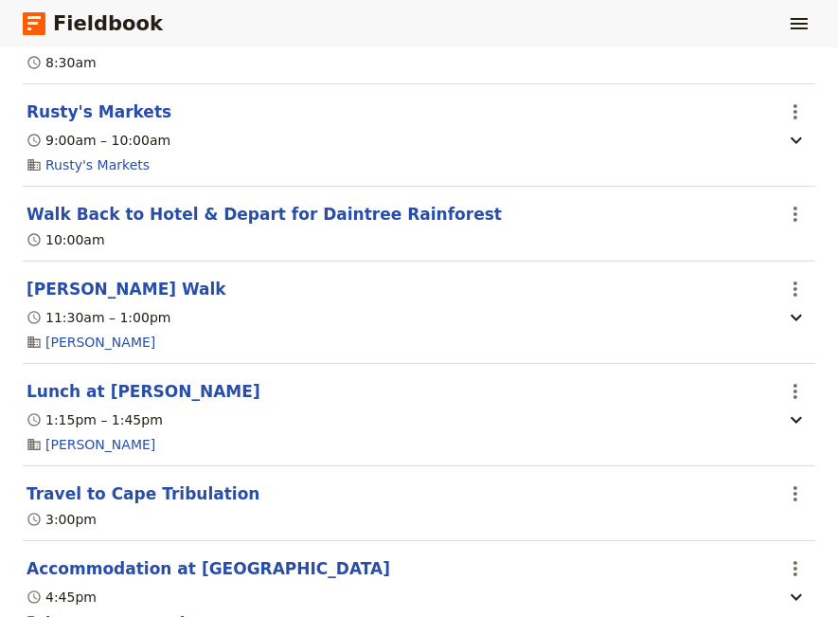
scroll to position [4909, 0]
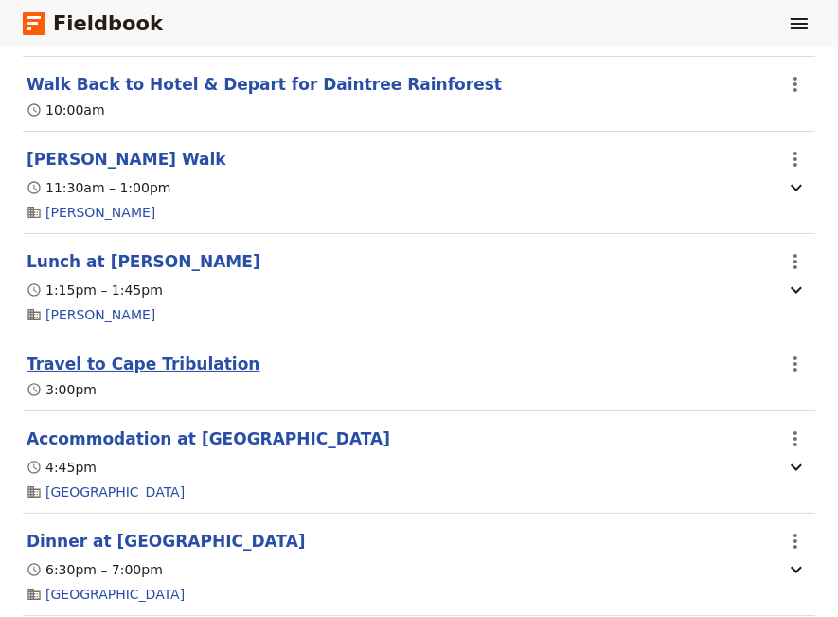
click at [160, 372] on button "Travel to Cape Tribulation" at bounding box center [143, 363] width 233 height 23
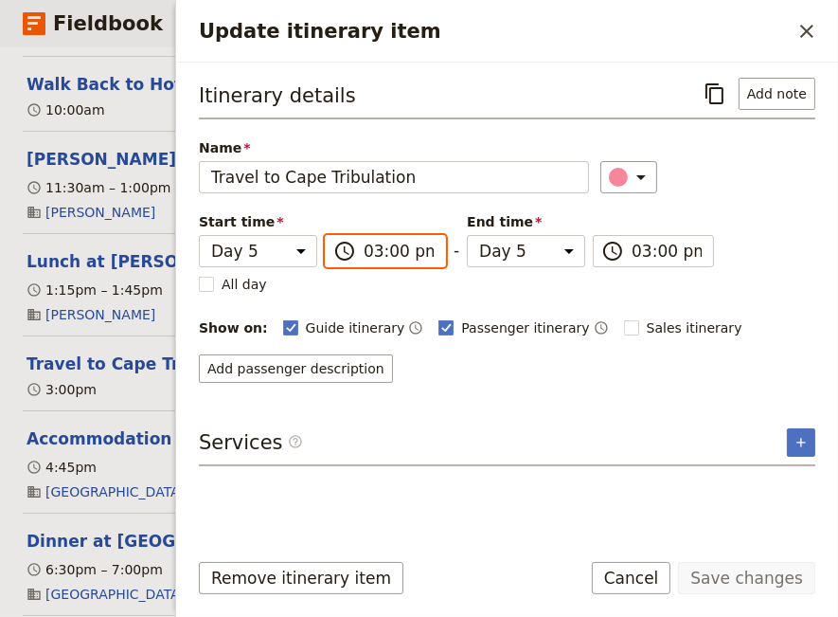
click at [366, 254] on input "03:00 pm" at bounding box center [399, 251] width 70 height 23
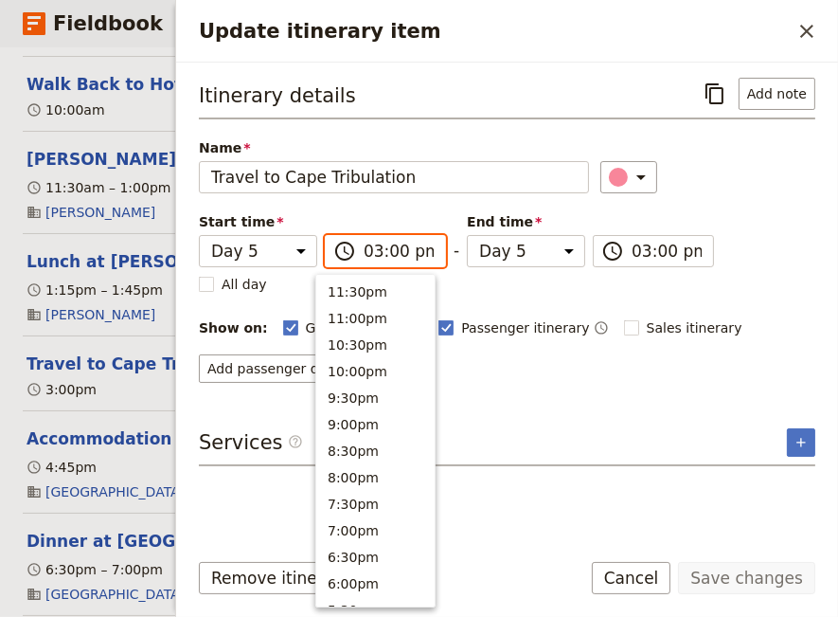
scroll to position [455, 0]
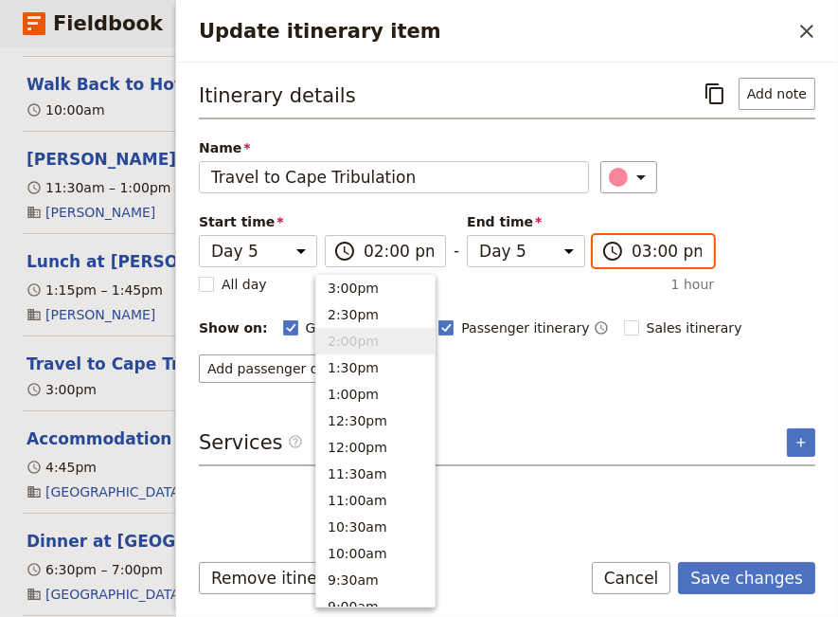
click at [632, 248] on input "03:00 pm" at bounding box center [667, 251] width 70 height 23
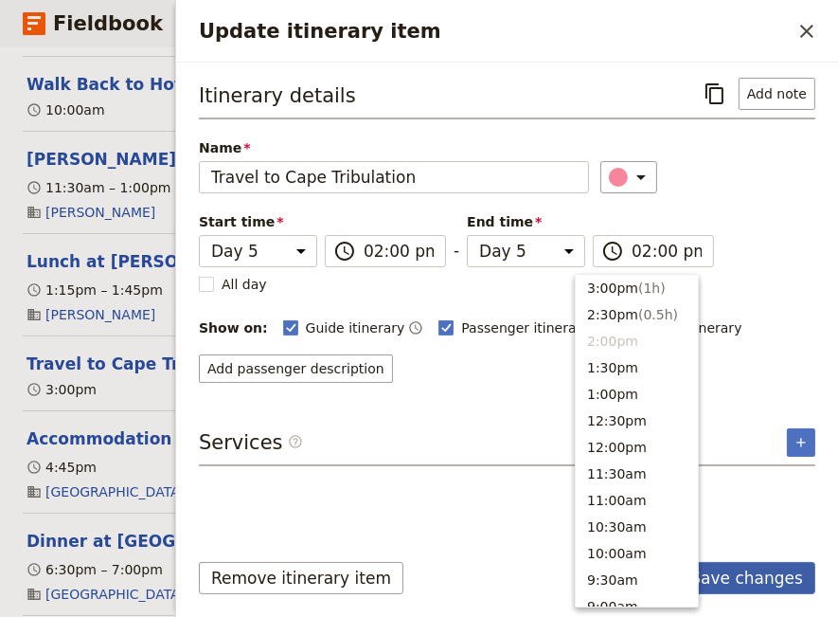
click at [739, 577] on button "Save changes" at bounding box center [746, 578] width 137 height 32
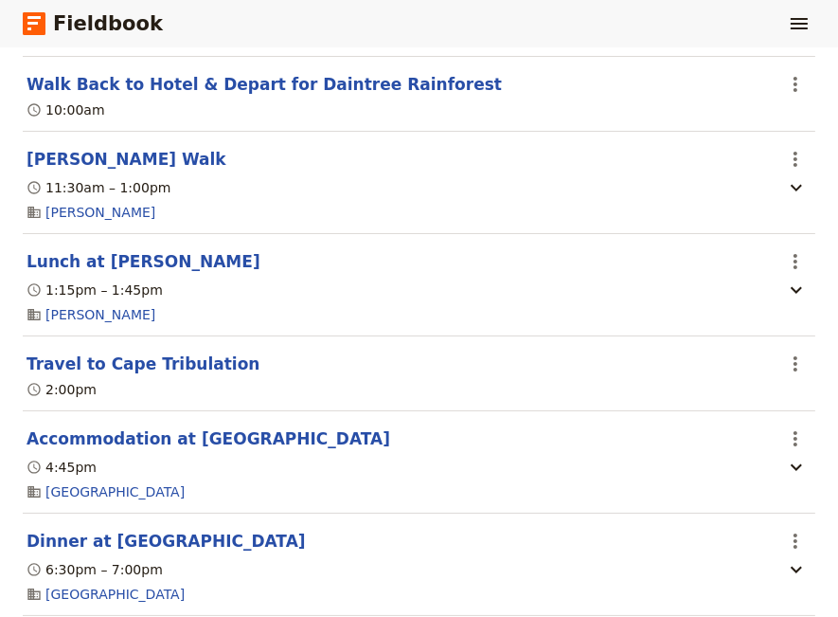
scroll to position [5038, 0]
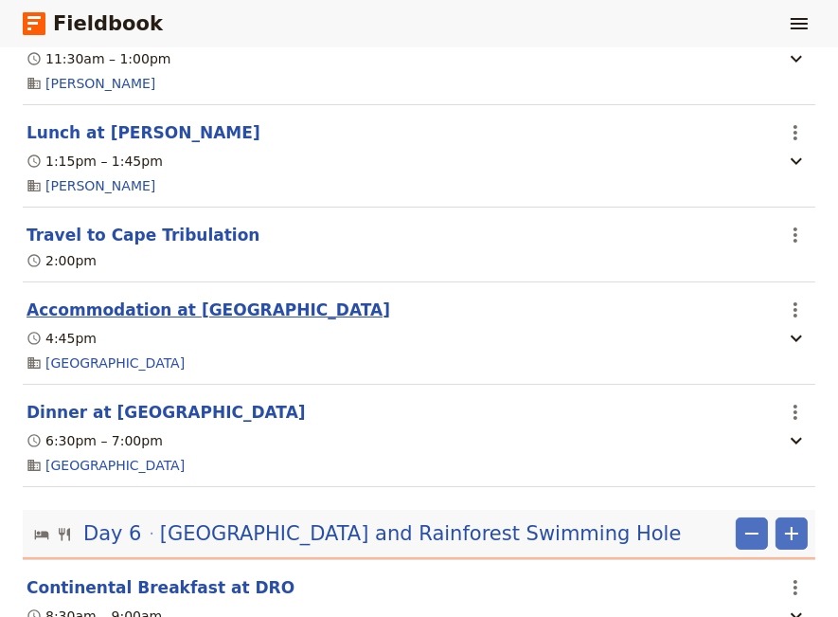
click at [86, 320] on button "Accommodation at [GEOGRAPHIC_DATA]" at bounding box center [209, 309] width 364 height 23
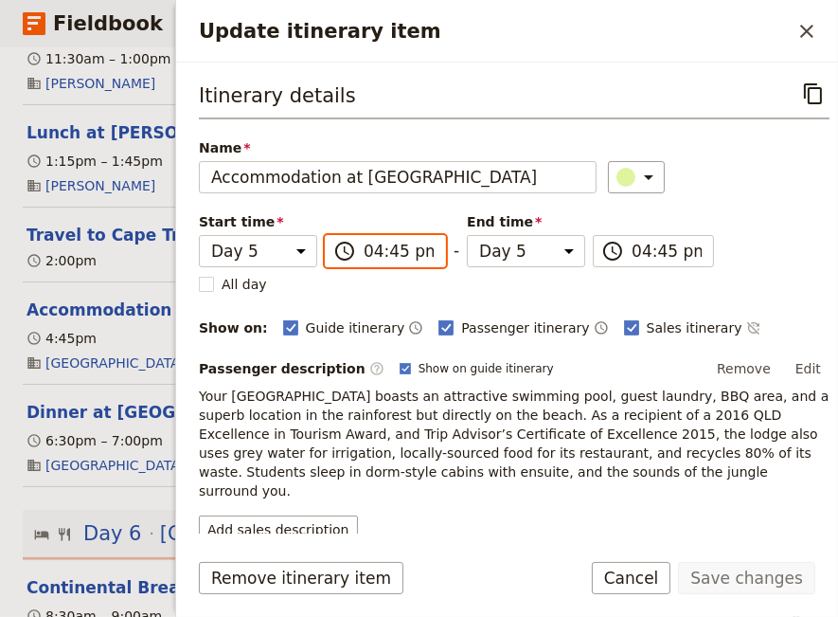
click at [364, 254] on input "04:45 pm" at bounding box center [399, 251] width 70 height 23
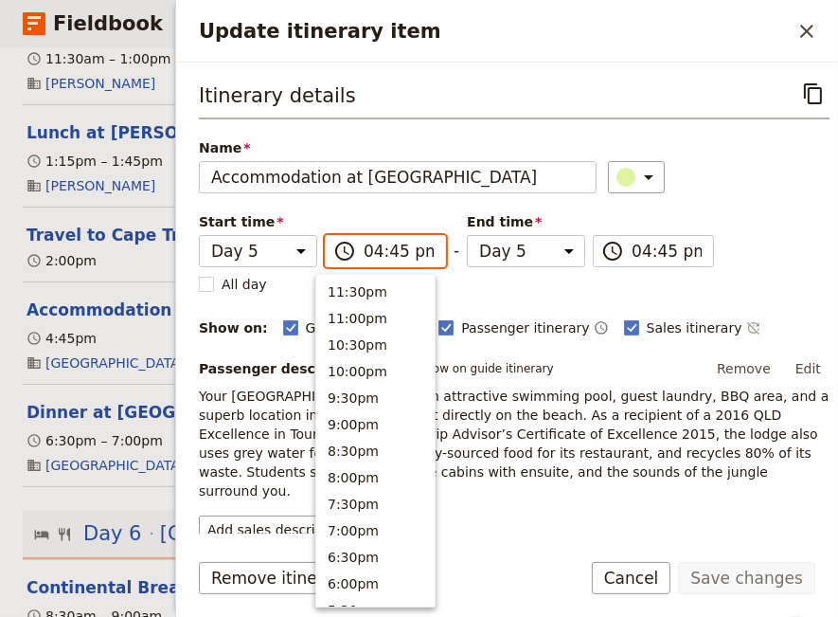
scroll to position [375, 0]
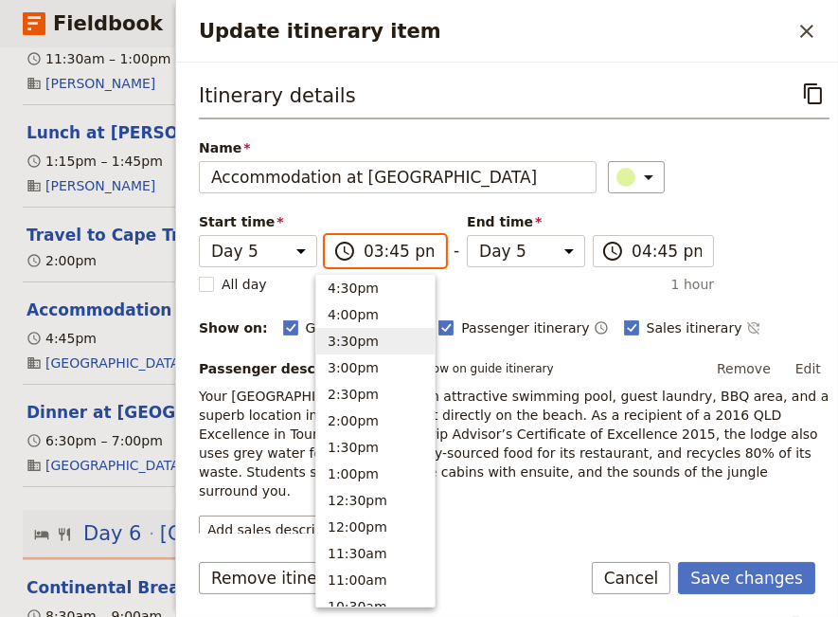
click at [385, 254] on input "03:45 pm" at bounding box center [399, 251] width 70 height 23
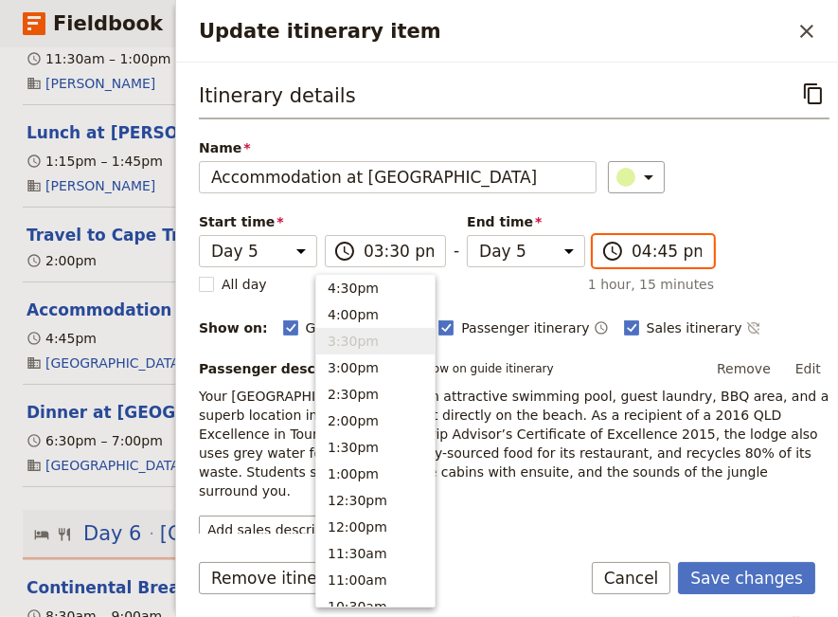
click at [632, 254] on input "04:45 pm" at bounding box center [667, 251] width 70 height 23
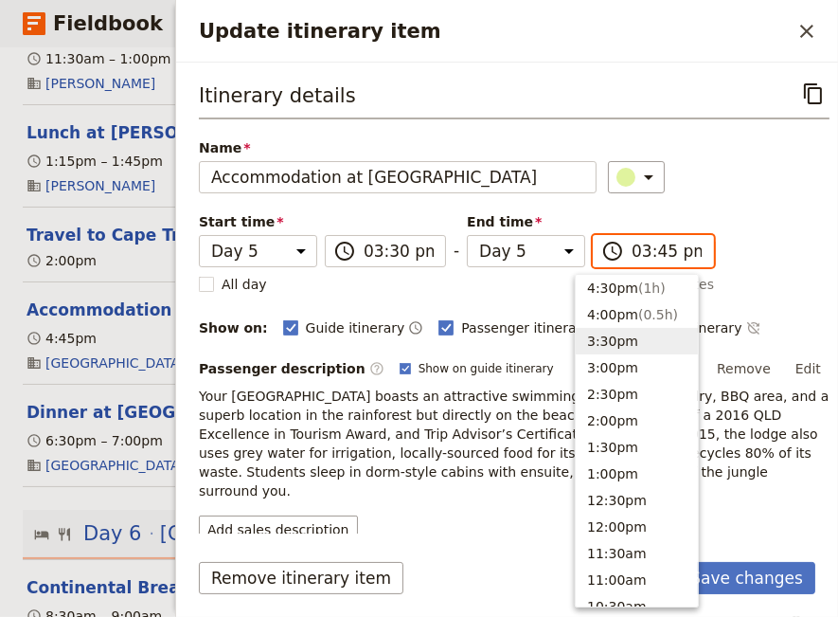
click at [642, 249] on input "03:45 pm" at bounding box center [667, 251] width 70 height 23
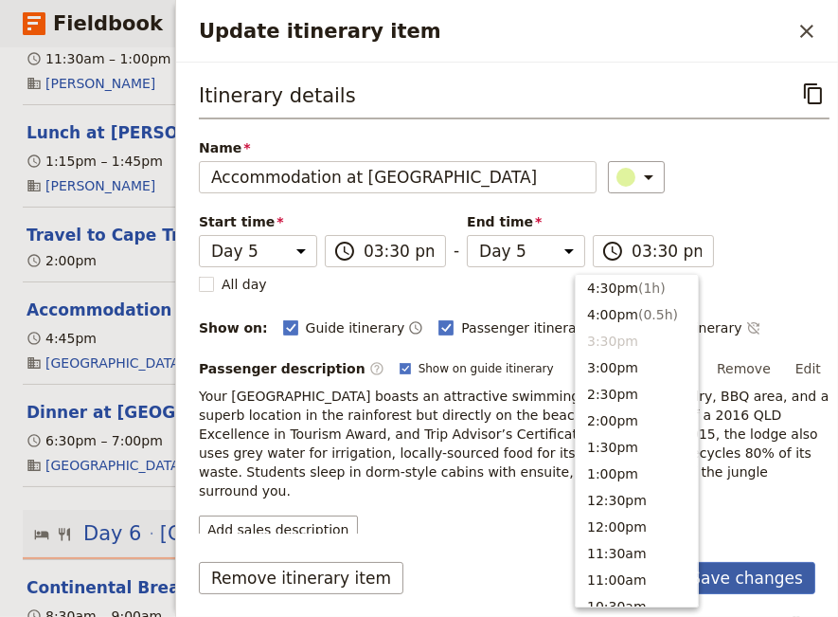
click at [748, 578] on button "Save changes" at bounding box center [746, 578] width 137 height 32
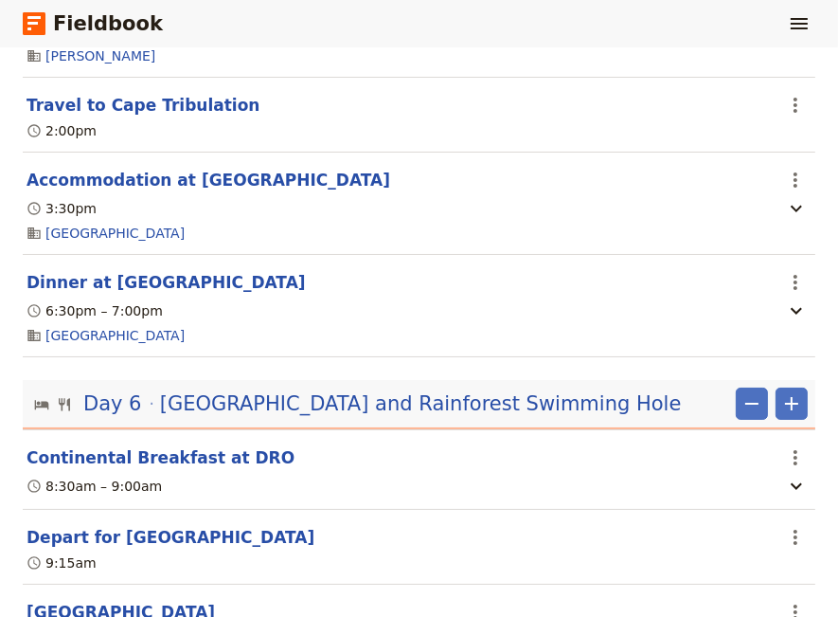
scroll to position [5297, 0]
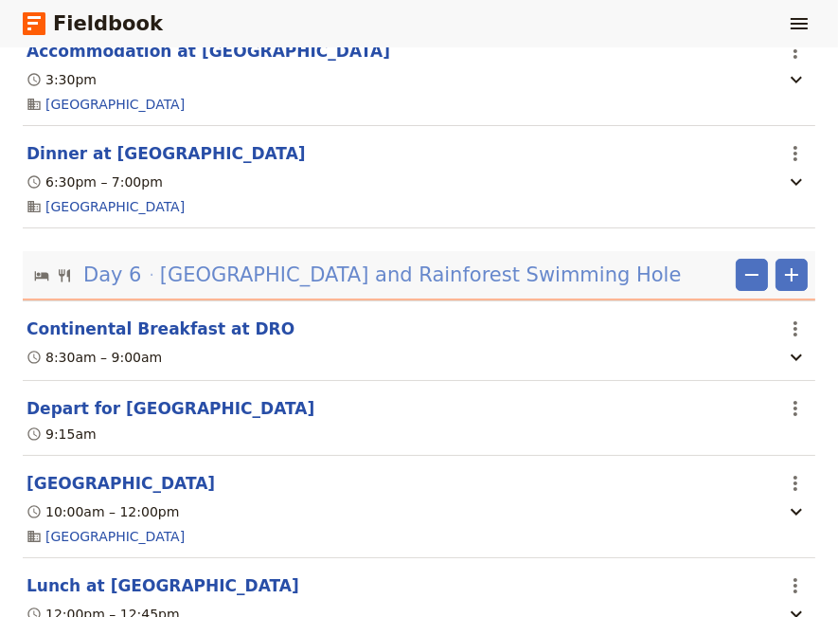
click at [353, 288] on span "[GEOGRAPHIC_DATA] and Rainforest Swimming Hole" at bounding box center [421, 274] width 522 height 28
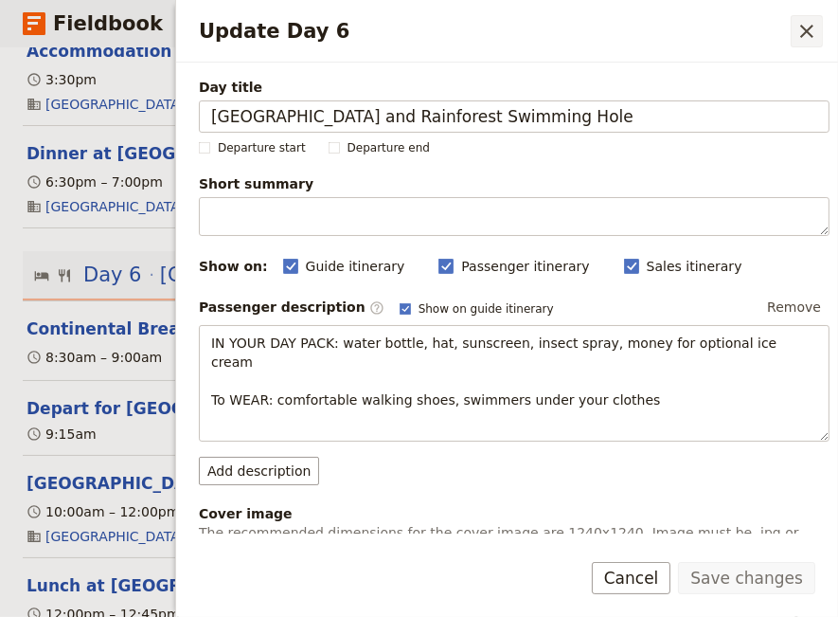
click at [804, 27] on icon "Close drawer" at bounding box center [806, 31] width 13 height 13
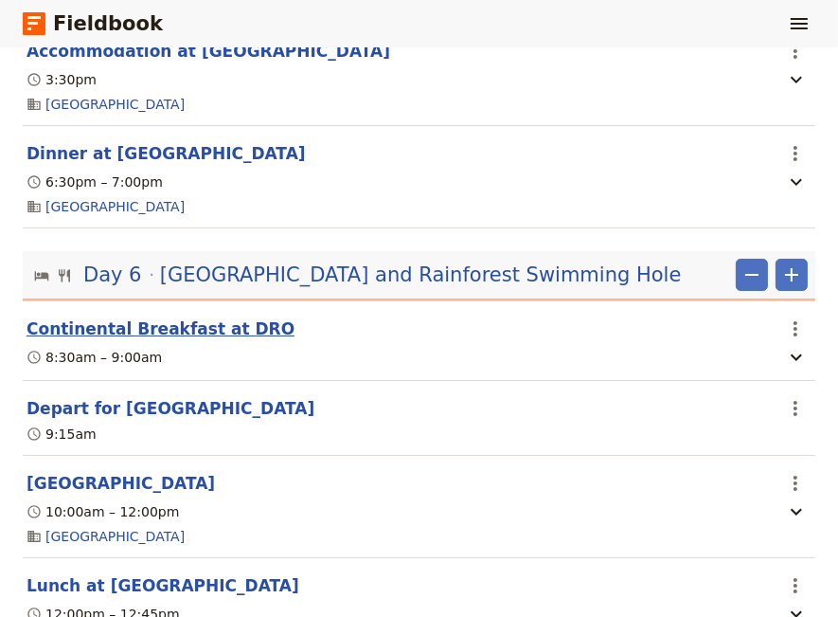
click at [230, 334] on button "Continental Breakfast at DRO" at bounding box center [161, 328] width 268 height 23
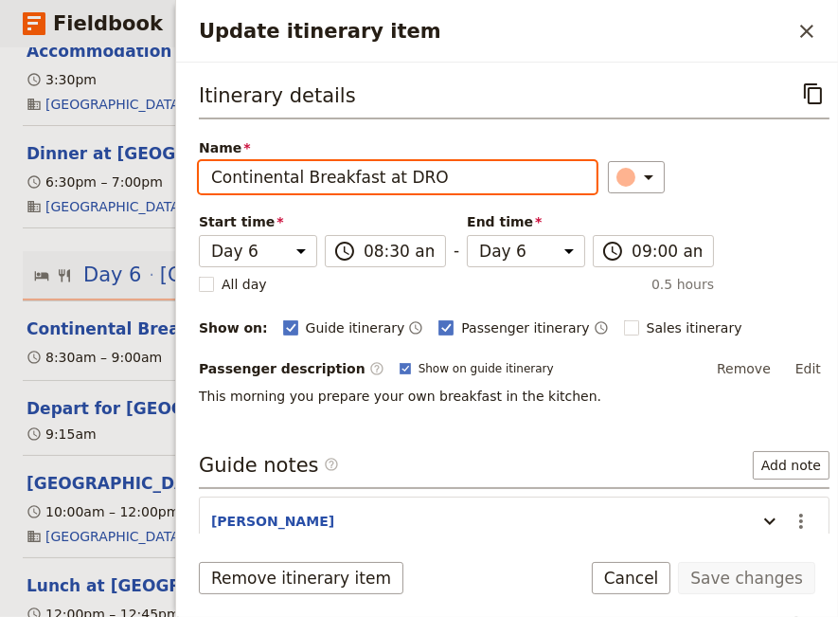
drag, startPoint x: 438, startPoint y: 171, endPoint x: 389, endPoint y: 184, distance: 49.9
click at [389, 184] on input "Continental Breakfast at DRO" at bounding box center [398, 177] width 398 height 32
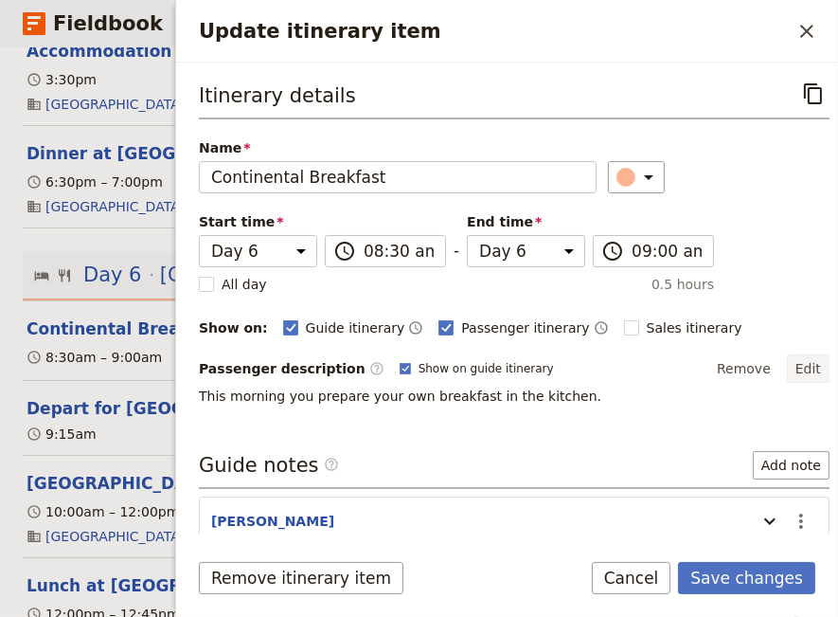
click at [798, 361] on button "Edit" at bounding box center [808, 368] width 43 height 28
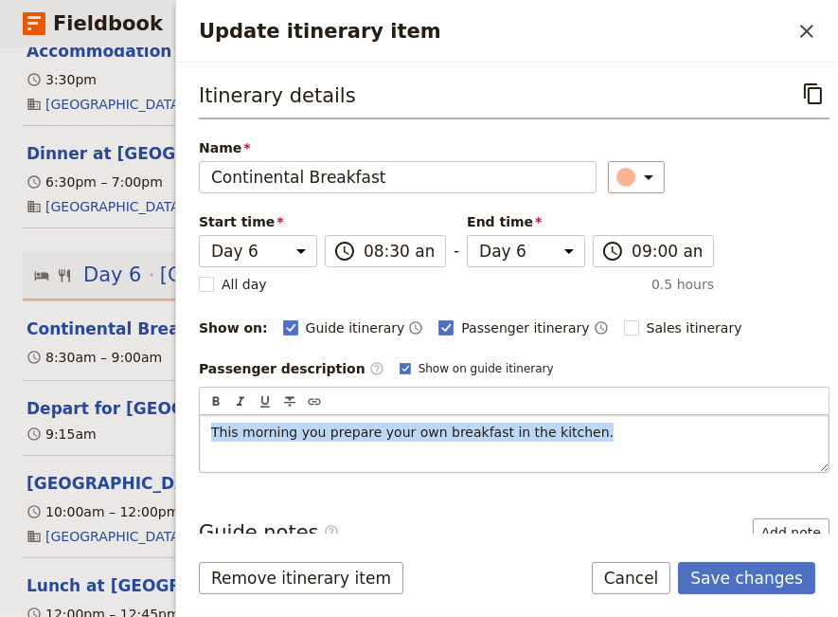
drag, startPoint x: 619, startPoint y: 417, endPoint x: 154, endPoint y: 428, distance: 464.3
click at [200, 428] on div "This morning you prepare your own breakfast in the kitchen." at bounding box center [514, 443] width 629 height 57
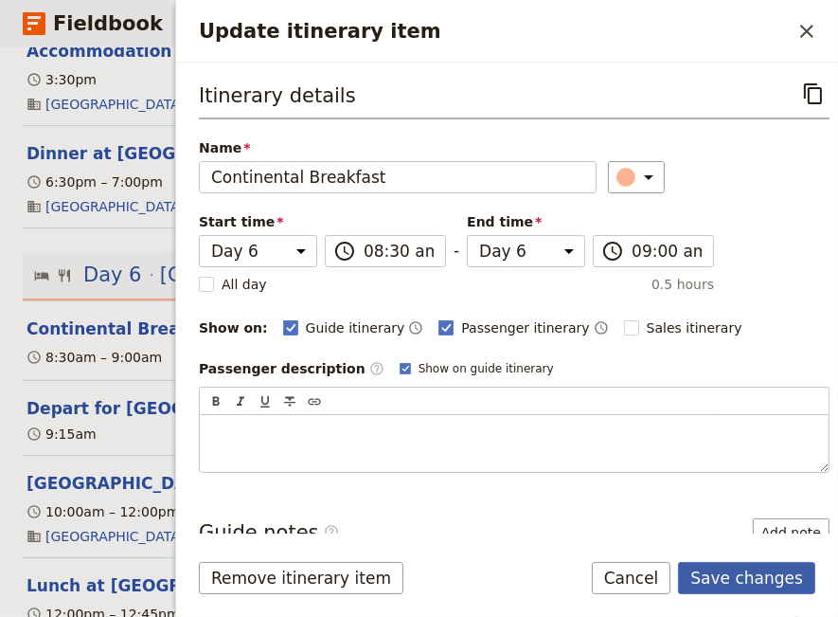
click at [780, 584] on button "Save changes" at bounding box center [746, 578] width 137 height 32
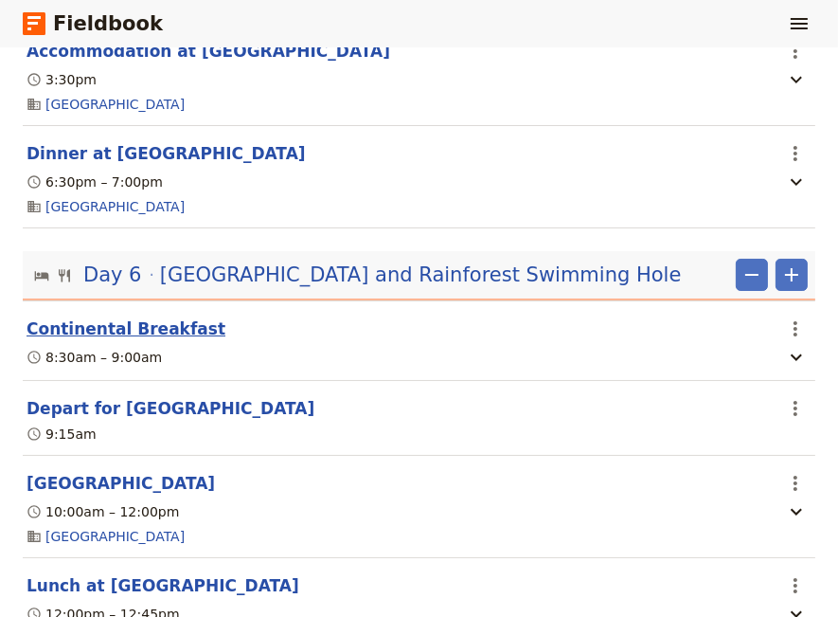
click at [121, 336] on button "Continental Breakfast" at bounding box center [126, 328] width 199 height 23
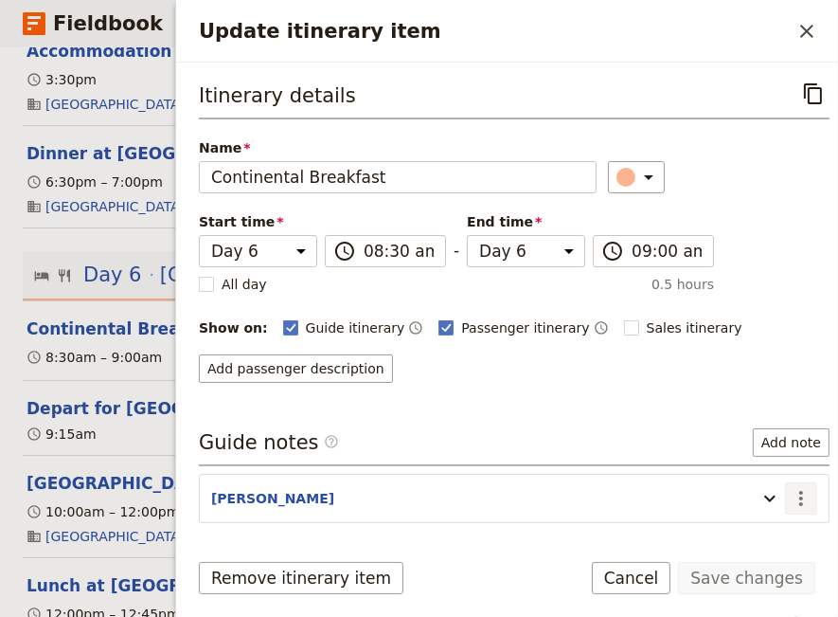
click at [791, 494] on icon "Actions" at bounding box center [801, 498] width 23 height 23
click at [740, 529] on span "Edit note" at bounding box center [733, 534] width 60 height 19
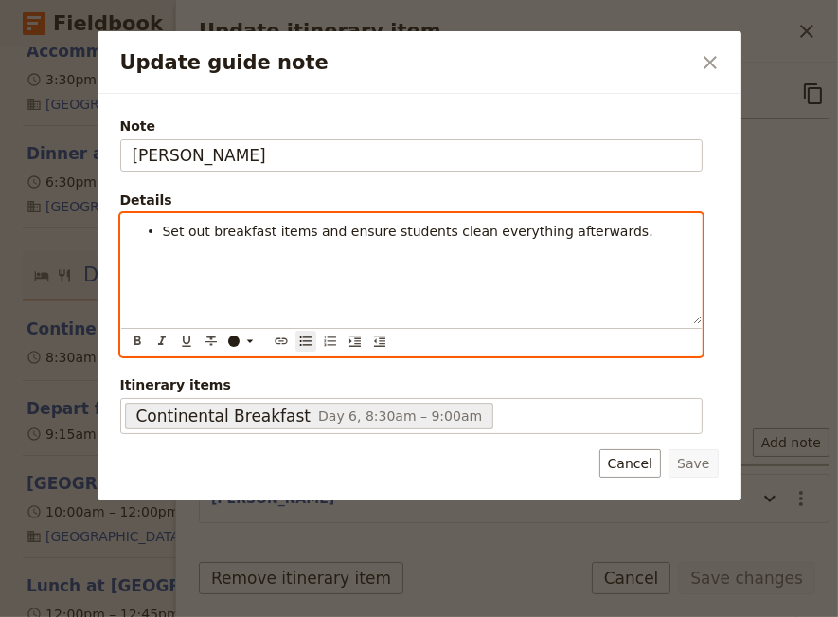
drag, startPoint x: 625, startPoint y: 242, endPoint x: -37, endPoint y: 228, distance: 662.2
click at [121, 228] on div "Set out breakfast items and ensure students clean everything afterwards." at bounding box center [411, 269] width 581 height 110
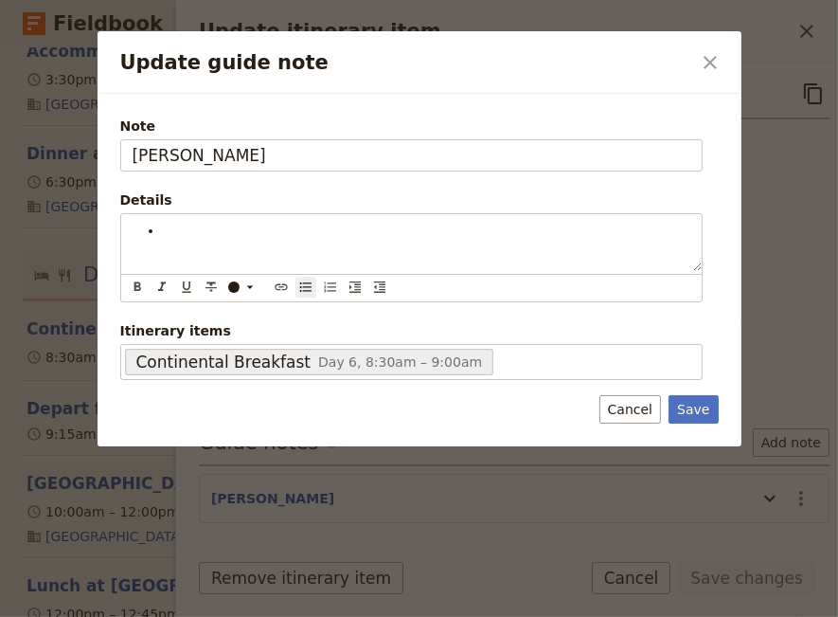
click at [703, 404] on div "Note [PERSON_NAME] Details ​ ​ ​ ​ ​ ​ ​ ​ ​ ​ Itinerary items Continental Brea…" at bounding box center [420, 270] width 644 height 353
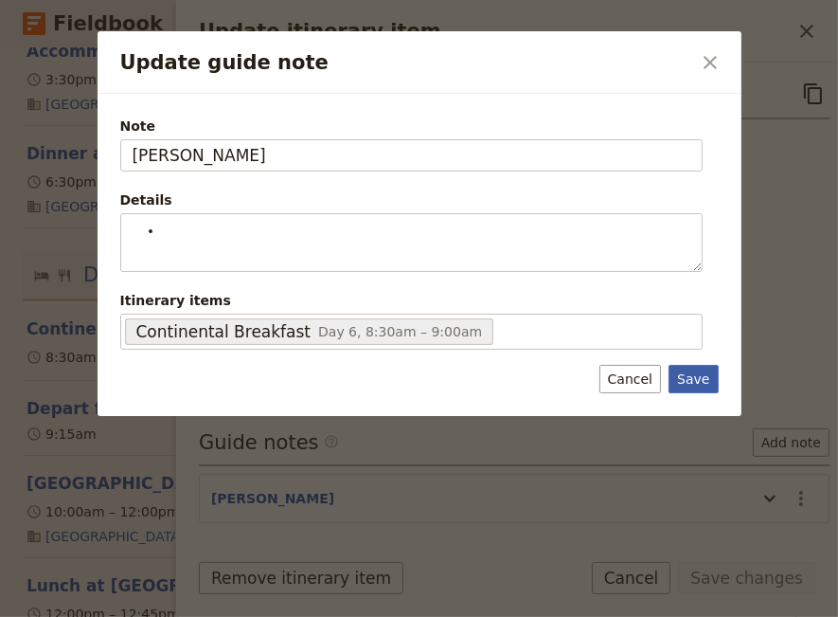
click at [697, 376] on button "Save" at bounding box center [693, 379] width 49 height 28
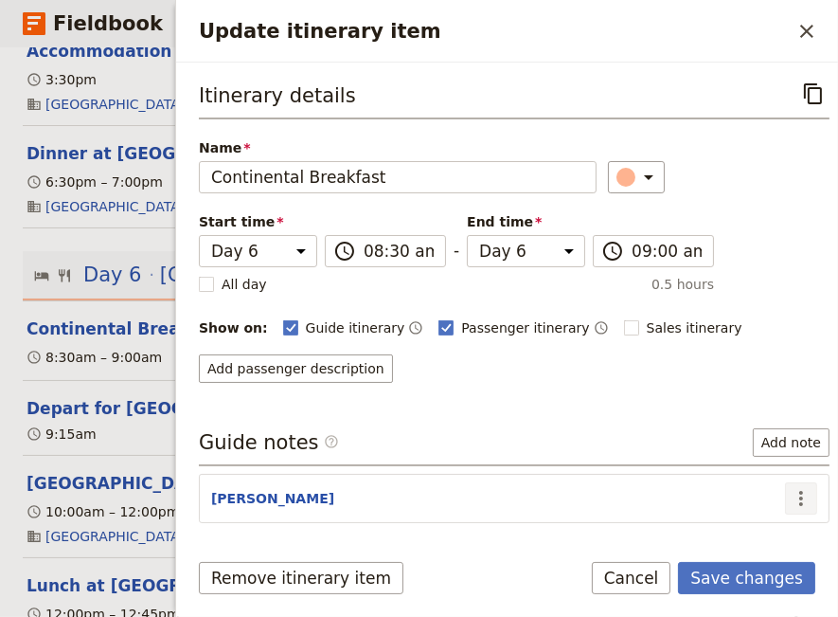
click at [799, 491] on icon "Actions" at bounding box center [801, 498] width 4 height 15
click at [763, 559] on span "Remove note" at bounding box center [747, 560] width 88 height 19
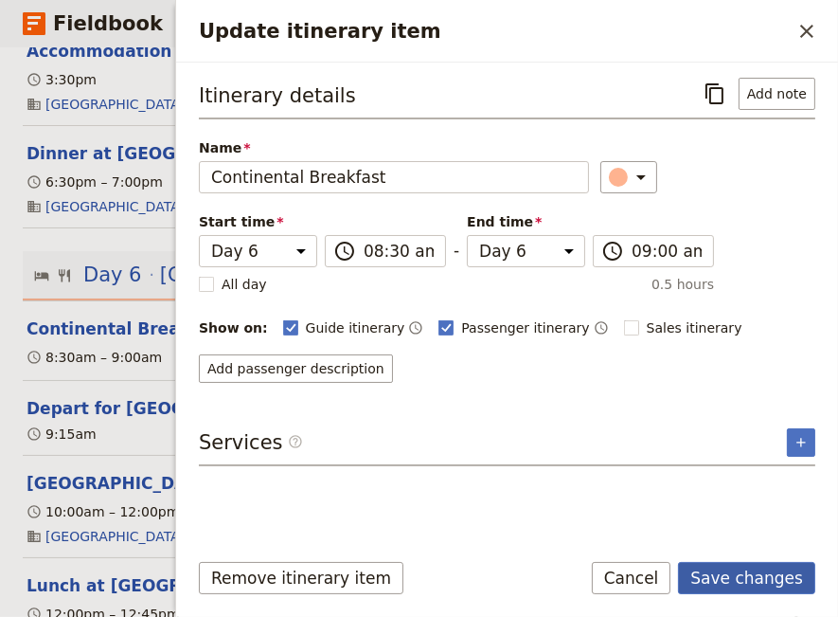
click at [762, 576] on button "Save changes" at bounding box center [746, 578] width 137 height 32
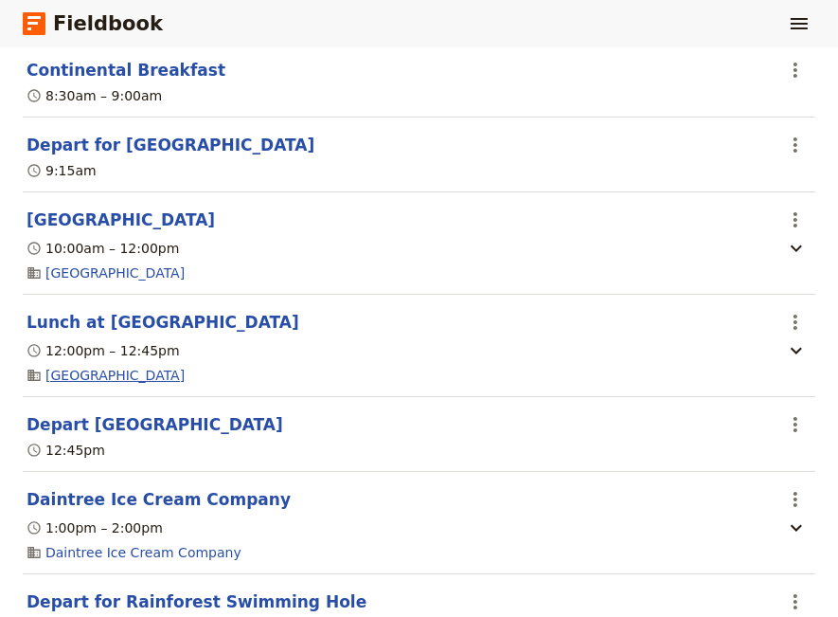
scroll to position [5684, 0]
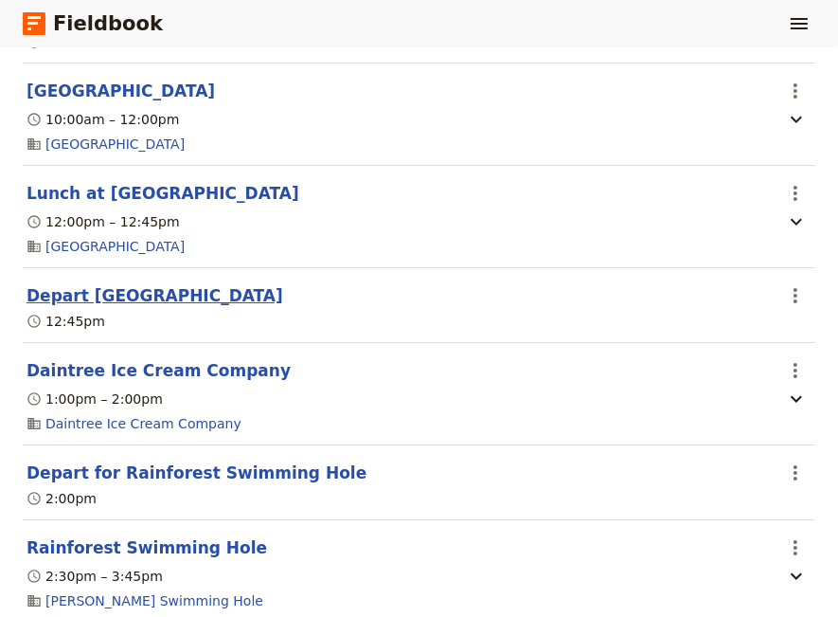
click at [135, 301] on button "Depart [GEOGRAPHIC_DATA]" at bounding box center [155, 295] width 257 height 23
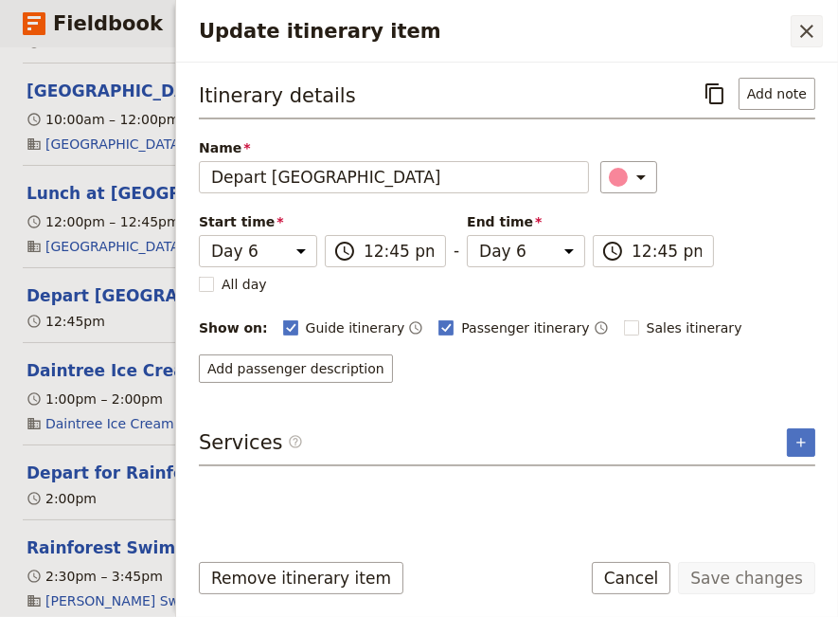
click at [816, 34] on icon "Close drawer" at bounding box center [807, 31] width 23 height 23
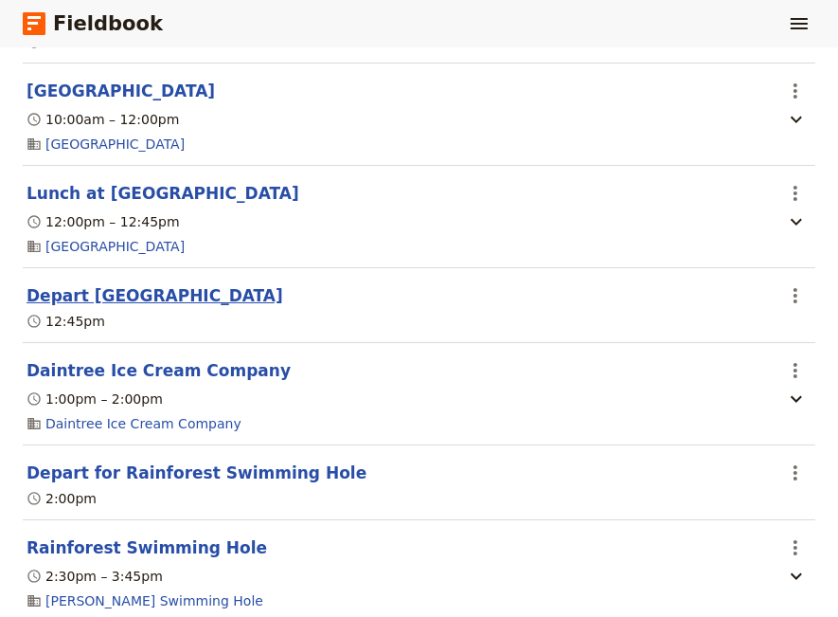
click at [180, 301] on button "Depart [GEOGRAPHIC_DATA]" at bounding box center [155, 295] width 257 height 23
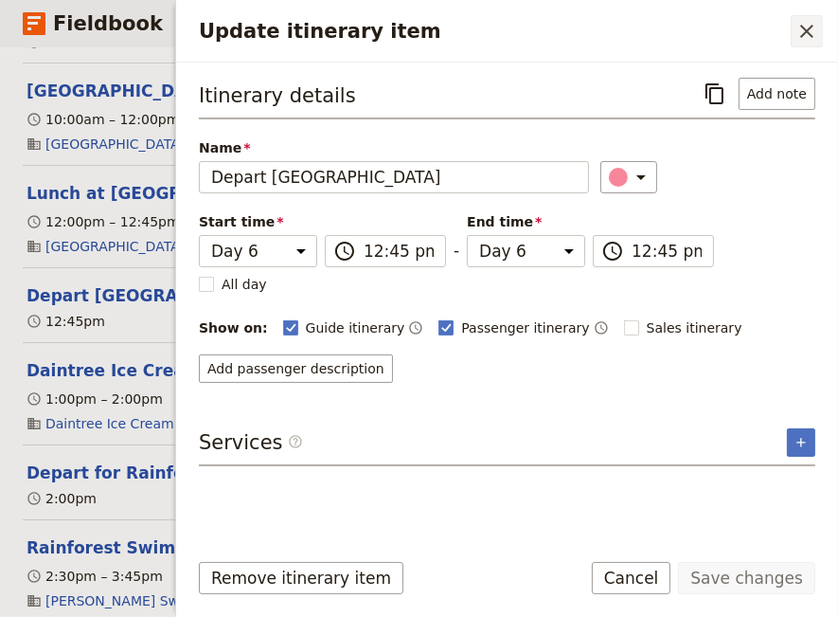
click at [809, 30] on icon "Close drawer" at bounding box center [807, 31] width 23 height 23
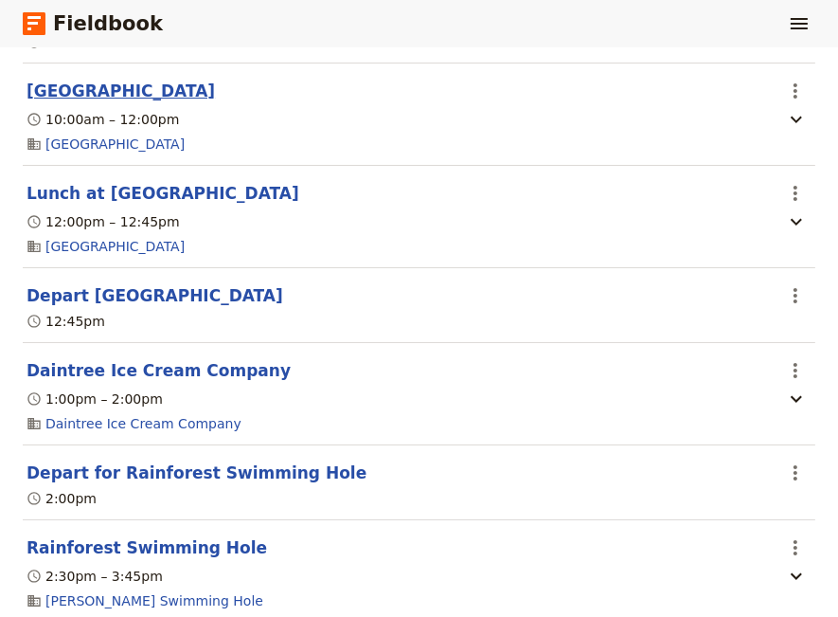
click at [106, 98] on button "[GEOGRAPHIC_DATA]" at bounding box center [121, 91] width 188 height 23
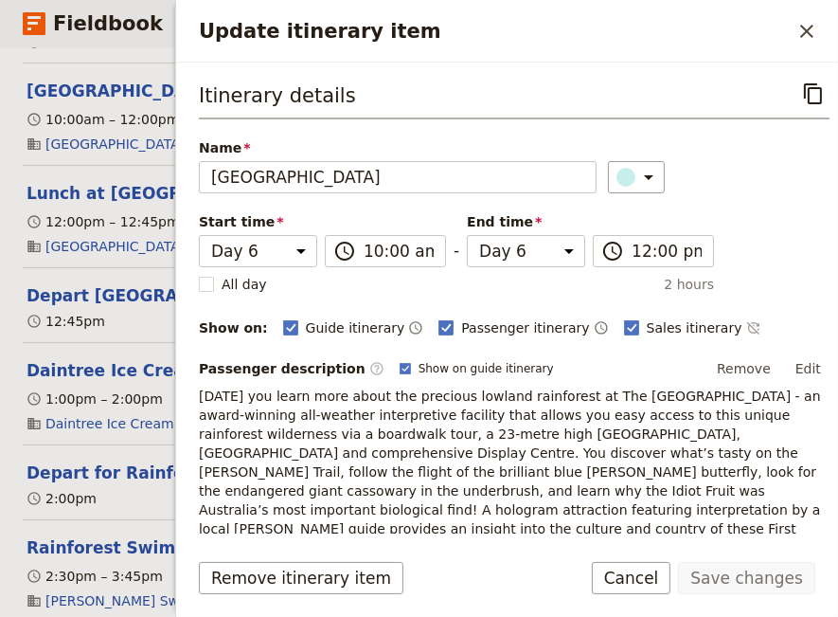
scroll to position [387, 0]
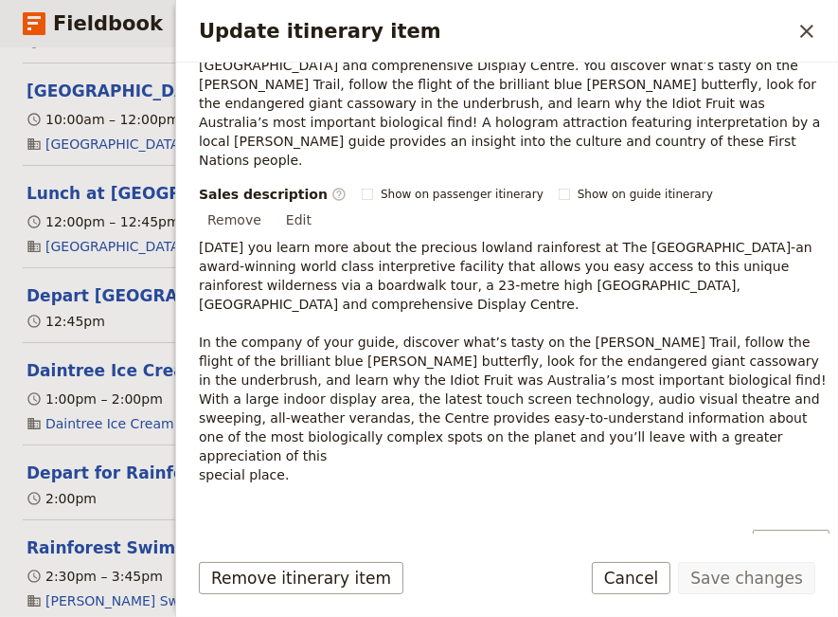
click at [790, 588] on icon "Actions" at bounding box center [801, 599] width 23 height 23
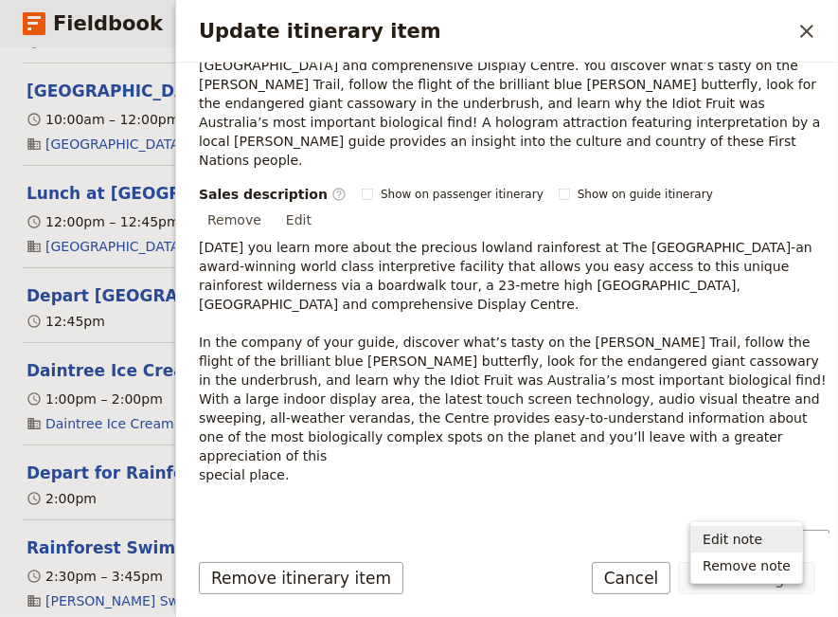
click at [751, 534] on span "Edit note" at bounding box center [733, 538] width 60 height 19
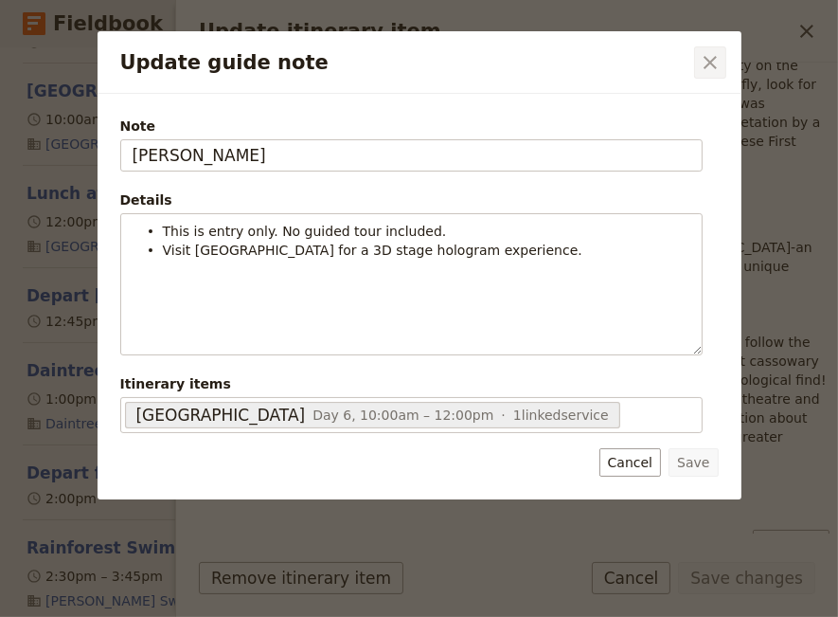
click at [704, 58] on icon "Close dialog" at bounding box center [710, 62] width 23 height 23
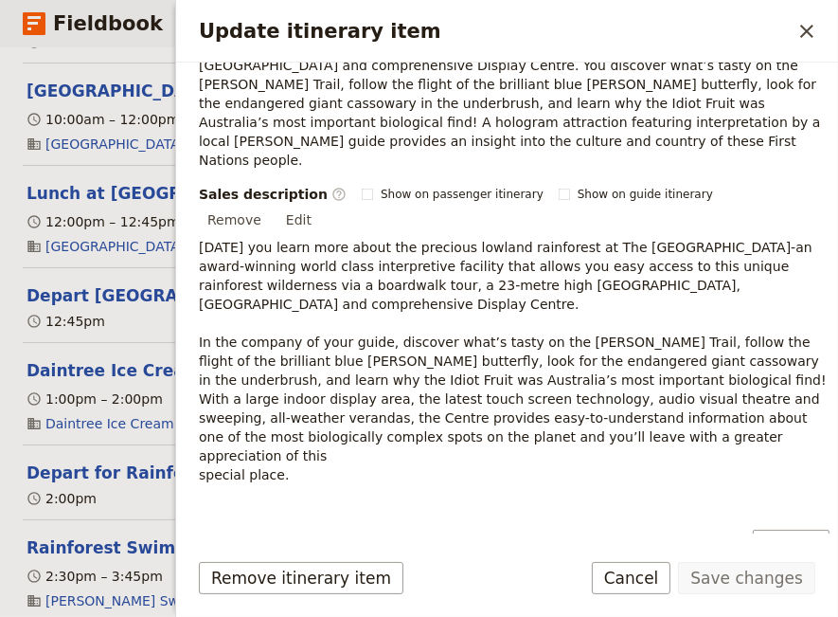
click at [665, 585] on button "Cancel" at bounding box center [632, 578] width 80 height 32
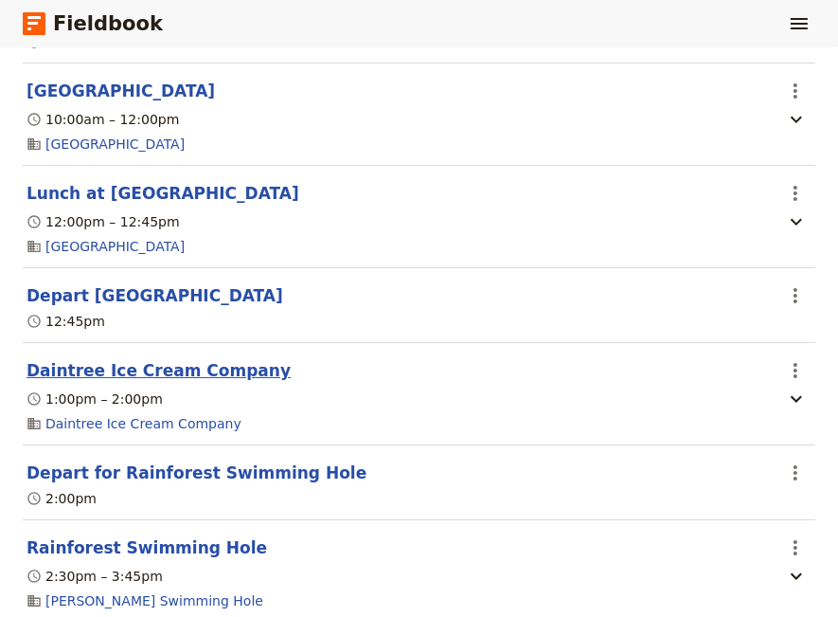
click at [176, 379] on button "Daintree Ice Cream Company" at bounding box center [159, 370] width 264 height 23
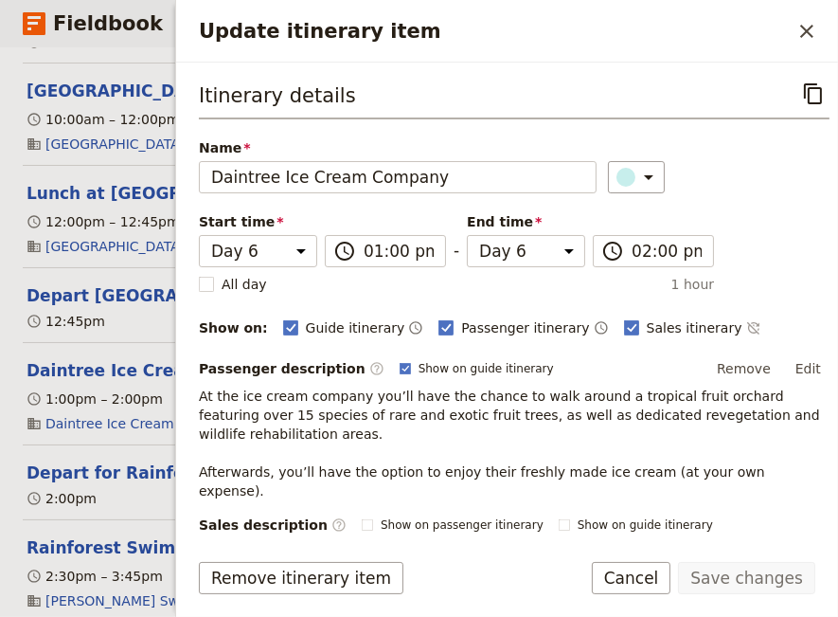
scroll to position [258, 0]
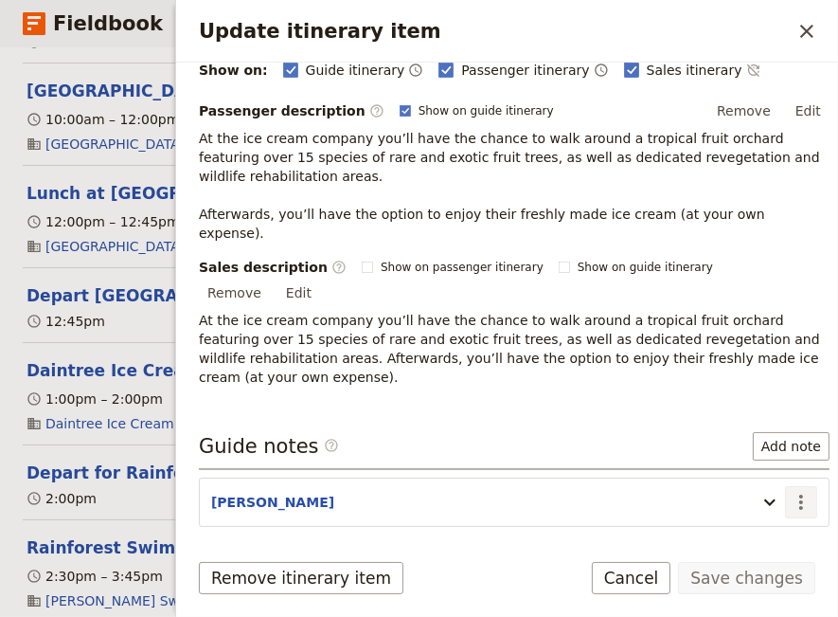
click at [790, 491] on icon "Actions" at bounding box center [801, 502] width 23 height 23
click at [745, 455] on span "Edit note" at bounding box center [733, 459] width 60 height 19
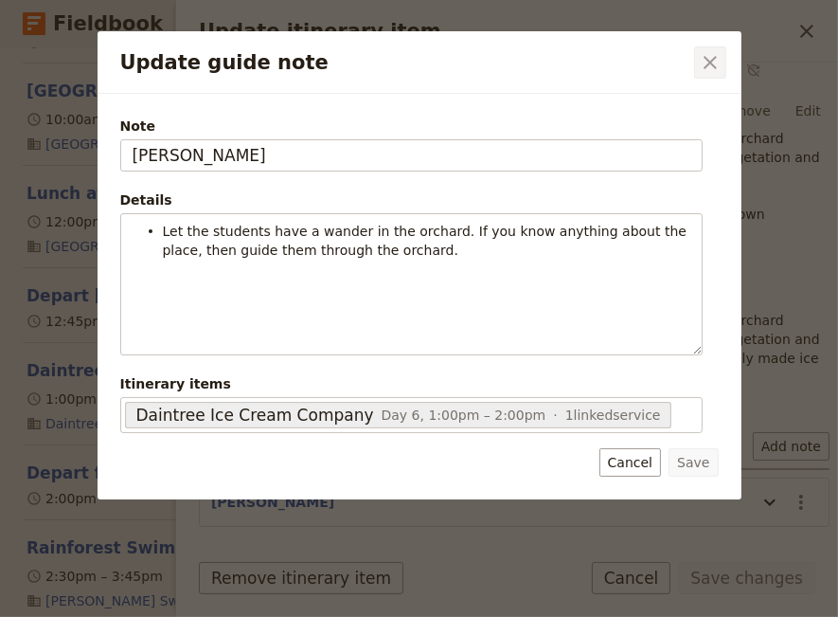
click at [705, 55] on icon "Close dialog" at bounding box center [710, 62] width 23 height 23
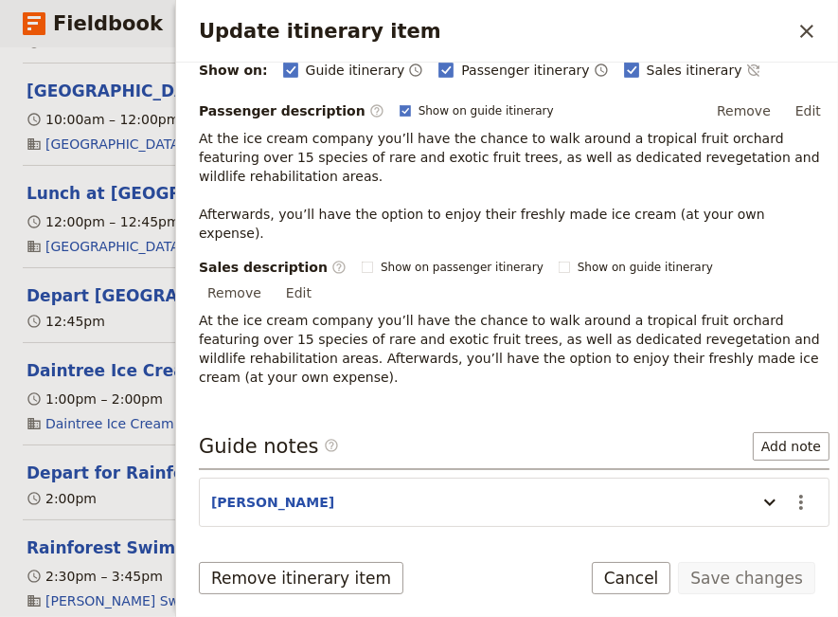
scroll to position [311, 0]
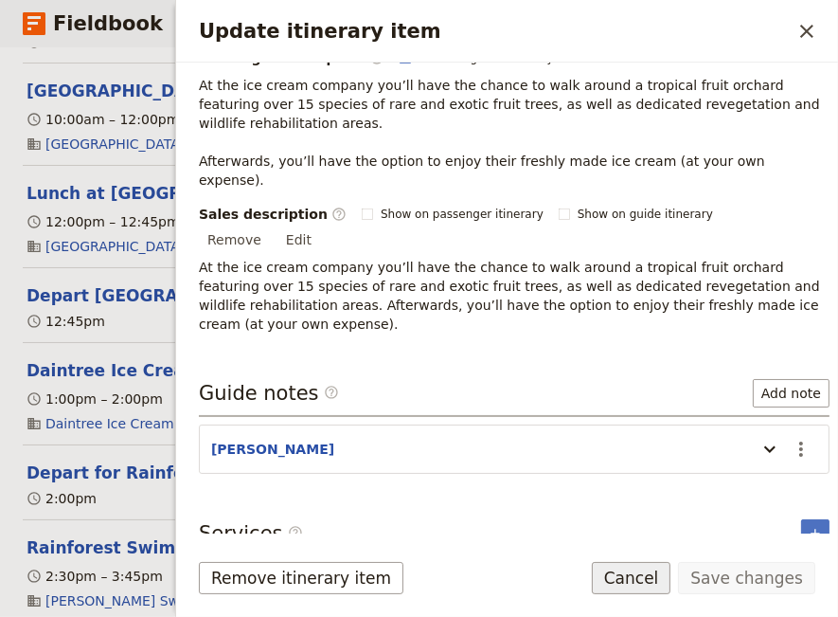
click at [651, 574] on button "Cancel" at bounding box center [632, 578] width 80 height 32
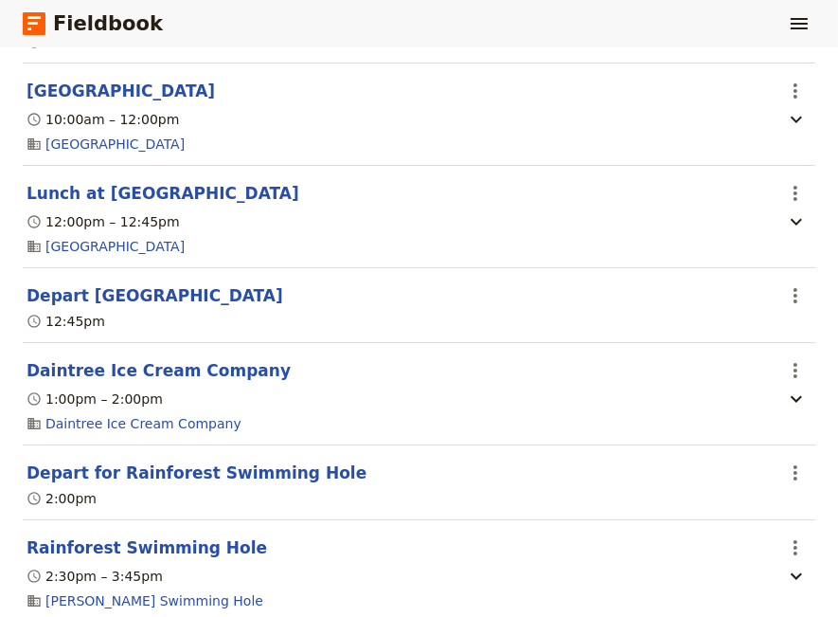
scroll to position [5814, 0]
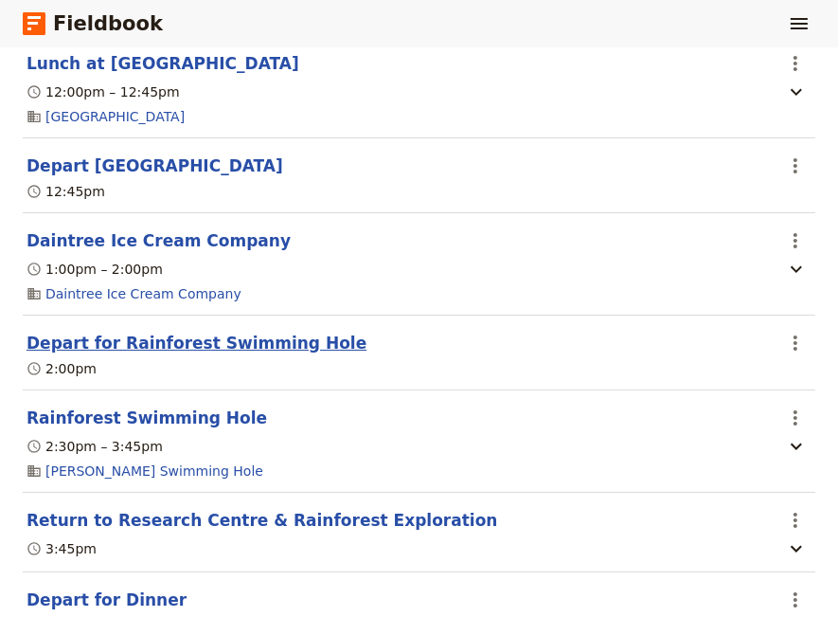
click at [125, 350] on button "Depart for Rainforest Swimming Hole" at bounding box center [197, 343] width 340 height 23
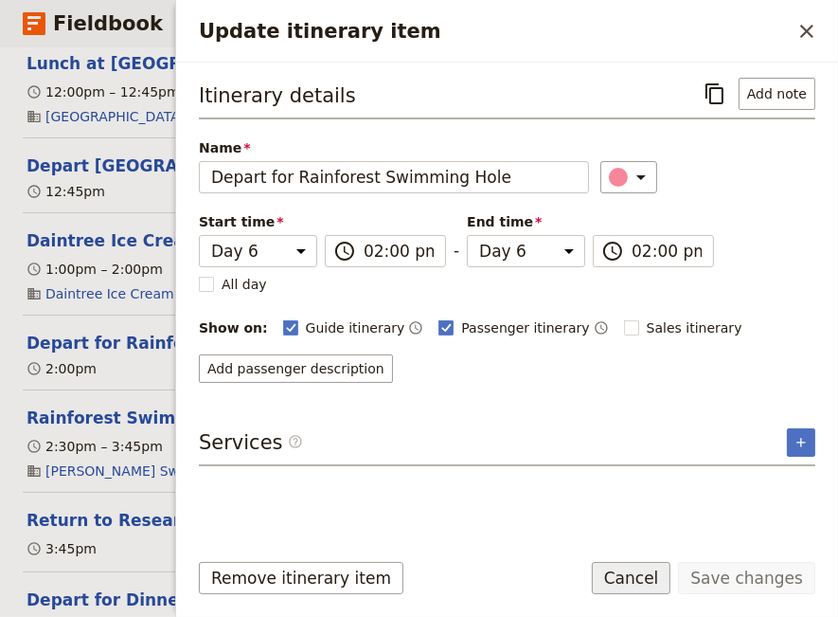
click at [653, 584] on button "Cancel" at bounding box center [632, 578] width 80 height 32
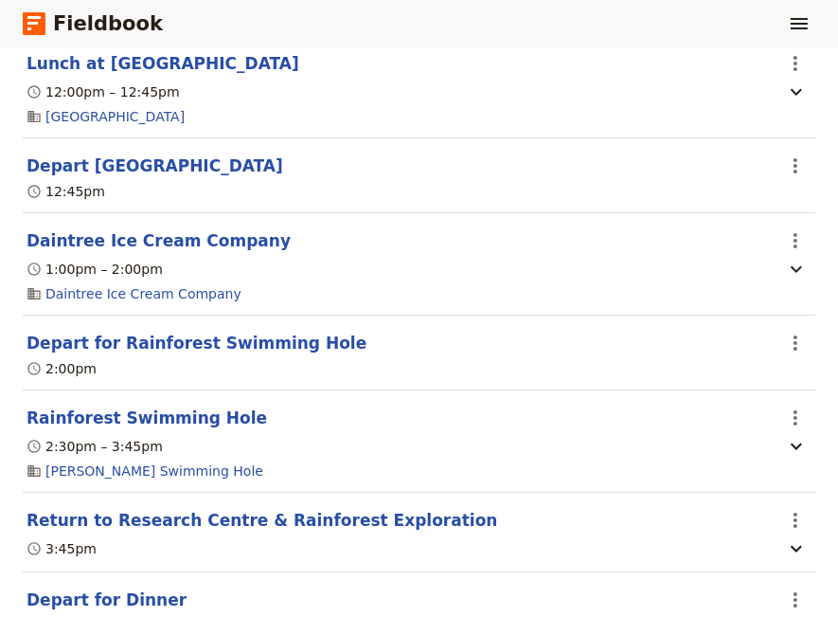
scroll to position [5943, 0]
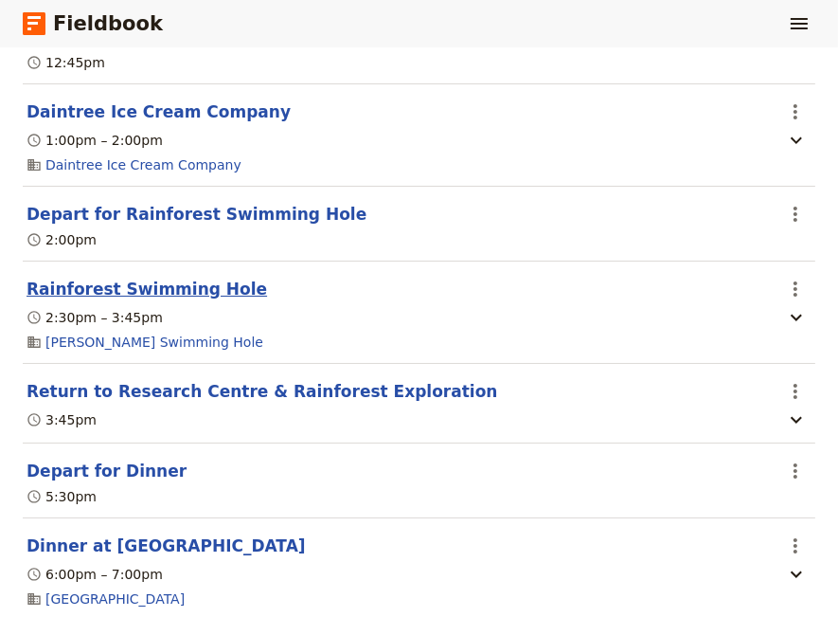
click at [162, 299] on button "Rainforest Swimming Hole" at bounding box center [147, 289] width 241 height 23
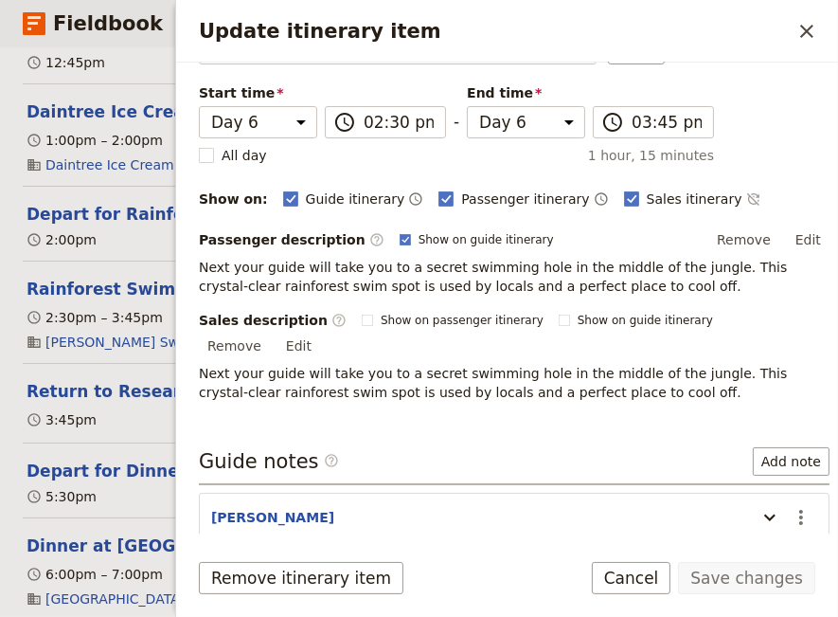
scroll to position [254, 0]
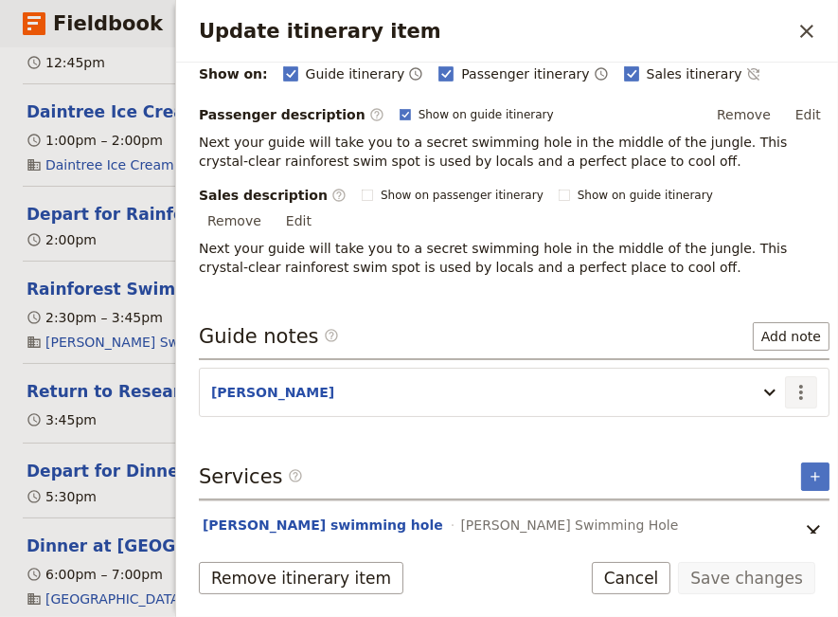
click at [790, 381] on icon "Actions" at bounding box center [801, 392] width 23 height 23
click at [735, 409] on span "Edit note" at bounding box center [733, 407] width 60 height 19
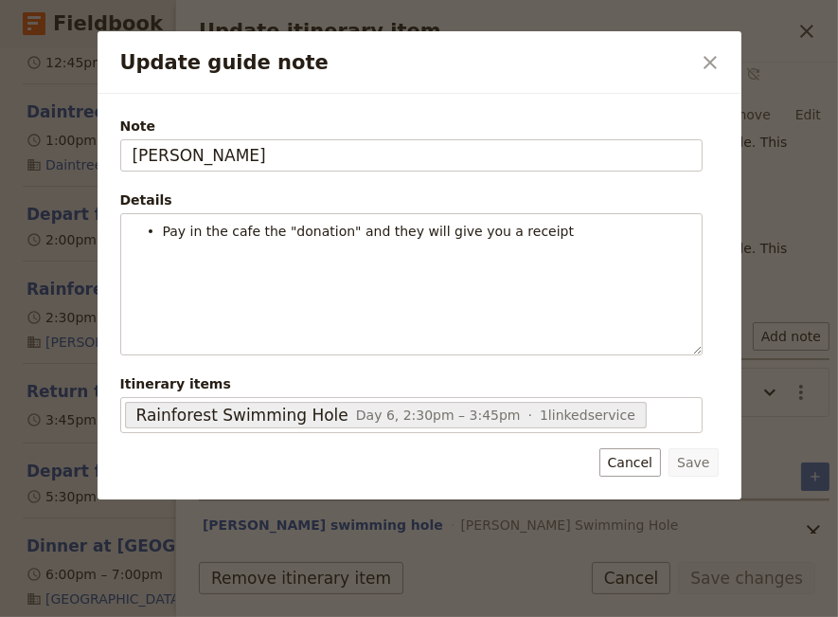
drag, startPoint x: 638, startPoint y: 459, endPoint x: 614, endPoint y: 459, distance: 24.6
click at [638, 459] on button "Cancel" at bounding box center [631, 462] width 62 height 28
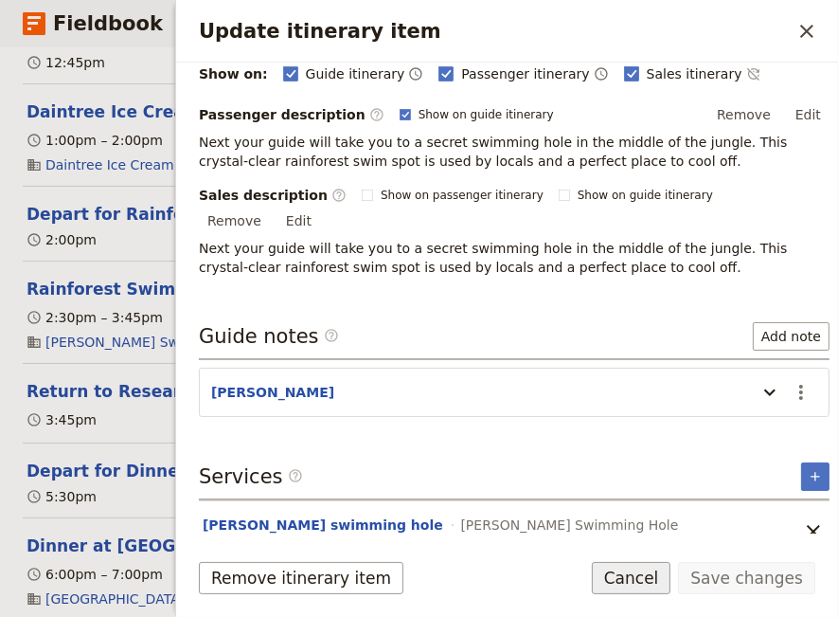
click at [644, 574] on button "Cancel" at bounding box center [632, 578] width 80 height 32
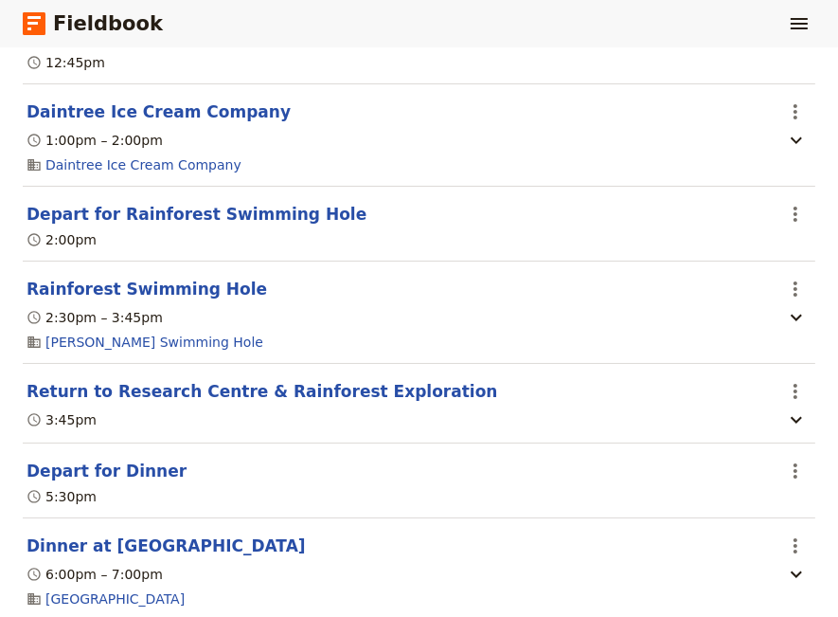
scroll to position [6072, 0]
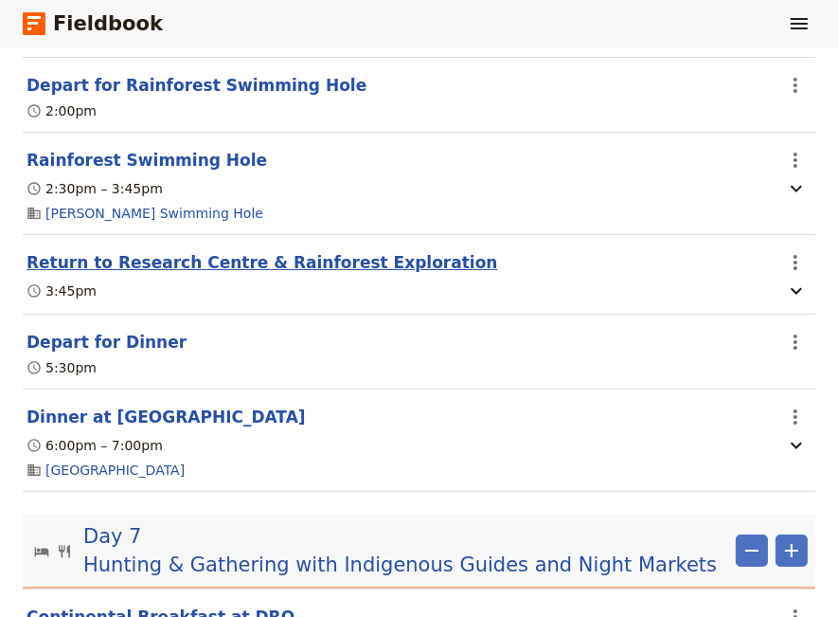
click at [190, 271] on button "Return to Research Centre & Rainforest Exploration" at bounding box center [263, 262] width 472 height 23
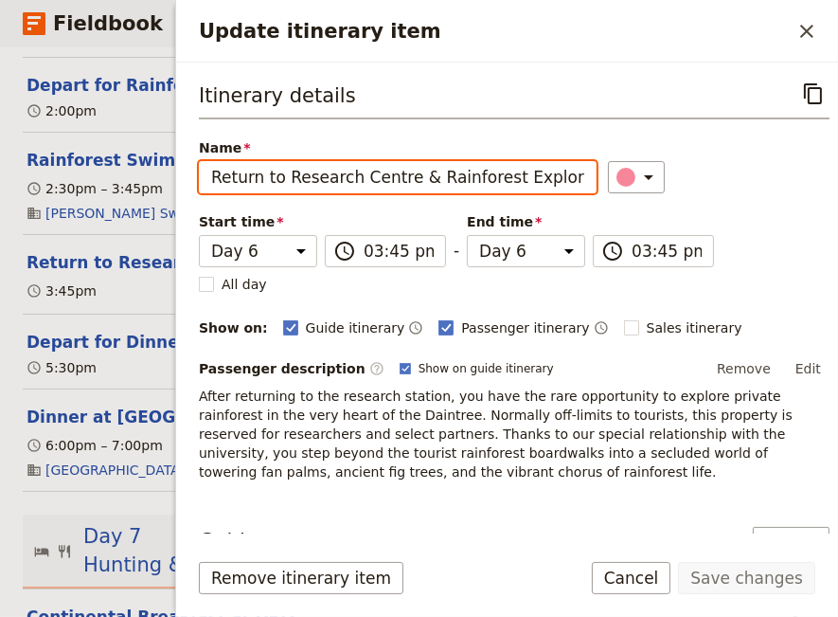
scroll to position [0, 7]
drag, startPoint x: 282, startPoint y: 173, endPoint x: 663, endPoint y: 178, distance: 380.8
click at [597, 178] on input "Return to Research Centre & Rainforest Exploration" at bounding box center [398, 177] width 398 height 32
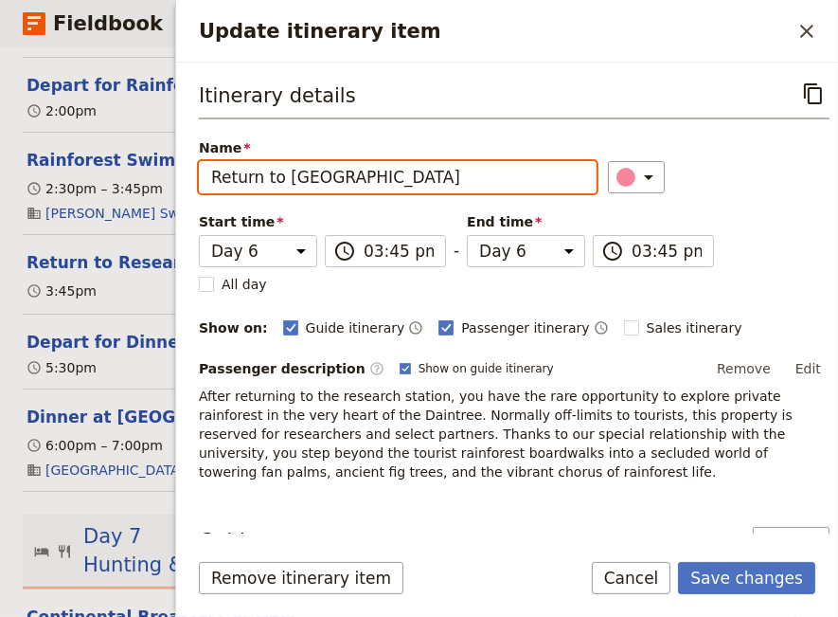
scroll to position [129, 0]
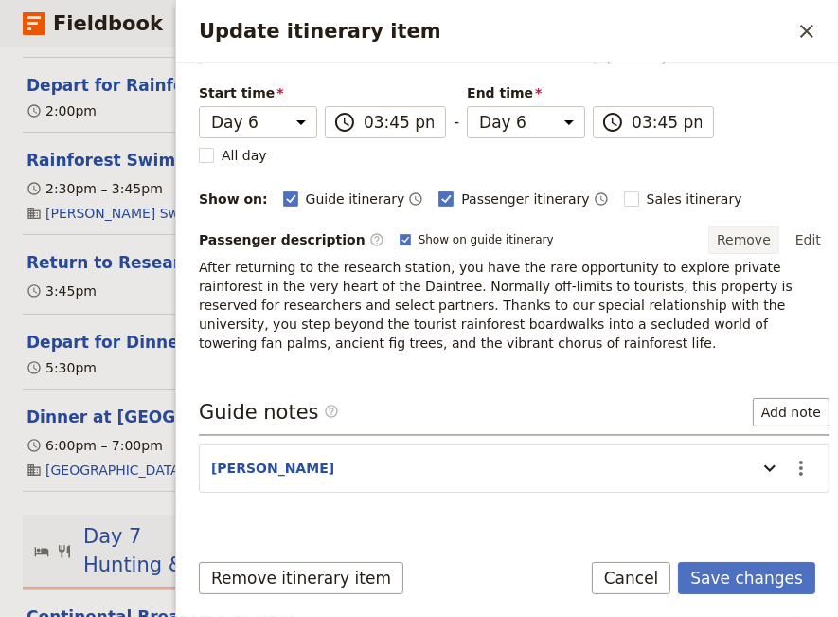
click at [730, 239] on button "Remove" at bounding box center [744, 239] width 71 height 28
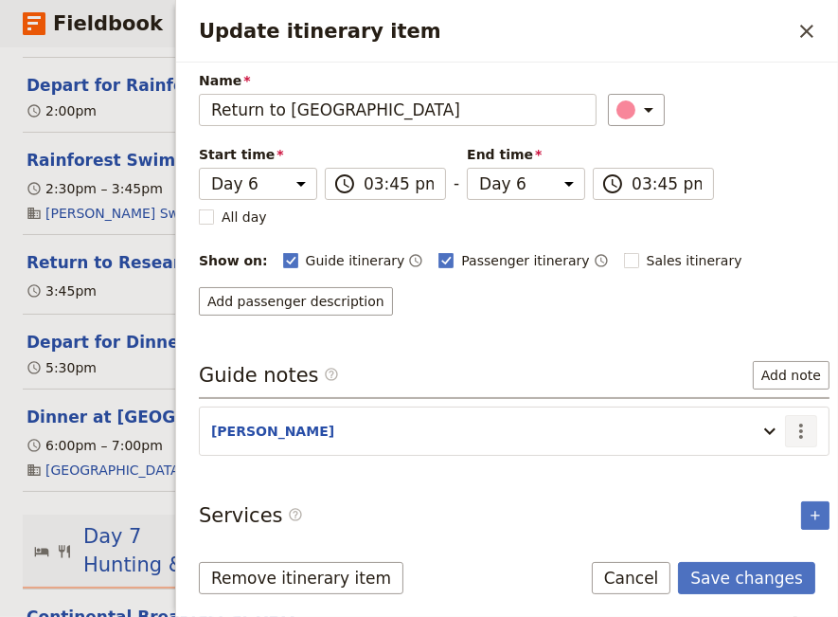
click at [790, 431] on icon "Actions" at bounding box center [801, 431] width 23 height 23
click at [754, 461] on span "Edit note" at bounding box center [733, 466] width 60 height 19
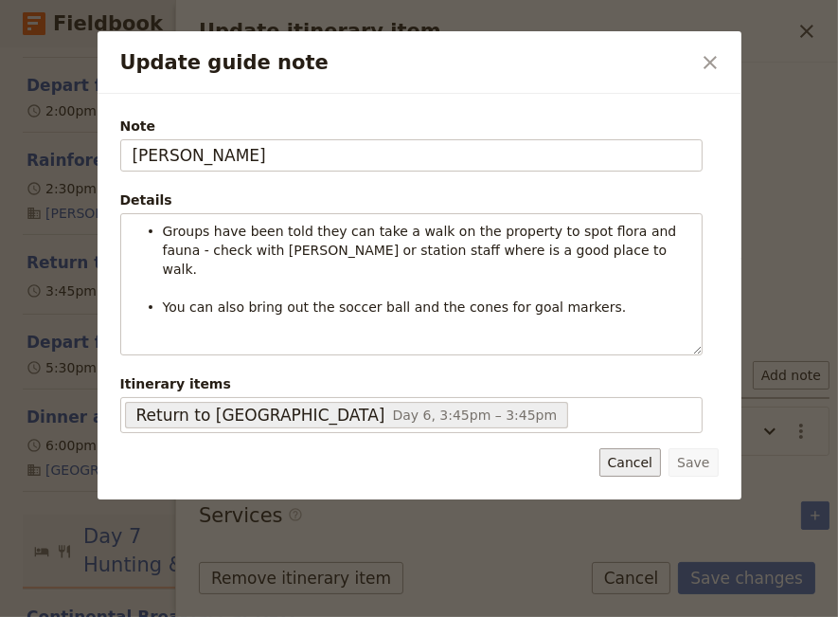
click at [648, 463] on button "Cancel" at bounding box center [631, 462] width 62 height 28
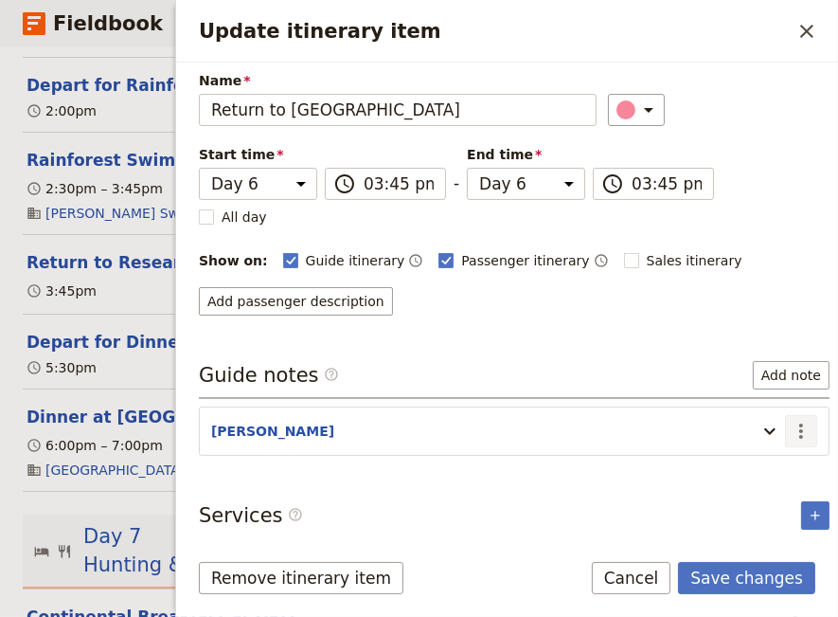
click at [799, 425] on icon "Actions" at bounding box center [801, 430] width 4 height 15
click at [747, 493] on span "Remove note" at bounding box center [747, 493] width 88 height 19
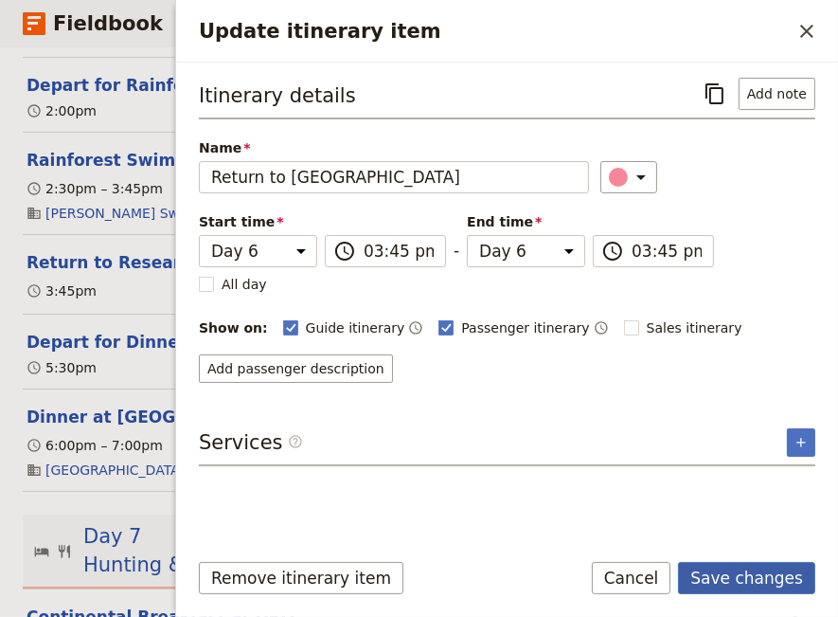
click at [730, 583] on button "Save changes" at bounding box center [746, 578] width 137 height 32
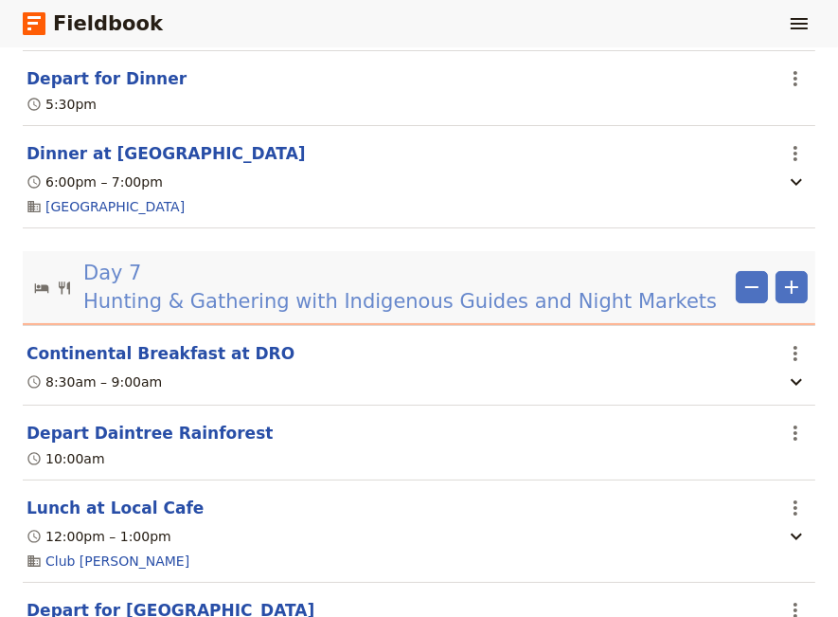
scroll to position [6460, 0]
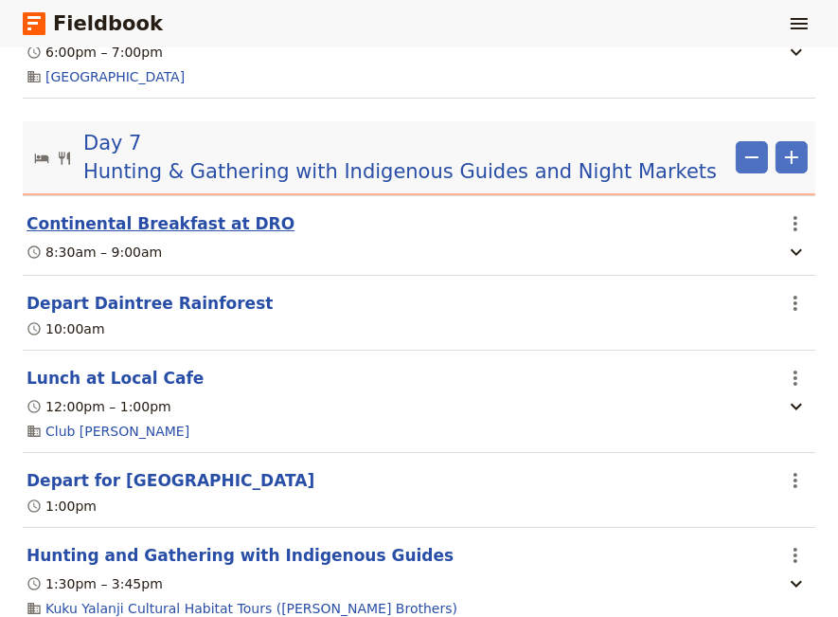
click at [147, 232] on button "Continental Breakfast at DRO" at bounding box center [161, 223] width 268 height 23
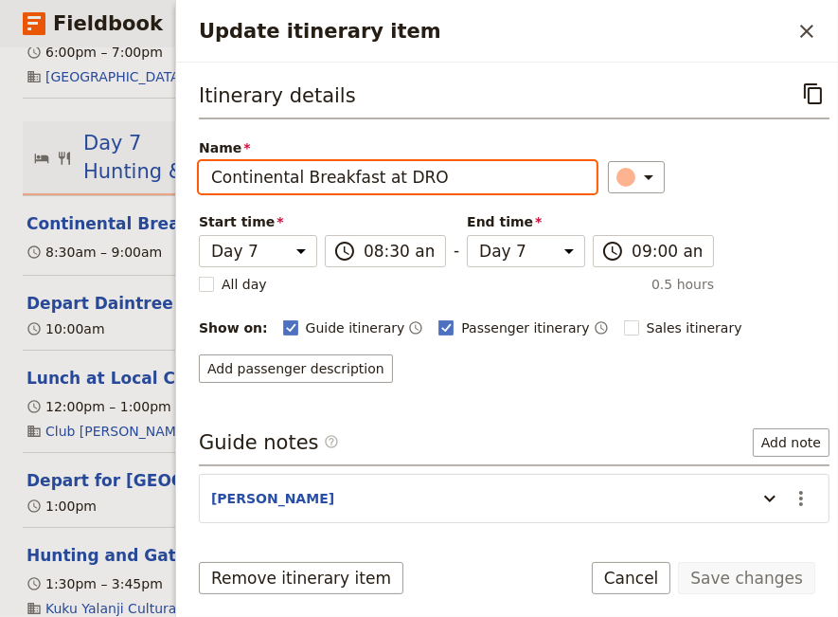
drag, startPoint x: 480, startPoint y: 177, endPoint x: 365, endPoint y: 186, distance: 115.9
click at [365, 186] on input "Continental Breakfast at DRO" at bounding box center [398, 177] width 398 height 32
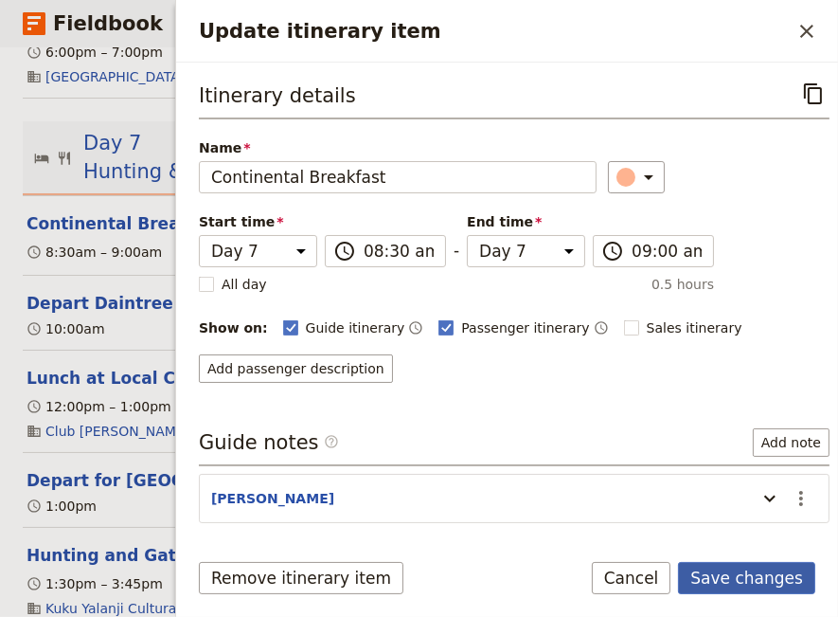
click at [766, 580] on button "Save changes" at bounding box center [746, 578] width 137 height 32
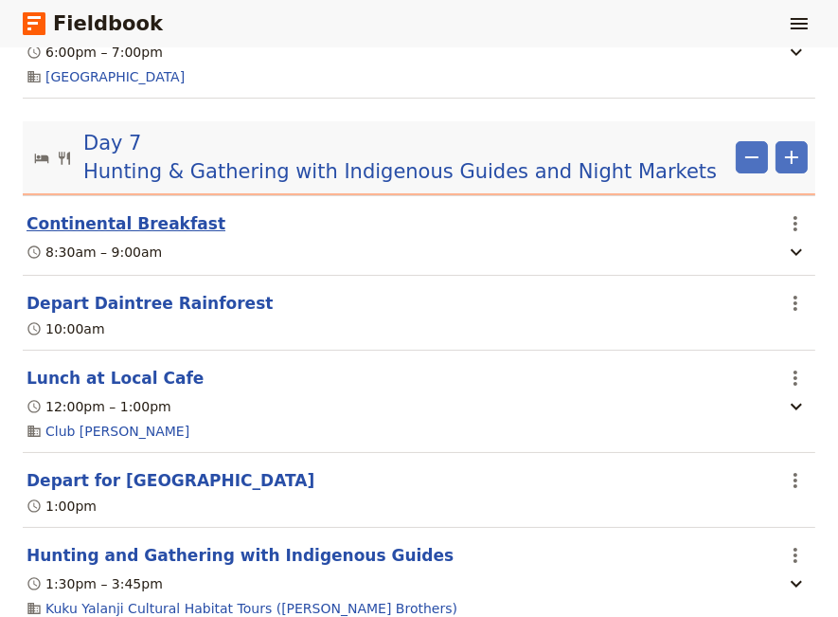
click at [140, 234] on button "Continental Breakfast" at bounding box center [126, 223] width 199 height 23
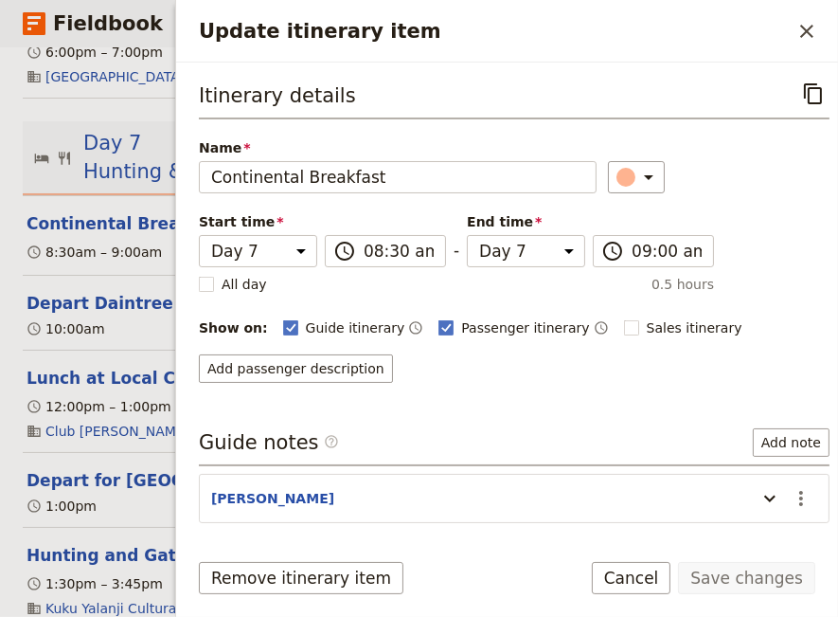
scroll to position [67, 0]
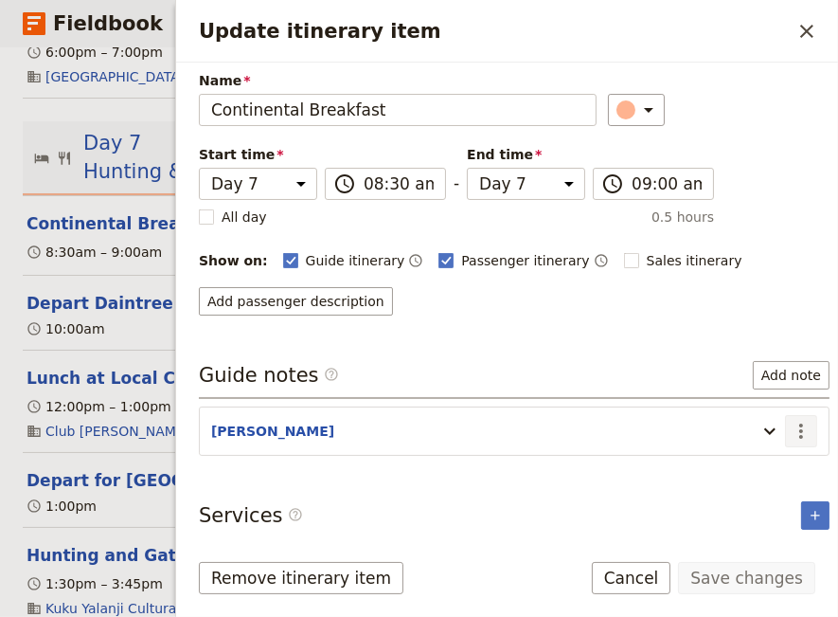
click at [790, 427] on icon "Actions" at bounding box center [801, 431] width 23 height 23
click at [758, 465] on span "Edit note" at bounding box center [733, 466] width 60 height 19
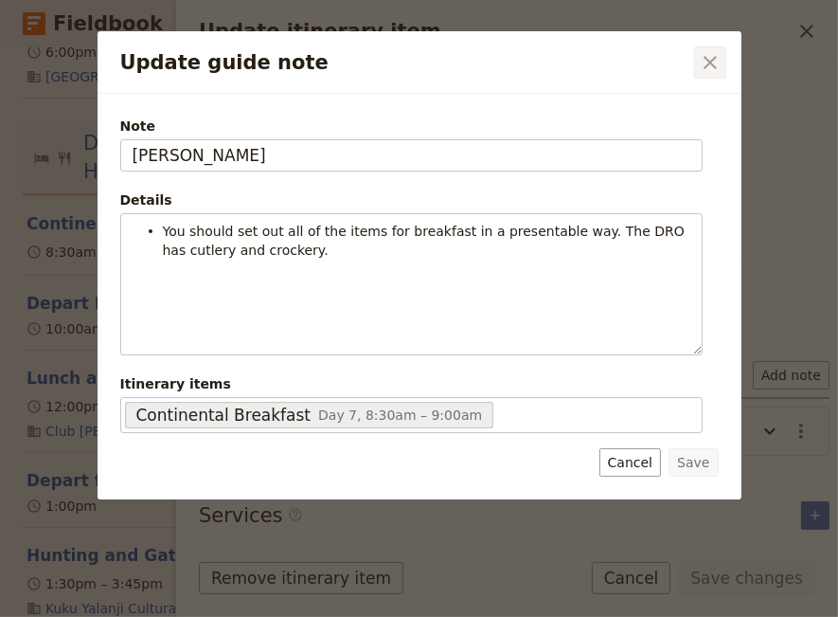
click at [706, 70] on icon "Close dialog" at bounding box center [710, 62] width 23 height 23
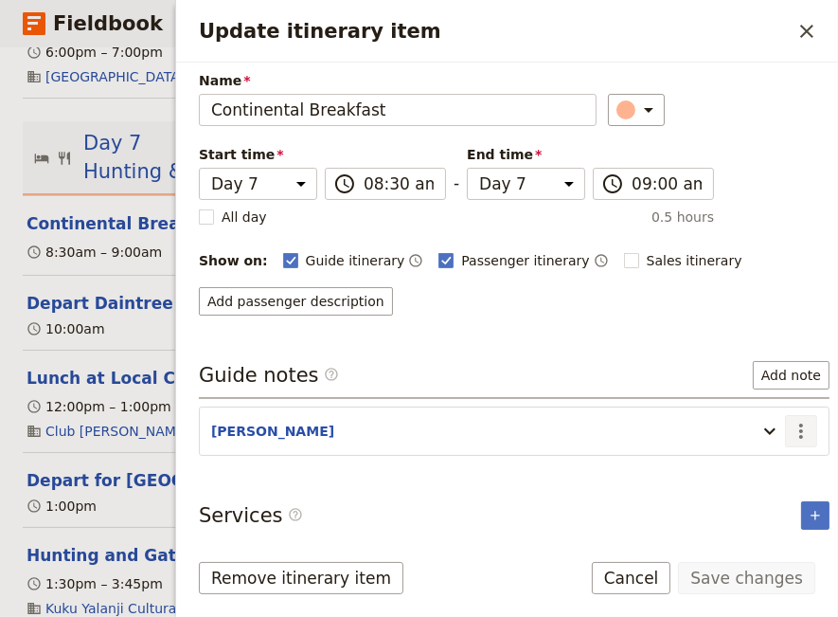
click at [790, 422] on icon "Actions" at bounding box center [801, 431] width 23 height 23
click at [747, 463] on span "Edit note" at bounding box center [733, 466] width 60 height 19
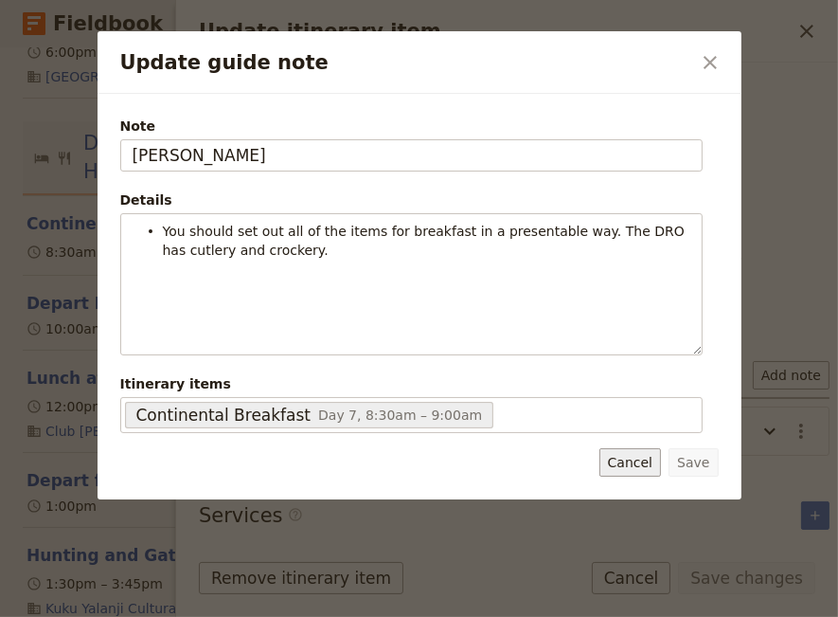
click at [640, 459] on button "Cancel" at bounding box center [631, 462] width 62 height 28
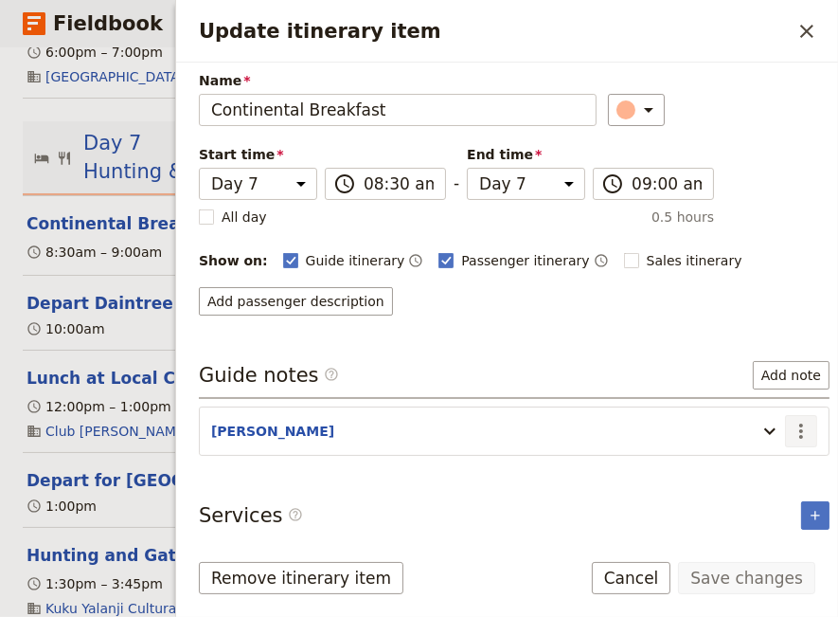
click at [799, 430] on icon "Actions" at bounding box center [801, 430] width 4 height 15
click at [780, 491] on span "Remove note" at bounding box center [747, 493] width 88 height 19
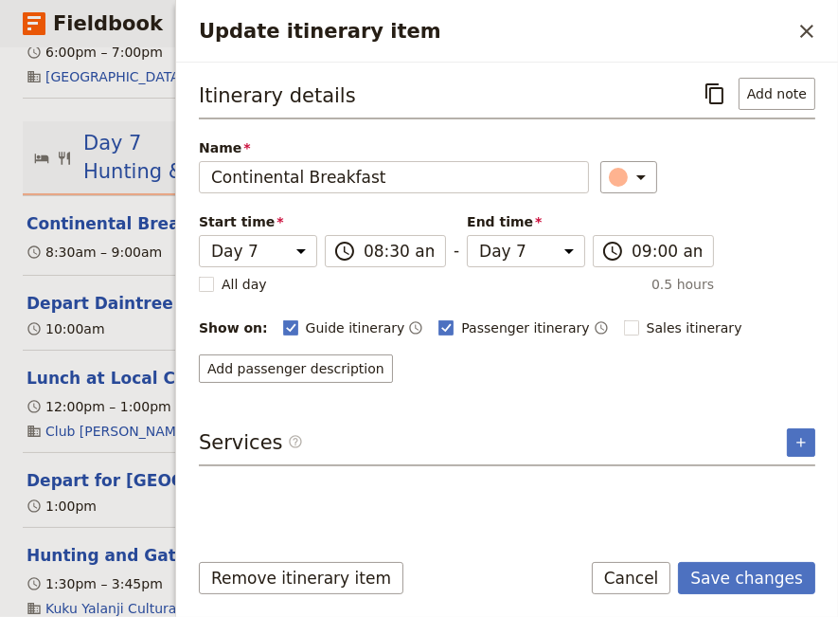
scroll to position [0, 0]
click at [737, 578] on button "Save changes" at bounding box center [746, 578] width 137 height 32
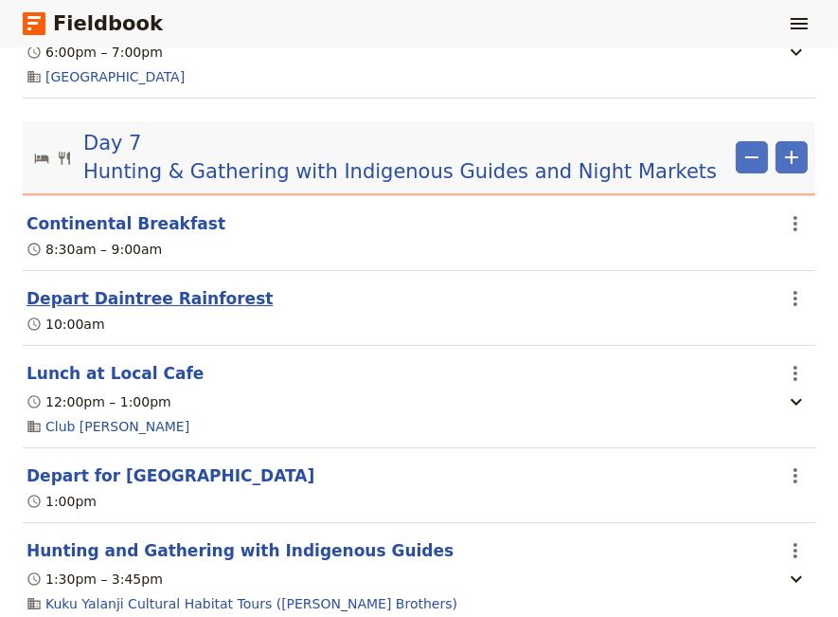
click at [103, 305] on button "Depart Daintree Rainforest" at bounding box center [150, 298] width 246 height 23
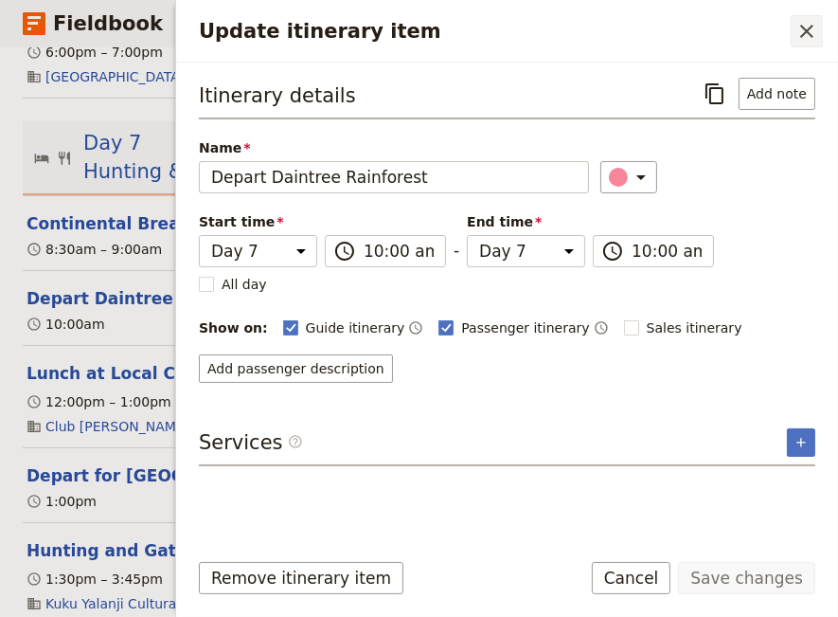
click at [807, 35] on icon "Close drawer" at bounding box center [807, 31] width 23 height 23
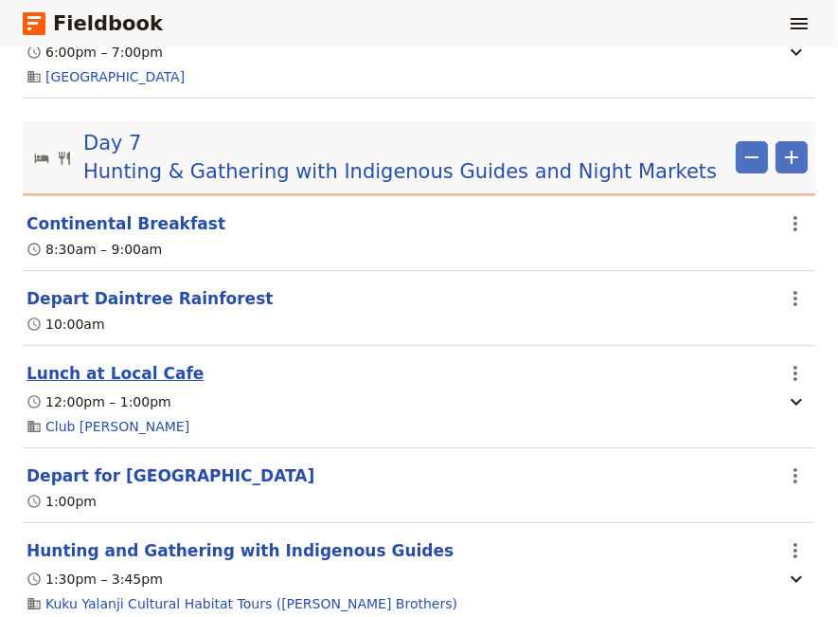
click at [117, 382] on button "Lunch at Local Cafe" at bounding box center [115, 373] width 177 height 23
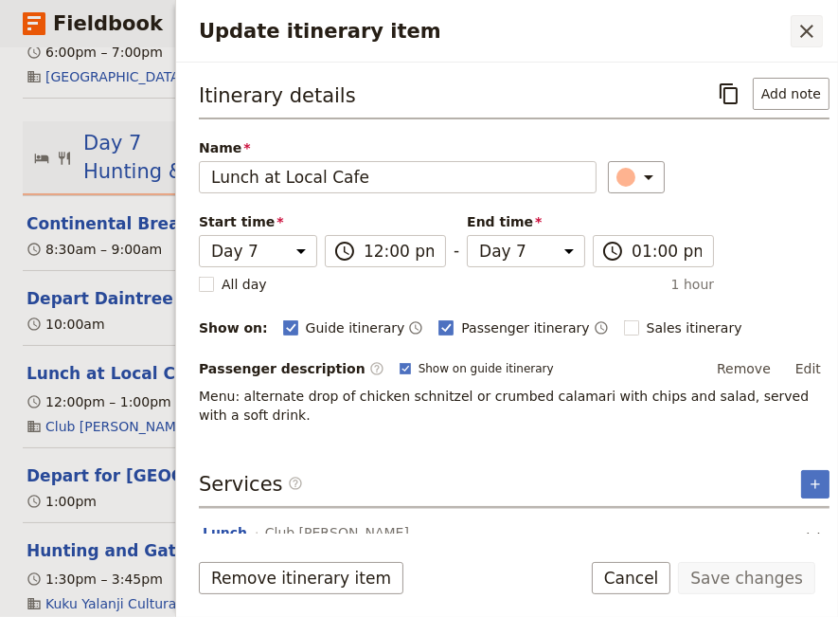
click at [800, 38] on icon "Close drawer" at bounding box center [807, 31] width 23 height 23
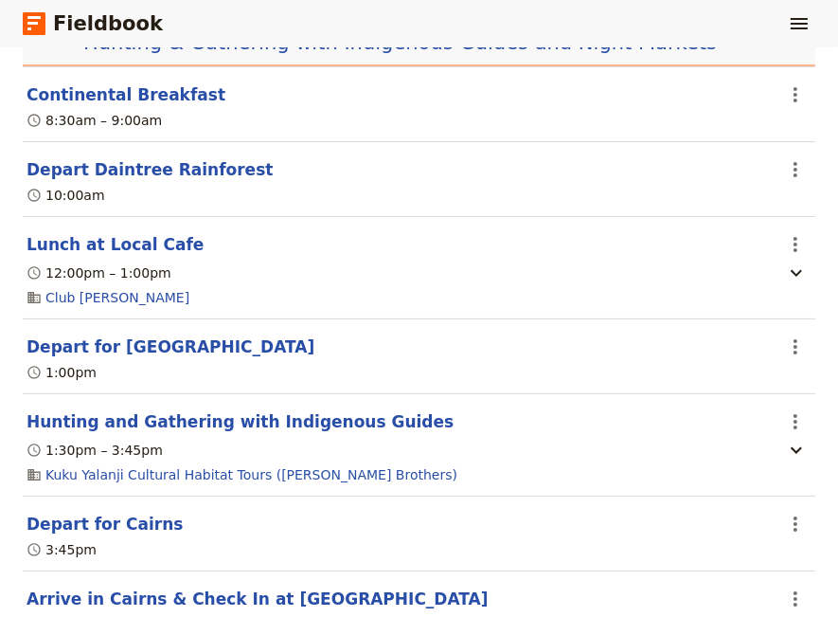
scroll to position [6718, 0]
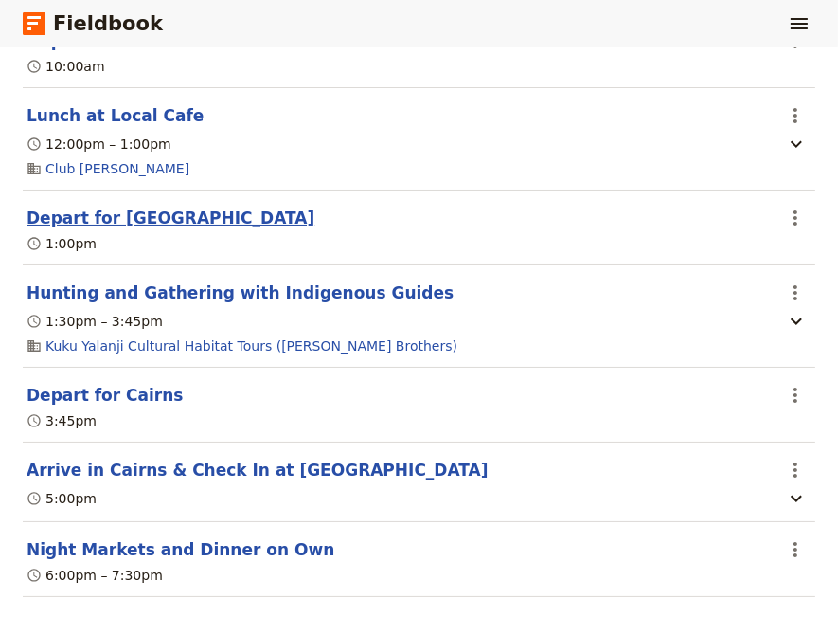
click at [115, 224] on button "Depart for [GEOGRAPHIC_DATA]" at bounding box center [171, 217] width 288 height 23
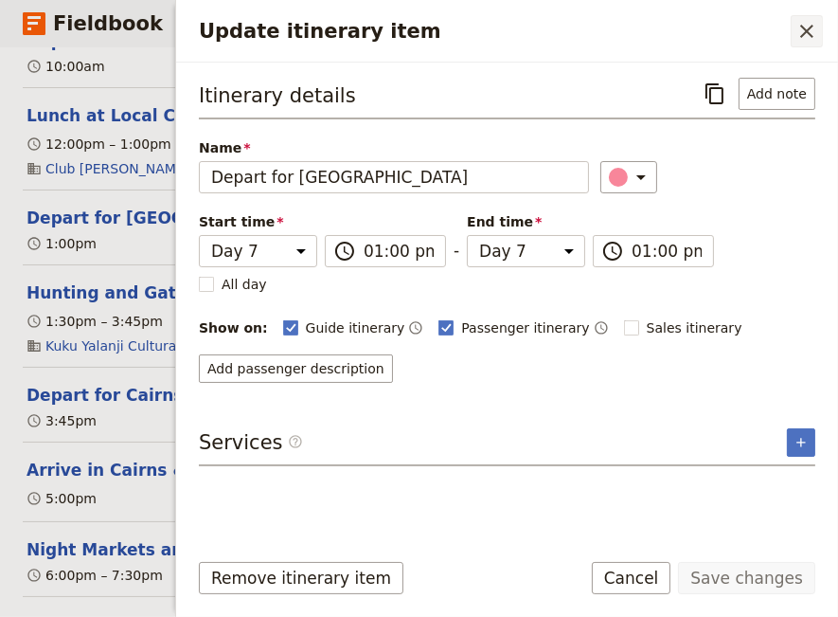
click at [806, 35] on icon "Close drawer" at bounding box center [807, 31] width 23 height 23
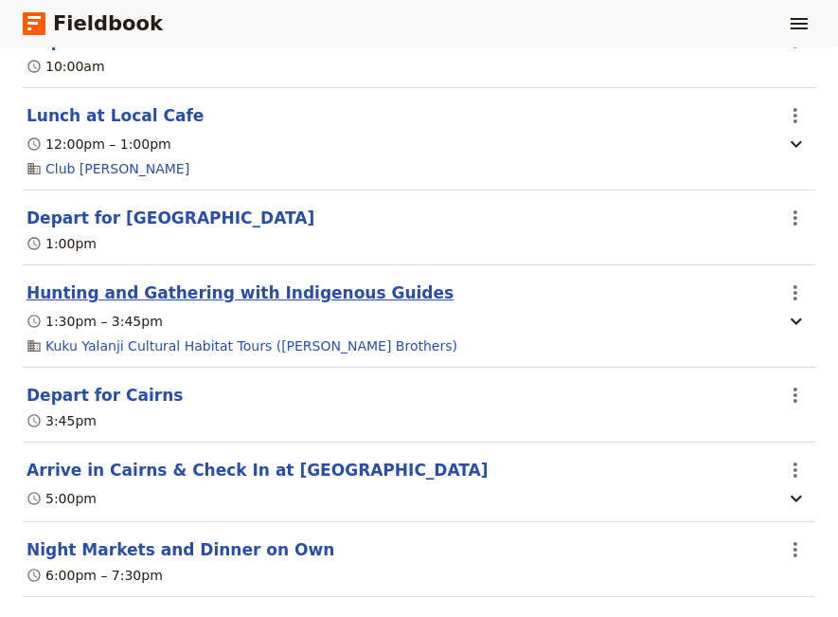
click at [355, 291] on button "Hunting and Gathering with Indigenous Guides" at bounding box center [240, 292] width 427 height 23
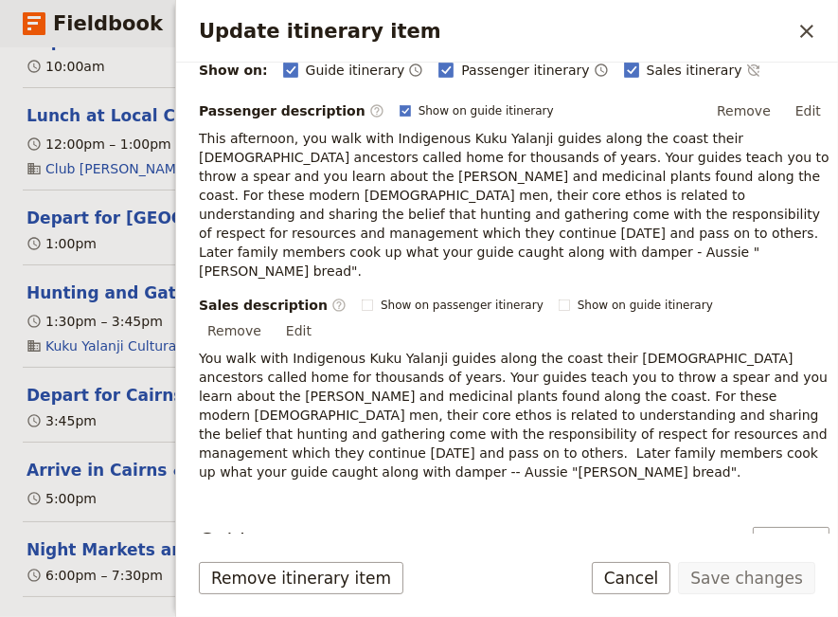
scroll to position [387, 0]
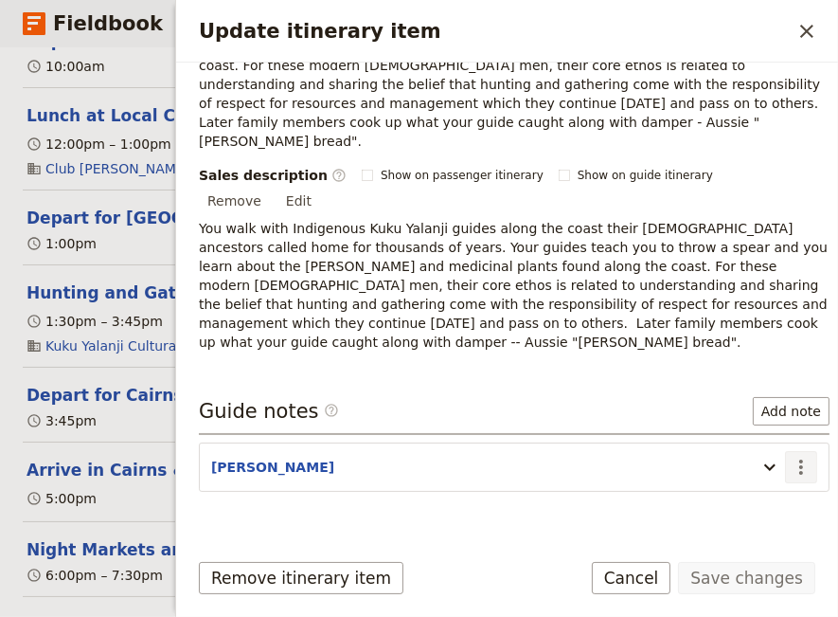
click at [790, 456] on icon "Actions" at bounding box center [801, 467] width 23 height 23
click at [751, 426] on span "Edit note" at bounding box center [733, 425] width 60 height 19
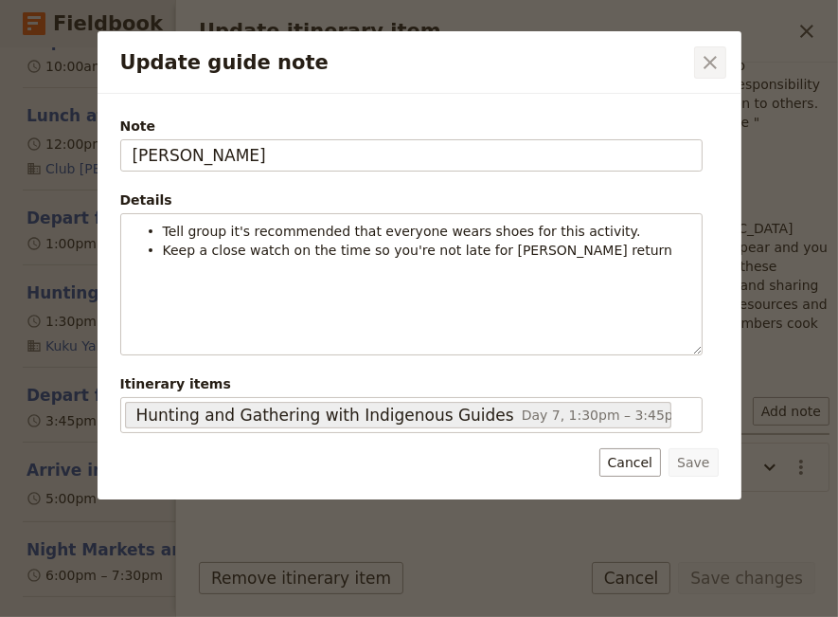
click at [713, 58] on icon "Close dialog" at bounding box center [710, 62] width 13 height 13
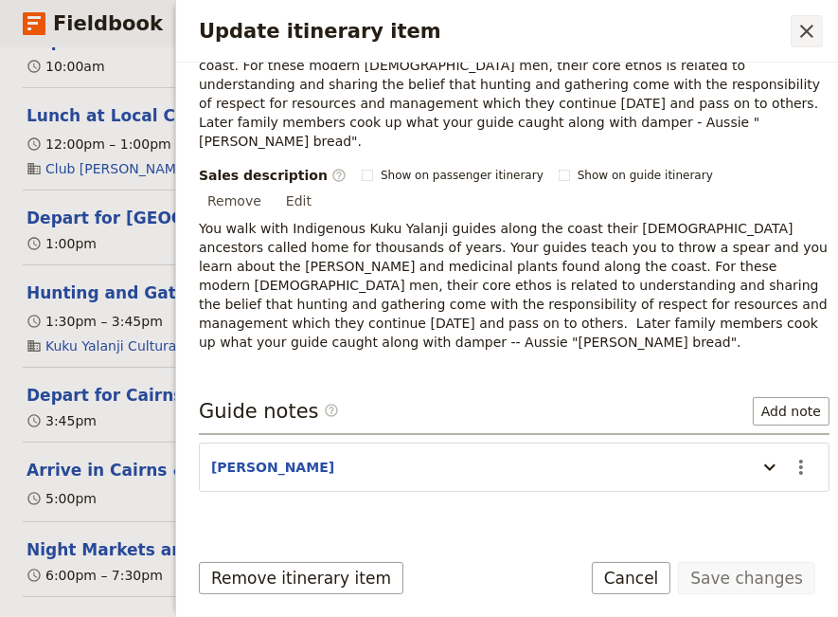
click at [812, 27] on icon "Close drawer" at bounding box center [806, 31] width 13 height 13
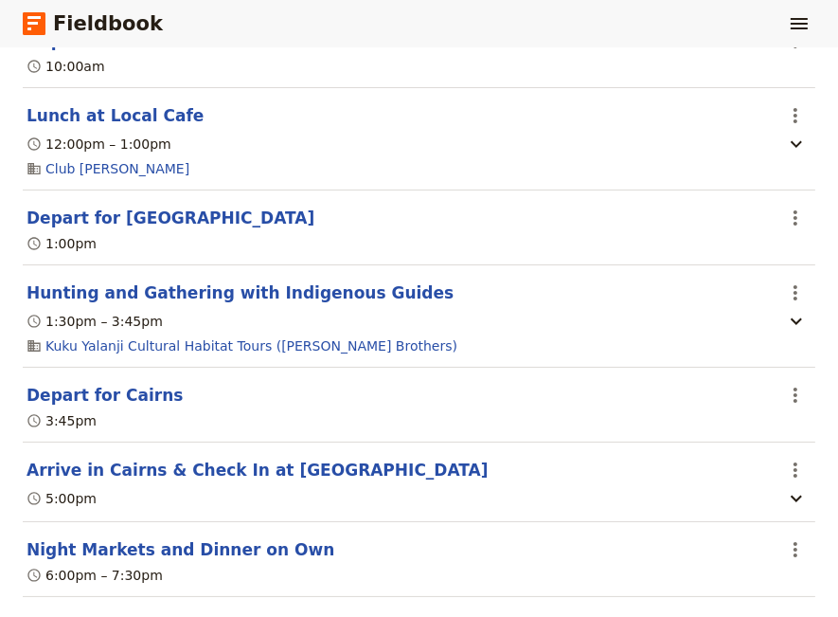
scroll to position [6847, 0]
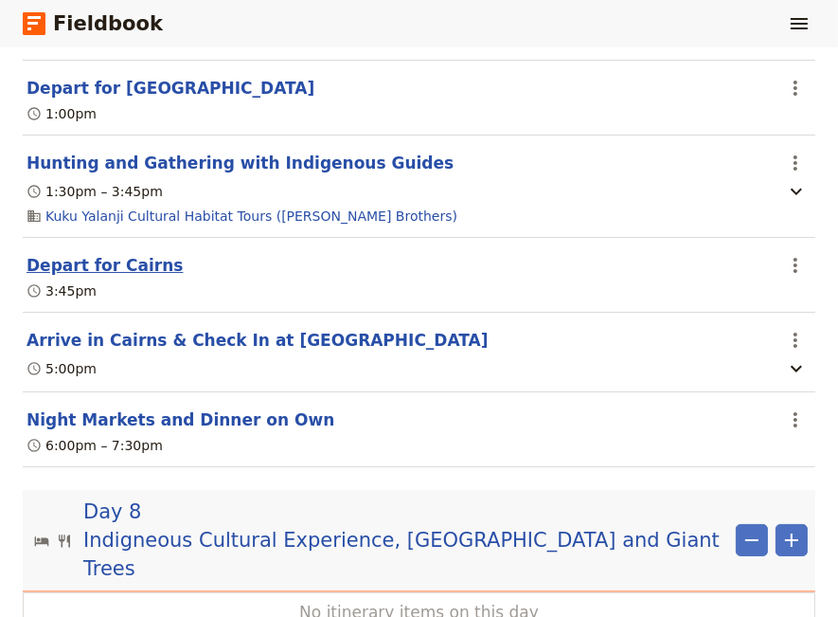
click at [101, 267] on button "Depart for Cairns" at bounding box center [105, 265] width 156 height 23
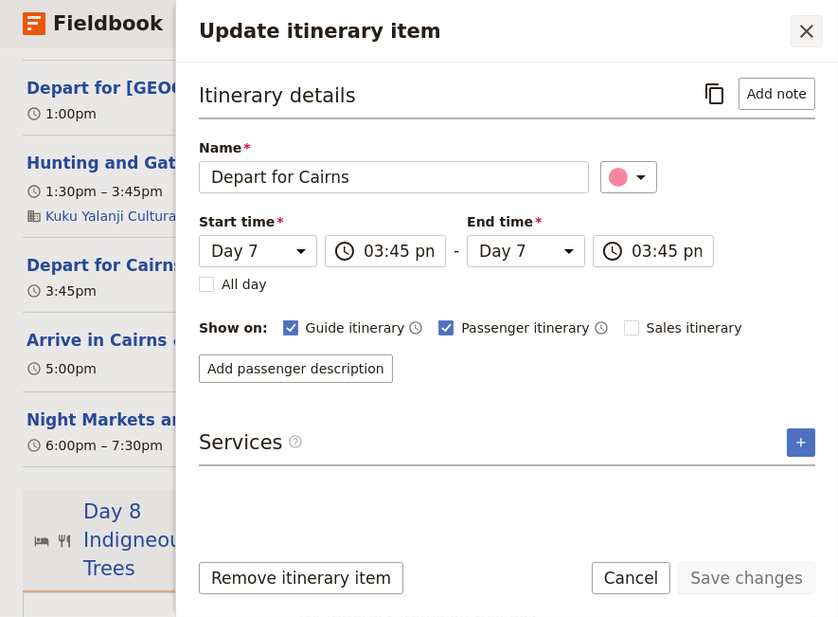
click at [798, 33] on icon "Close drawer" at bounding box center [807, 31] width 23 height 23
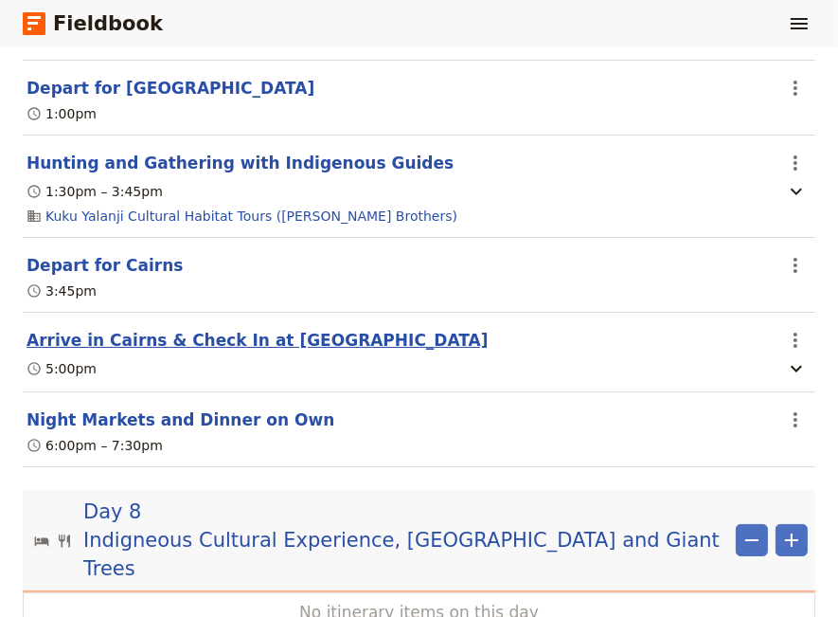
click at [224, 348] on button "Arrive in Cairns & Check In at [GEOGRAPHIC_DATA]" at bounding box center [258, 340] width 462 height 23
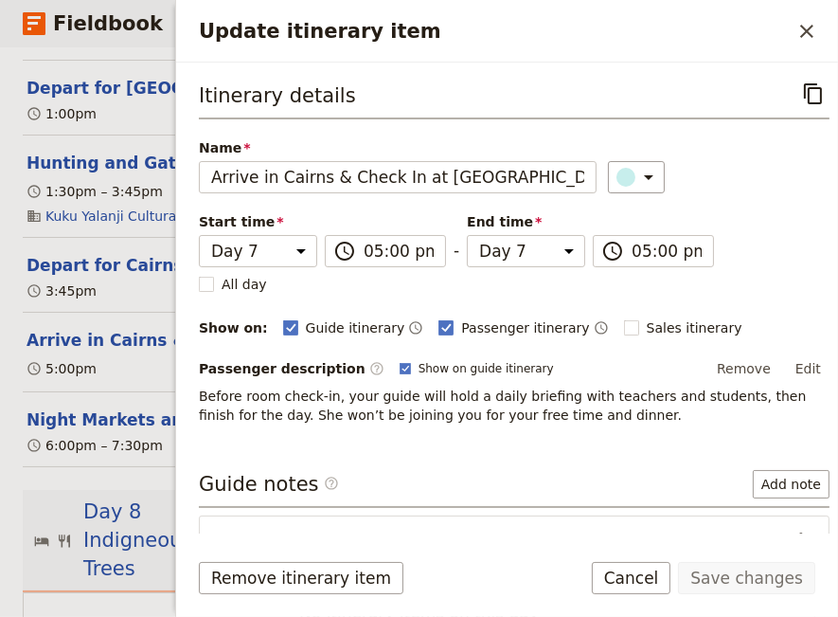
scroll to position [109, 0]
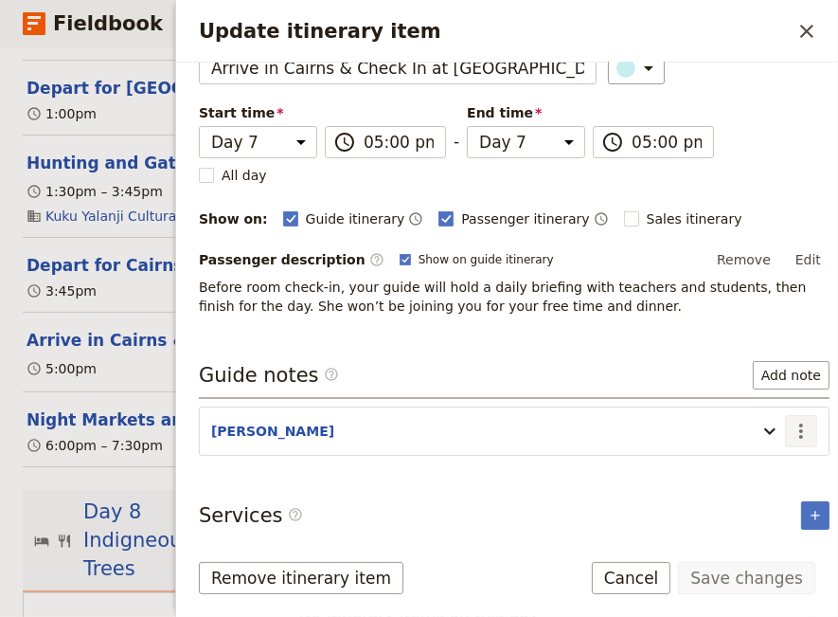
click at [790, 429] on icon "Actions" at bounding box center [801, 431] width 23 height 23
click at [746, 469] on span "Edit note" at bounding box center [733, 466] width 60 height 19
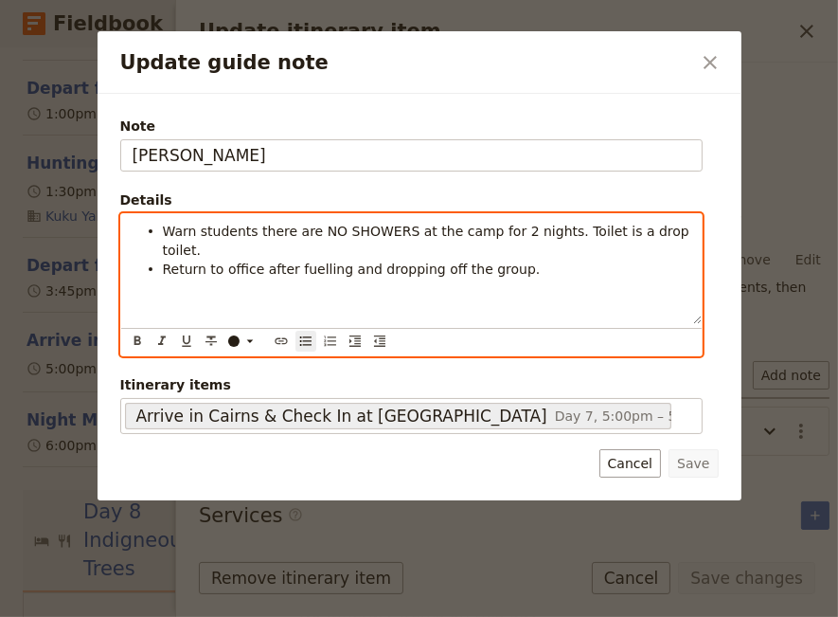
drag, startPoint x: 678, startPoint y: 231, endPoint x: 152, endPoint y: 227, distance: 526.7
click at [163, 227] on li "Warn students there are NO SHOWERS at the camp for 2 nights. Toilet is a drop t…" at bounding box center [427, 240] width 528 height 38
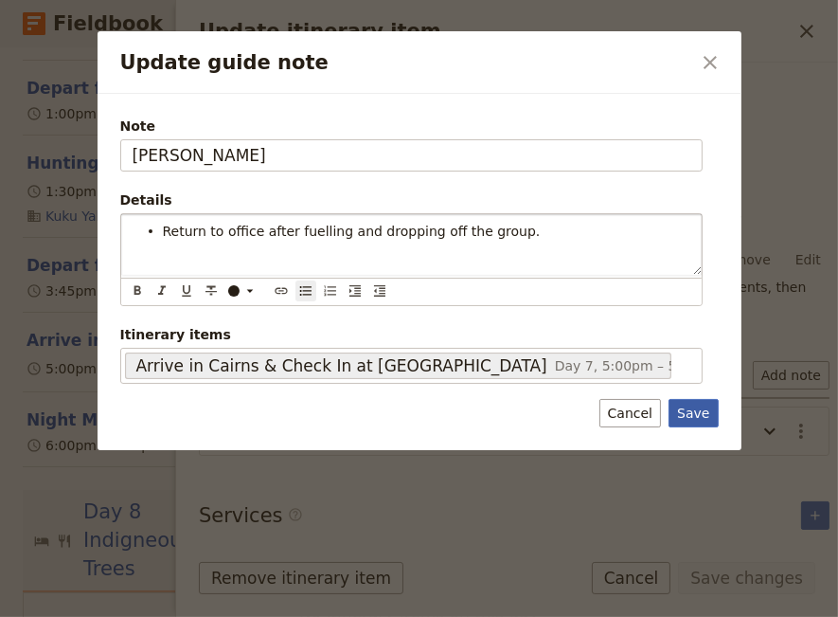
click at [701, 405] on button "Save" at bounding box center [693, 413] width 49 height 28
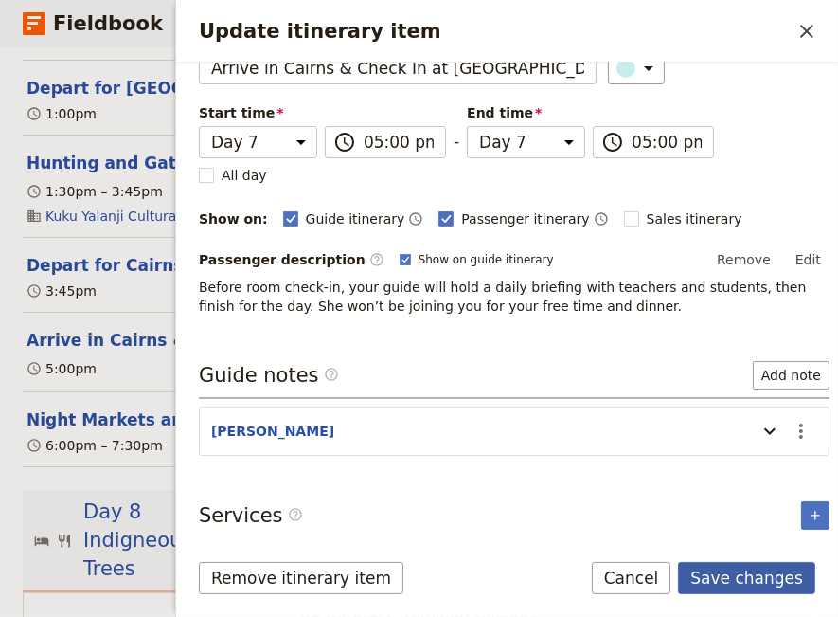
click at [757, 581] on button "Save changes" at bounding box center [746, 578] width 137 height 32
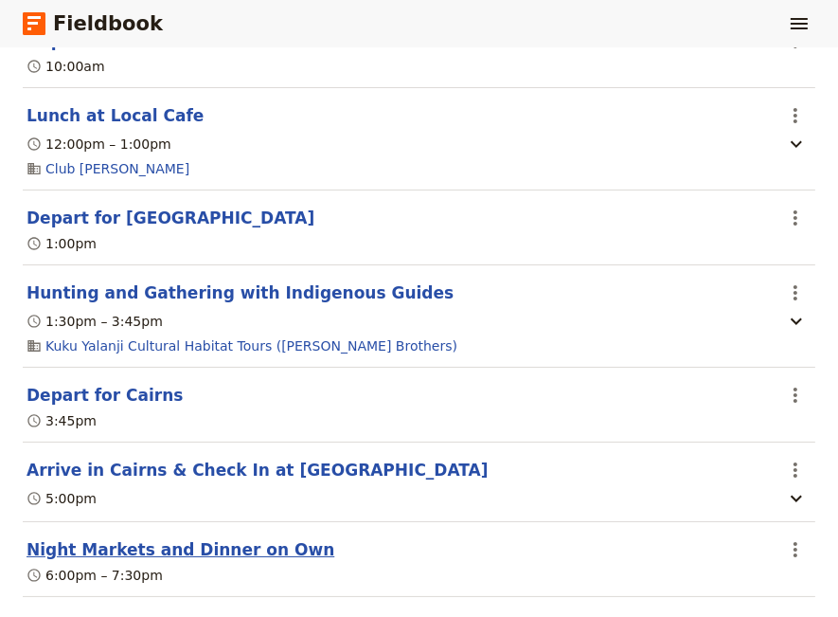
scroll to position [6460, 0]
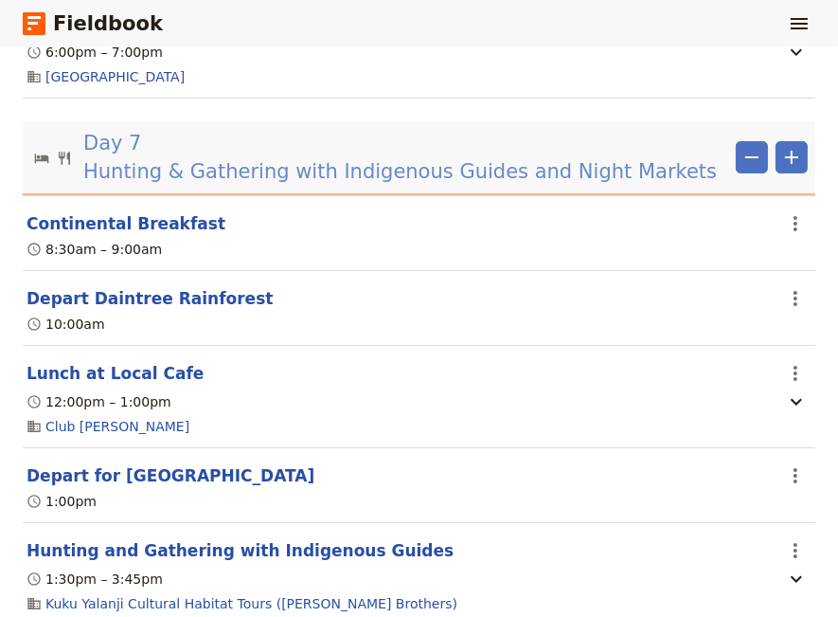
click at [243, 184] on span "Hunting & Gathering with Indigenous Guides and Night Markets" at bounding box center [400, 171] width 634 height 28
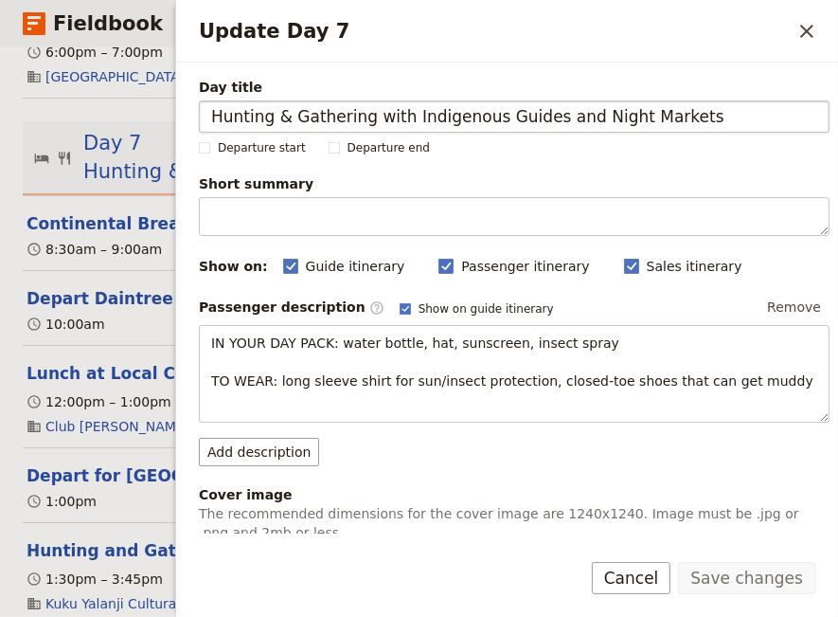
click at [212, 120] on input "Hunting & Gathering with Indigenous Guides and Night Markets" at bounding box center [514, 116] width 631 height 32
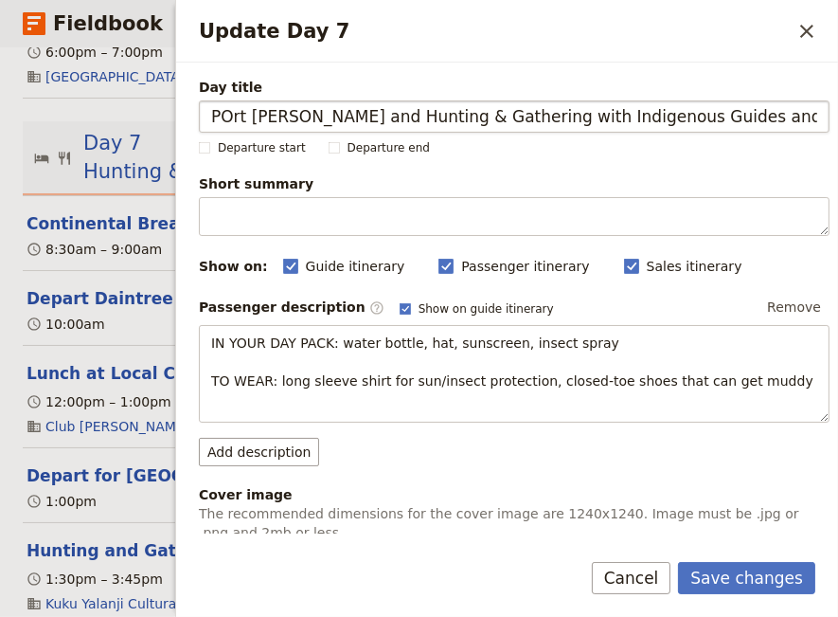
drag, startPoint x: 784, startPoint y: 117, endPoint x: 668, endPoint y: 141, distance: 119.1
click at [668, 133] on input "POrt [PERSON_NAME] and Hunting & Gathering with Indigenous Guides and Night Mar…" at bounding box center [514, 116] width 631 height 32
click at [224, 122] on input "POrt [PERSON_NAME] and Hunting & Gathering with Indigenous Guides" at bounding box center [514, 116] width 631 height 32
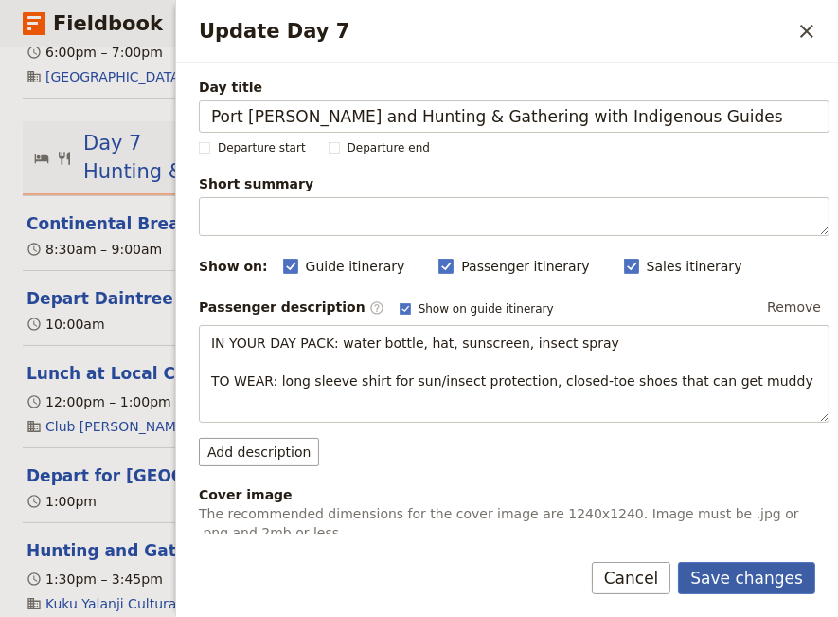
click at [753, 583] on button "Save changes" at bounding box center [746, 578] width 137 height 32
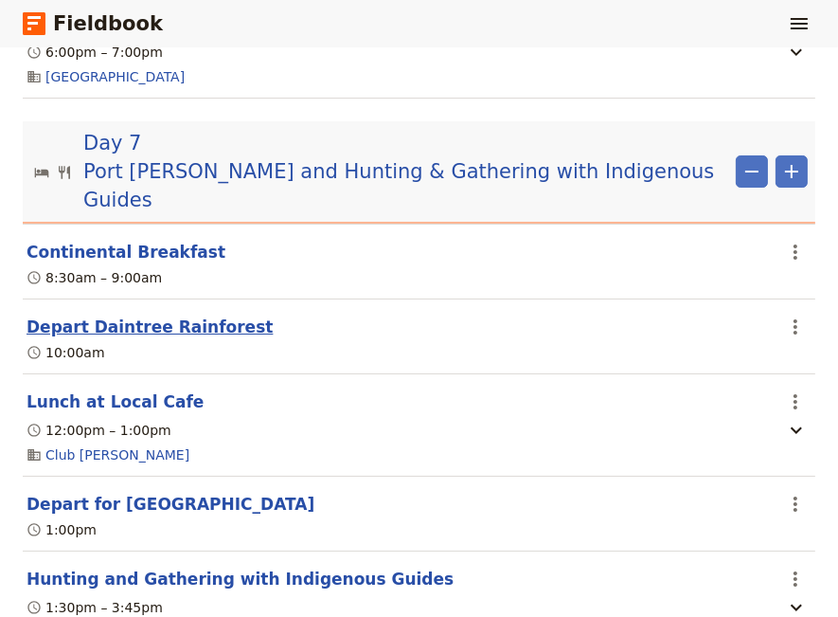
click at [92, 315] on button "Depart Daintree Rainforest" at bounding box center [150, 326] width 246 height 23
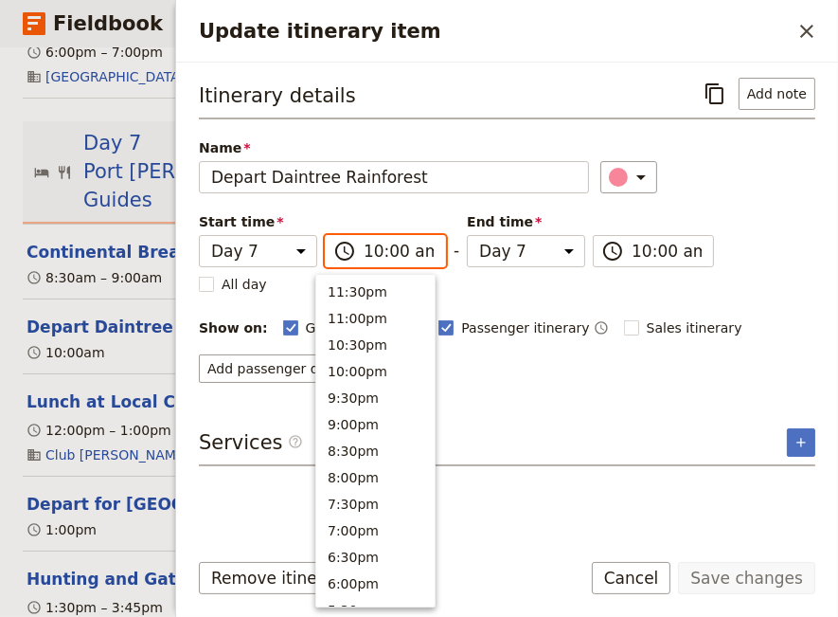
click at [364, 253] on input "10:00 am" at bounding box center [399, 251] width 70 height 23
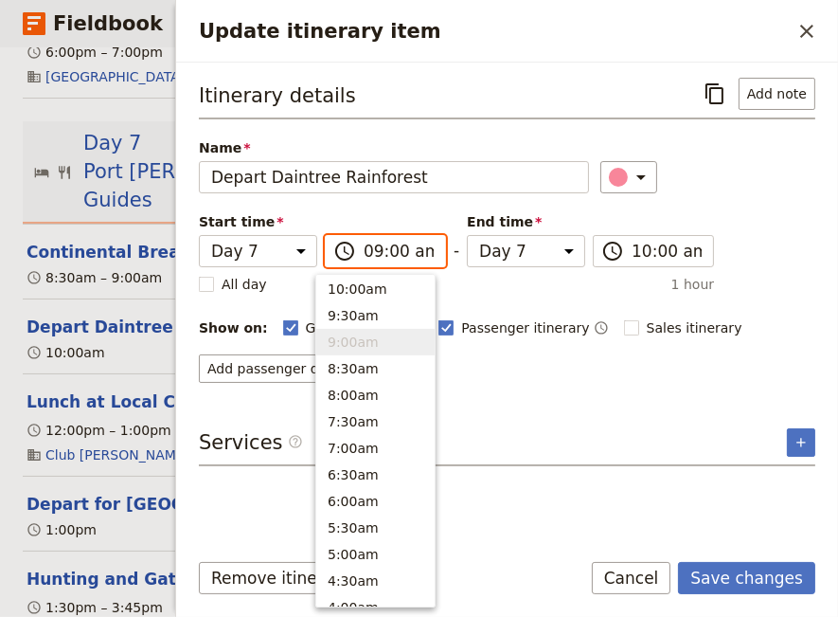
click at [383, 251] on input "09:00 am" at bounding box center [399, 251] width 70 height 23
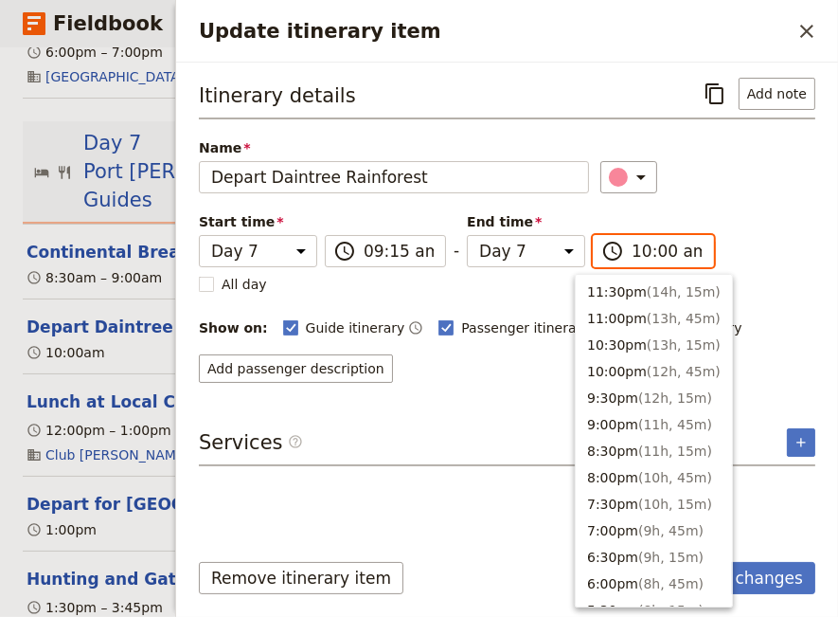
click at [632, 249] on input "10:00 am" at bounding box center [667, 251] width 70 height 23
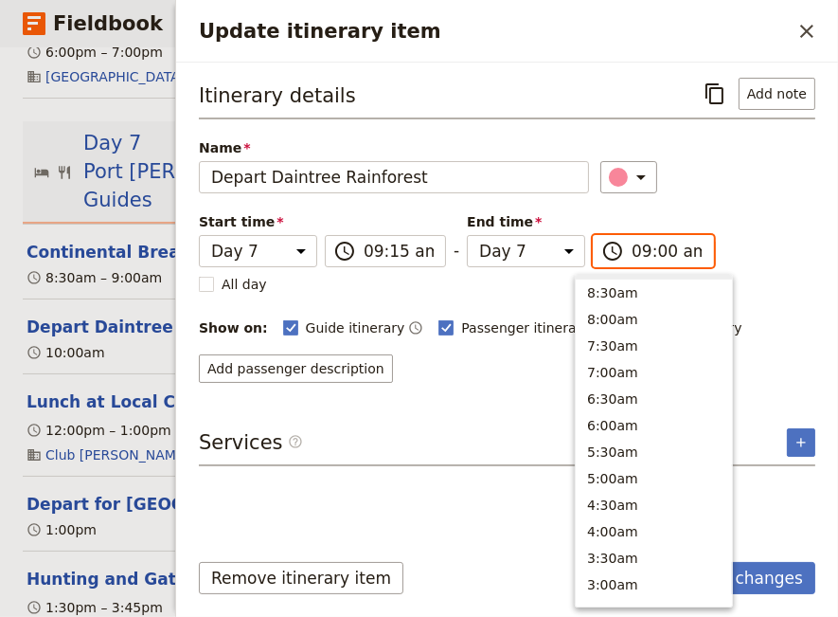
click at [643, 246] on input "09:00 am" at bounding box center [667, 251] width 70 height 23
click at [804, 272] on div "Itinerary details ​ Add note Name Depart Daintree Rainforest ​ Start time Day 1…" at bounding box center [507, 230] width 617 height 305
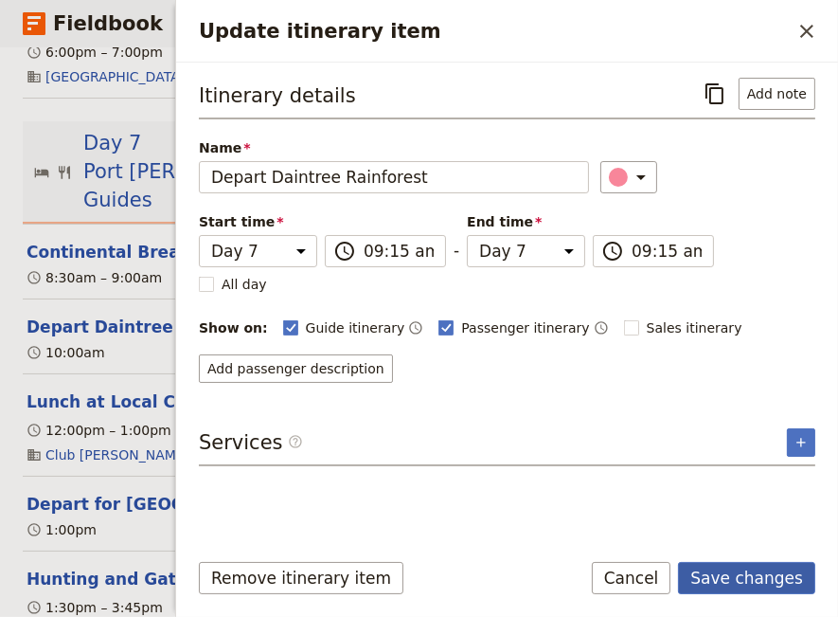
click at [730, 570] on button "Save changes" at bounding box center [746, 578] width 137 height 32
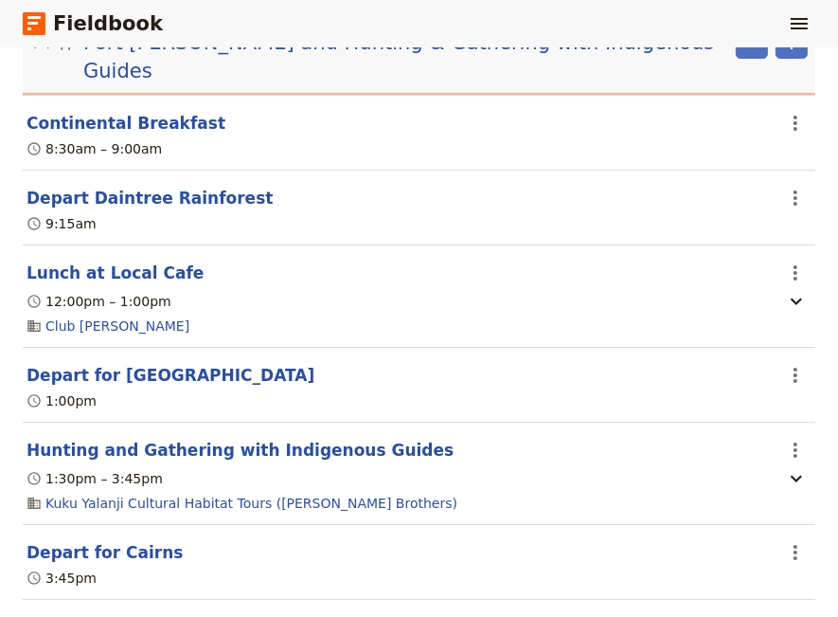
scroll to position [6460, 0]
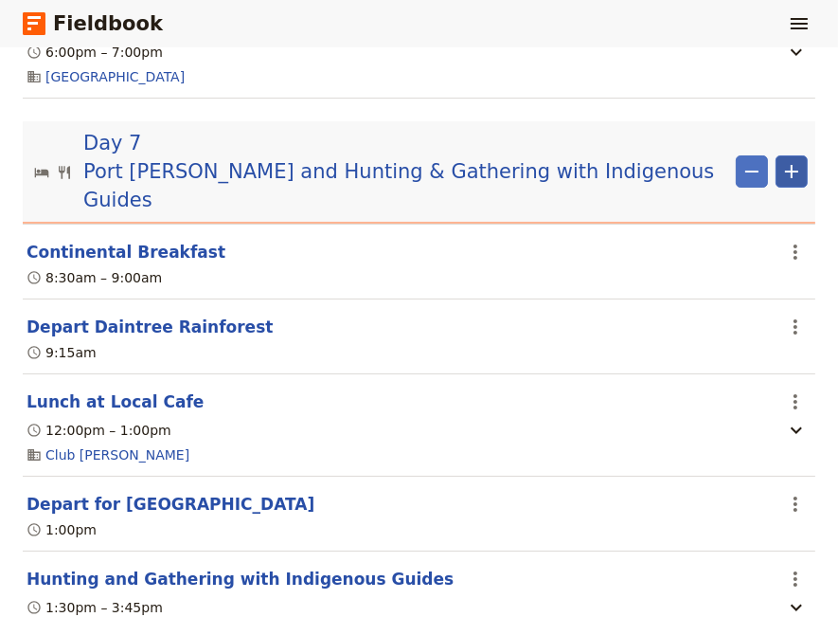
click at [780, 160] on icon "Add" at bounding box center [791, 171] width 23 height 23
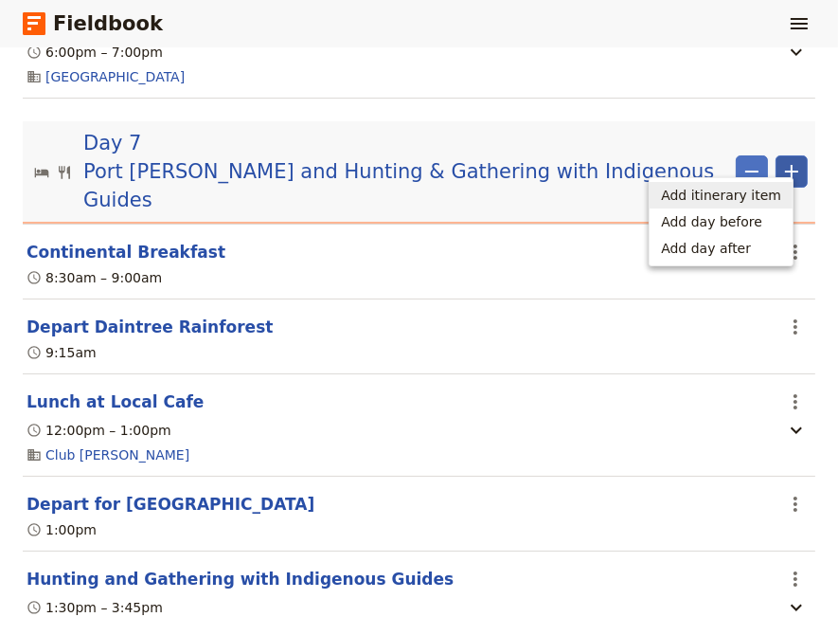
click at [722, 200] on span "Add itinerary item" at bounding box center [721, 195] width 120 height 19
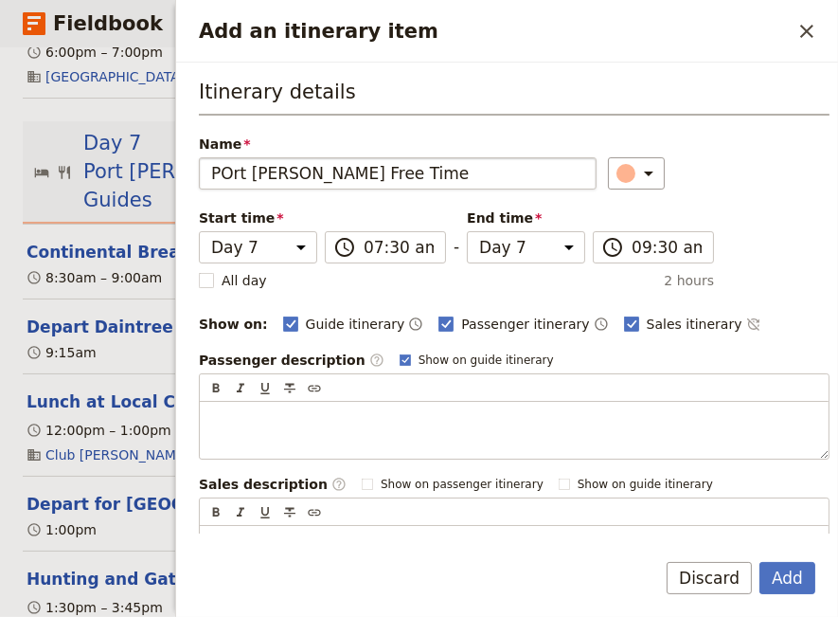
click at [230, 176] on input "POrt [PERSON_NAME] Free Time" at bounding box center [398, 173] width 398 height 32
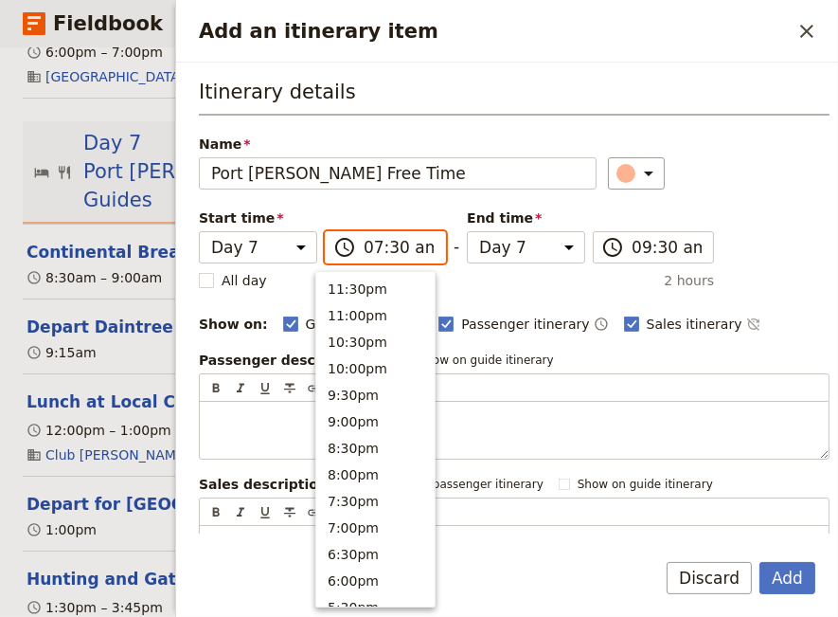
click at [366, 250] on input "07:30 am" at bounding box center [399, 247] width 70 height 23
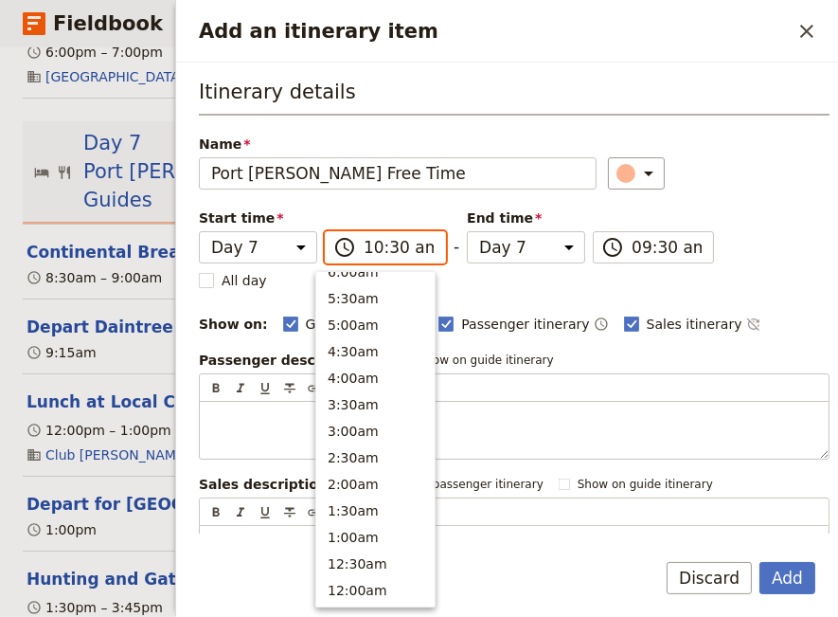
scroll to position [694, 0]
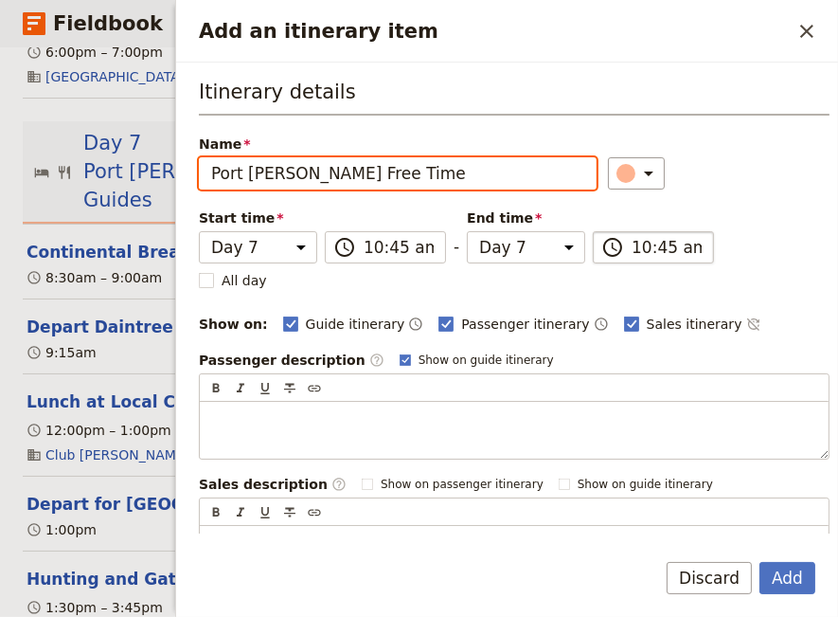
click at [632, 247] on input "10:45 am" at bounding box center [667, 247] width 70 height 23
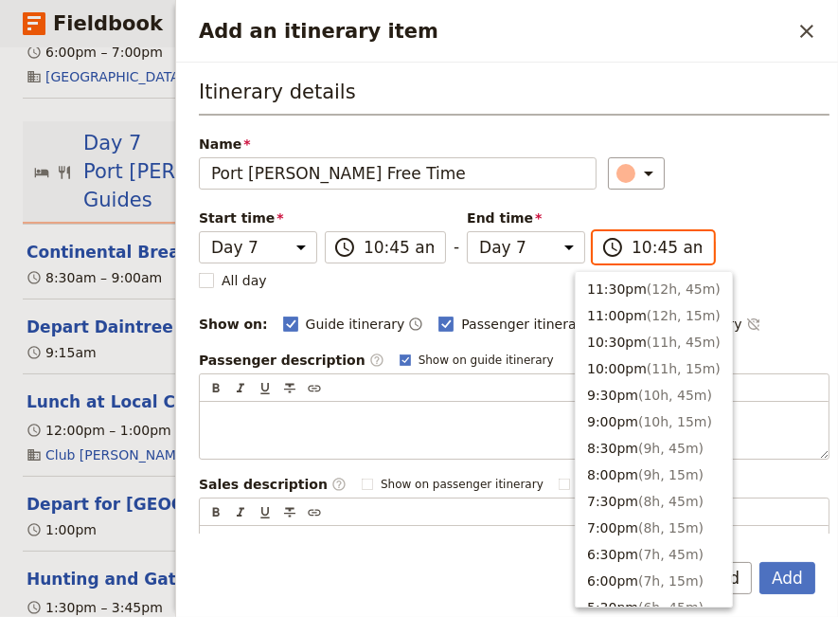
scroll to position [768, 0]
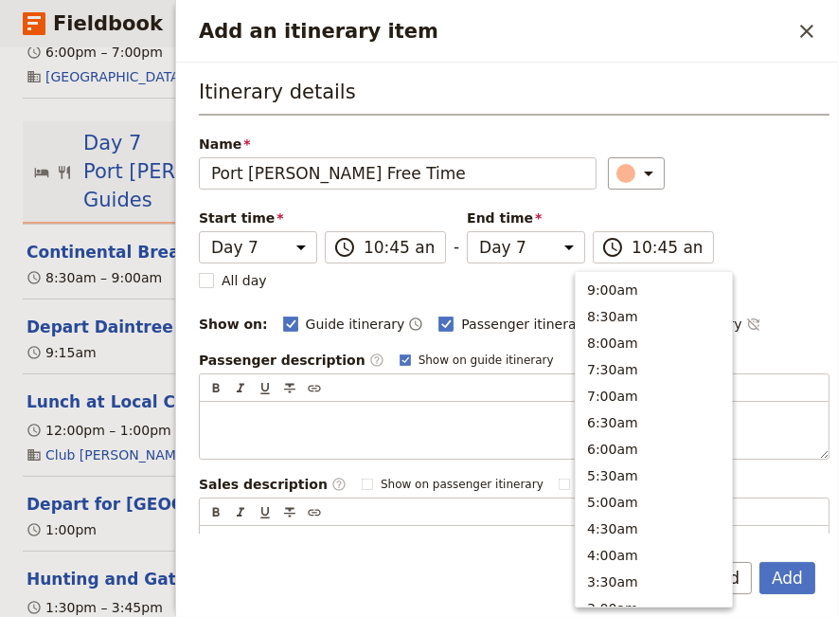
click at [775, 257] on div "Itinerary details Name [GEOGRAPHIC_DATA][PERSON_NAME] Free Time ​ Start time Da…" at bounding box center [514, 331] width 631 height 506
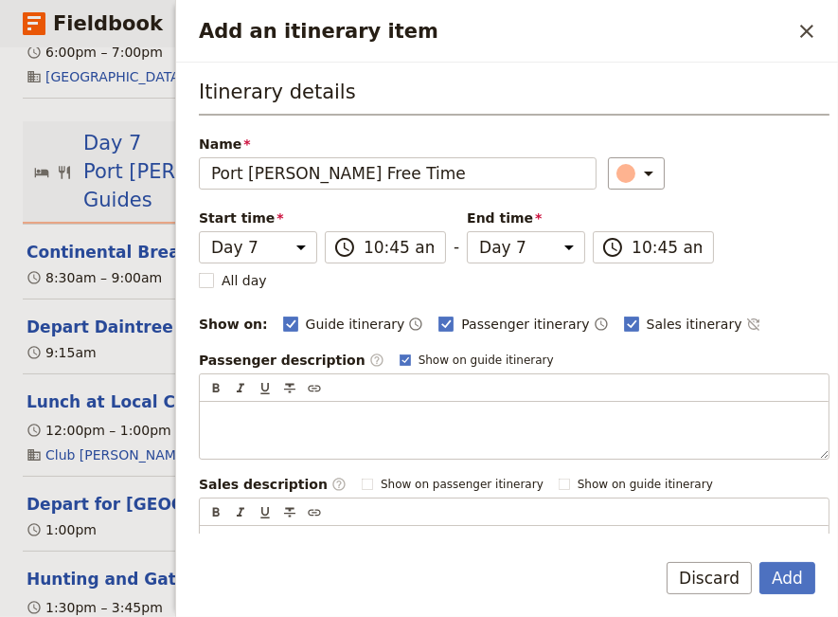
scroll to position [210, 0]
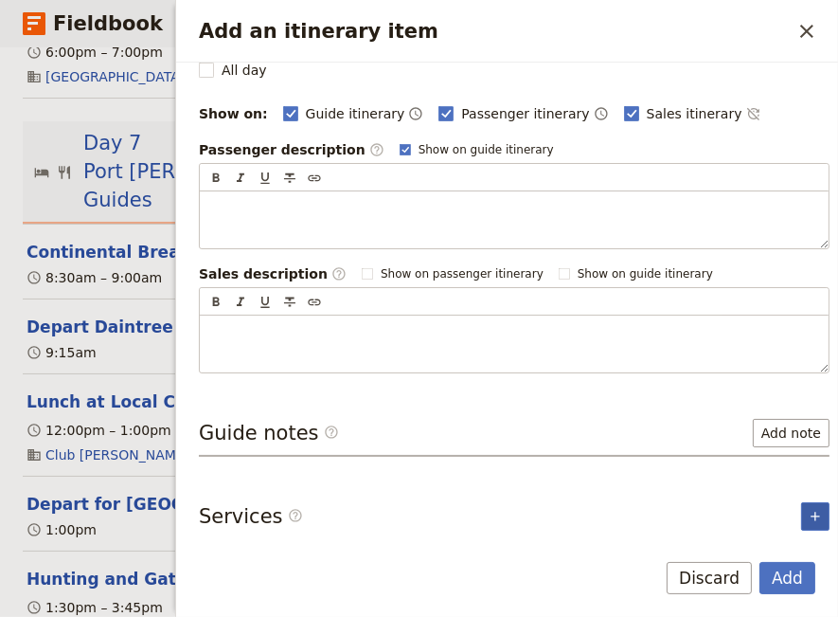
click at [808, 509] on icon "Add service inclusion" at bounding box center [815, 516] width 15 height 15
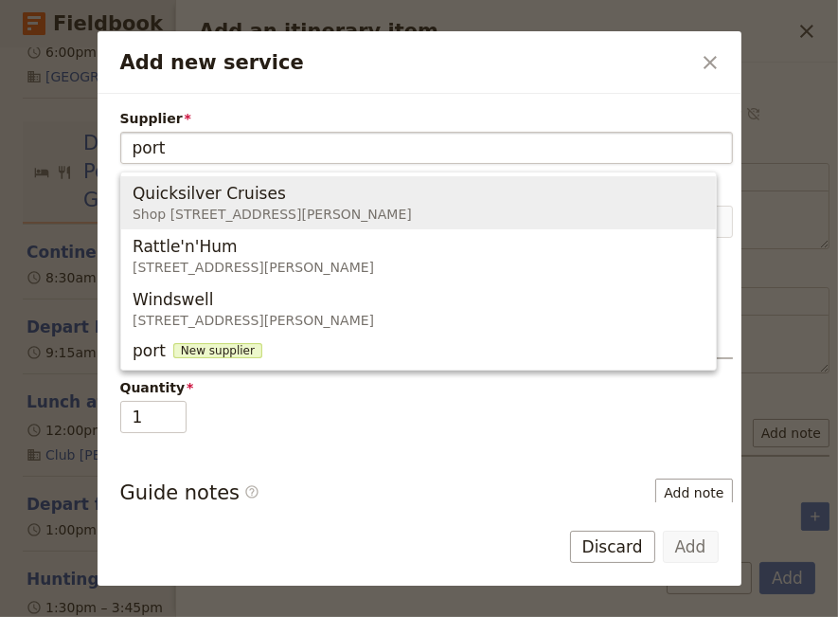
drag, startPoint x: 170, startPoint y: 146, endPoint x: 108, endPoint y: 154, distance: 63.1
click at [133, 154] on input "port" at bounding box center [427, 147] width 588 height 23
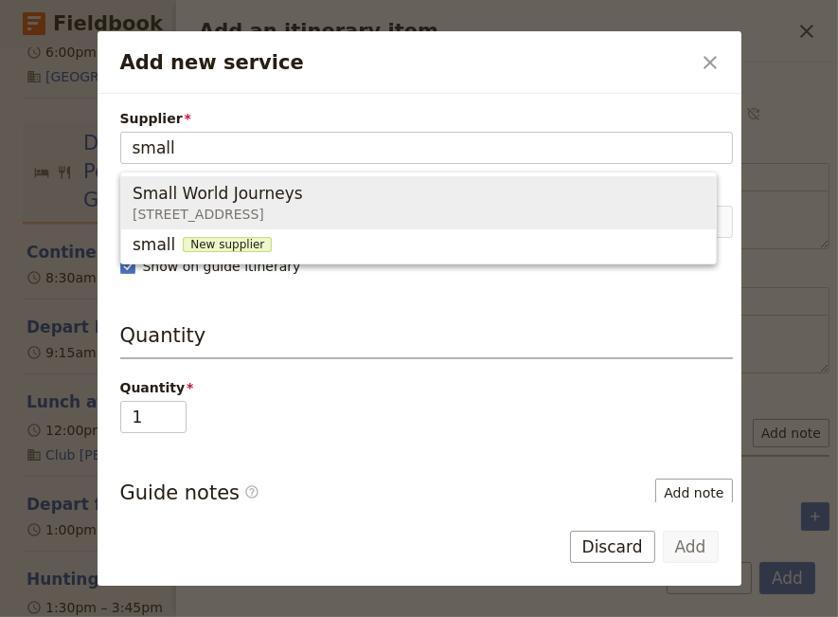
click at [150, 187] on span "Small World Journeys" at bounding box center [218, 193] width 170 height 23
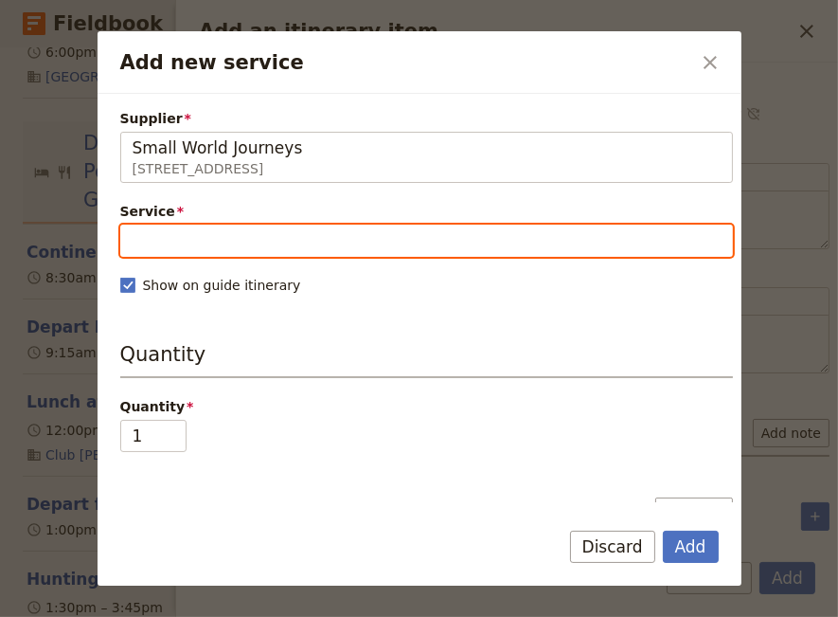
click at [157, 230] on input "Service" at bounding box center [426, 240] width 613 height 32
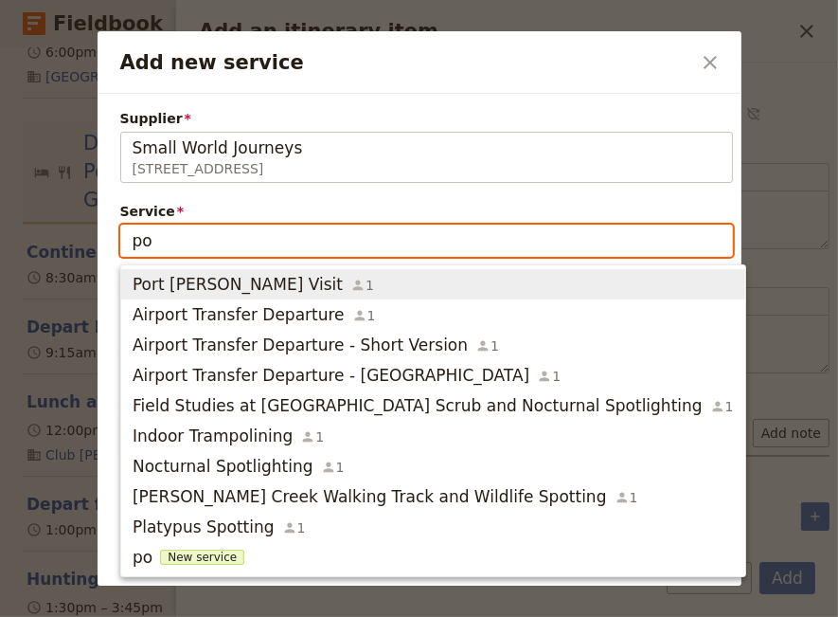
click at [185, 282] on span "Port [PERSON_NAME] Visit" at bounding box center [238, 284] width 210 height 23
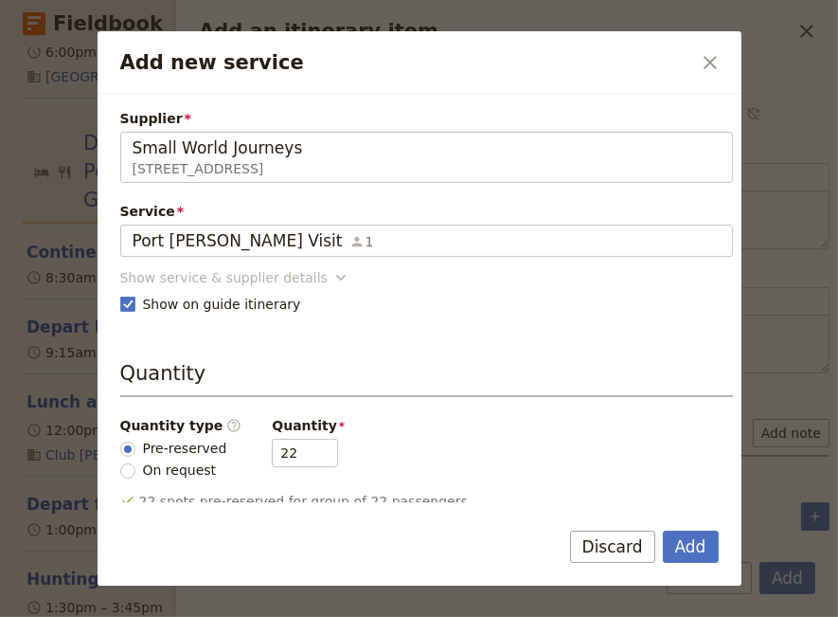
click at [332, 271] on icon "Add new service" at bounding box center [341, 277] width 19 height 19
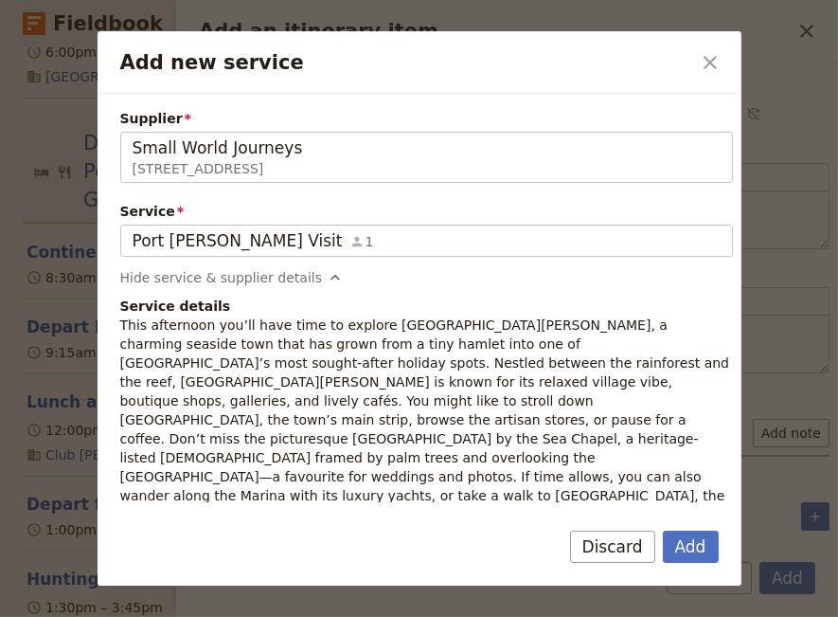
scroll to position [129, 0]
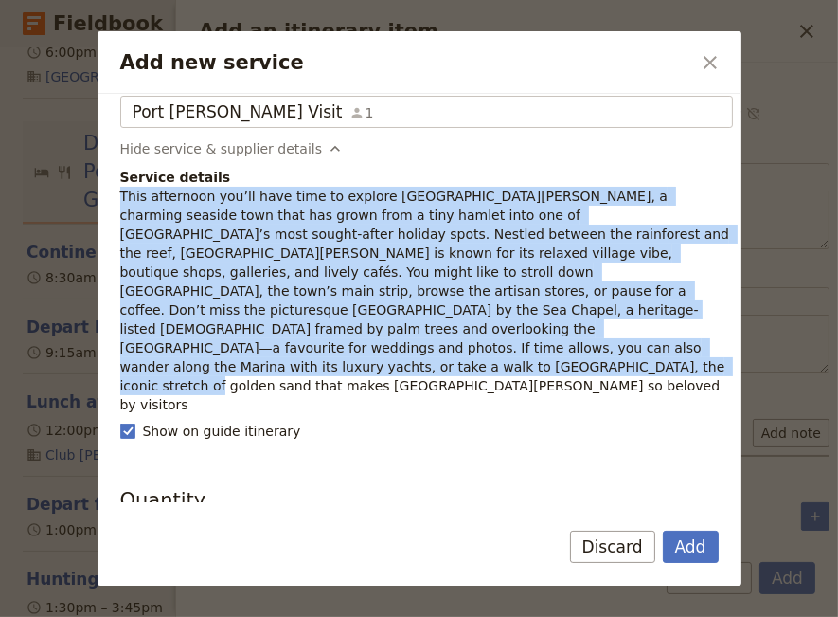
drag, startPoint x: 188, startPoint y: 348, endPoint x: 103, endPoint y: 199, distance: 170.9
click at [103, 199] on div "Supplier Small World Journeys [STREET_ADDRESS] Small World Journeys Service [GE…" at bounding box center [420, 298] width 644 height 409
copy p "This afternoon you’ll have time to explore [GEOGRAPHIC_DATA][PERSON_NAME], a ch…"
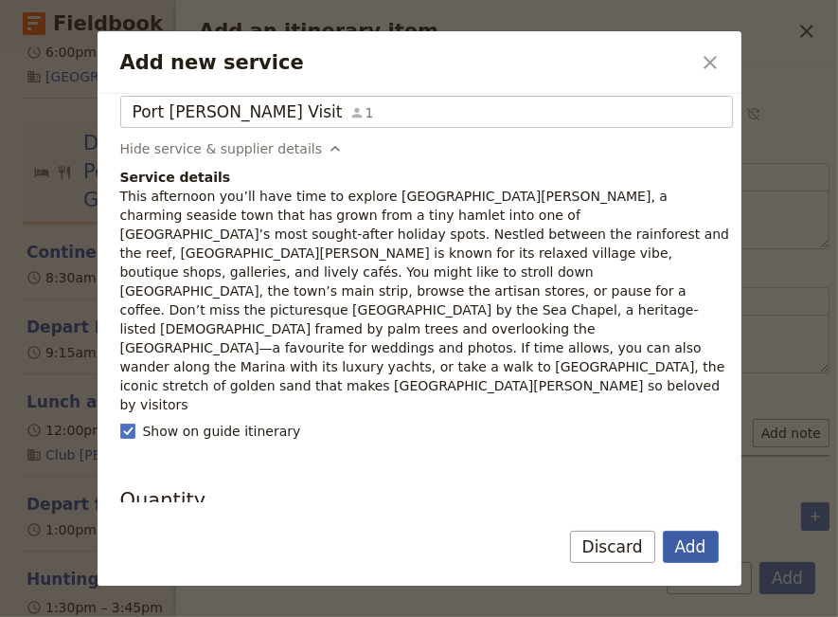
click at [691, 551] on button "Add" at bounding box center [691, 546] width 56 height 32
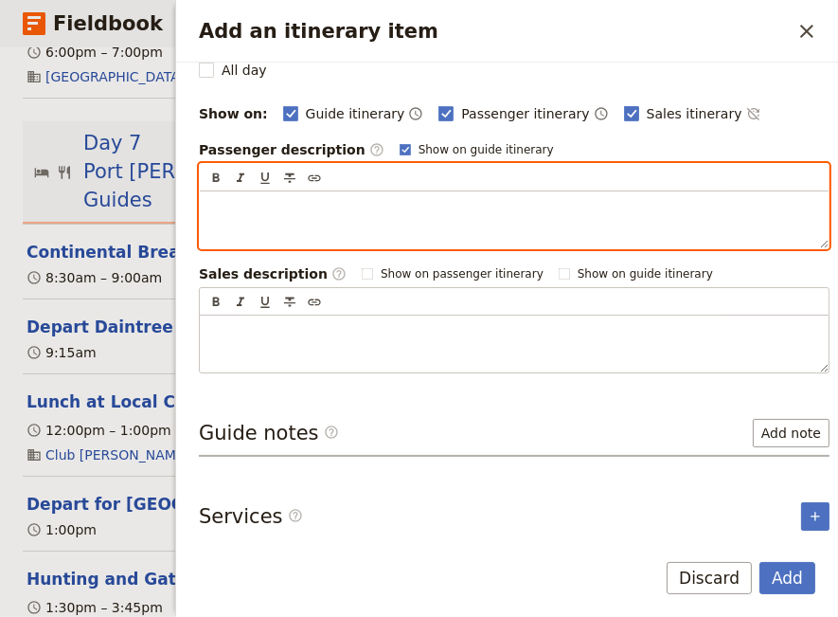
click at [227, 199] on p "Add an itinerary item" at bounding box center [514, 208] width 606 height 19
paste div "Add an itinerary item"
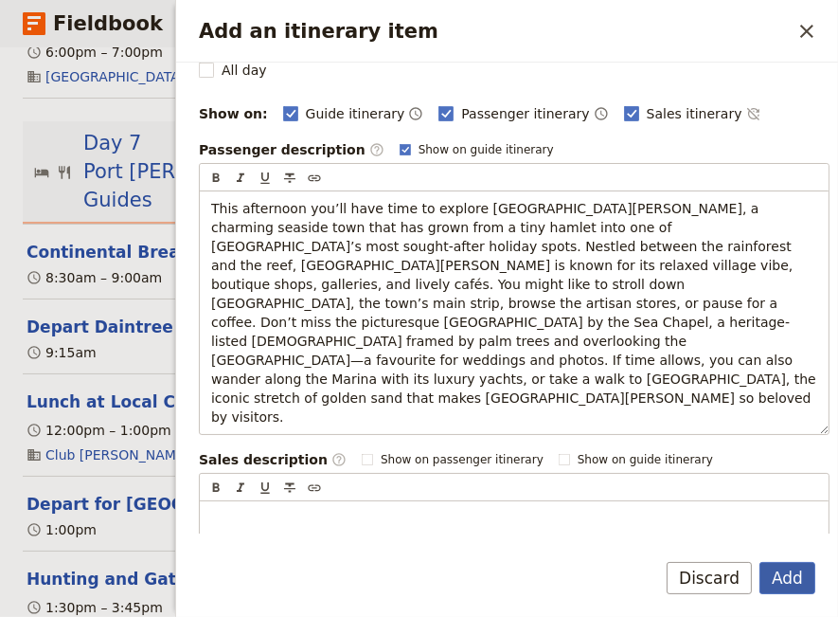
click at [799, 583] on button "Add" at bounding box center [788, 578] width 56 height 32
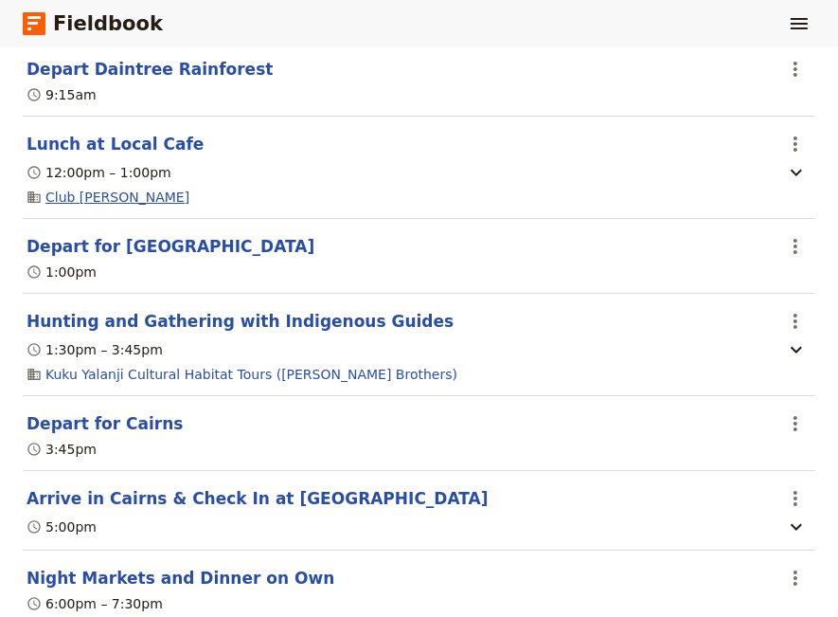
scroll to position [6847, 0]
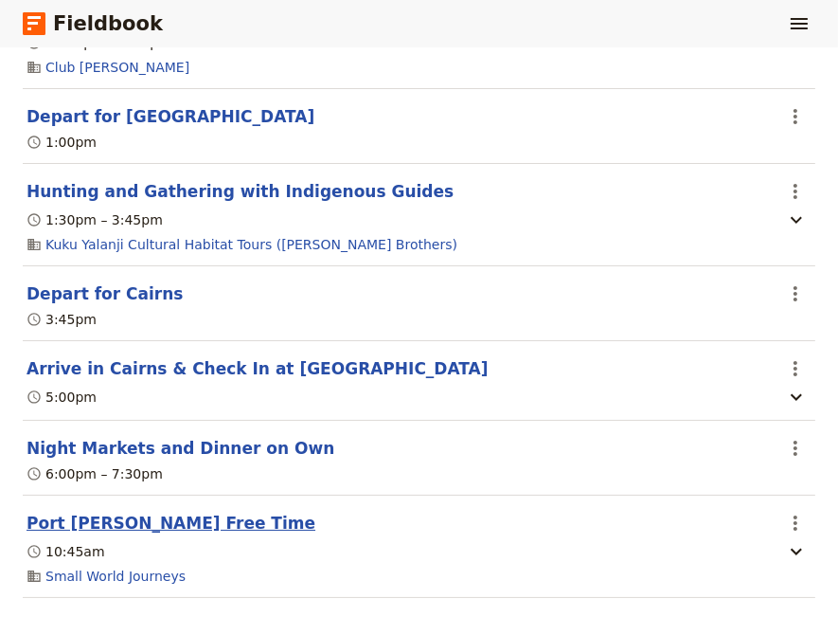
click at [126, 511] on button "Port [PERSON_NAME] Free Time" at bounding box center [171, 522] width 289 height 23
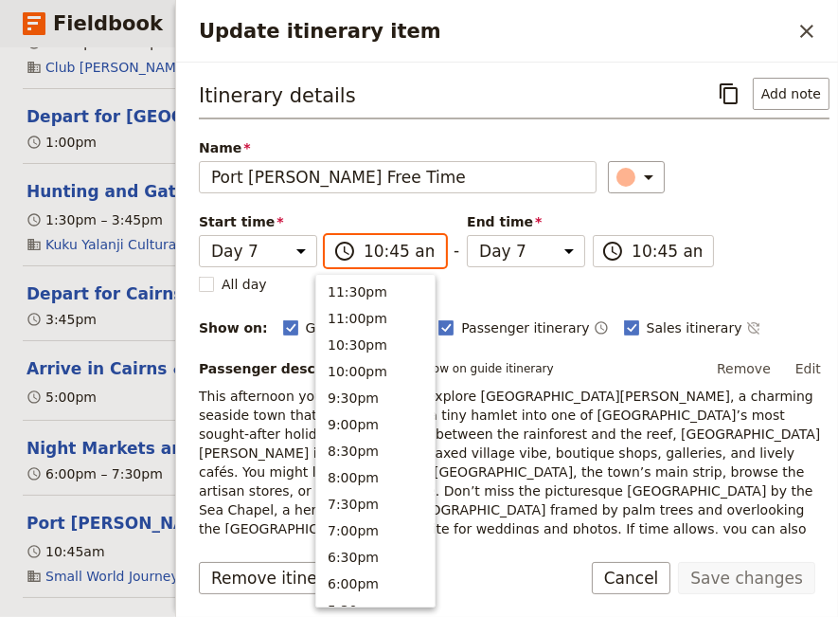
click at [364, 251] on input "10:45 am" at bounding box center [399, 251] width 70 height 23
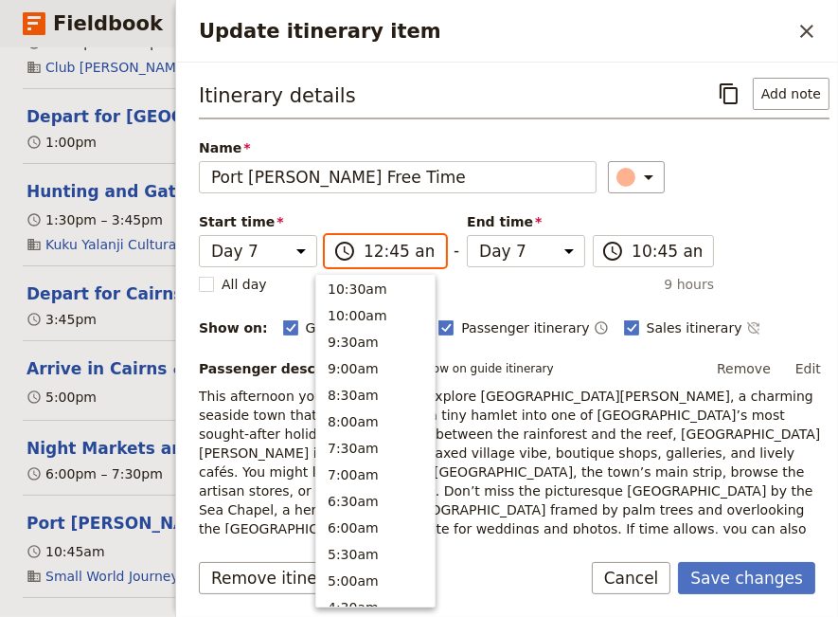
scroll to position [948, 0]
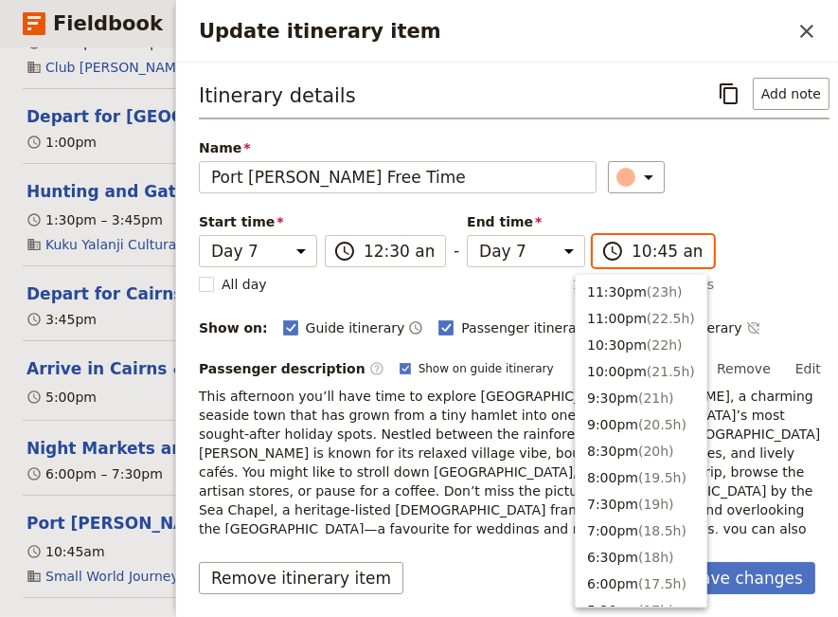
click at [632, 254] on input "10:45 am" at bounding box center [667, 251] width 70 height 23
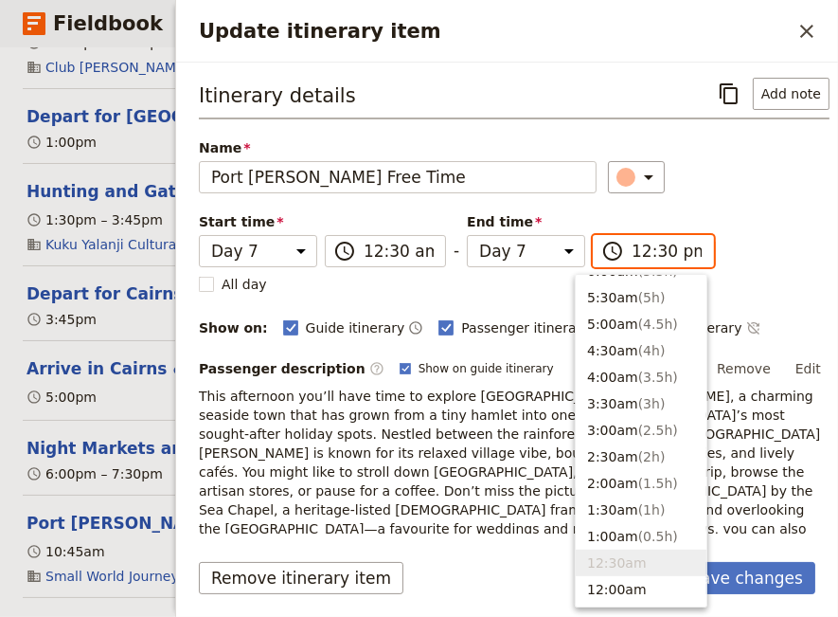
scroll to position [625, 0]
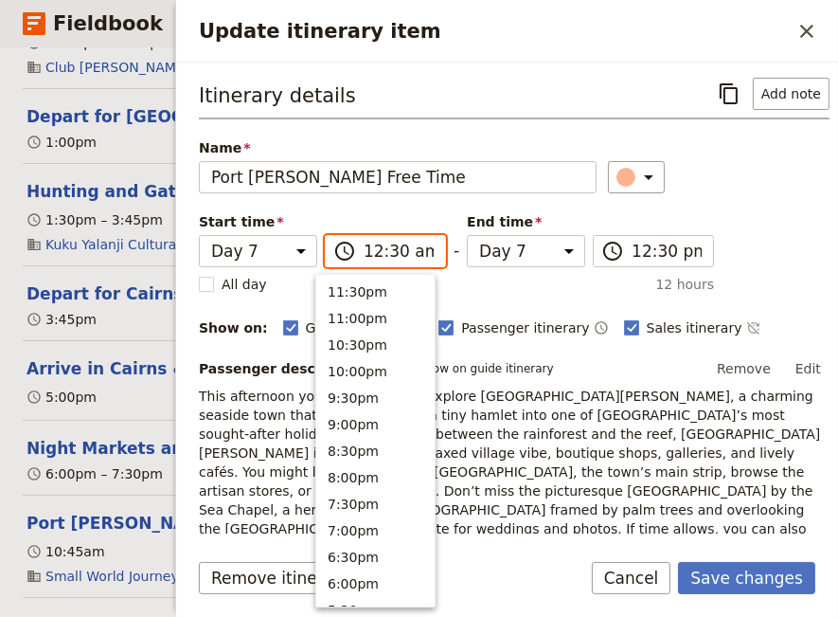
click at [410, 254] on input "12:30 am" at bounding box center [399, 251] width 70 height 23
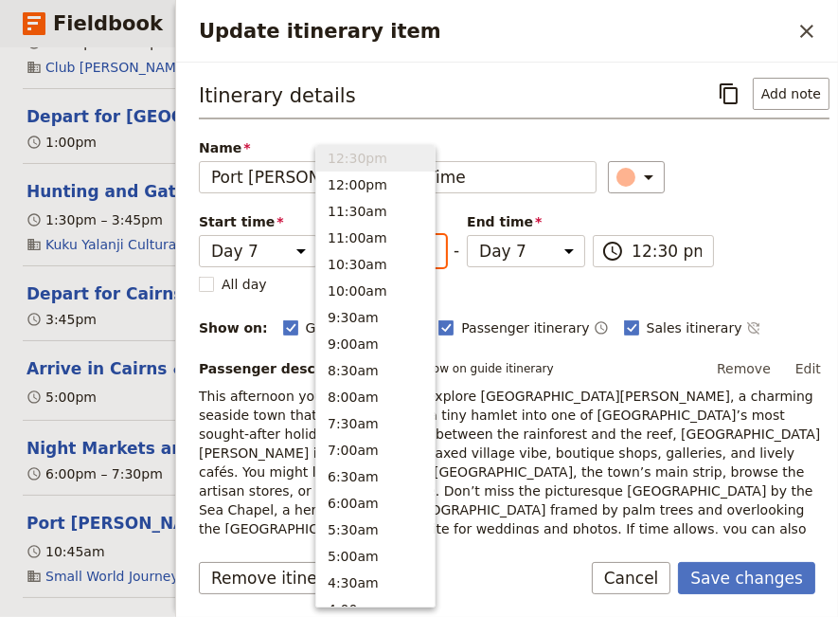
scroll to position [129, 0]
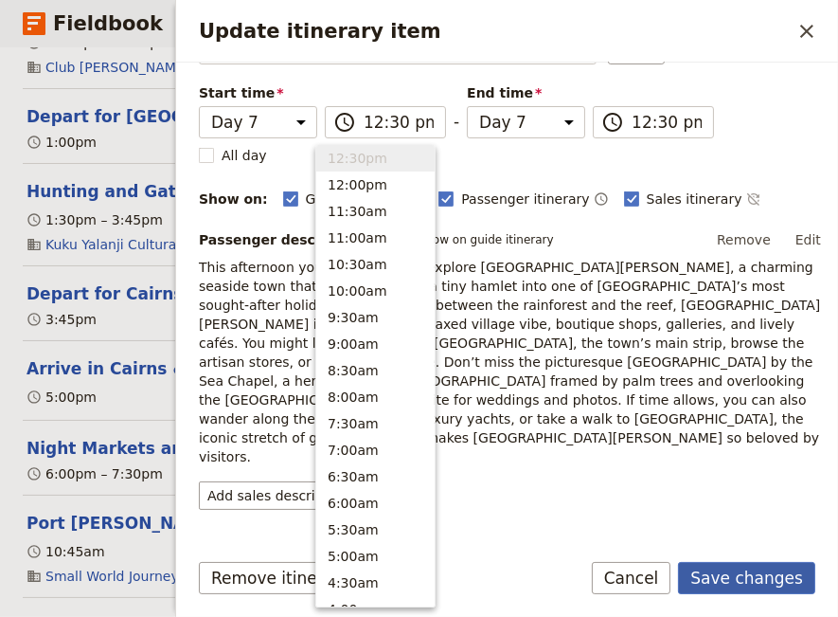
click at [739, 583] on button "Save changes" at bounding box center [746, 578] width 137 height 32
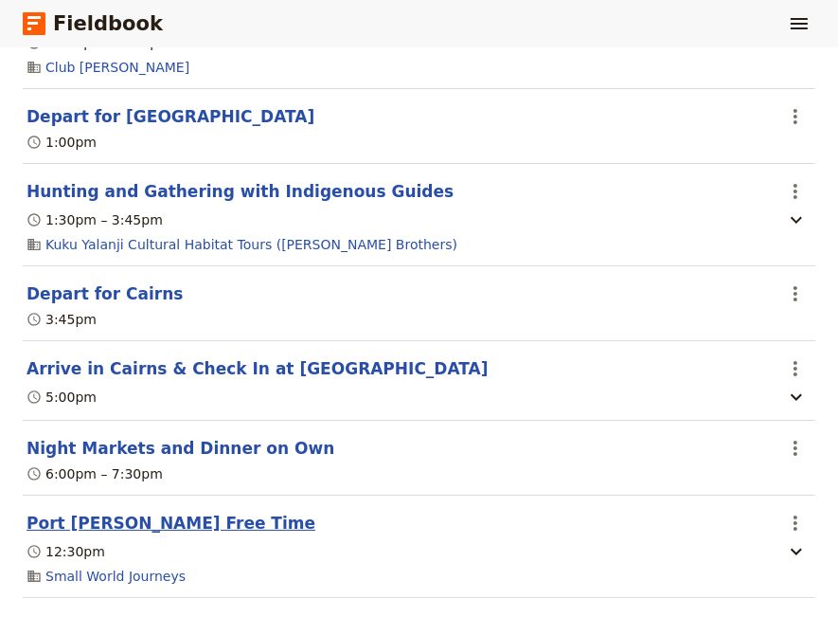
scroll to position [6718, 0]
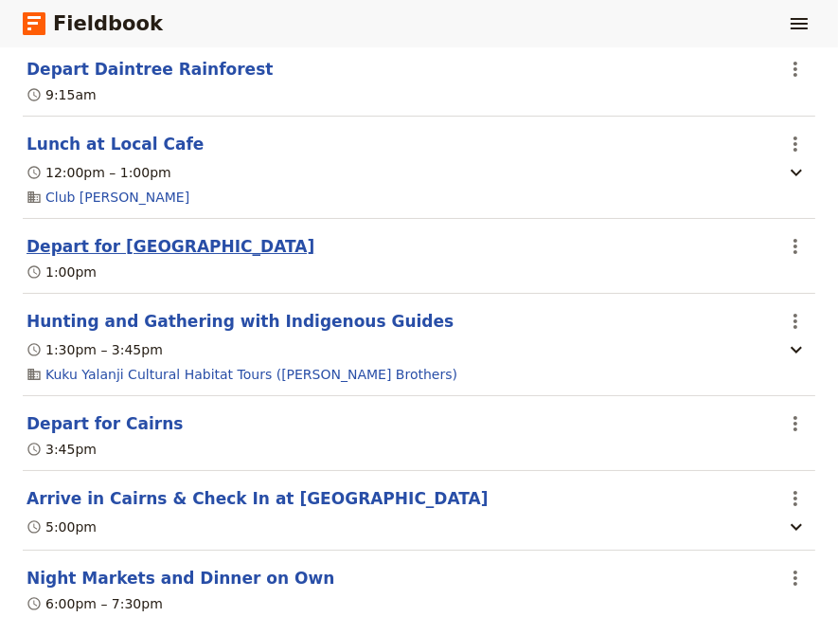
click at [77, 235] on button "Depart for [GEOGRAPHIC_DATA]" at bounding box center [171, 246] width 288 height 23
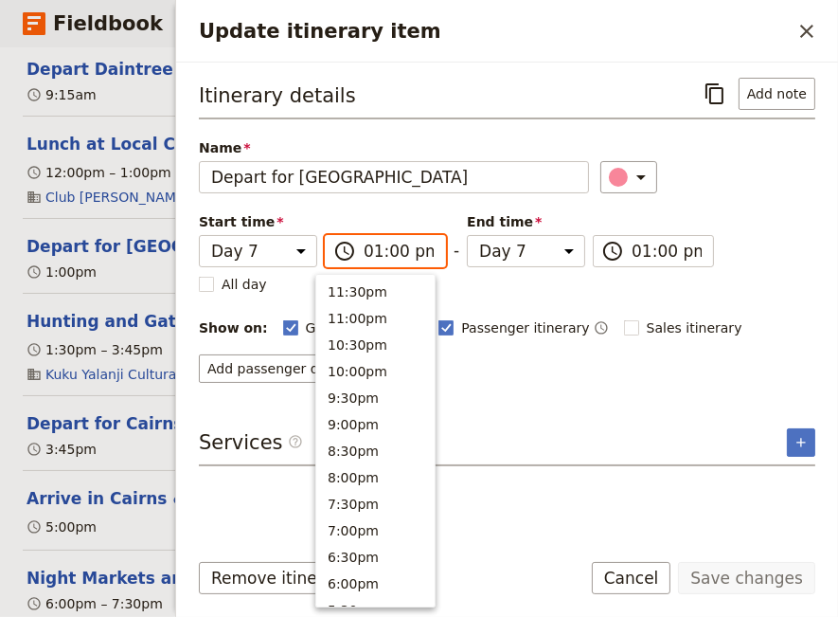
click at [384, 248] on input "01:00 pm" at bounding box center [399, 251] width 70 height 23
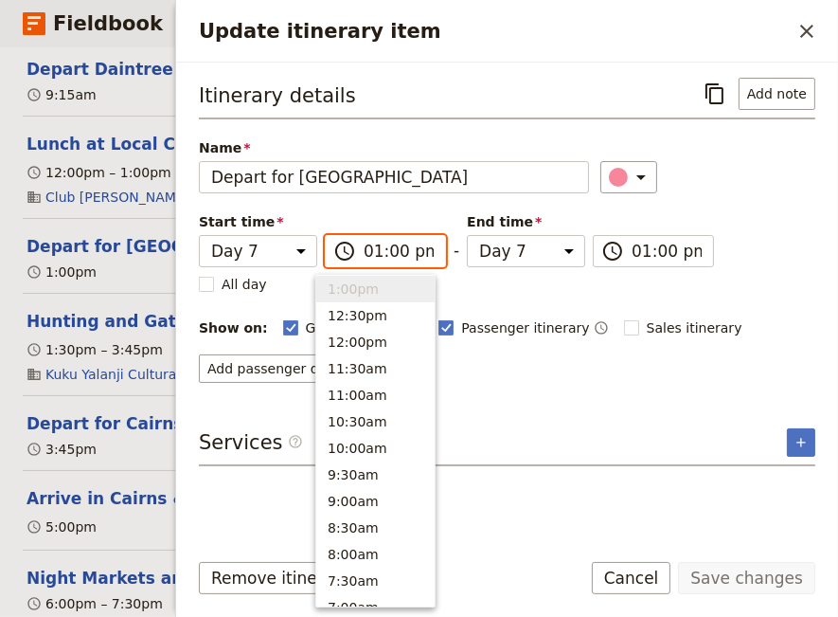
click at [384, 248] on input "01:00 pm" at bounding box center [399, 251] width 70 height 23
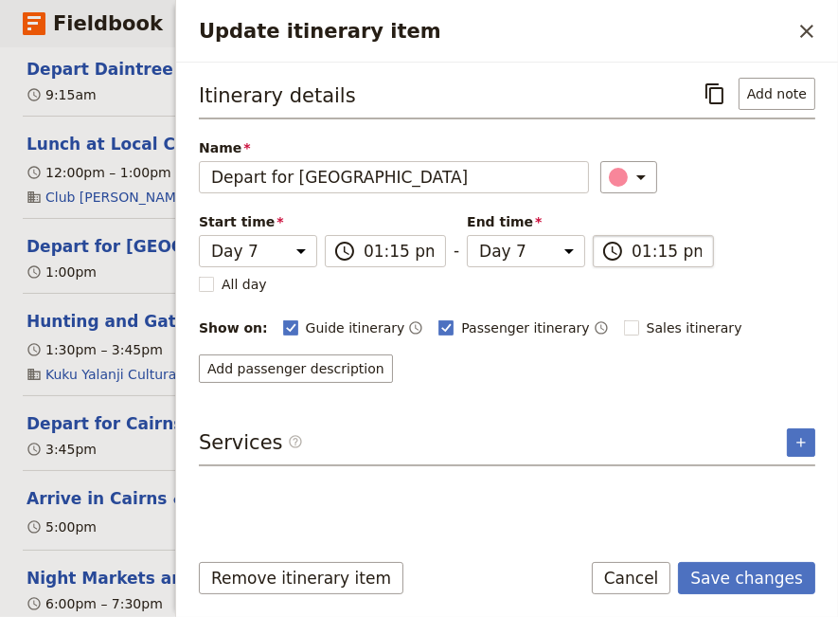
click at [641, 246] on input "01:15 pm" at bounding box center [667, 251] width 70 height 23
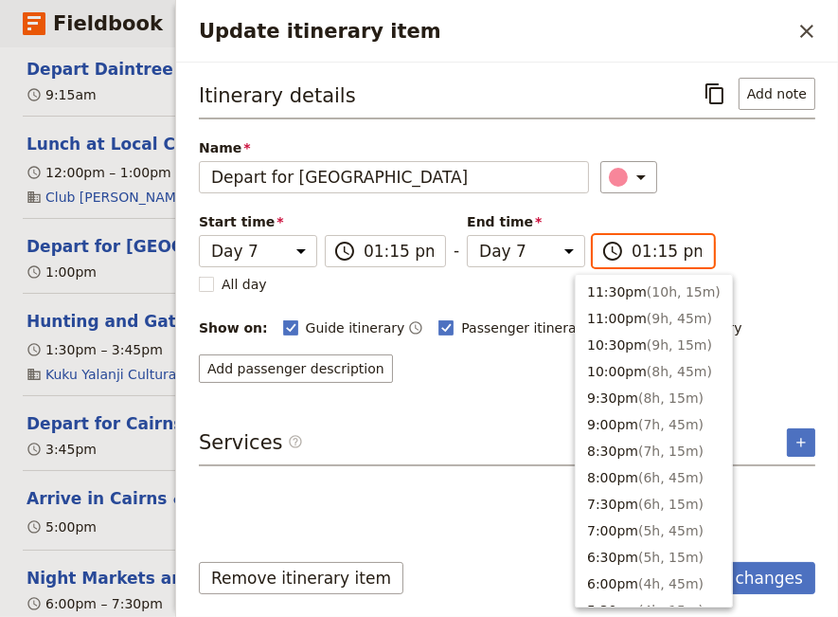
scroll to position [580, 0]
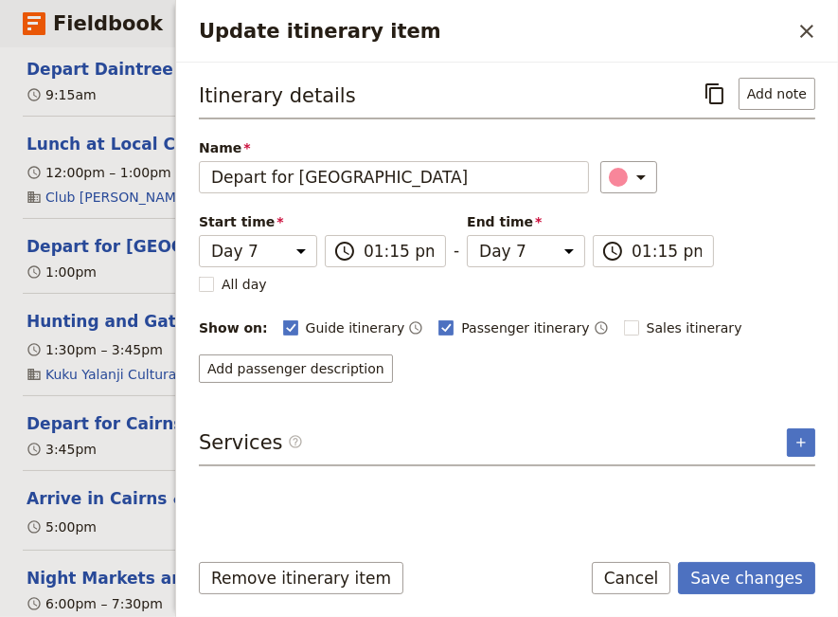
click at [774, 246] on div "Itinerary details ​ Add note Name Depart for [GEOGRAPHIC_DATA] ​ Start time Day…" at bounding box center [507, 230] width 617 height 305
click at [764, 577] on button "Save changes" at bounding box center [746, 578] width 137 height 32
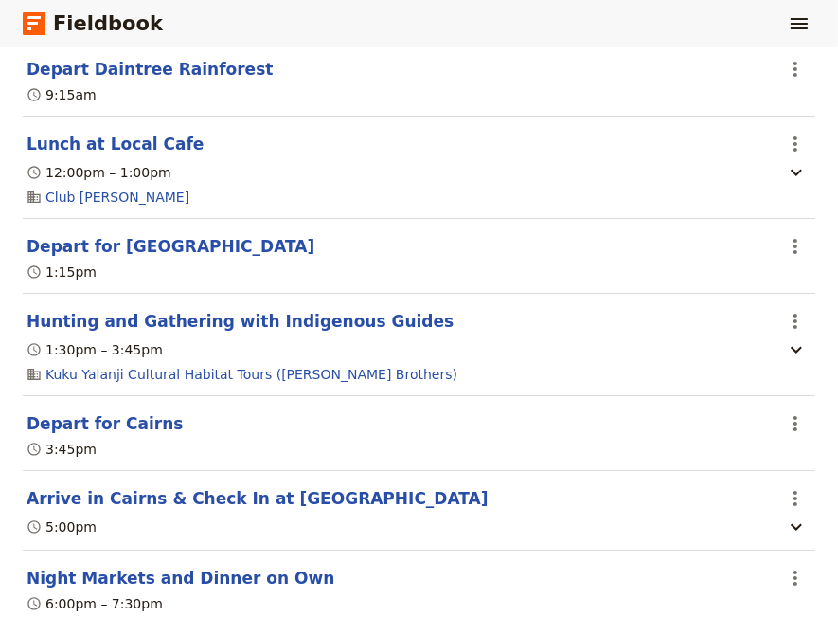
scroll to position [6847, 0]
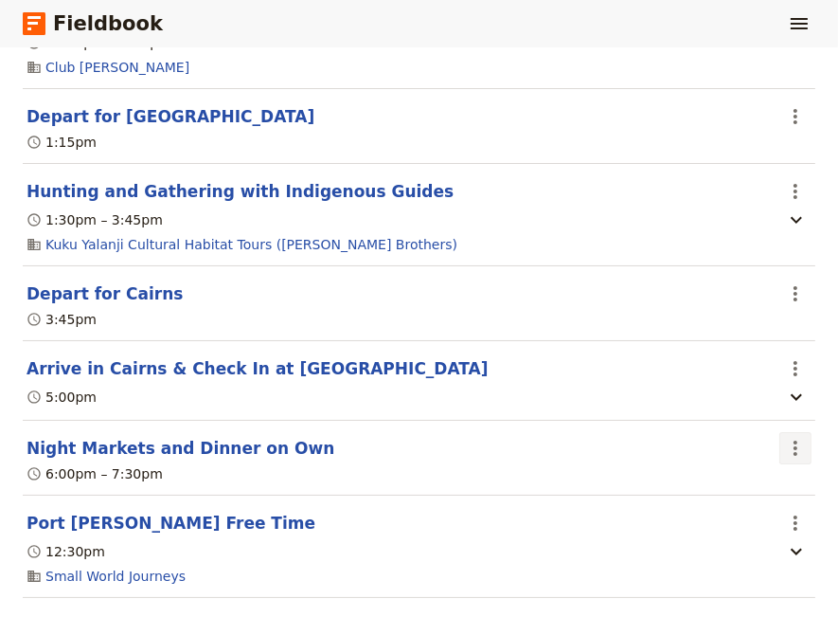
click at [784, 437] on icon "Actions" at bounding box center [795, 448] width 23 height 23
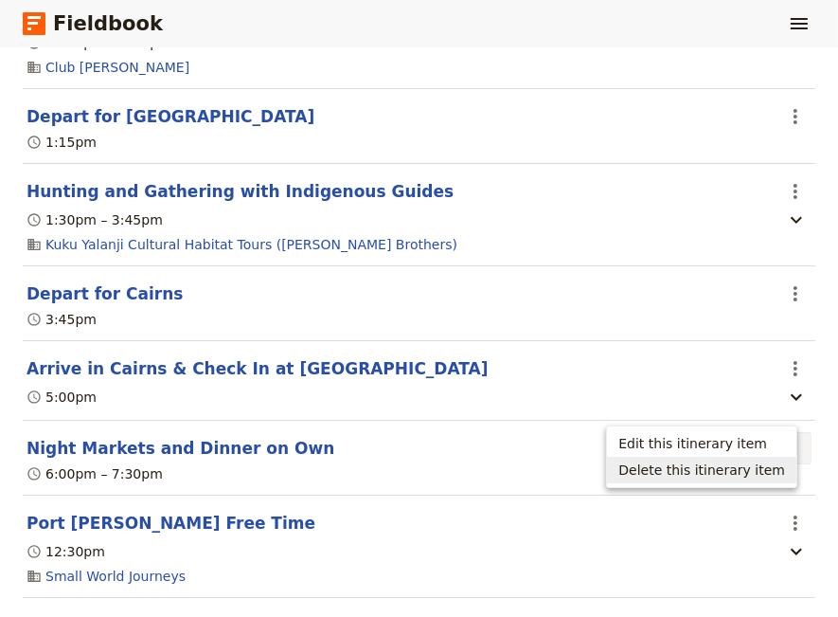
click at [743, 468] on span "Delete this itinerary item" at bounding box center [702, 469] width 167 height 19
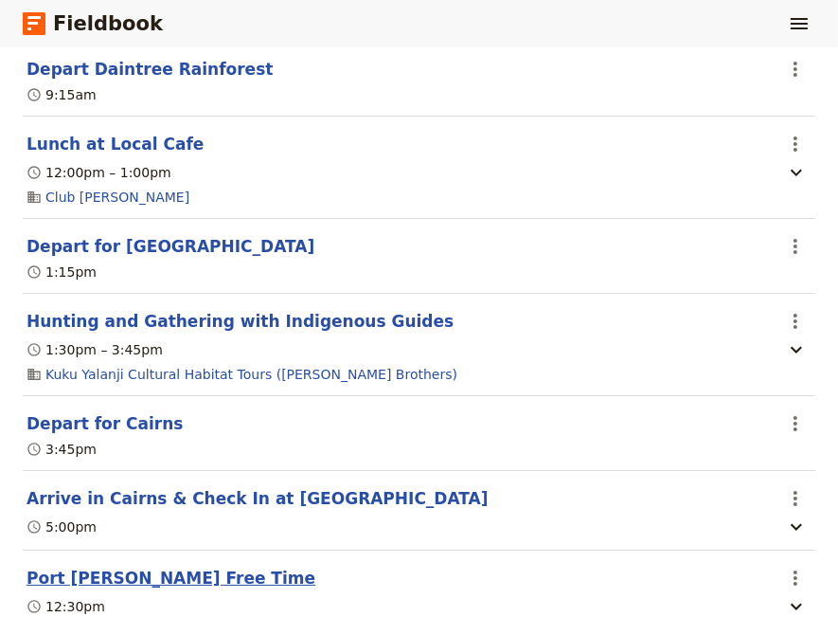
scroll to position [6589, 0]
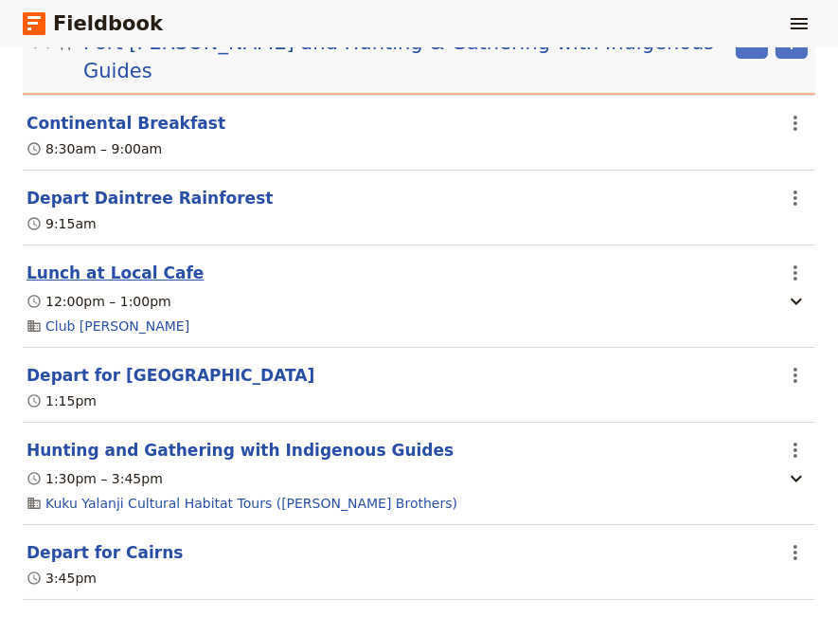
click at [98, 261] on button "Lunch at Local Cafe" at bounding box center [115, 272] width 177 height 23
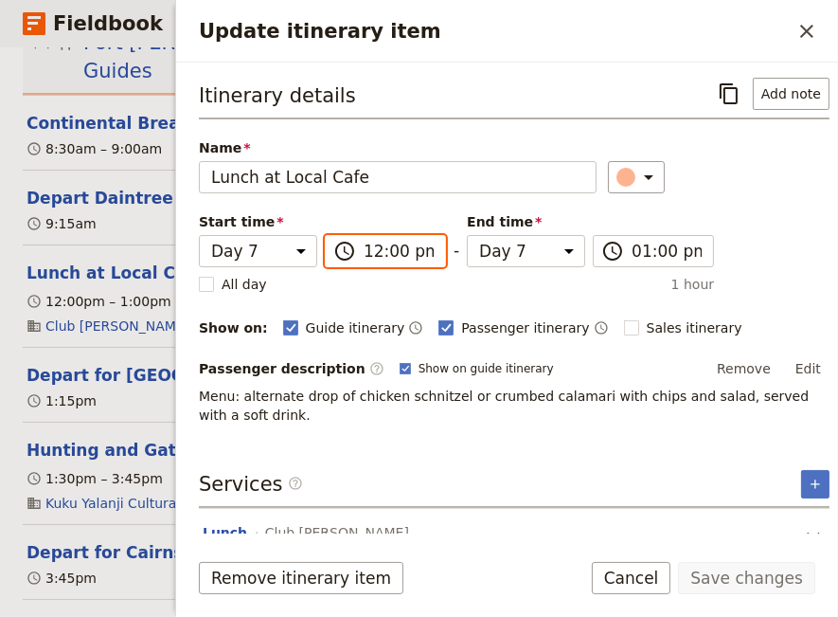
click at [381, 248] on input "12:00 pm" at bounding box center [399, 251] width 70 height 23
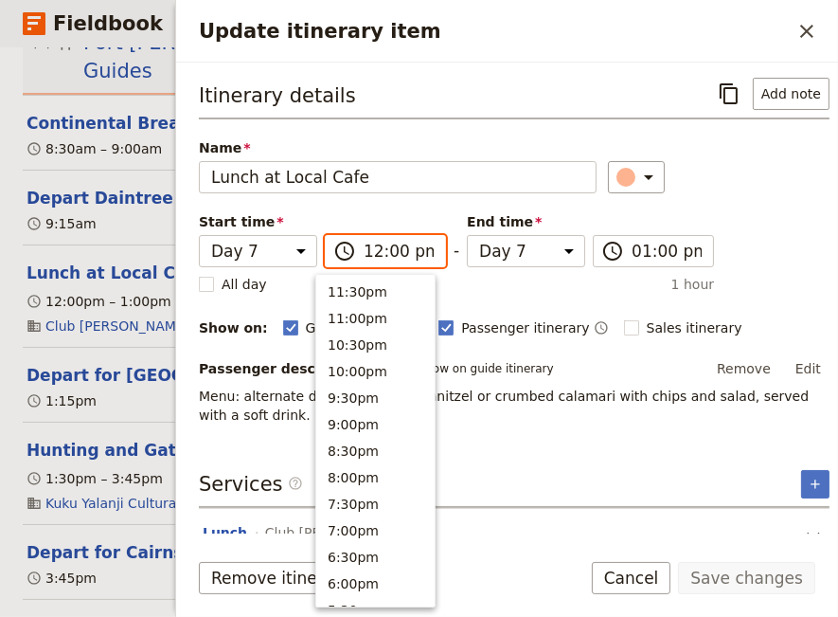
scroll to position [614, 0]
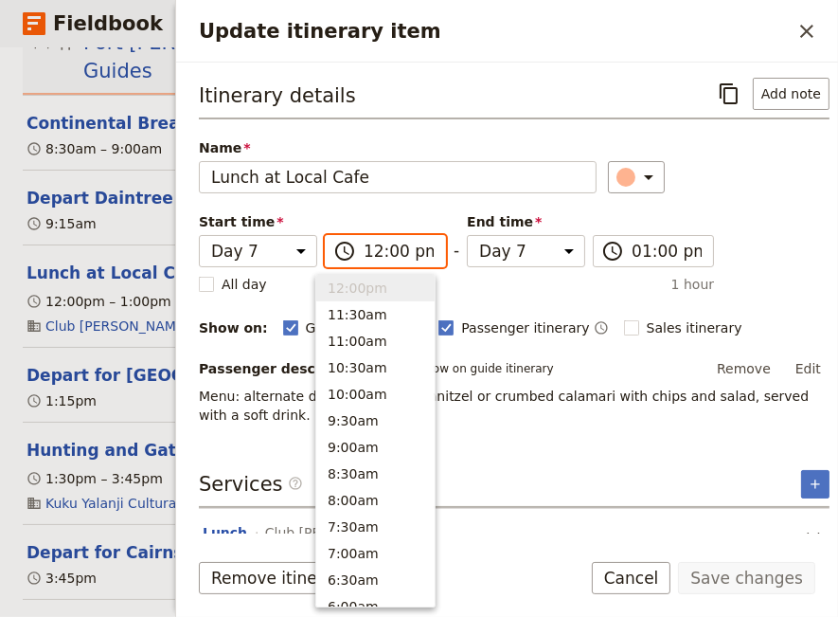
click at [386, 245] on input "12:00 pm" at bounding box center [399, 251] width 70 height 23
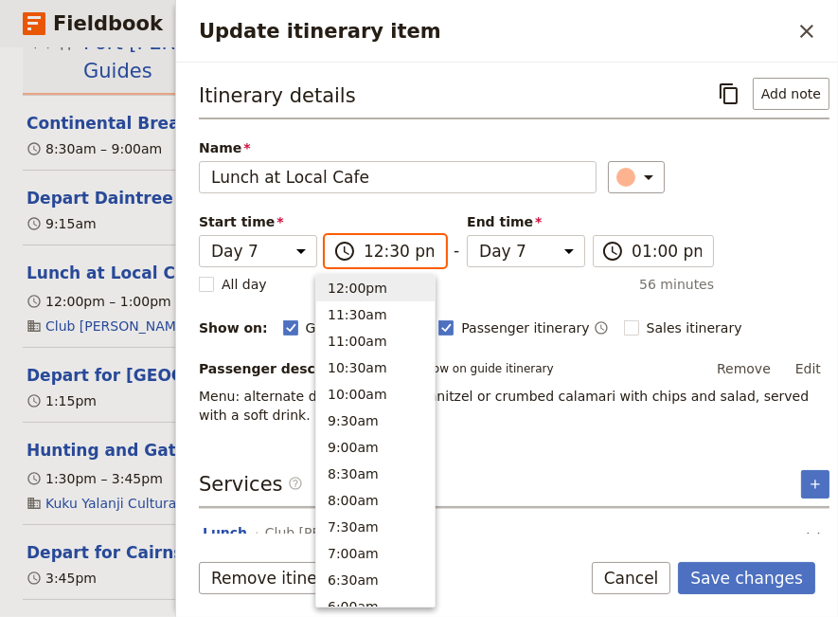
scroll to position [588, 0]
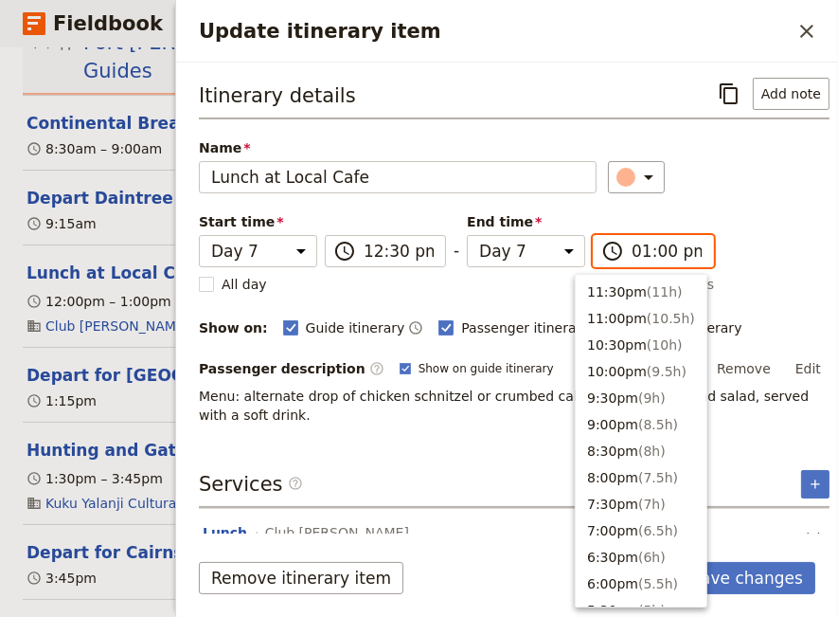
click at [632, 253] on input "01:00 pm" at bounding box center [667, 251] width 70 height 23
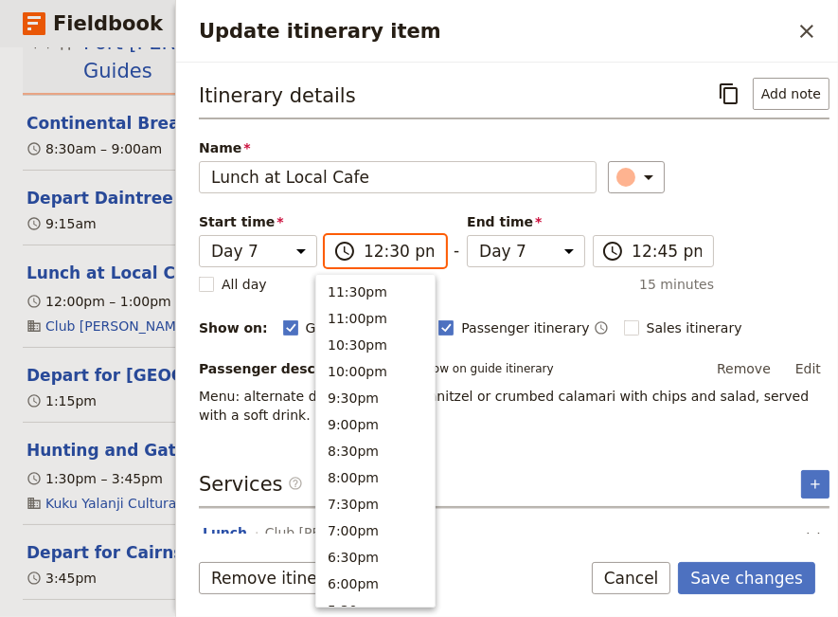
click at [386, 251] on input "12:30 pm" at bounding box center [399, 251] width 70 height 23
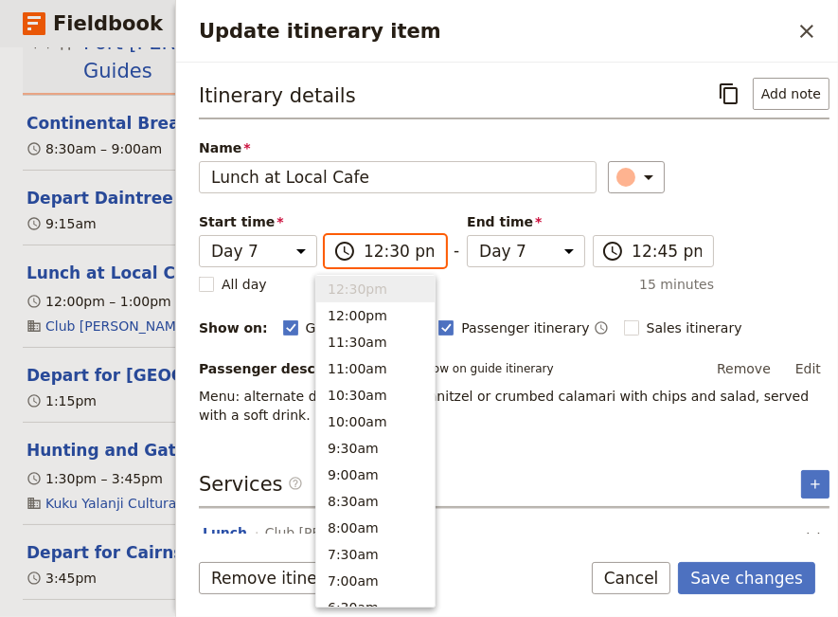
click at [383, 251] on input "12:30 pm" at bounding box center [399, 251] width 70 height 23
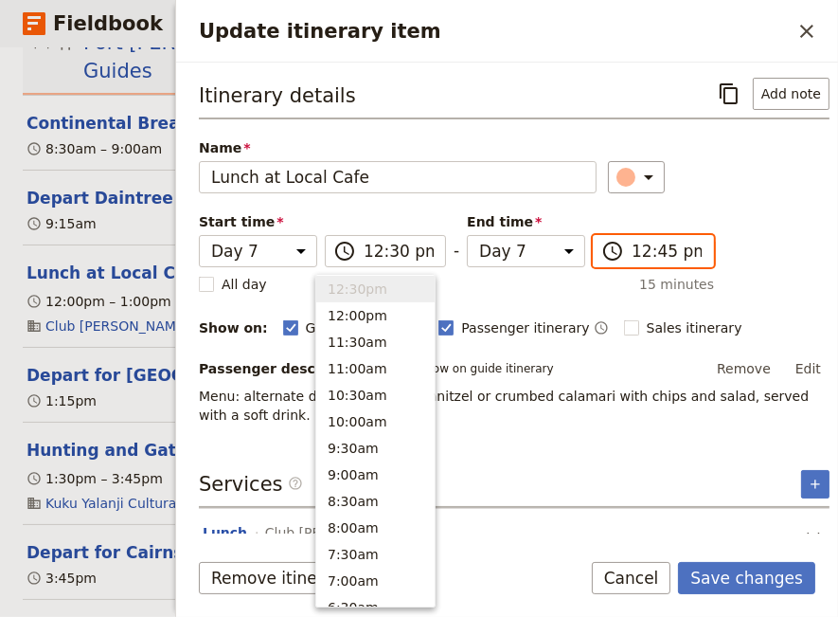
click at [632, 251] on input "12:45 pm" at bounding box center [667, 251] width 70 height 23
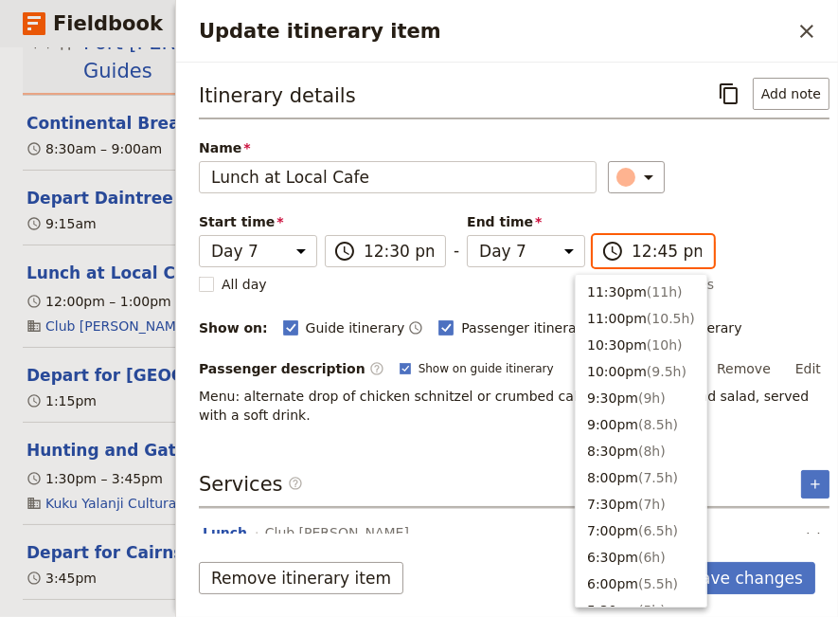
scroll to position [580, 0]
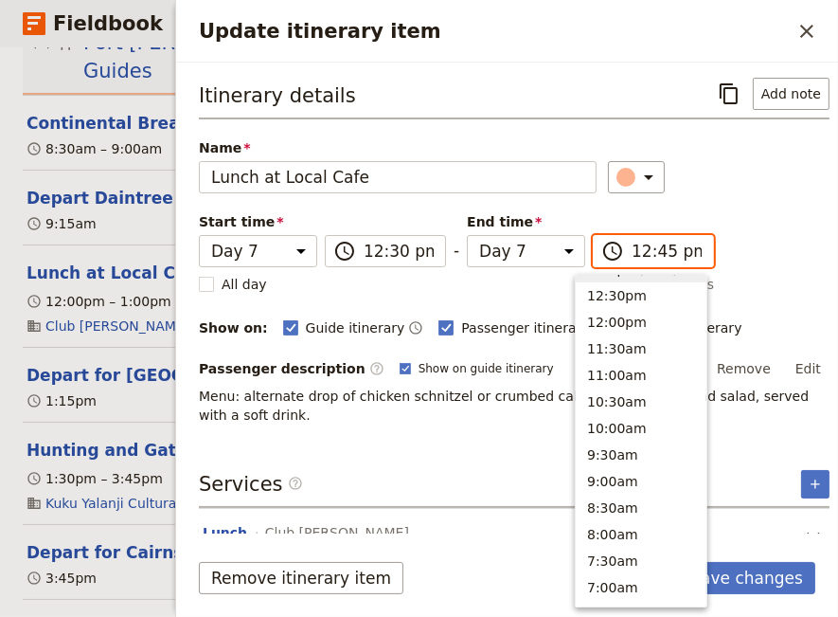
click at [632, 249] on input "12:45 pm" at bounding box center [667, 251] width 70 height 23
click at [632, 251] on input "12:45 pm" at bounding box center [667, 251] width 70 height 23
click at [645, 247] on input "01:45 pm" at bounding box center [667, 251] width 70 height 23
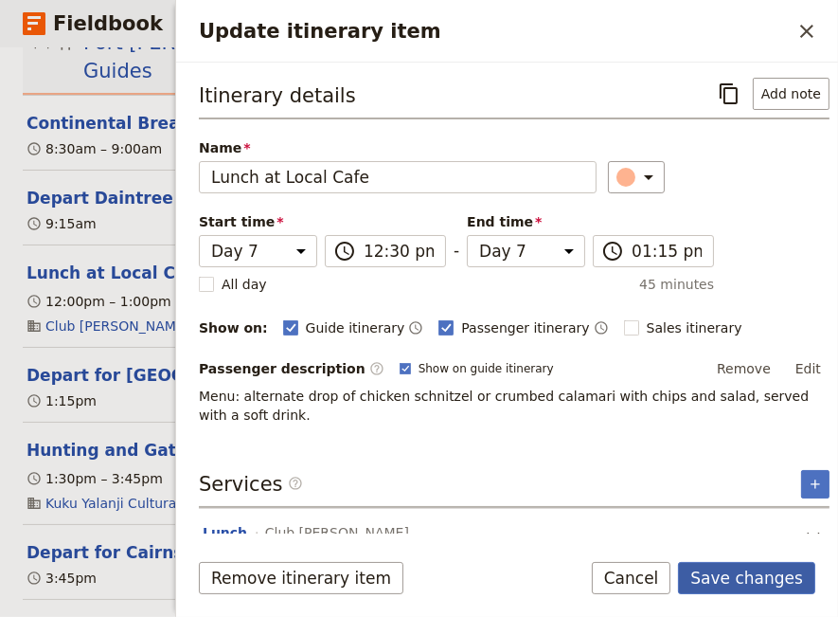
click at [758, 571] on button "Save changes" at bounding box center [746, 578] width 137 height 32
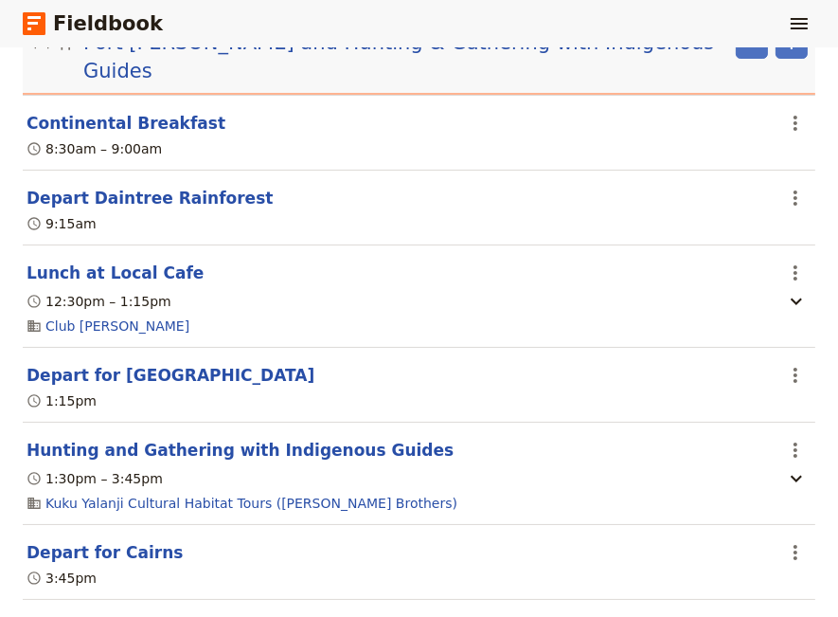
scroll to position [6718, 0]
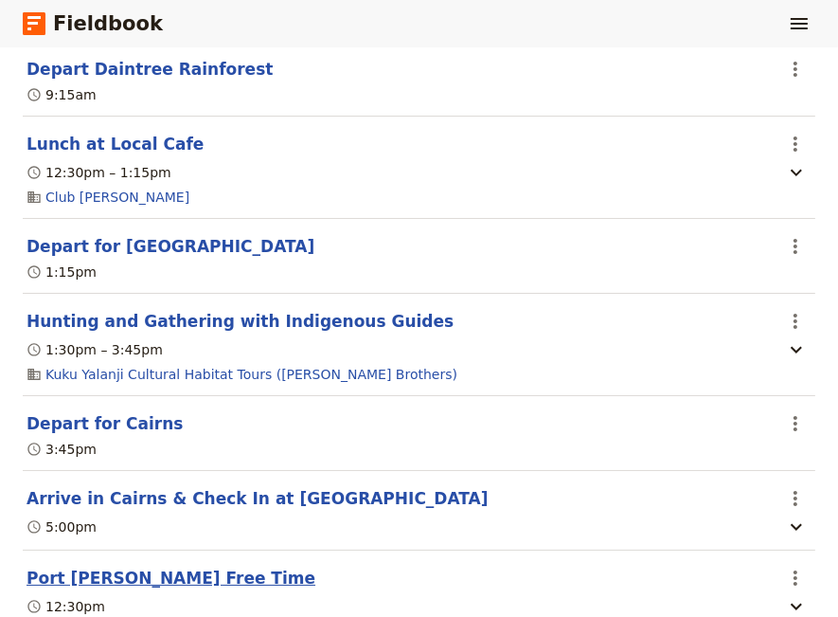
click at [145, 566] on button "Port [PERSON_NAME] Free Time" at bounding box center [171, 577] width 289 height 23
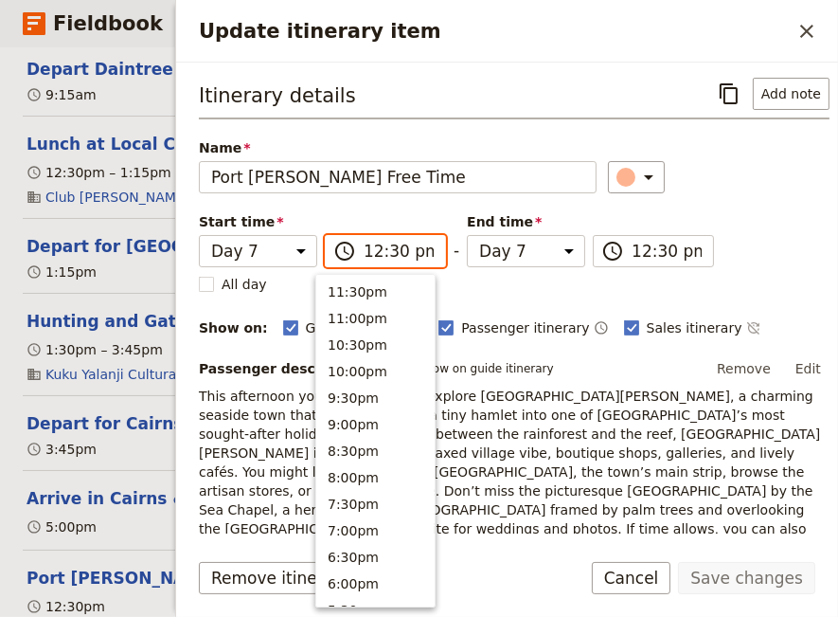
click at [364, 252] on input "12:30 pm" at bounding box center [399, 251] width 70 height 23
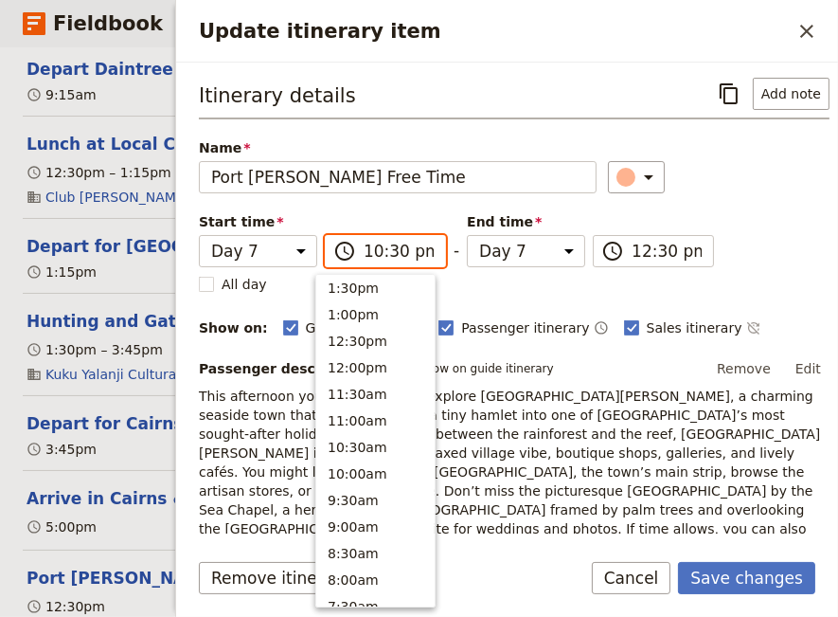
scroll to position [57, 0]
click at [414, 253] on input "10:30 pm" at bounding box center [399, 251] width 70 height 23
click at [410, 254] on input "10:30 pm" at bounding box center [399, 251] width 70 height 23
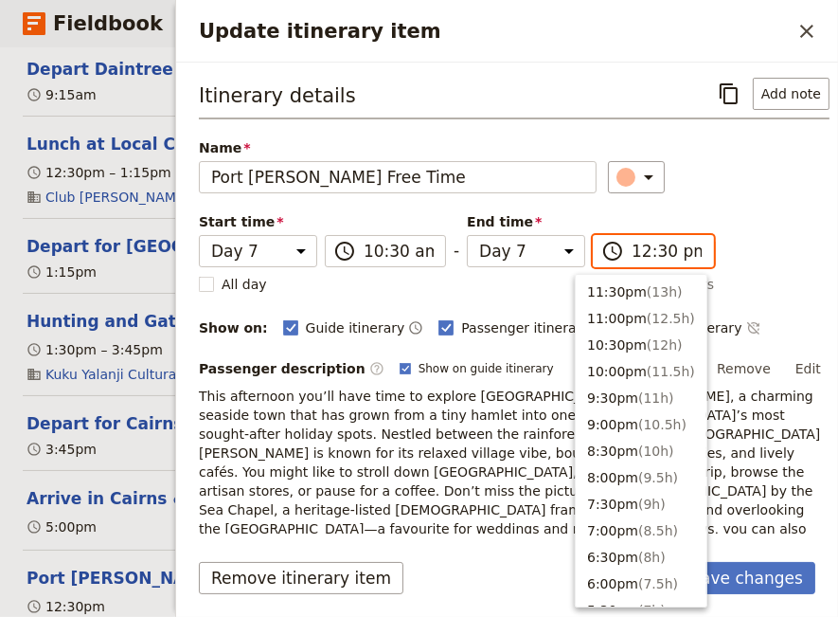
click at [632, 248] on input "12:30 pm" at bounding box center [667, 251] width 70 height 23
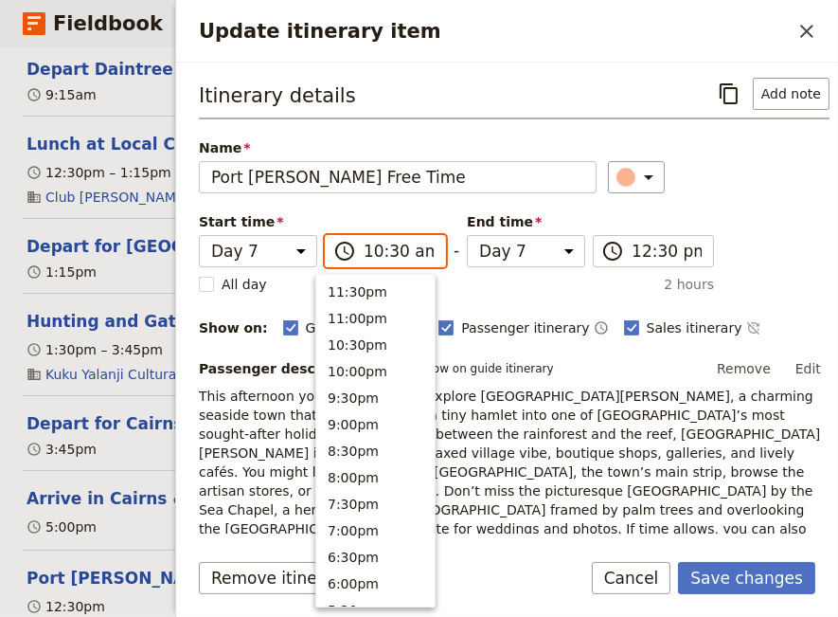
click at [413, 249] on input "10:30 am" at bounding box center [399, 251] width 70 height 23
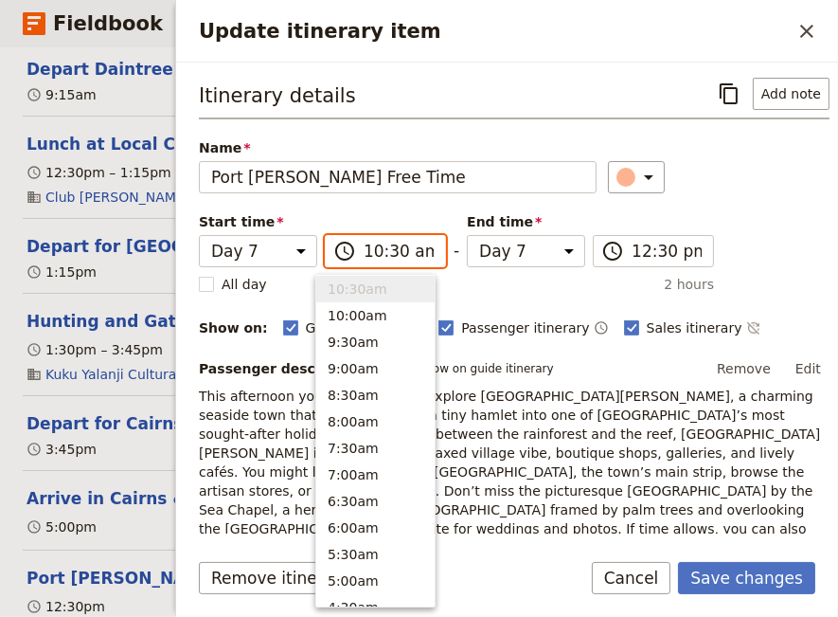
click at [413, 249] on input "10:30 am" at bounding box center [399, 251] width 70 height 23
click at [410, 251] on input "10:30 am" at bounding box center [399, 251] width 70 height 23
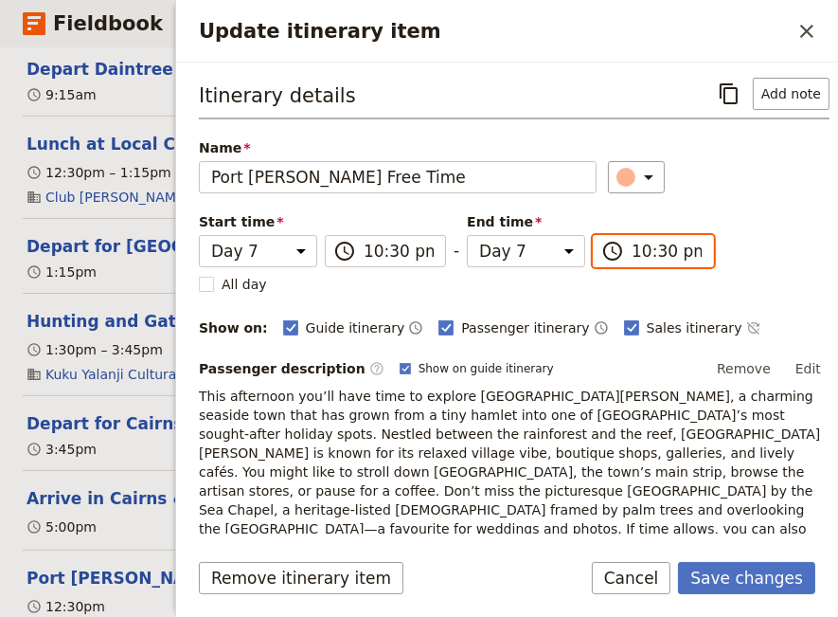
click at [632, 248] on input "10:30 pm" at bounding box center [667, 251] width 70 height 23
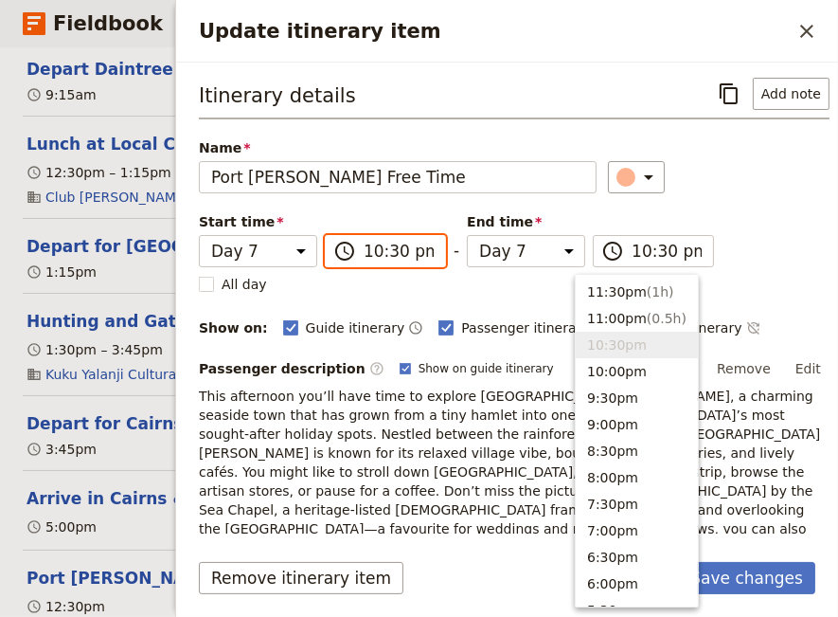
click at [406, 248] on input "10:30 pm" at bounding box center [399, 251] width 70 height 23
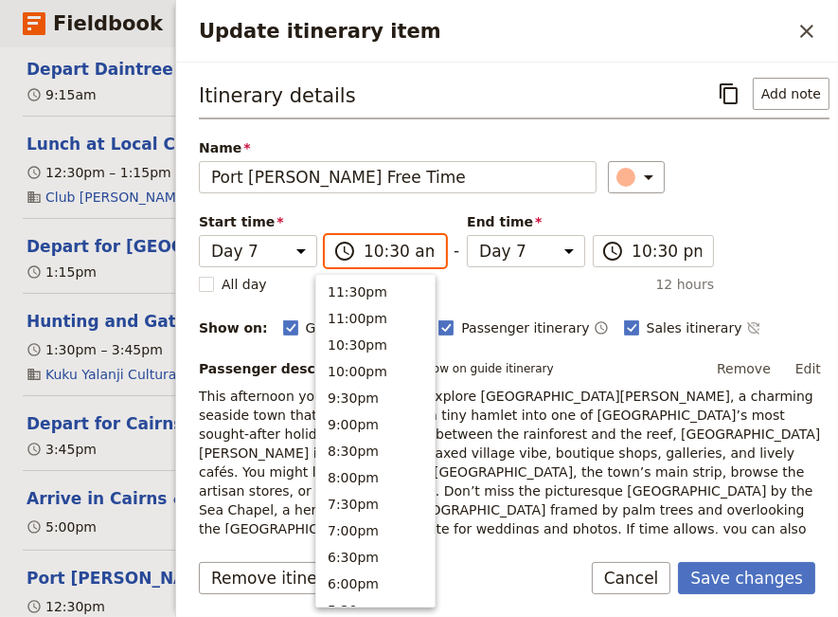
scroll to position [694, 0]
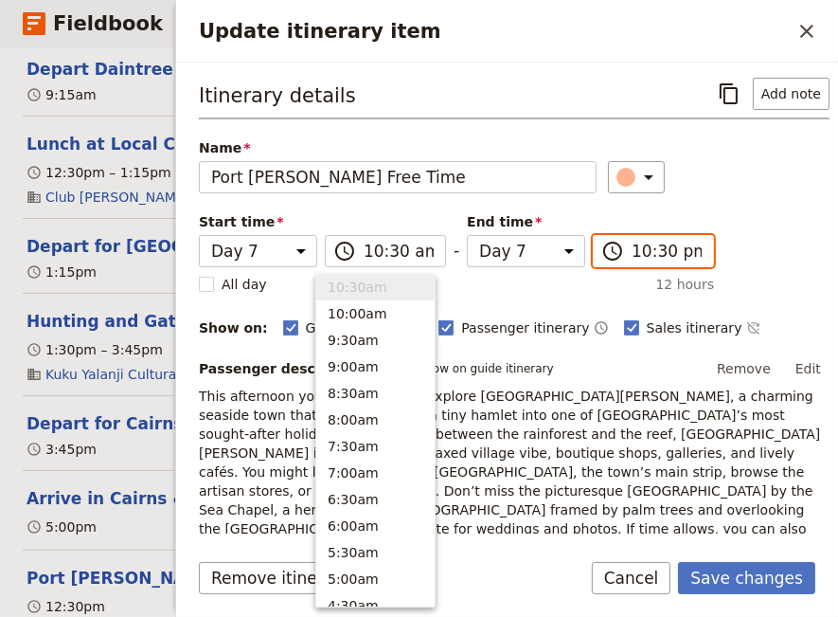
click at [632, 254] on input "10:30 pm" at bounding box center [667, 251] width 70 height 23
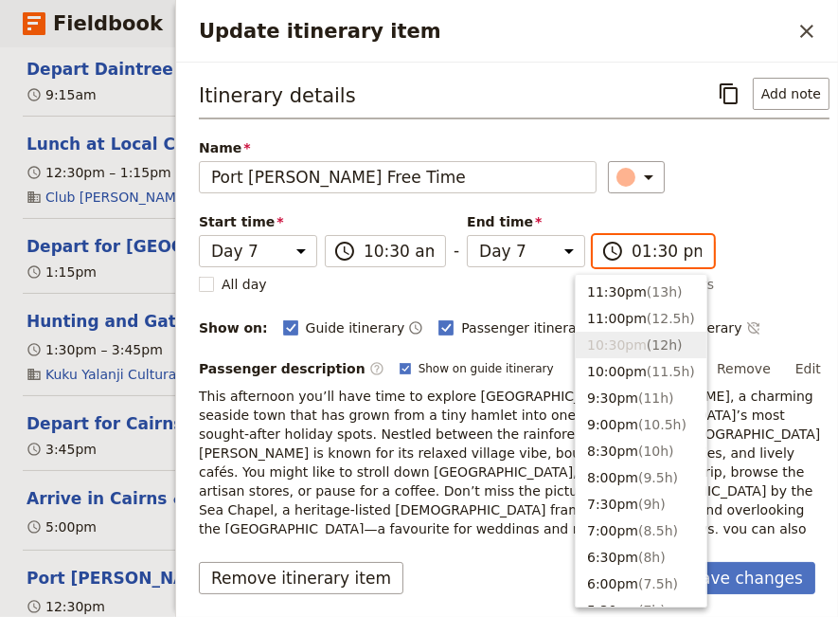
scroll to position [573, 0]
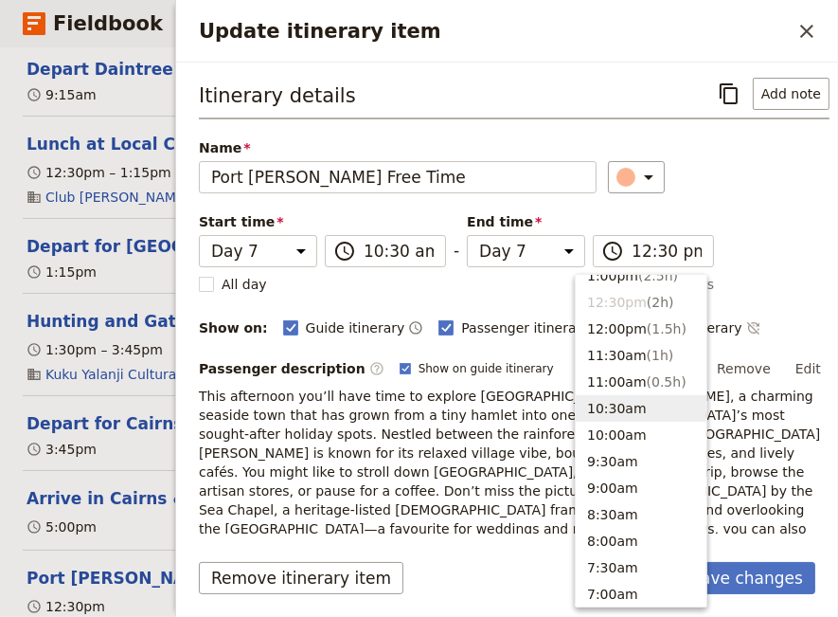
click at [781, 275] on div "Itinerary details ​ Add note Name [GEOGRAPHIC_DATA][PERSON_NAME] Free Time ​ St…" at bounding box center [514, 358] width 631 height 561
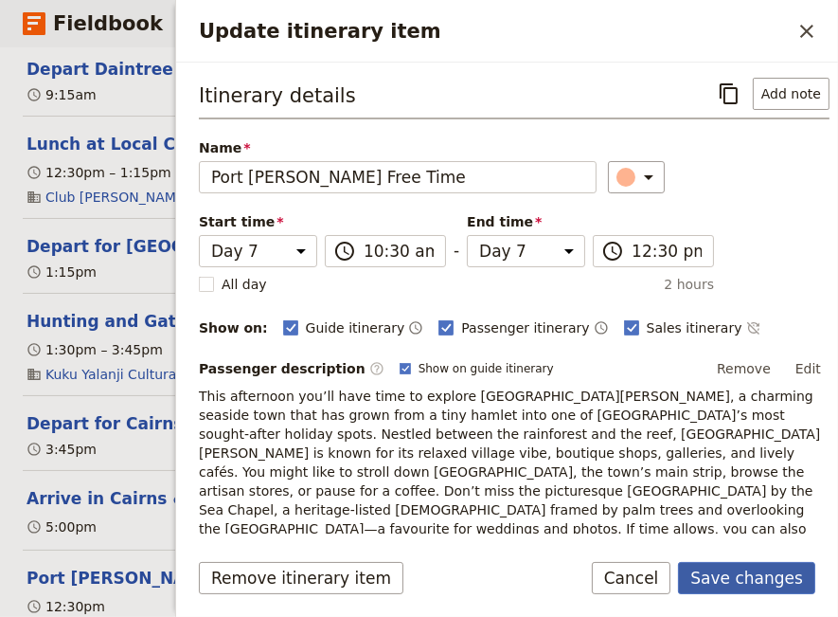
click at [767, 578] on button "Save changes" at bounding box center [746, 578] width 137 height 32
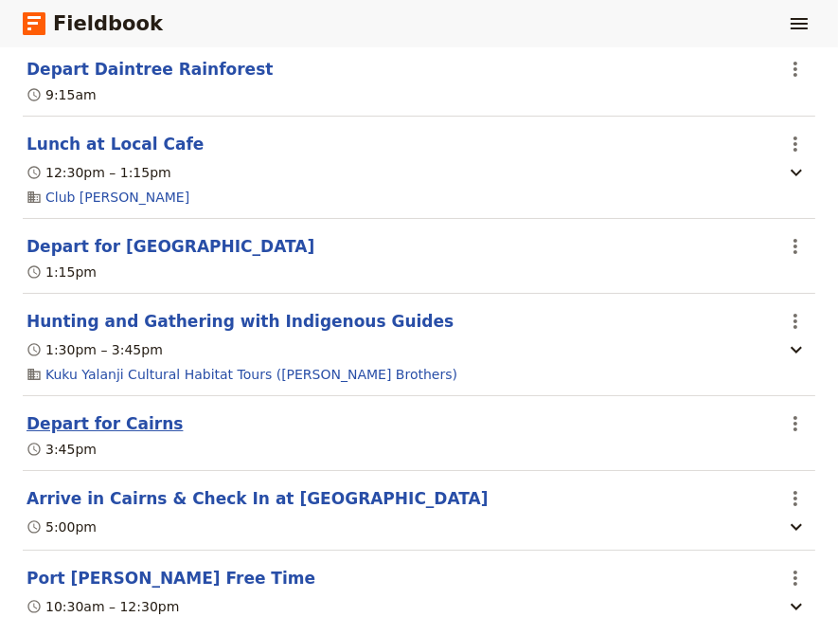
click at [99, 412] on button "Depart for Cairns" at bounding box center [105, 423] width 156 height 23
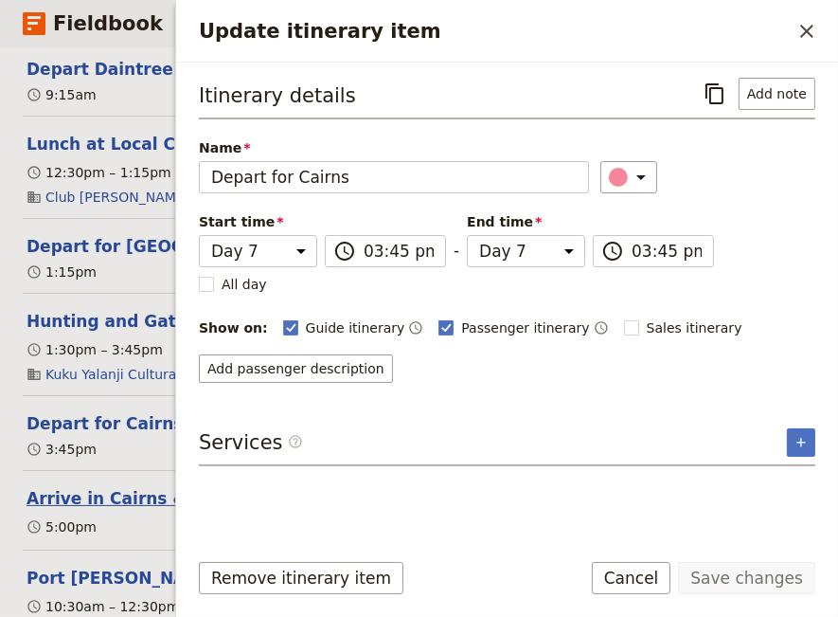
click at [122, 487] on button "Arrive in Cairns & Check In at [GEOGRAPHIC_DATA]" at bounding box center [258, 498] width 462 height 23
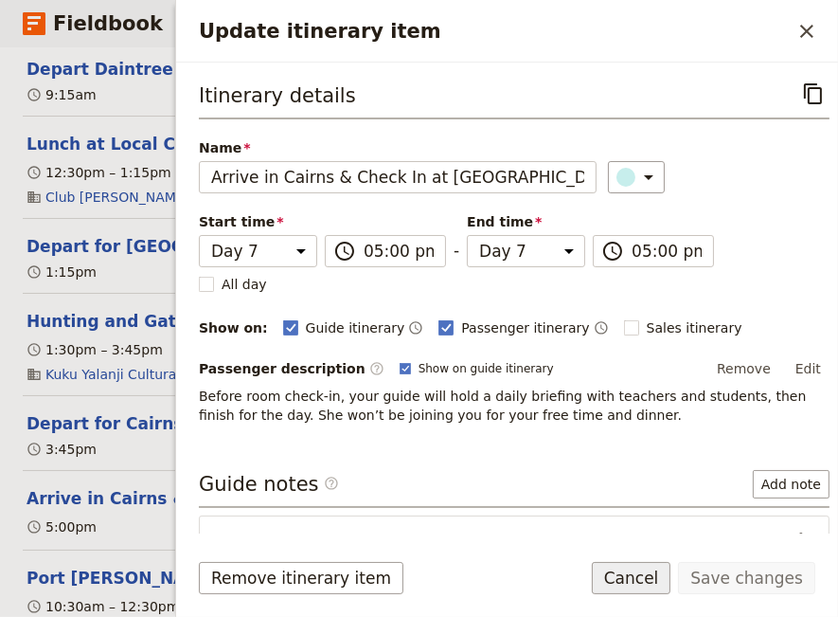
click at [647, 585] on button "Cancel" at bounding box center [632, 578] width 80 height 32
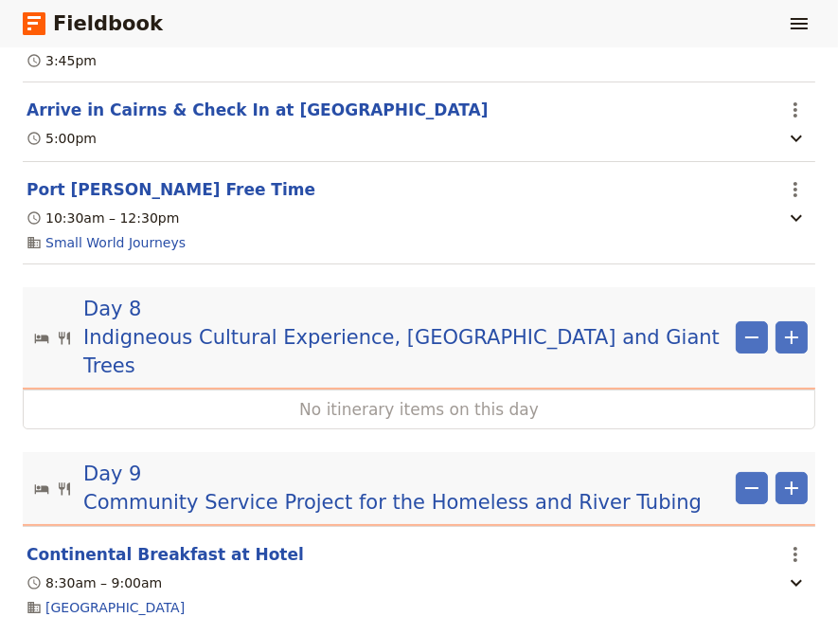
scroll to position [7235, 0]
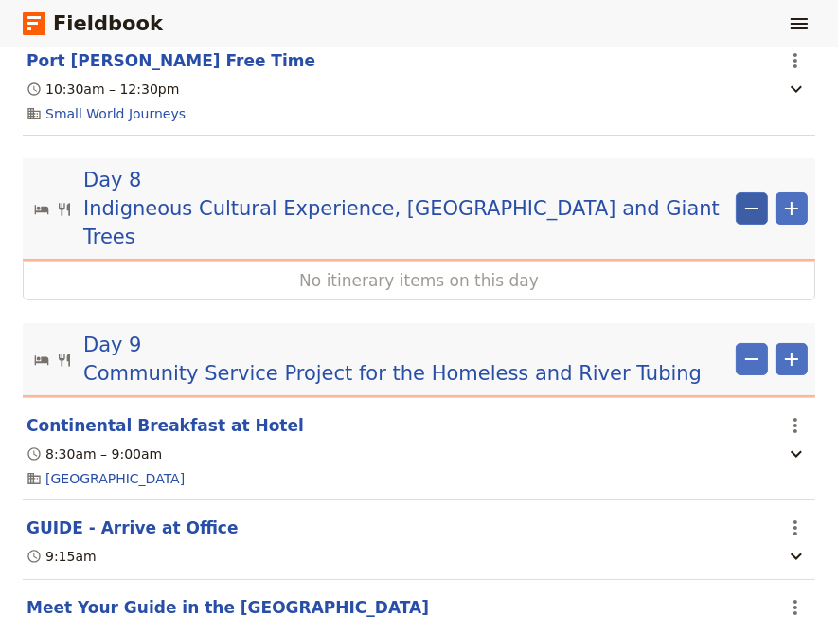
click at [741, 197] on icon "Remove" at bounding box center [752, 208] width 23 height 23
click at [715, 174] on span "Remove day" at bounding box center [700, 178] width 82 height 19
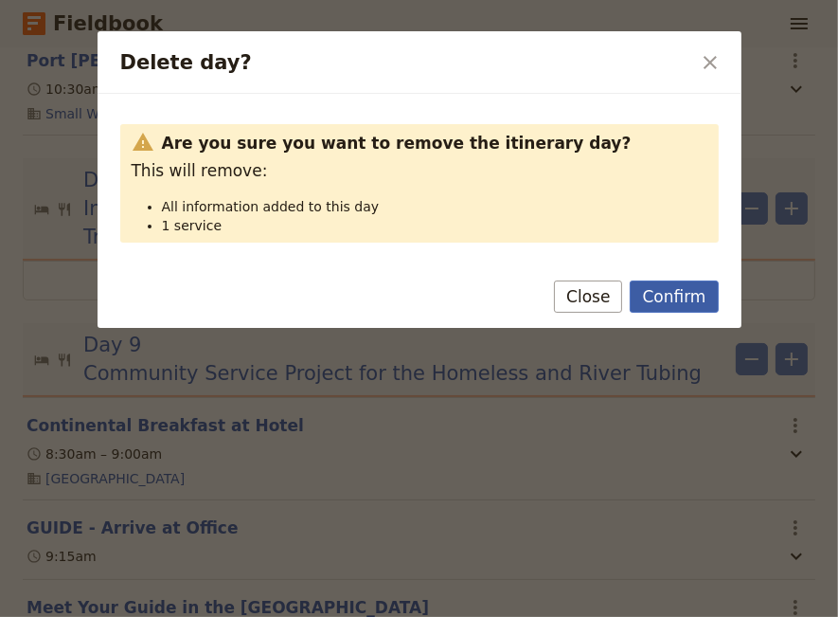
click at [674, 298] on button "Confirm" at bounding box center [674, 296] width 88 height 32
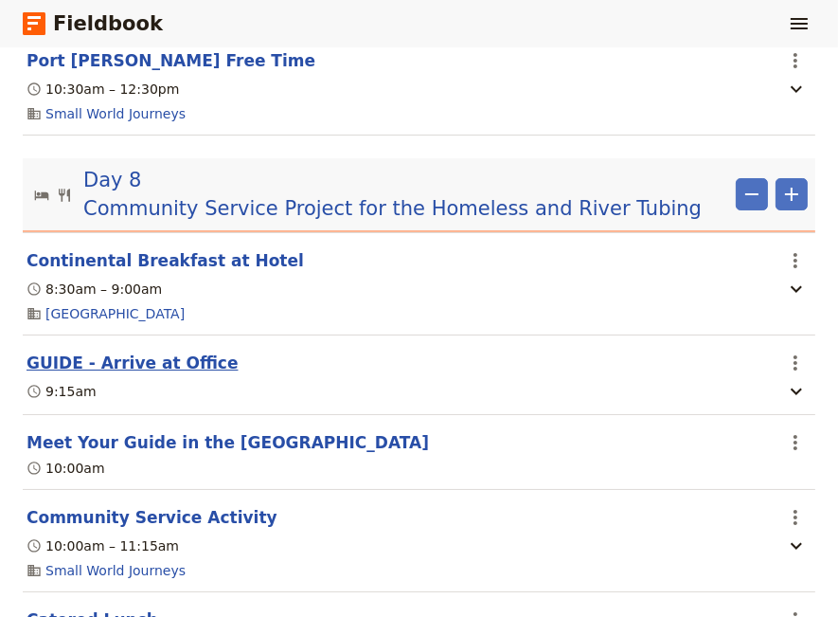
click at [135, 351] on button "GUIDE - Arrive at Office" at bounding box center [133, 362] width 212 height 23
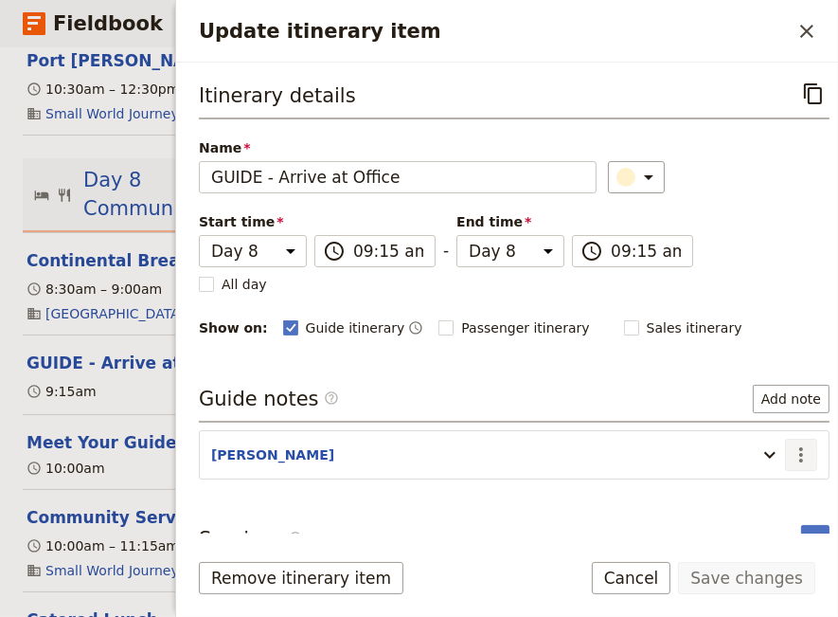
click at [790, 443] on icon "Actions" at bounding box center [801, 454] width 23 height 23
click at [750, 485] on span "Edit note" at bounding box center [733, 491] width 60 height 19
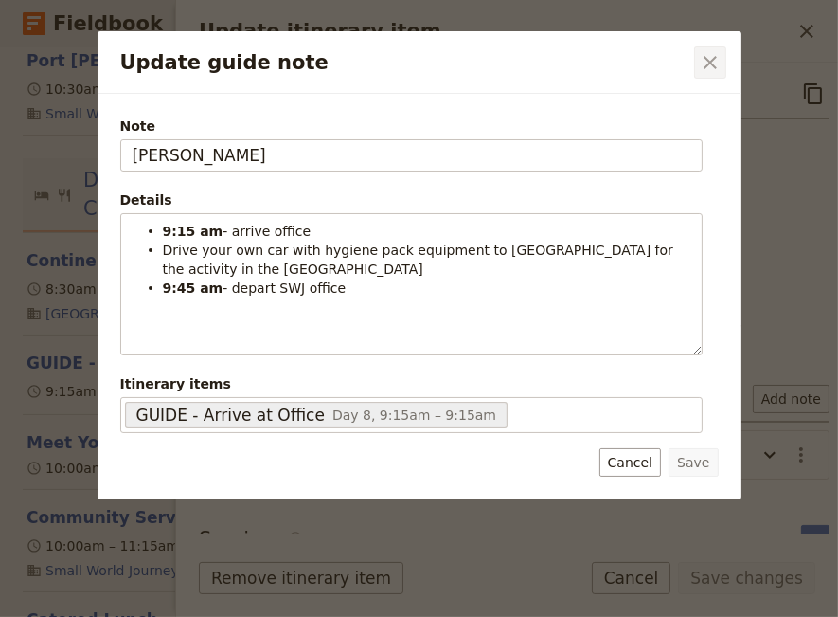
click at [705, 58] on icon "Close dialog" at bounding box center [710, 62] width 13 height 13
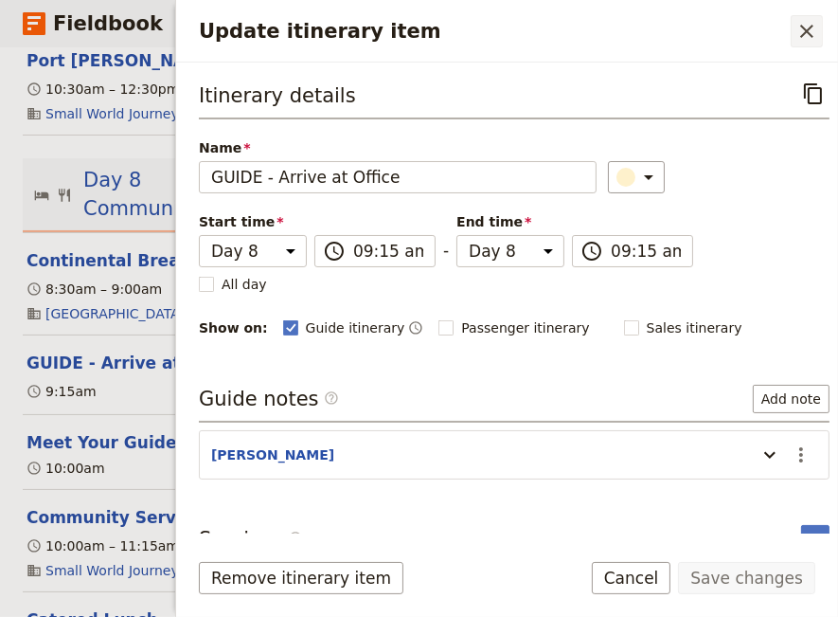
click at [806, 24] on icon "Close drawer" at bounding box center [807, 31] width 23 height 23
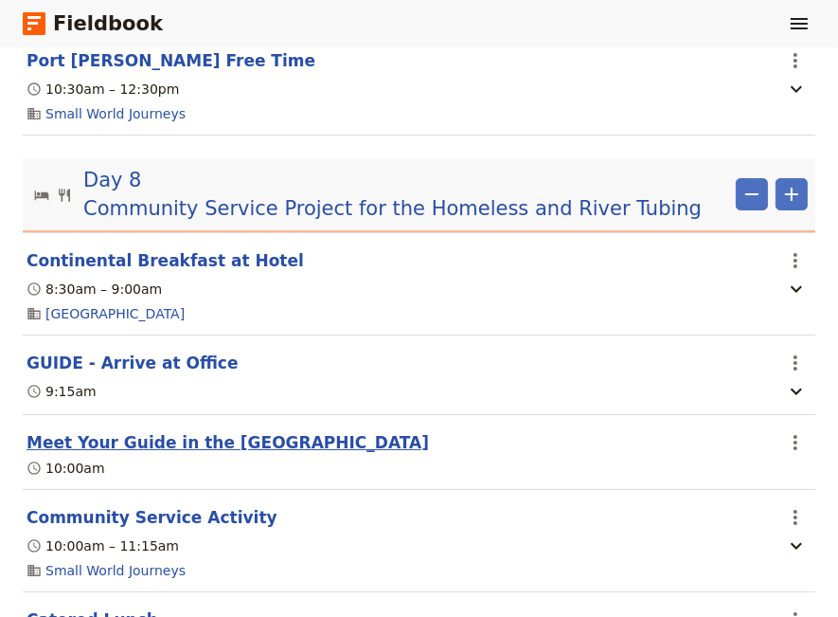
click at [130, 431] on button "Meet Your Guide in the [GEOGRAPHIC_DATA]" at bounding box center [228, 442] width 403 height 23
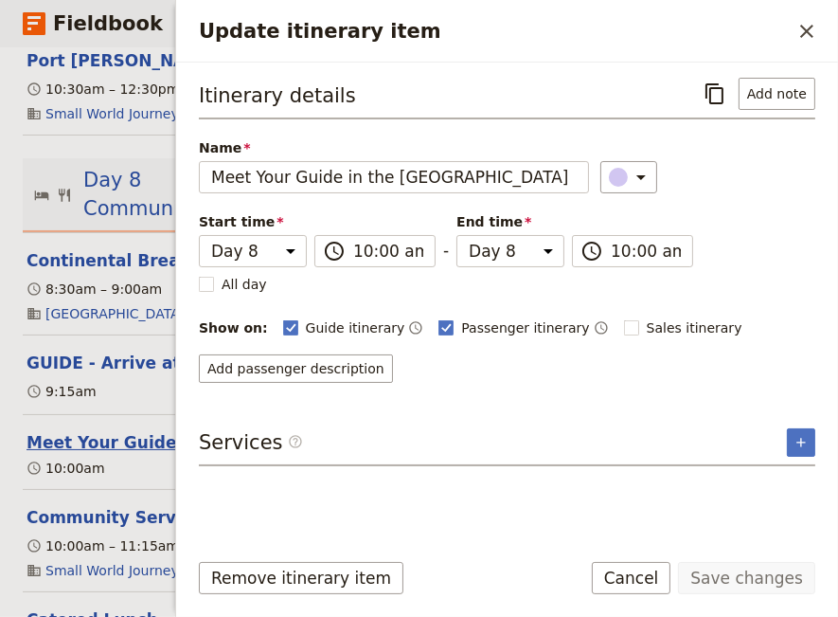
click at [130, 431] on button "Meet Your Guide in the [GEOGRAPHIC_DATA]" at bounding box center [228, 442] width 403 height 23
click at [142, 506] on button "Community Service Activity" at bounding box center [152, 517] width 251 height 23
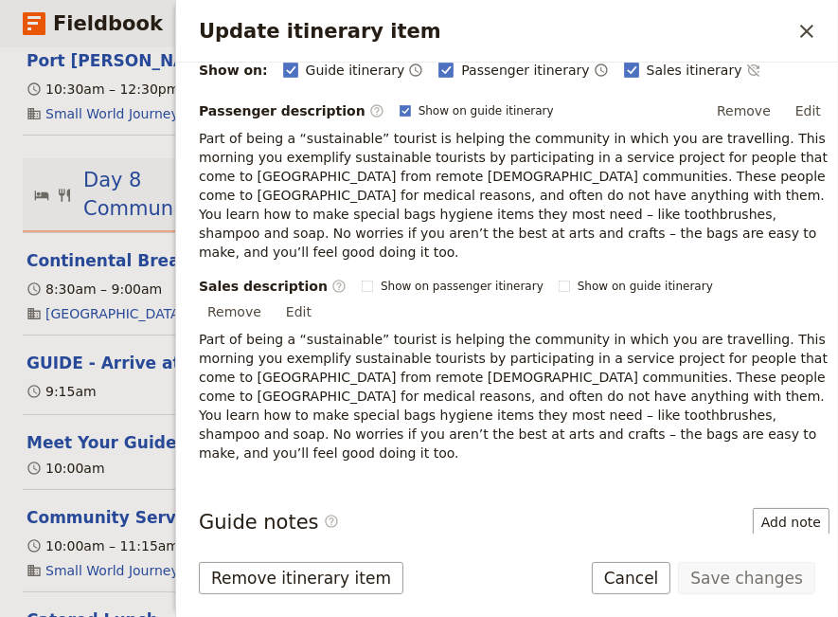
scroll to position [387, 0]
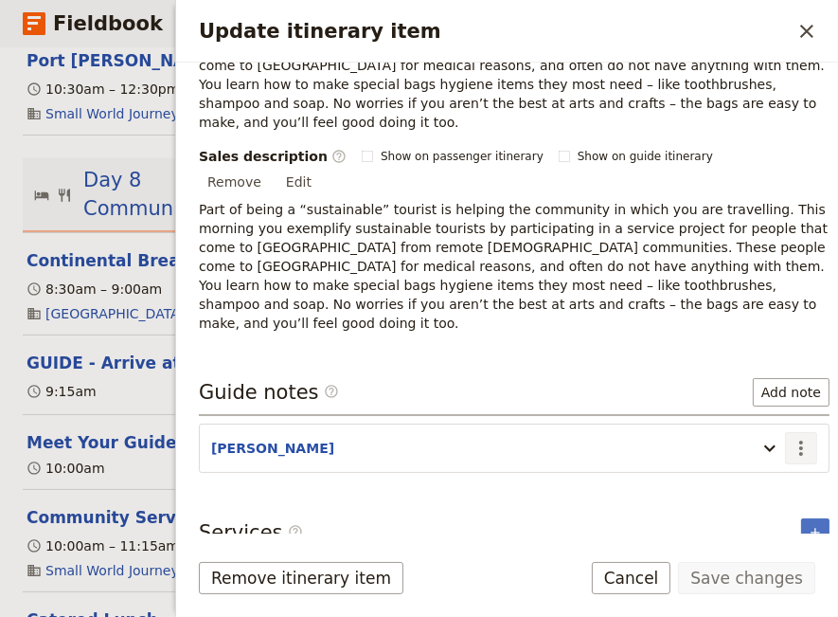
click at [793, 437] on icon "Actions" at bounding box center [801, 448] width 23 height 23
click at [730, 422] on span "Edit note" at bounding box center [733, 425] width 60 height 19
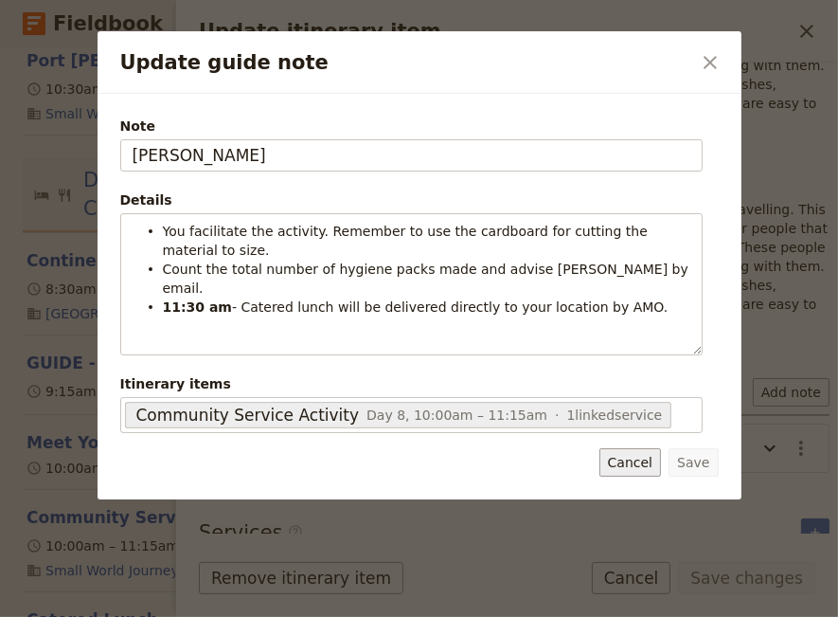
click at [644, 457] on button "Cancel" at bounding box center [631, 462] width 62 height 28
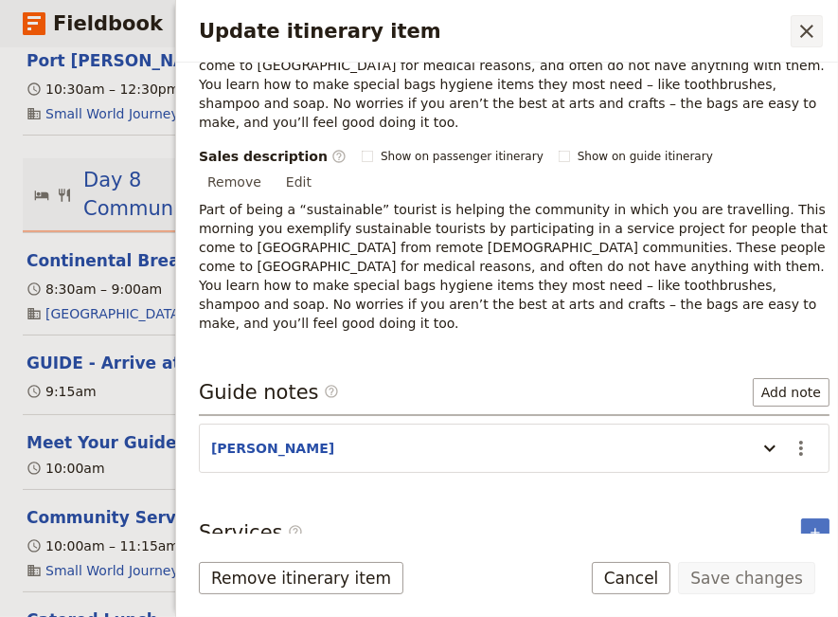
click at [807, 32] on icon "Close drawer" at bounding box center [806, 31] width 13 height 13
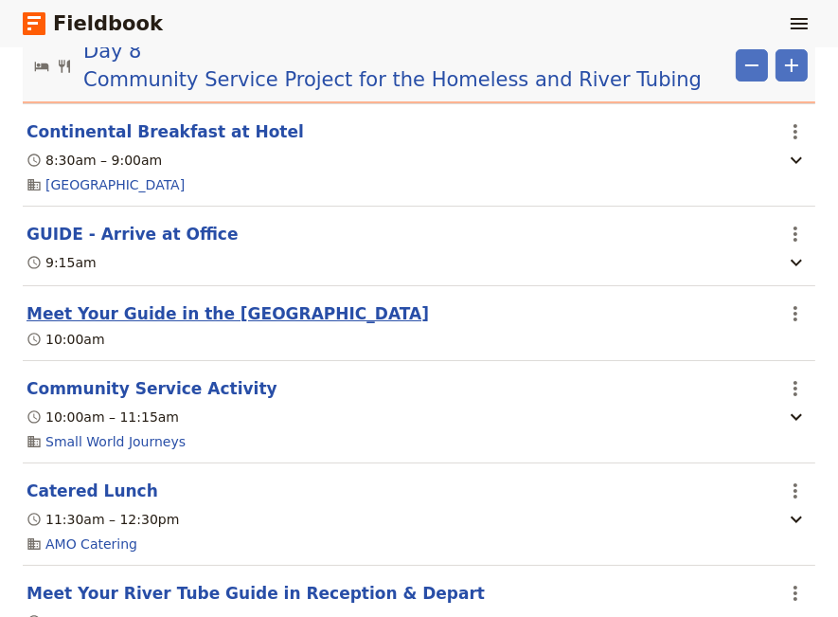
scroll to position [7493, 0]
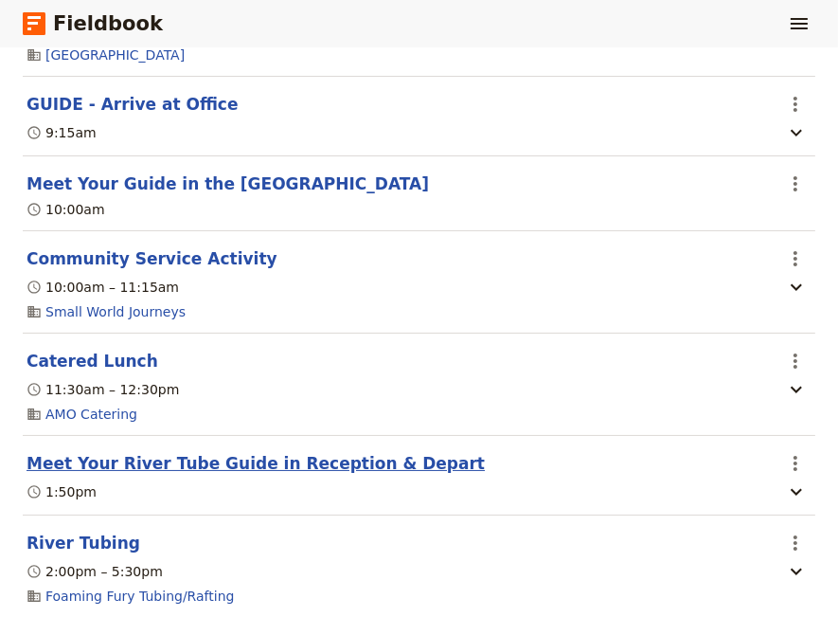
click at [148, 452] on button "Meet Your River Tube Guide in Reception & Depart" at bounding box center [256, 463] width 458 height 23
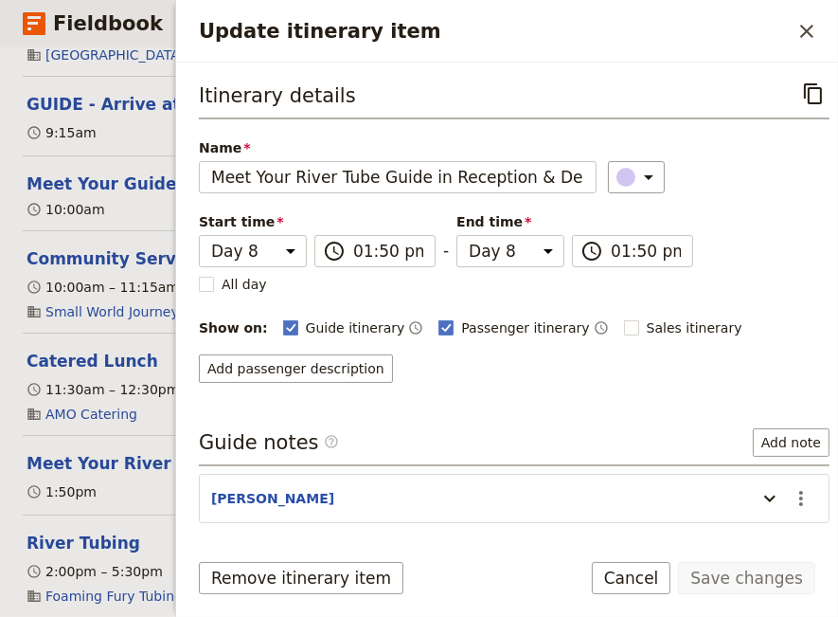
scroll to position [67, 0]
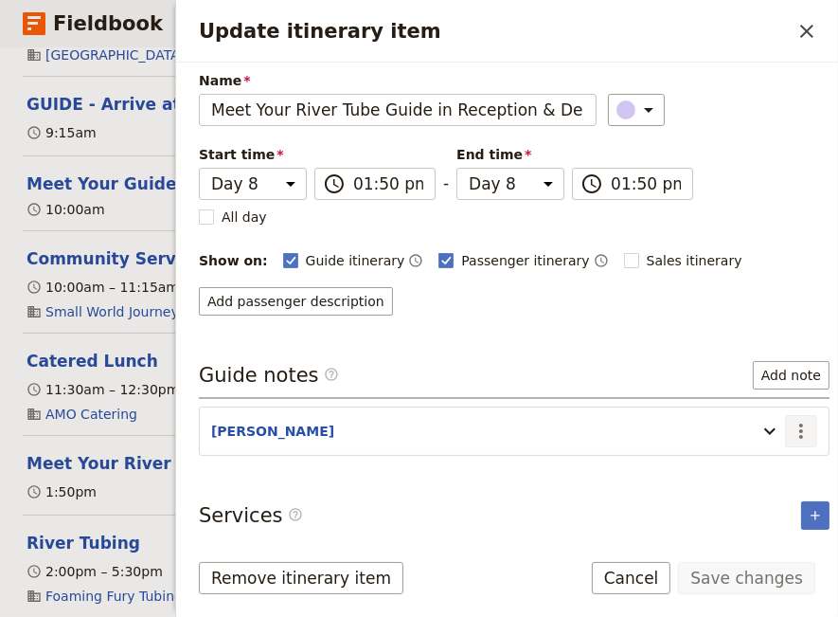
click at [792, 422] on icon "Actions" at bounding box center [801, 431] width 23 height 23
click at [744, 468] on span "Edit note" at bounding box center [733, 466] width 60 height 19
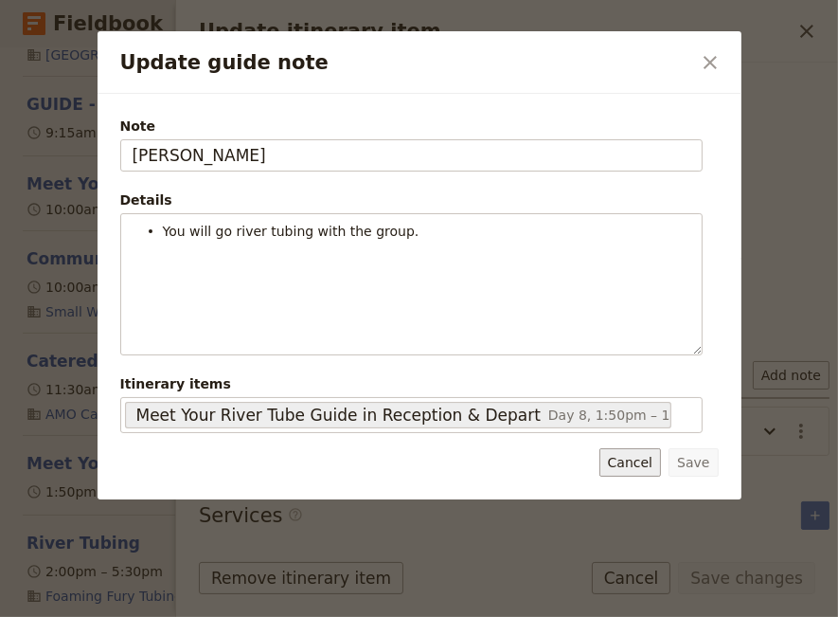
click at [633, 461] on button "Cancel" at bounding box center [631, 462] width 62 height 28
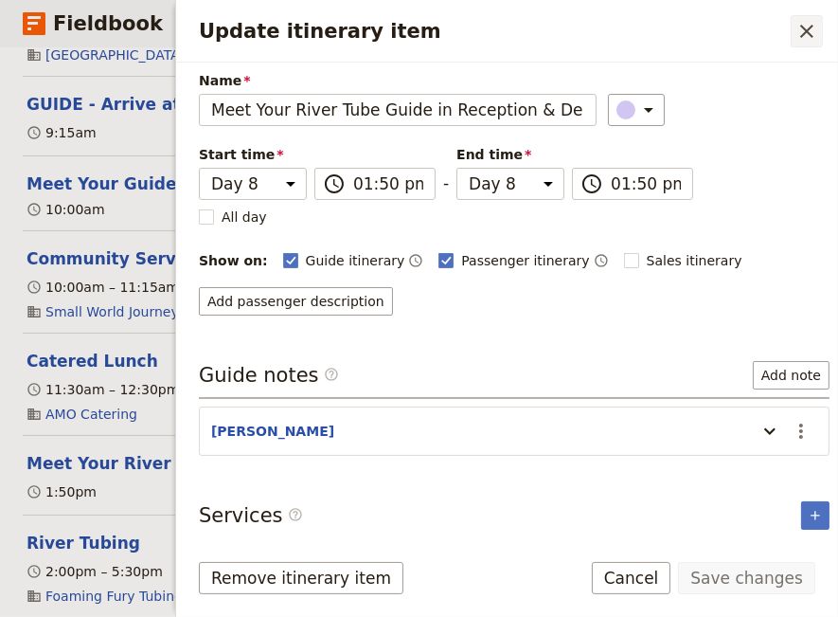
click at [806, 27] on icon "Close drawer" at bounding box center [807, 31] width 23 height 23
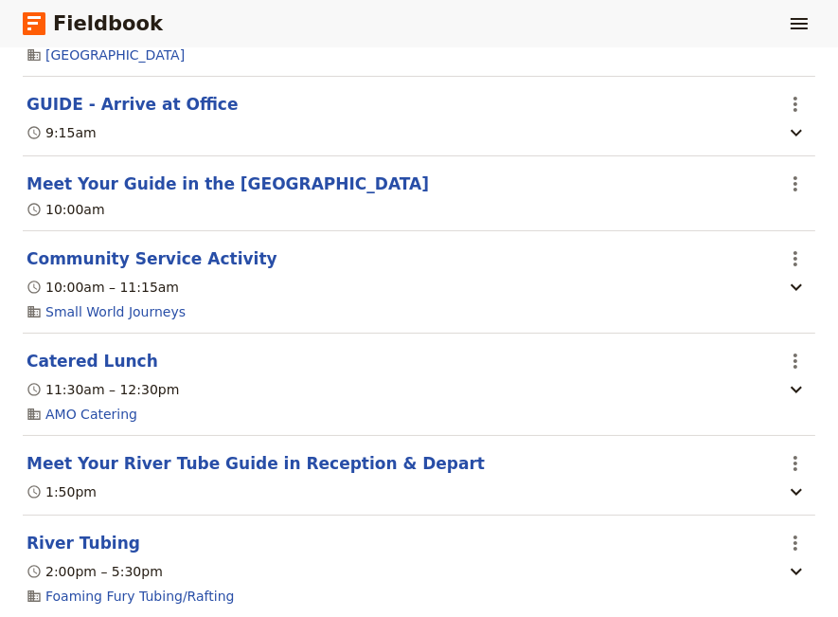
scroll to position [7622, 0]
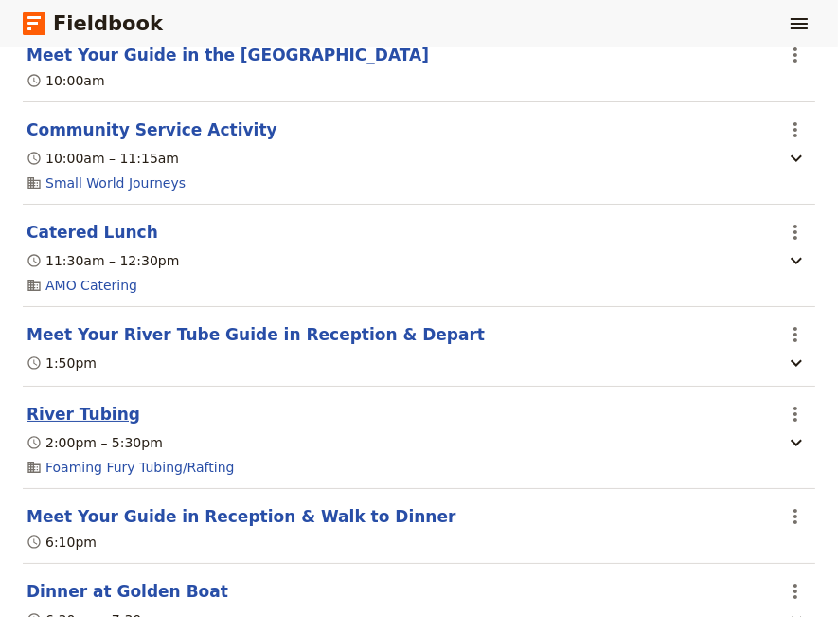
click at [48, 403] on button "River Tubing" at bounding box center [84, 414] width 114 height 23
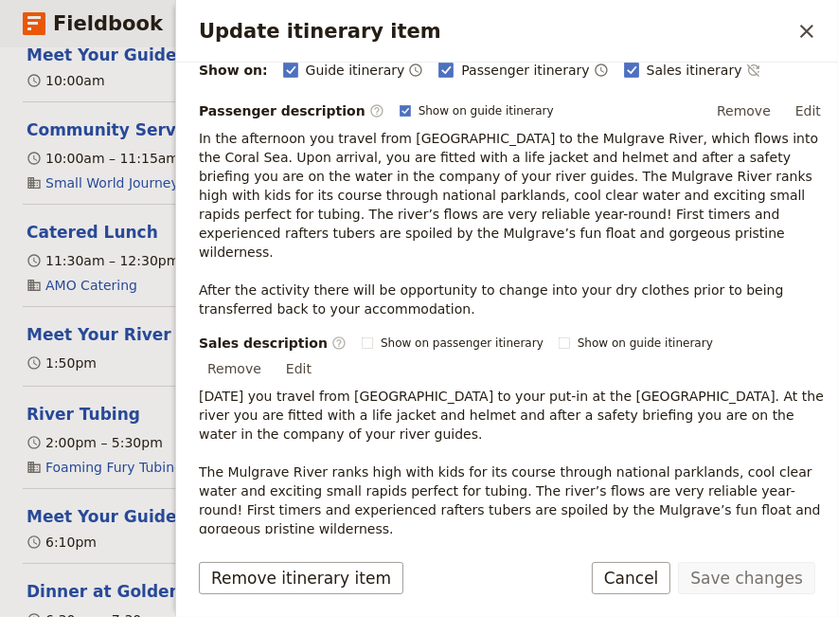
scroll to position [387, 0]
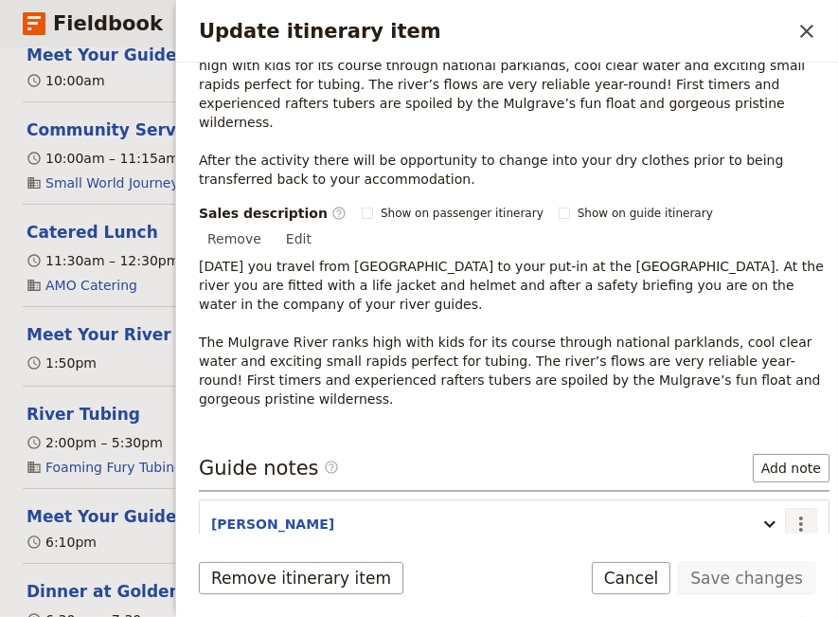
click at [790, 512] on icon "Actions" at bounding box center [801, 523] width 23 height 23
click at [746, 484] on span "Edit note" at bounding box center [733, 482] width 60 height 19
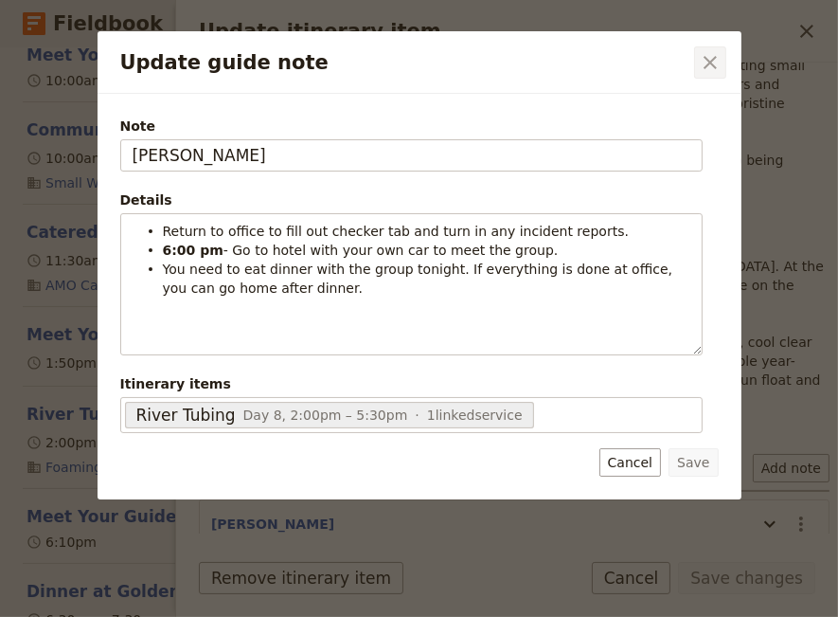
click at [707, 64] on icon "Close dialog" at bounding box center [710, 62] width 13 height 13
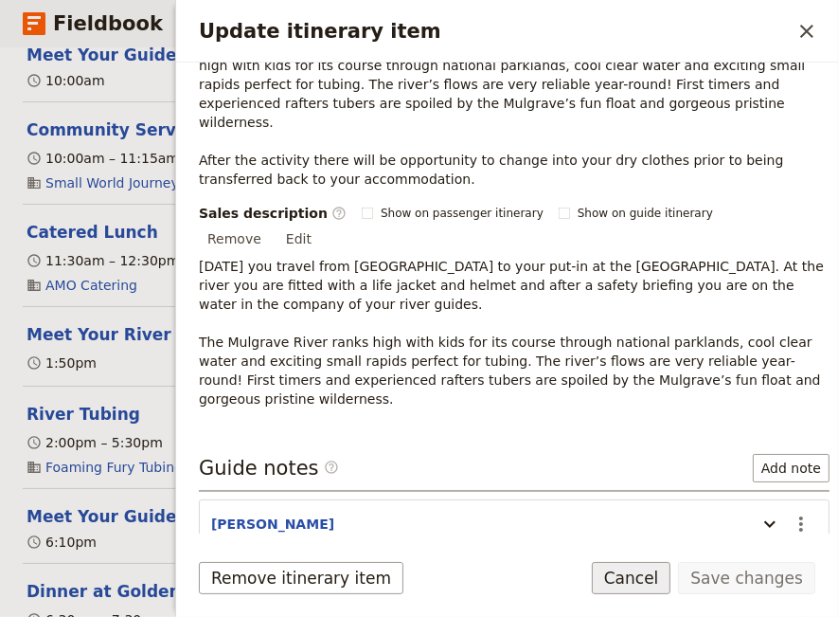
click at [655, 579] on button "Cancel" at bounding box center [632, 578] width 80 height 32
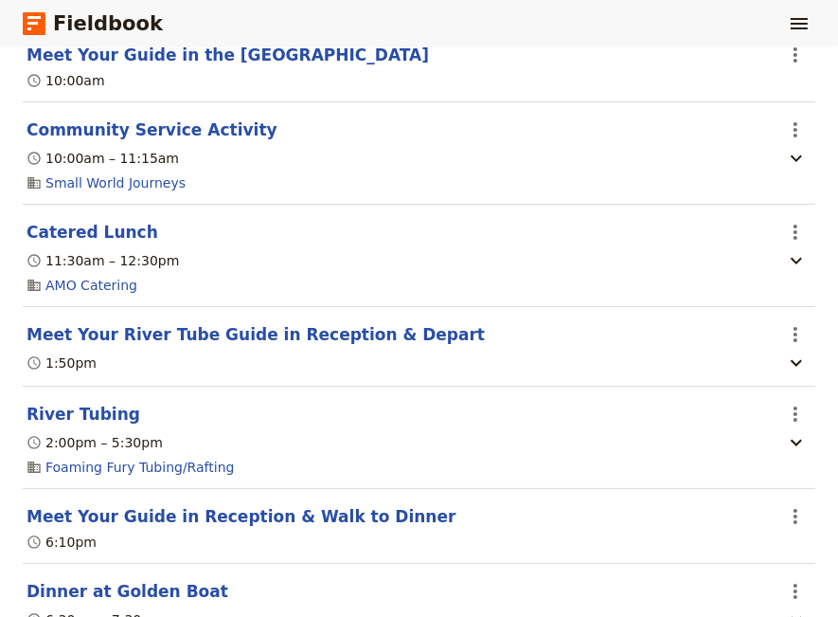
scroll to position [7752, 0]
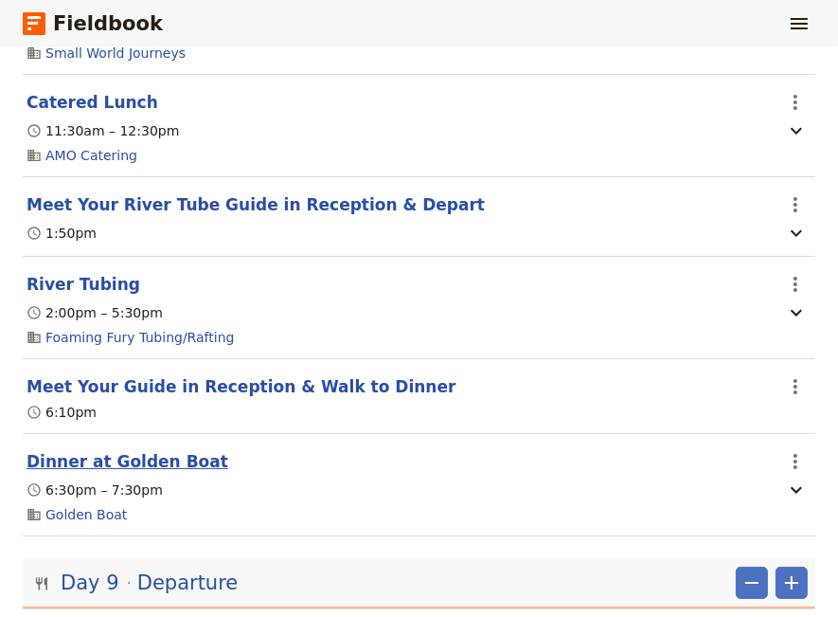
click at [133, 450] on button "Dinner at Golden Boat" at bounding box center [128, 461] width 202 height 23
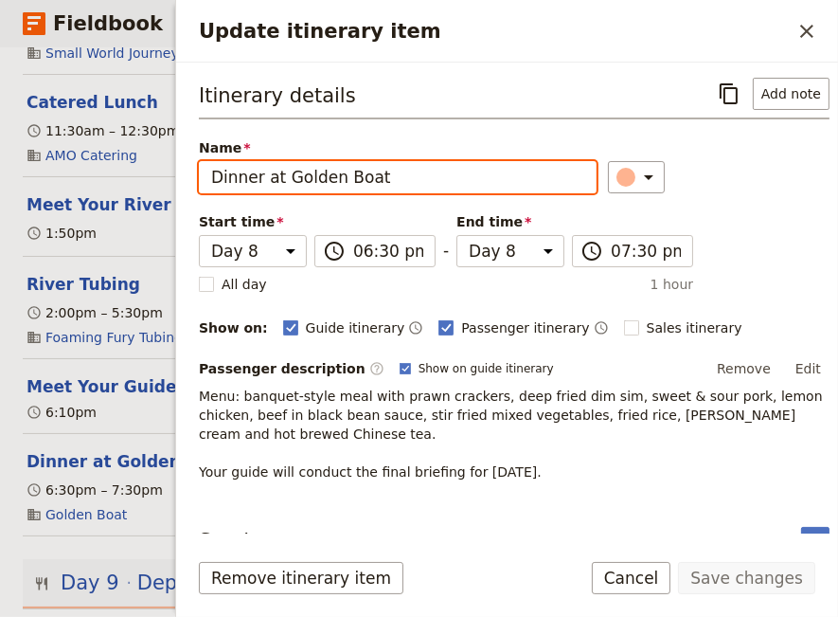
drag, startPoint x: 387, startPoint y: 176, endPoint x: 282, endPoint y: 188, distance: 105.8
click at [282, 188] on input "Dinner at Golden Boat" at bounding box center [398, 177] width 398 height 32
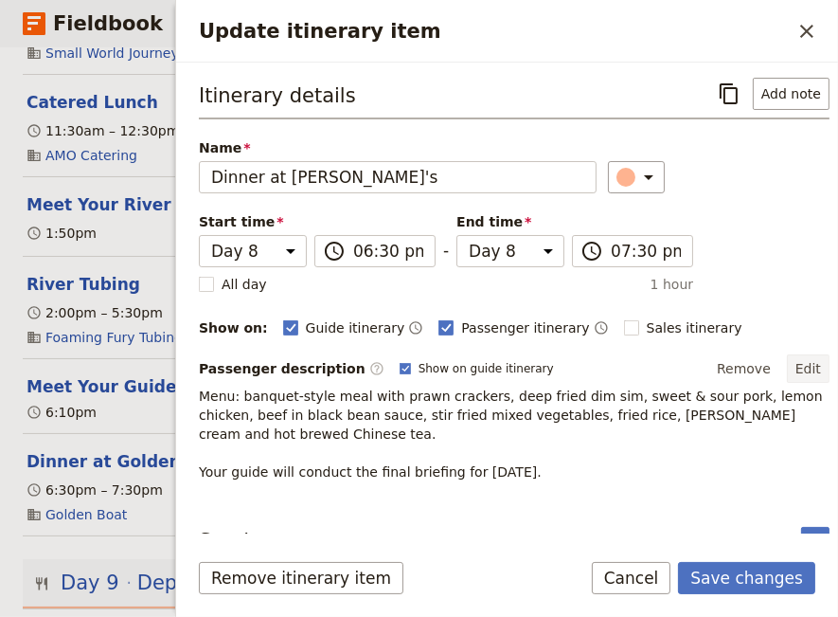
click at [792, 361] on button "Edit" at bounding box center [808, 368] width 43 height 28
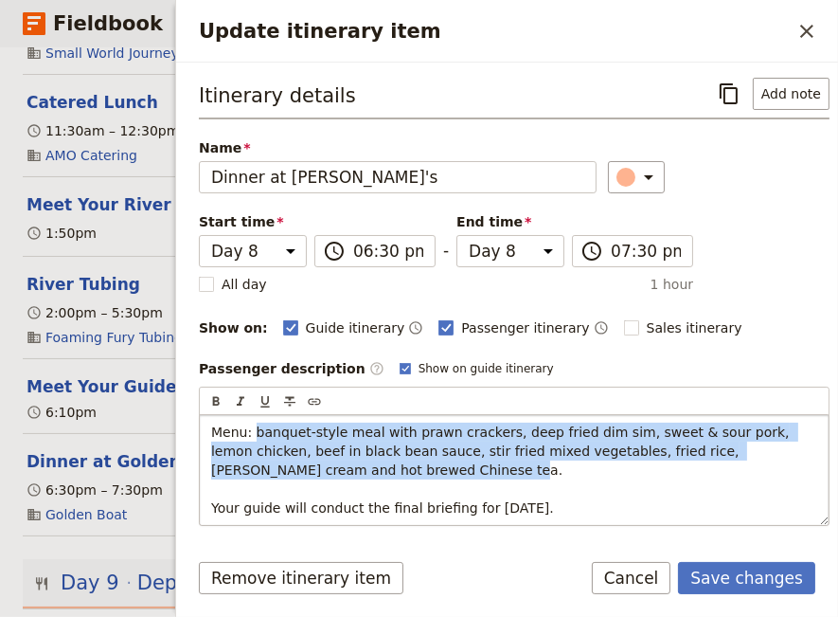
drag, startPoint x: 340, startPoint y: 468, endPoint x: 253, endPoint y: 431, distance: 94.6
click at [253, 431] on p "Menu: banquet-style meal with prawn crackers, deep fried dim sim, sweet & sour …" at bounding box center [514, 469] width 606 height 95
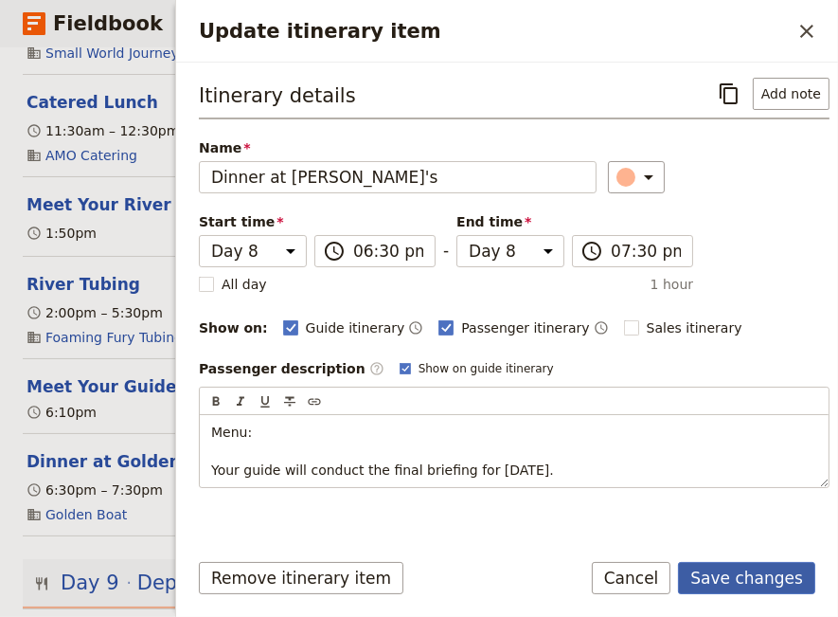
click at [757, 586] on button "Save changes" at bounding box center [746, 578] width 137 height 32
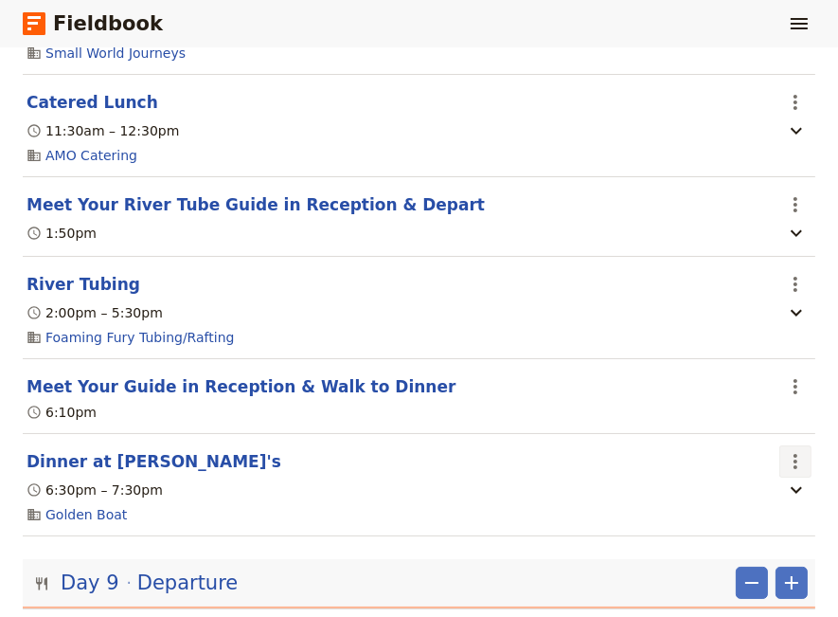
click at [784, 450] on icon "Actions" at bounding box center [795, 461] width 23 height 23
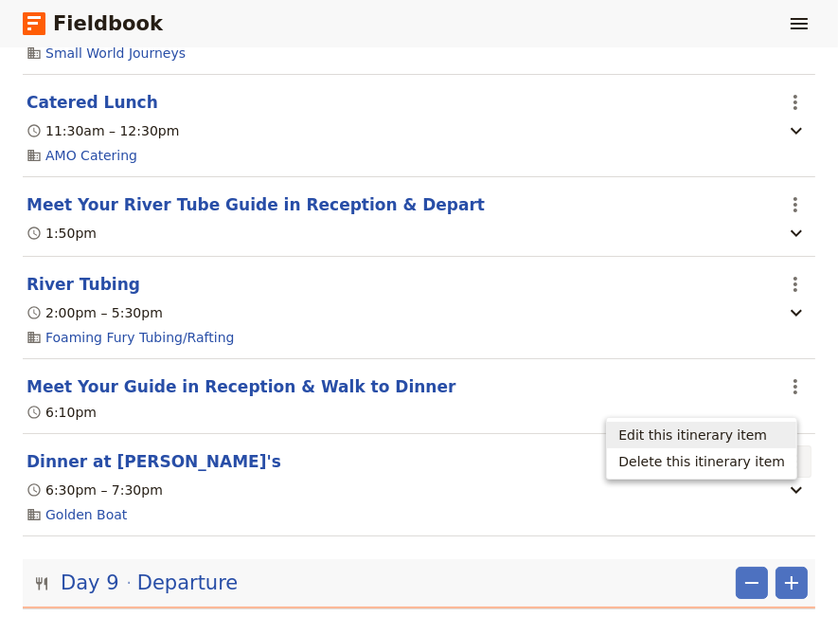
click at [739, 434] on span "Edit this itinerary item" at bounding box center [693, 434] width 149 height 19
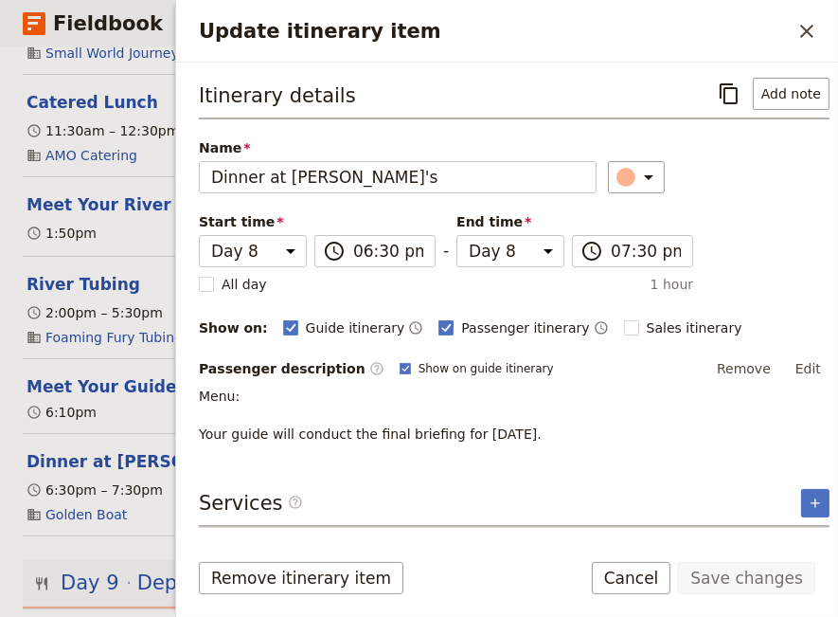
scroll to position [48, 0]
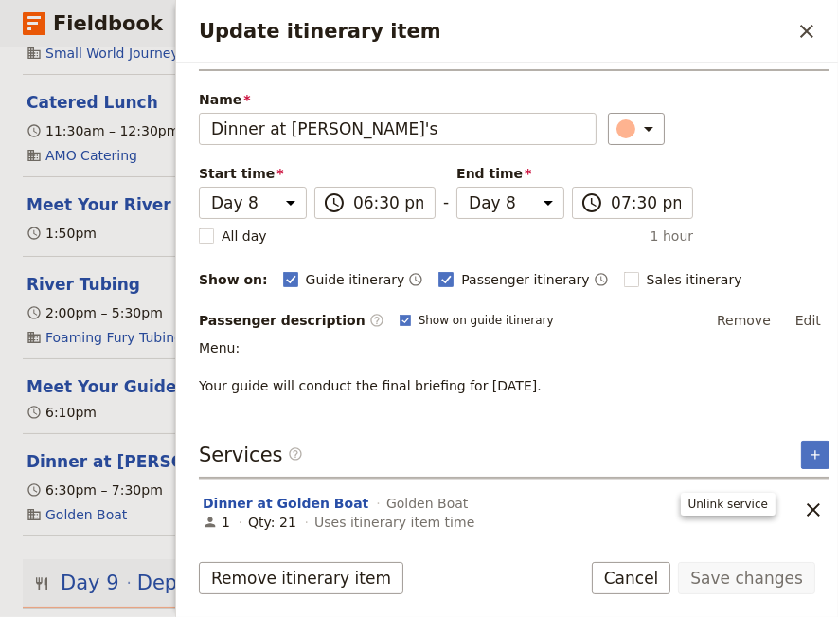
click at [802, 503] on icon "Remove service" at bounding box center [813, 509] width 23 height 23
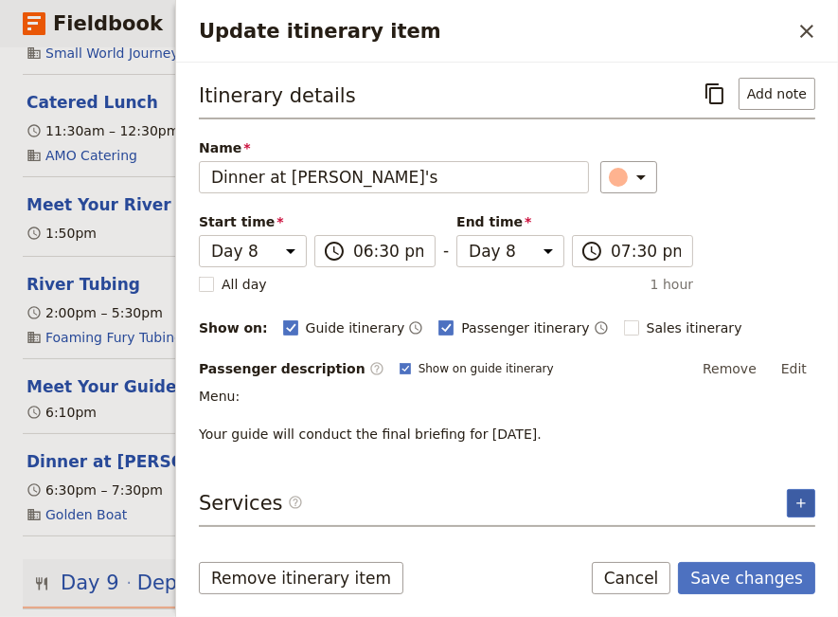
click at [796, 497] on icon "Add service inclusion" at bounding box center [801, 502] width 15 height 15
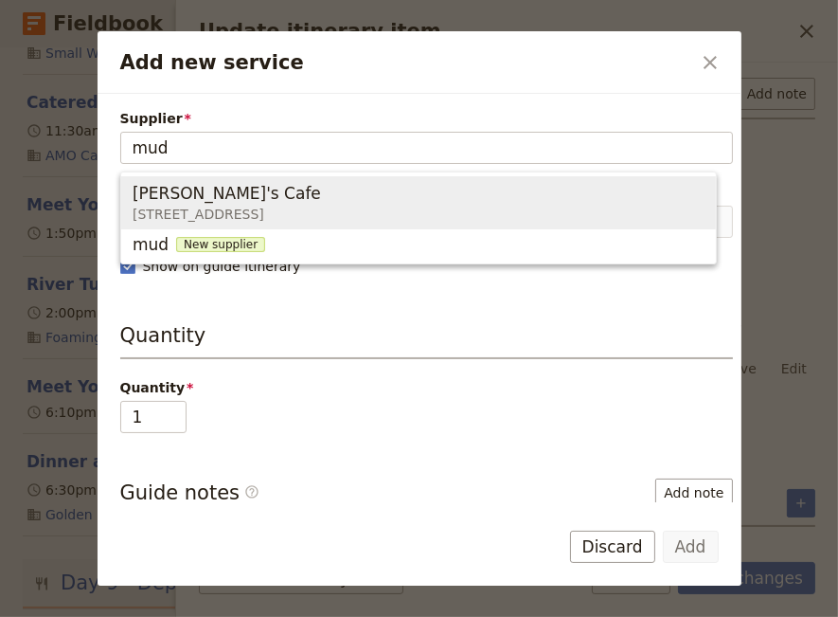
click at [209, 210] on span "[STREET_ADDRESS]" at bounding box center [231, 214] width 196 height 19
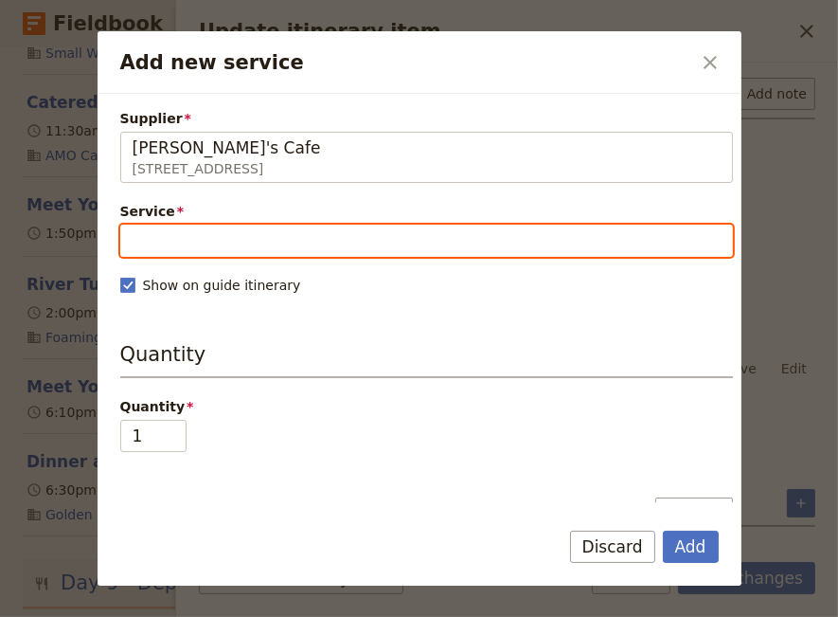
click at [221, 246] on input "Service" at bounding box center [426, 240] width 613 height 32
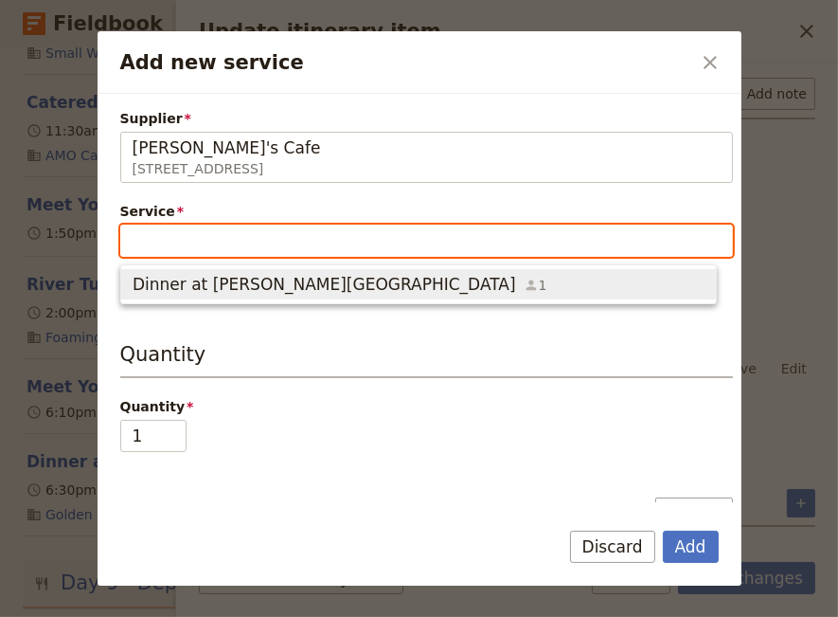
click at [243, 284] on span "Dinner at [PERSON_NAME][GEOGRAPHIC_DATA]" at bounding box center [325, 284] width 384 height 23
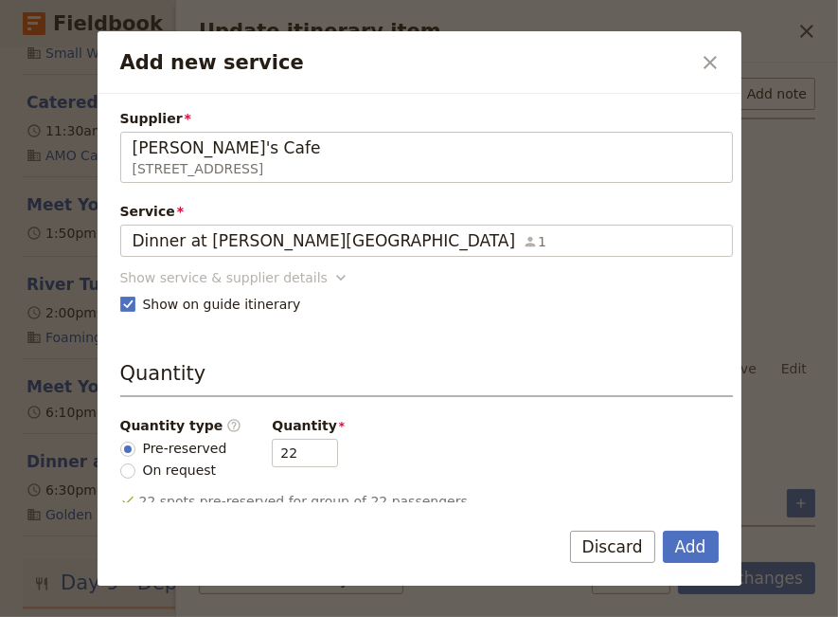
click at [332, 277] on icon "Add new service" at bounding box center [341, 277] width 19 height 19
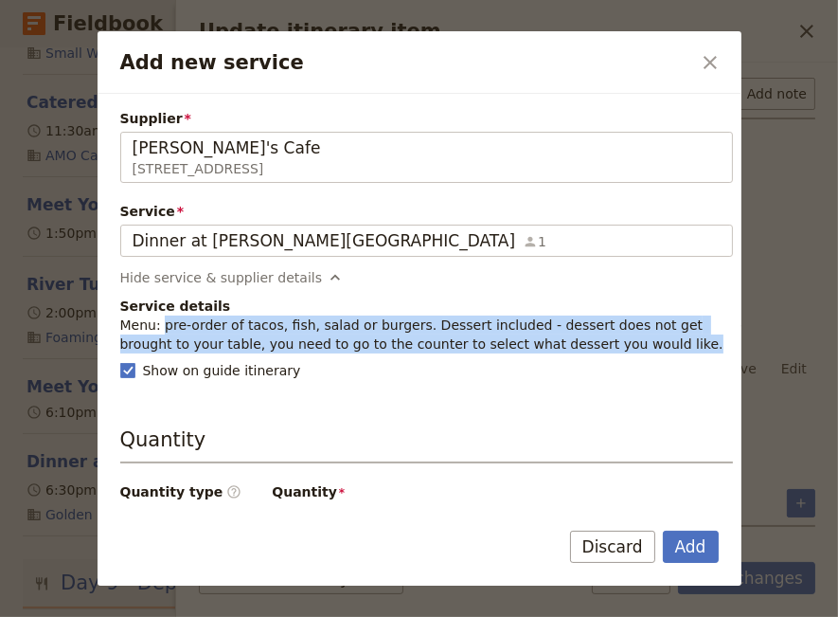
drag, startPoint x: 588, startPoint y: 346, endPoint x: 161, endPoint y: 330, distance: 427.5
click at [161, 330] on p "Menu: pre-order of tacos, fish, salad or burgers. Dessert included - dessert do…" at bounding box center [426, 334] width 613 height 38
copy p "pre-order of tacos, fish, salad or burgers. Dessert included - dessert does not…"
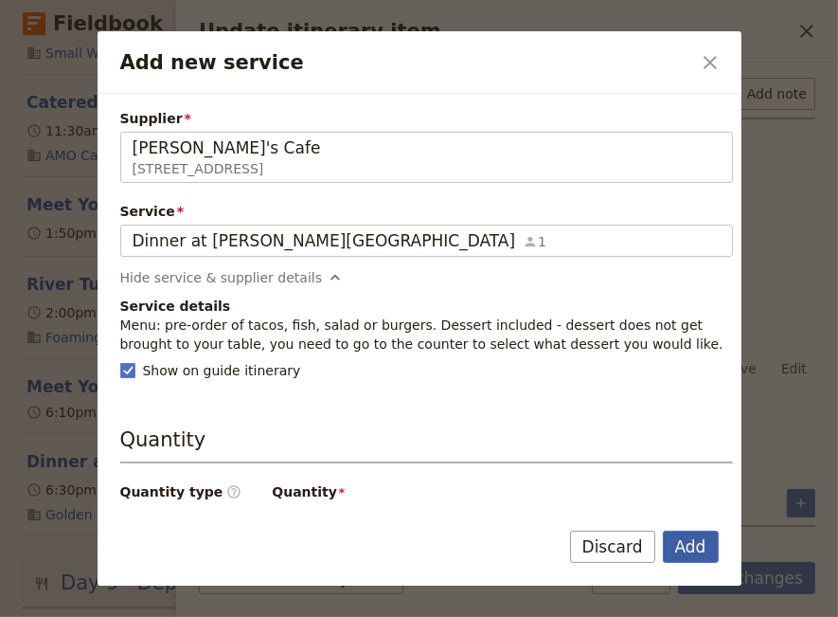
click at [692, 548] on button "Add" at bounding box center [691, 546] width 56 height 32
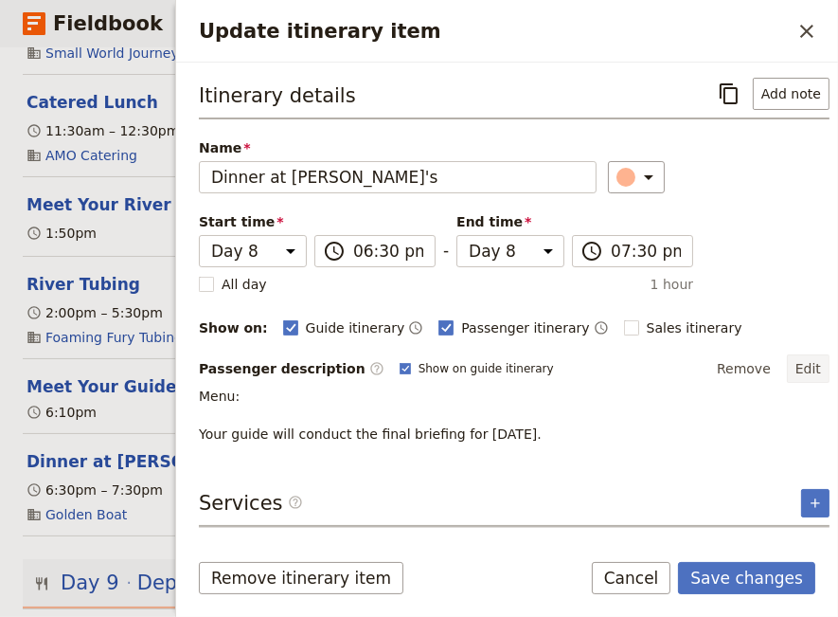
click at [792, 366] on button "Edit" at bounding box center [808, 368] width 43 height 28
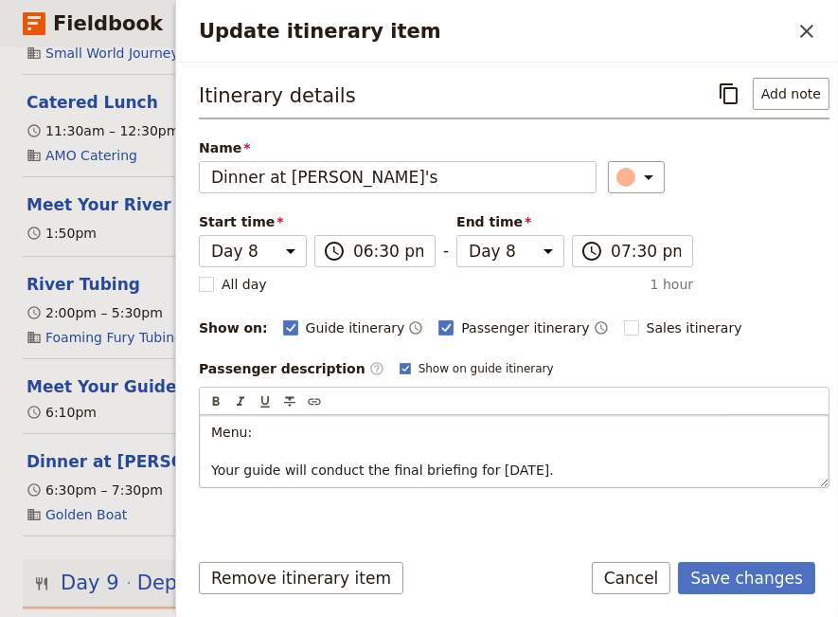
click at [260, 427] on p "Menu: Your guide will conduct the final briefing for [DATE]." at bounding box center [514, 450] width 606 height 57
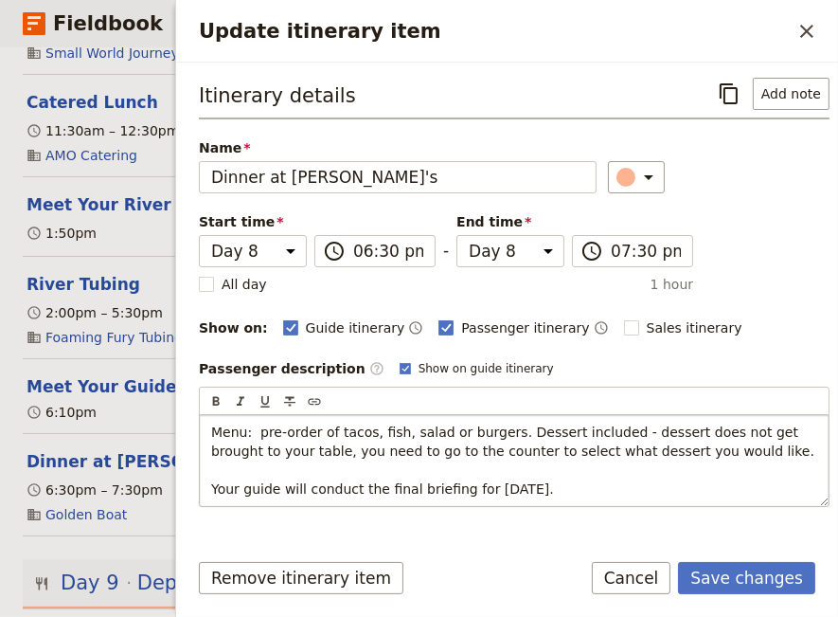
click at [253, 434] on span "Menu: pre-order of tacos, fish, salad or burgers. Dessert included - dessert do…" at bounding box center [512, 460] width 603 height 72
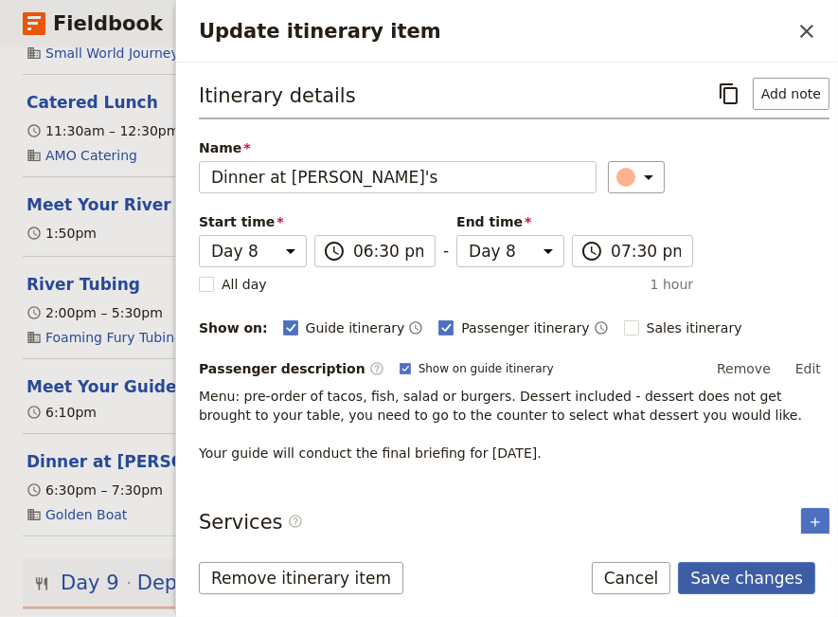
click at [721, 580] on button "Save changes" at bounding box center [746, 578] width 137 height 32
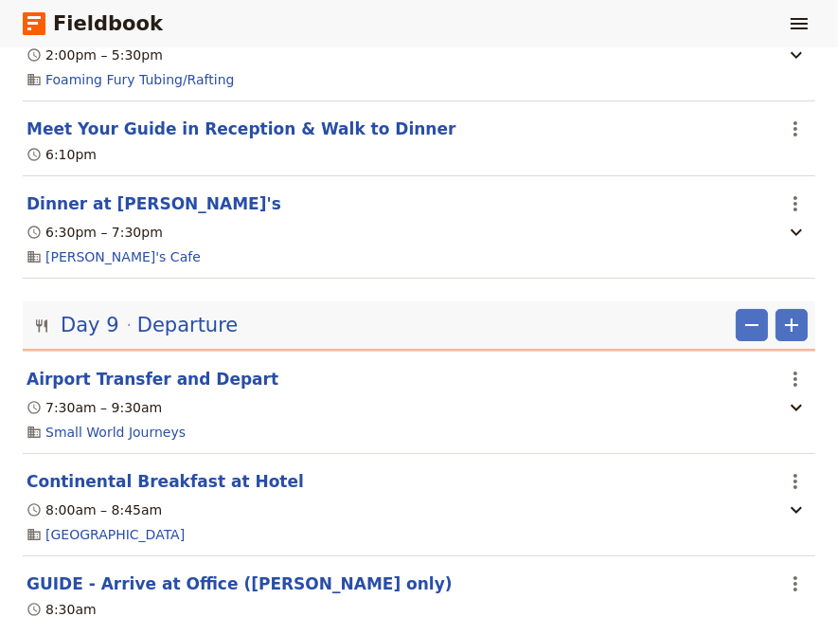
scroll to position [8139, 0]
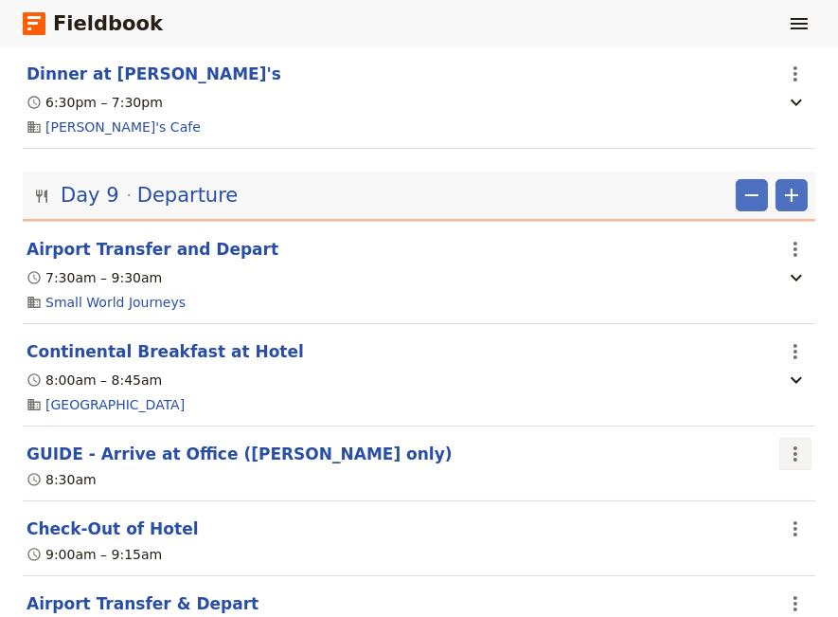
click at [794, 446] on icon "Actions" at bounding box center [796, 453] width 4 height 15
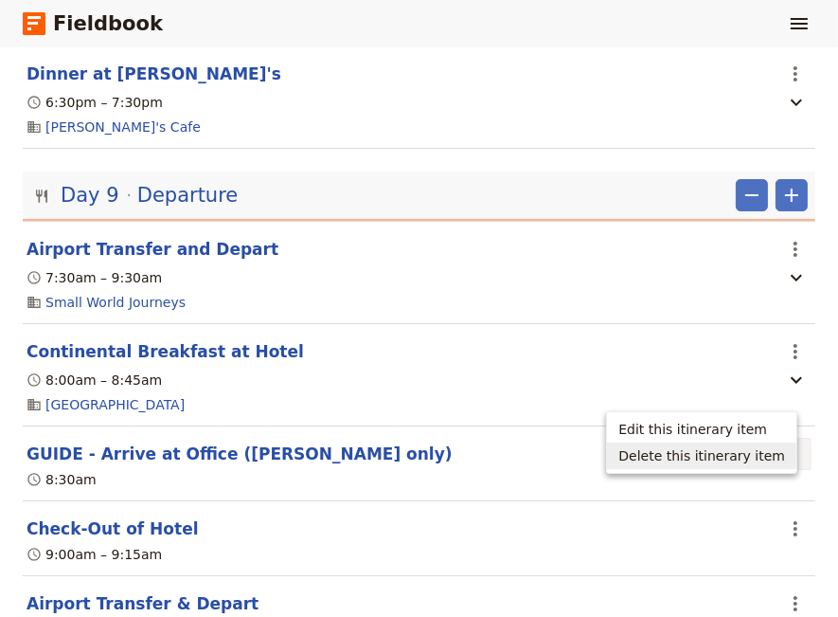
click at [749, 458] on span "Delete this itinerary item" at bounding box center [702, 455] width 167 height 19
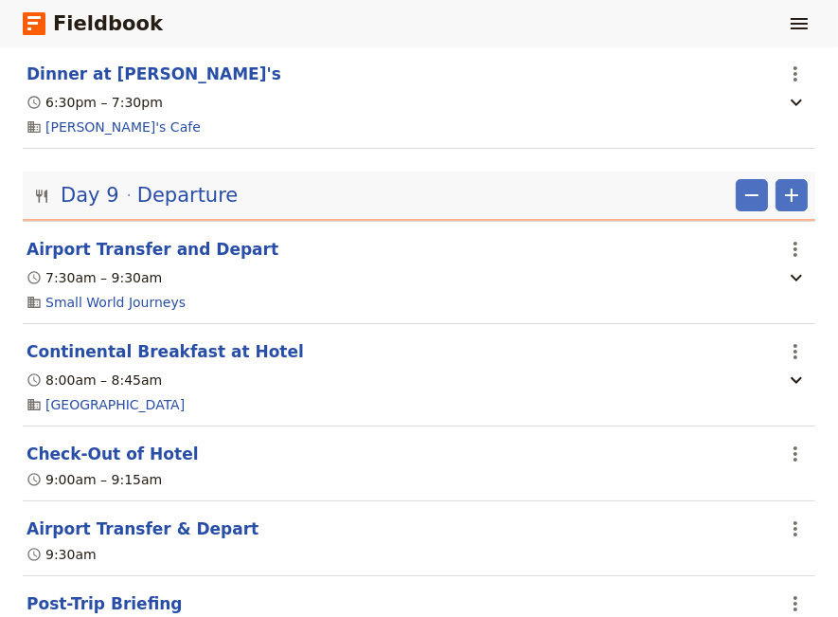
scroll to position [8231, 0]
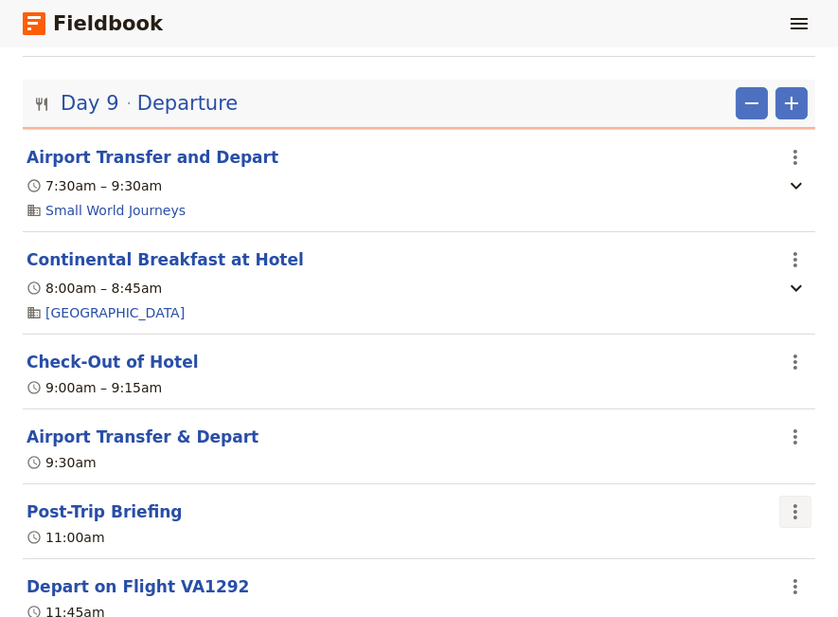
click at [784, 500] on icon "Actions" at bounding box center [795, 511] width 23 height 23
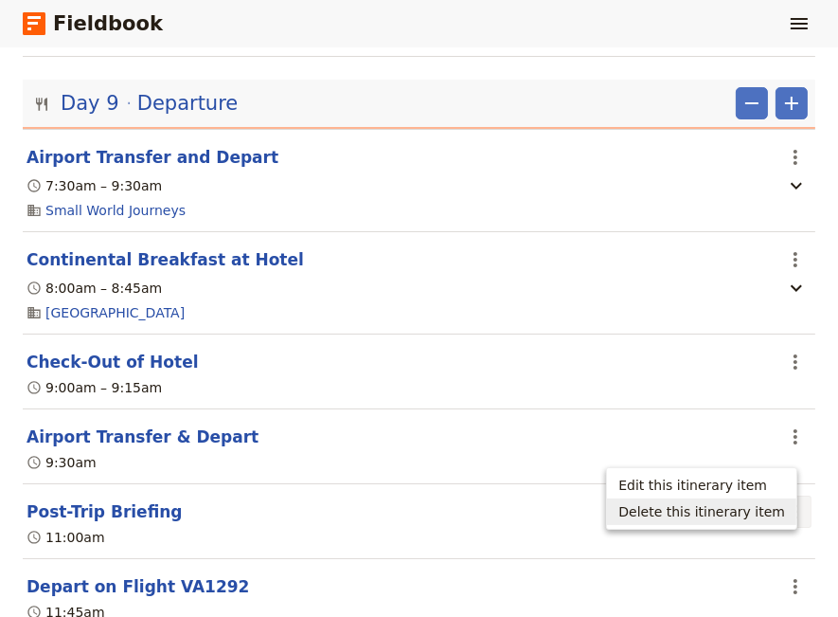
click at [691, 509] on span "Delete this itinerary item" at bounding box center [702, 511] width 167 height 19
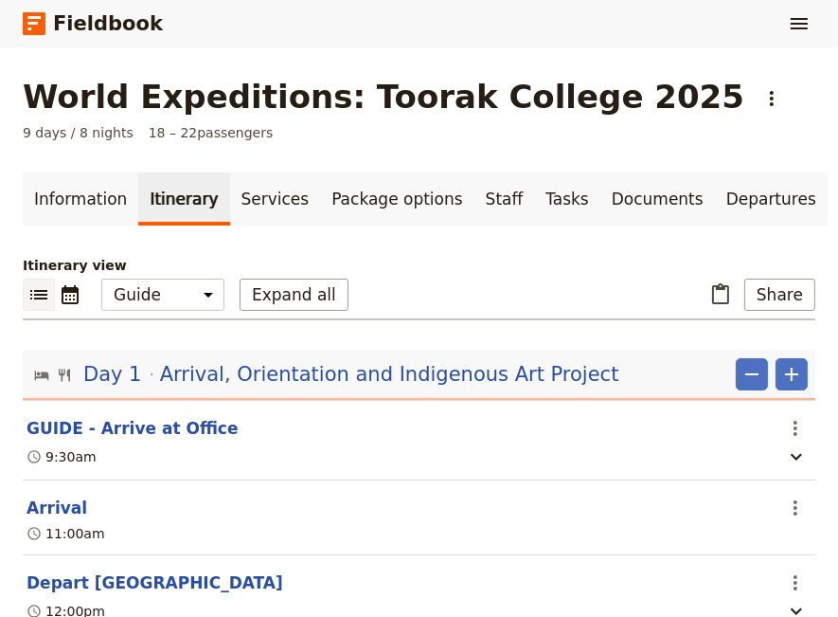
scroll to position [387, 0]
